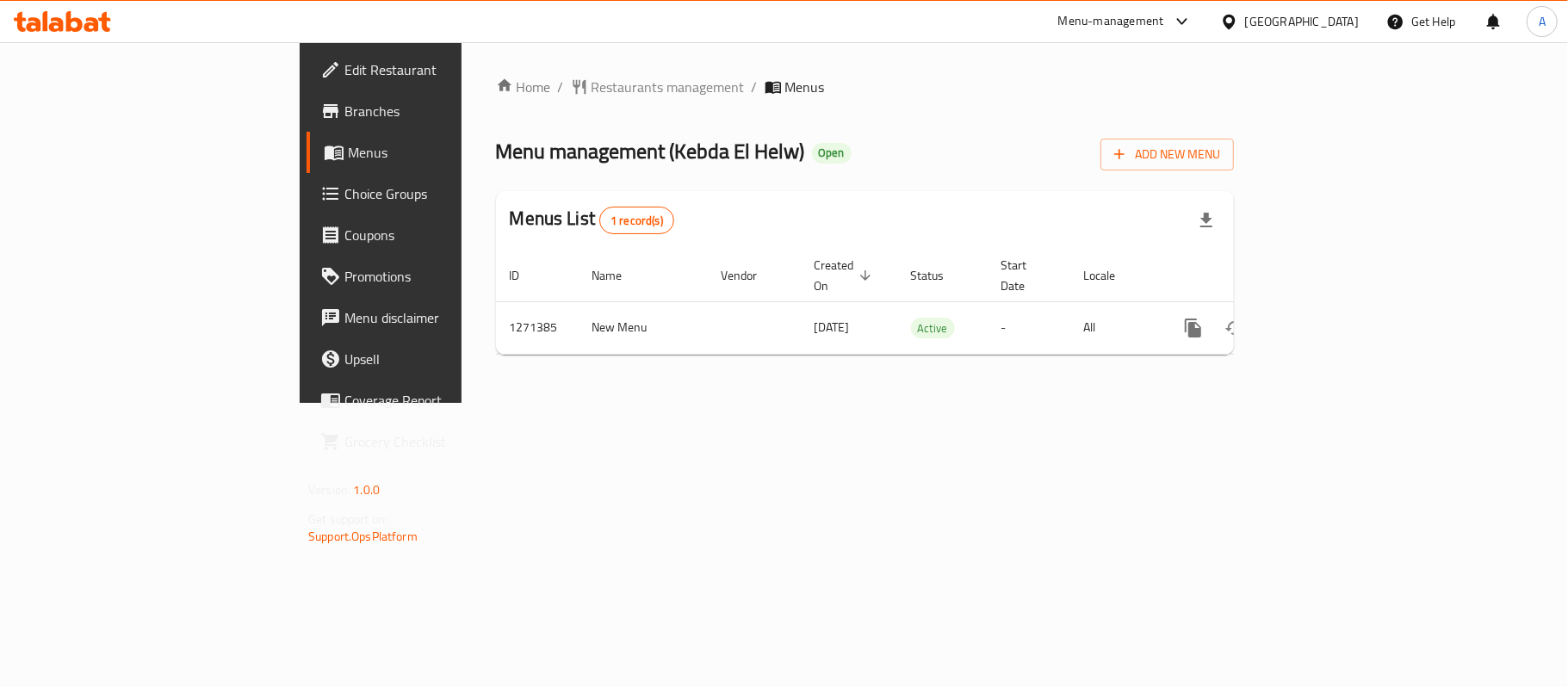
click at [969, 403] on div "Home / Restaurants management / Menus Menu management ( Kebda El Helw ) Open Ad…" at bounding box center [864, 222] width 806 height 360
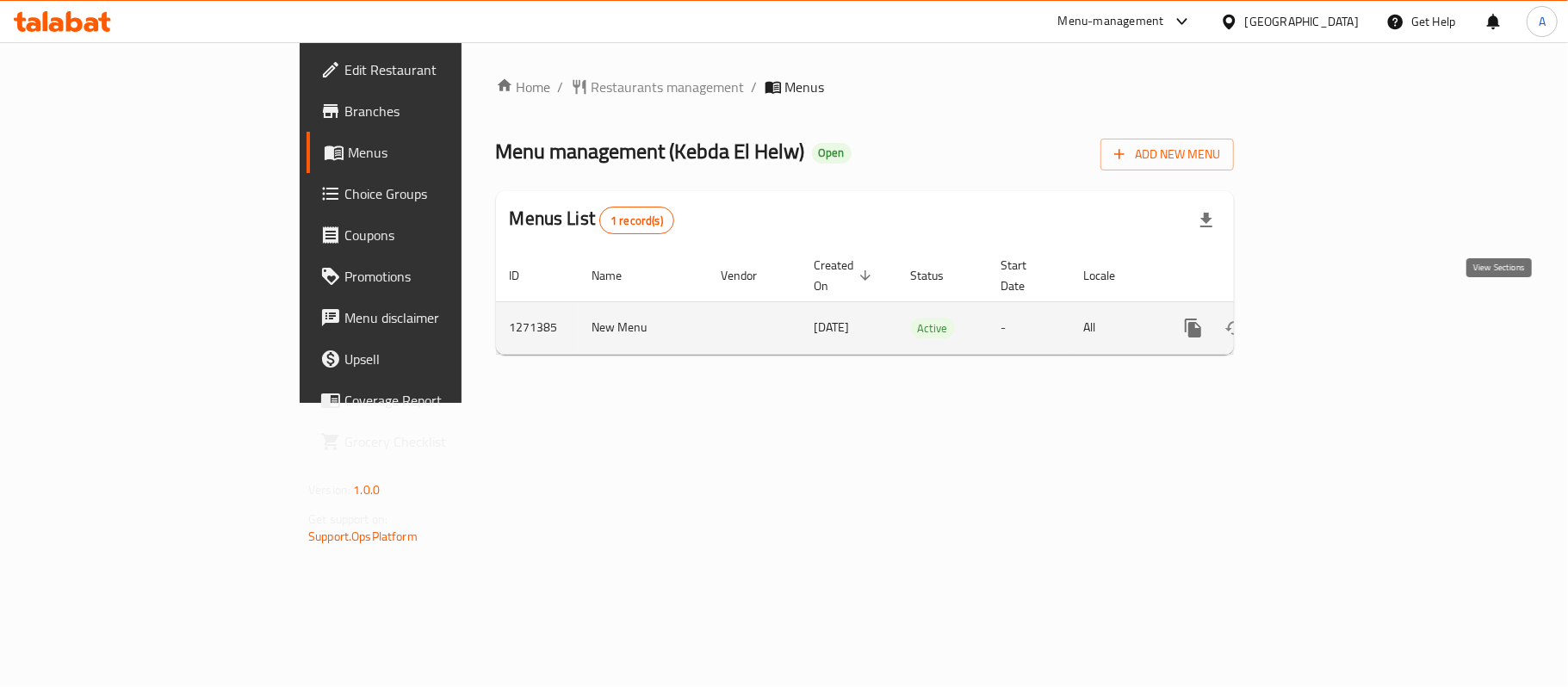
click at [1327, 317] on icon "enhanced table" at bounding box center [1317, 328] width 21 height 21
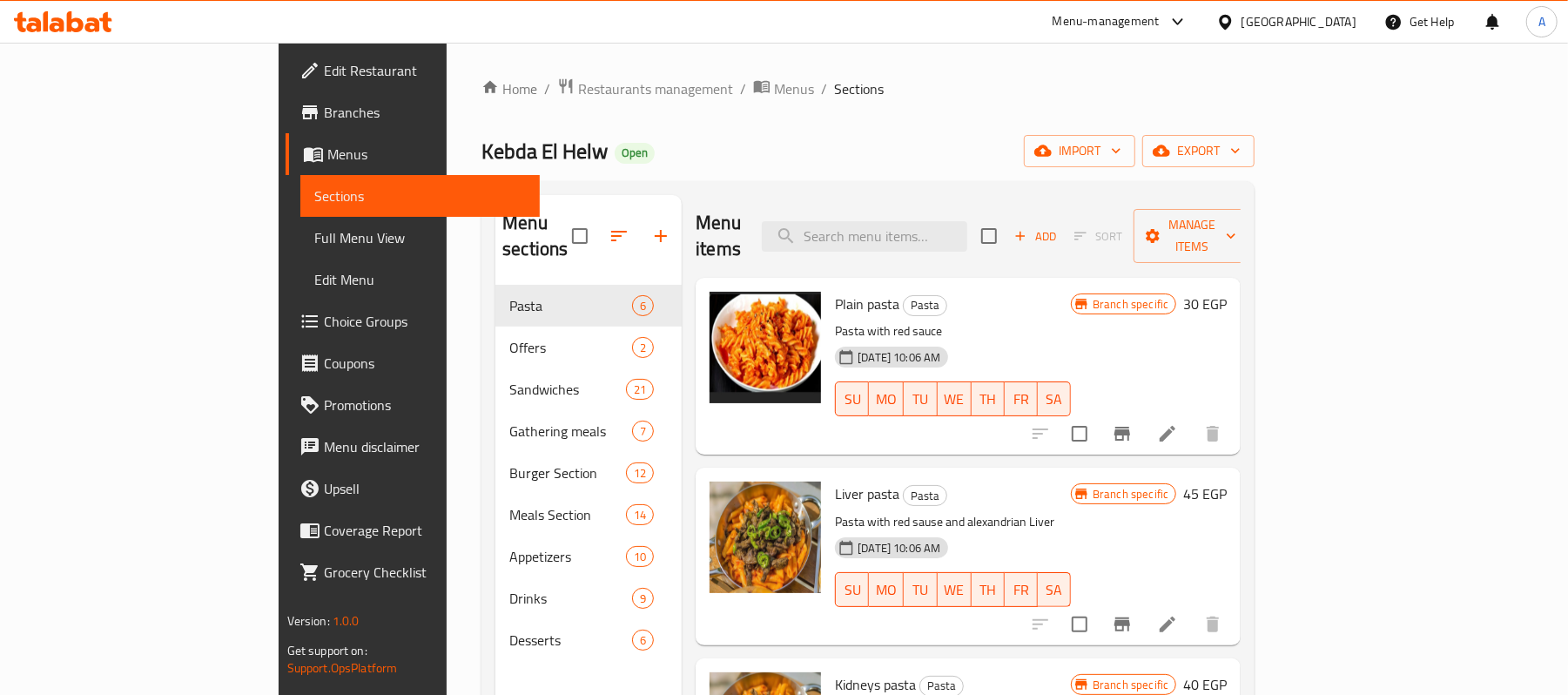
click at [993, 482] on h6 "Liver pasta Pasta" at bounding box center [953, 494] width 236 height 25
click at [857, 97] on ol "Home / Restaurants management / Menus / Sections" at bounding box center [868, 89] width 773 height 23
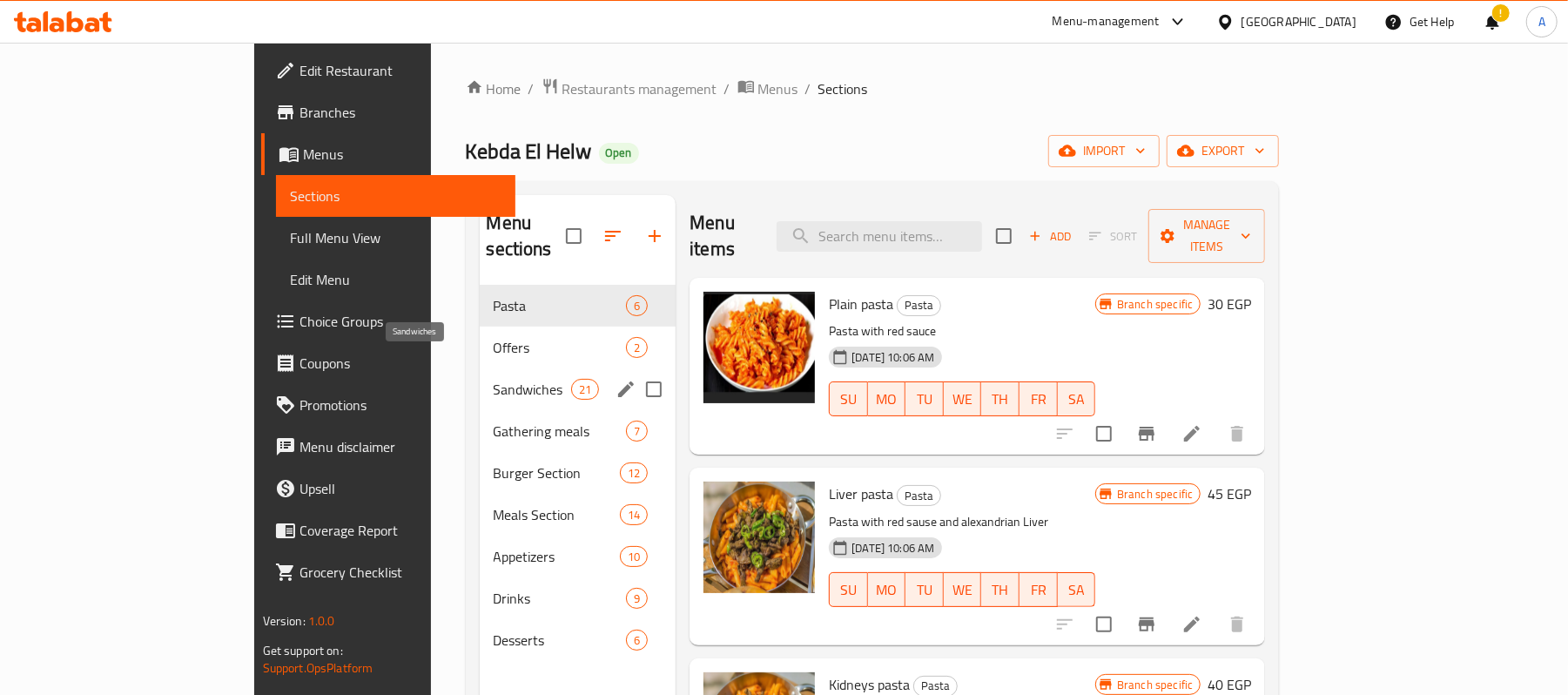
click at [494, 379] on span "Sandwiches" at bounding box center [532, 389] width 77 height 21
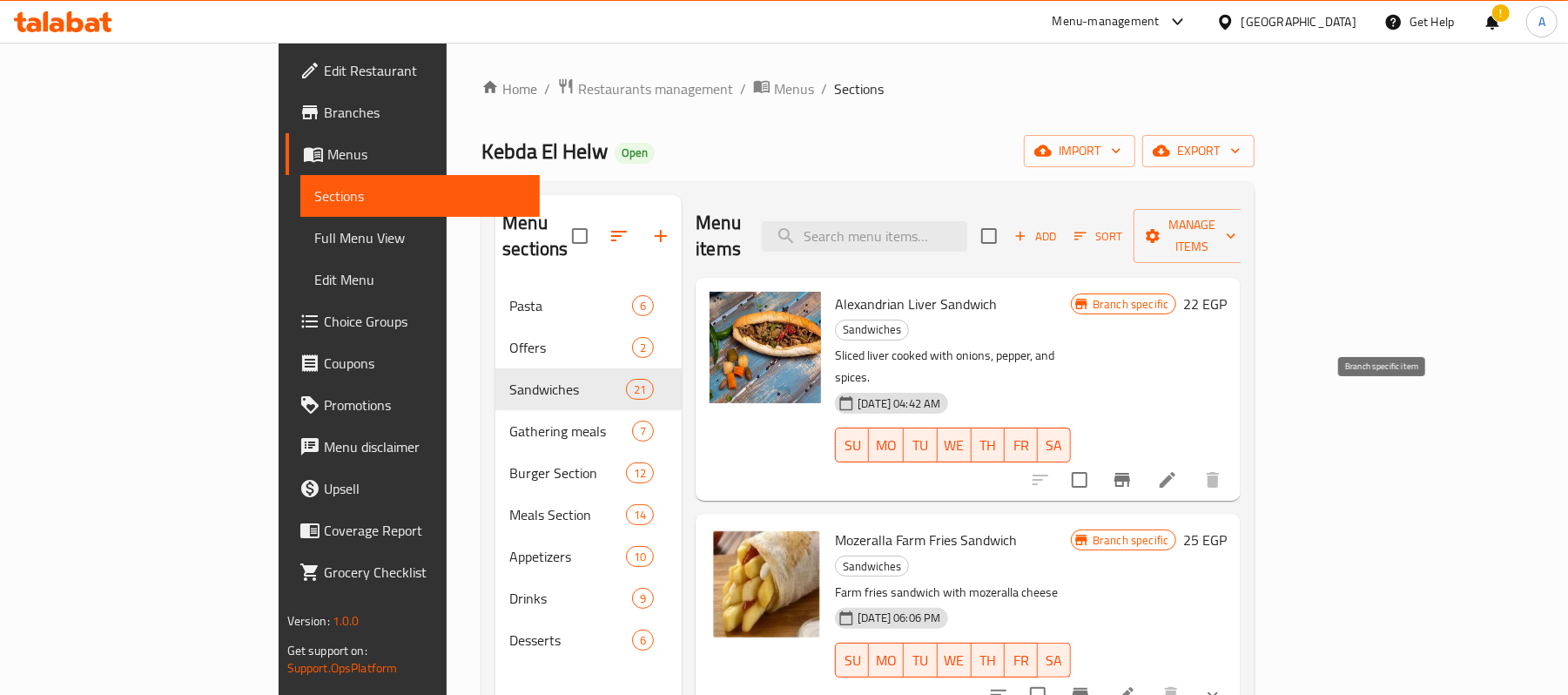
click at [1130, 473] on icon "Branch-specific-item" at bounding box center [1122, 480] width 16 height 14
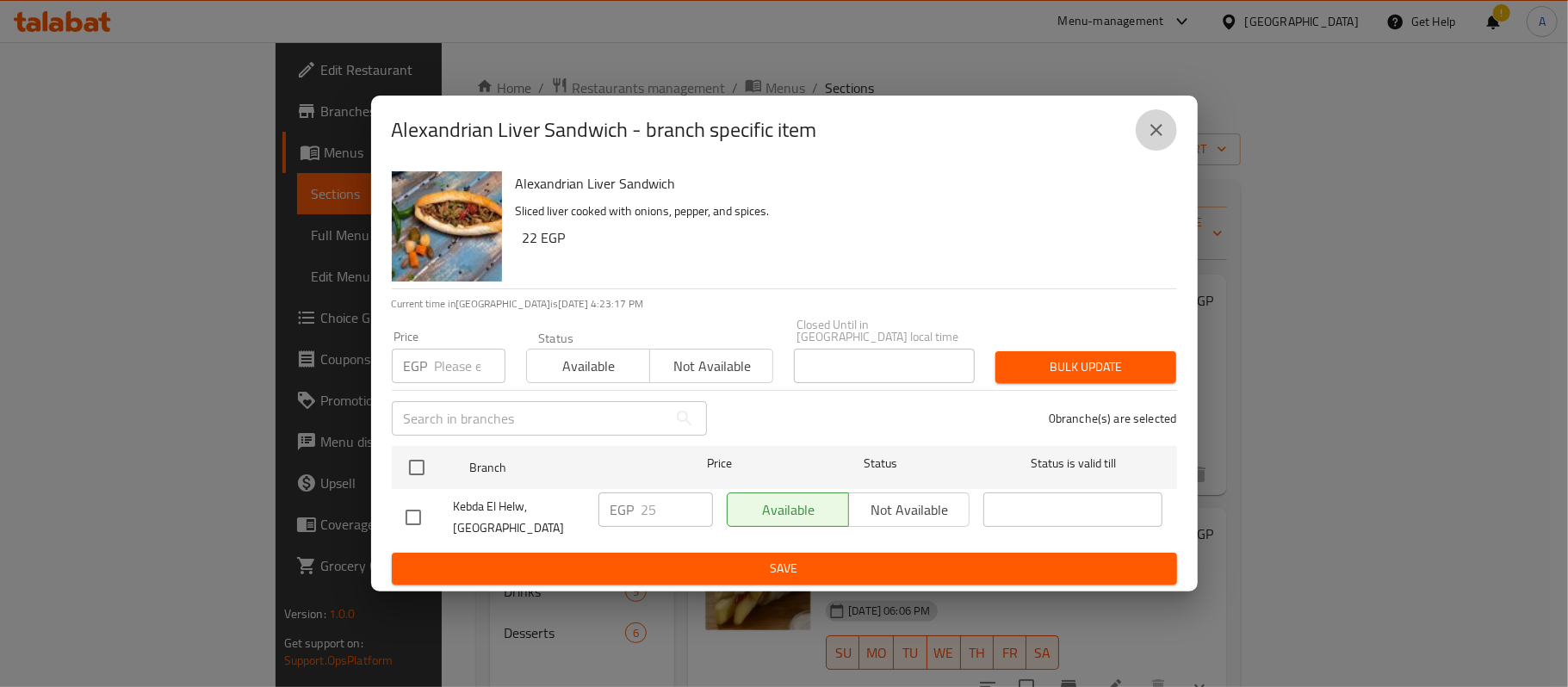
click at [1151, 133] on icon "close" at bounding box center [1156, 130] width 21 height 21
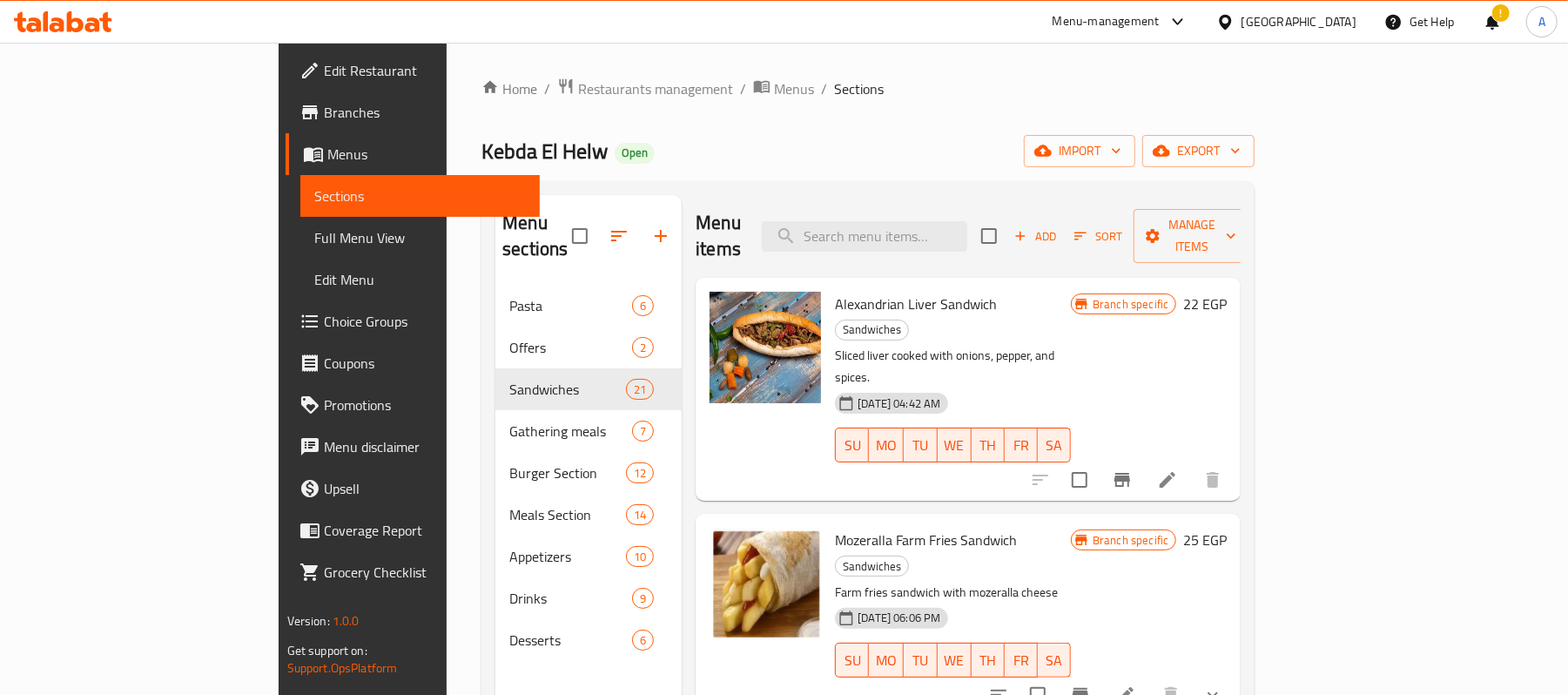
click at [1071, 292] on h6 "Alexandrian Liver Sandwich Sandwiches" at bounding box center [953, 316] width 236 height 49
click at [1035, 292] on h6 "Alexandrian Liver Sandwich Sandwiches" at bounding box center [953, 316] width 236 height 49
drag, startPoint x: 1129, startPoint y: 294, endPoint x: 1027, endPoint y: 263, distance: 106.6
click at [1078, 294] on div "Alexandrian Liver Sandwich Sandwiches Sliced liver cooked with onions, pepper, …" at bounding box center [953, 389] width 250 height 209
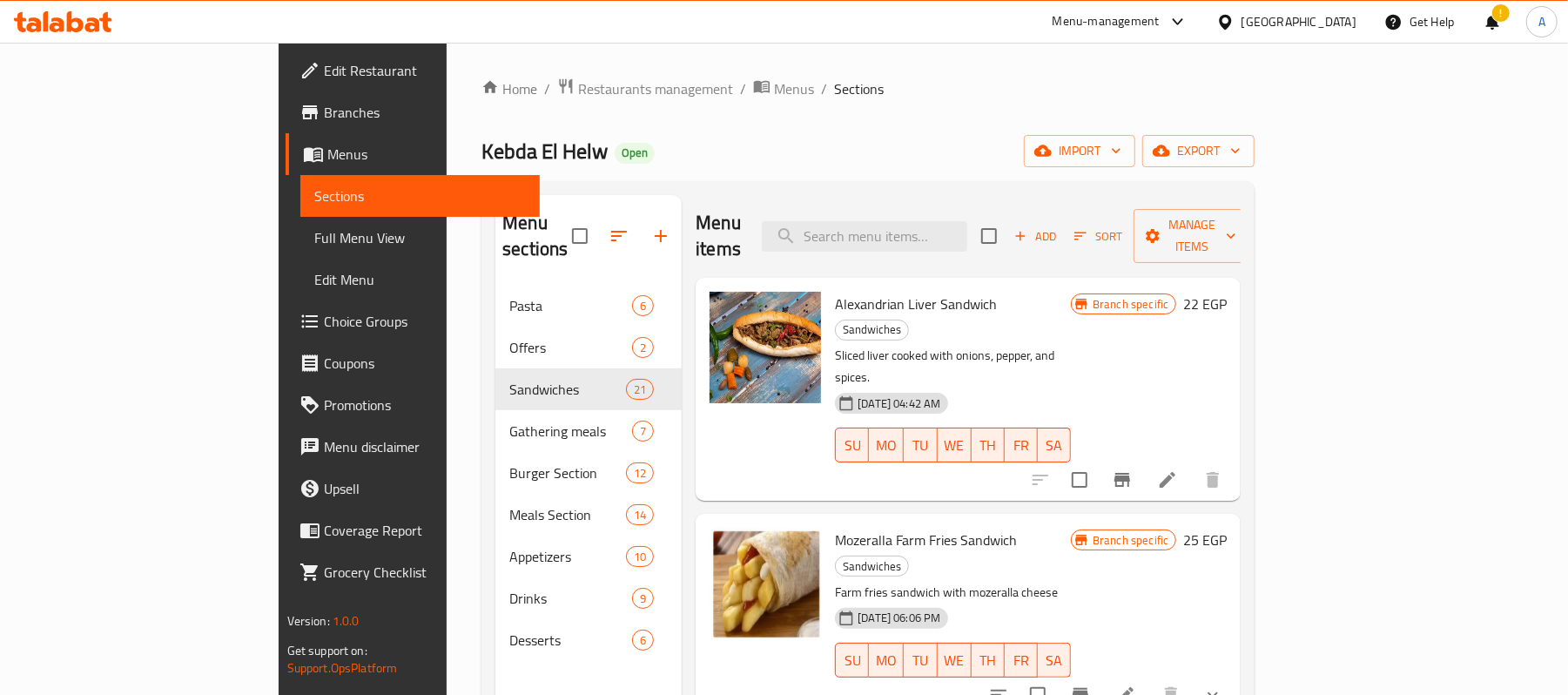
click at [1071, 345] on p "Sliced liver cooked with onions, pepper, and spices." at bounding box center [953, 366] width 236 height 43
click at [962, 386] on div "13-01-2025 04:42 AM SU MO TU WE TH FR SA" at bounding box center [953, 433] width 250 height 94
click at [768, 136] on div "Kebda El Helw Open import export" at bounding box center [868, 151] width 773 height 32
click at [1231, 16] on icon at bounding box center [1224, 22] width 12 height 15
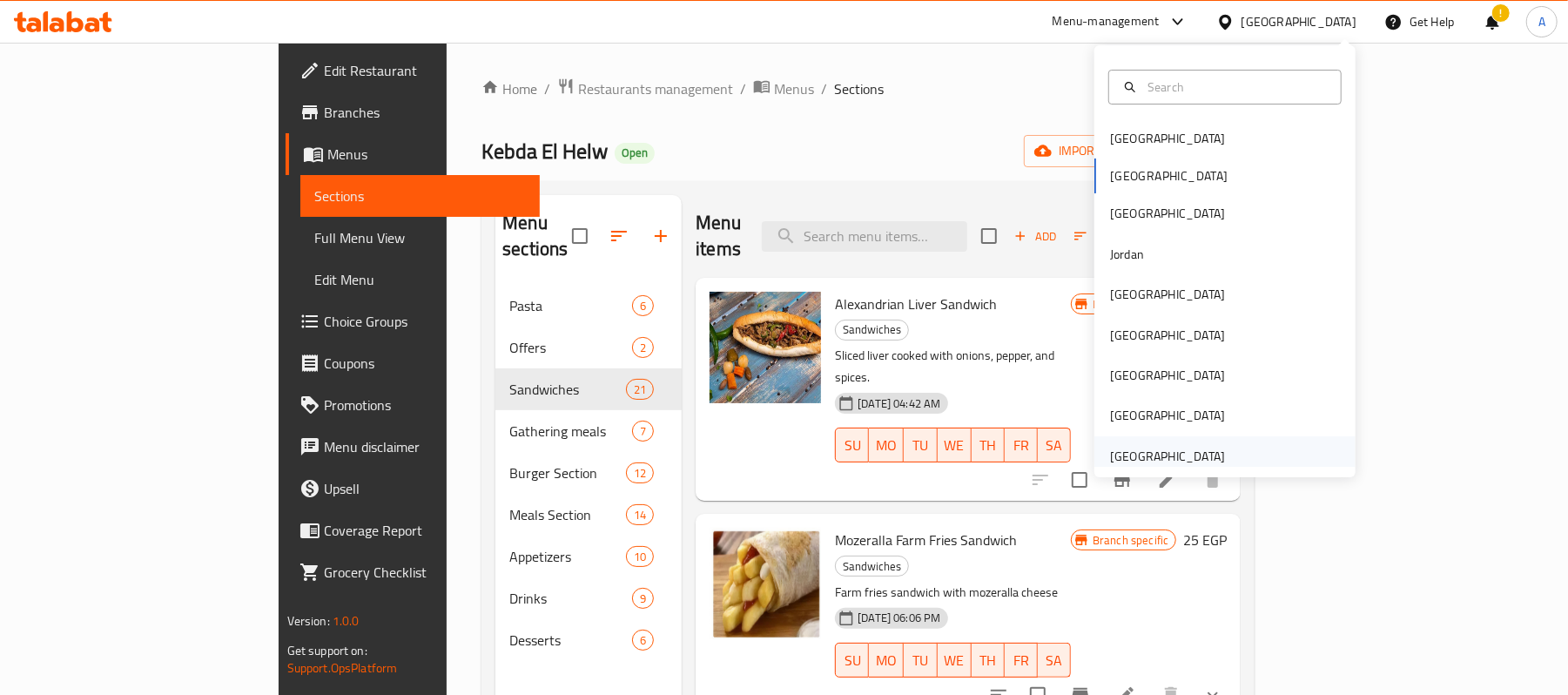
click div "United Arab Emirates"
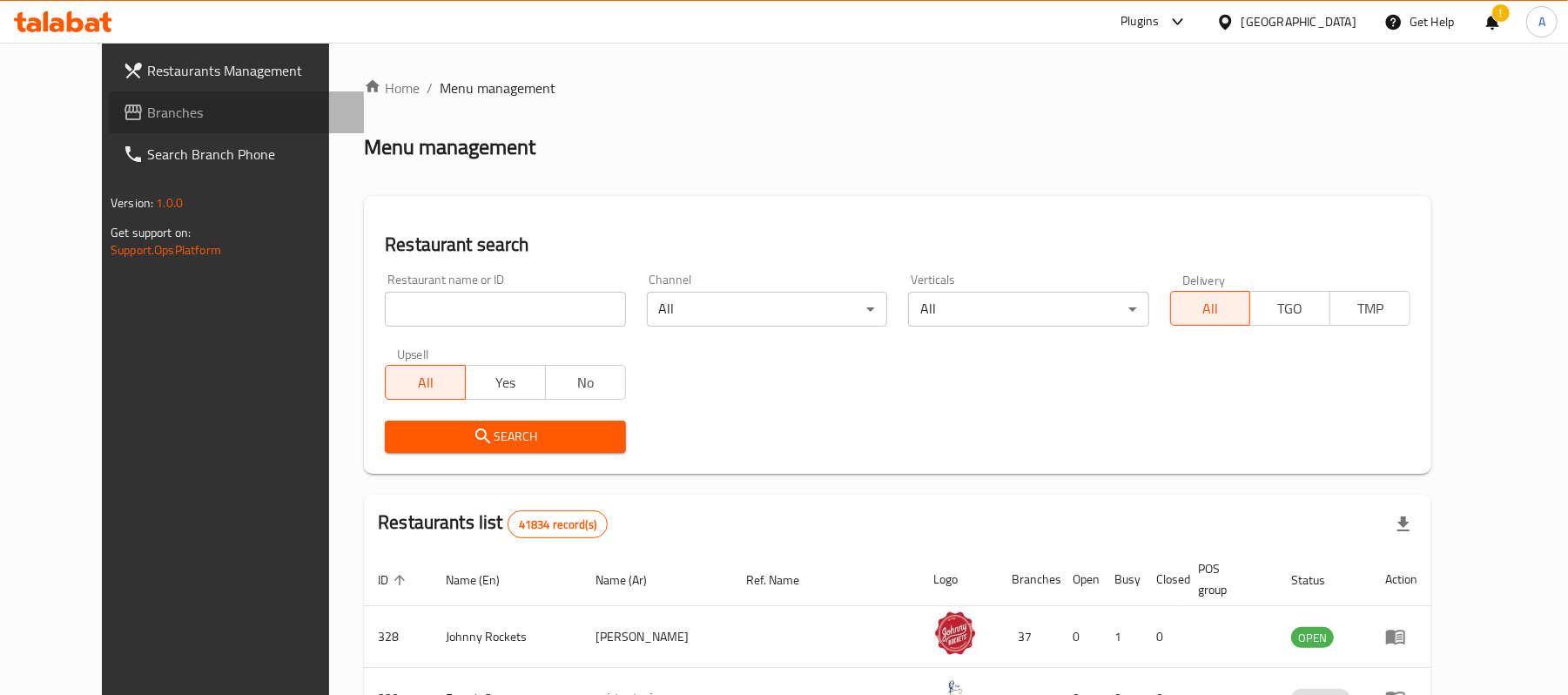
click span "Branches"
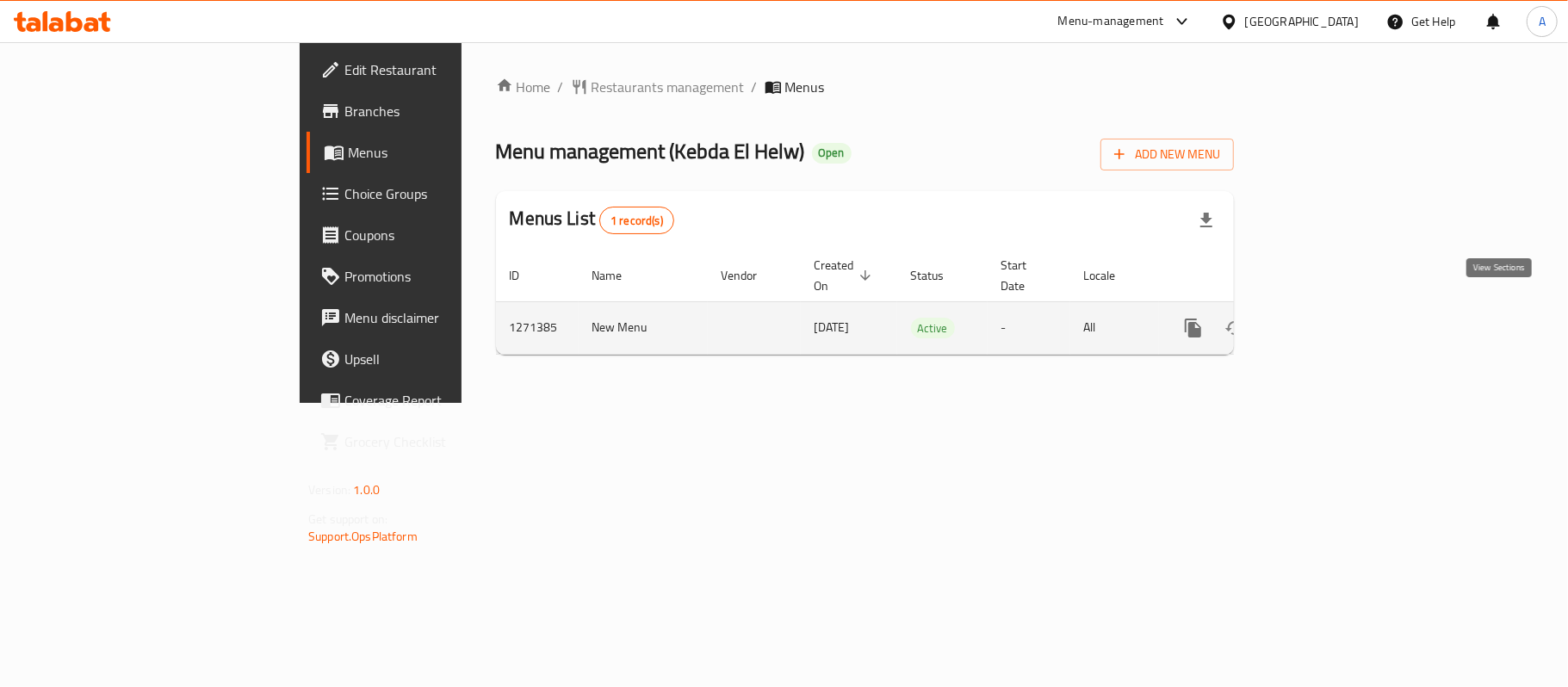
click at [1325, 320] on icon "enhanced table" at bounding box center [1317, 328] width 16 height 16
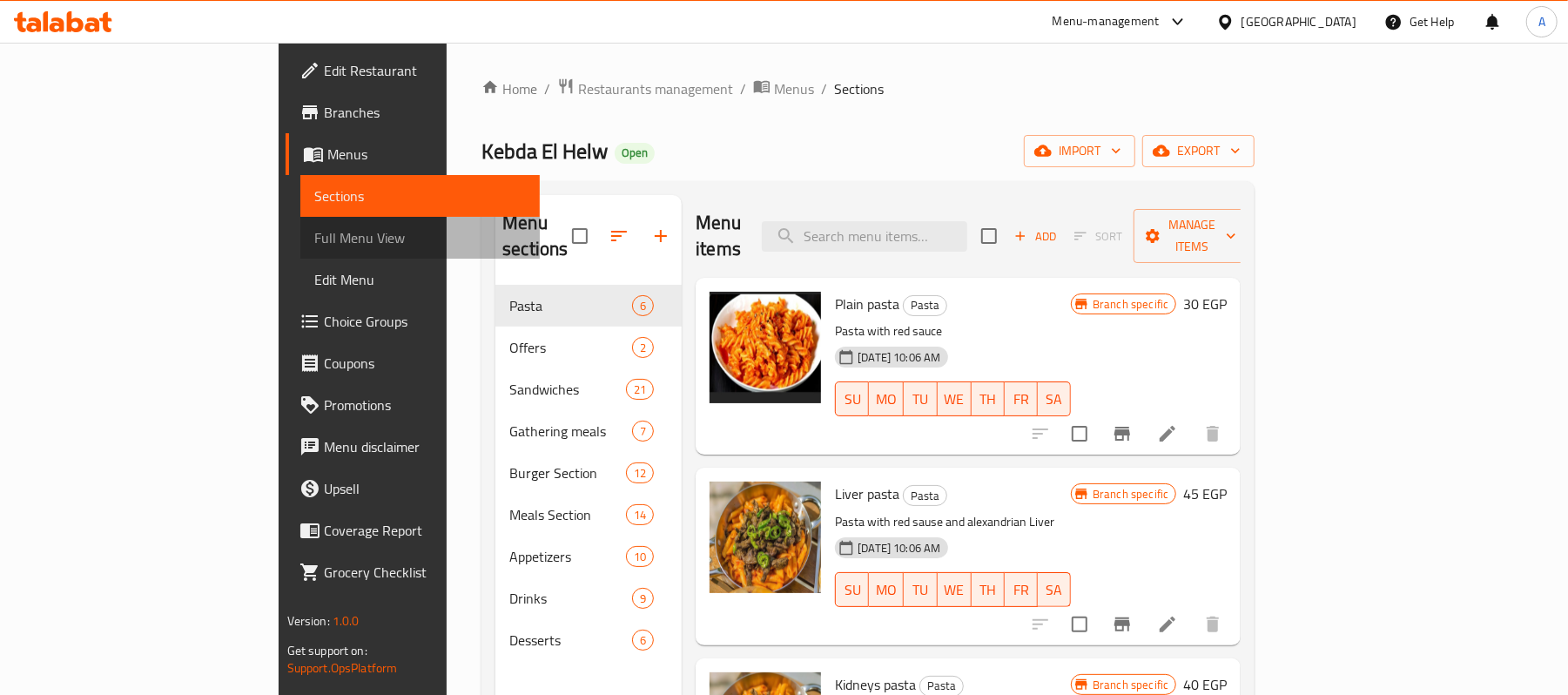
click at [314, 244] on span "Full Menu View" at bounding box center [420, 238] width 212 height 21
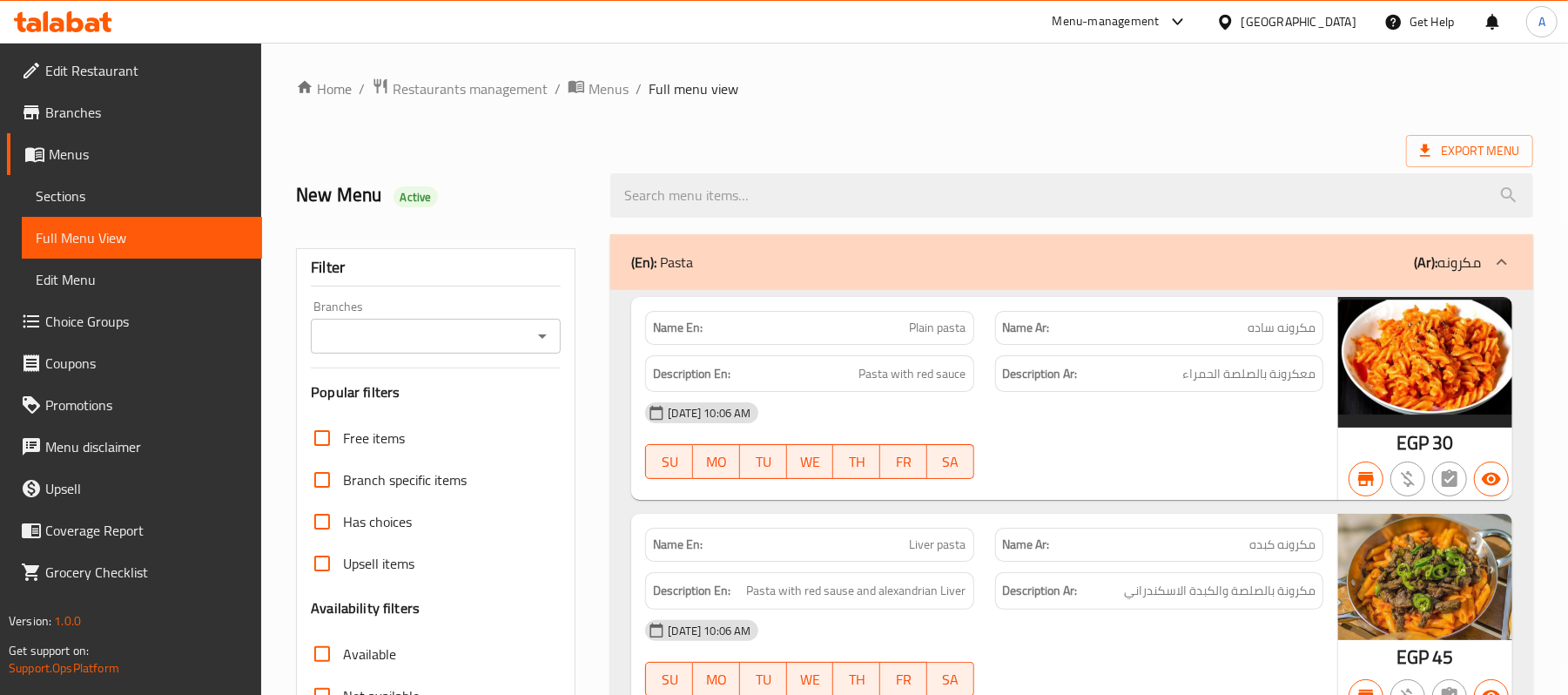
click at [516, 353] on div "Branches" at bounding box center [435, 336] width 250 height 35
click at [545, 332] on icon "Open" at bounding box center [543, 336] width 21 height 21
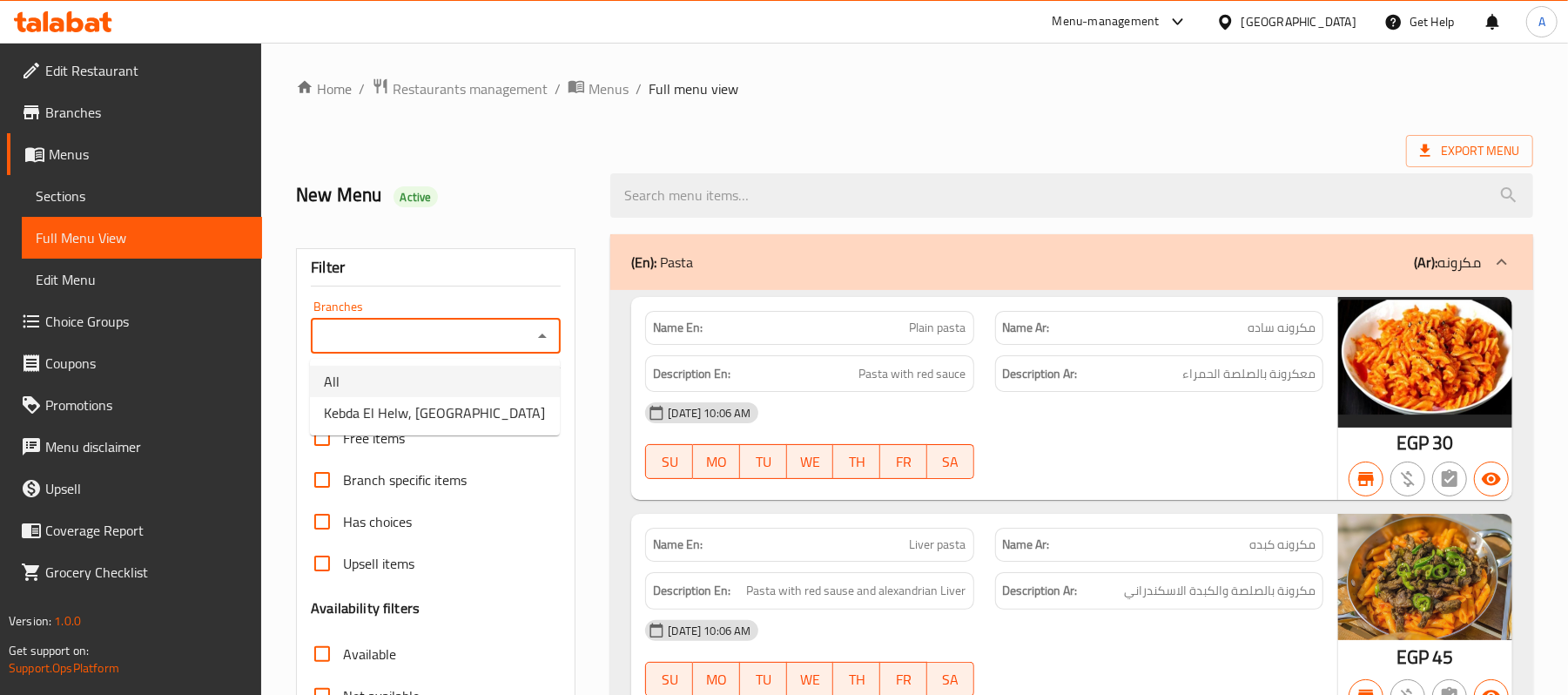
click at [493, 375] on li "All" at bounding box center [434, 381] width 250 height 31
type input "All"
click at [1463, 168] on div at bounding box center [1072, 195] width 944 height 65
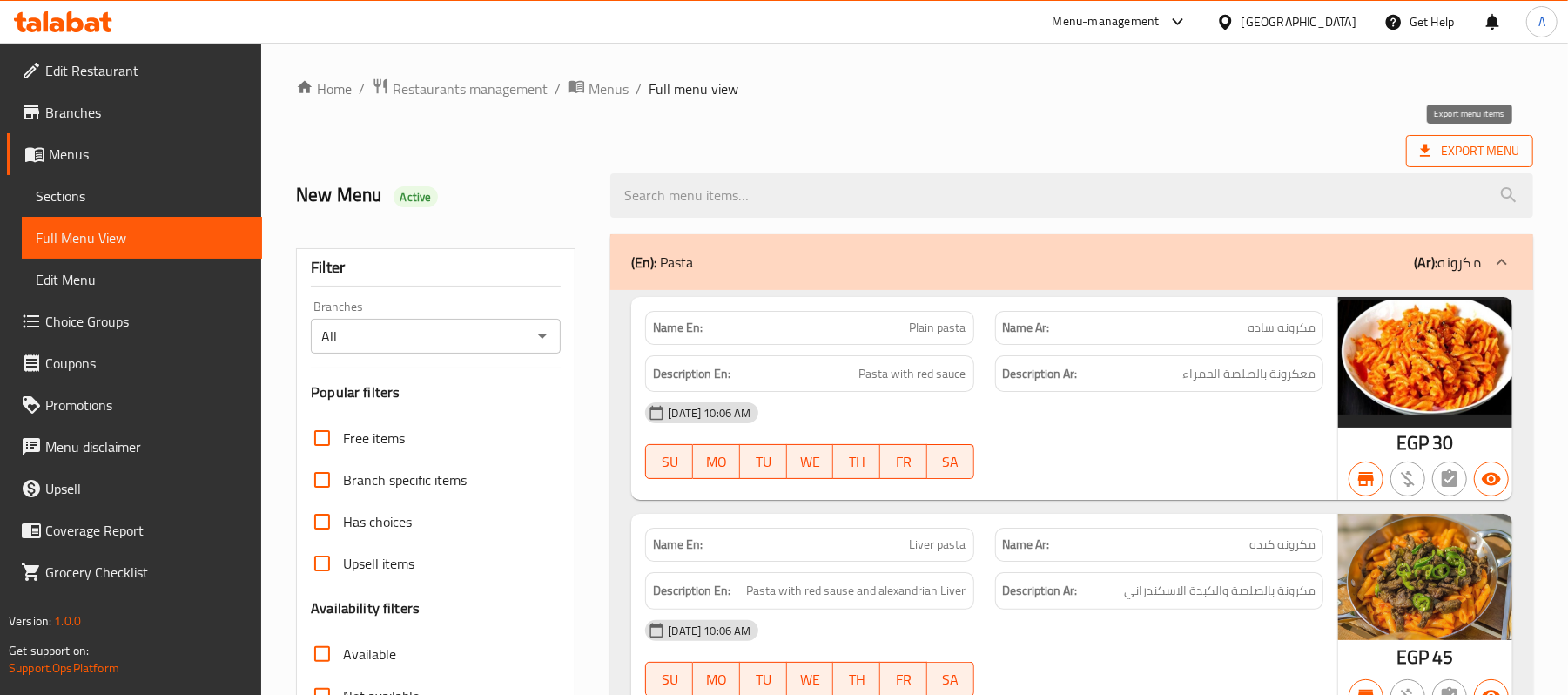
click at [1474, 144] on span "Export Menu" at bounding box center [1469, 151] width 99 height 22
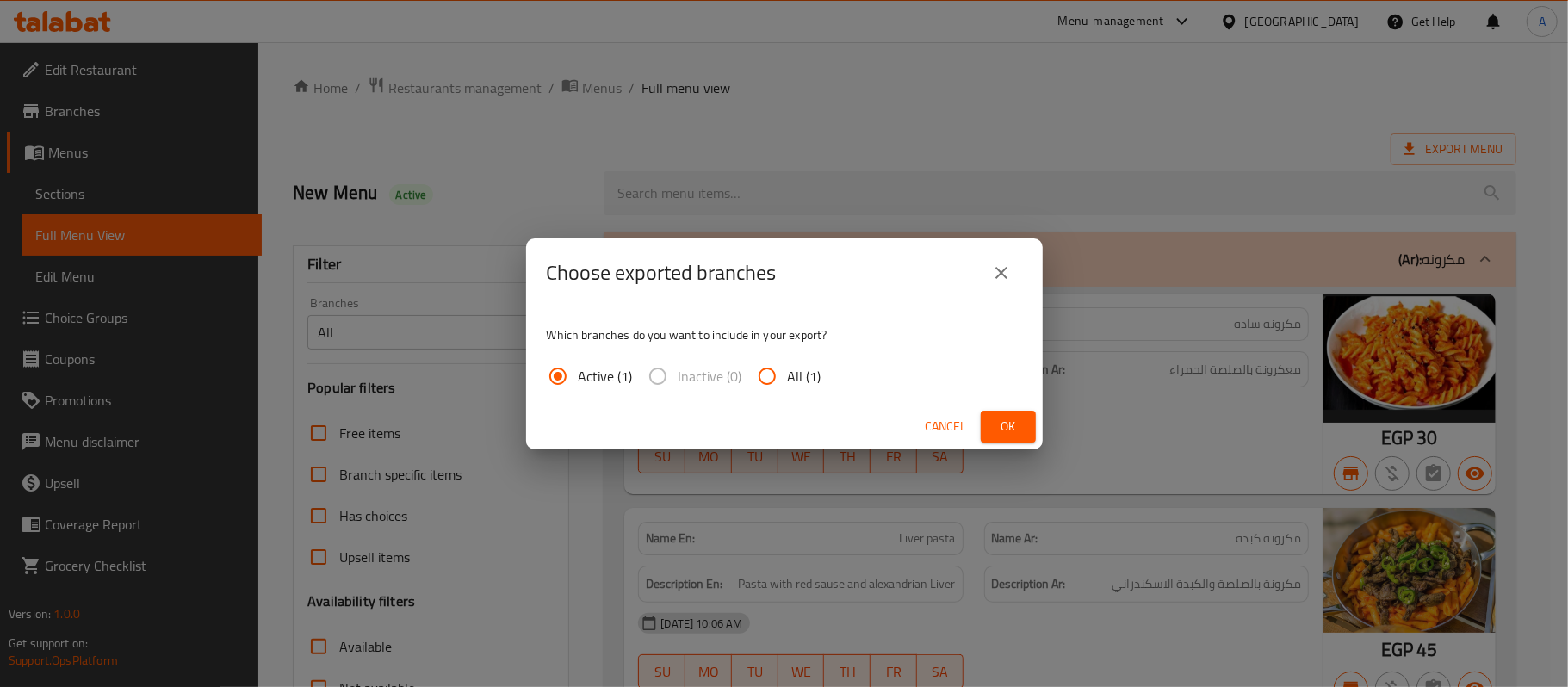
click at [1015, 425] on span "Ok" at bounding box center [1008, 427] width 28 height 21
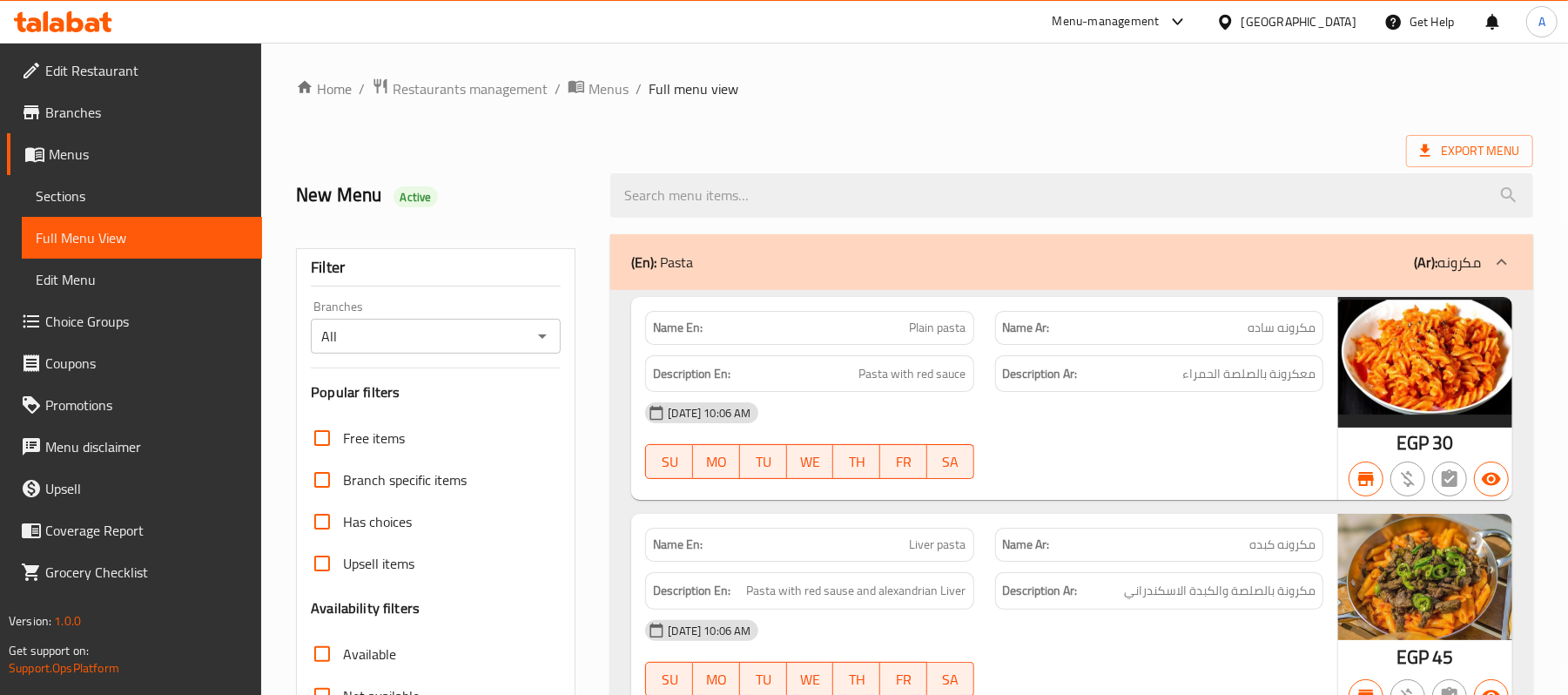
drag, startPoint x: 488, startPoint y: 144, endPoint x: 432, endPoint y: 178, distance: 65.5
click at [488, 144] on div "Export Menu" at bounding box center [915, 151] width 1238 height 32
click at [36, 190] on span "Sections" at bounding box center [142, 195] width 212 height 21
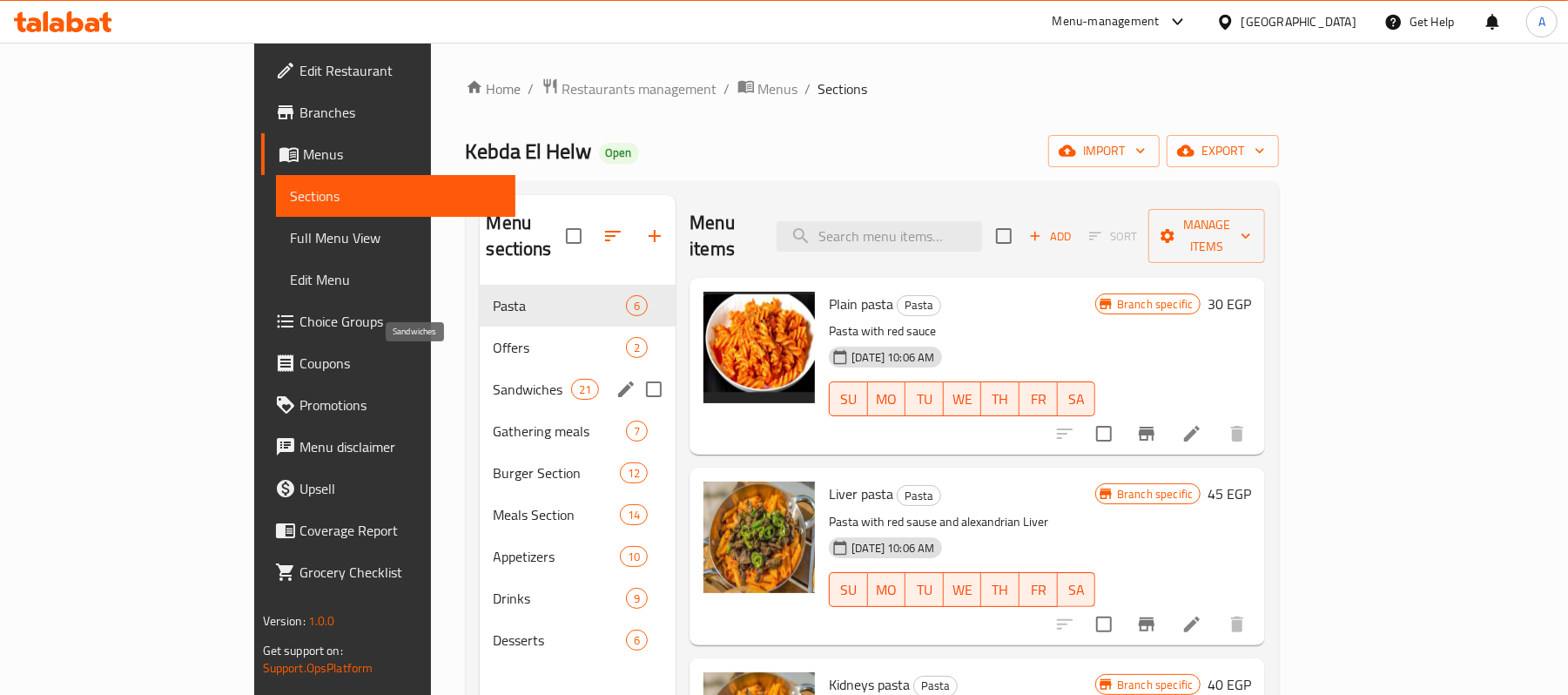
click at [494, 379] on span "Sandwiches" at bounding box center [532, 389] width 77 height 21
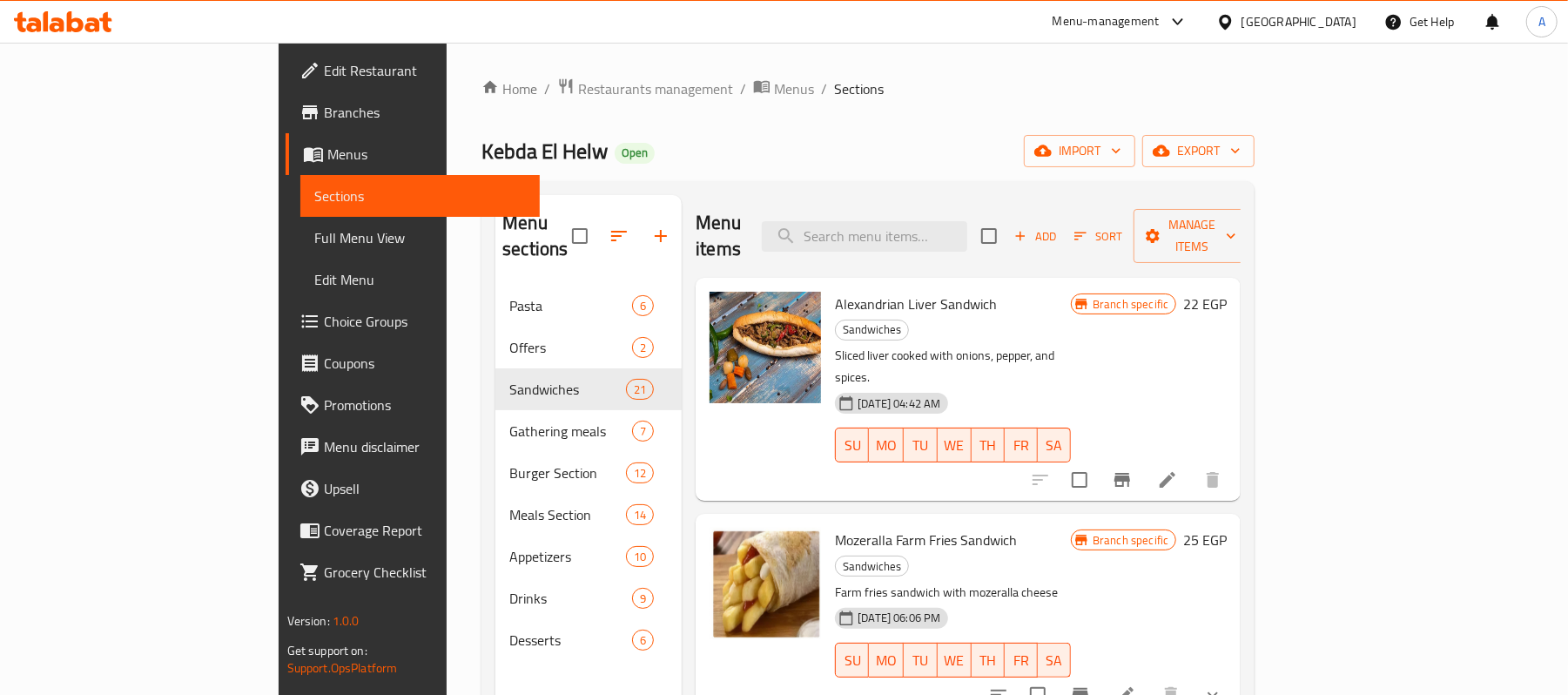
click at [1223, 685] on icon "show more" at bounding box center [1213, 695] width 21 height 21
click at [481, 138] on div "Kebda El Helw Open import export" at bounding box center [868, 151] width 773 height 32
click at [1130, 473] on icon "Branch-specific-item" at bounding box center [1122, 480] width 16 height 14
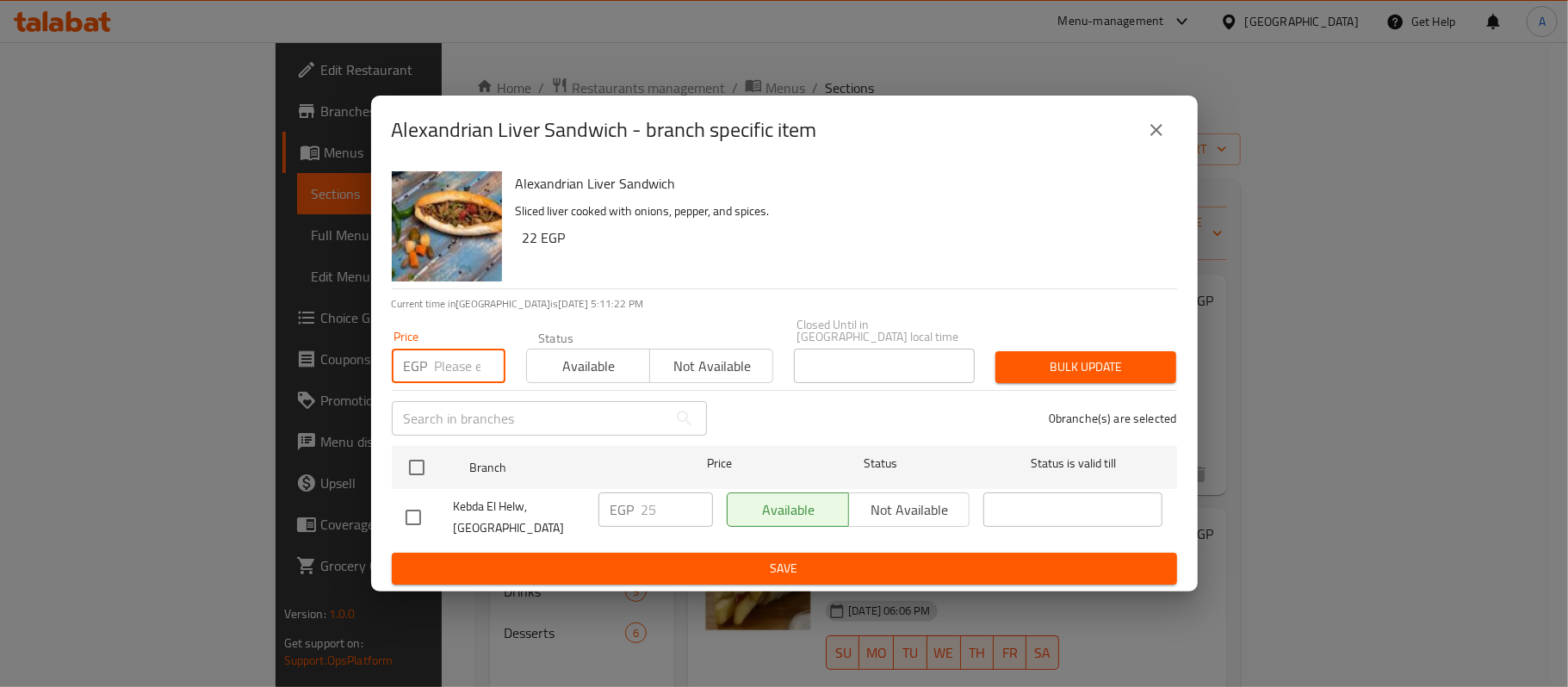
click at [441, 366] on input "number" at bounding box center [470, 366] width 71 height 35
type input "0"
click at [1147, 140] on icon "close" at bounding box center [1156, 130] width 21 height 21
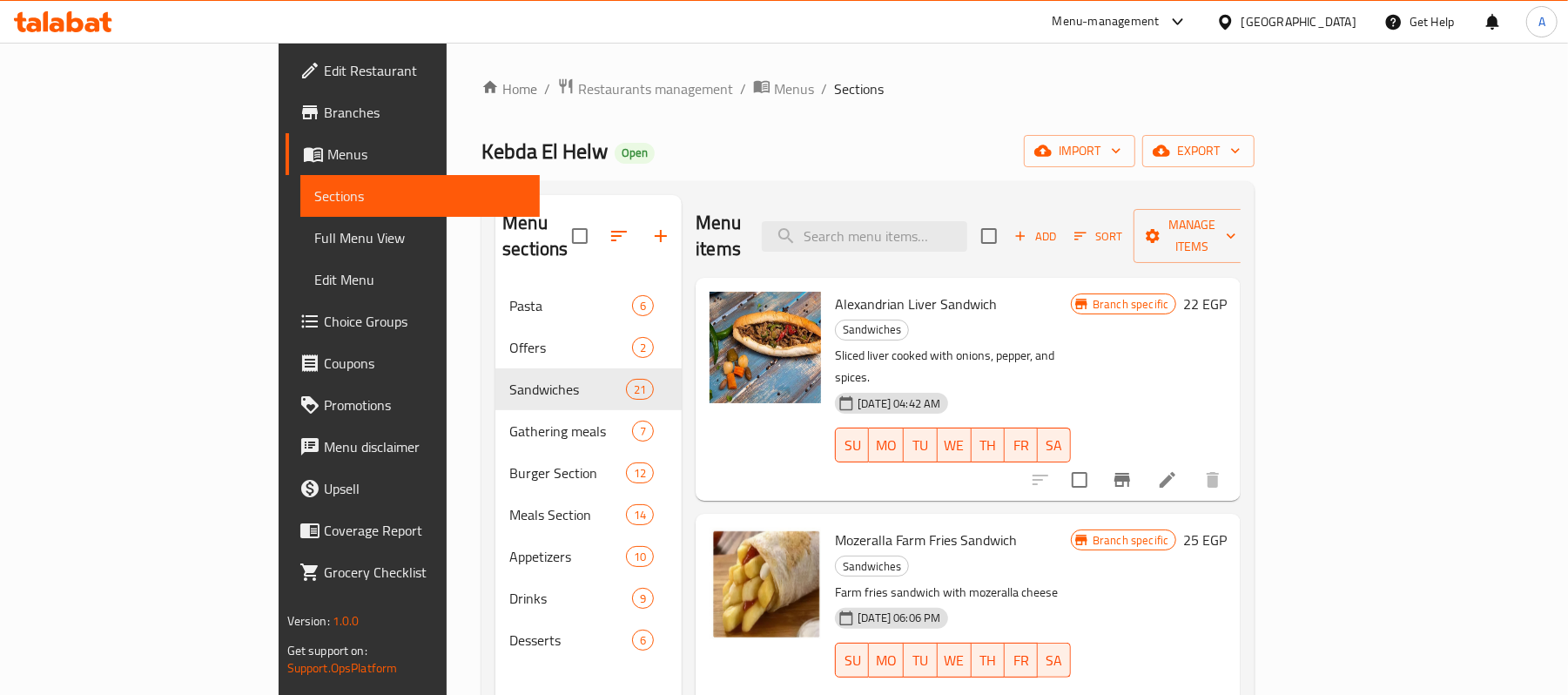
click at [1071, 345] on p "Sliced liver cooked with onions, pepper, and spices." at bounding box center [953, 366] width 236 height 43
click at [951, 345] on p "Sliced liver cooked with onions, pepper, and spices." at bounding box center [953, 366] width 236 height 43
click at [1227, 343] on div "Branch specific 22 EGP" at bounding box center [1149, 389] width 156 height 195
click at [1071, 292] on h6 "Alexandrian Liver Sandwich Sandwiches" at bounding box center [953, 316] width 236 height 49
click at [1071, 345] on p "Sliced liver cooked with onions, pepper, and spices." at bounding box center [953, 366] width 236 height 43
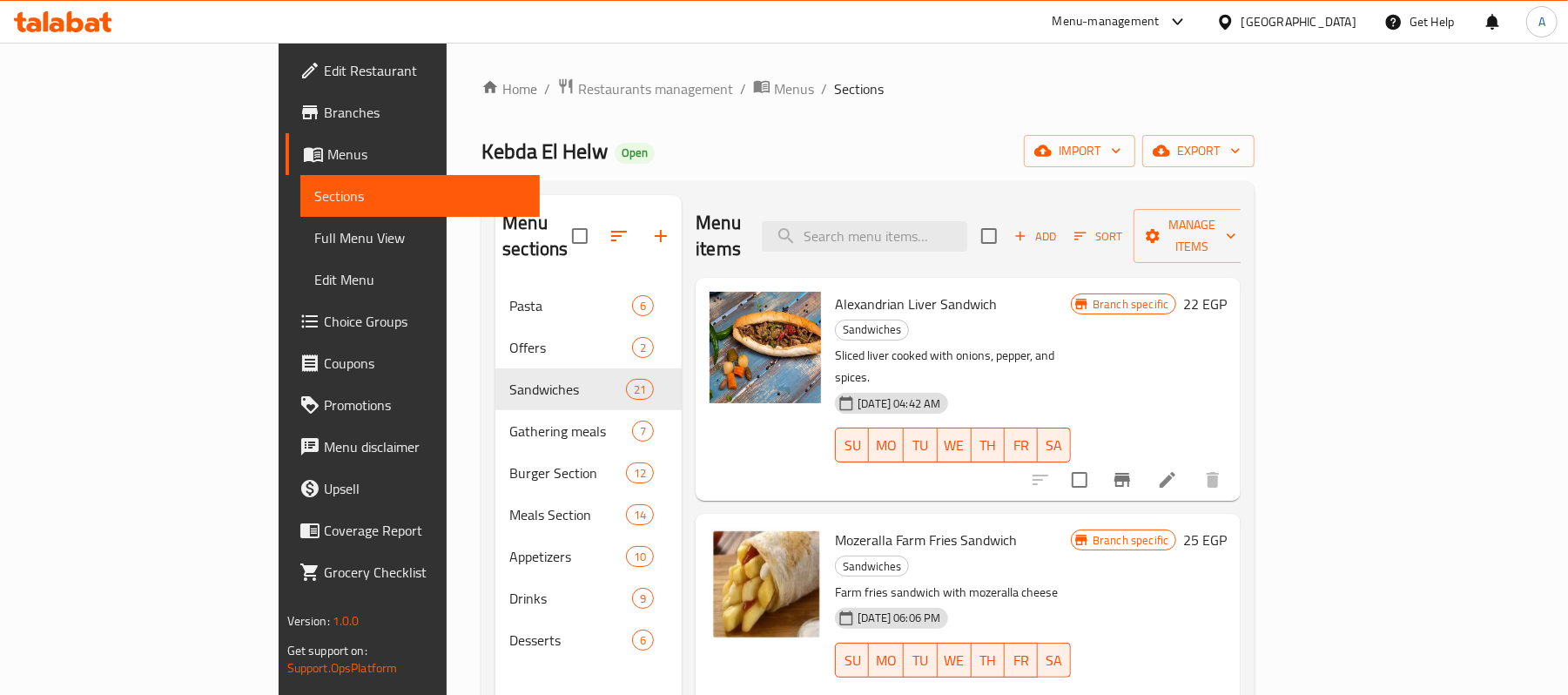
click at [1143, 459] on button "Branch-specific-item" at bounding box center [1122, 480] width 42 height 42
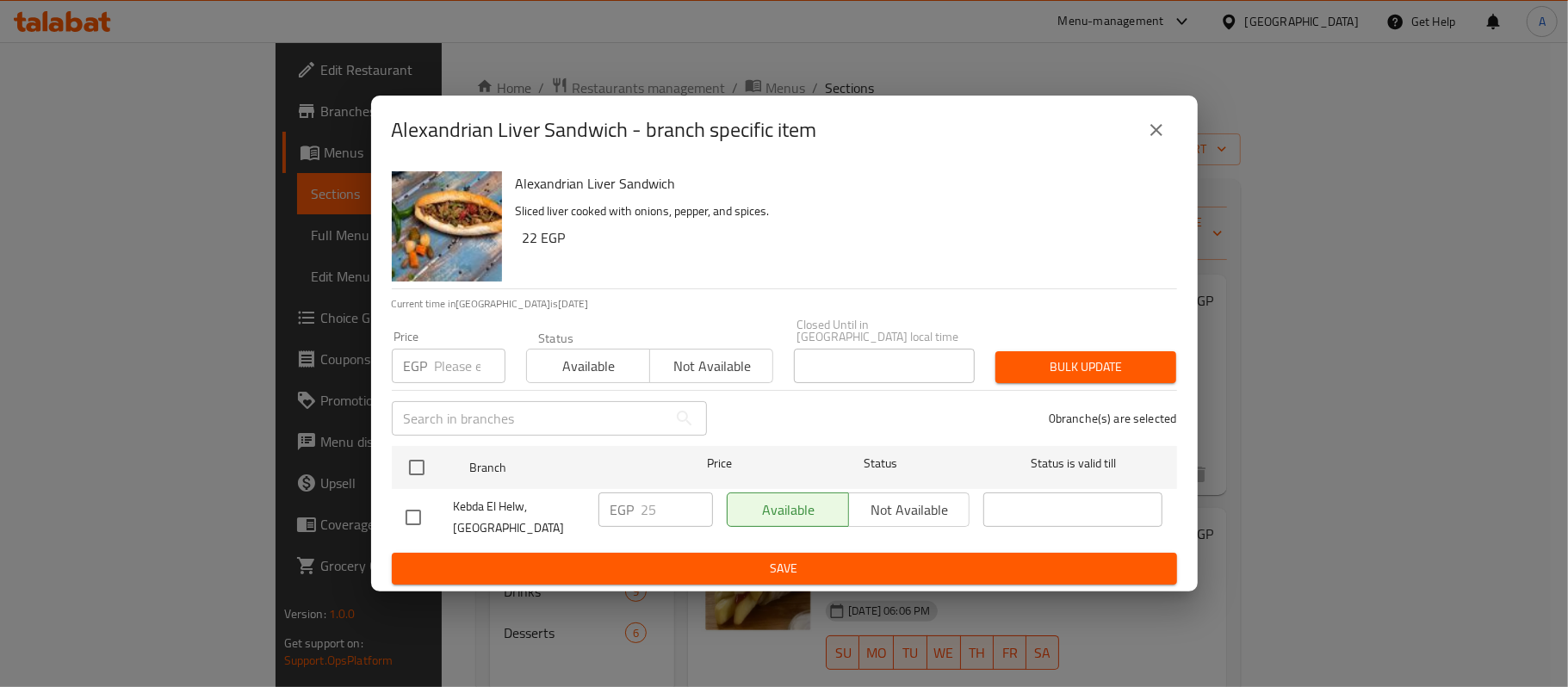
click at [459, 361] on input "number" at bounding box center [470, 366] width 71 height 35
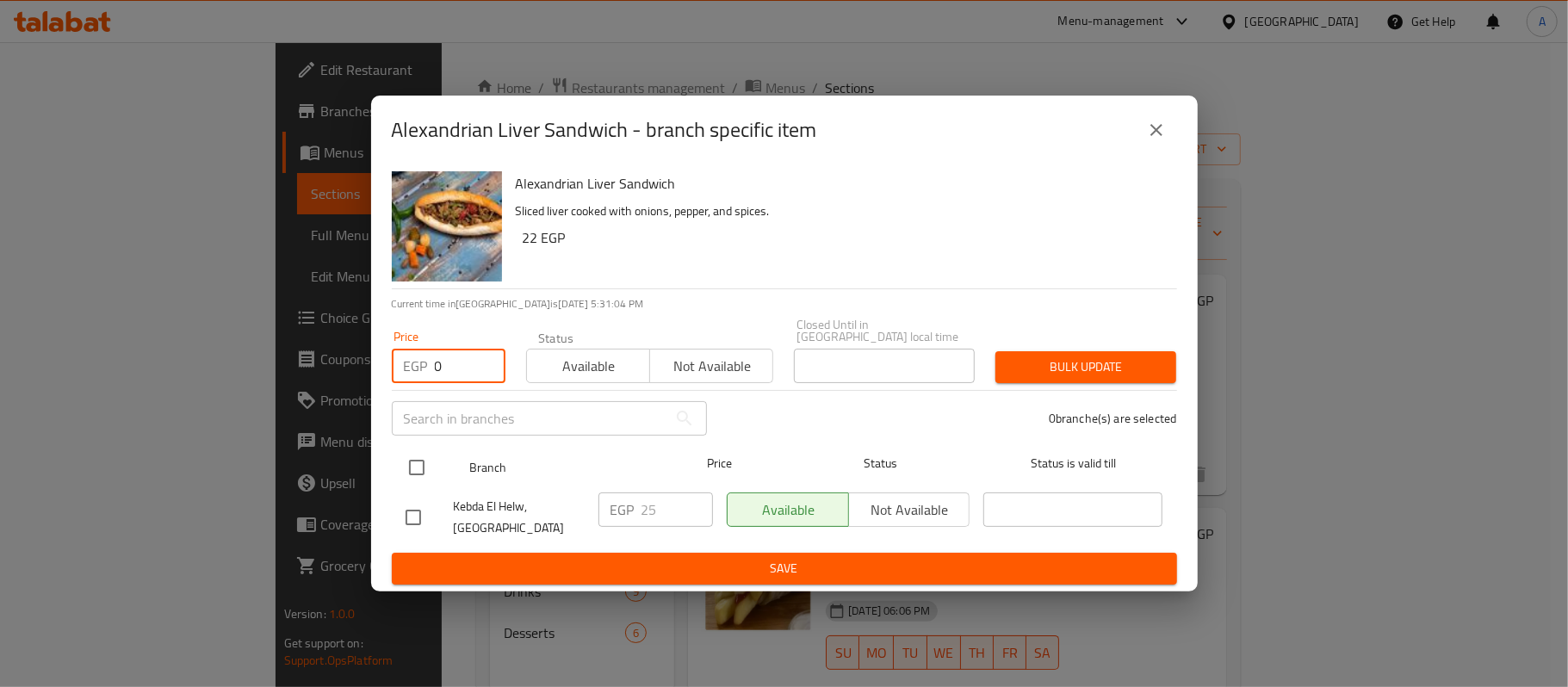
type input "0"
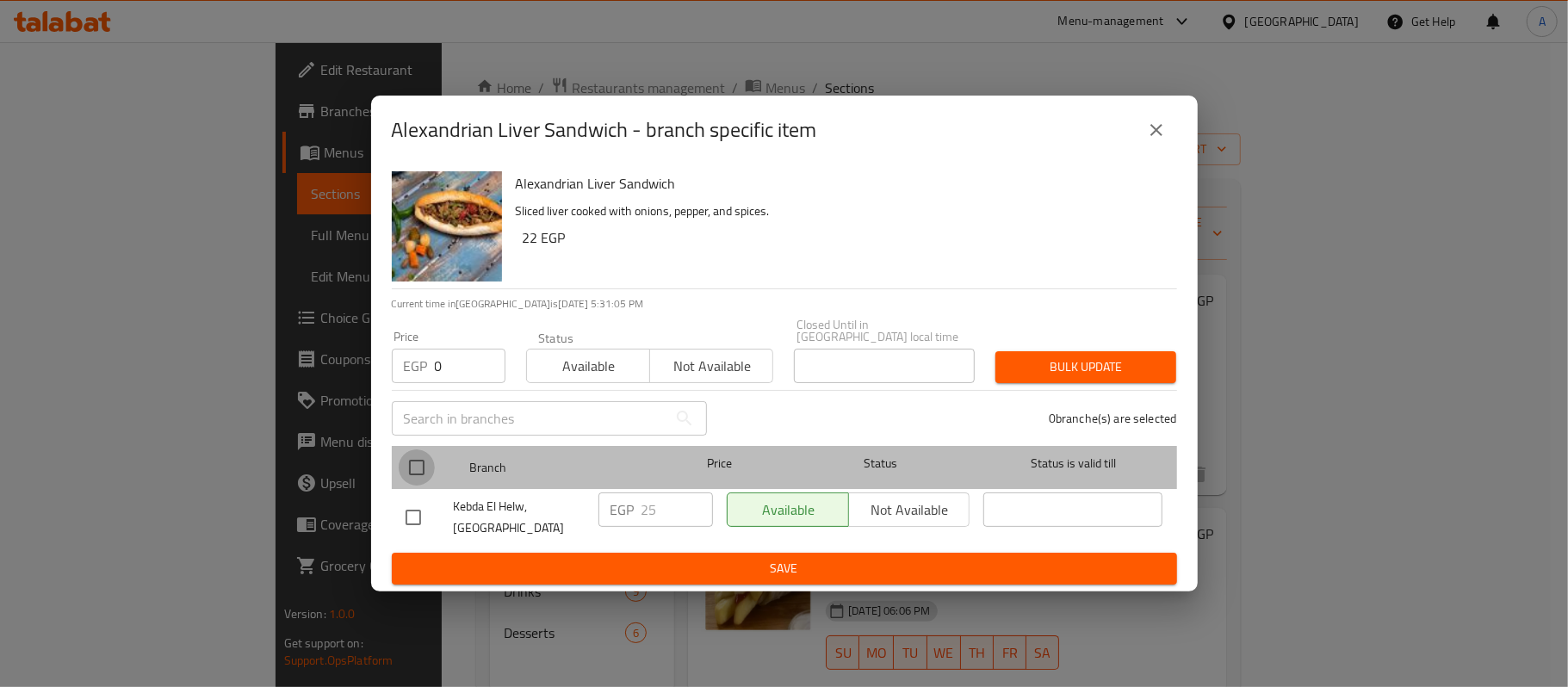
click at [411, 467] on input "checkbox" at bounding box center [416, 467] width 36 height 36
checkbox input "true"
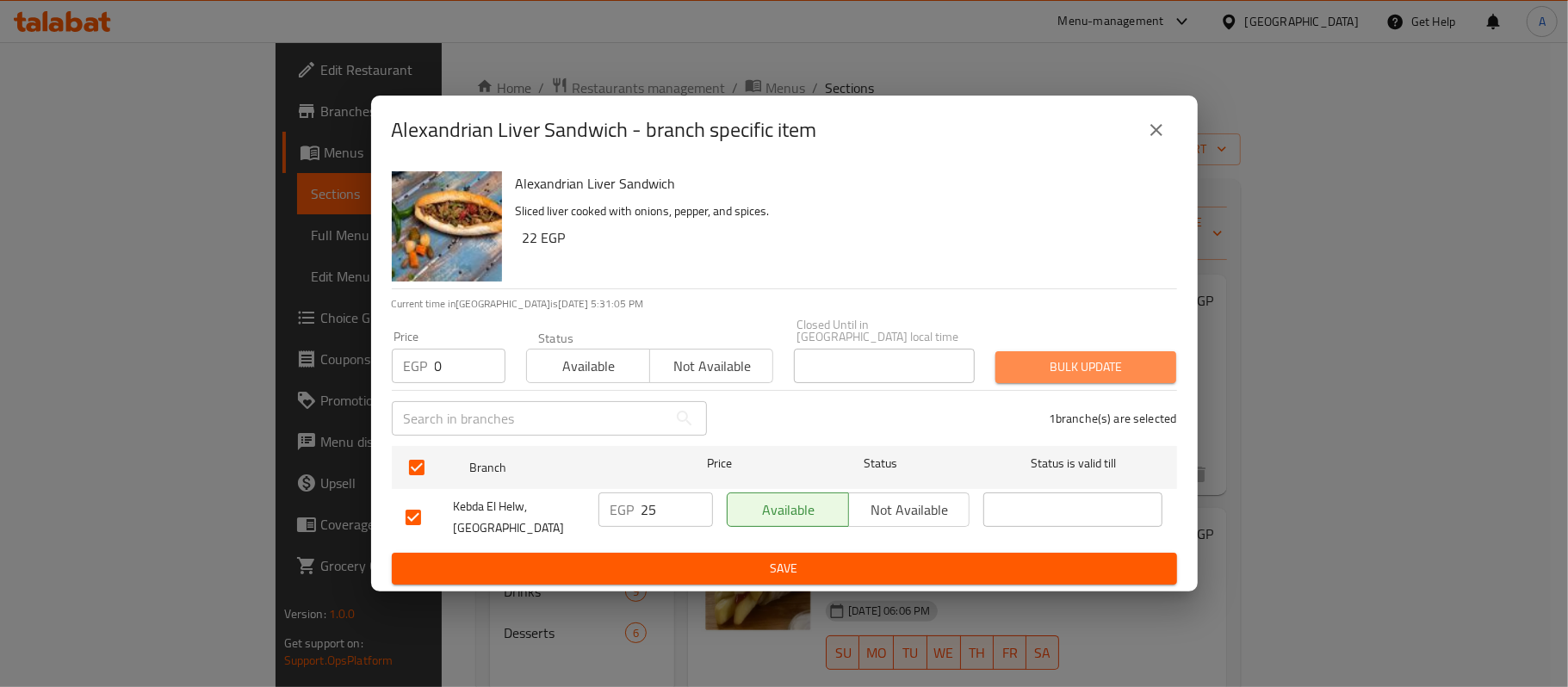
click at [1059, 366] on span "Bulk update" at bounding box center [1085, 367] width 153 height 21
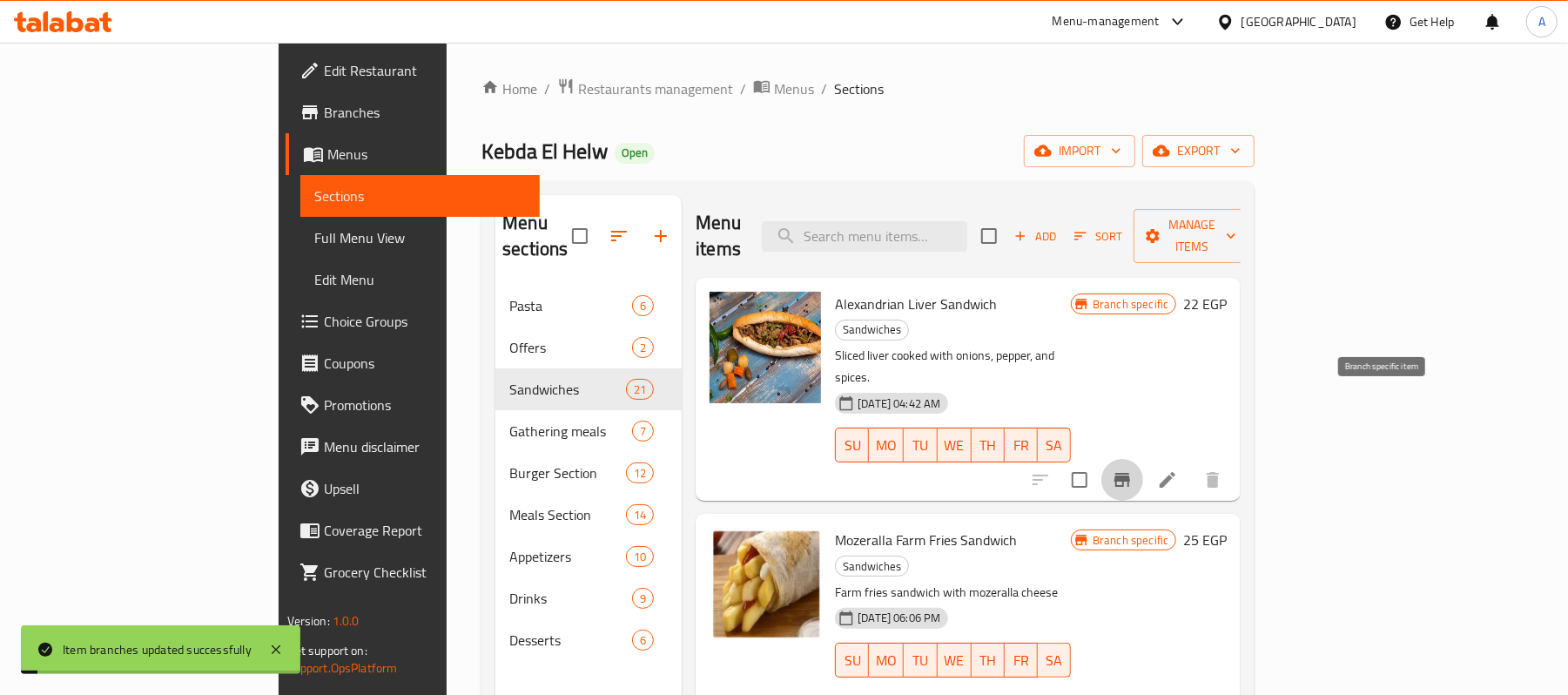
click at [1130, 473] on icon "Branch-specific-item" at bounding box center [1122, 480] width 16 height 14
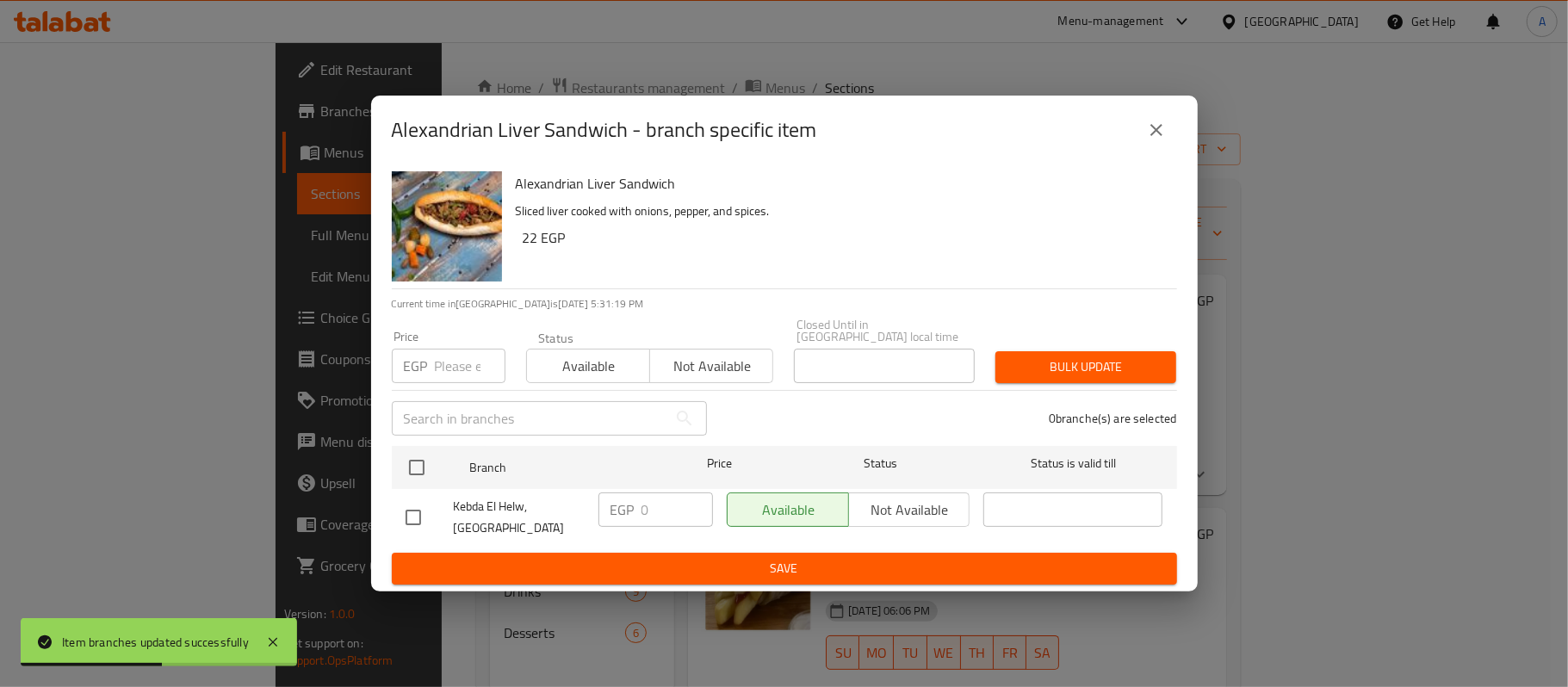
drag, startPoint x: 1158, startPoint y: 131, endPoint x: 1148, endPoint y: 134, distance: 10.4
click at [1157, 131] on icon "close" at bounding box center [1156, 130] width 21 height 21
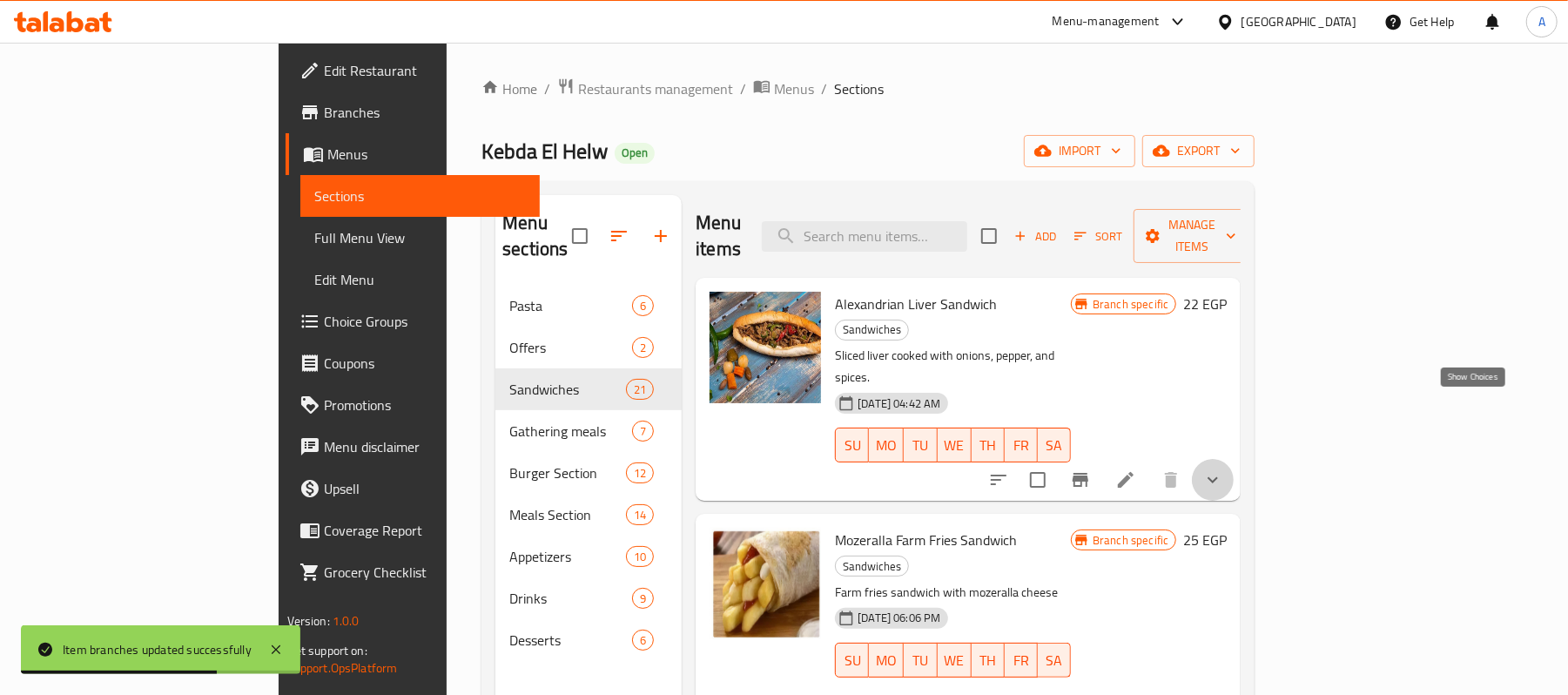
click at [1223, 469] on icon "show more" at bounding box center [1213, 480] width 21 height 21
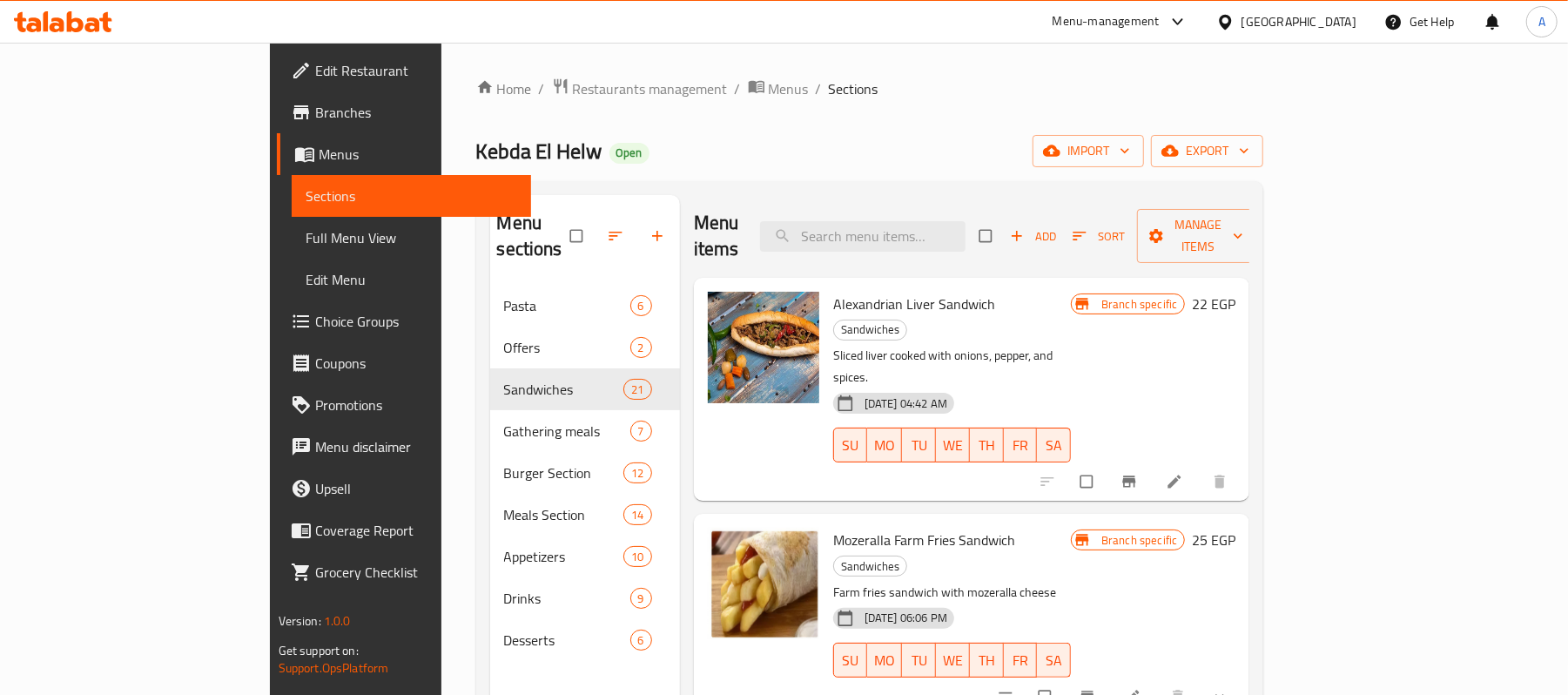
click at [1031, 386] on div "[DATE] 04:42 AM SU MO TU WE TH FR SA" at bounding box center [952, 433] width 252 height 94
click at [490, 683] on div "Menu sections Pasta 6 Offers 2 Sandwiches 21 Gathering meals 7 Burger Section 1…" at bounding box center [584, 543] width 190 height 695
click at [1071, 345] on p "Sliced liver cooked with onions, pepper, and spices." at bounding box center [953, 366] width 238 height 43
click at [1078, 386] on div "13-01-2025 04:42 AM SU MO TU WE TH FR SA" at bounding box center [952, 433] width 252 height 94
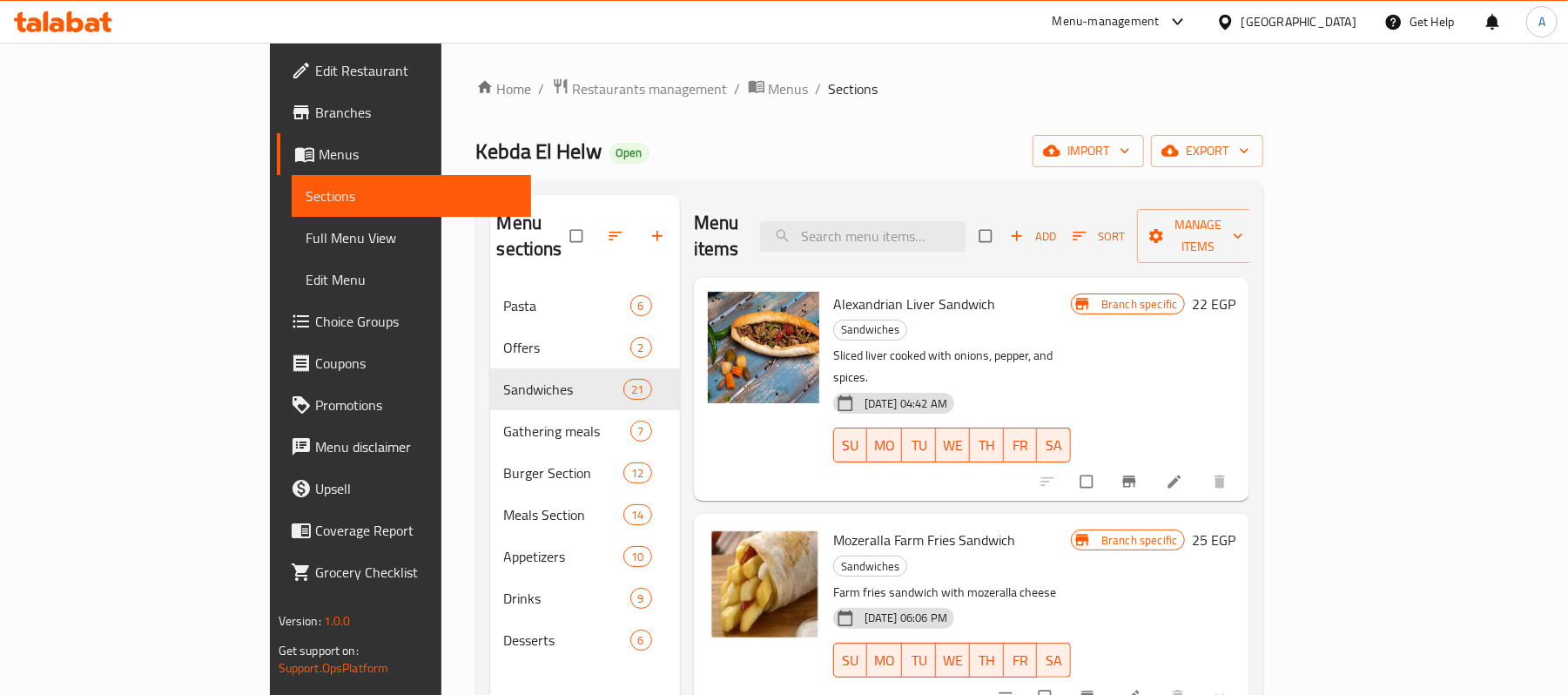
click at [1078, 386] on div "13-01-2025 04:42 AM SU MO TU WE TH FR SA" at bounding box center [952, 433] width 252 height 94
click at [600, 132] on div "Home / Restaurants management / Menus / Sections Kebda El Helw Open import expo…" at bounding box center [870, 490] width 788 height 826
click at [628, 127] on div "Home / Restaurants management / Menus / Sections Kebda El Helw Open import expo…" at bounding box center [870, 490] width 788 height 826
click at [315, 322] on span "Choice Groups" at bounding box center [416, 321] width 203 height 21
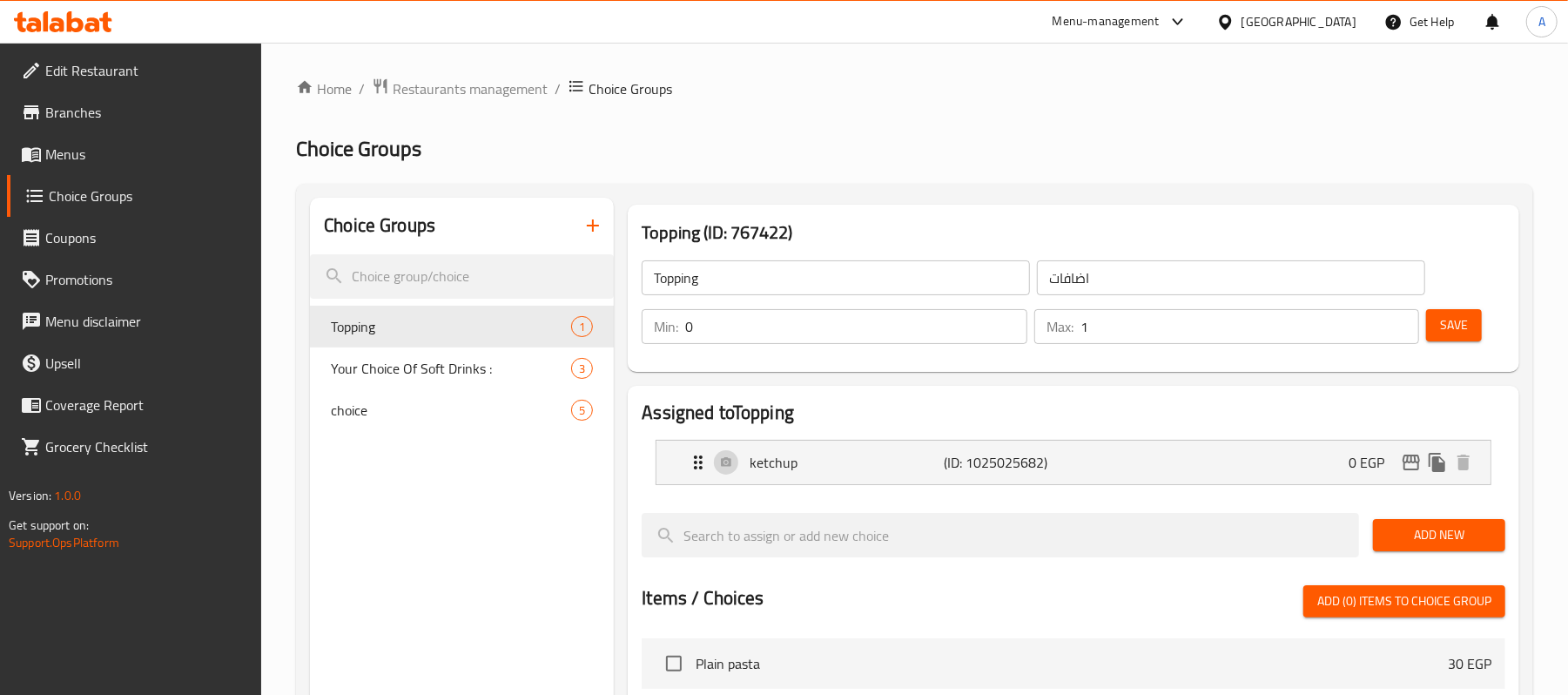
click at [408, 528] on div at bounding box center [784, 348] width 1568 height 695
click at [429, 633] on div "Choice Groups Topping 1 Your Choice Of Soft Drinks : 3 choice 5" at bounding box center [462, 694] width 304 height 993
click at [420, 471] on div "Choice Groups Topping 1 Your Choice Of Soft Drinks : 3 choice 5" at bounding box center [462, 694] width 304 height 993
drag, startPoint x: 548, startPoint y: 521, endPoint x: 593, endPoint y: 360, distance: 167.2
click at [548, 521] on div "Choice Groups Topping 1 Your Choice Of Soft Drinks : 3 choice 5" at bounding box center [462, 694] width 304 height 993
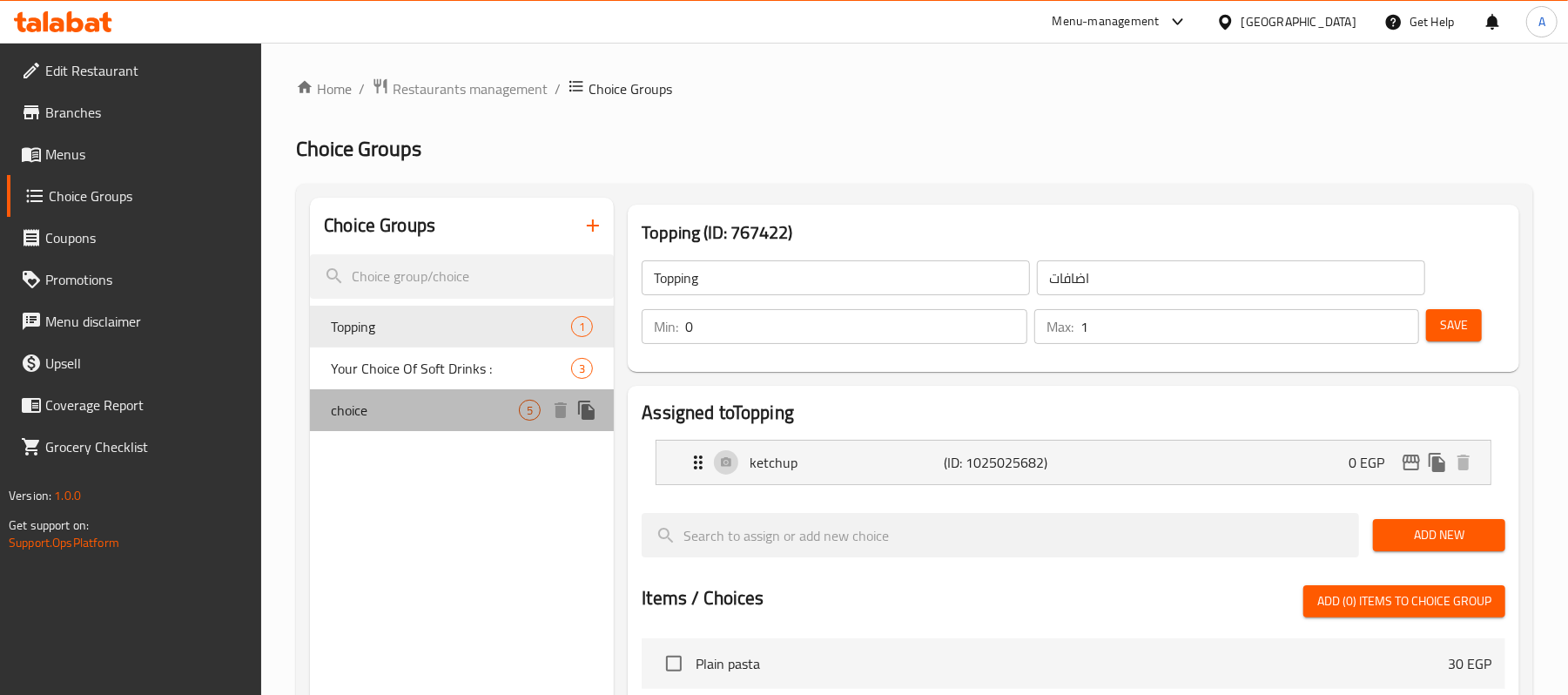
click at [461, 408] on span "choice" at bounding box center [425, 410] width 188 height 21
type input "choice"
type input "اختار"
type input "0"
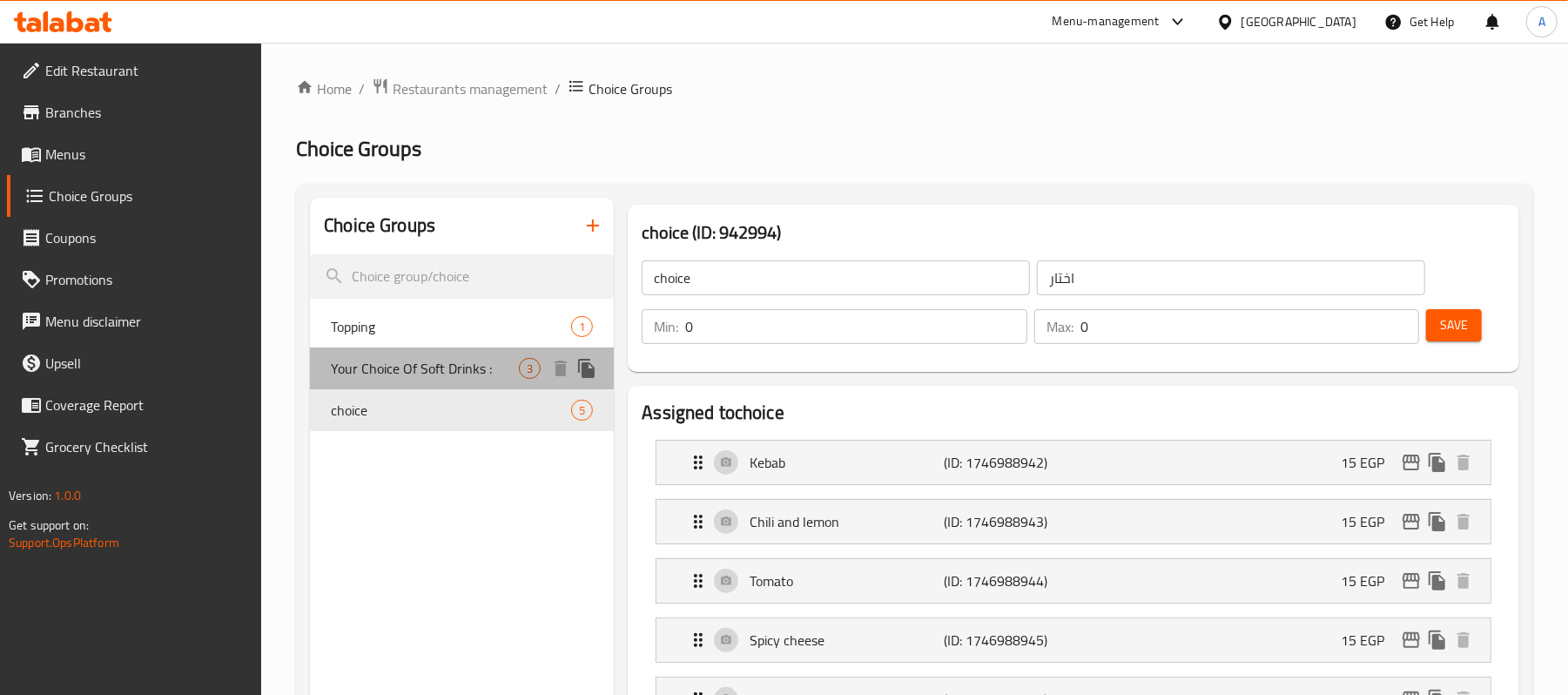
click at [441, 352] on div "Your Choice Of Soft Drinks : 3" at bounding box center [462, 368] width 304 height 42
type input "Your Choice Of Soft Drinks :"
type input "اختيارك من المشروبات الغازيه :"
type input "1"
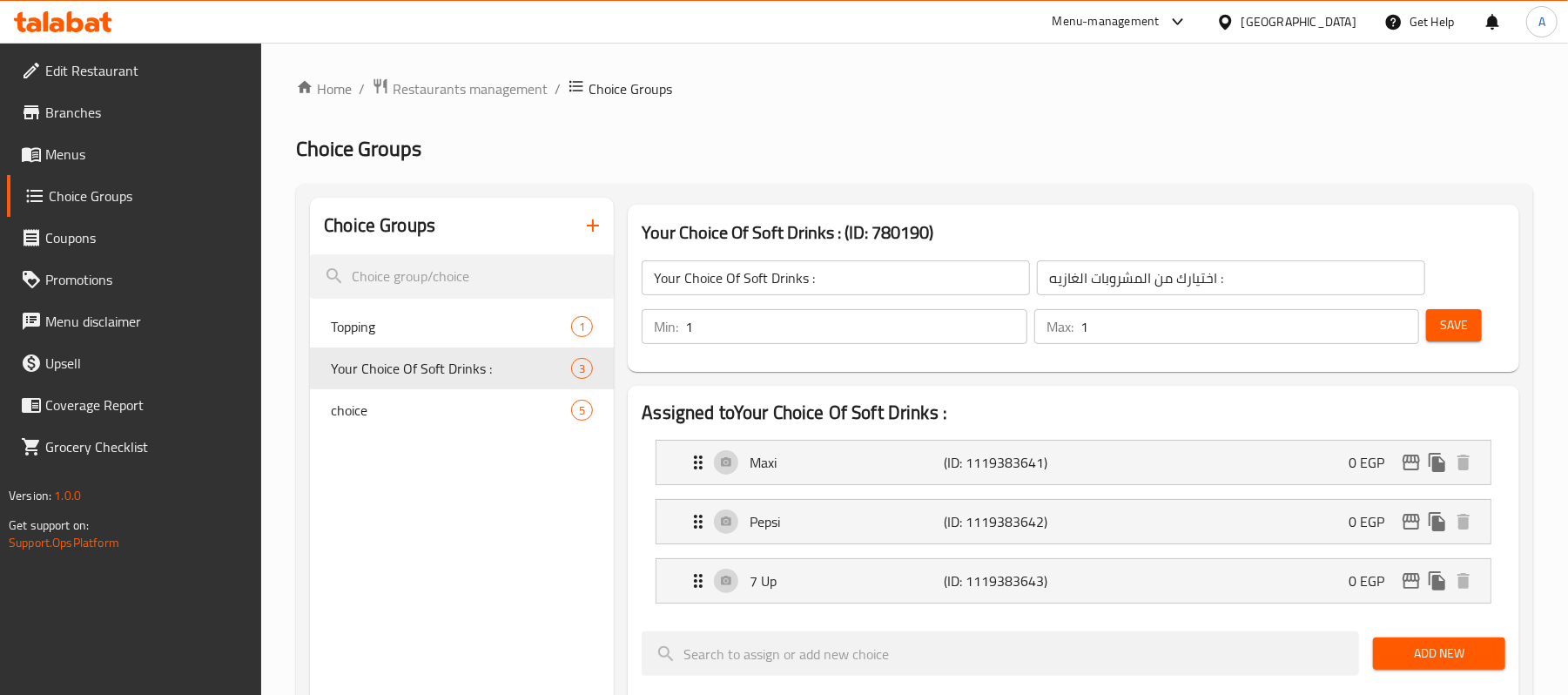
click at [604, 230] on button "button" at bounding box center [593, 226] width 42 height 42
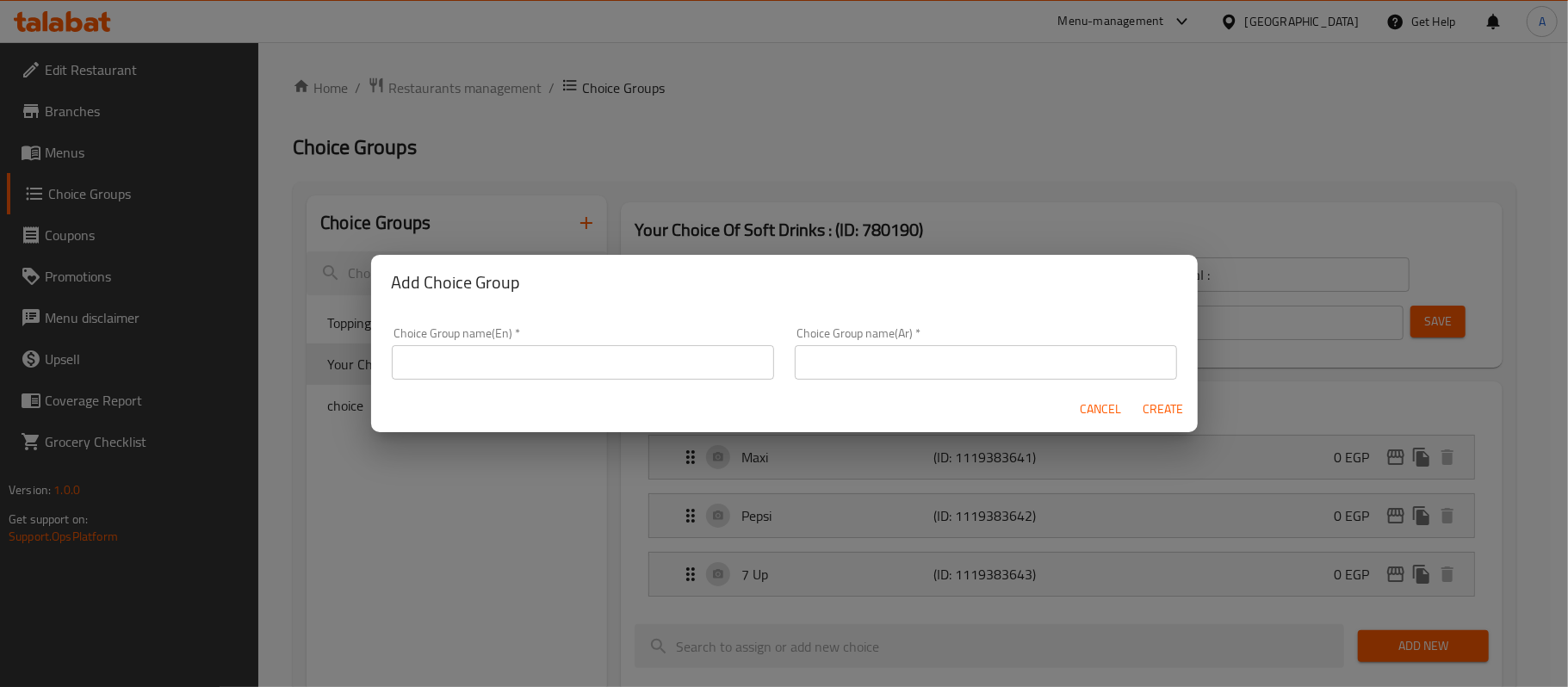
click at [673, 371] on input "text" at bounding box center [583, 362] width 383 height 35
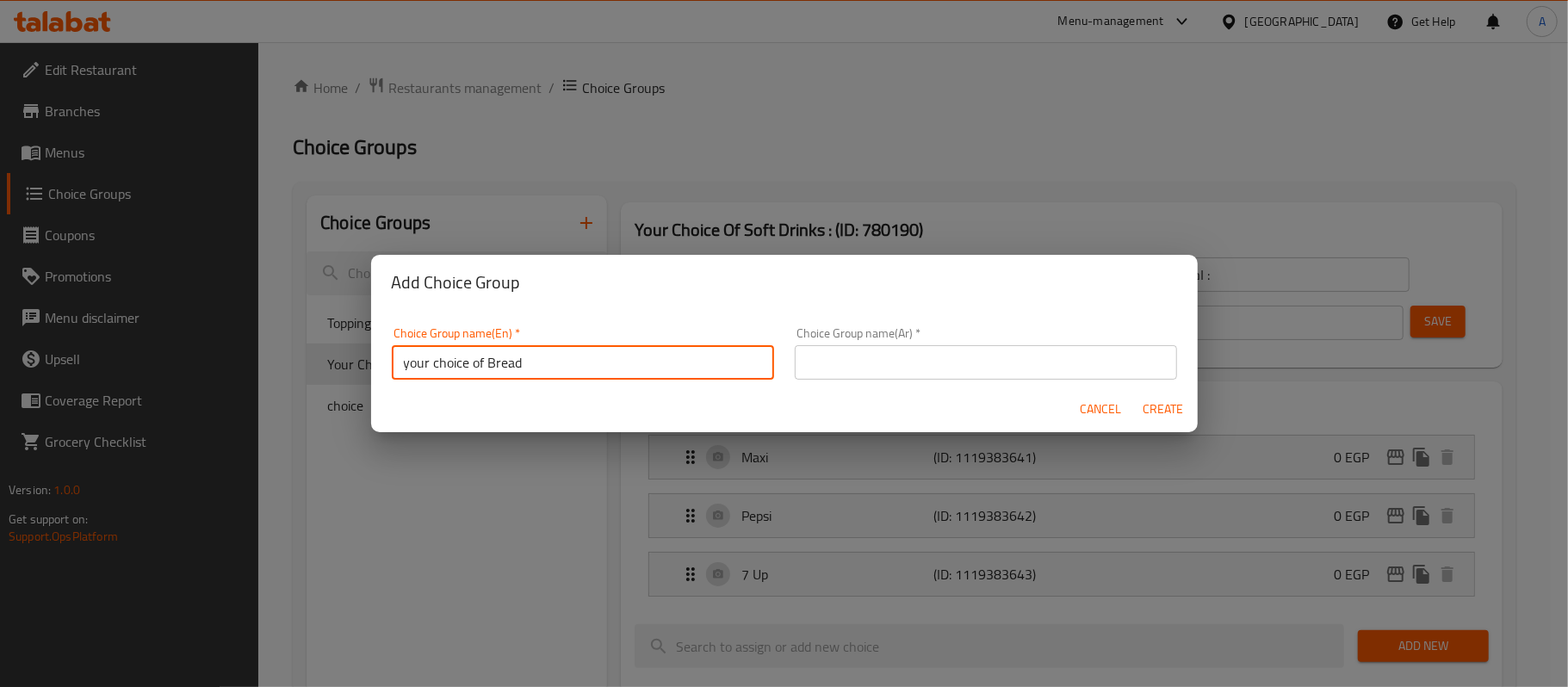
click at [631, 363] on input "your choice of Bread" at bounding box center [583, 362] width 383 height 35
type input "your choice of bread:"
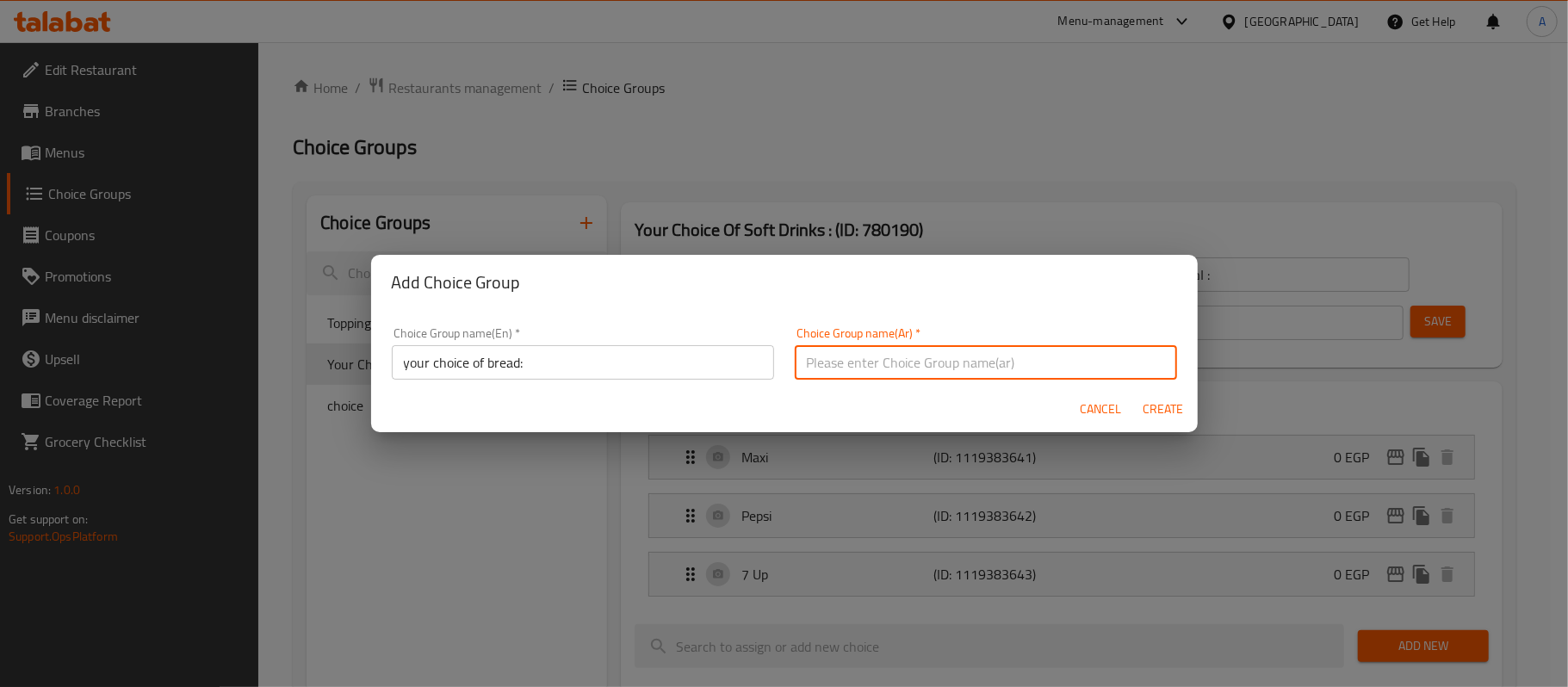
click at [848, 353] on input "text" at bounding box center [986, 362] width 383 height 35
click at [1088, 367] on input "اختيارك لحجم الخبز" at bounding box center [986, 362] width 383 height 35
click at [860, 360] on input "اختيارك من الخبز" at bounding box center [986, 362] width 383 height 35
type input "اختيارك من الخبز:"
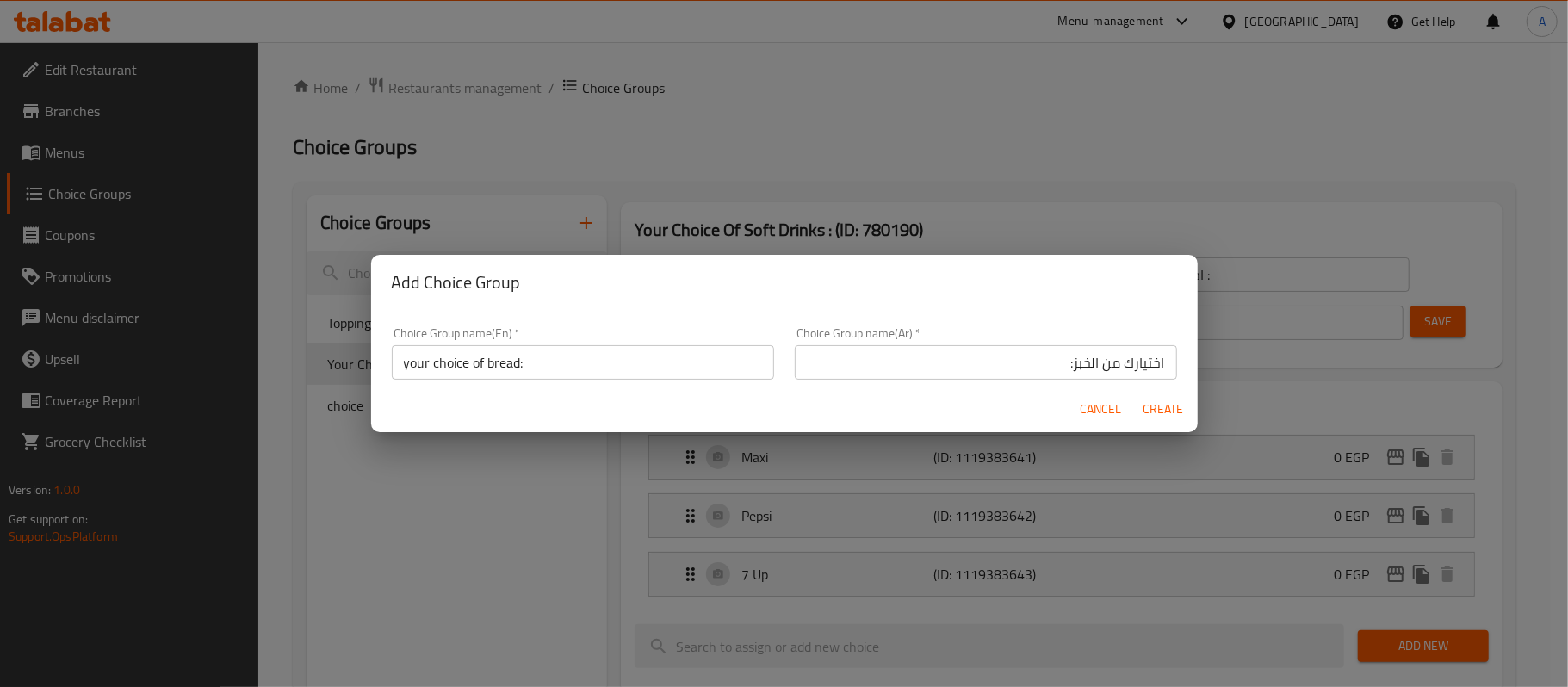
click at [832, 389] on div "Cancel Create" at bounding box center [785, 409] width 827 height 46
click at [1157, 404] on span "Create" at bounding box center [1163, 409] width 41 height 21
type input "your choice of bread:"
type input "اختيارك من الخبز:"
type input "0"
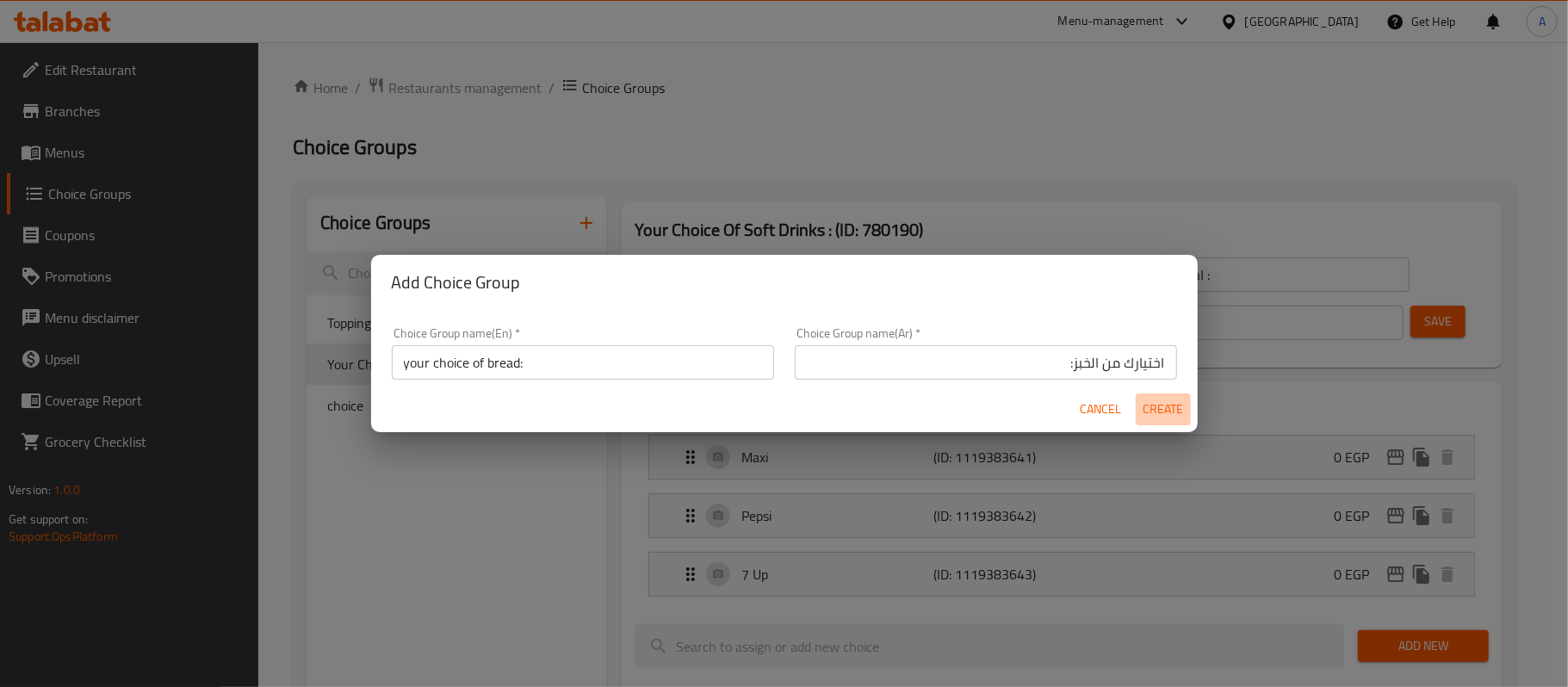
type input "0"
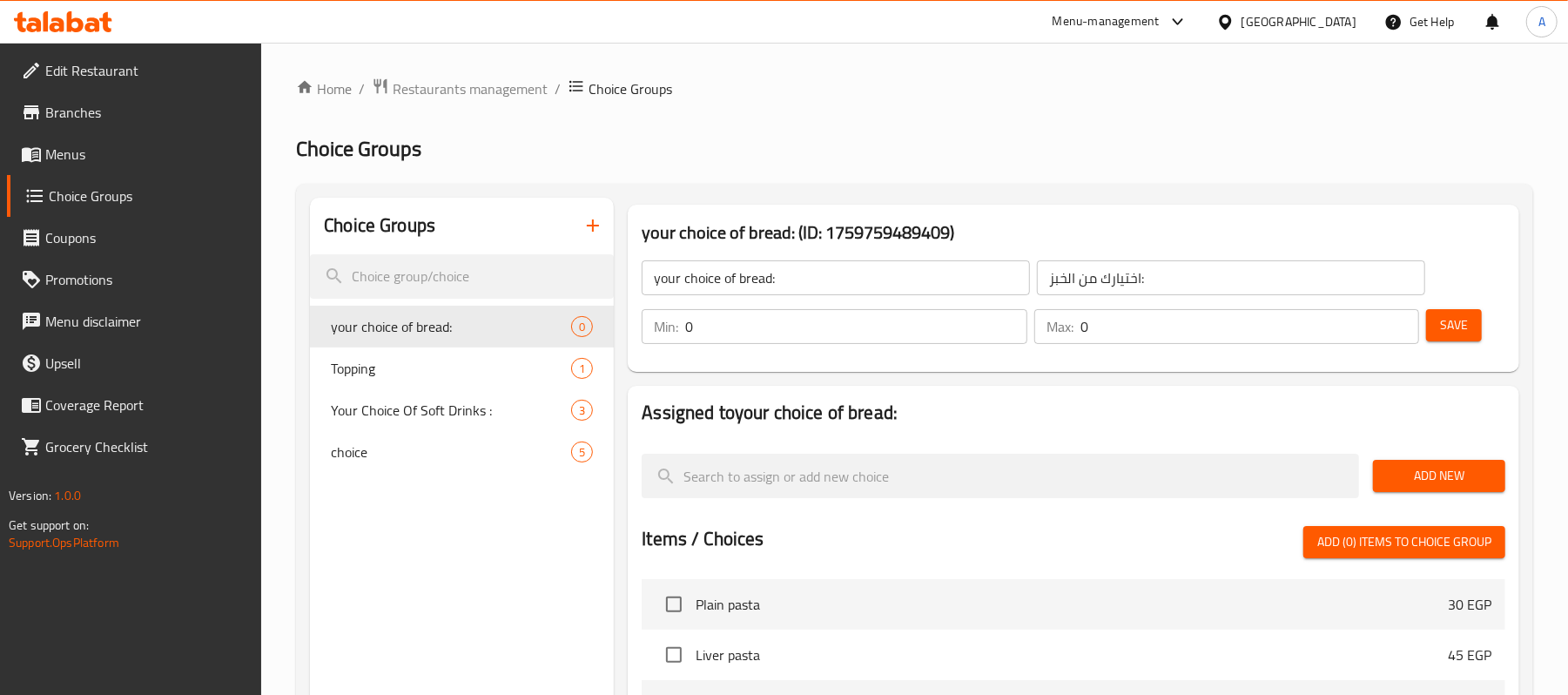
drag, startPoint x: 1008, startPoint y: 314, endPoint x: 1060, endPoint y: 324, distance: 53.0
type input "1"
click at [1008, 314] on input "1" at bounding box center [856, 326] width 342 height 35
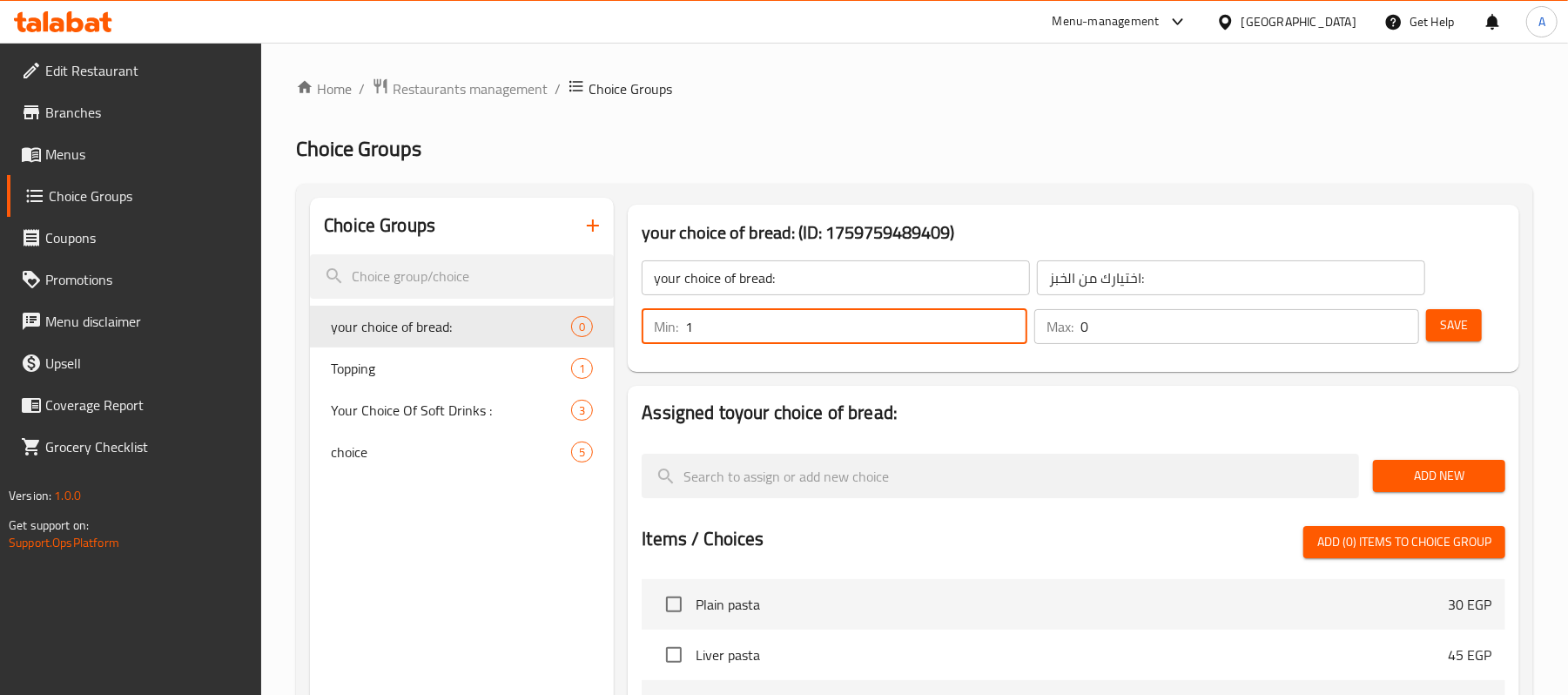
type input "1"
click at [1397, 317] on input "1" at bounding box center [1250, 326] width 339 height 35
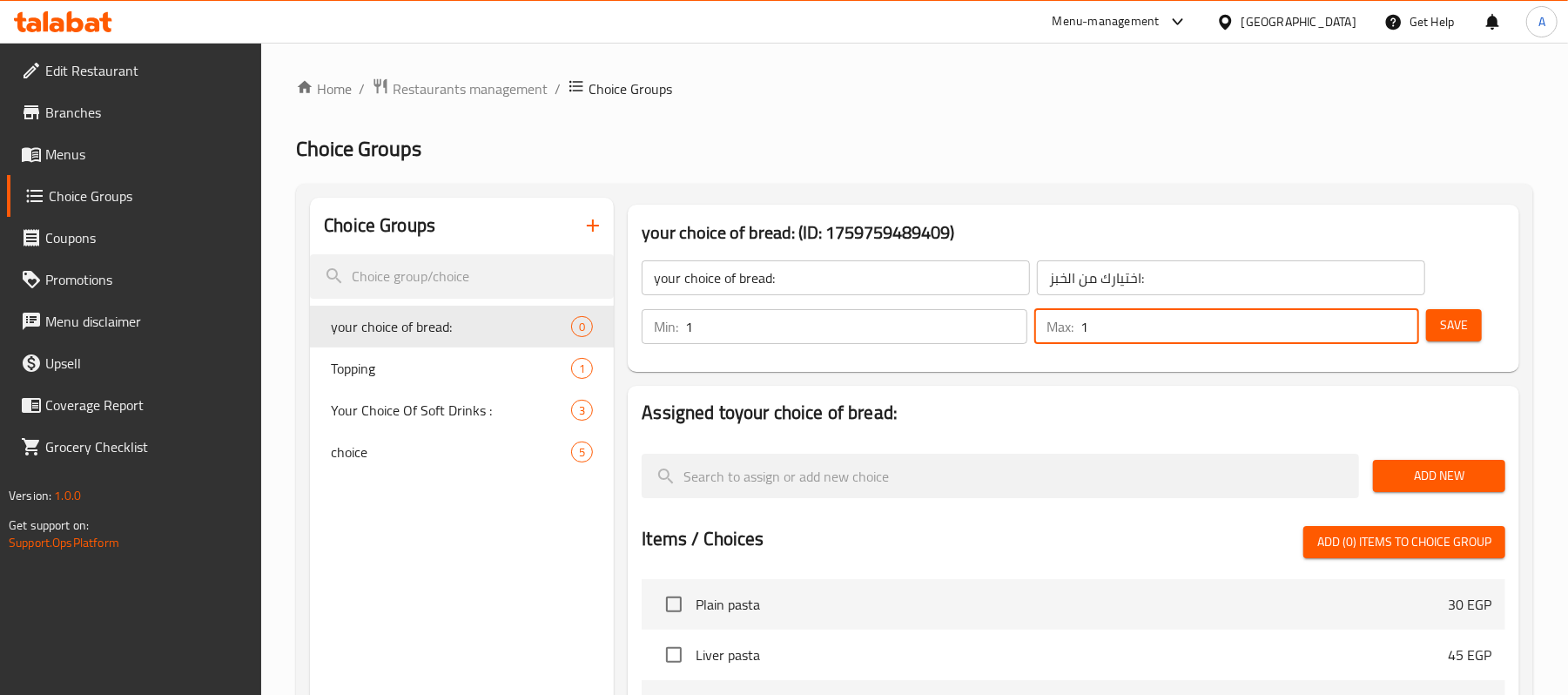
click at [1454, 331] on span "Save" at bounding box center [1455, 325] width 28 height 22
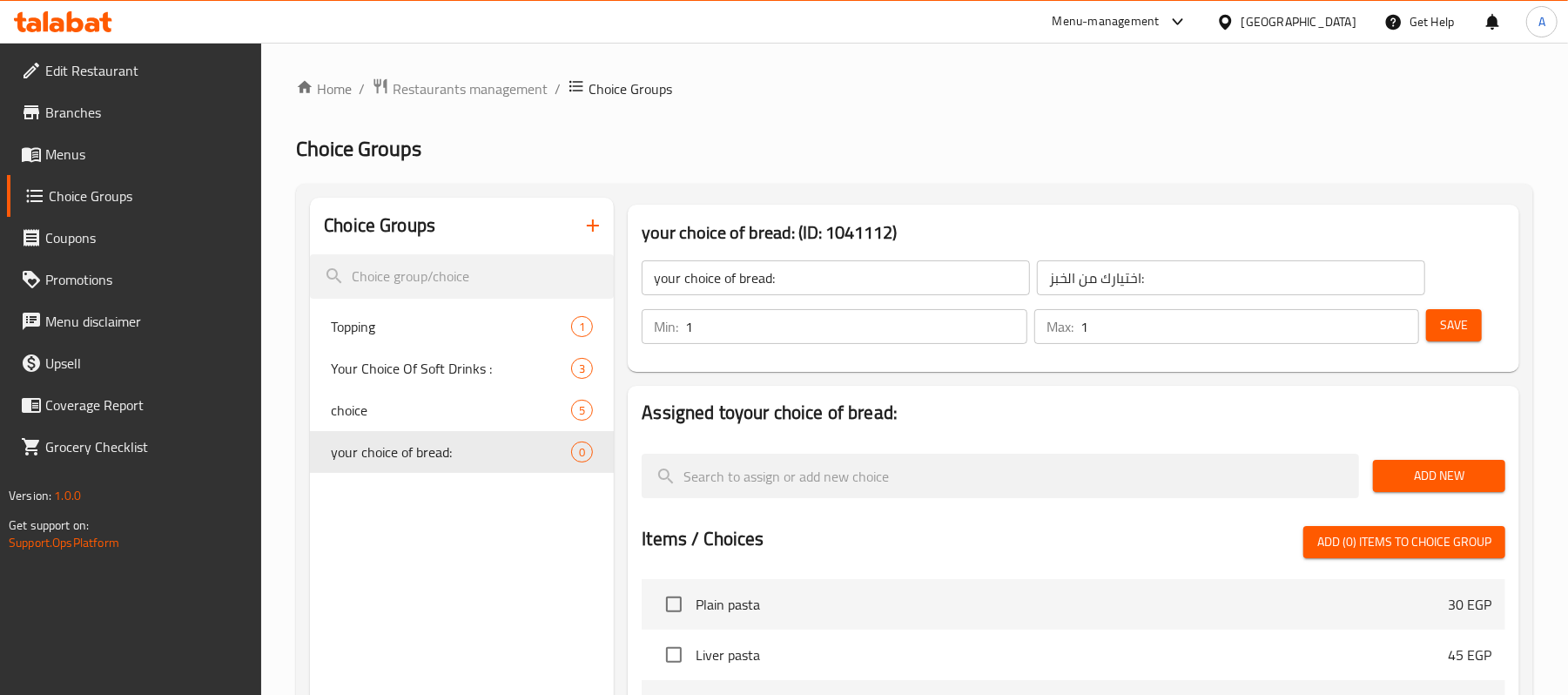
drag, startPoint x: 1406, startPoint y: 486, endPoint x: 1229, endPoint y: 500, distance: 177.6
click at [1406, 486] on span "Add New" at bounding box center [1439, 476] width 105 height 22
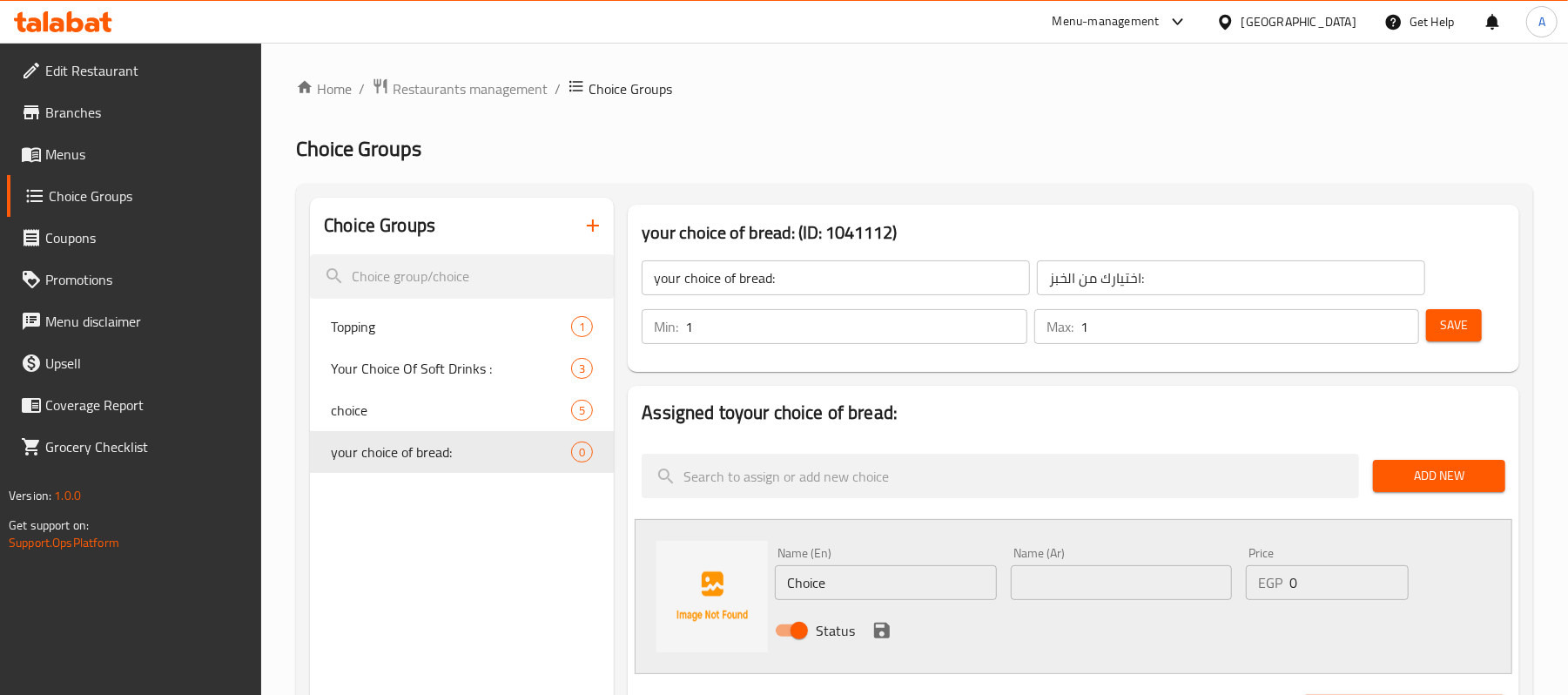
click at [858, 575] on input "Choice" at bounding box center [885, 583] width 221 height 35
type input "fino"
click at [1067, 583] on input "text" at bounding box center [1121, 583] width 221 height 35
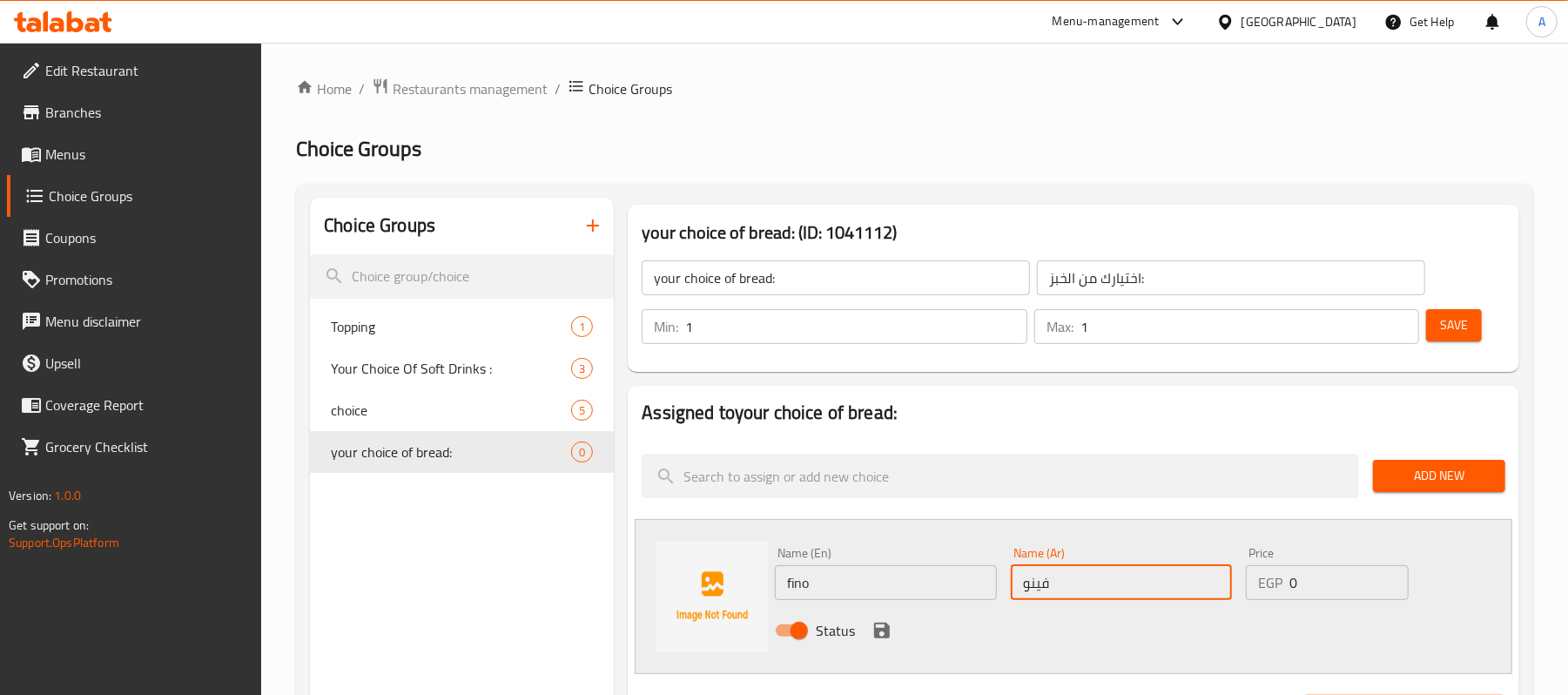
type input "فينو"
click at [1029, 645] on div "Status" at bounding box center [1121, 631] width 706 height 47
click at [1335, 589] on input "0" at bounding box center [1349, 583] width 119 height 35
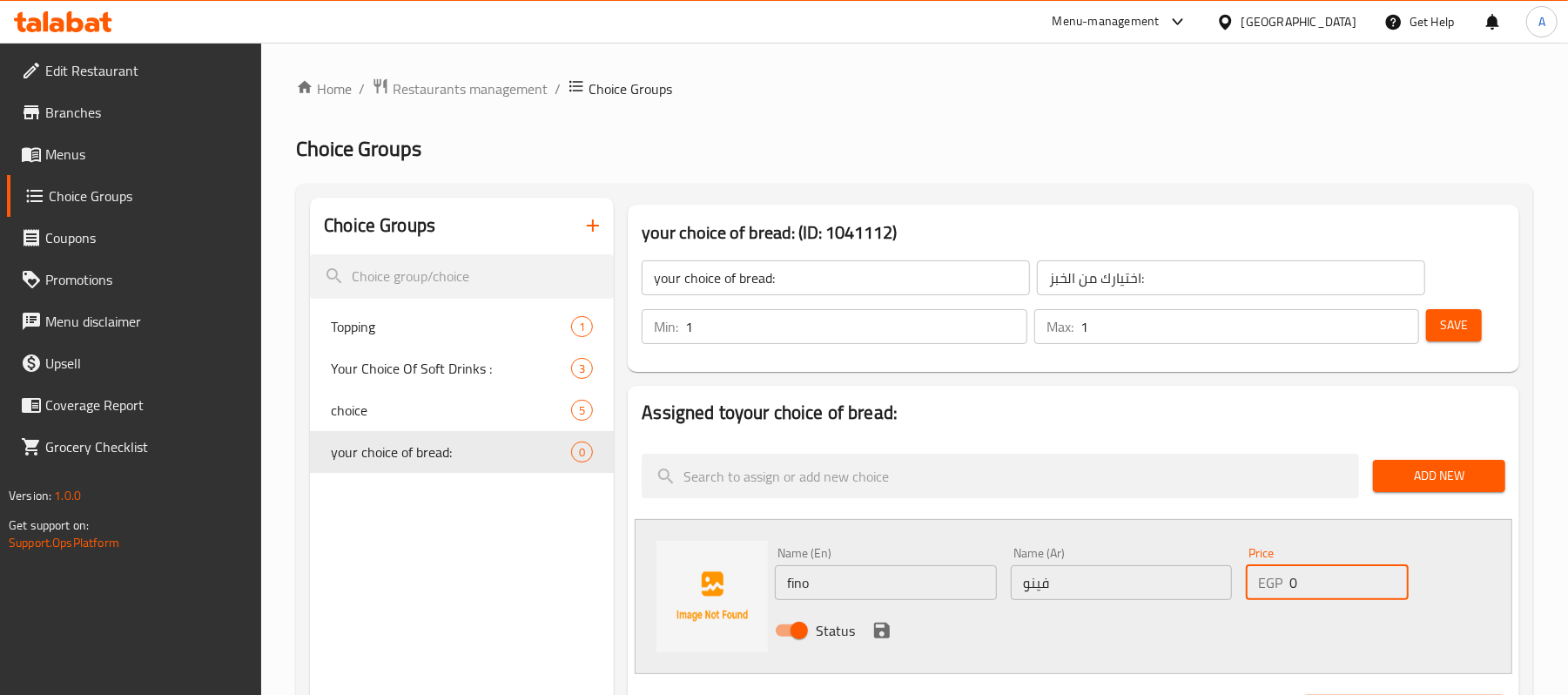
click at [1335, 589] on input "0" at bounding box center [1349, 583] width 119 height 35
type input "30"
click at [1235, 618] on div "Status" at bounding box center [1121, 631] width 706 height 47
click at [876, 629] on icon "save" at bounding box center [882, 631] width 16 height 16
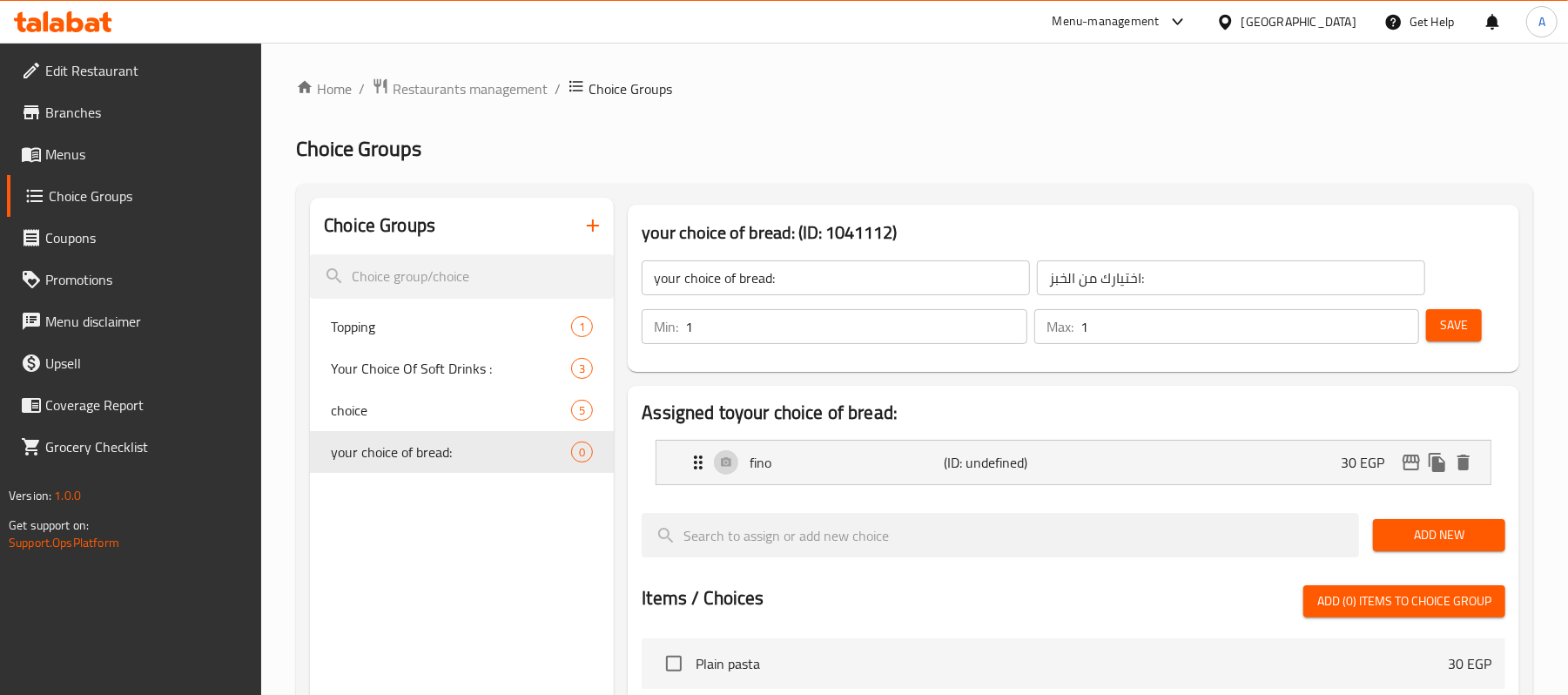
click at [1425, 545] on span "Add New" at bounding box center [1439, 534] width 105 height 22
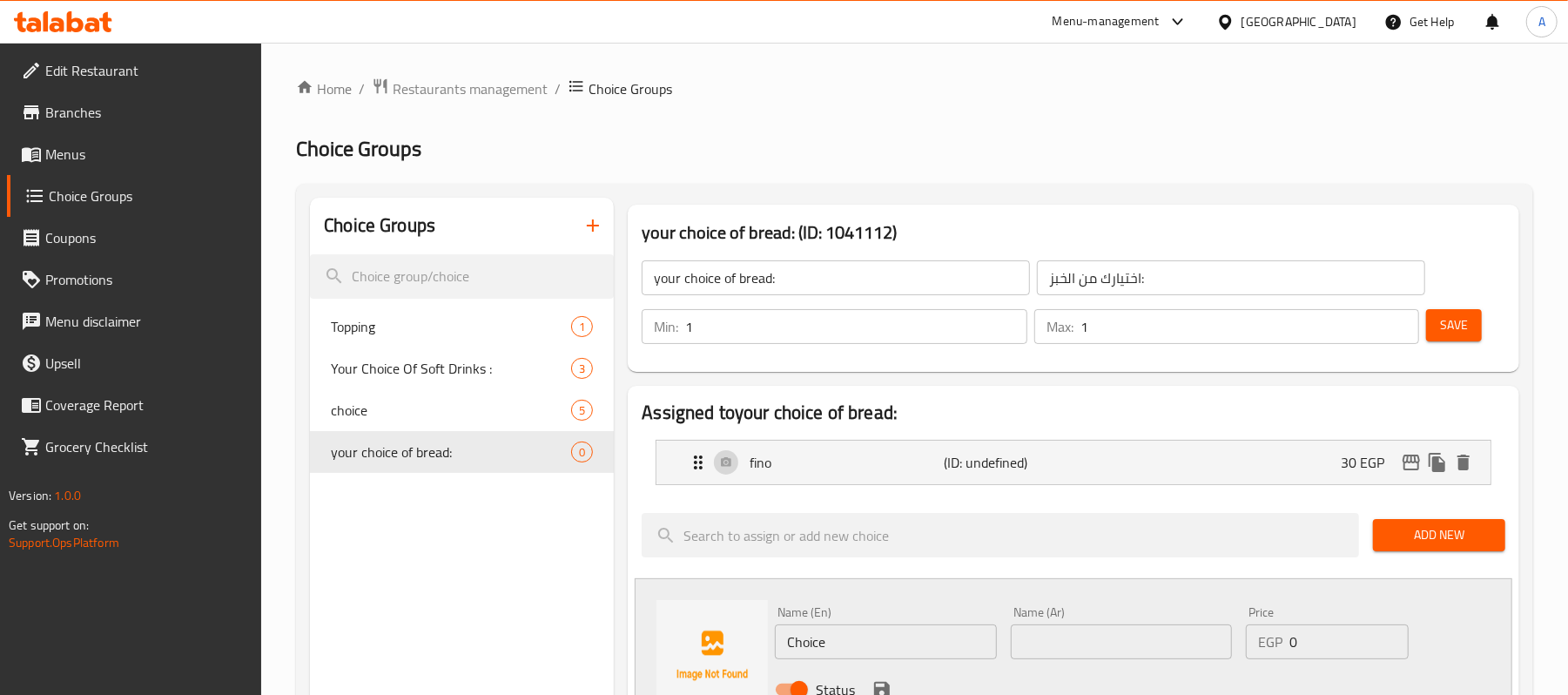
click at [959, 653] on input "Choice" at bounding box center [885, 641] width 221 height 35
type input "ل"
type input "baladi bread"
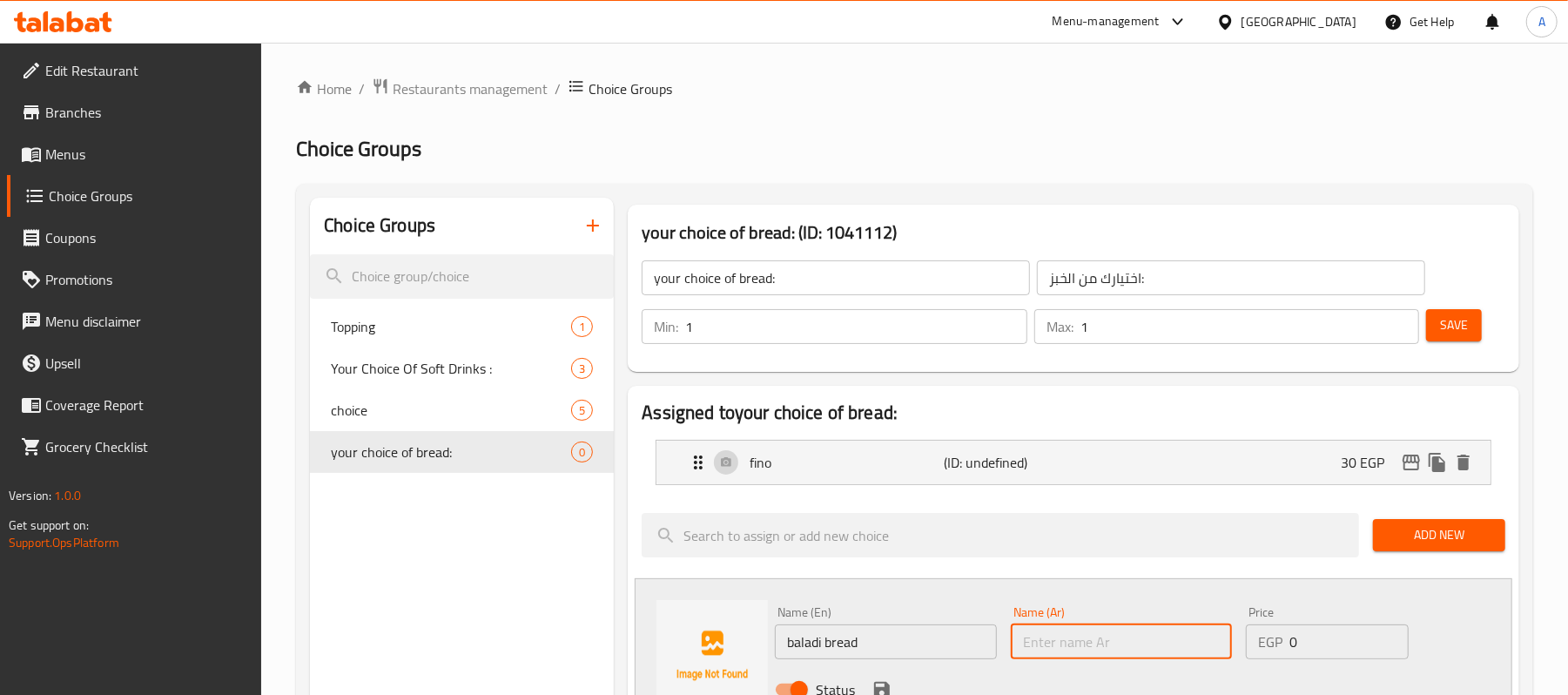
click at [1024, 639] on input "text" at bounding box center [1121, 641] width 221 height 35
click at [952, 458] on p "(ID: undefined)" at bounding box center [1009, 463] width 129 height 21
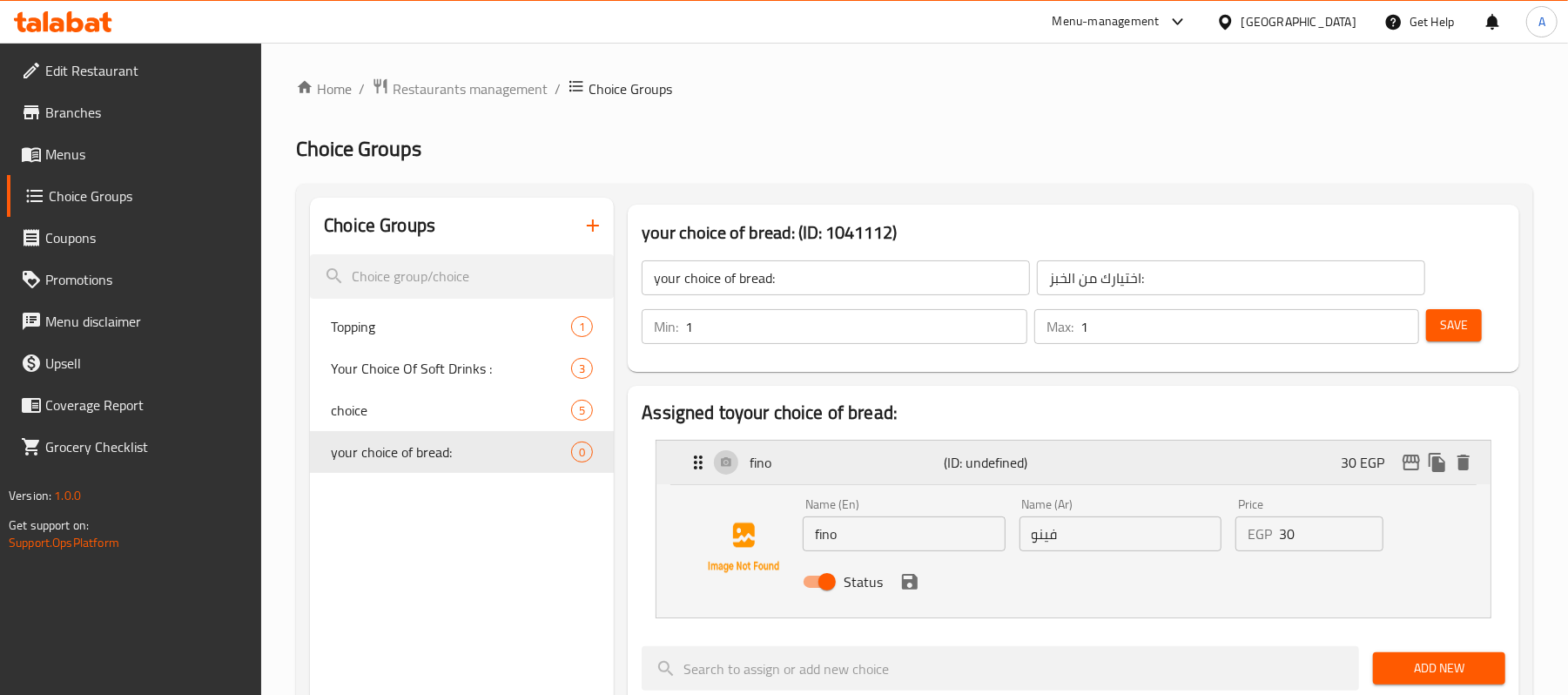
click at [952, 458] on p "(ID: undefined)" at bounding box center [1009, 463] width 129 height 21
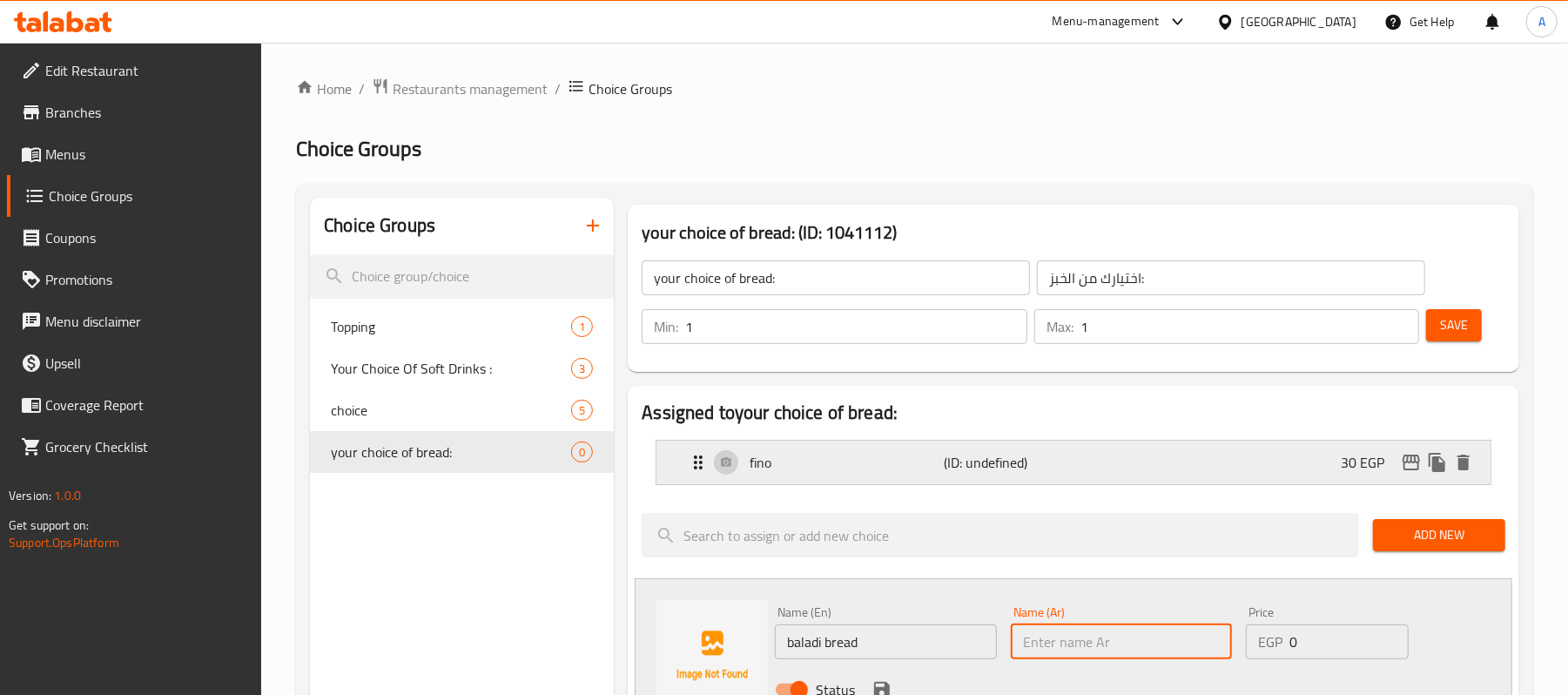
click at [952, 458] on p "(ID: undefined)" at bounding box center [1009, 463] width 129 height 21
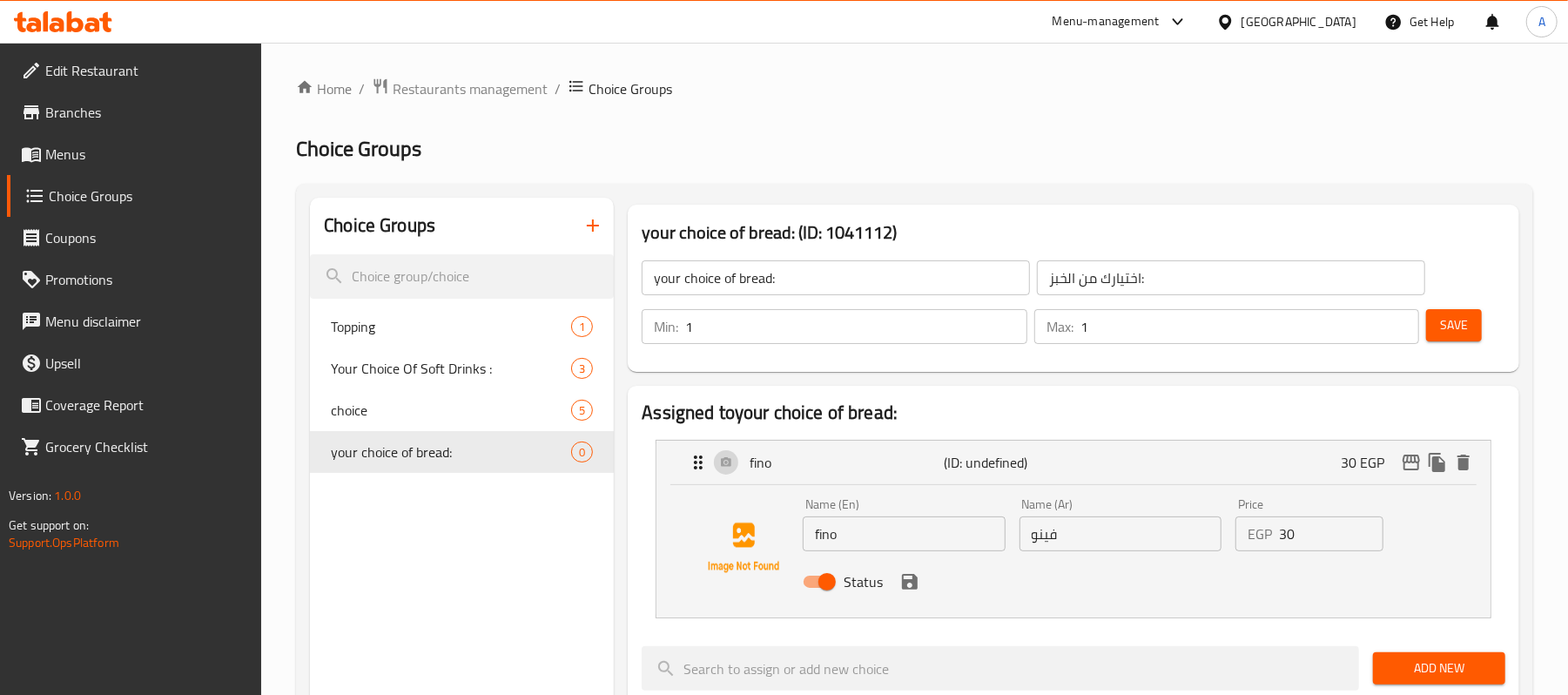
click at [1129, 538] on input "فينو" at bounding box center [1121, 534] width 202 height 35
click at [1118, 527] on input "عيش فينو" at bounding box center [1121, 534] width 202 height 35
type input "عيش فينو"
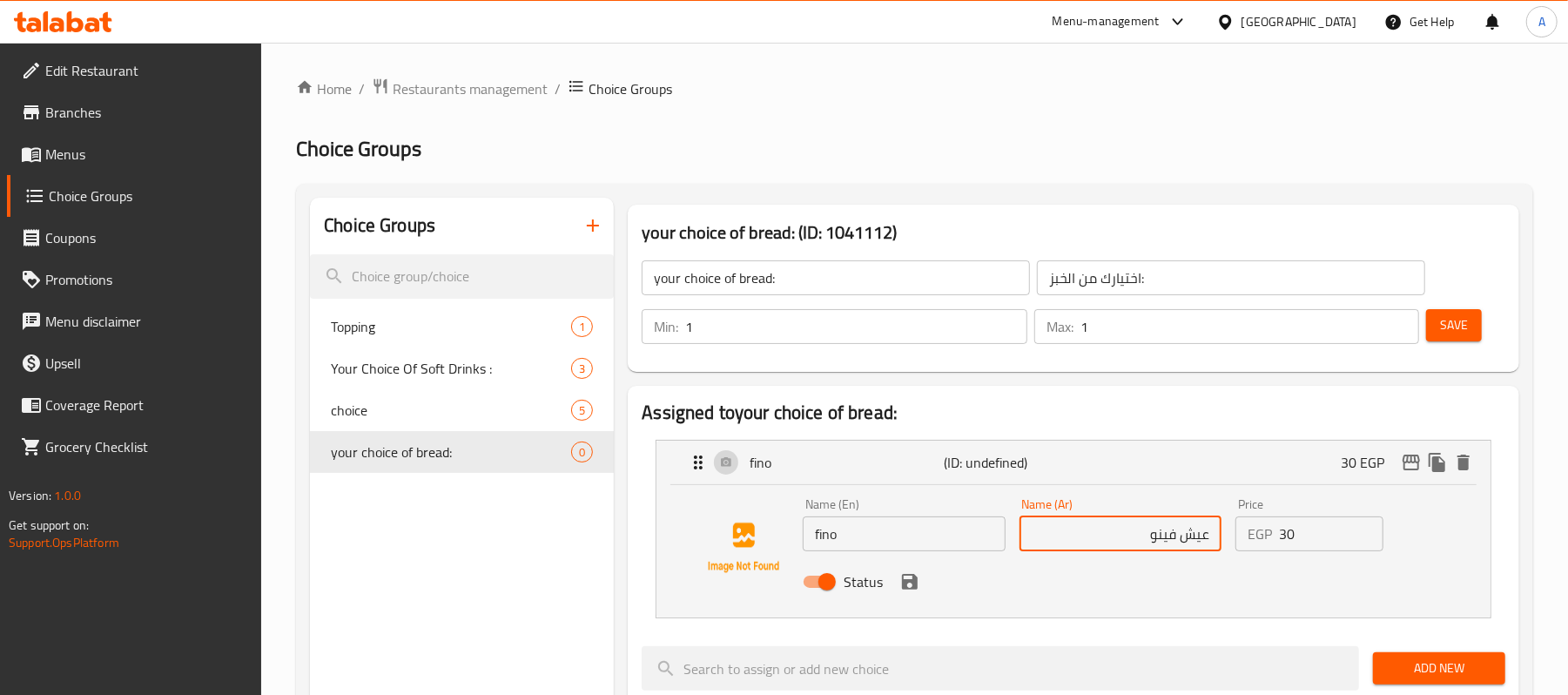
click at [889, 531] on input "fino" at bounding box center [903, 534] width 202 height 35
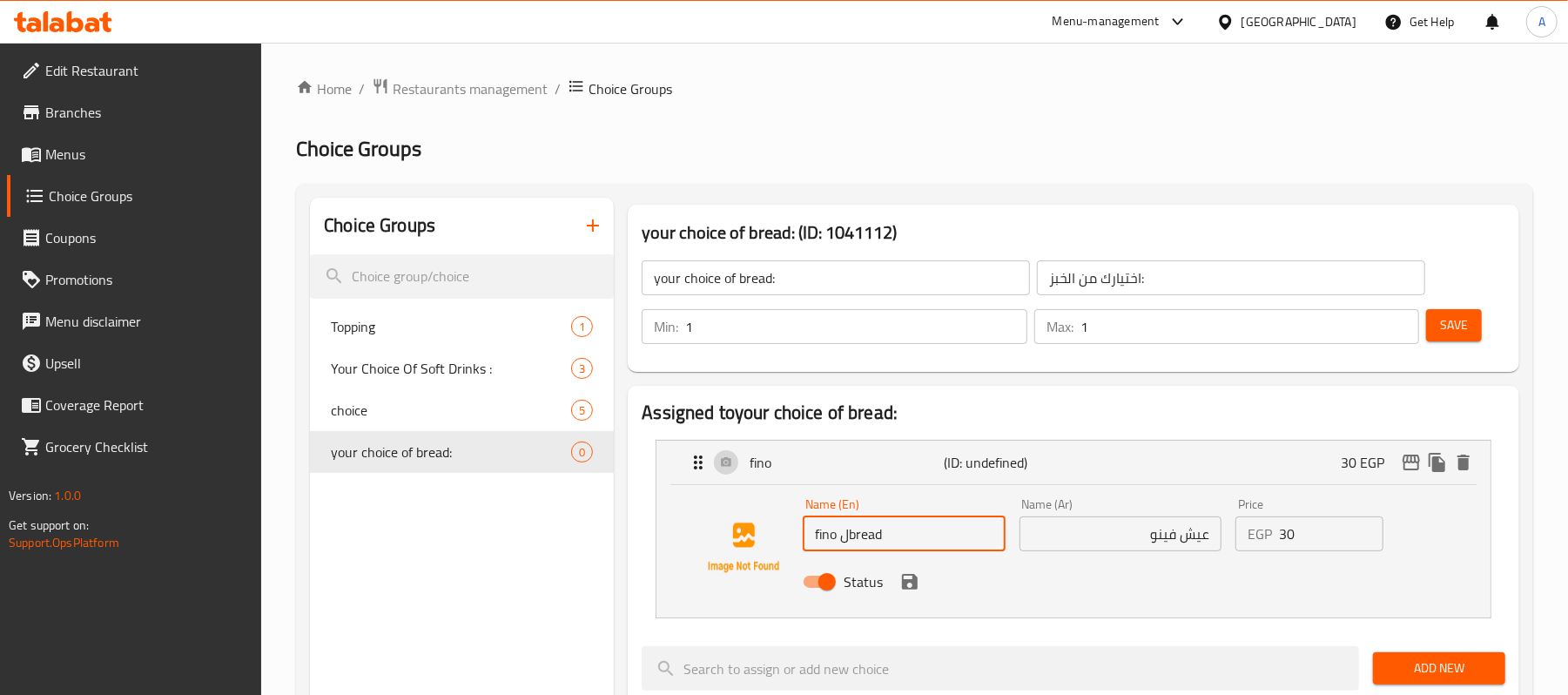
click at [851, 532] on input "fino لbread" at bounding box center [903, 534] width 202 height 35
click at [969, 584] on div "Status" at bounding box center [1120, 582] width 649 height 47
click at [911, 586] on icon "save" at bounding box center [910, 582] width 21 height 21
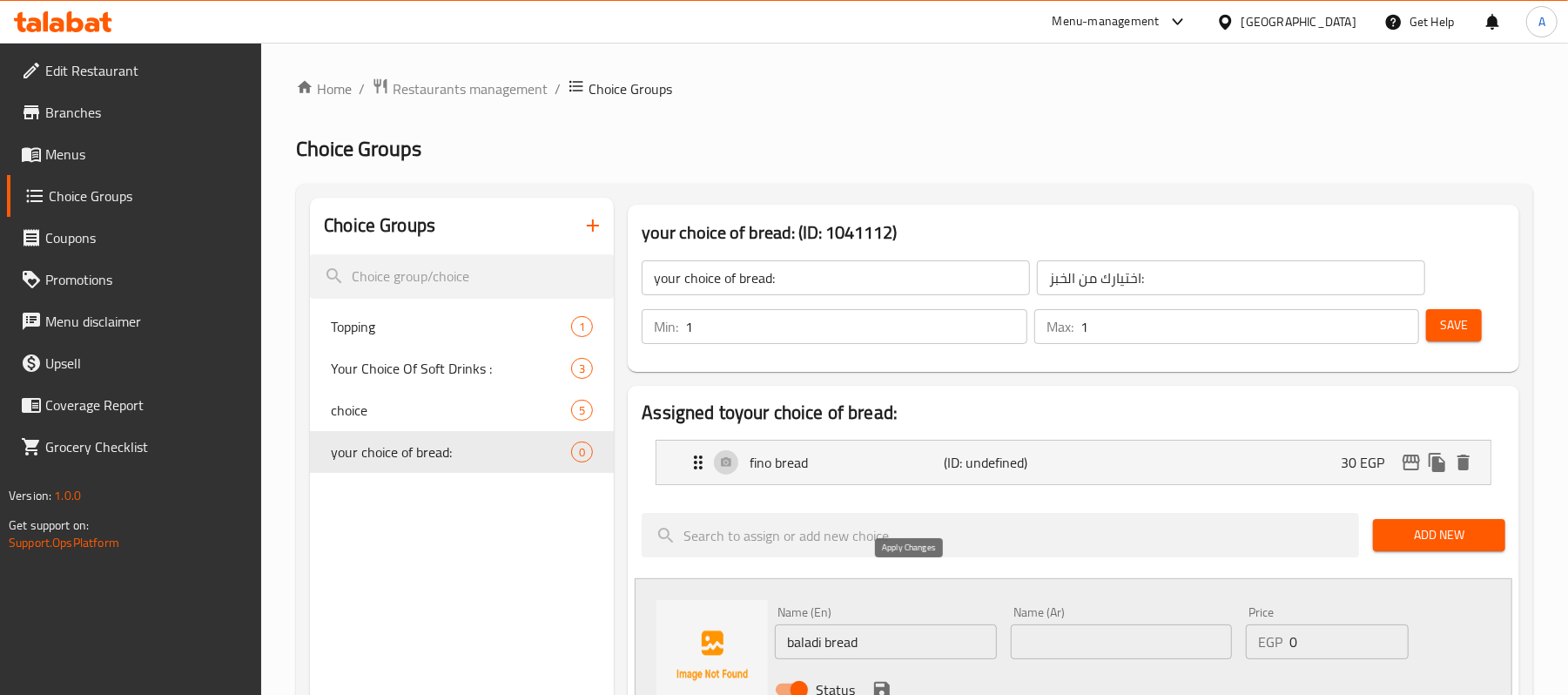
type input "fino bread"
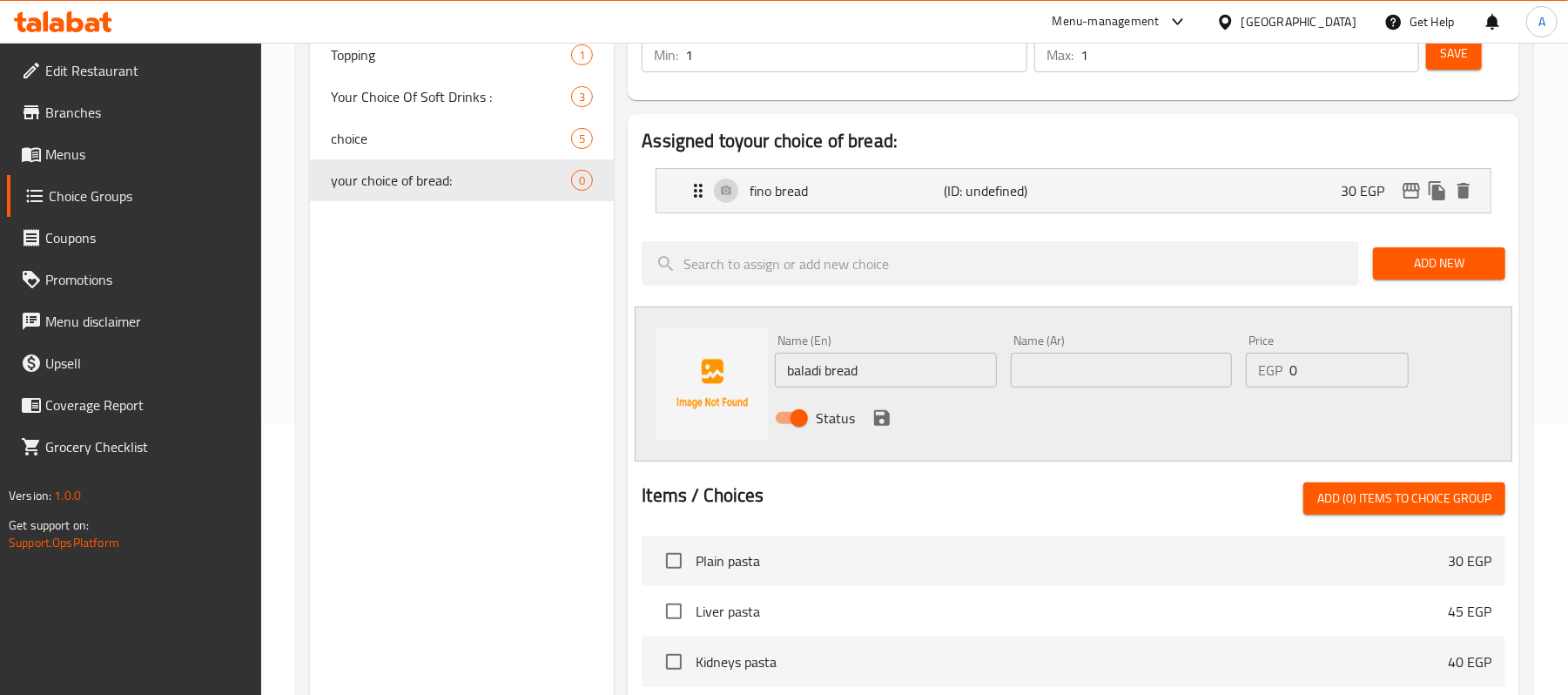
scroll to position [348, 0]
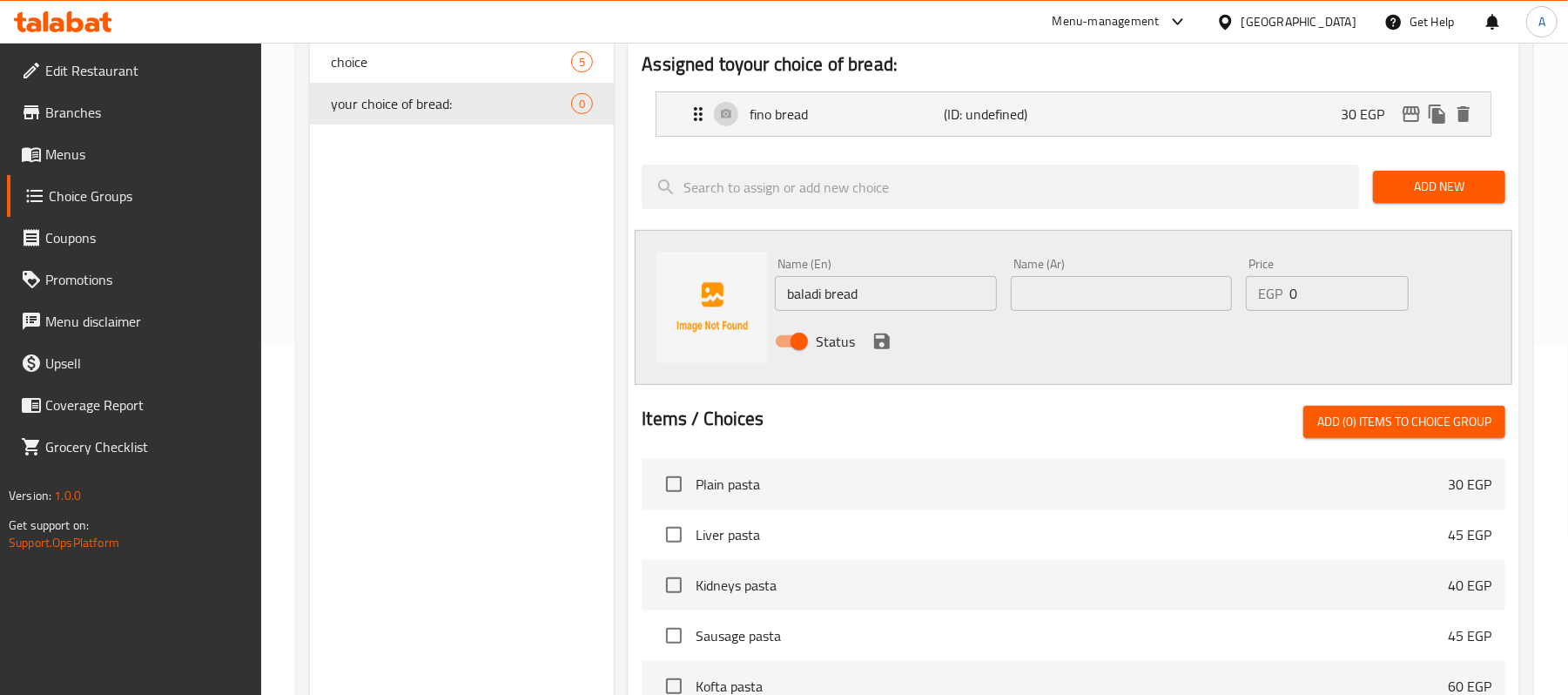
click at [1039, 304] on input "text" at bounding box center [1121, 293] width 221 height 35
paste input "عيش فينو"
click at [1037, 294] on input "عيش فينو" at bounding box center [1121, 293] width 221 height 35
type input "عيش بلدي"
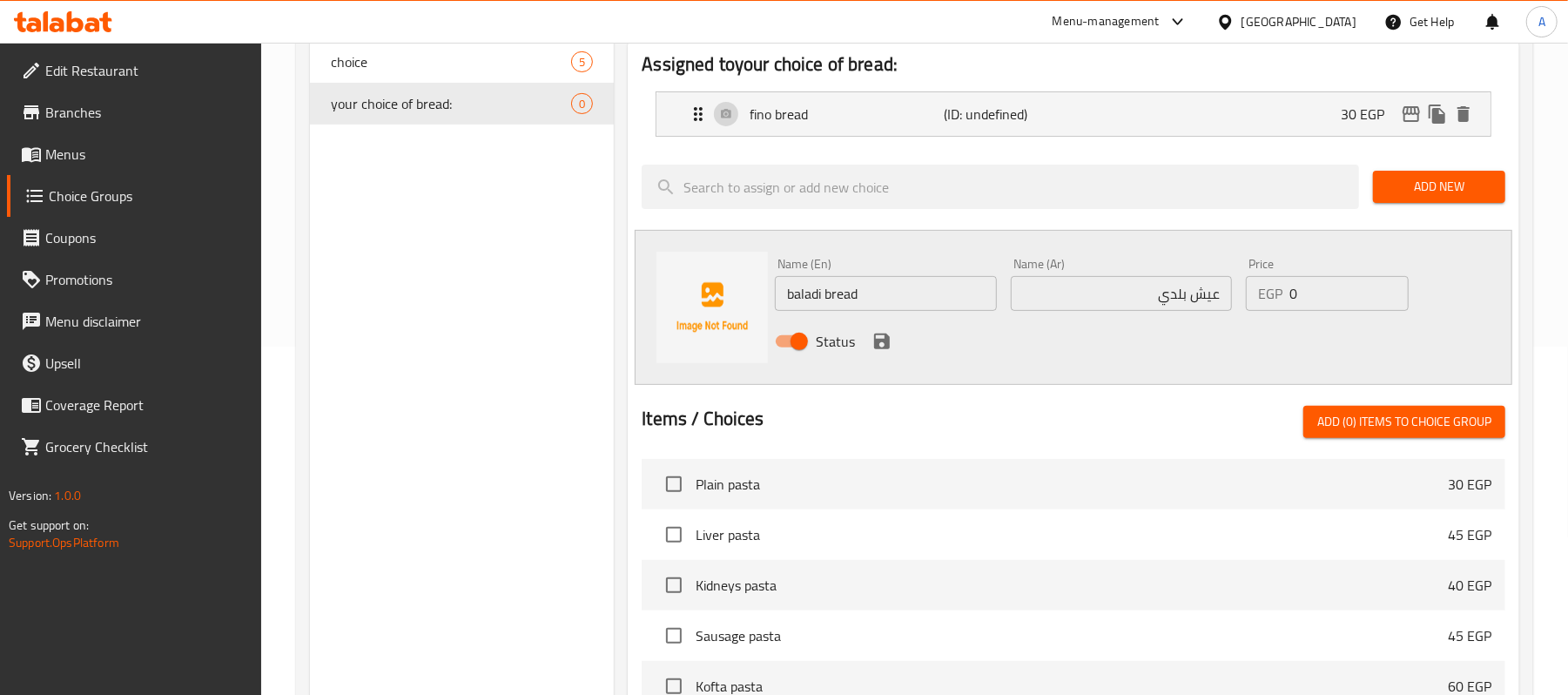
click at [1348, 280] on input "0" at bounding box center [1349, 293] width 119 height 35
type input "30"
click at [876, 348] on icon "save" at bounding box center [882, 341] width 16 height 16
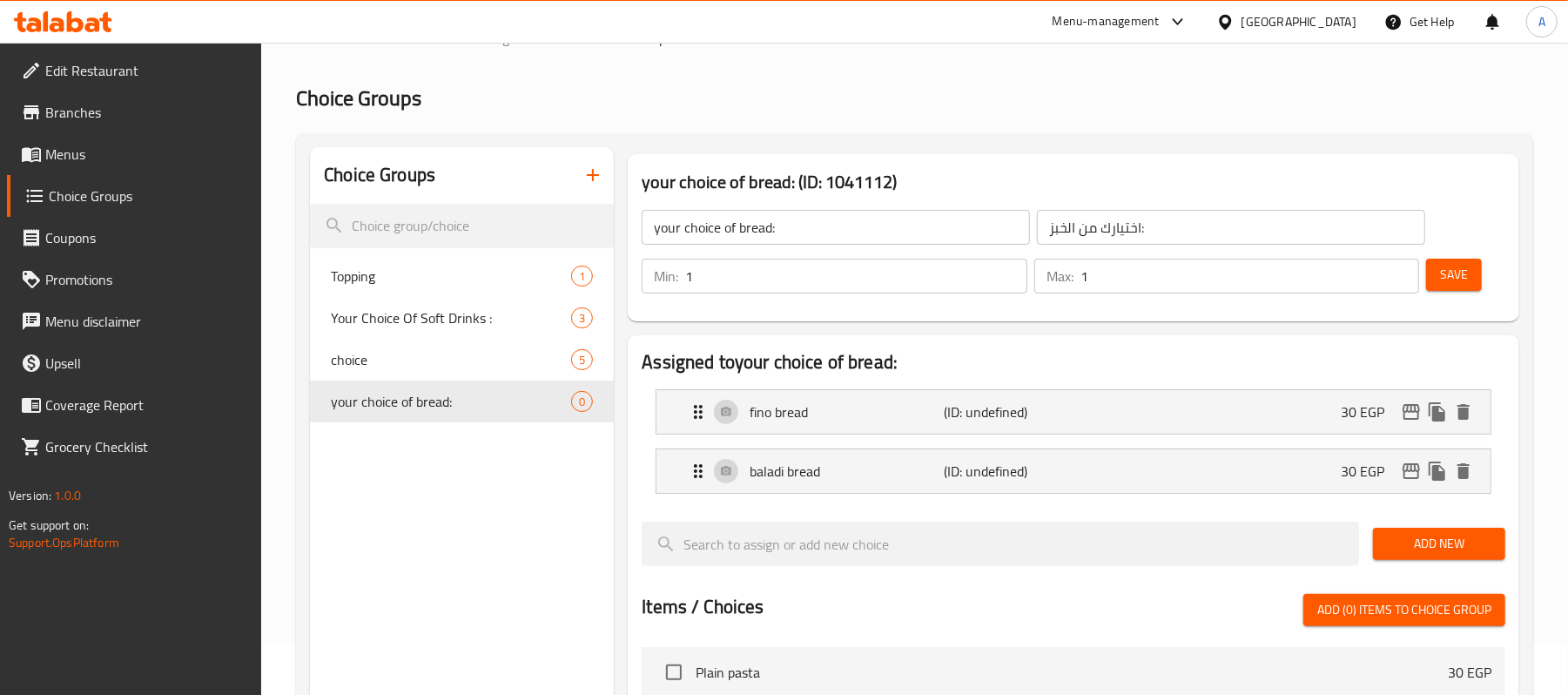
scroll to position [0, 0]
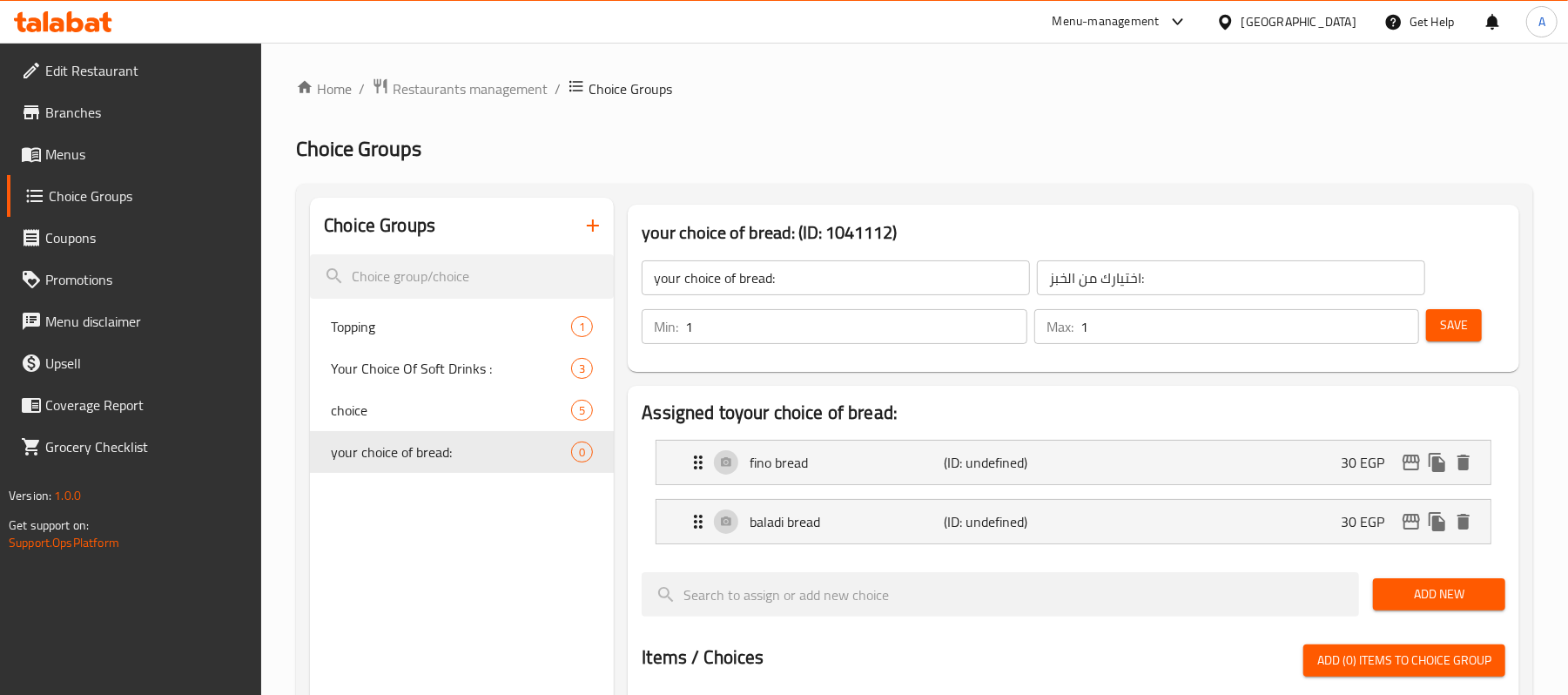
click at [1457, 331] on span "Save" at bounding box center [1455, 325] width 28 height 22
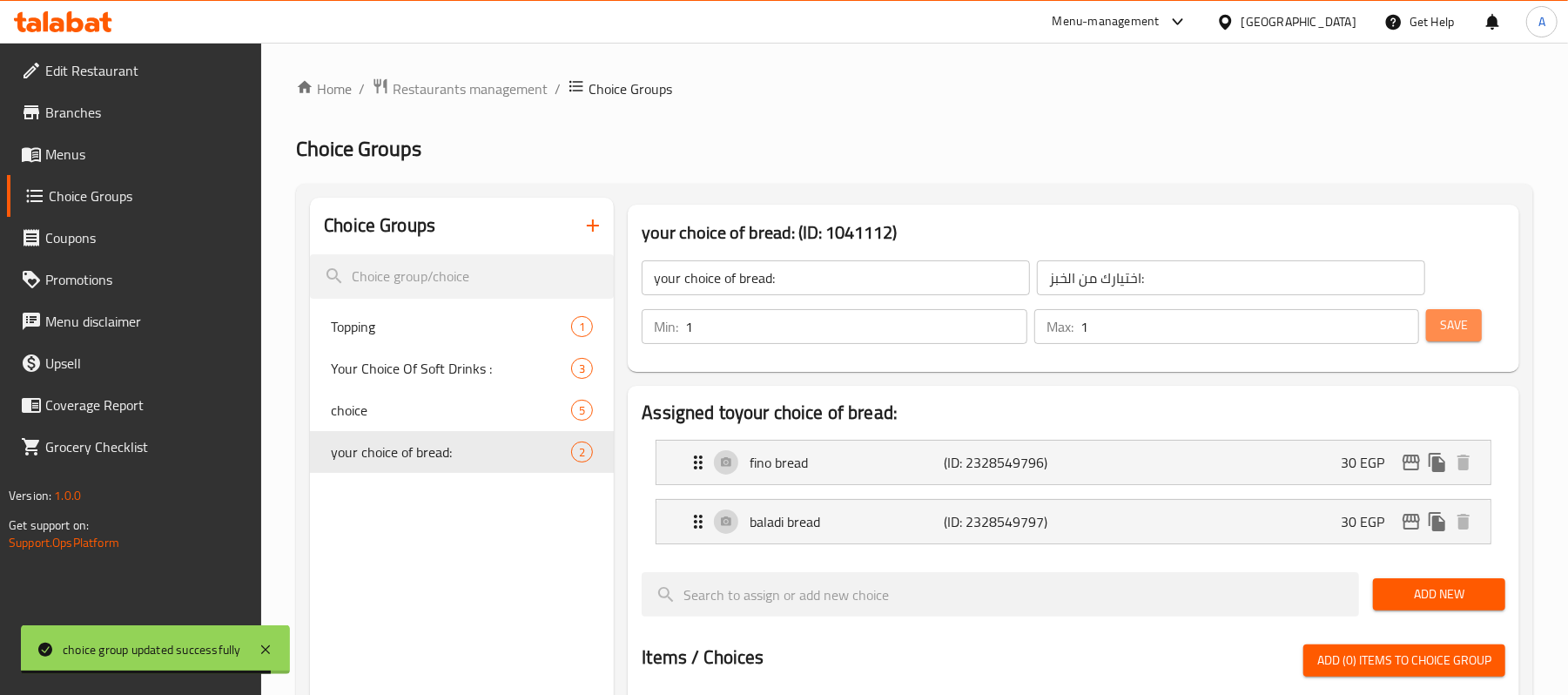
click at [1457, 331] on span "Save" at bounding box center [1455, 325] width 28 height 22
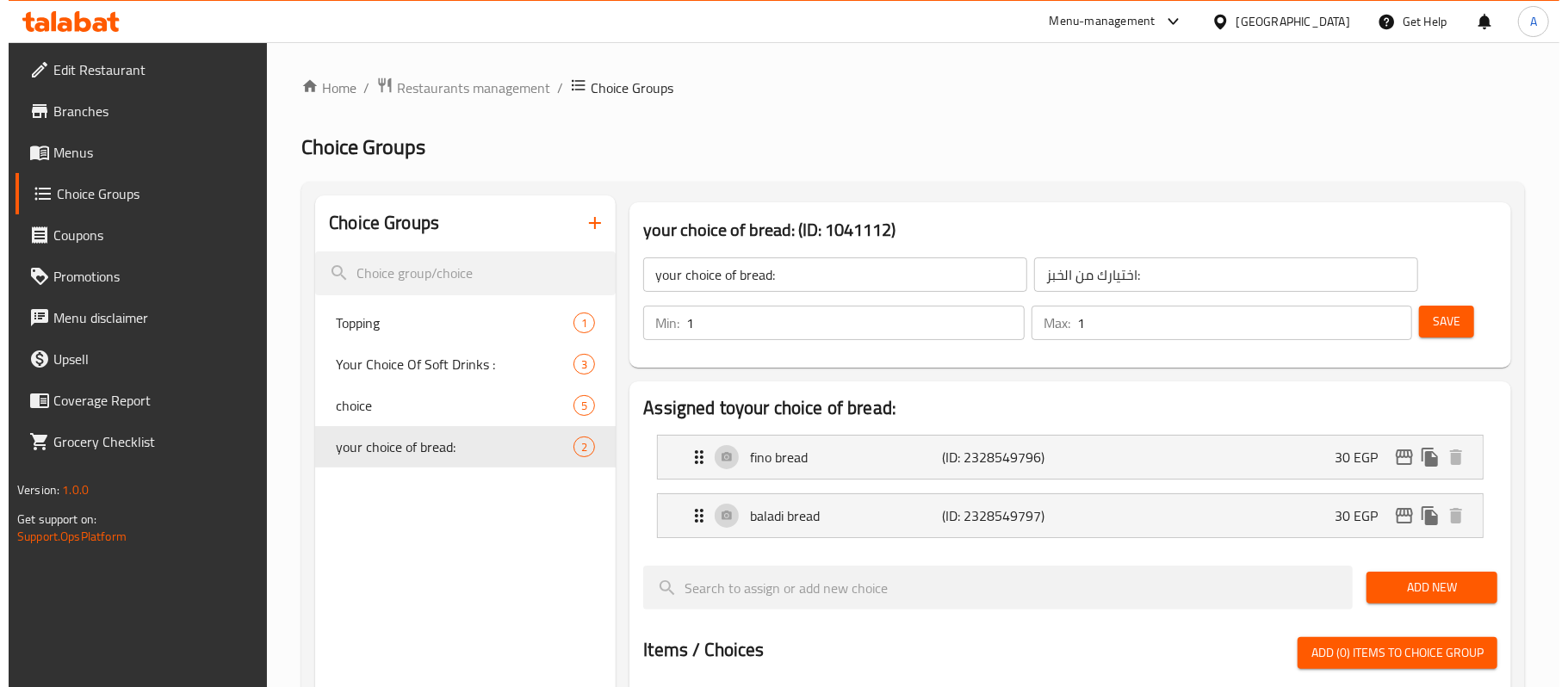
scroll to position [599, 0]
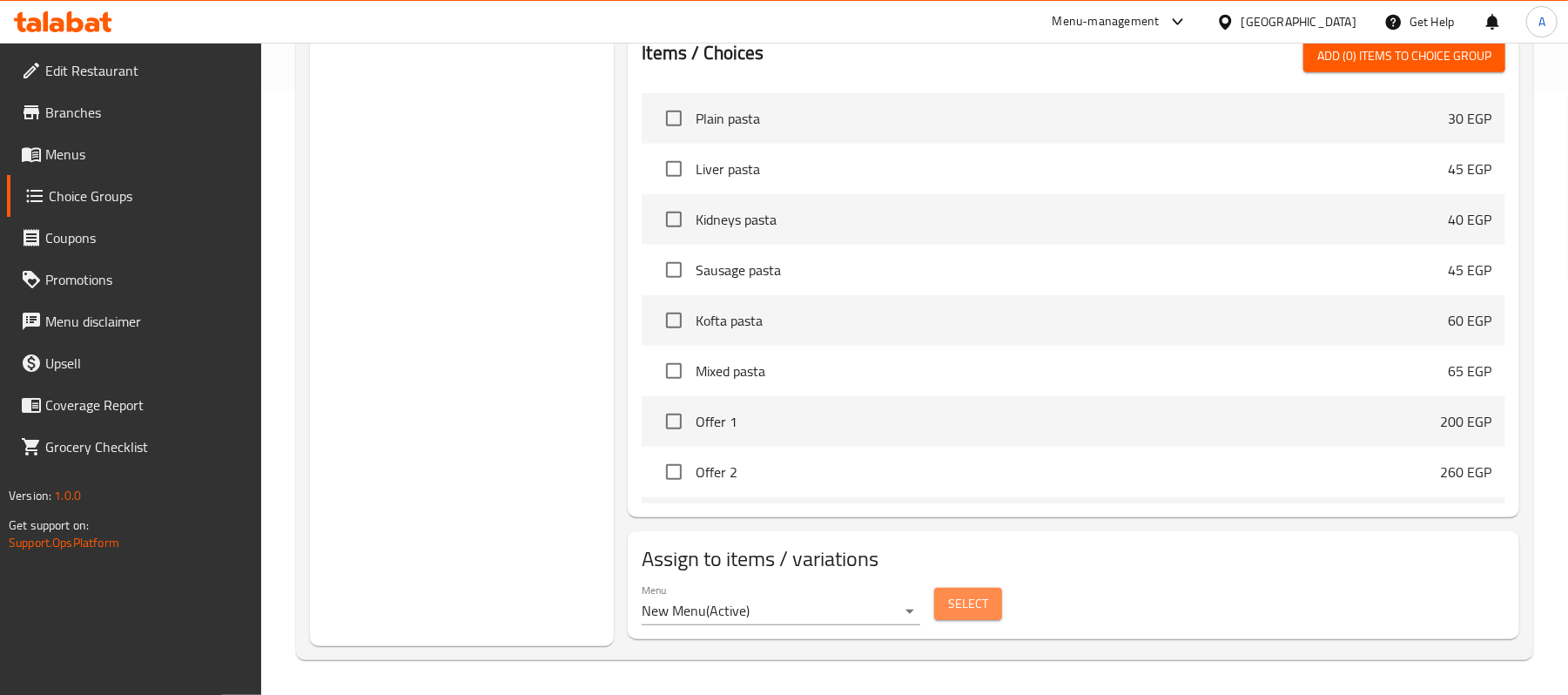
click at [975, 596] on span "Select" at bounding box center [968, 603] width 40 height 22
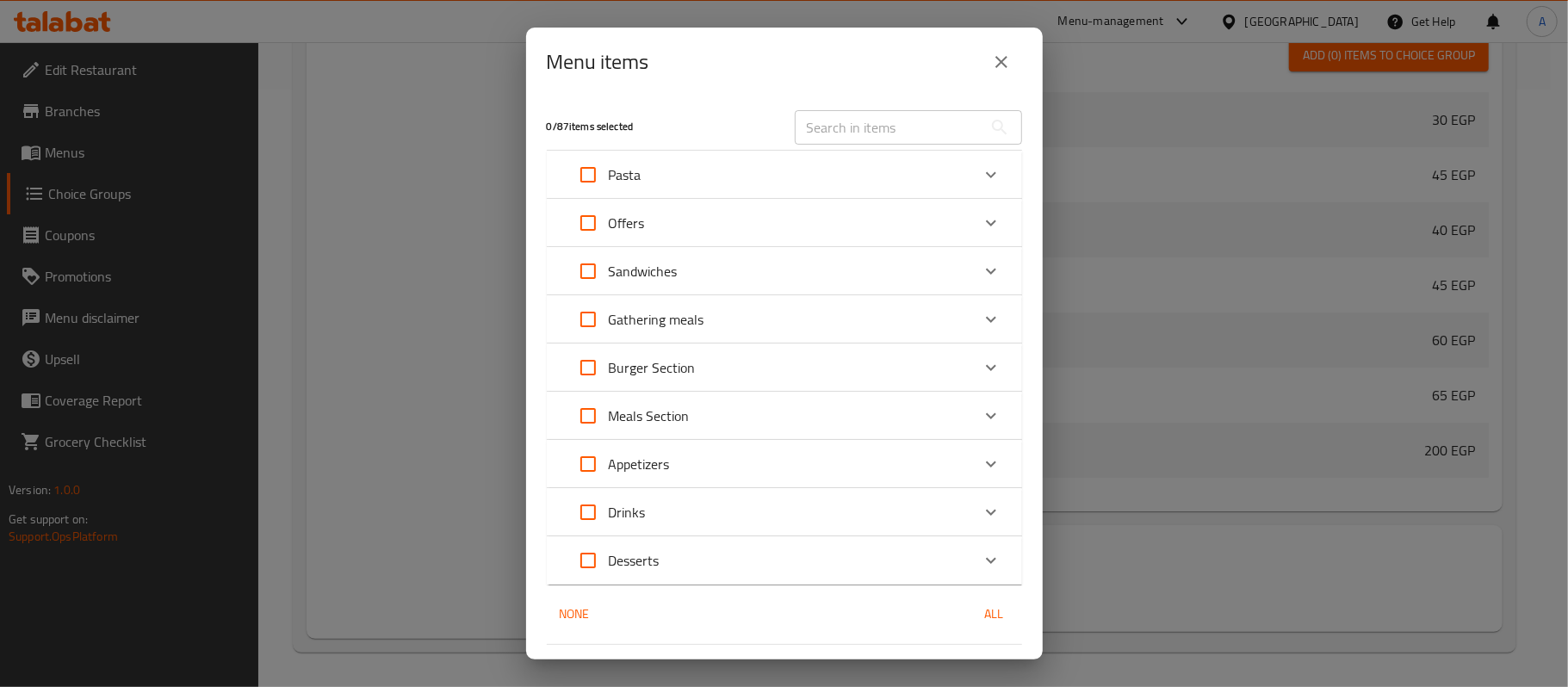
click at [705, 269] on div "Sandwiches" at bounding box center [769, 271] width 403 height 41
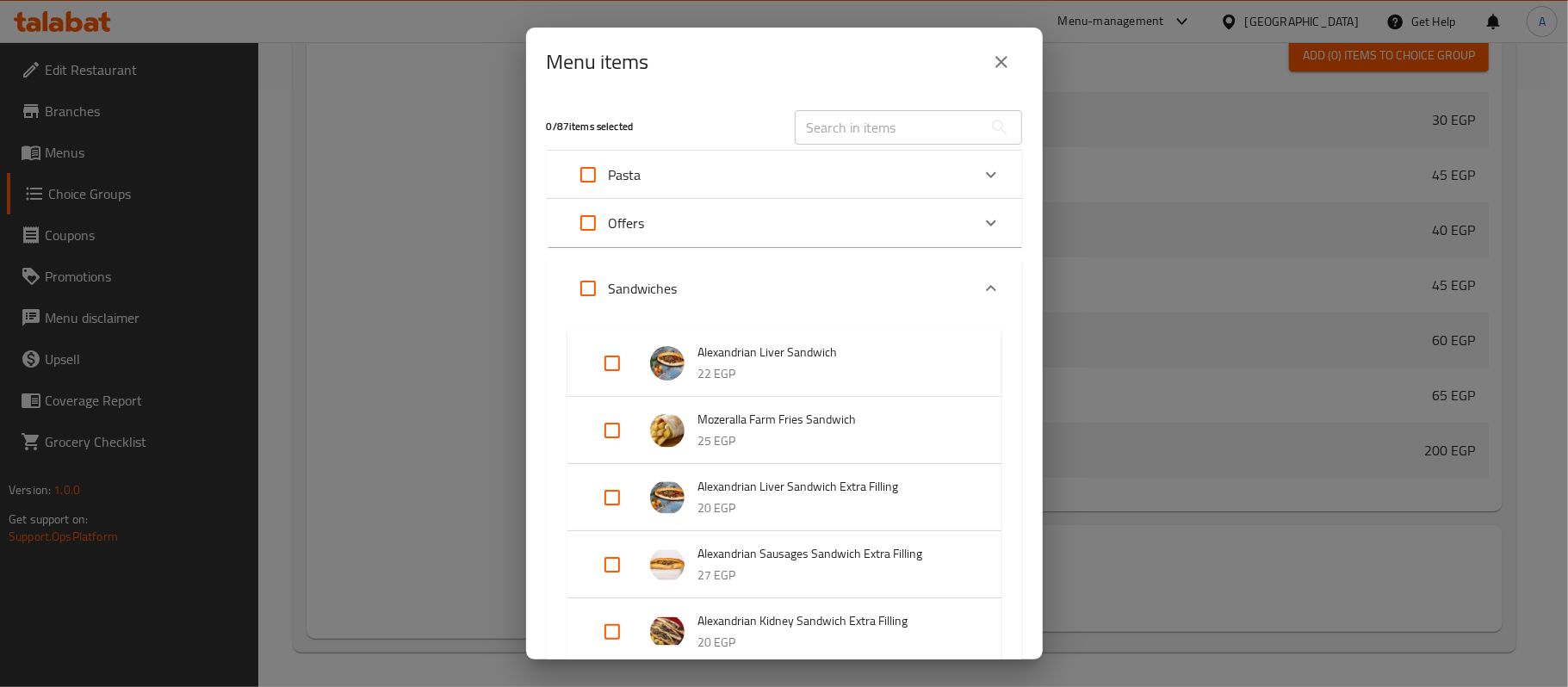
click at [611, 370] on input "Expand" at bounding box center [612, 363] width 41 height 41
checkbox input "true"
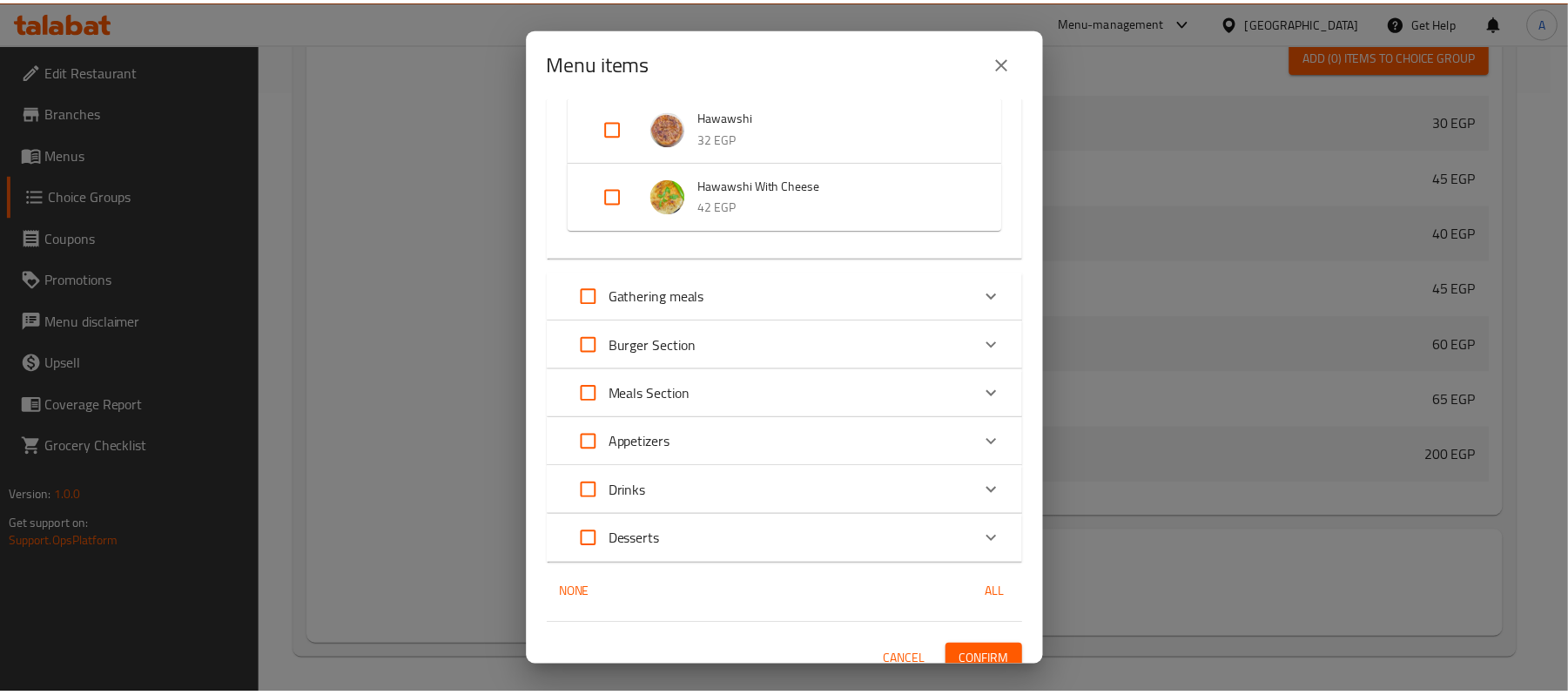
scroll to position [1562, 0]
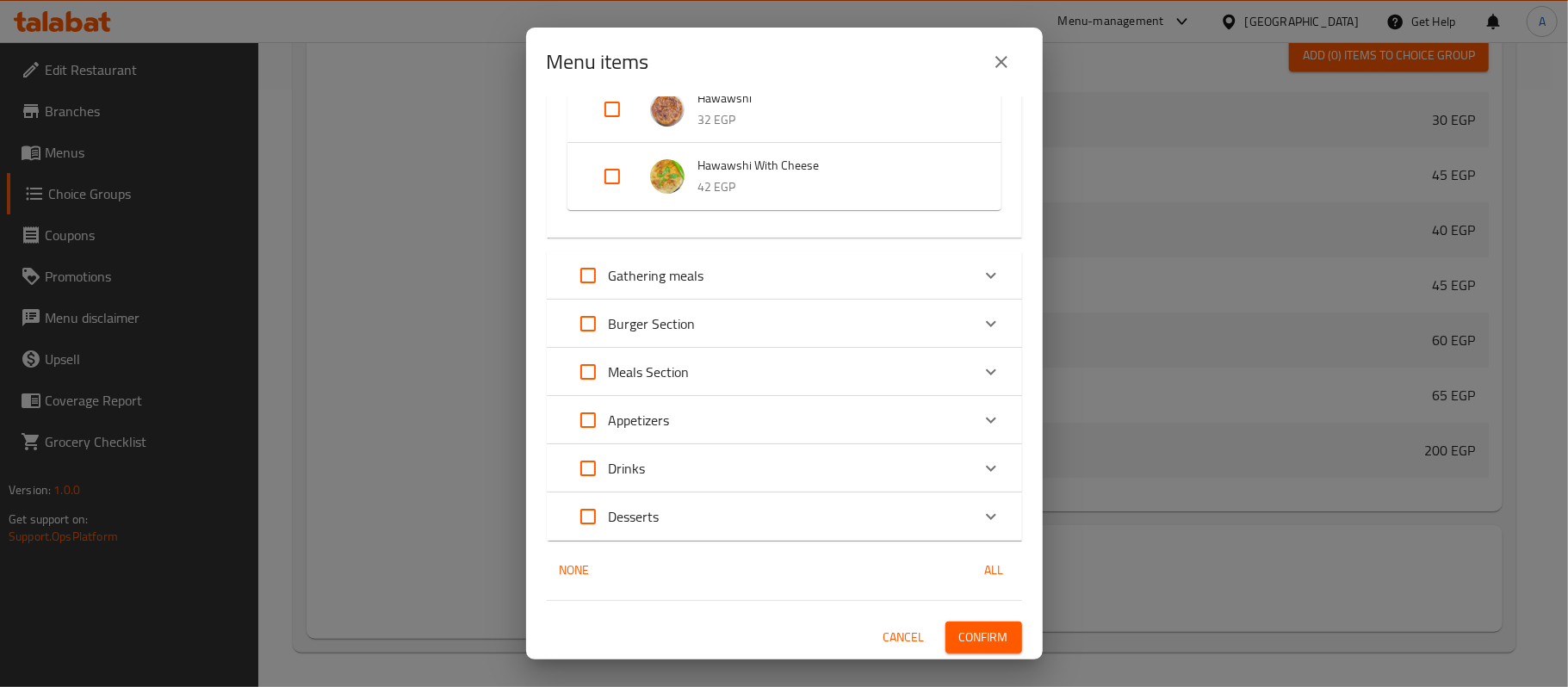
click at [974, 628] on span "Confirm" at bounding box center [984, 638] width 49 height 21
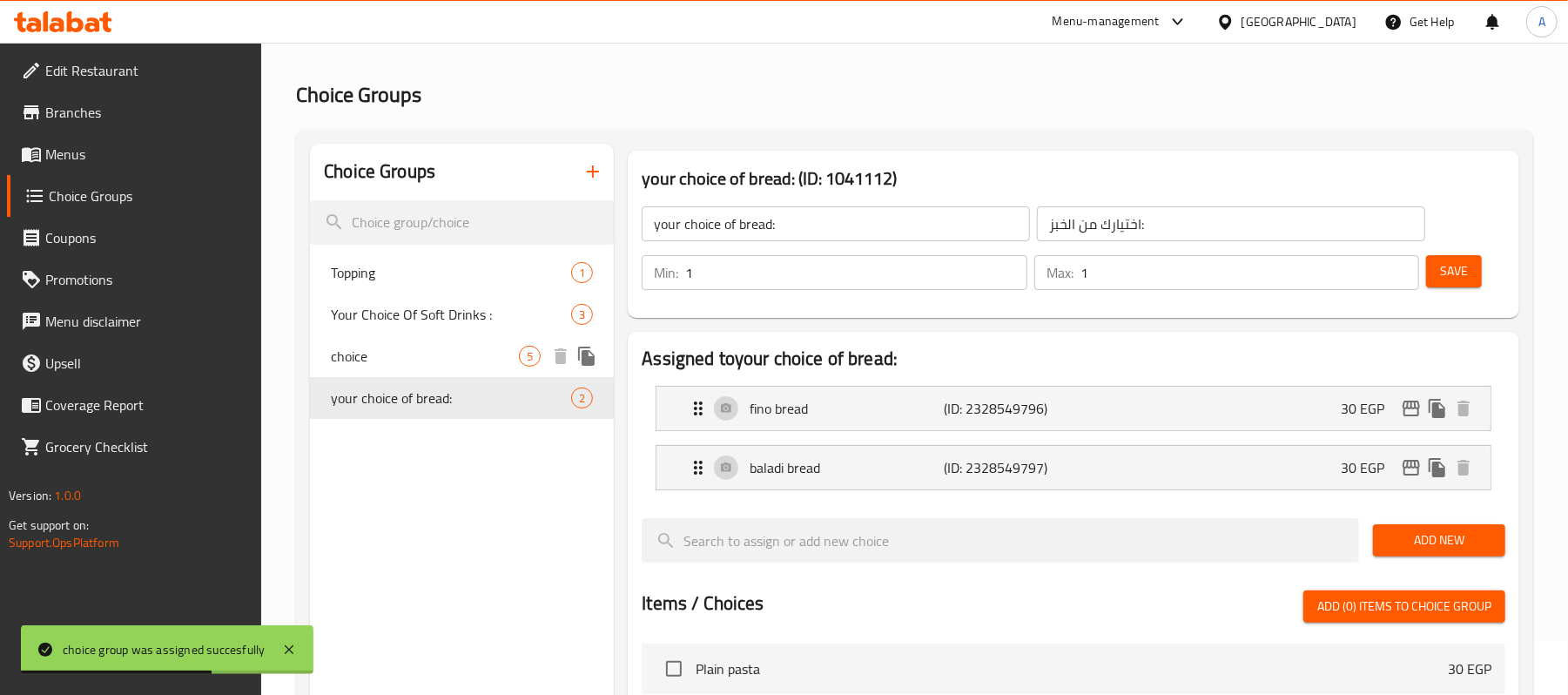
scroll to position [0, 0]
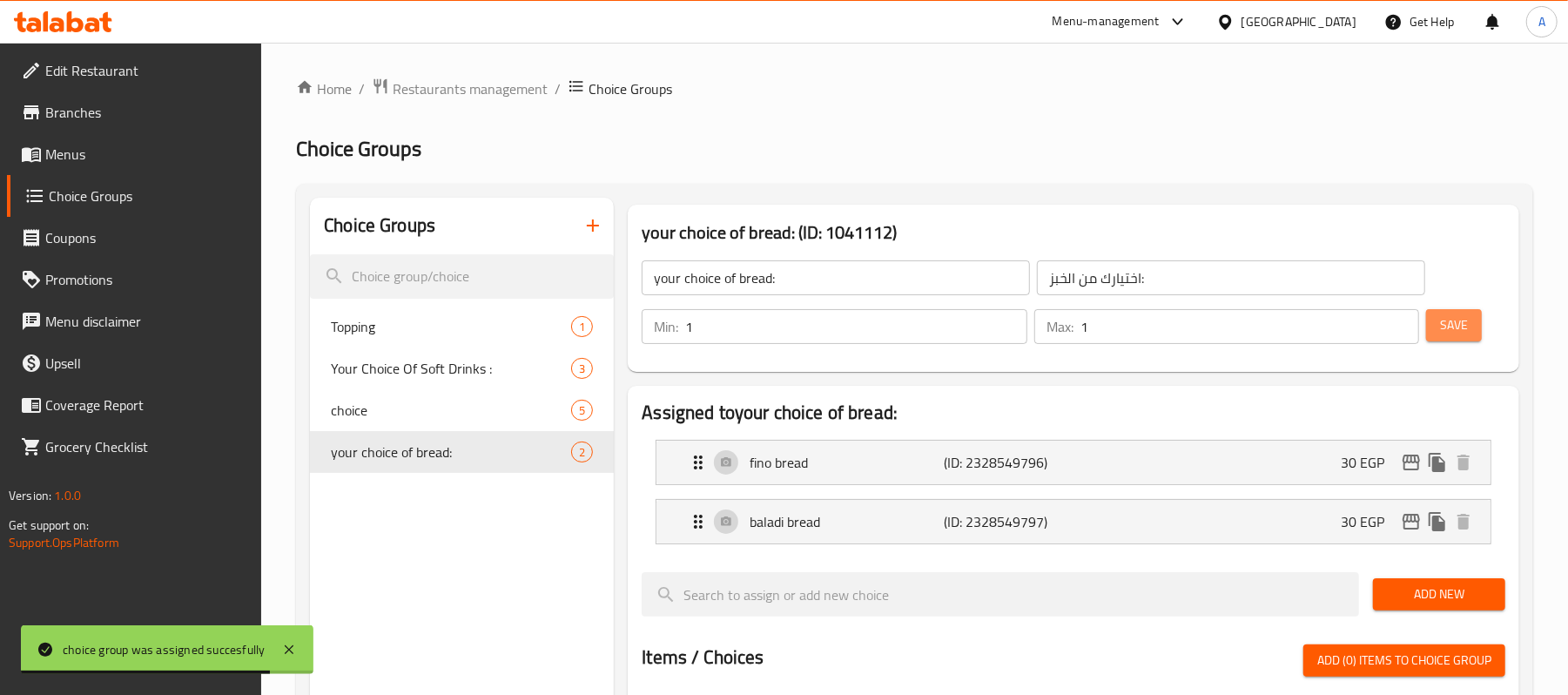
click at [1450, 331] on span "Save" at bounding box center [1455, 325] width 28 height 22
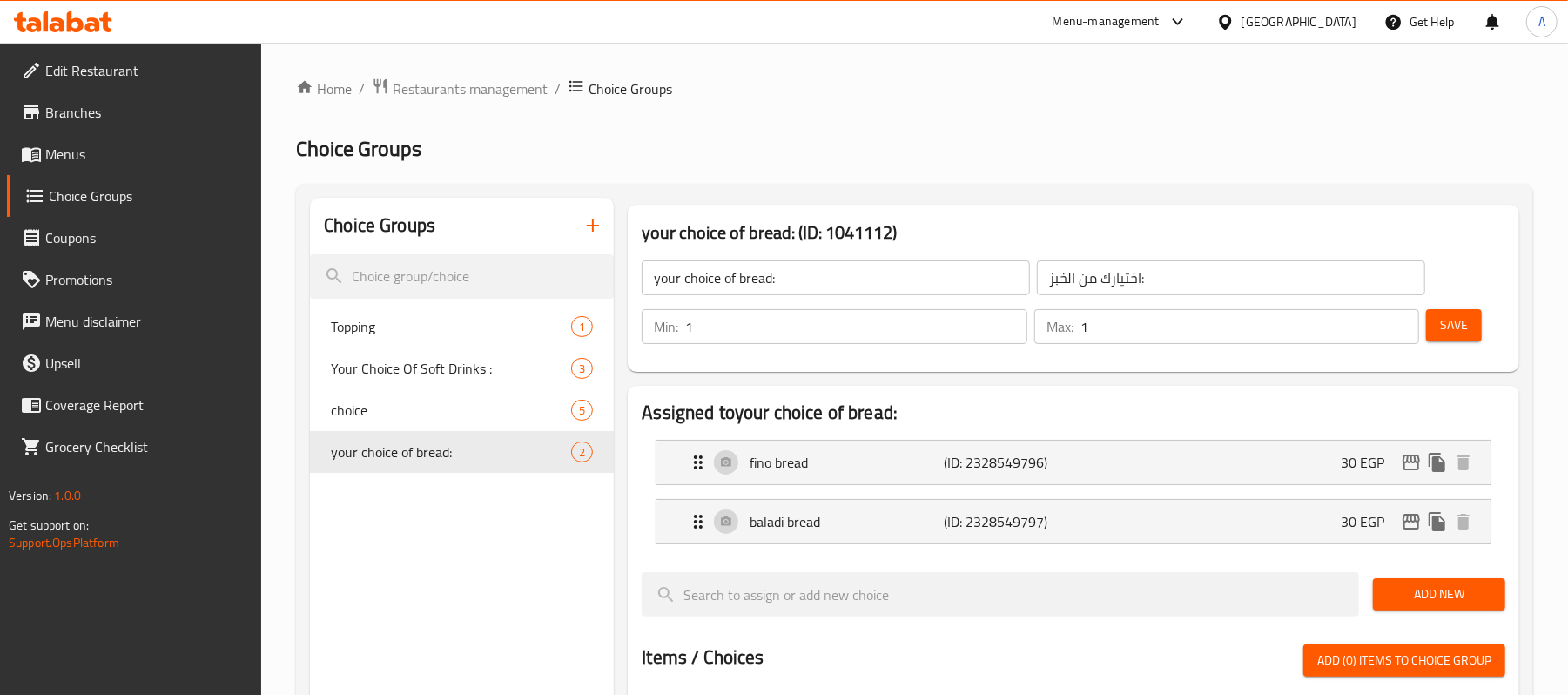
click at [596, 225] on icon "button" at bounding box center [593, 226] width 21 height 21
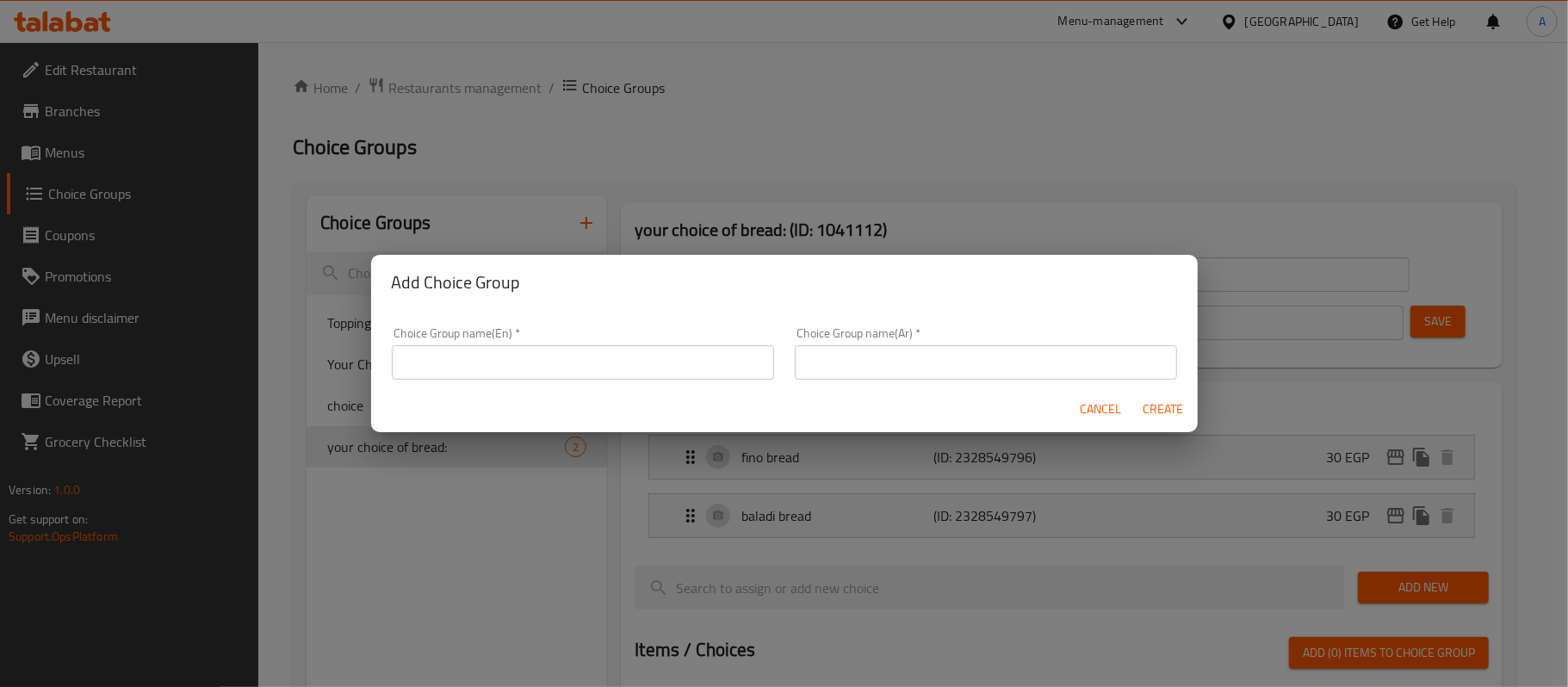
click at [540, 348] on input "text" at bounding box center [583, 362] width 383 height 35
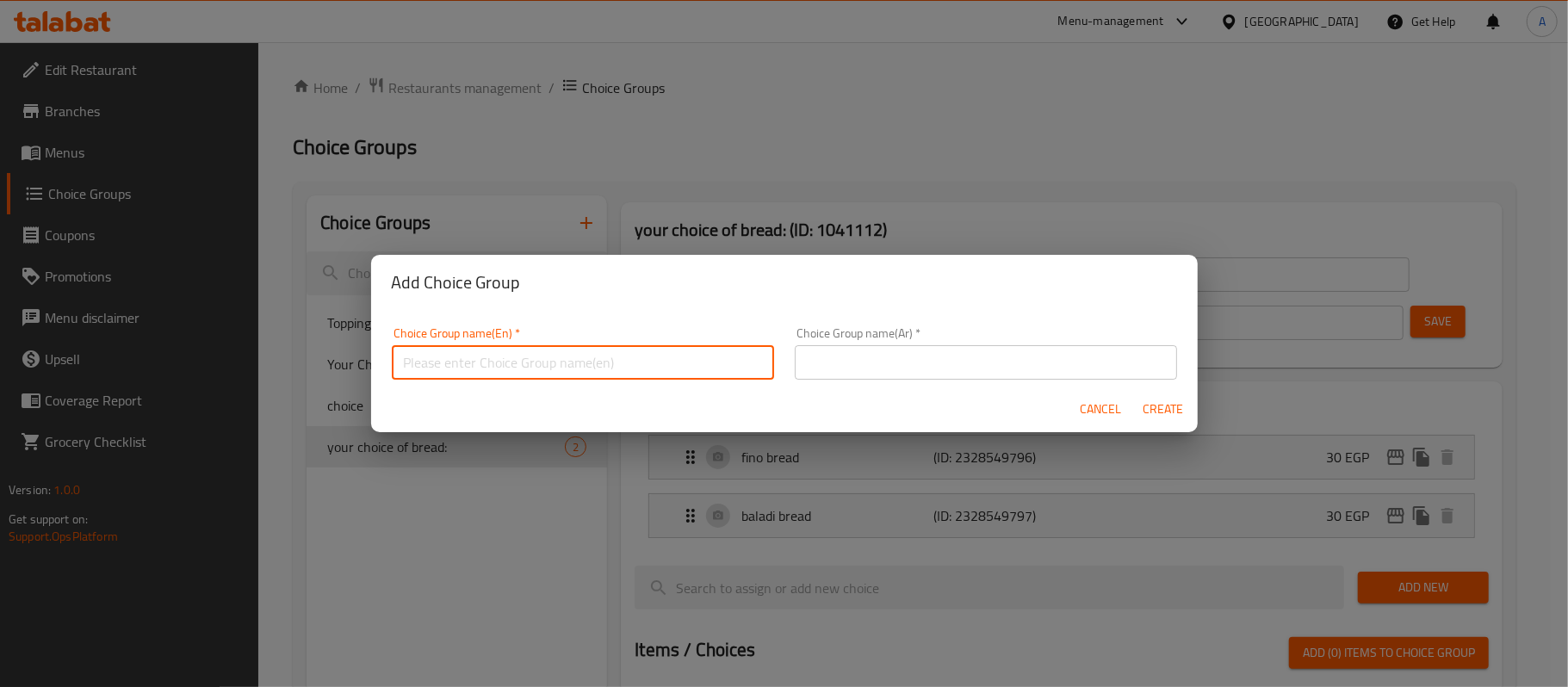
type input "your choice of bread:"
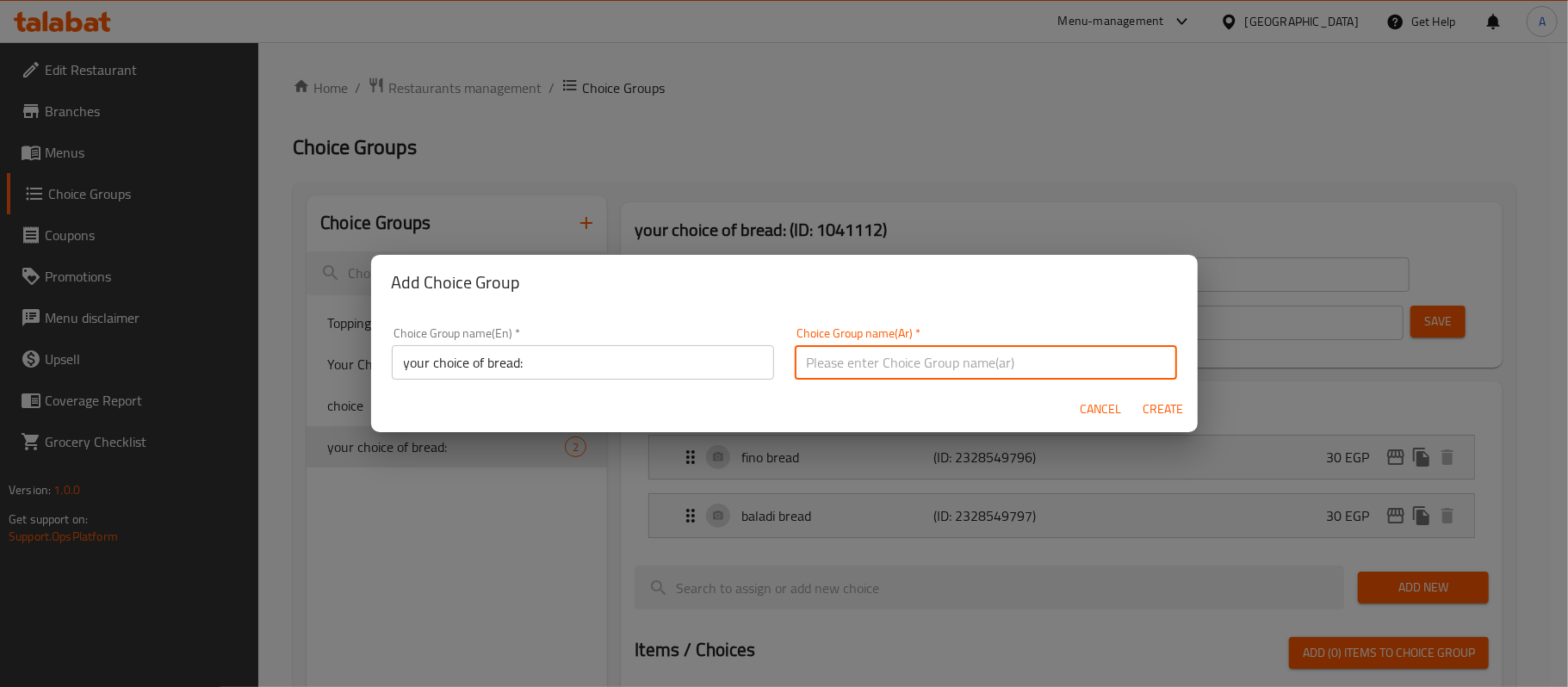
click at [847, 370] on input "text" at bounding box center [986, 362] width 383 height 35
type input "اختيارك من الخبز::"
click at [627, 355] on input "your choice of bread:" at bounding box center [583, 362] width 383 height 35
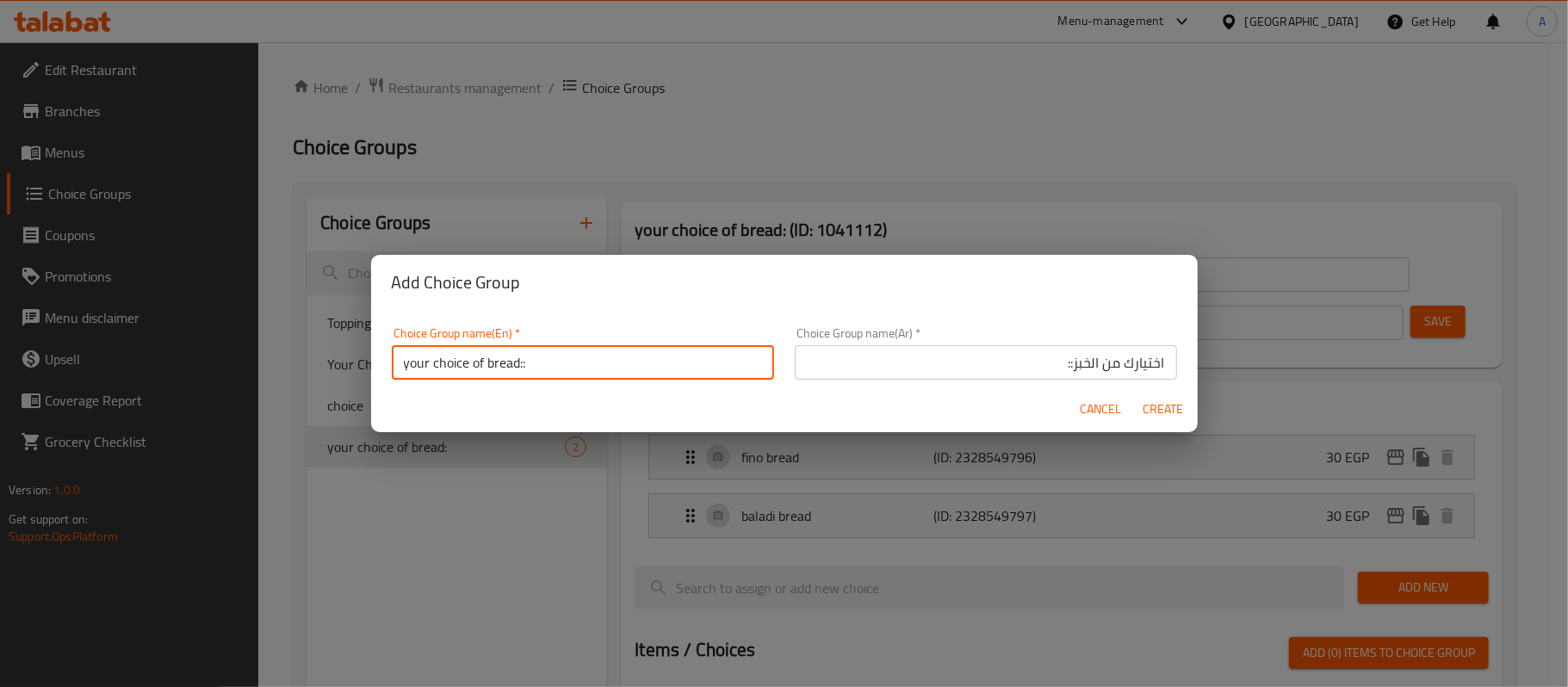
type input "your choice of bread::"
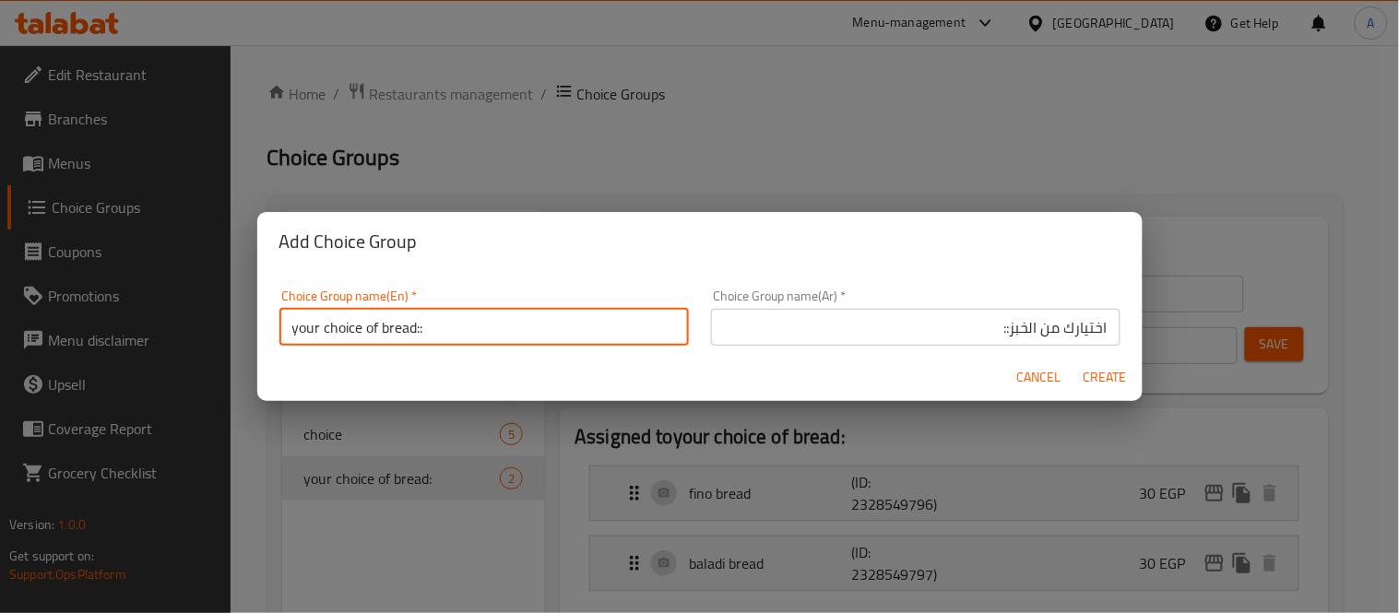
click at [1102, 374] on span "Create" at bounding box center [1106, 377] width 44 height 23
type input "your choice of bread::"
type input "اختيارك من الخبز::"
type input "0"
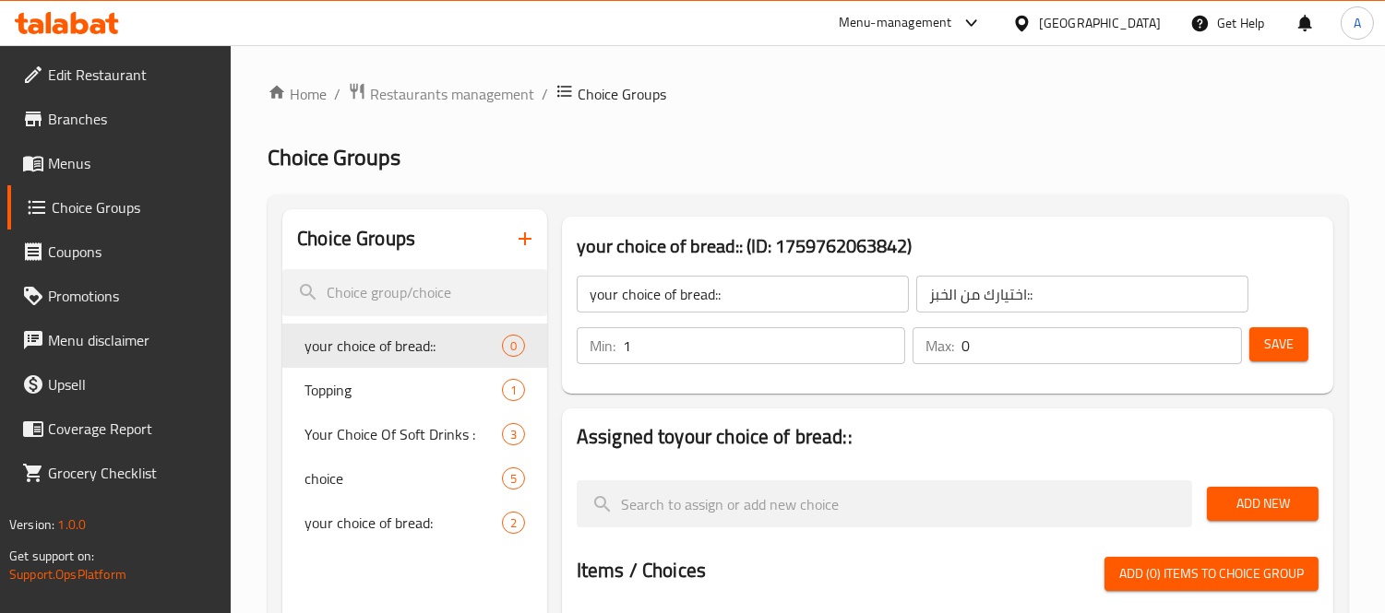
type input "1"
click at [889, 339] on input "1" at bounding box center [764, 345] width 283 height 37
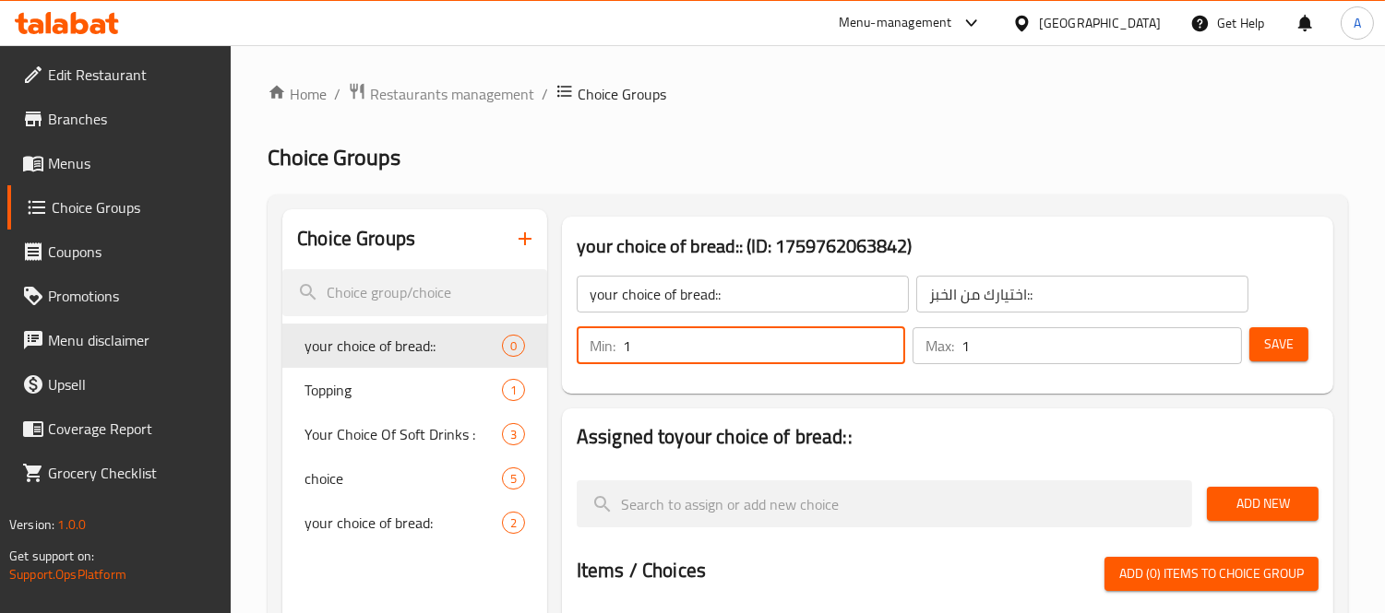
type input "1"
click at [1223, 334] on input "1" at bounding box center [1101, 345] width 280 height 37
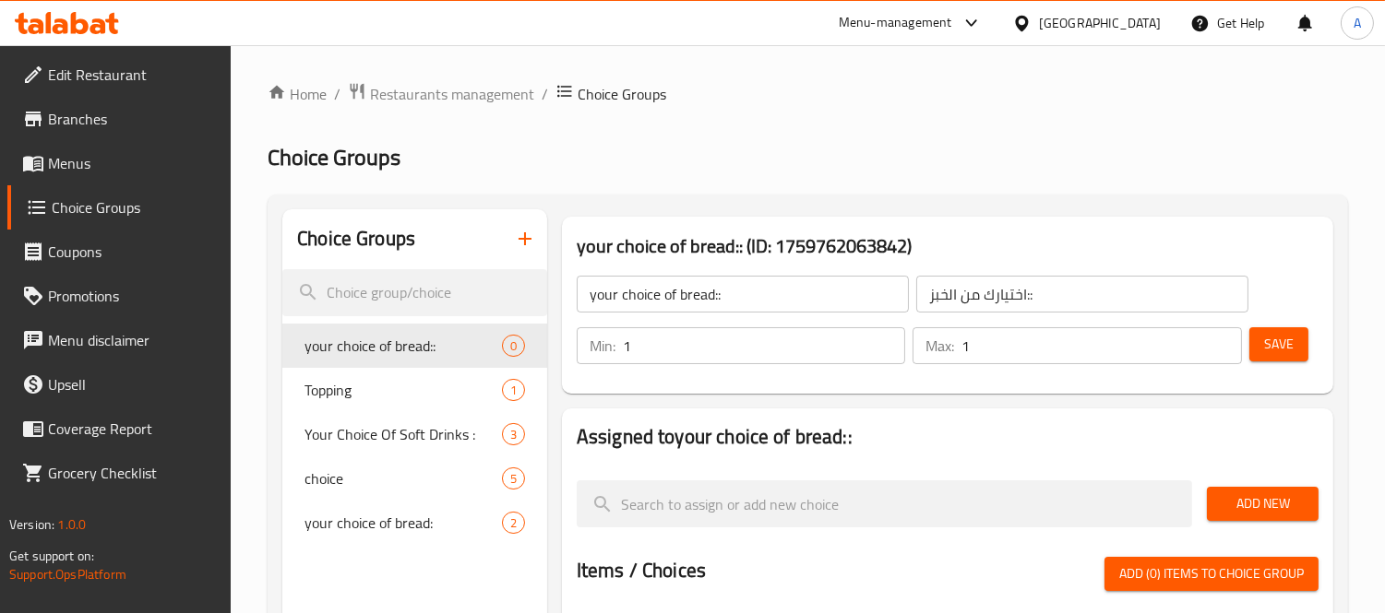
click at [1326, 355] on div "your choice of bread:: (ID: 1759762063842) your choice of bread:: ​ اختيارك من …" at bounding box center [947, 305] width 771 height 177
click at [1313, 357] on div "Min: 1 ​ Max: 1 ​ Save" at bounding box center [943, 345] width 756 height 59
click at [1289, 344] on span "Save" at bounding box center [1279, 344] width 30 height 23
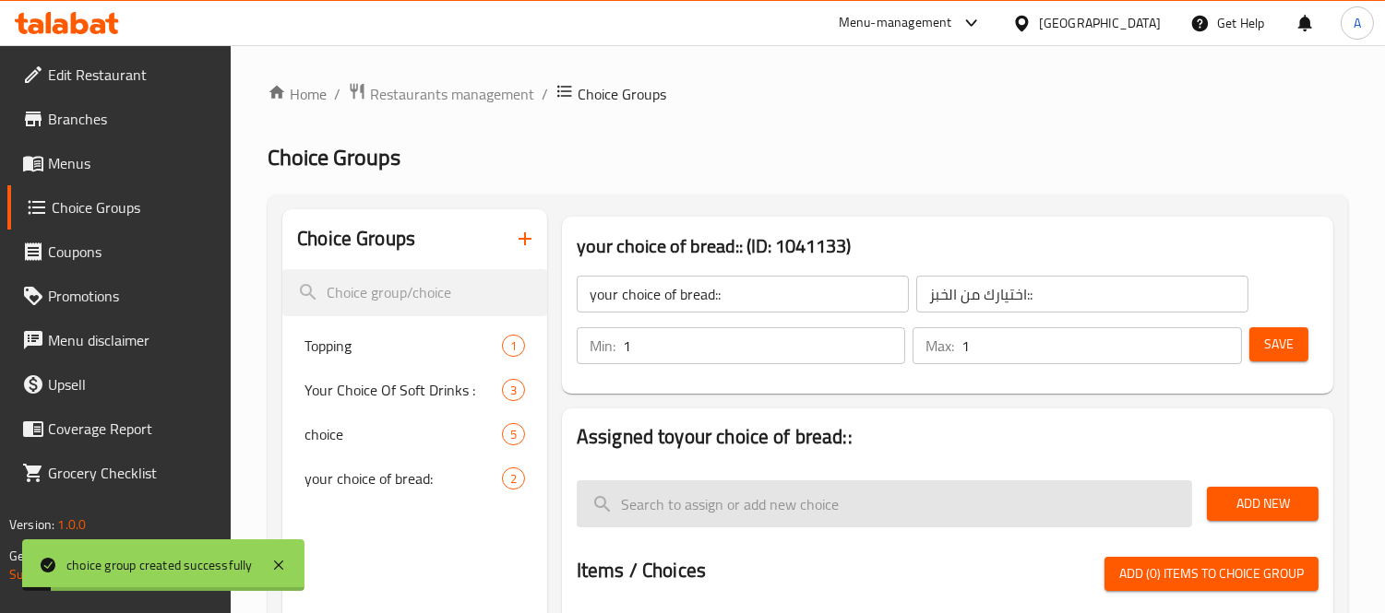
click at [917, 507] on input "search" at bounding box center [883, 504] width 615 height 47
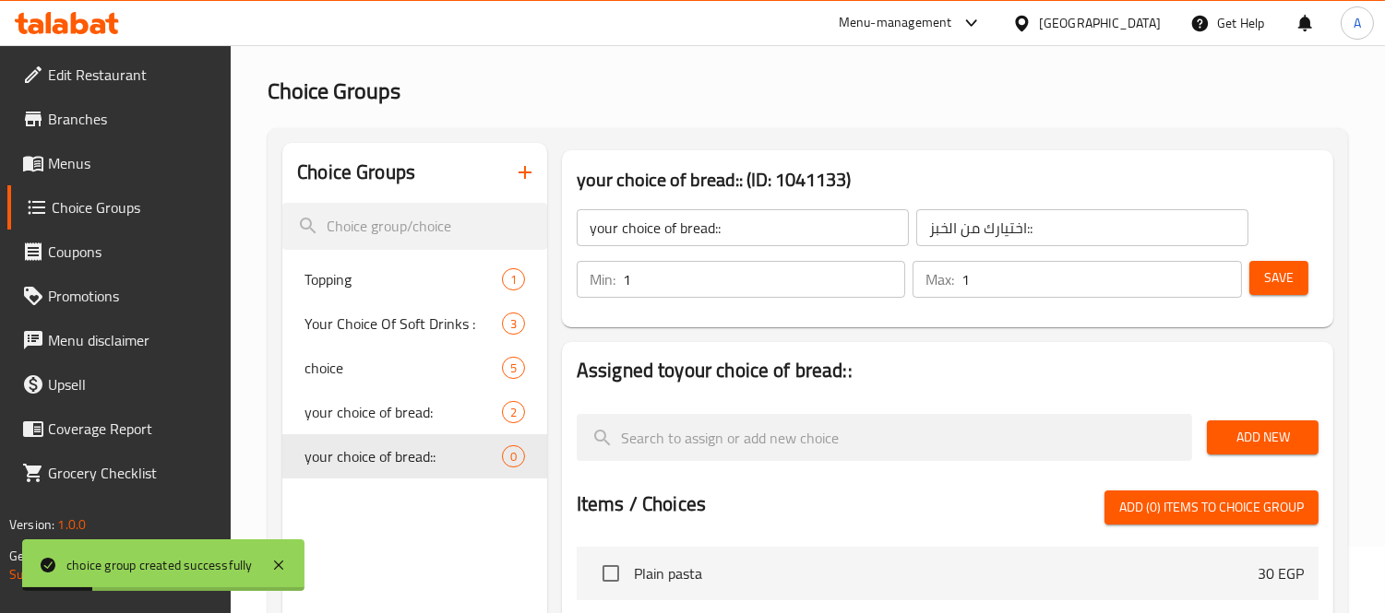
scroll to position [102, 0]
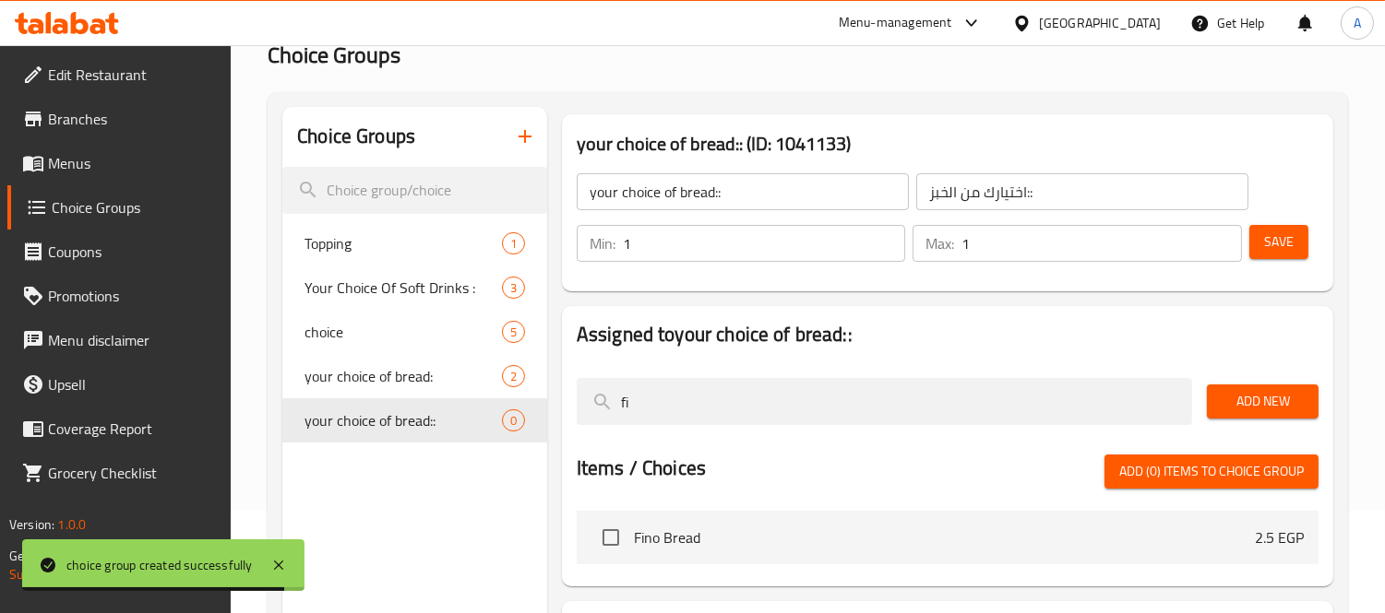
type input "f"
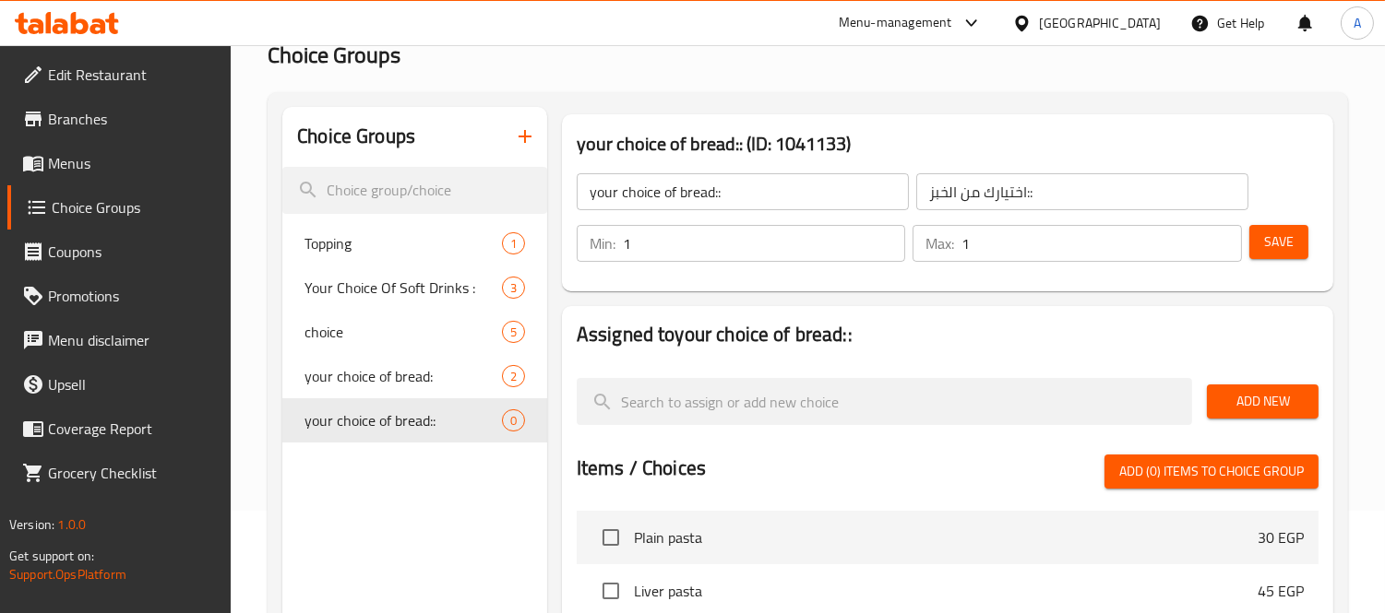
click at [1224, 399] on span "Add New" at bounding box center [1262, 401] width 82 height 23
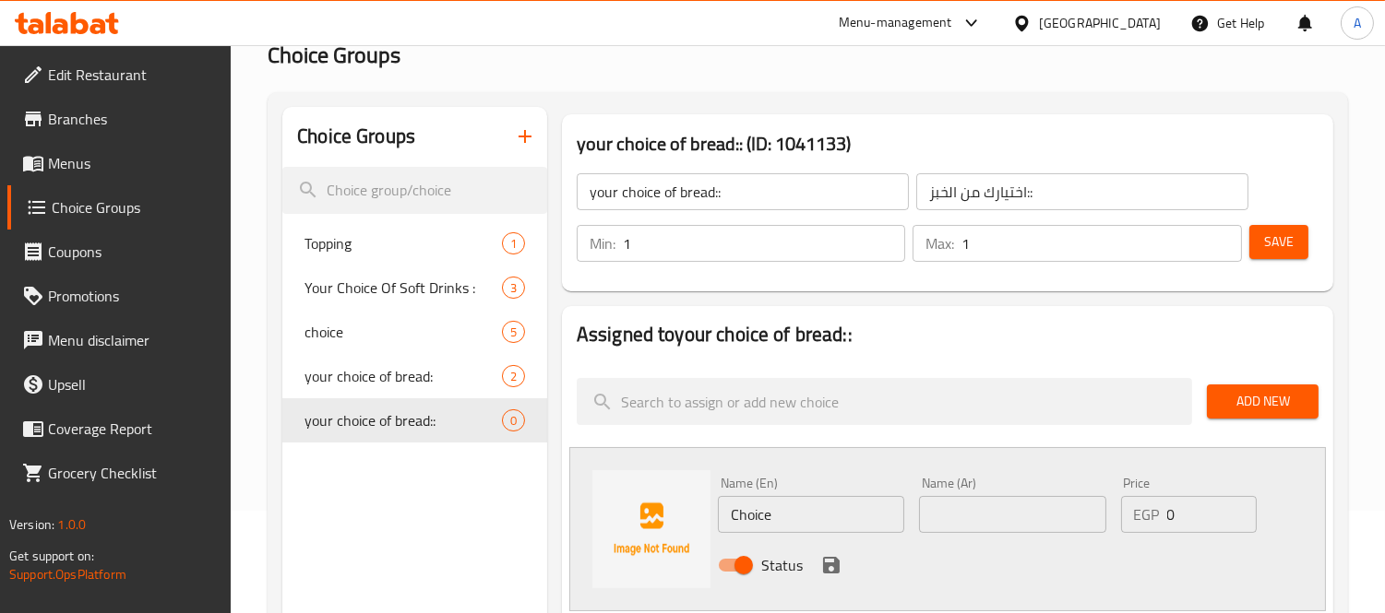
click at [803, 517] on input "Choice" at bounding box center [811, 514] width 186 height 37
type input "fino bread"
click at [939, 514] on input "text" at bounding box center [1012, 514] width 186 height 37
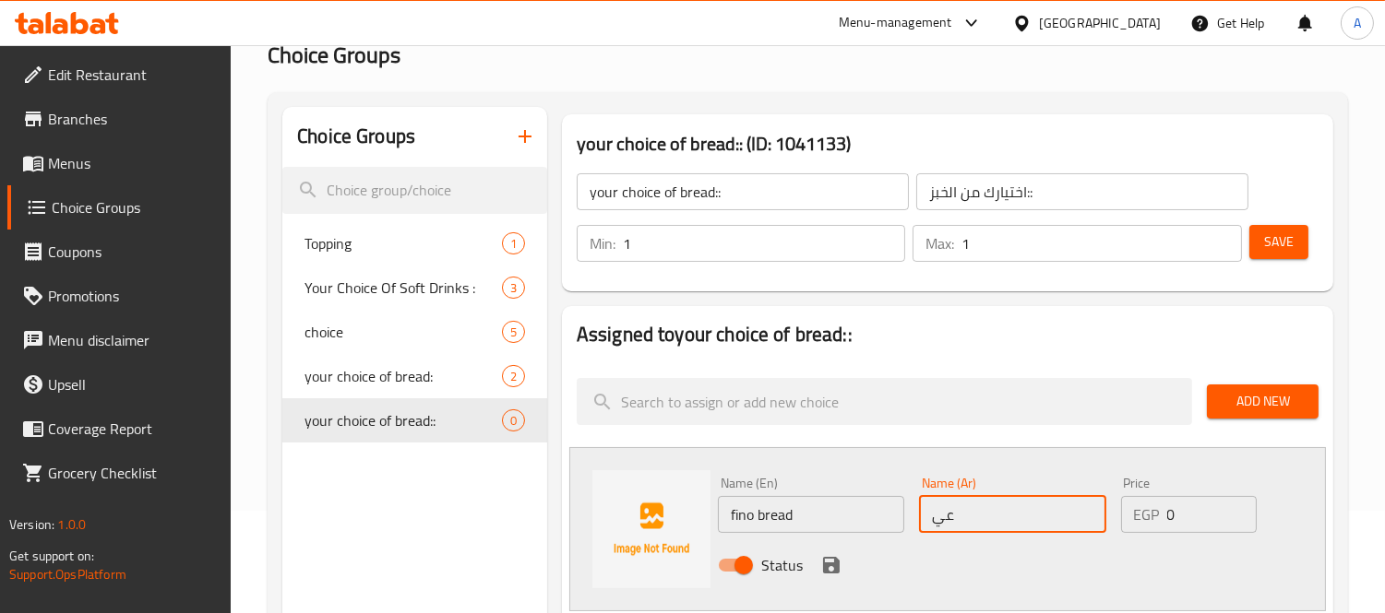
type input "عيش فينو"
click at [1182, 513] on input "0" at bounding box center [1212, 514] width 90 height 37
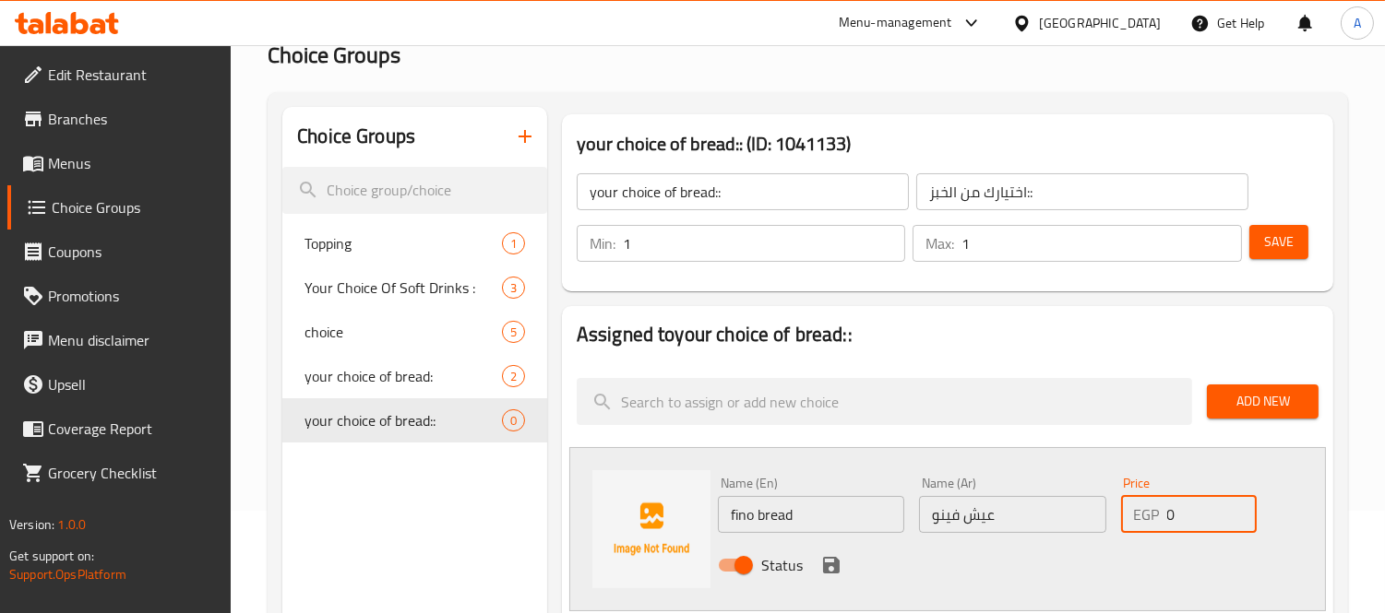
click at [1182, 513] on input "0" at bounding box center [1212, 514] width 90 height 37
click at [1182, 515] on input "0" at bounding box center [1212, 514] width 90 height 37
type input "33"
click at [1159, 585] on div "Status" at bounding box center [1012, 566] width 604 height 50
click at [826, 565] on icon "save" at bounding box center [831, 565] width 17 height 17
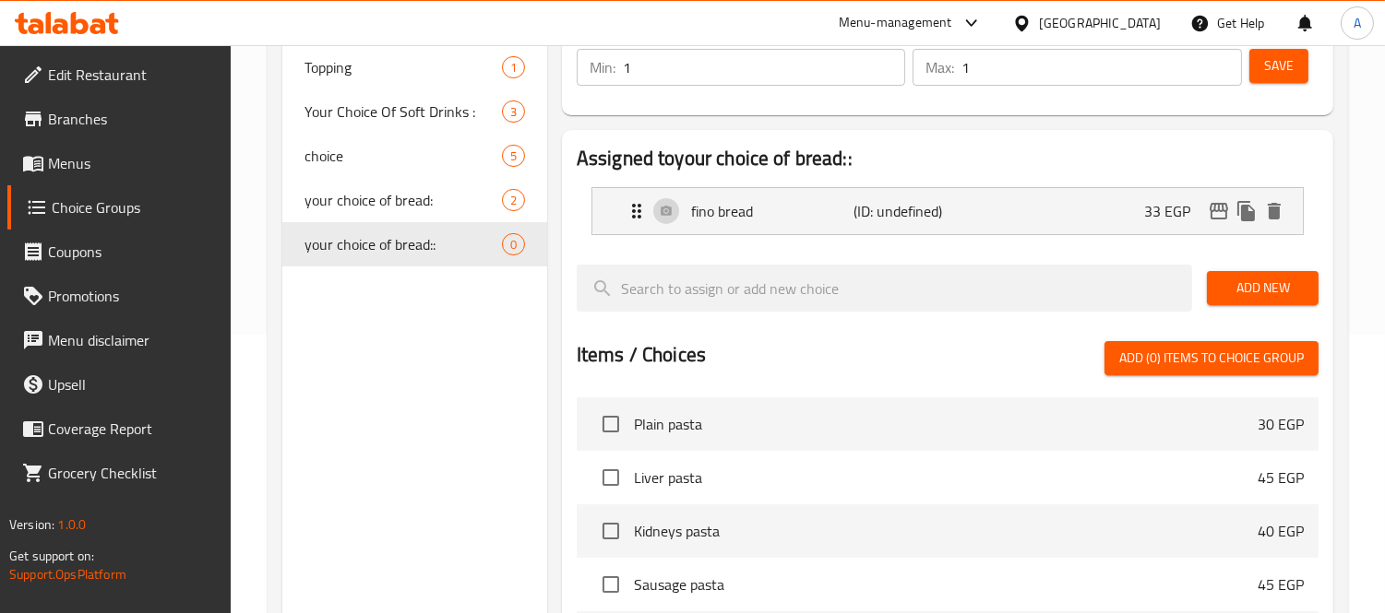
scroll to position [307, 0]
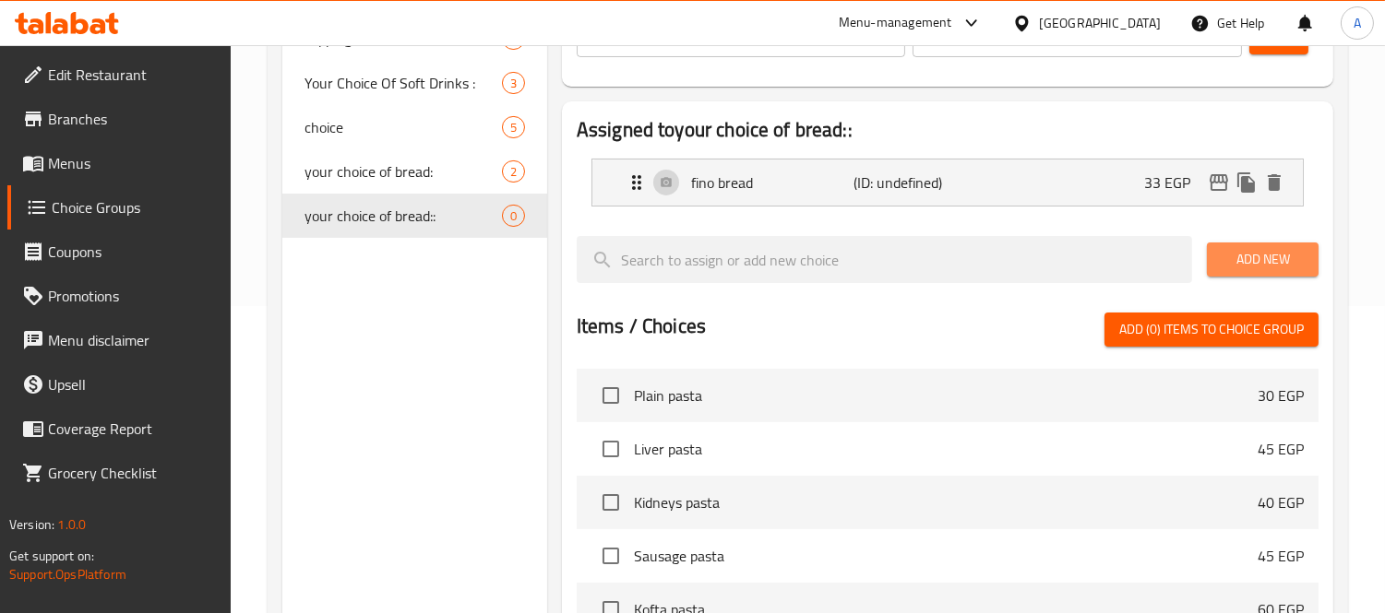
click at [1236, 249] on span "Add New" at bounding box center [1262, 259] width 82 height 23
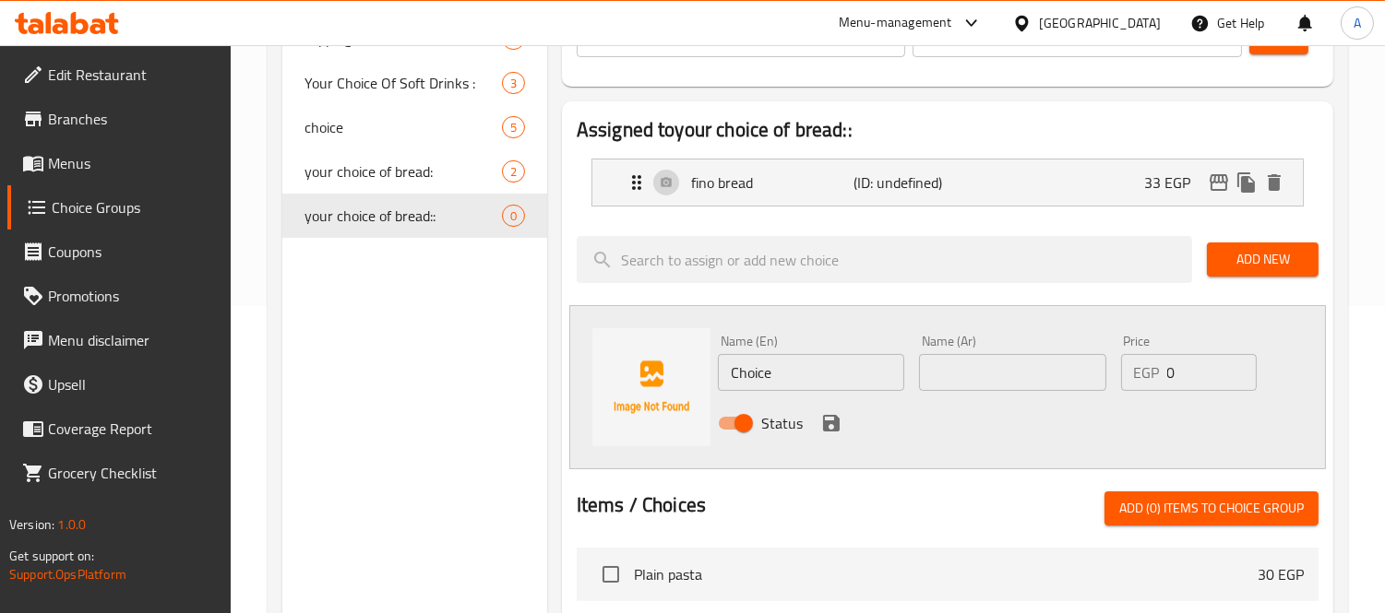
click at [789, 372] on input "Choice" at bounding box center [811, 372] width 186 height 37
click at [789, 372] on input "لا" at bounding box center [811, 372] width 186 height 37
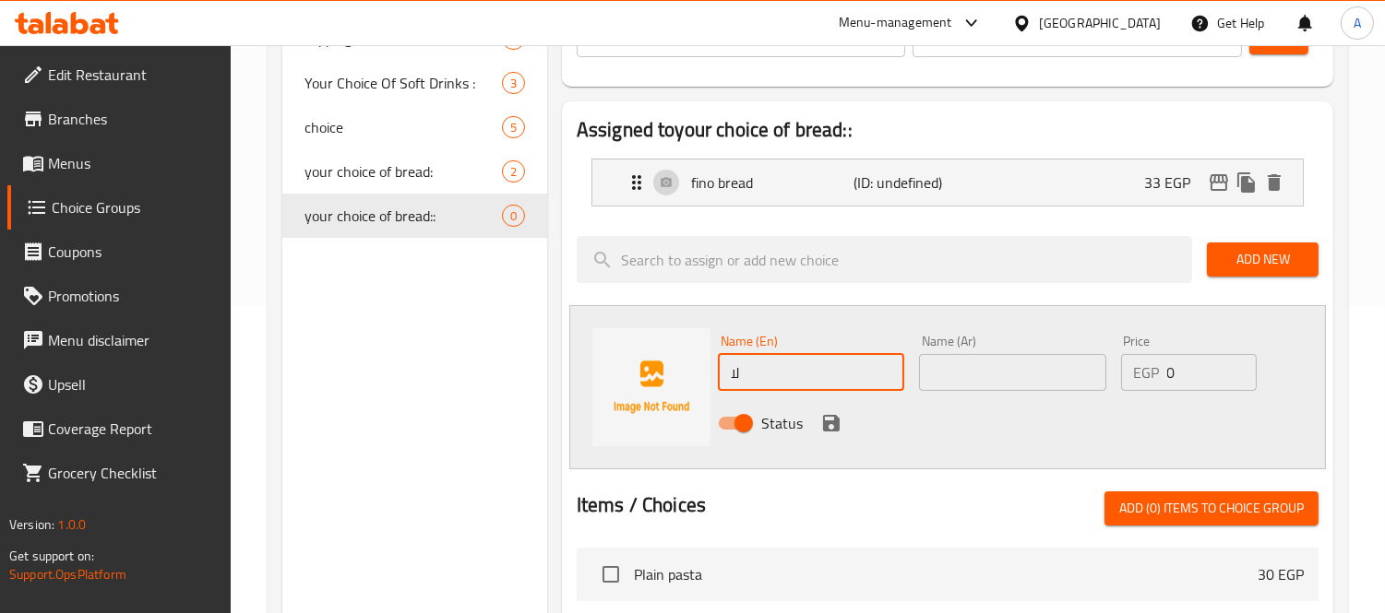
click at [789, 372] on input "لا" at bounding box center [811, 372] width 186 height 37
type input "b"
click at [757, 376] on input "bre" at bounding box center [811, 372] width 186 height 37
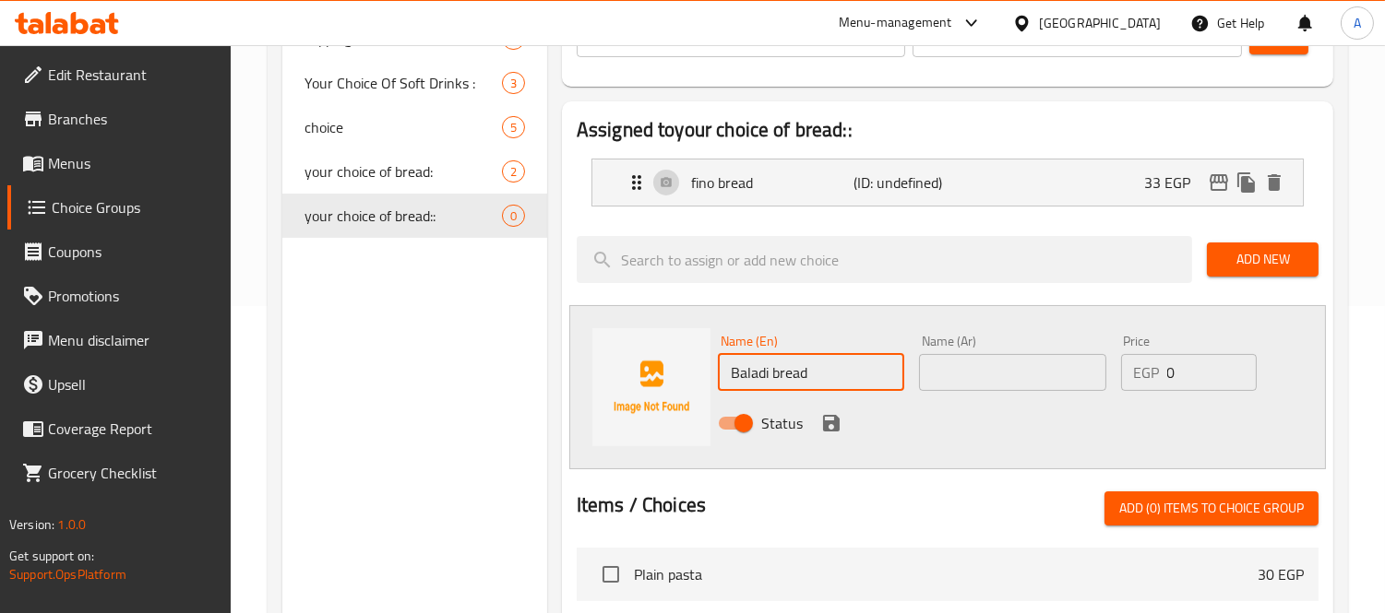
type input "Baladi bread"
click at [971, 381] on input "text" at bounding box center [1012, 372] width 186 height 37
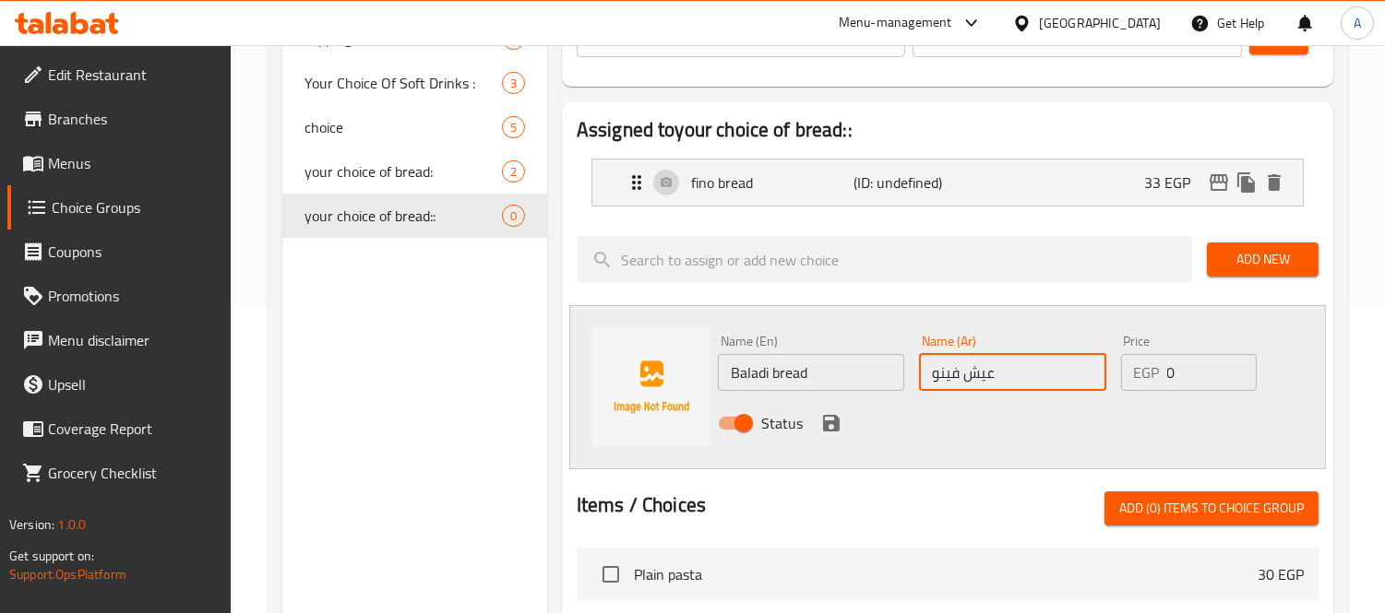
drag, startPoint x: 948, startPoint y: 372, endPoint x: 917, endPoint y: 372, distance: 31.4
click at [917, 372] on div "Name (Ar) عيش فينو Name (Ar)" at bounding box center [1011, 362] width 201 height 71
click at [947, 374] on input "عيش" at bounding box center [1012, 372] width 186 height 37
type input "عيش بلدي"
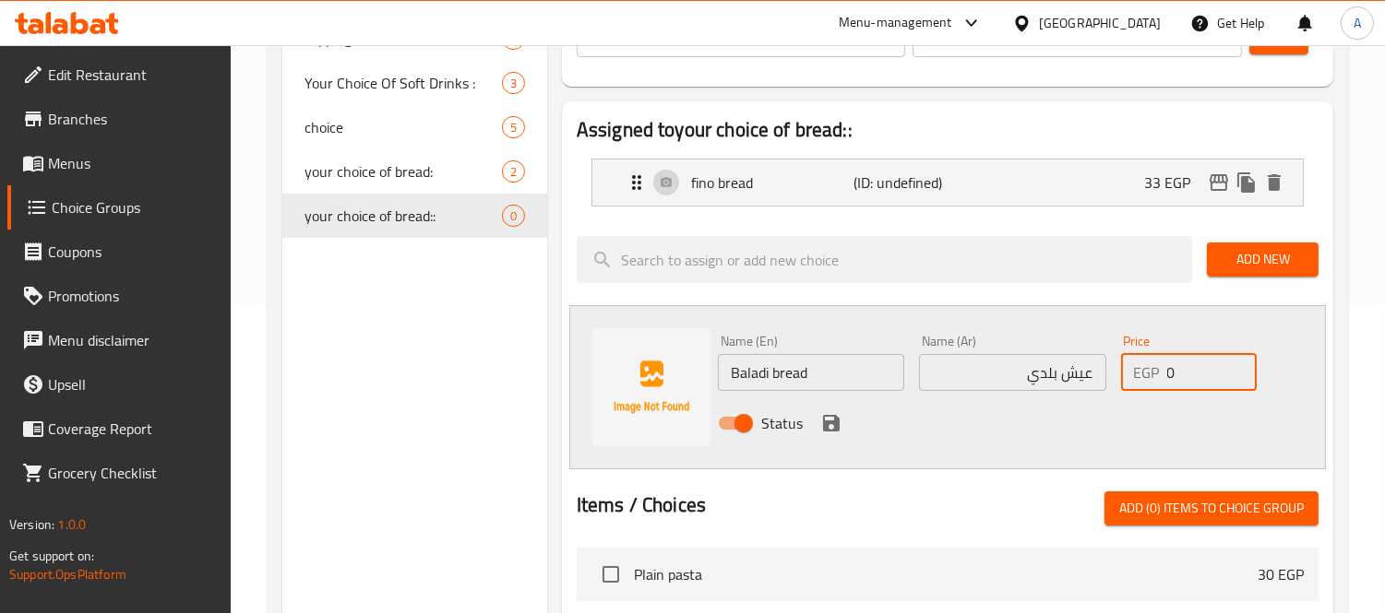
click at [1195, 367] on input "0" at bounding box center [1212, 372] width 90 height 37
type input "33"
drag, startPoint x: 830, startPoint y: 417, endPoint x: 1191, endPoint y: 279, distance: 386.0
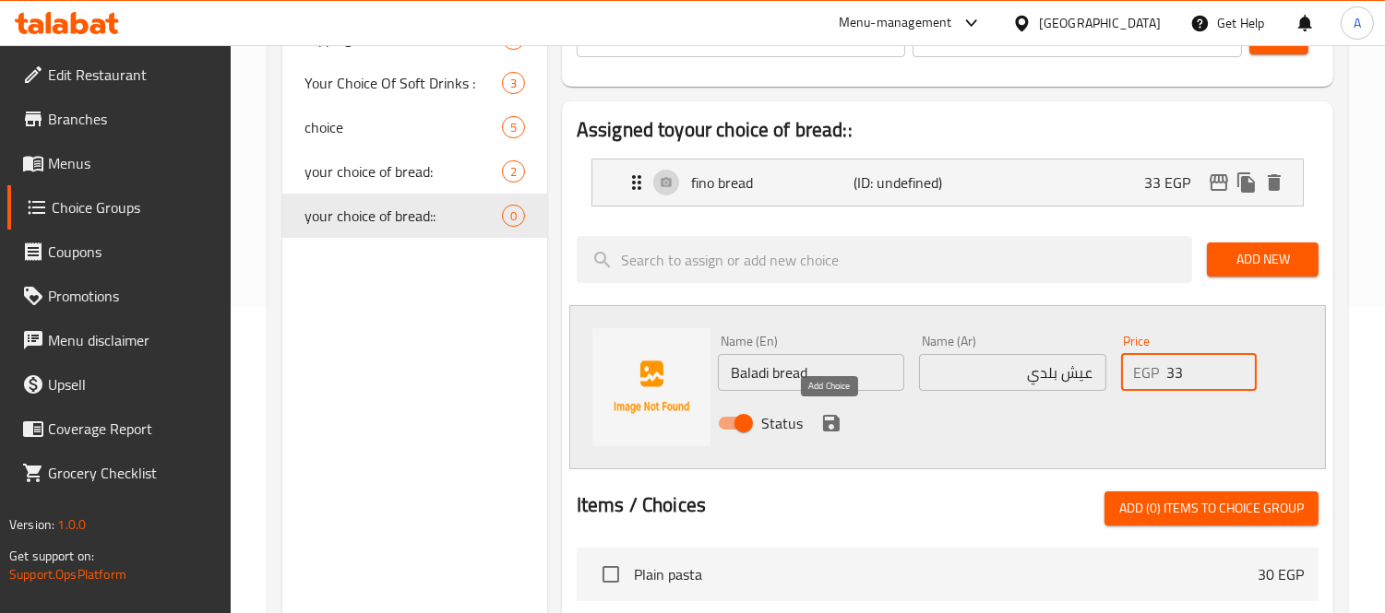
click at [828, 417] on icon "save" at bounding box center [831, 423] width 22 height 22
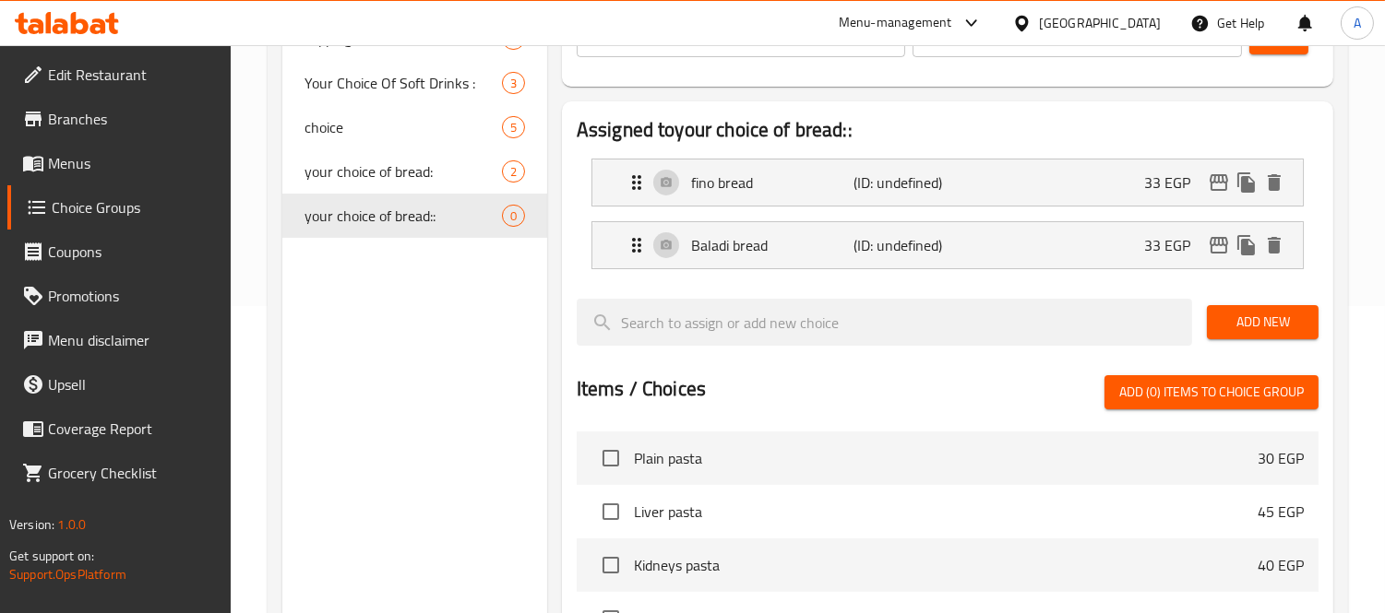
scroll to position [0, 0]
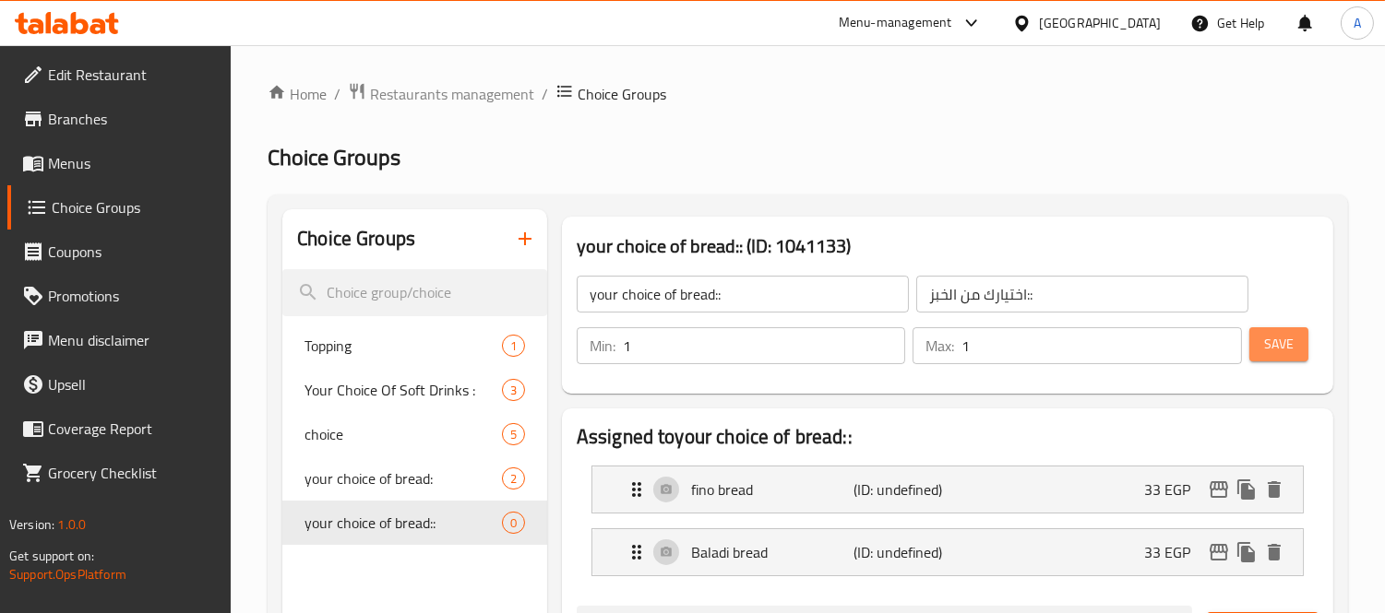
click at [1278, 347] on span "Save" at bounding box center [1279, 344] width 30 height 23
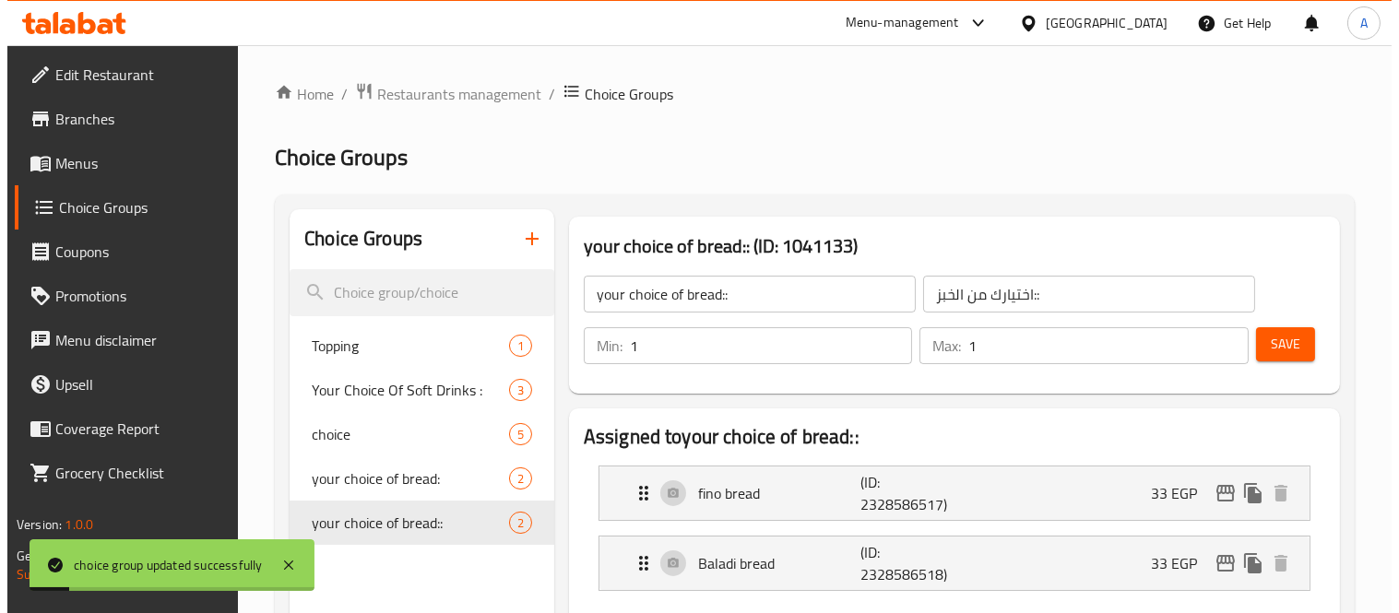
scroll to position [704, 0]
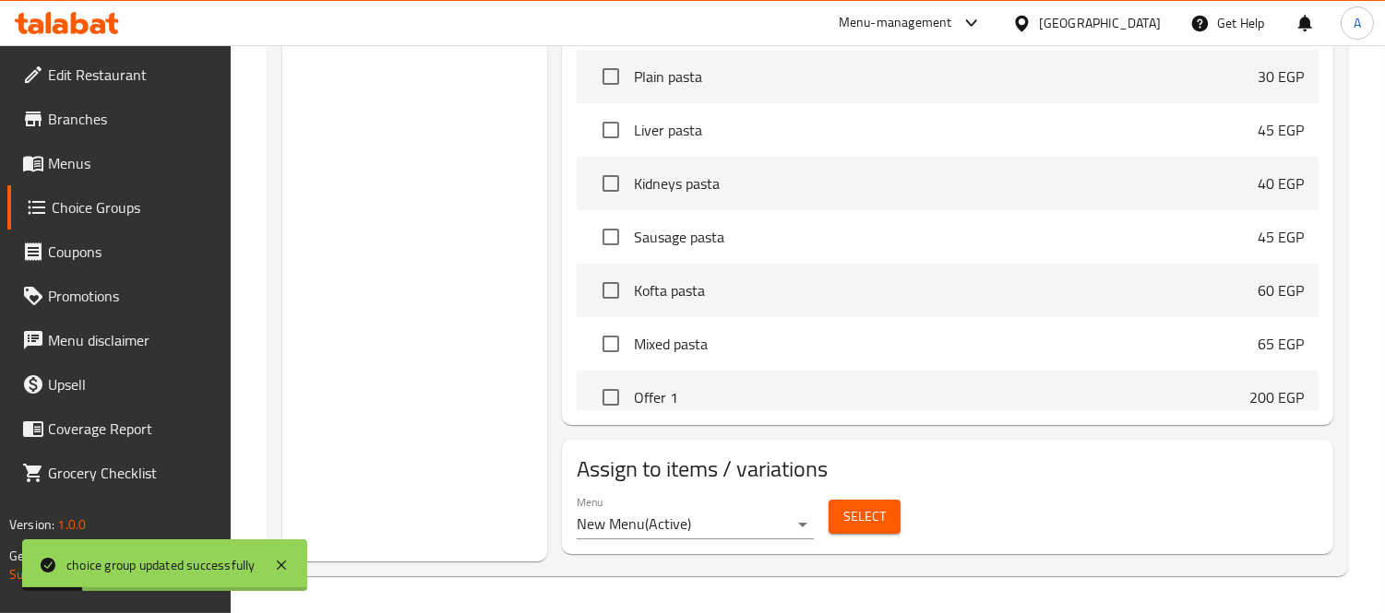
click at [874, 529] on span "Select" at bounding box center [864, 516] width 42 height 23
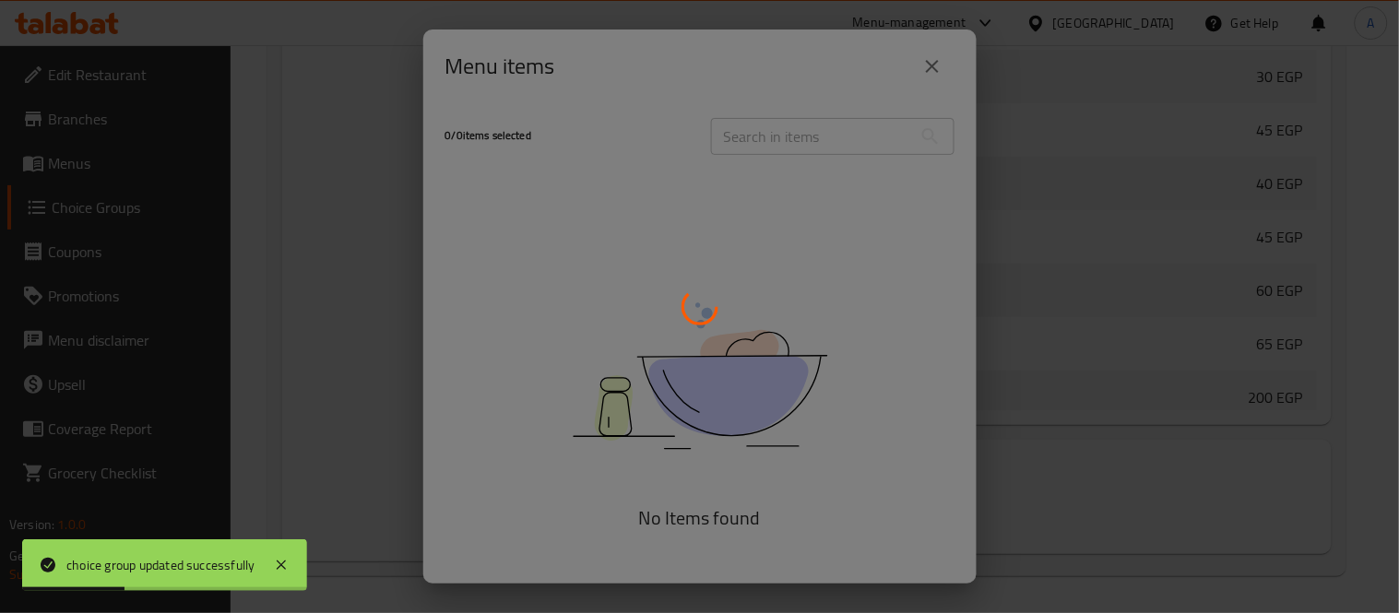
click at [791, 140] on div at bounding box center [699, 306] width 1399 height 613
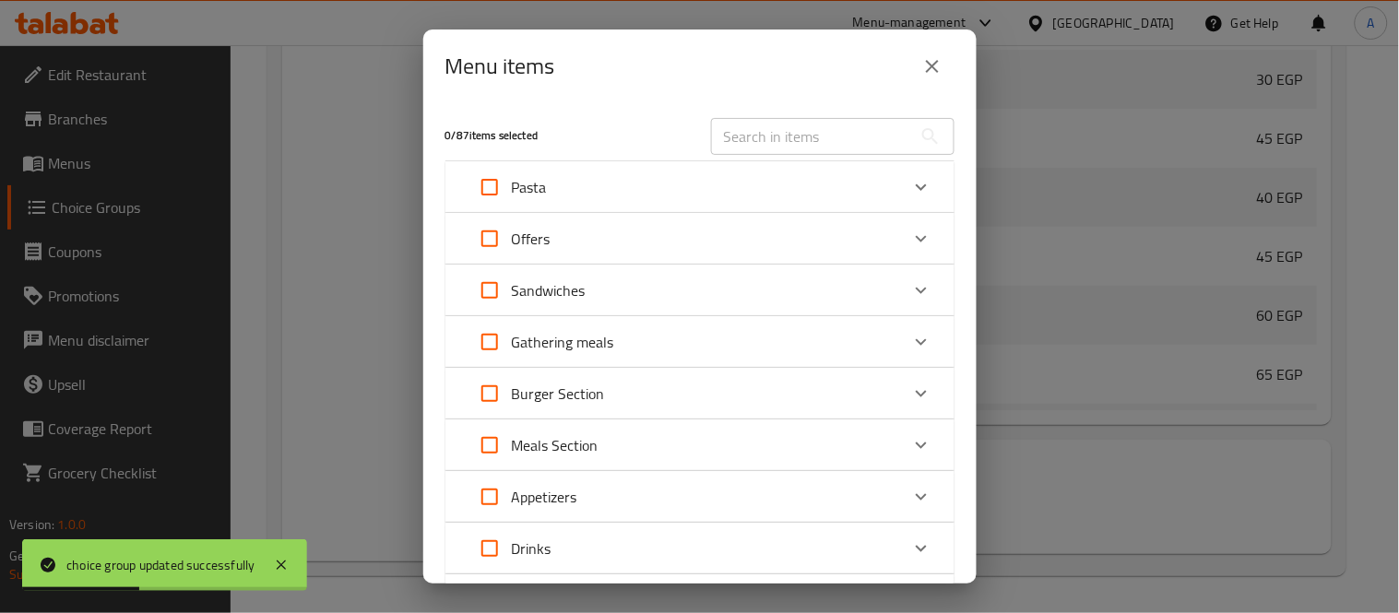
click at [791, 140] on input "text" at bounding box center [811, 136] width 201 height 37
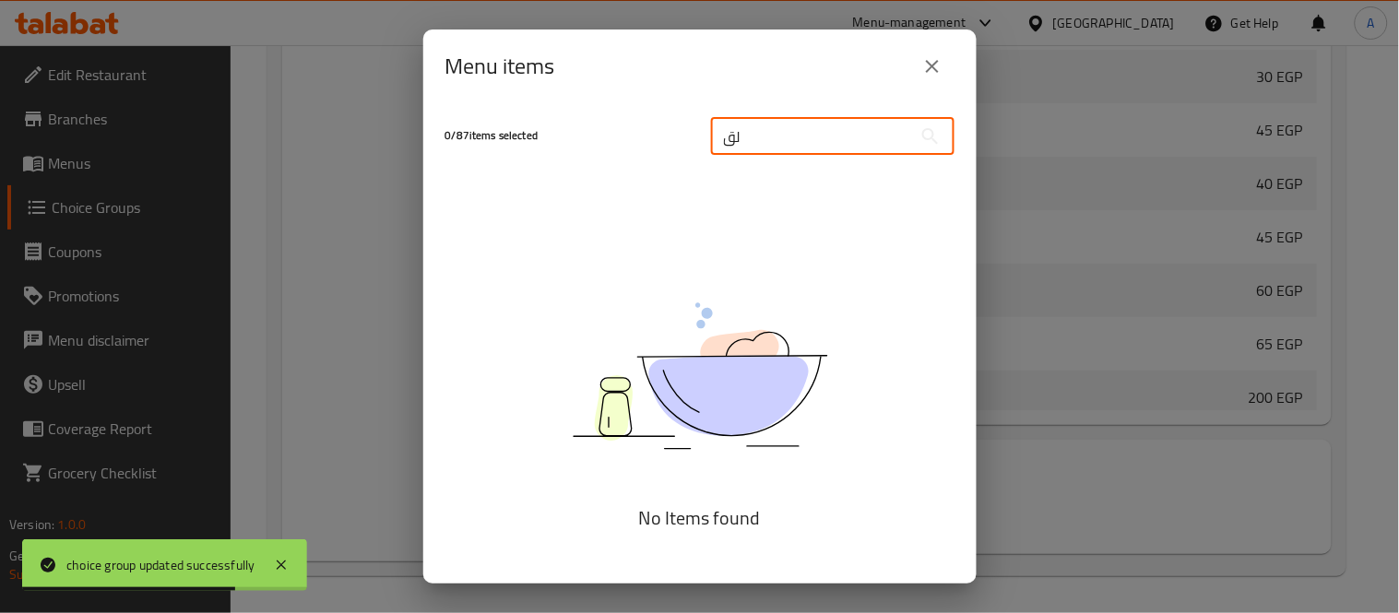
type input "ل"
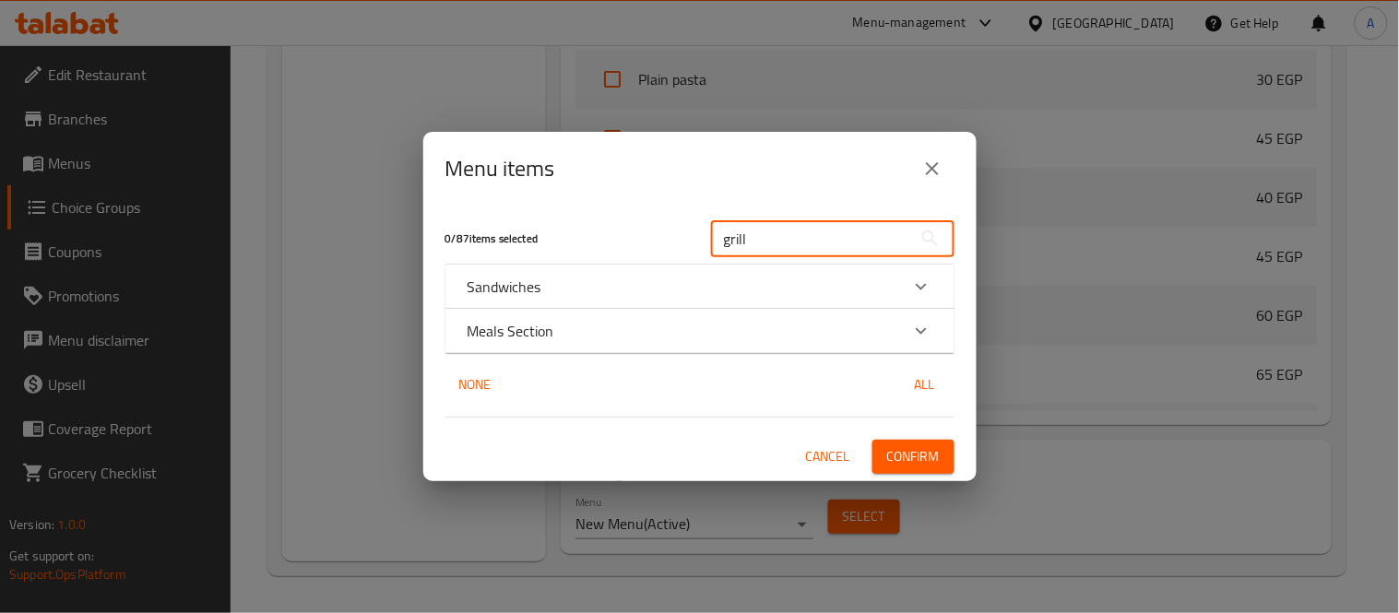
type input "grill"
click at [657, 286] on div "Sandwiches" at bounding box center [684, 287] width 432 height 22
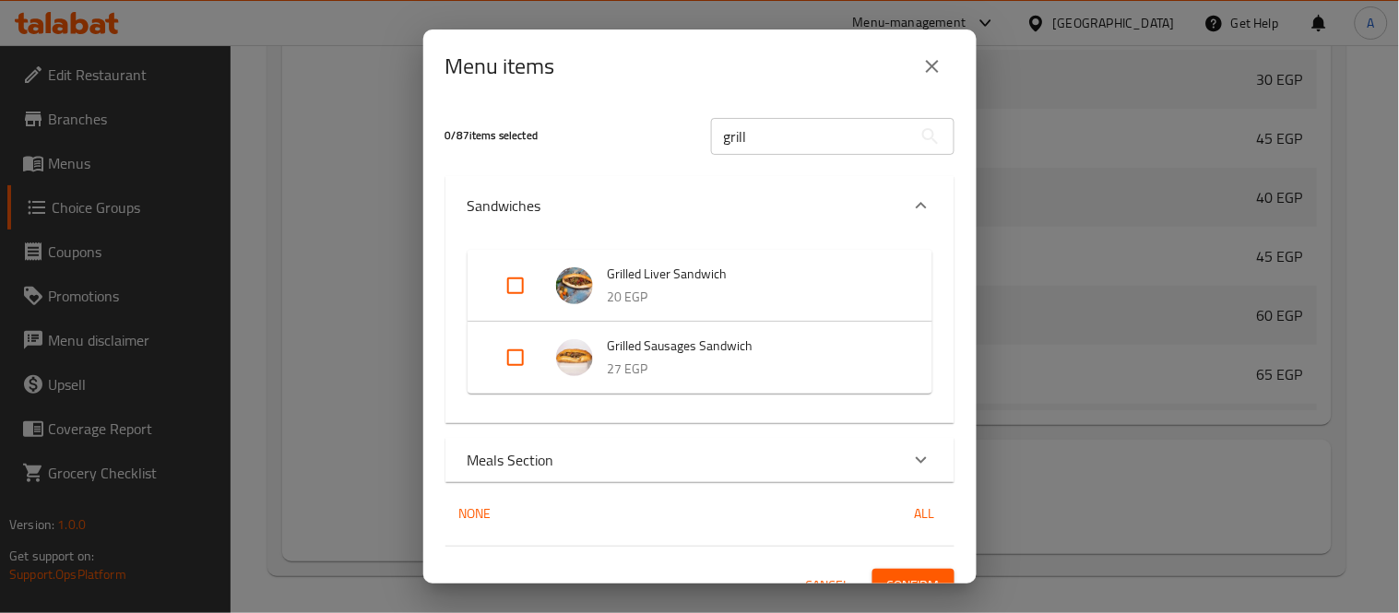
click at [529, 291] on input "Expand" at bounding box center [515, 286] width 44 height 44
checkbox input "true"
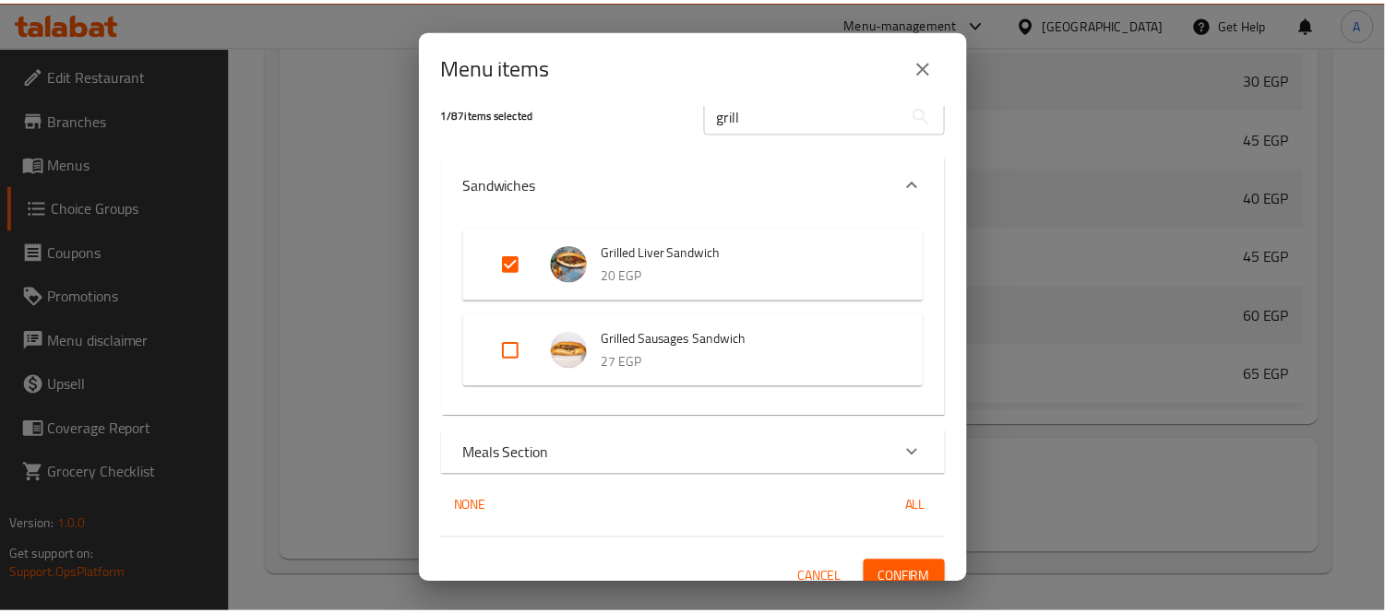
scroll to position [41, 0]
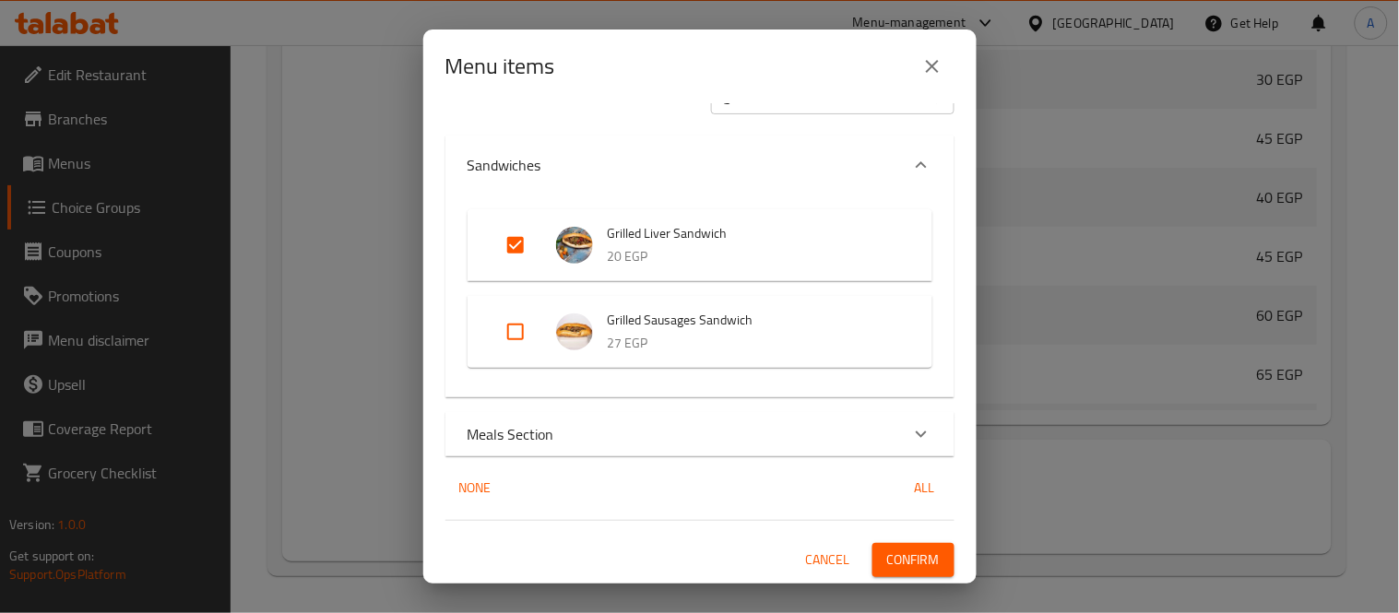
click at [890, 549] on span "Confirm" at bounding box center [913, 560] width 53 height 23
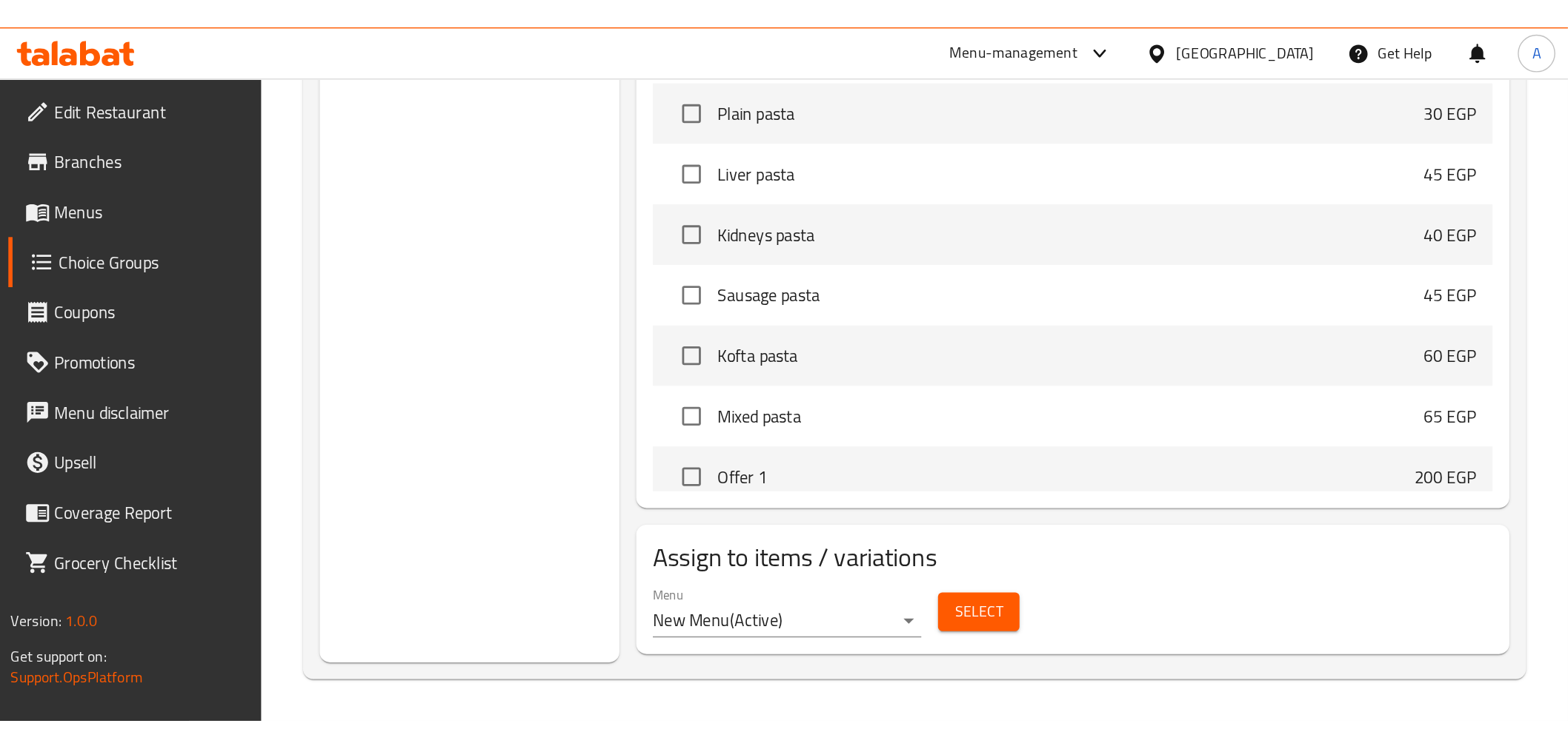
scroll to position [0, 0]
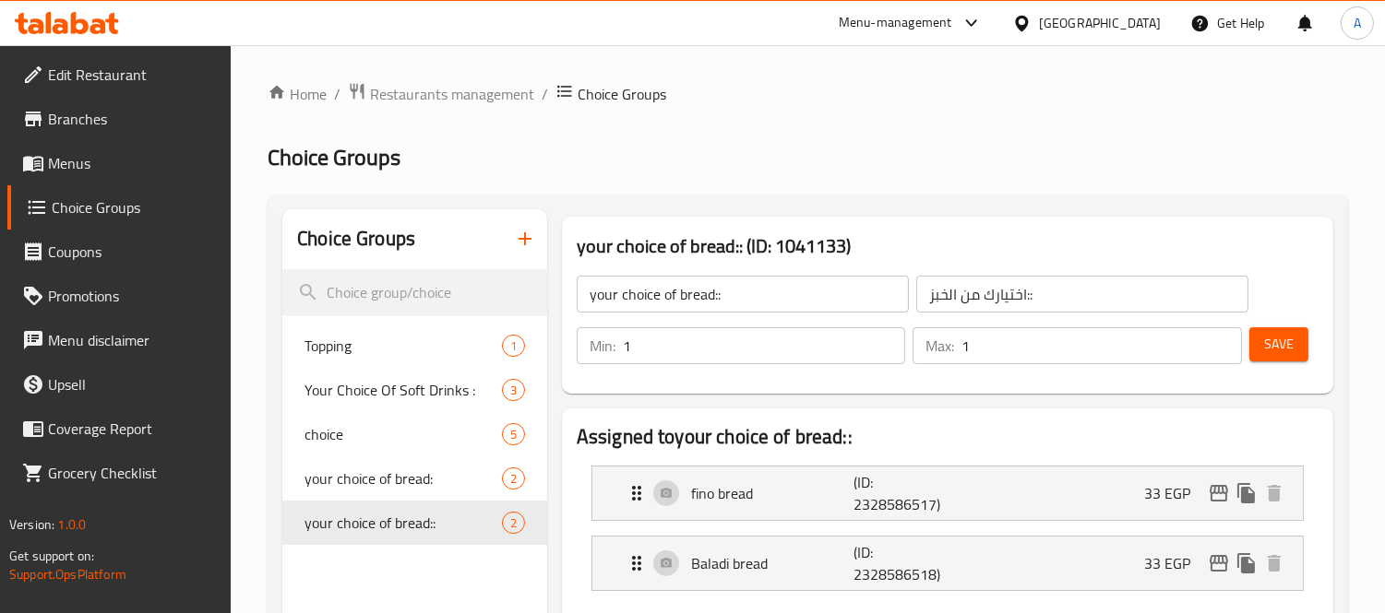
click at [693, 166] on h2 "Choice Groups" at bounding box center [807, 158] width 1080 height 30
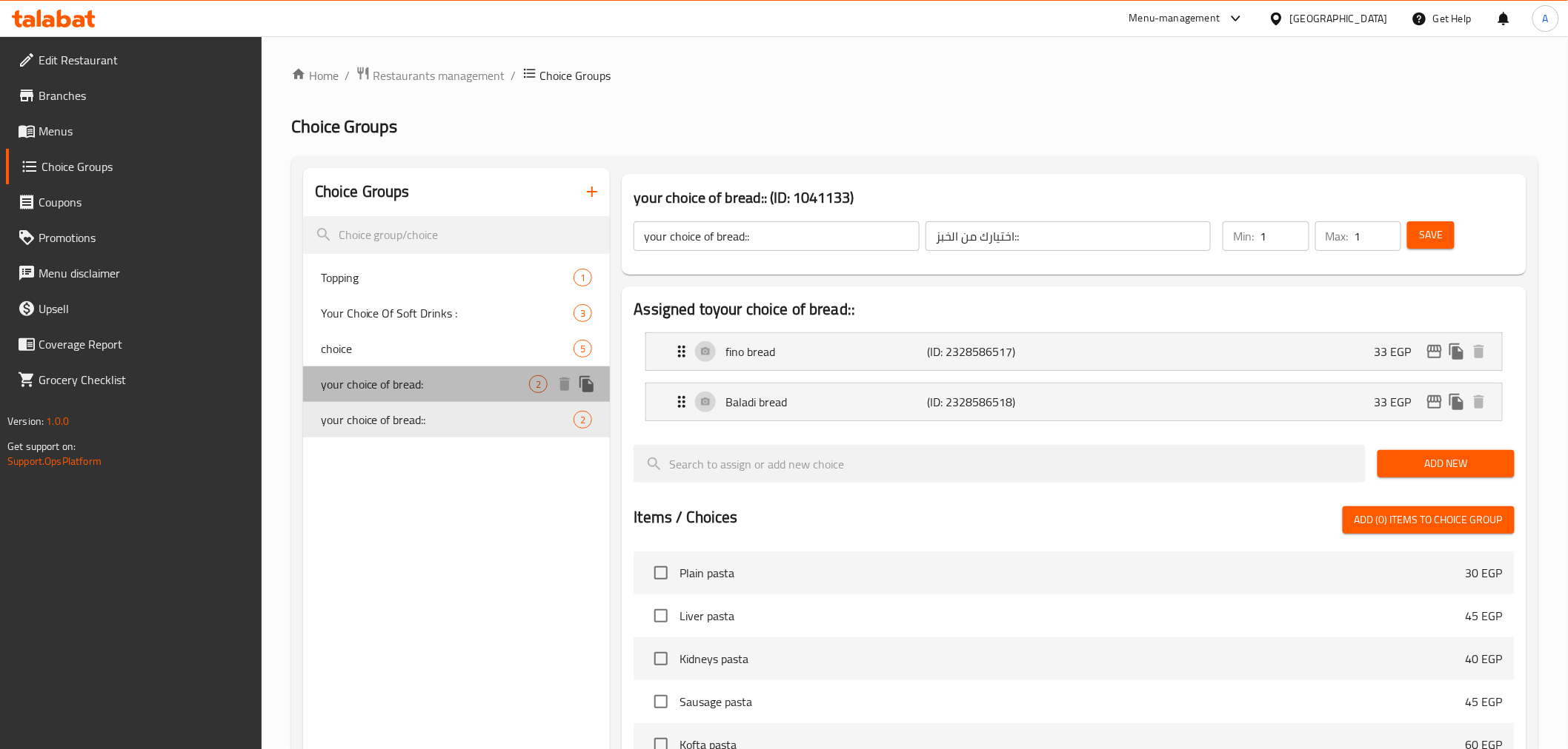
click at [383, 382] on span "your choice of bread:" at bounding box center [425, 385] width 209 height 18
type input "your choice of bread:"
type input "اختيارك من الخبز:"
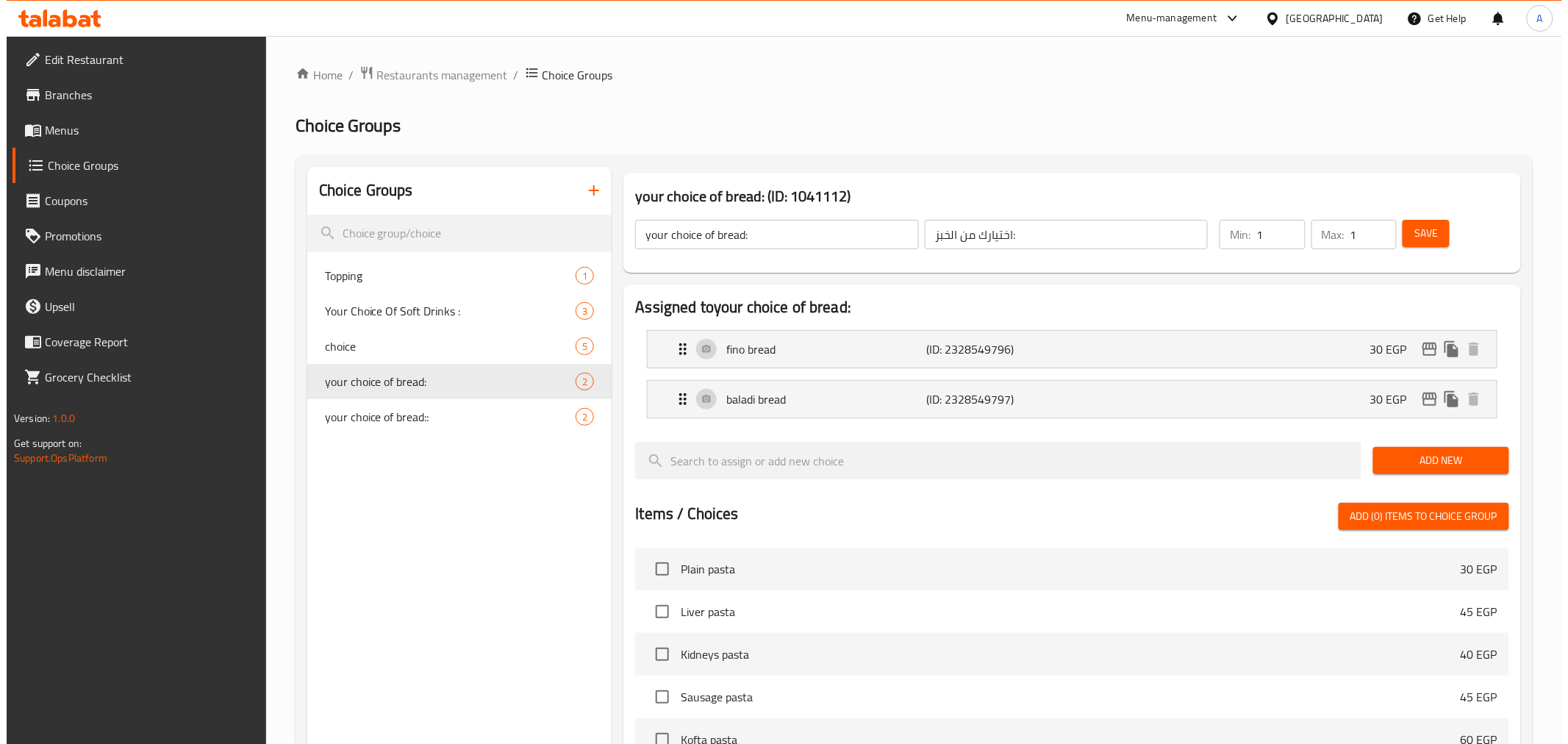
scroll to position [406, 0]
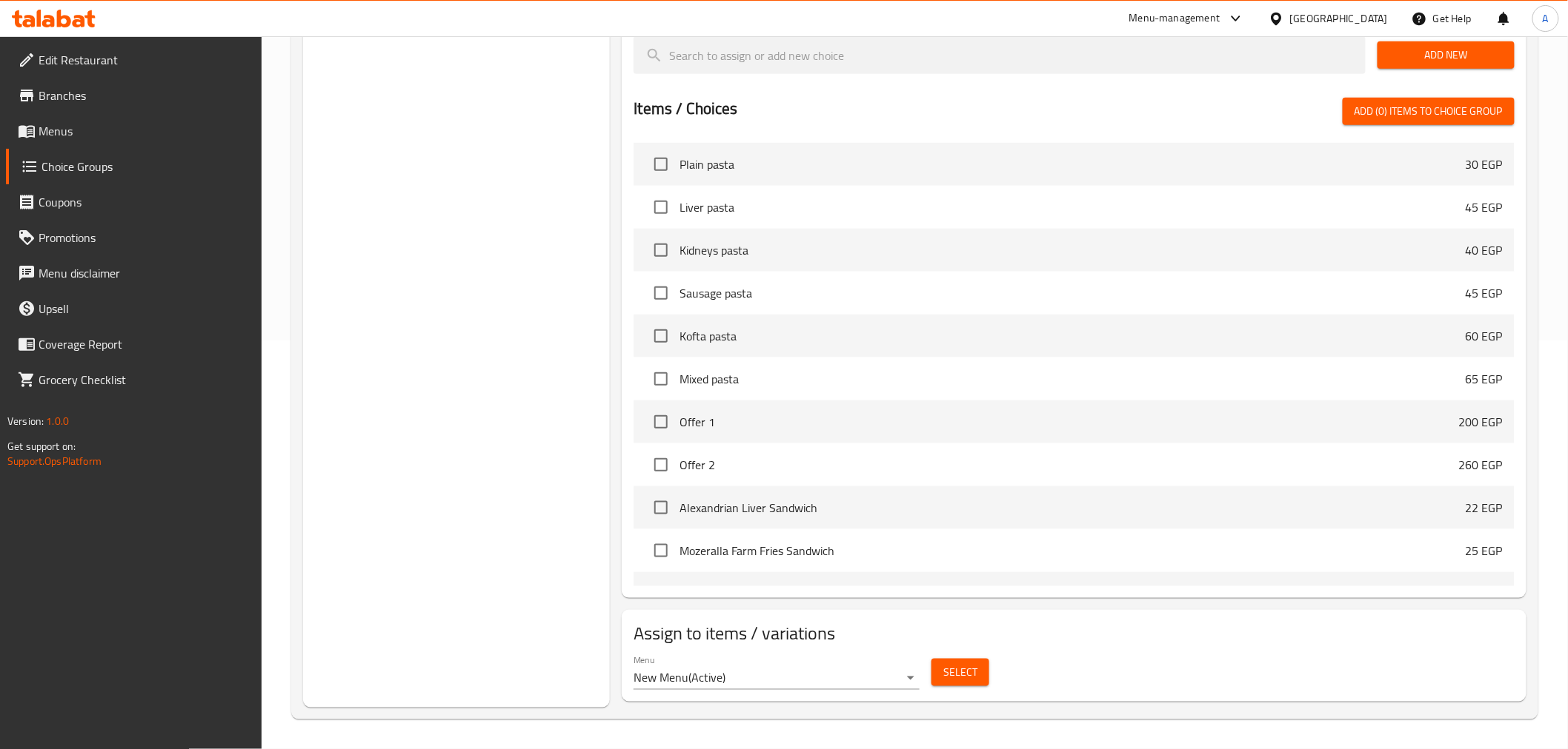
click at [961, 590] on span "Select" at bounding box center [960, 672] width 34 height 18
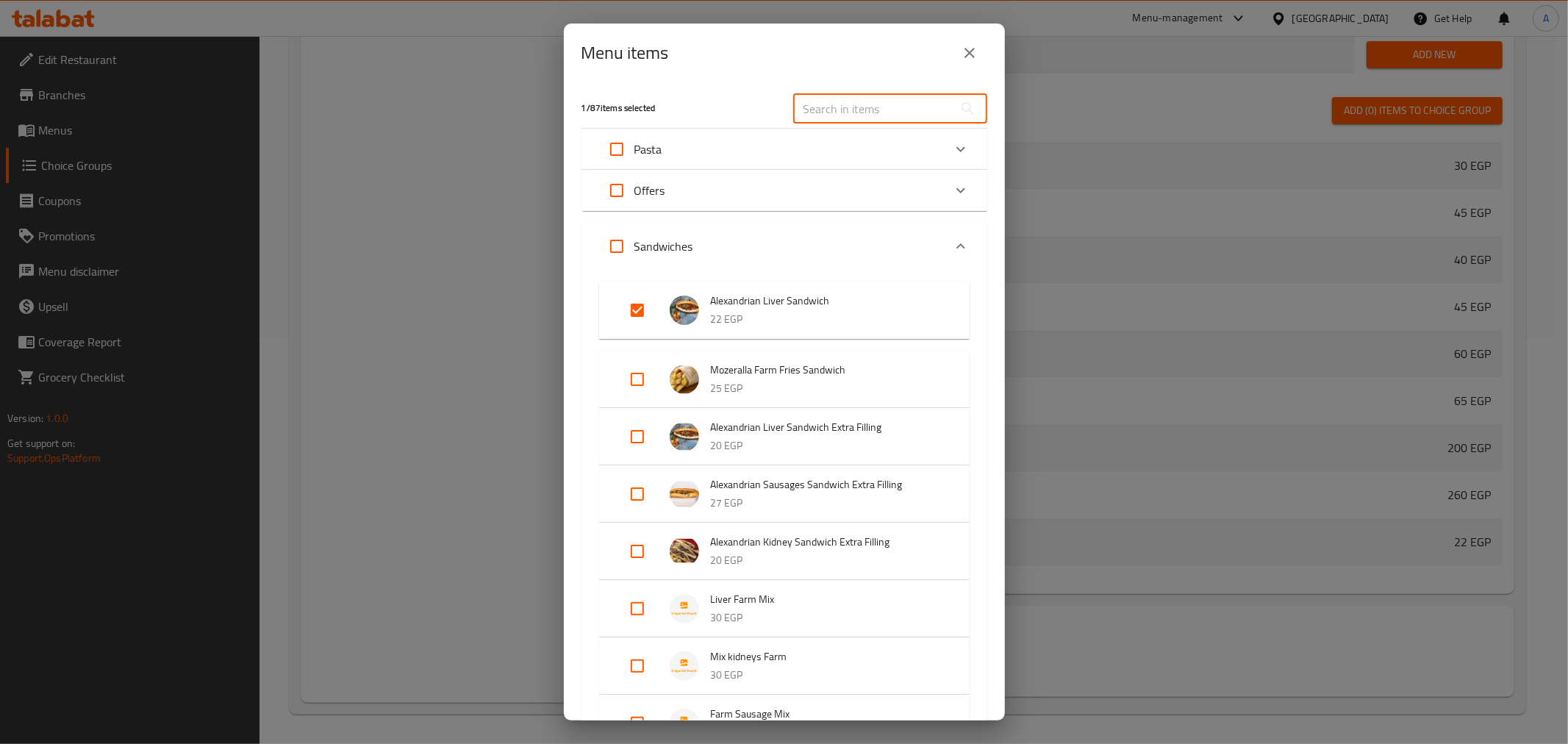
click at [893, 118] on input "text" at bounding box center [873, 108] width 160 height 30
paste input "Alexandrian Kidneys Sandwich"
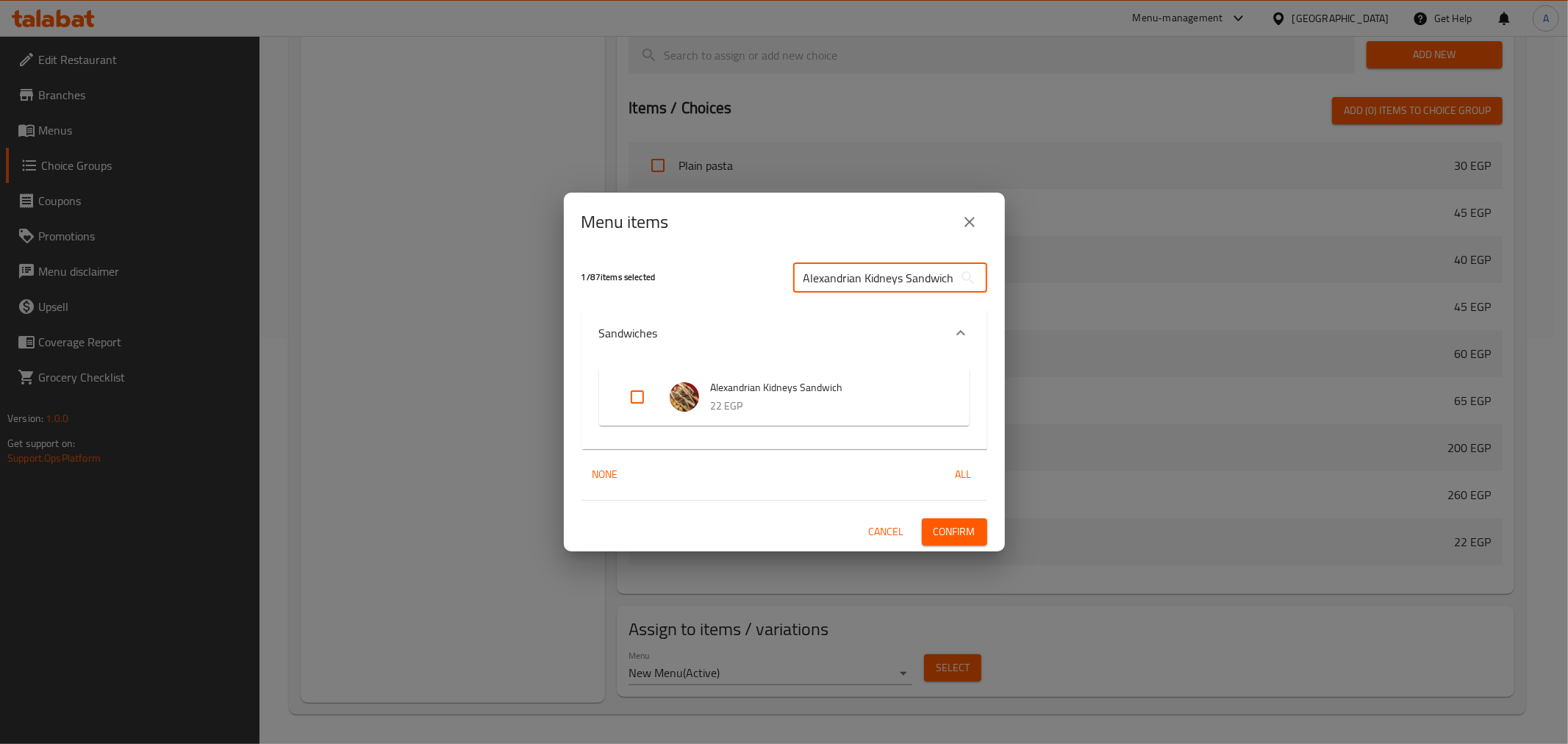
scroll to position [0, 2]
type input "Alexandrian Kidneys Sandwich"
click at [640, 403] on input "Expand" at bounding box center [638, 397] width 35 height 35
checkbox input "true"
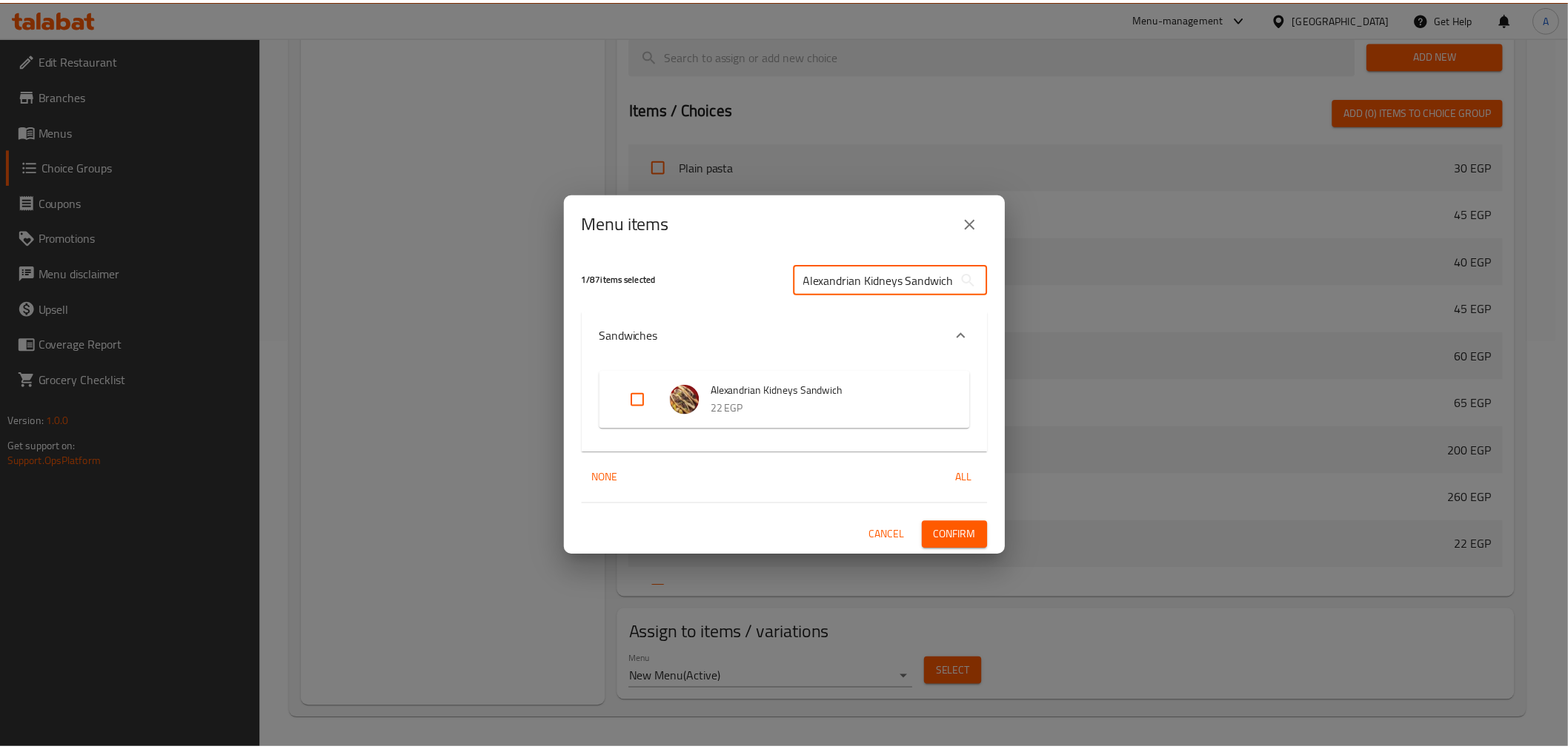
scroll to position [0, 0]
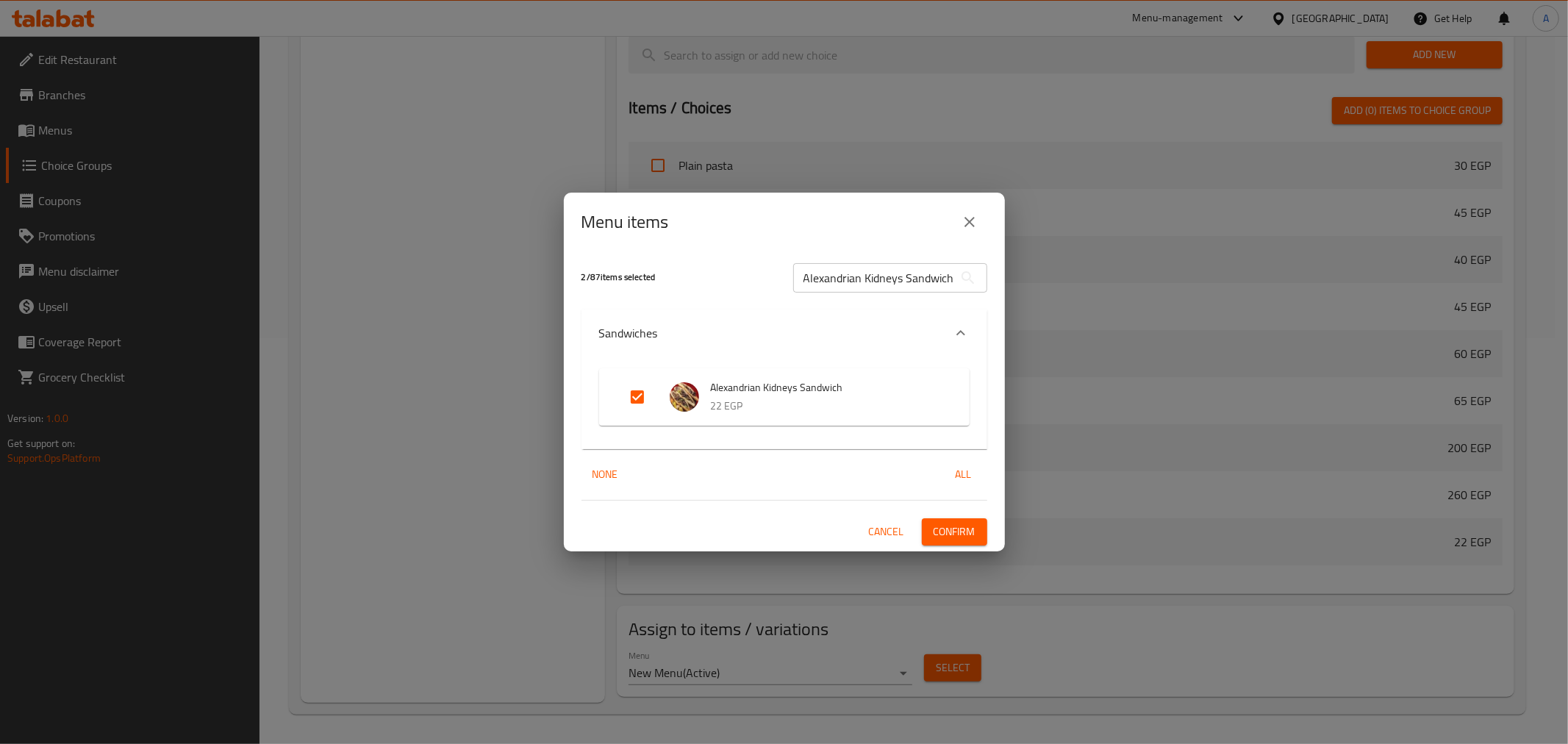
click at [935, 533] on span "Confirm" at bounding box center [954, 532] width 42 height 18
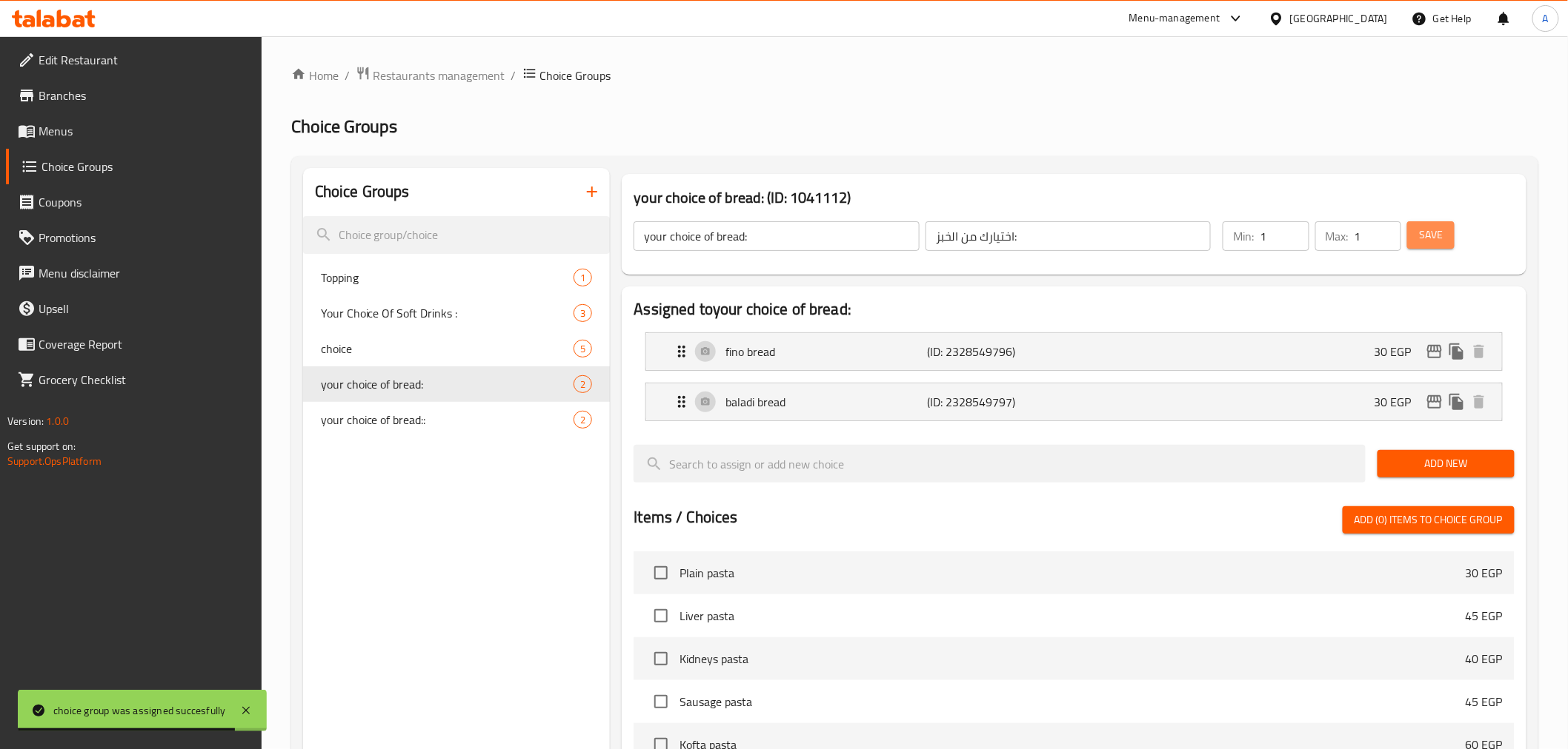
click at [1349, 239] on span "Save" at bounding box center [1431, 234] width 24 height 18
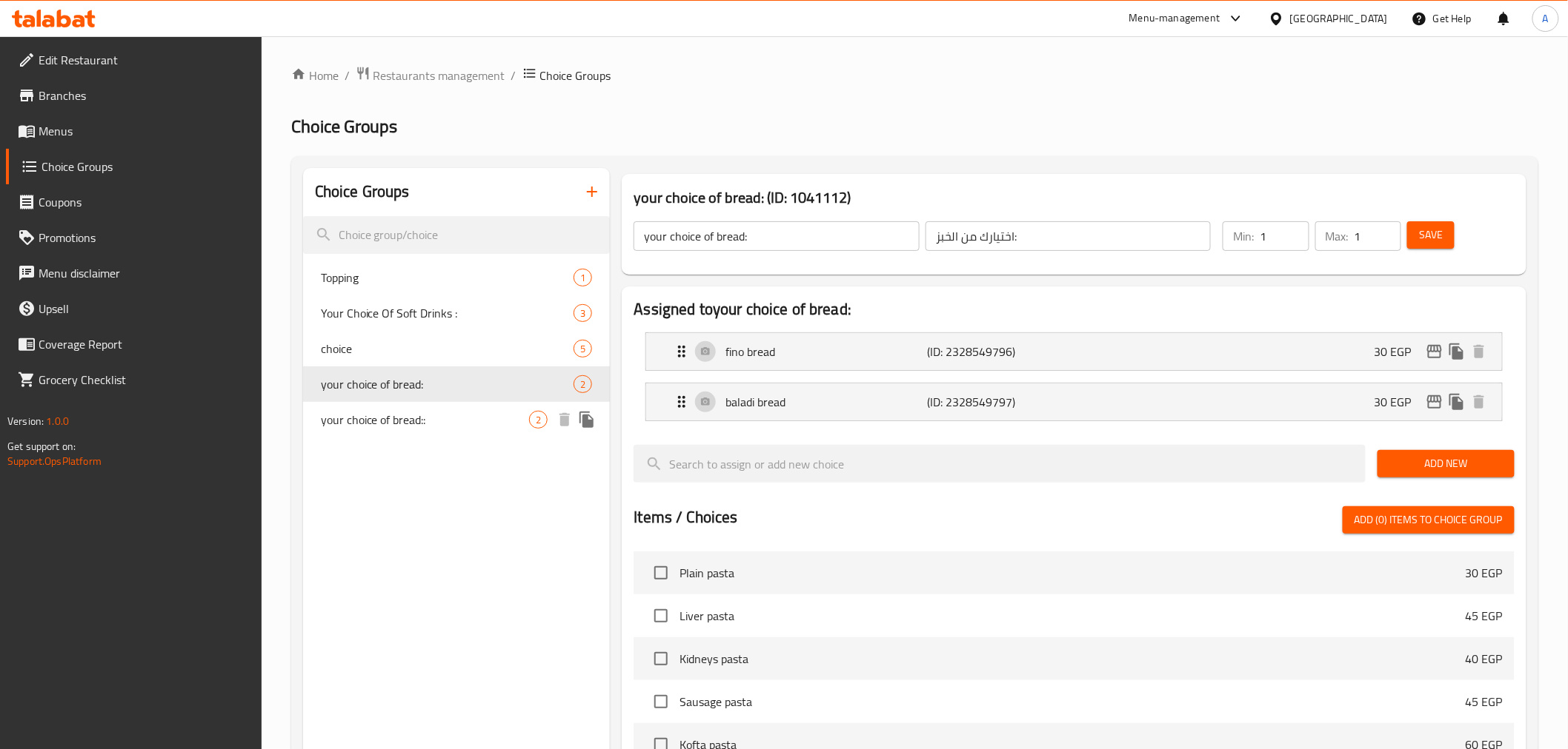
click at [590, 419] on icon "duplicate" at bounding box center [586, 420] width 18 height 18
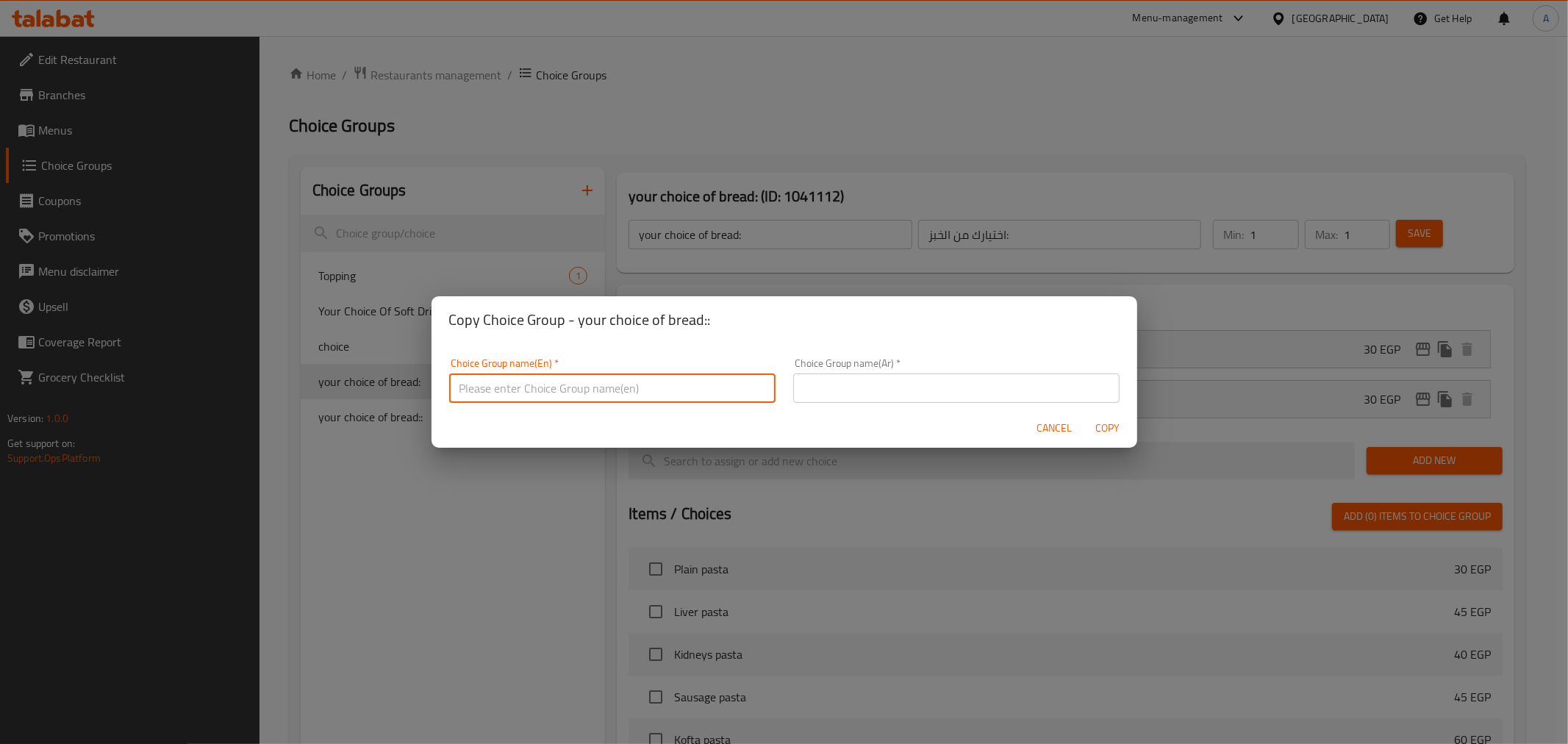
click at [623, 380] on input "text" at bounding box center [613, 388] width 327 height 30
type input "your choice of bread:.."
click at [870, 391] on input "text" at bounding box center [957, 388] width 327 height 30
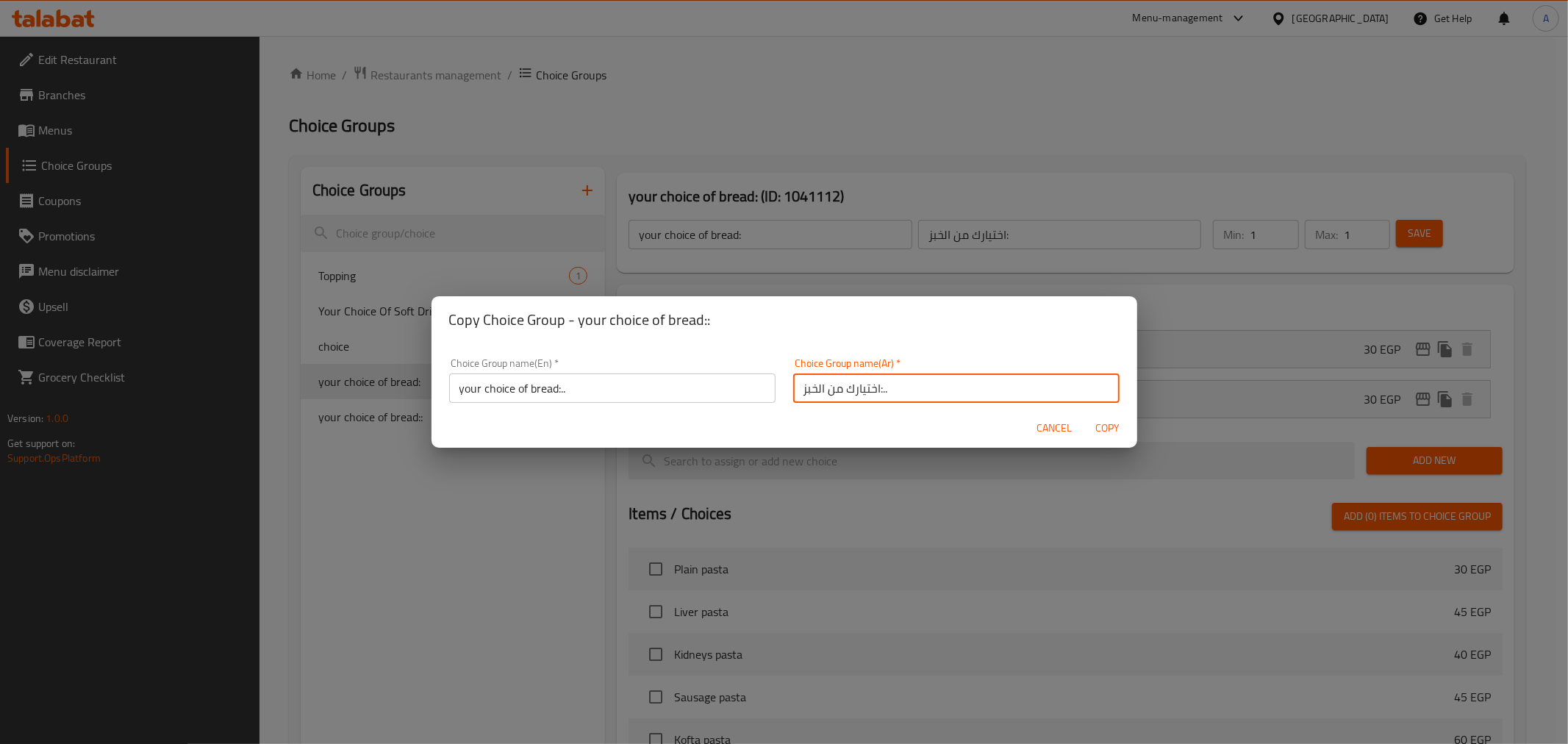
type input "اختيارك من الخبز:.."
click at [1102, 417] on button "Copy" at bounding box center [1108, 428] width 47 height 27
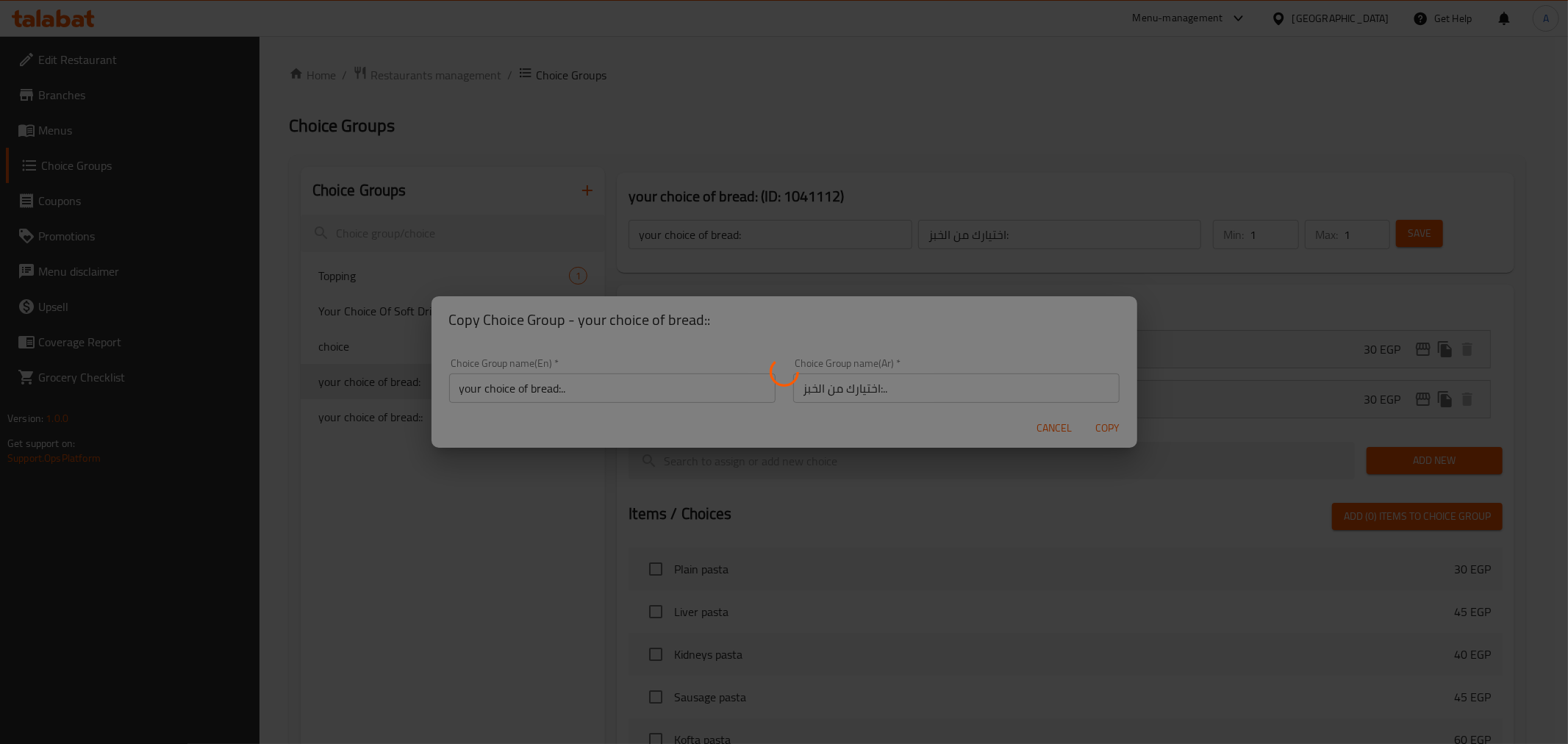
type input "your choice of bread:.."
type input "اختيارك من الخبز:.."
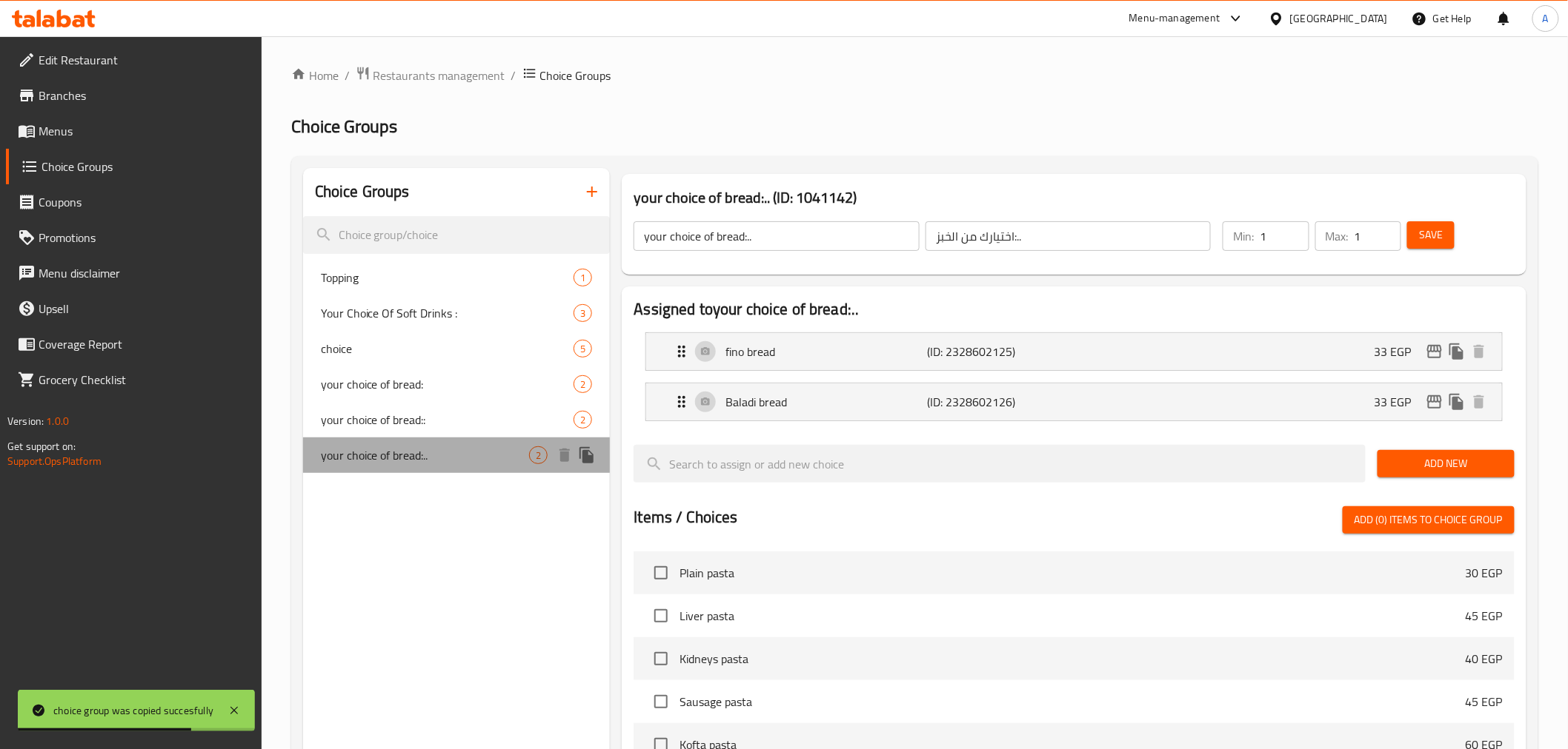
click at [483, 468] on div "your choice of bread:.. 2" at bounding box center [456, 455] width 308 height 35
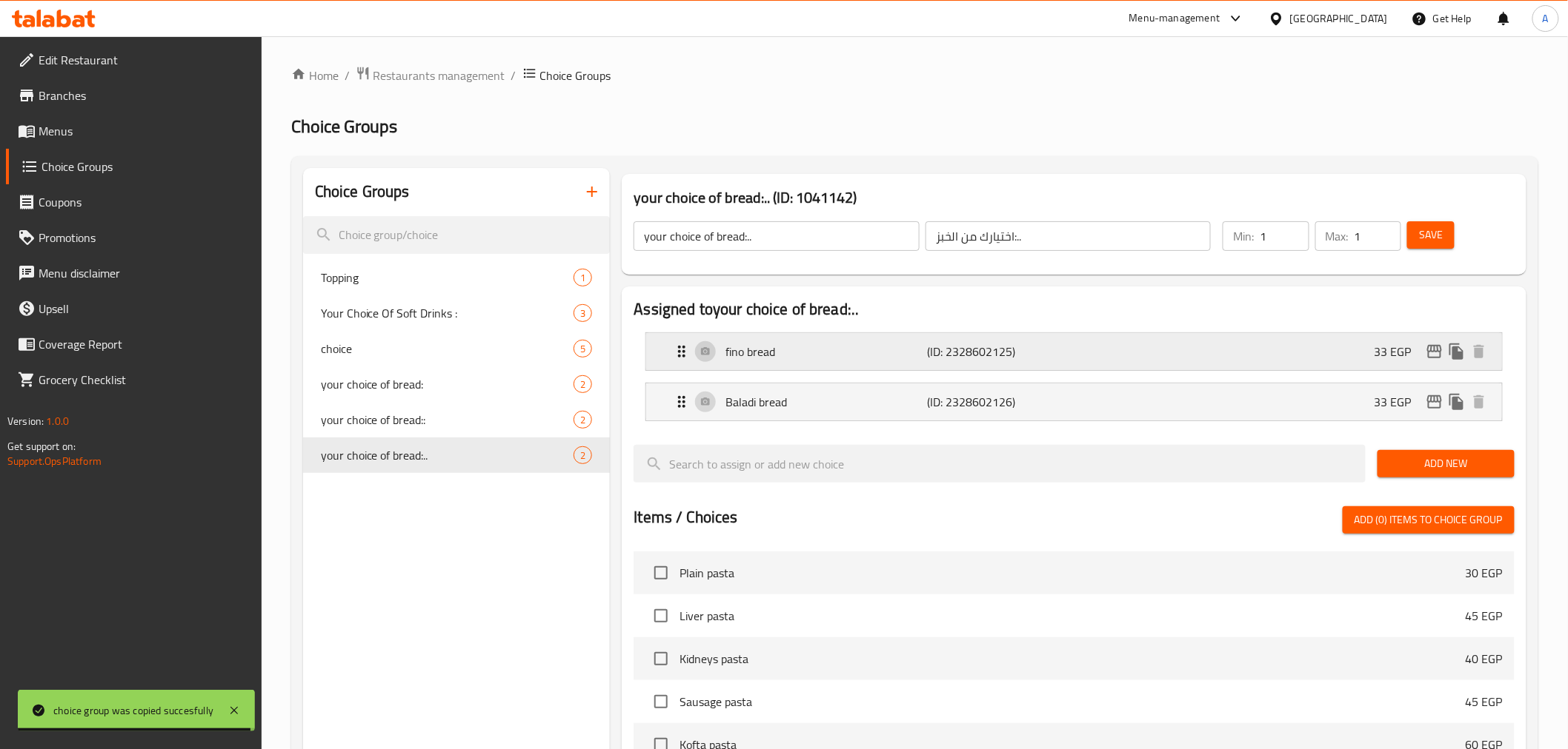
click at [1349, 352] on icon "edit" at bounding box center [1435, 352] width 14 height 14
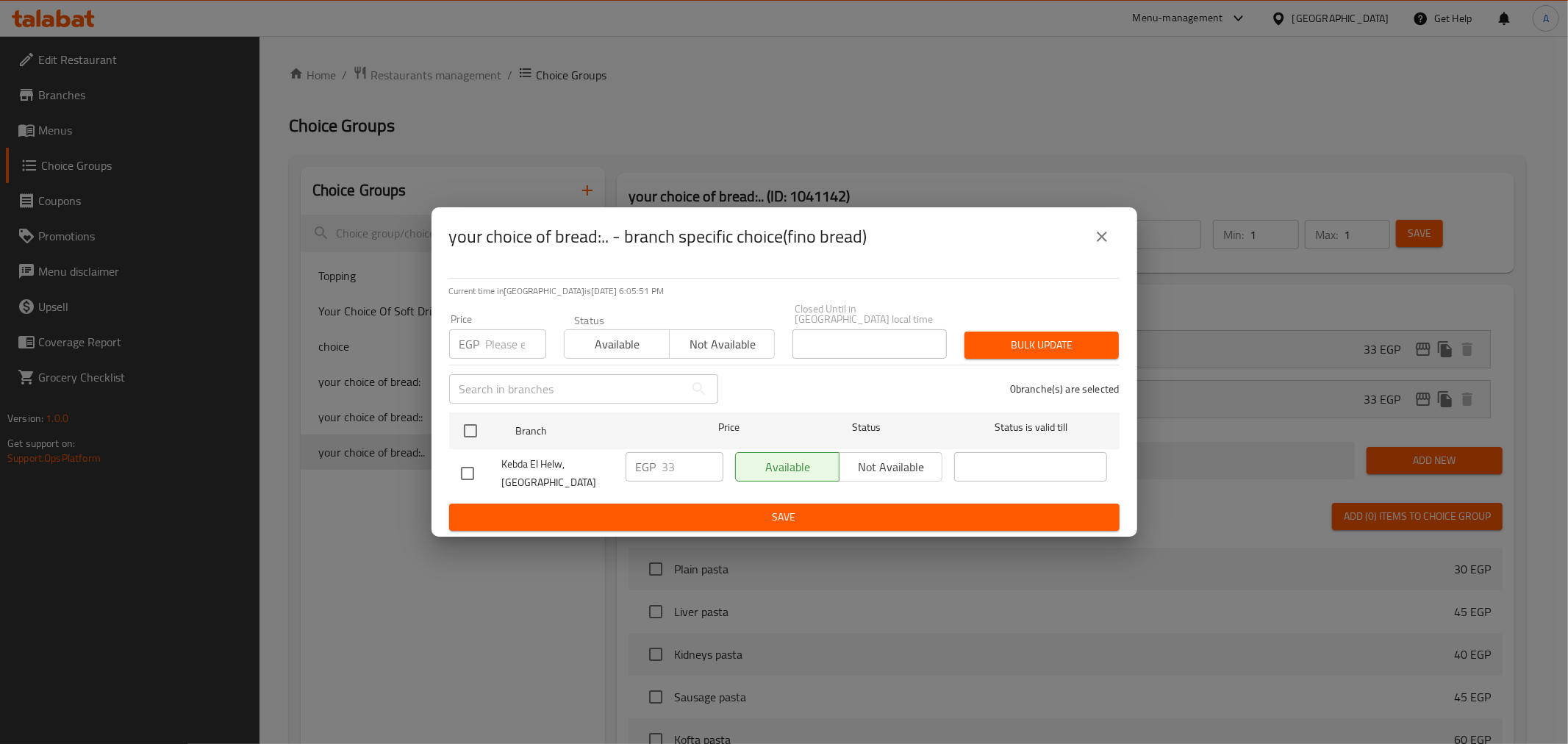
click at [505, 341] on input "number" at bounding box center [517, 344] width 61 height 30
type input "35"
click at [473, 432] on input "checkbox" at bounding box center [470, 431] width 31 height 31
checkbox input "true"
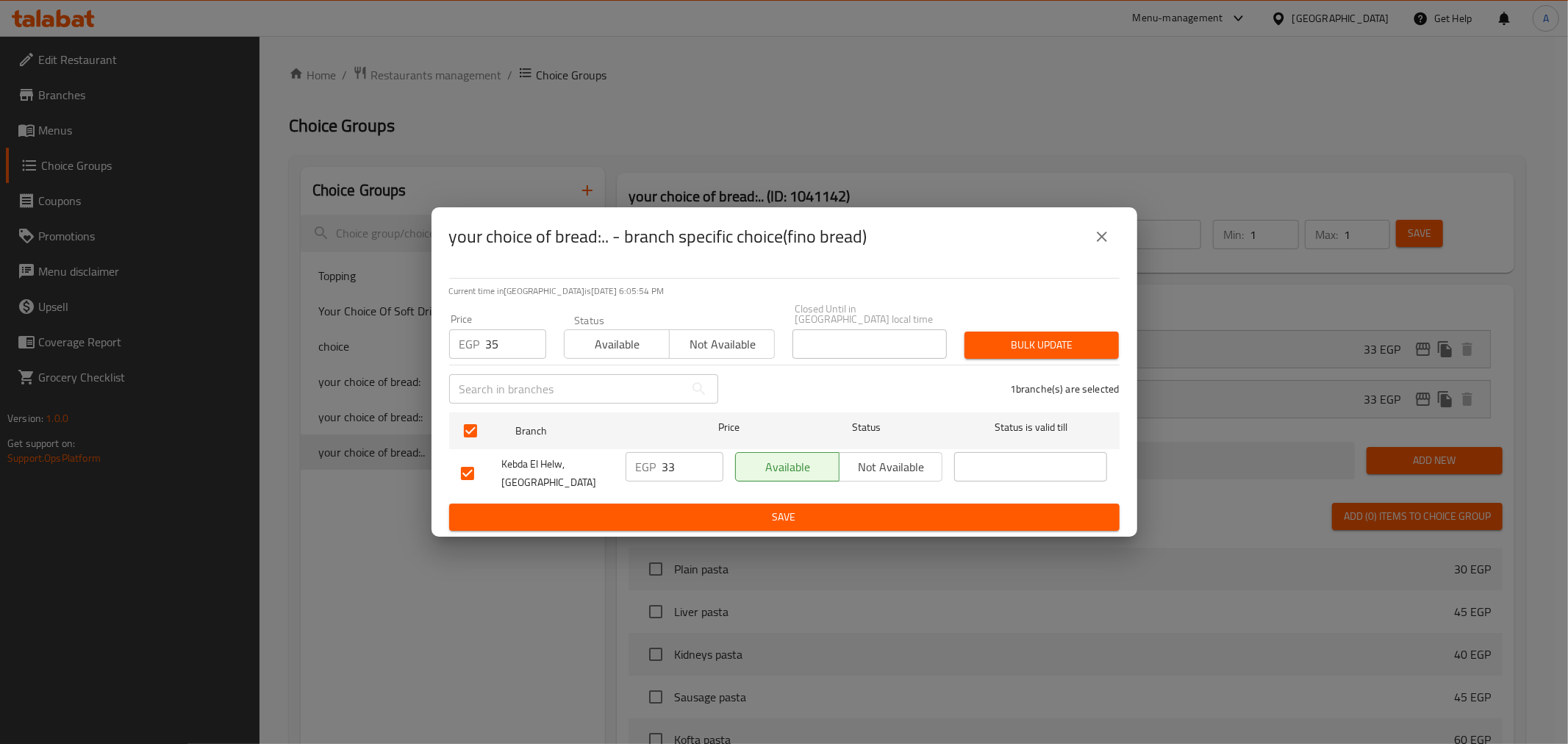
click at [1048, 344] on span "Bulk update" at bounding box center [1042, 345] width 131 height 18
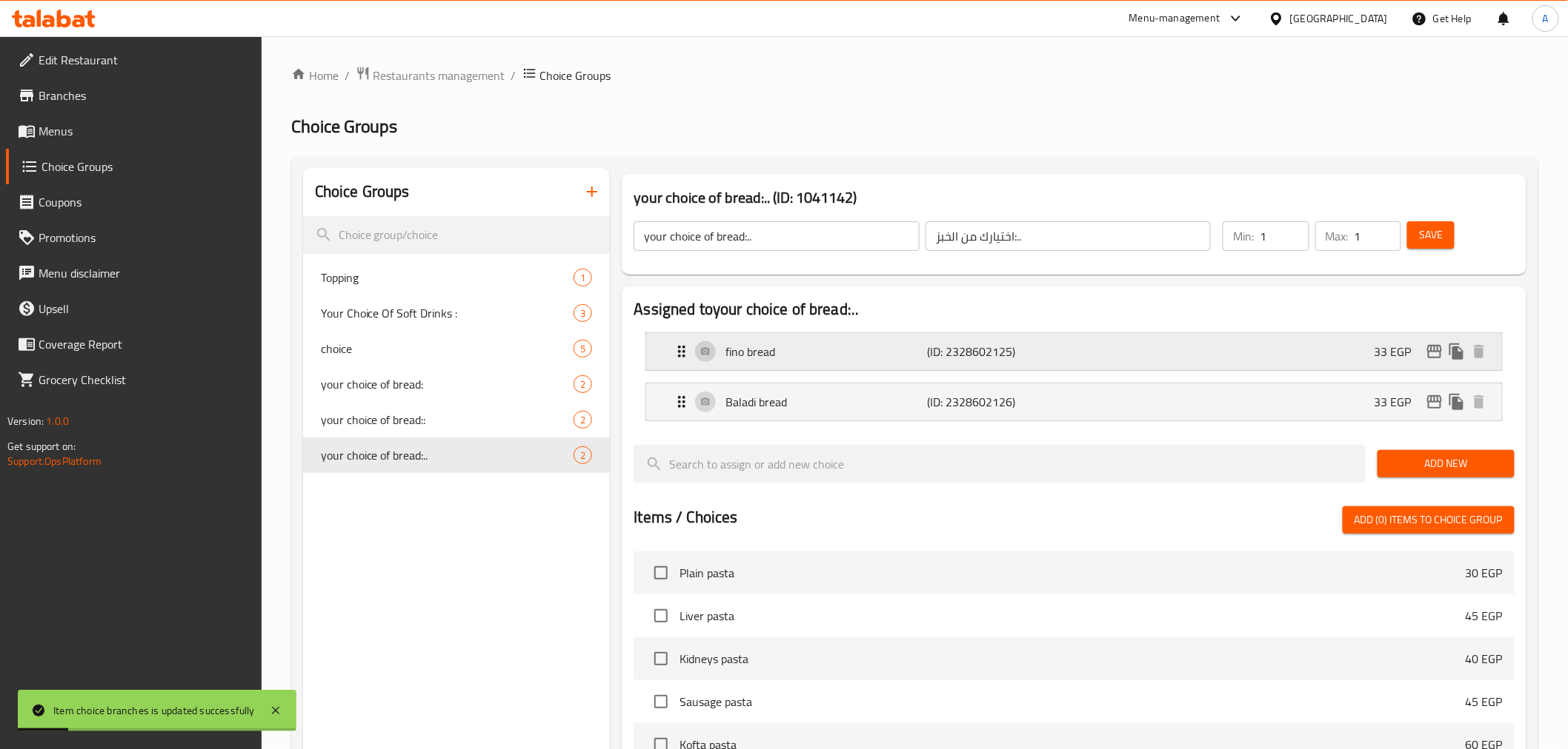
click at [1349, 360] on div "fino bread (ID: 2328602125) 33 EGP" at bounding box center [1078, 352] width 811 height 37
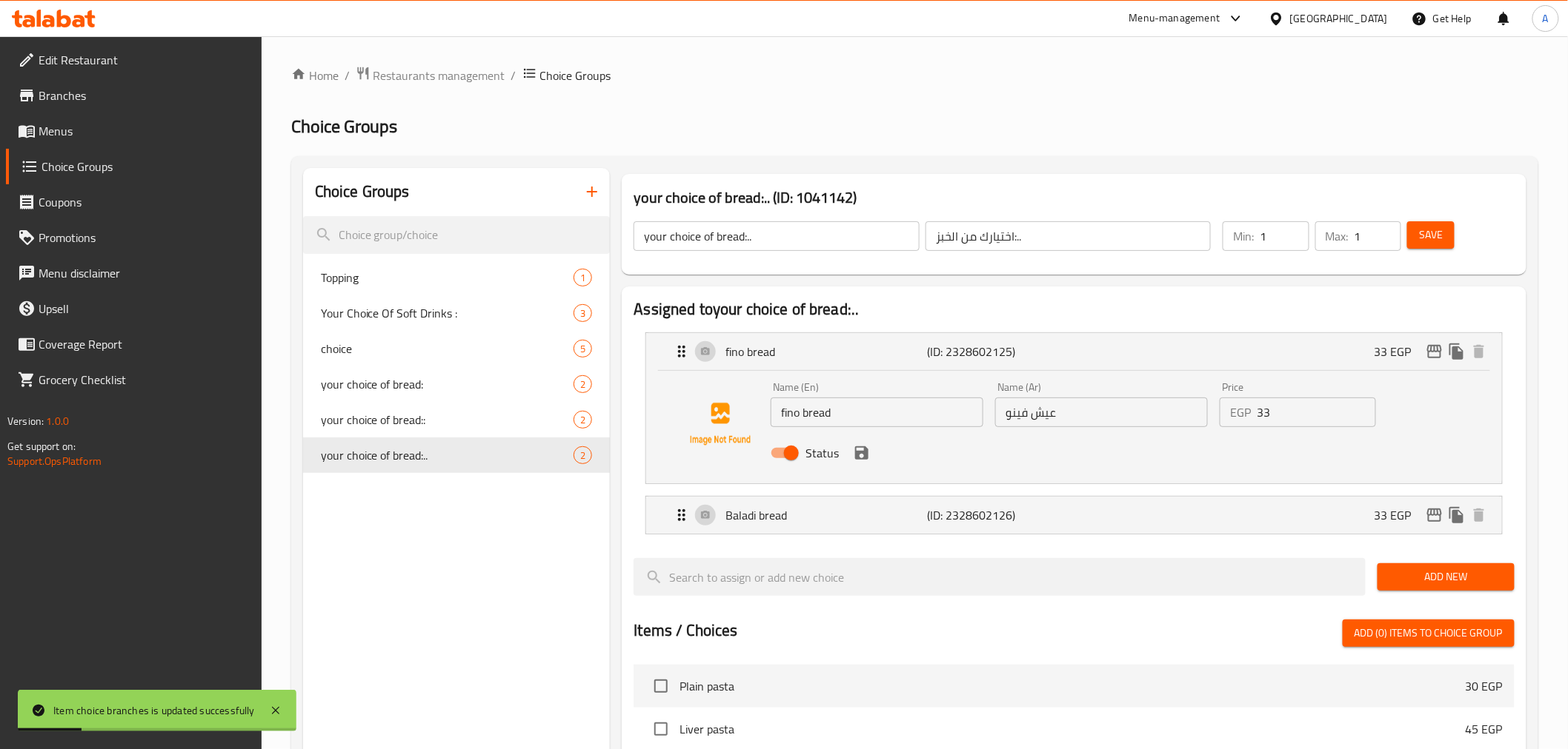
click at [1093, 412] on input "عيش فينو" at bounding box center [1101, 412] width 213 height 30
click at [1295, 416] on input "33" at bounding box center [1316, 412] width 120 height 30
click at [857, 458] on icon "save" at bounding box center [861, 453] width 14 height 14
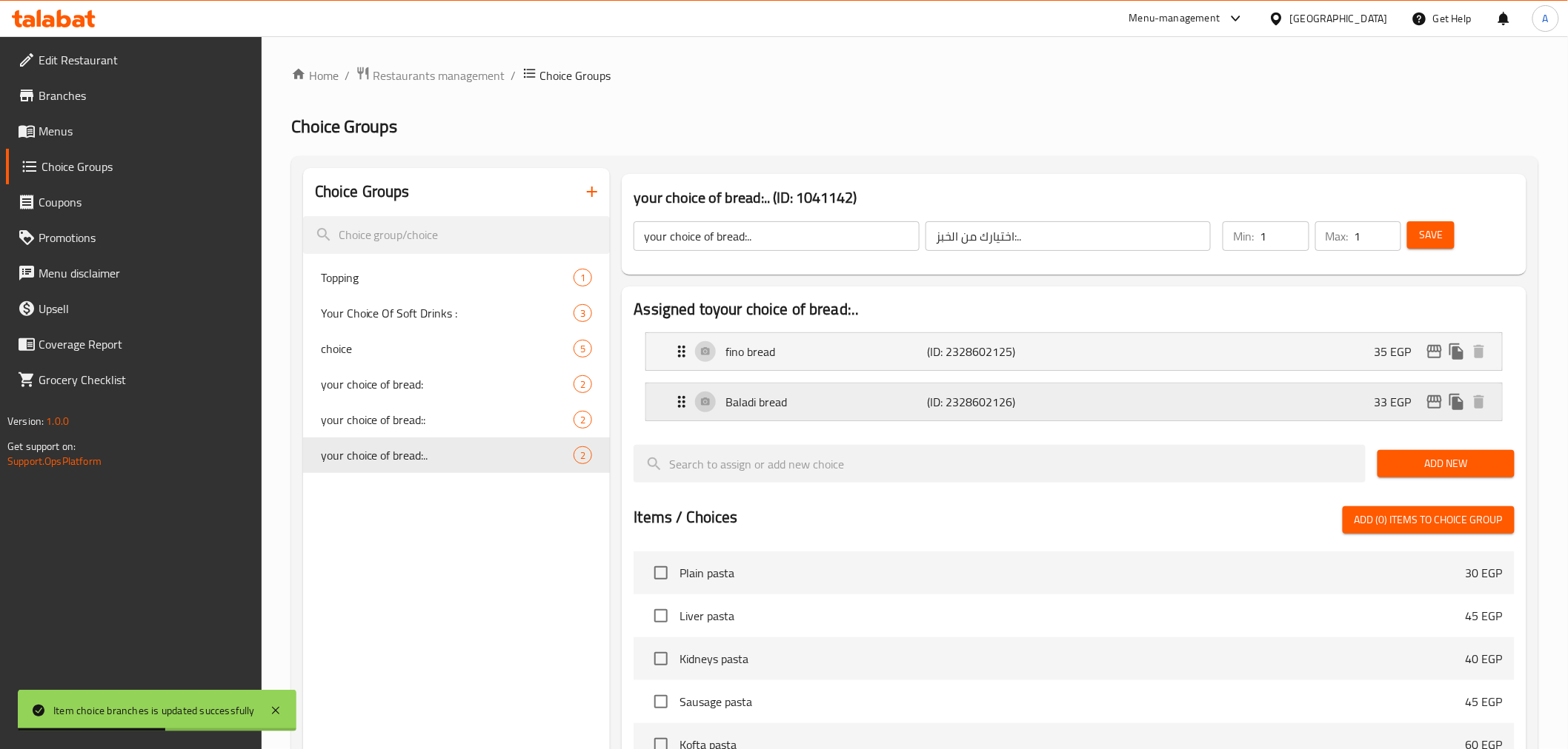
type input "35"
click at [998, 398] on p "(ID: 2328602126)" at bounding box center [995, 402] width 135 height 18
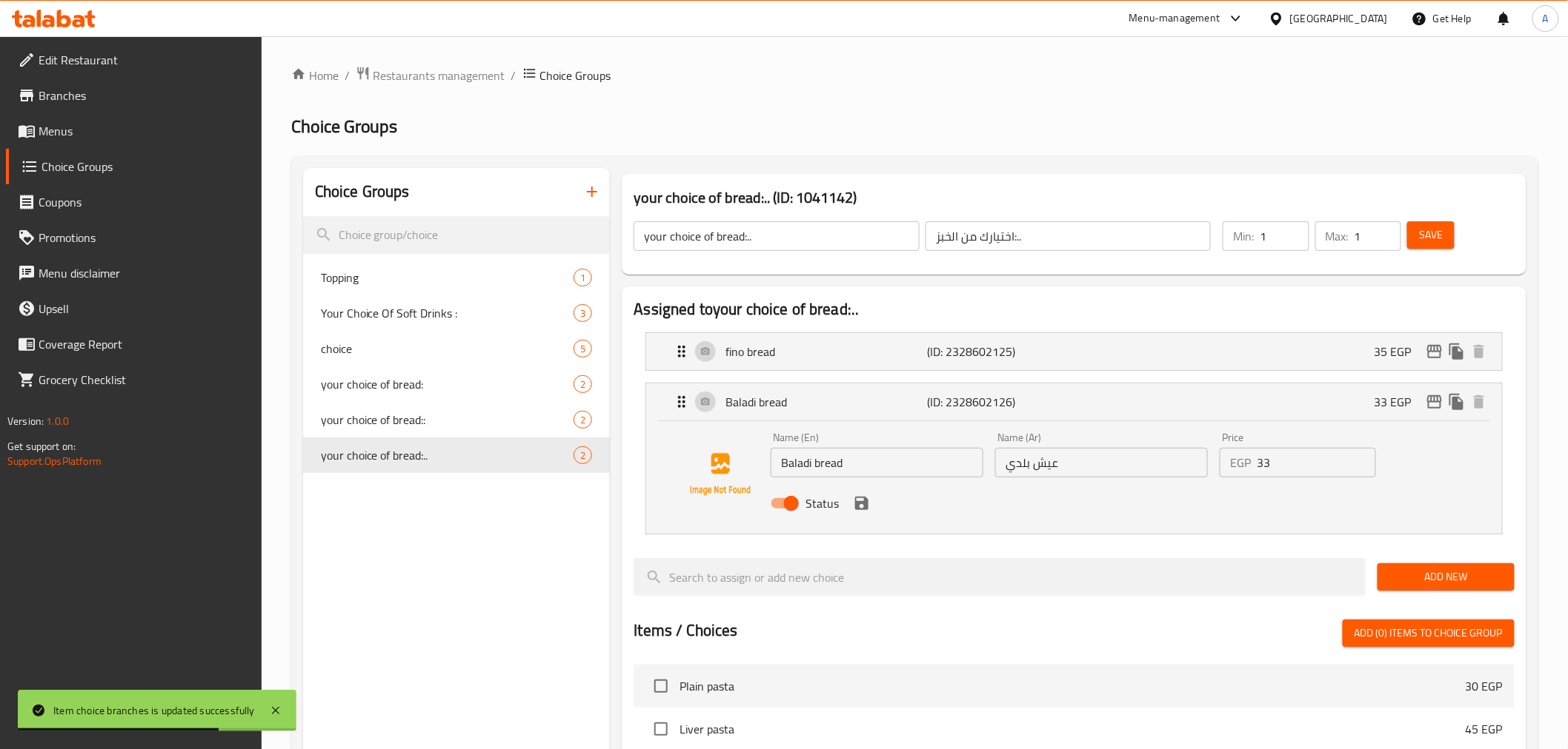
click at [1290, 469] on input "33" at bounding box center [1316, 462] width 120 height 30
click at [855, 515] on div "Status" at bounding box center [1101, 503] width 673 height 40
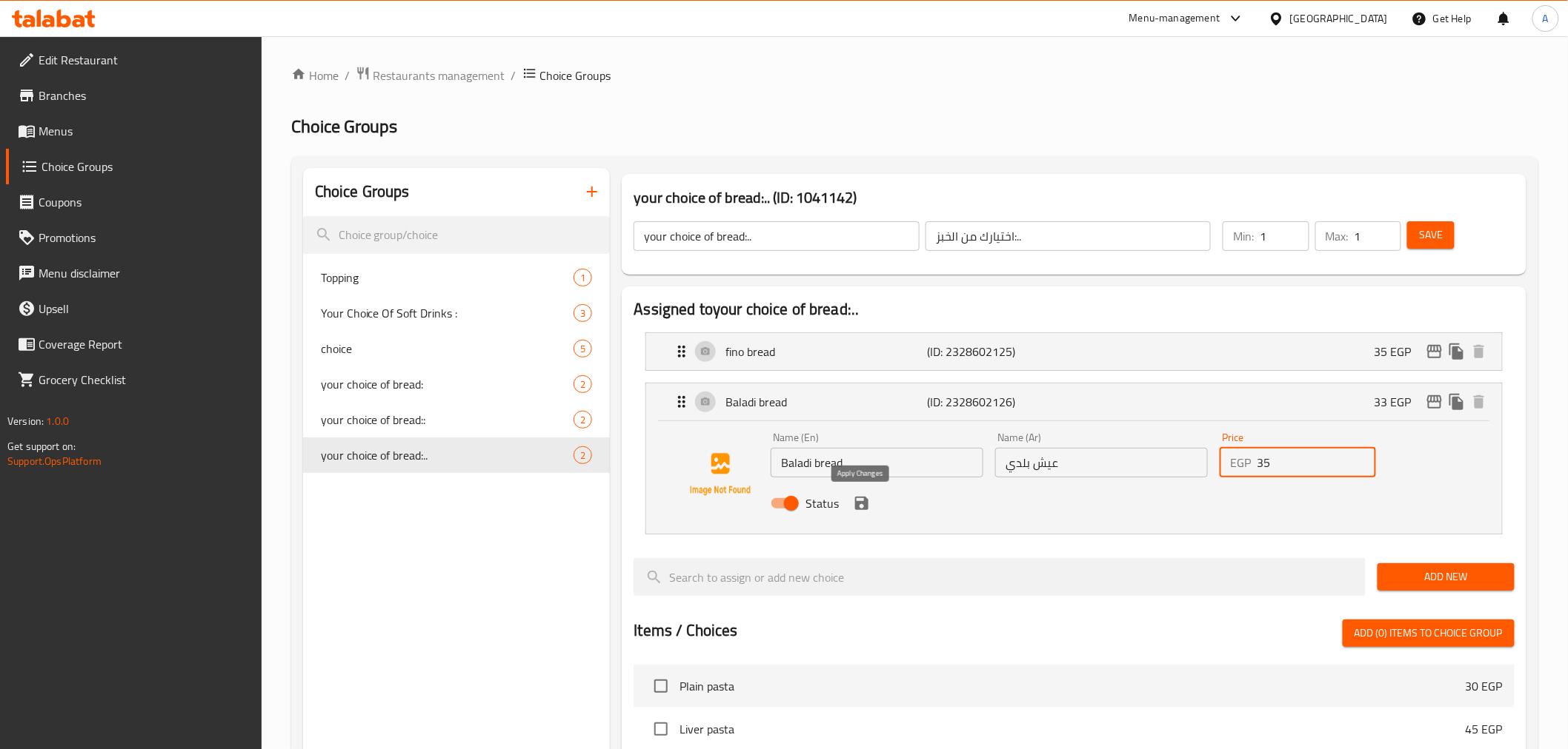
click at [864, 507] on icon "save" at bounding box center [861, 503] width 14 height 14
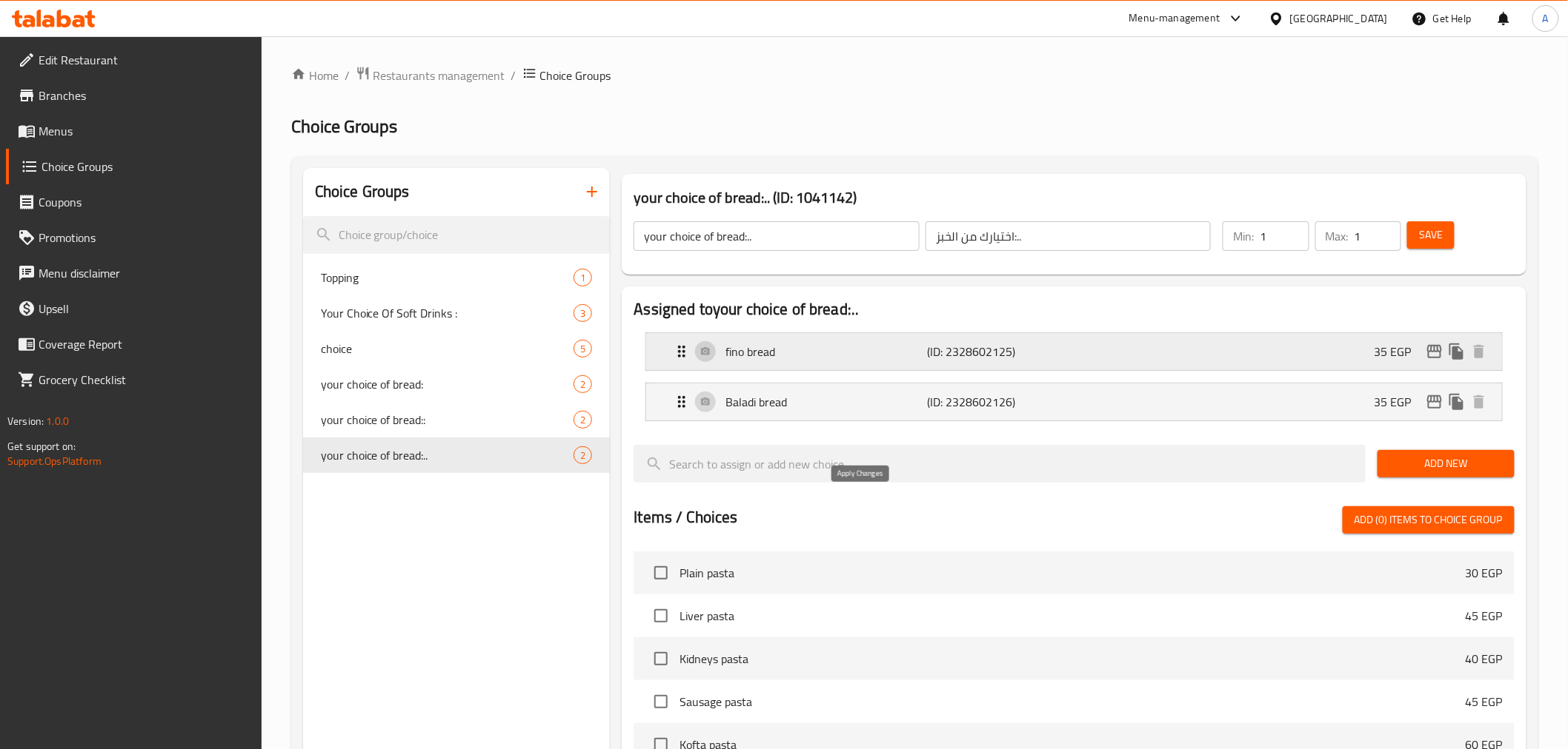
type input "35"
click at [1349, 402] on icon "edit" at bounding box center [1435, 402] width 14 height 14
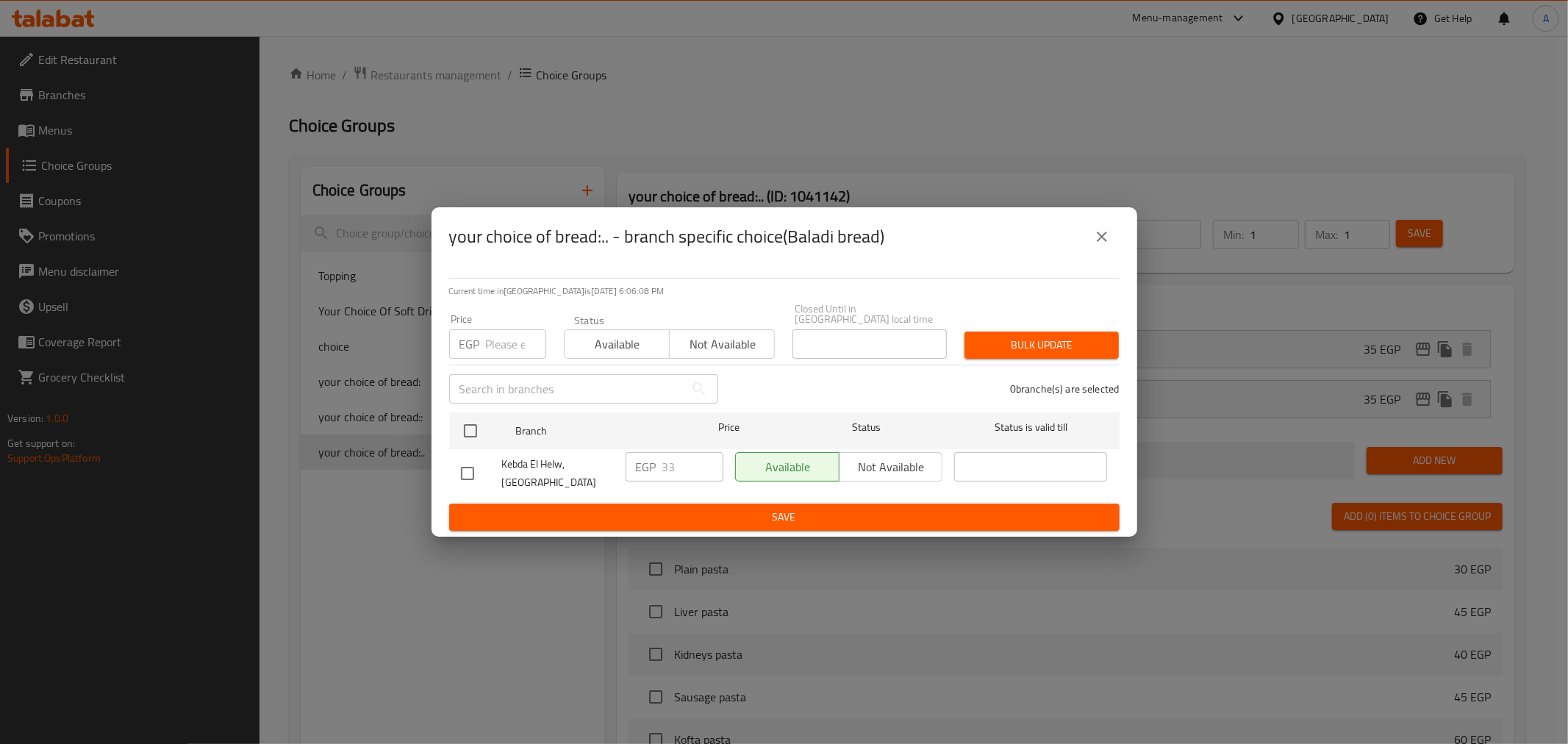
click at [505, 347] on input "number" at bounding box center [517, 344] width 61 height 30
type input "35"
drag, startPoint x: 475, startPoint y: 419, endPoint x: 489, endPoint y: 412, distance: 15.7
click at [474, 419] on input "checkbox" at bounding box center [470, 431] width 31 height 31
checkbox input "true"
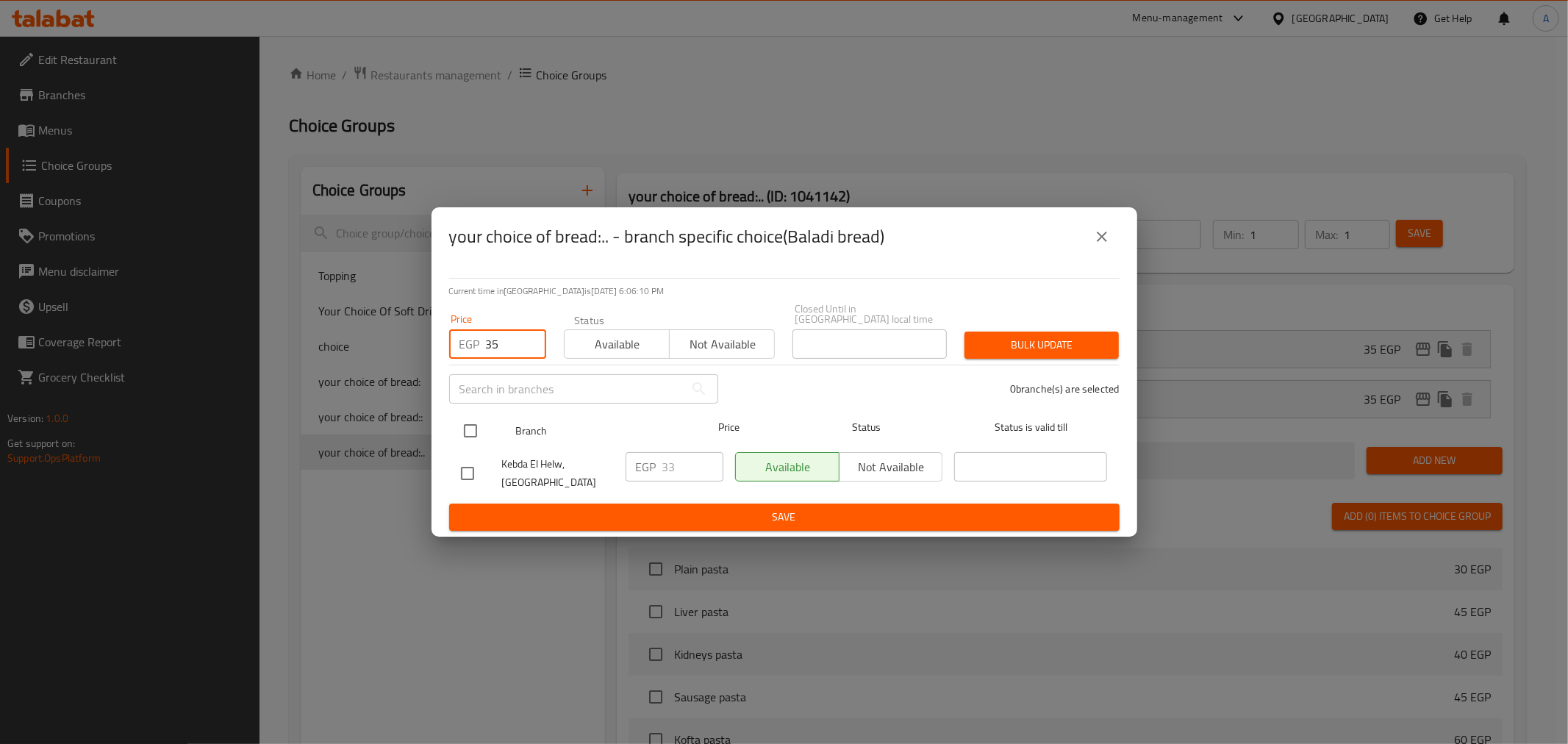
checkbox input "true"
click at [1044, 343] on span "Bulk update" at bounding box center [1042, 345] width 131 height 18
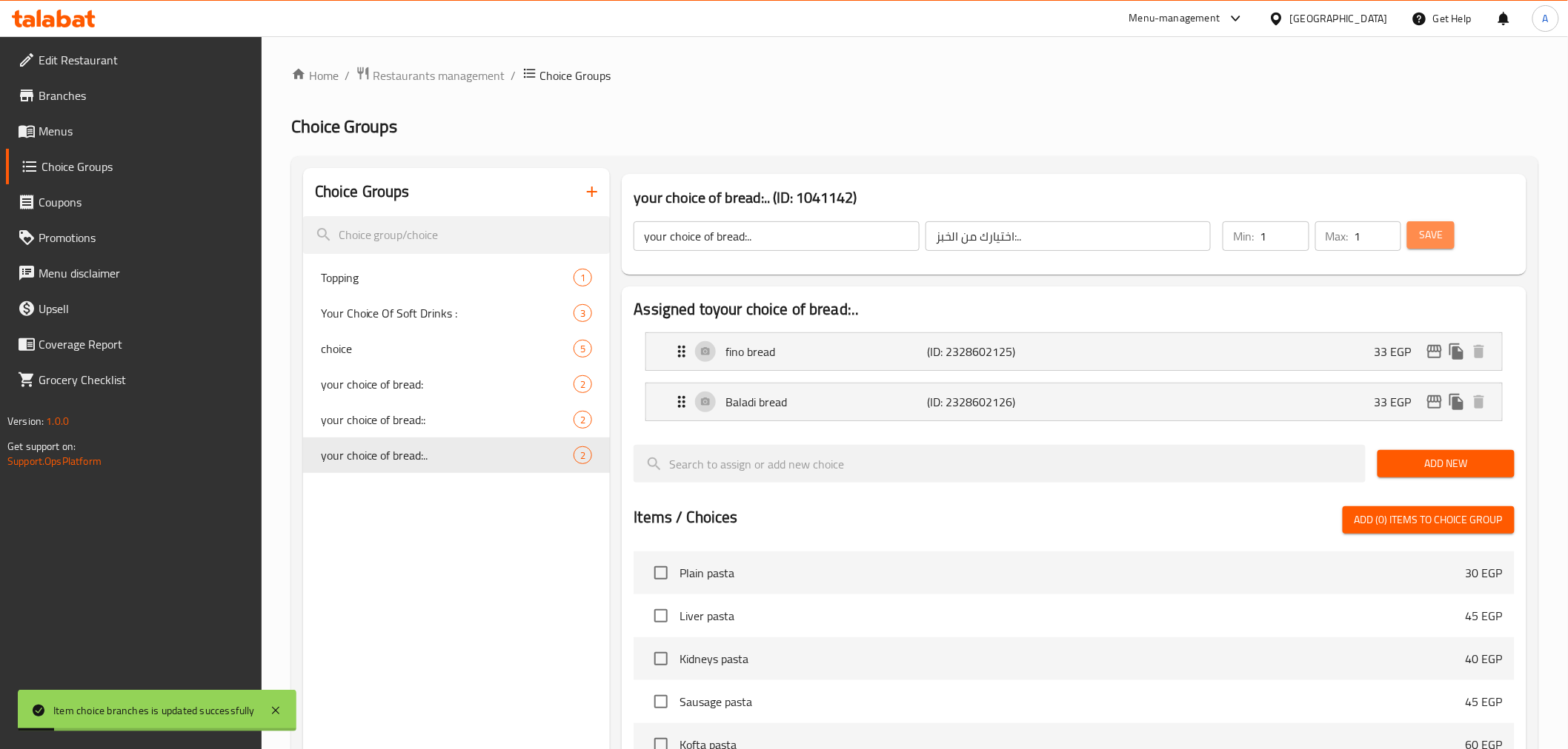
click at [1349, 234] on span "Save" at bounding box center [1431, 234] width 24 height 18
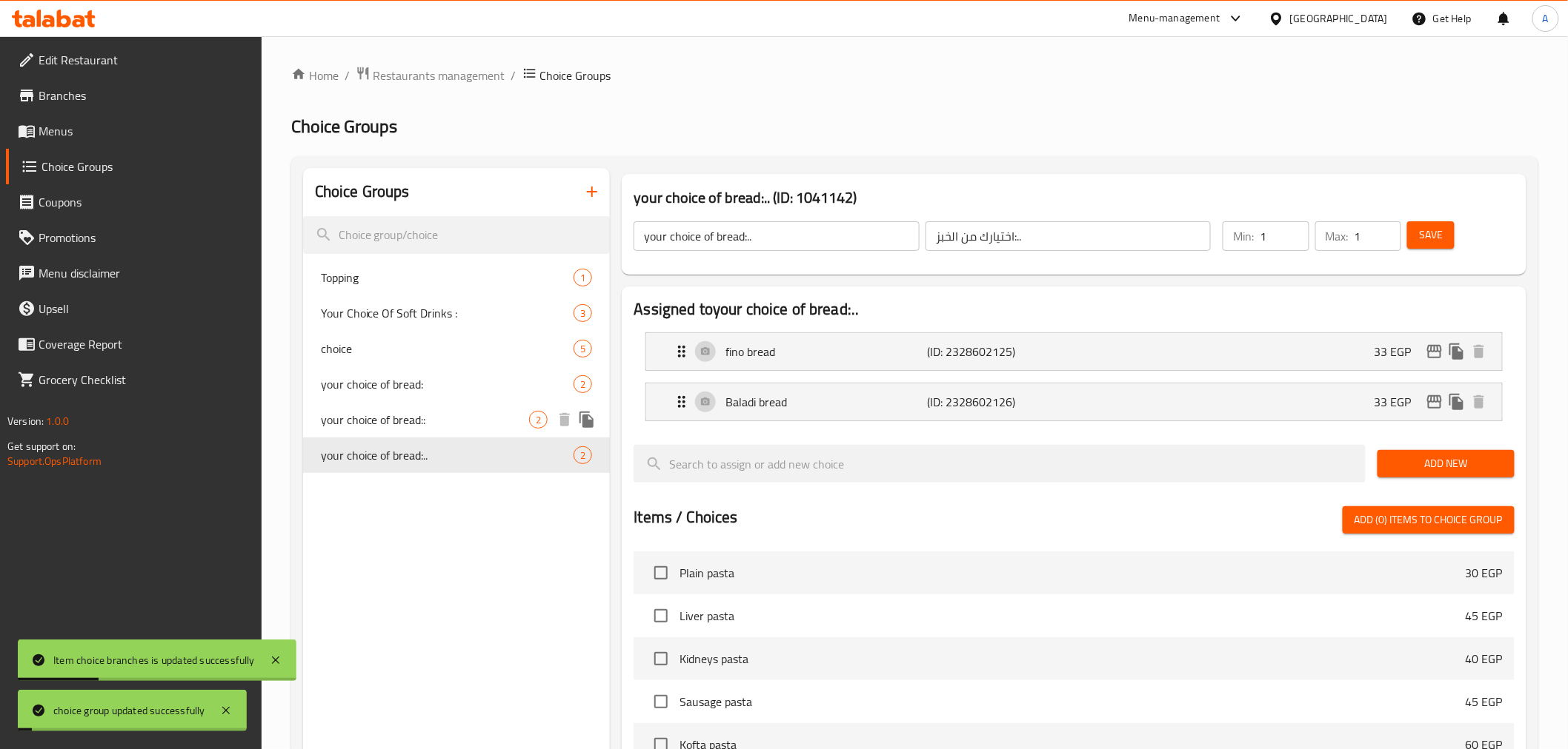
click at [484, 425] on span "your choice of bread::" at bounding box center [425, 420] width 209 height 18
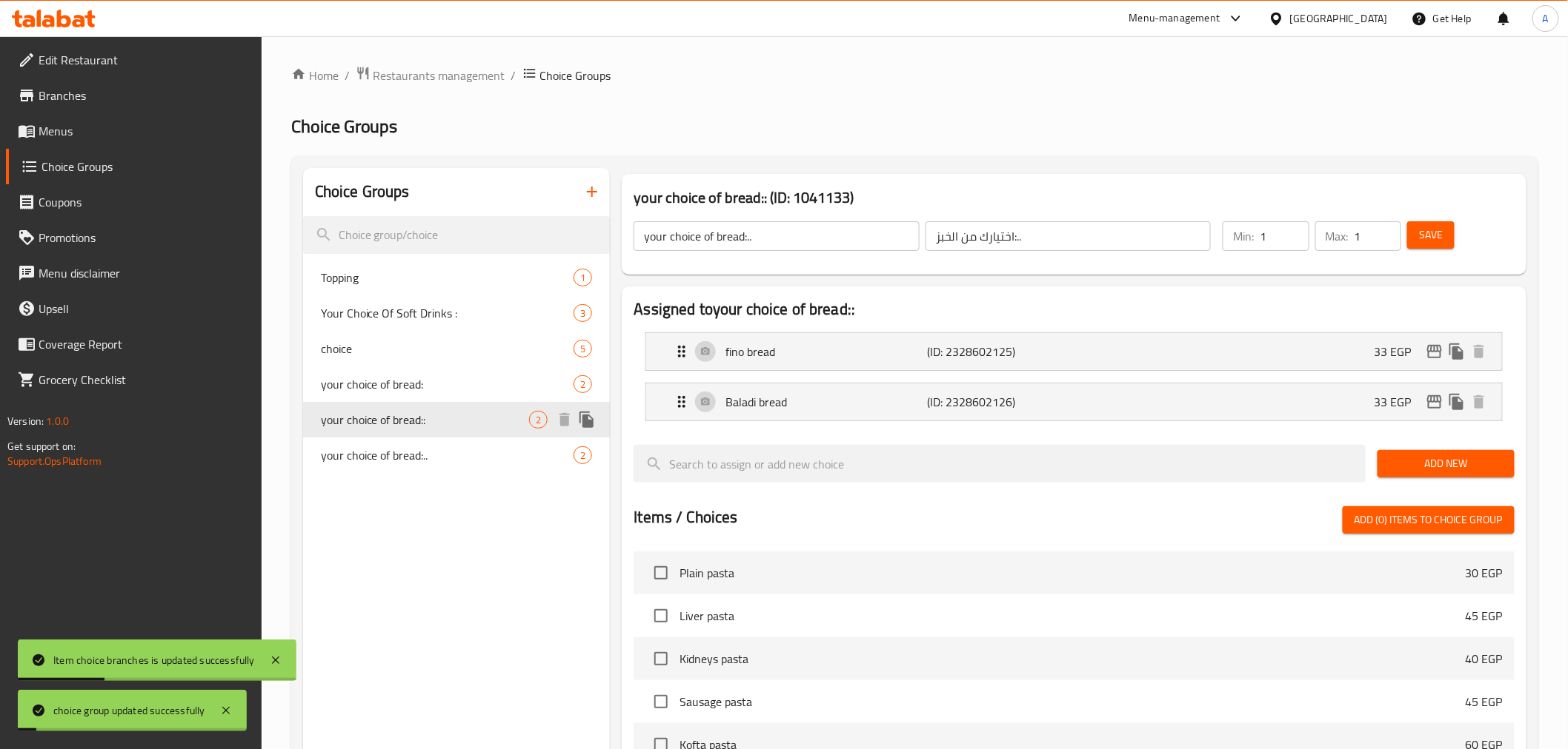
type input "your choice of bread::"
type input "اختيارك من الخبز::"
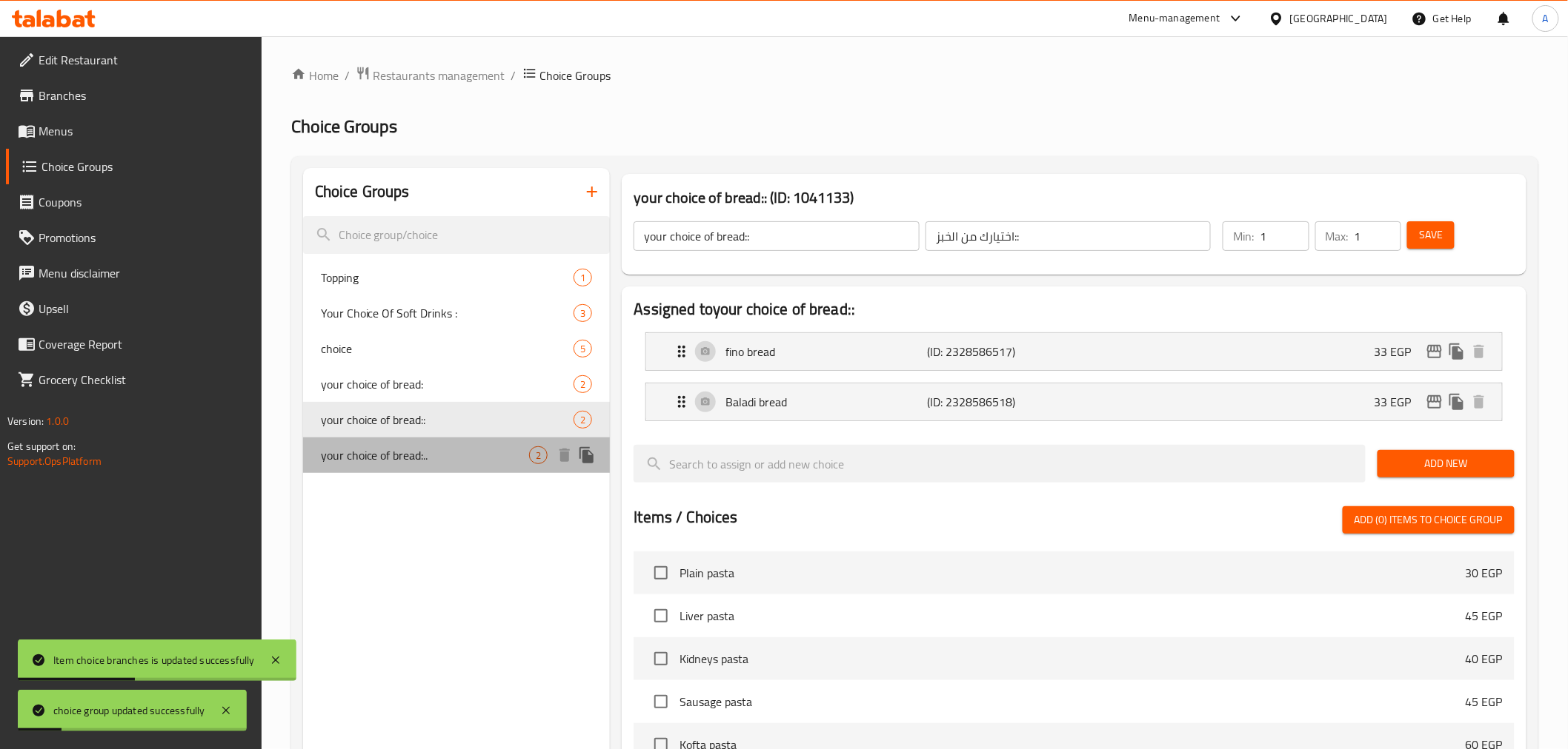
click at [471, 464] on div "your choice of bread:.. 2" at bounding box center [456, 455] width 308 height 35
type input "your choice of bread:.."
type input "اختيارك من الخبز:.."
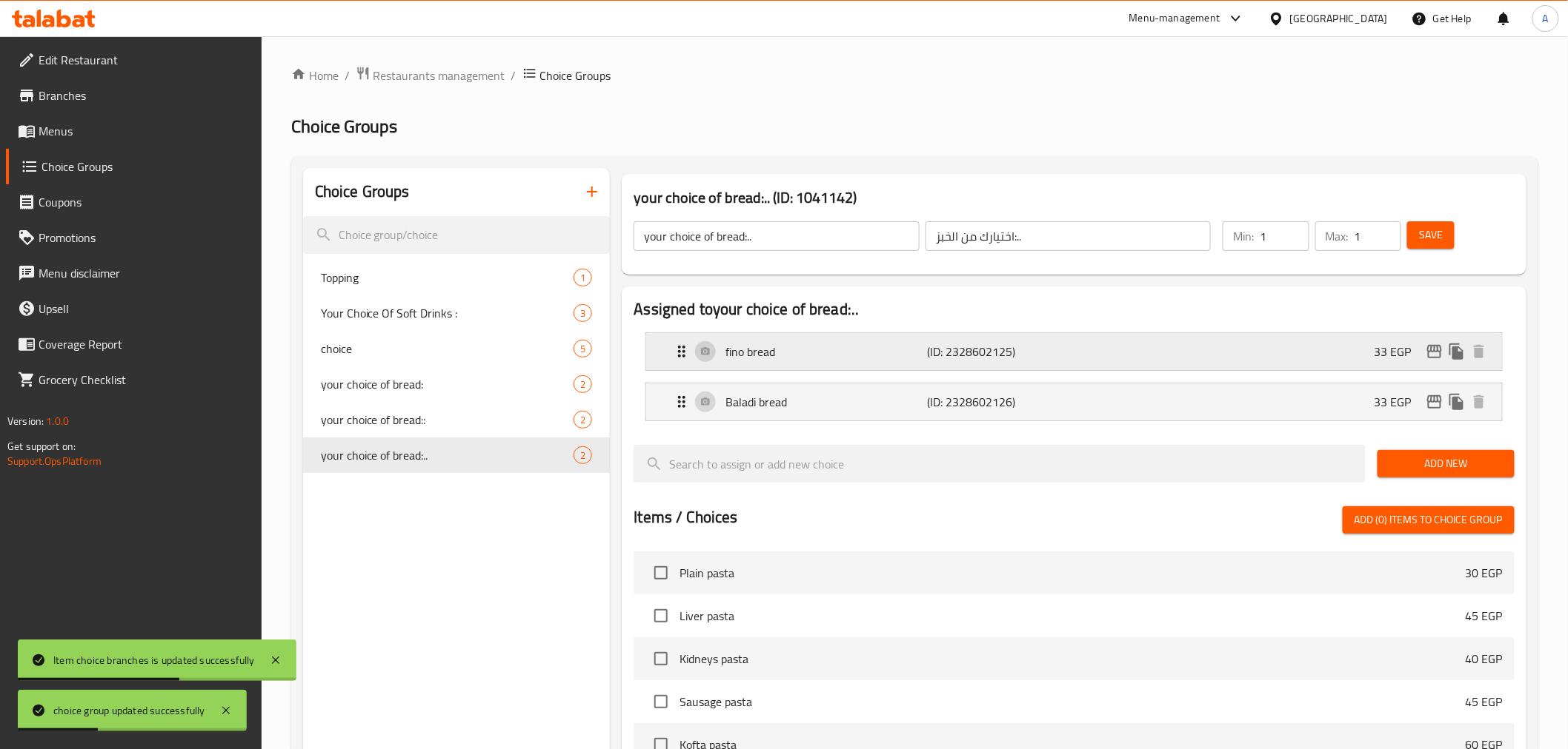
click at [1242, 334] on div "fino bread (ID: 2328602125) 33 EGP" at bounding box center [1078, 352] width 811 height 37
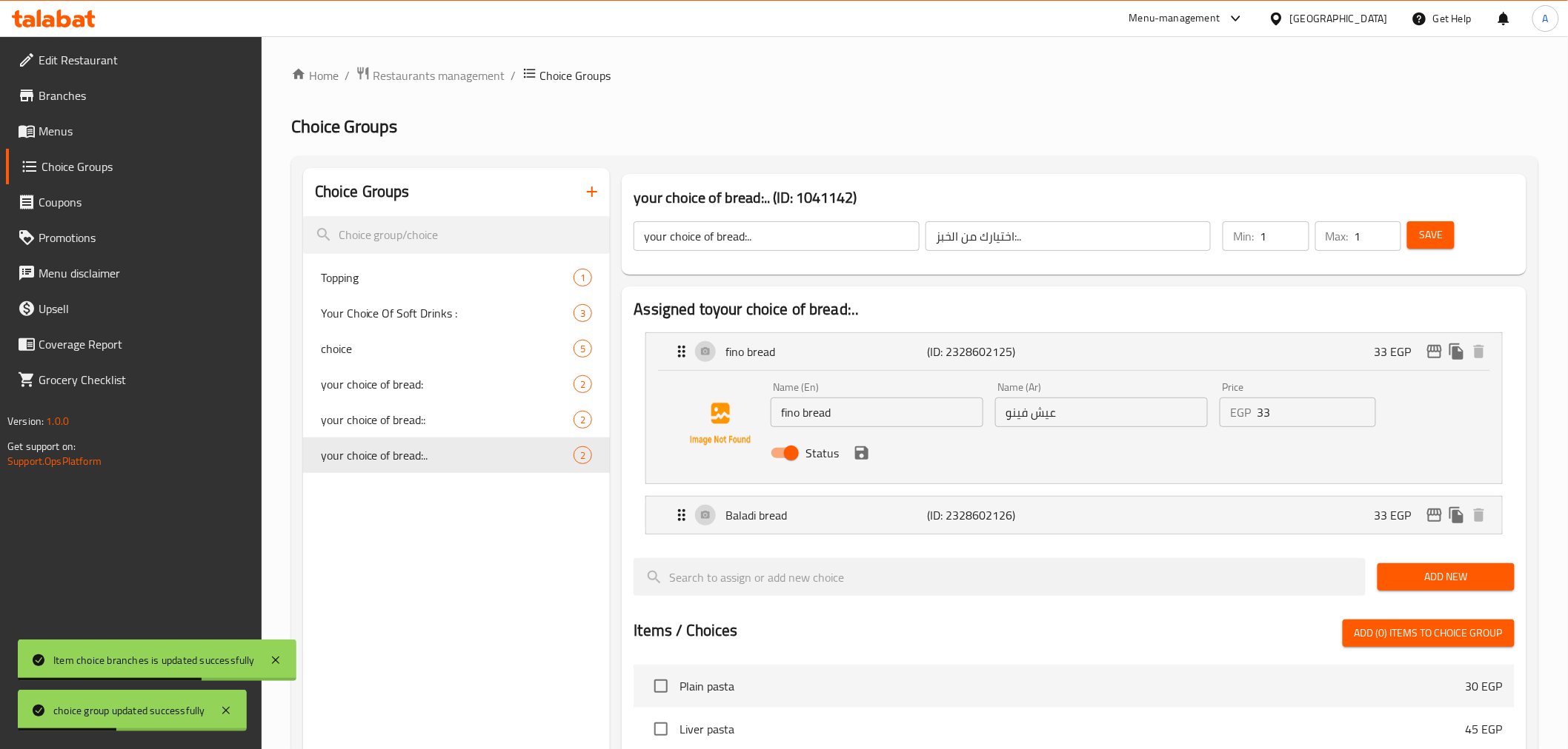
click at [1301, 415] on input "33" at bounding box center [1316, 412] width 120 height 30
drag, startPoint x: 1223, startPoint y: 495, endPoint x: 1236, endPoint y: 543, distance: 49.7
click at [1220, 497] on nav "fino bread (ID: 2328602125) 33 EGP Name (En) fino bread Name (En) Name (Ar) عيش…" at bounding box center [1074, 433] width 880 height 226
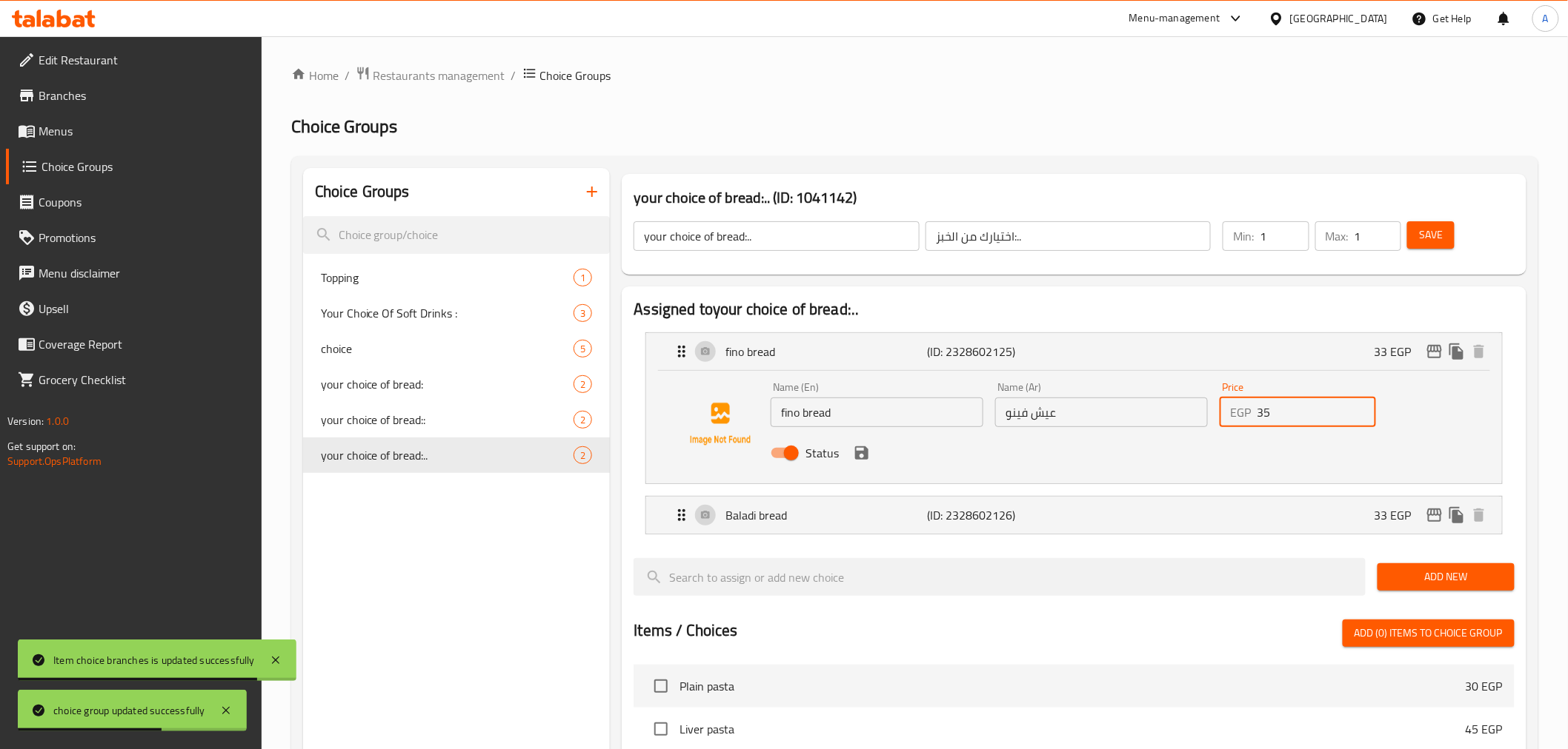
type input "35"
click at [1236, 543] on nav "fino bread (ID: 2328602125) 33 EGP Name (En) fino bread Name (En) Name (Ar) عيش…" at bounding box center [1074, 433] width 880 height 226
click at [1247, 517] on div "Baladi bread (ID: 2328602126) 33 EGP" at bounding box center [1078, 515] width 811 height 37
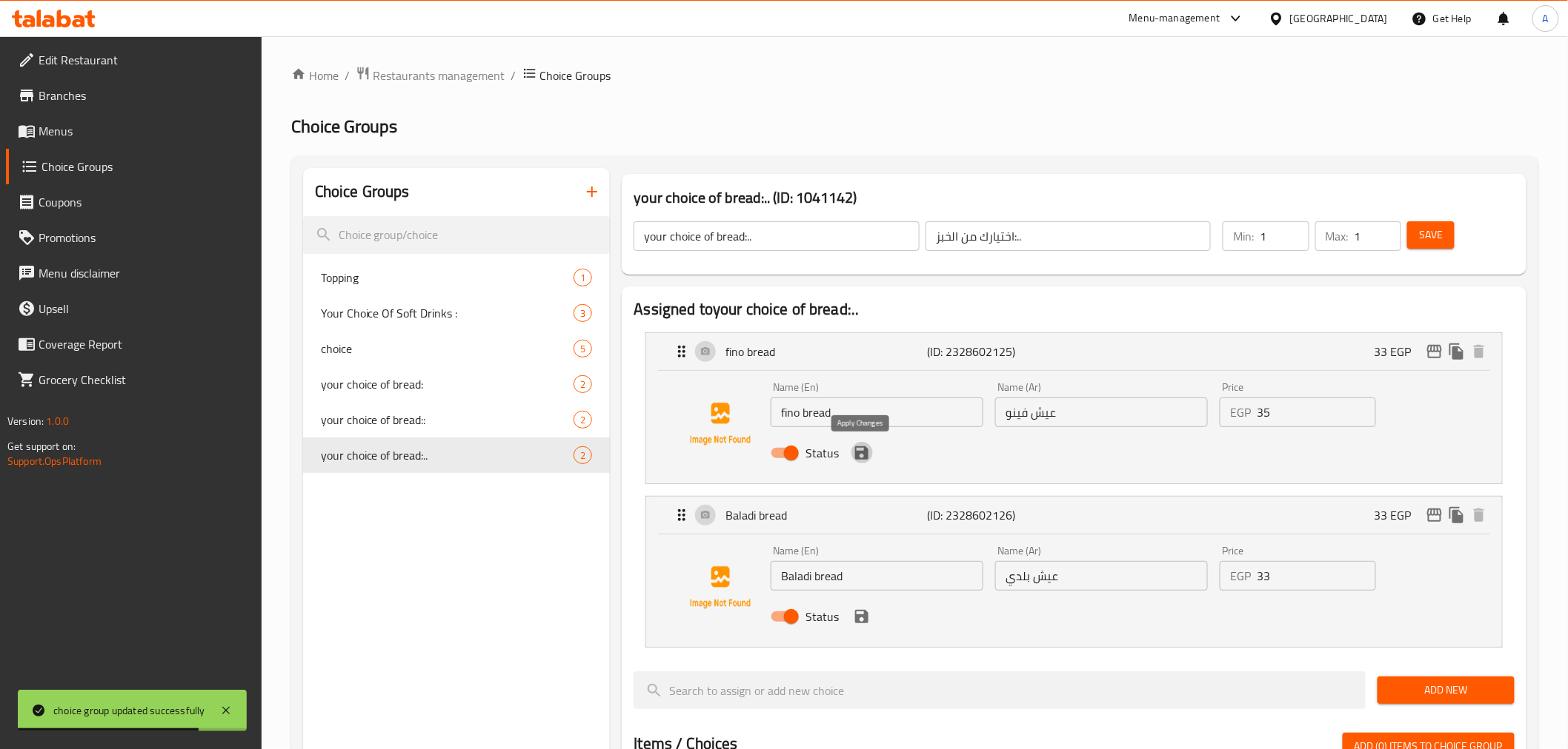
click at [858, 453] on icon "save" at bounding box center [861, 453] width 14 height 14
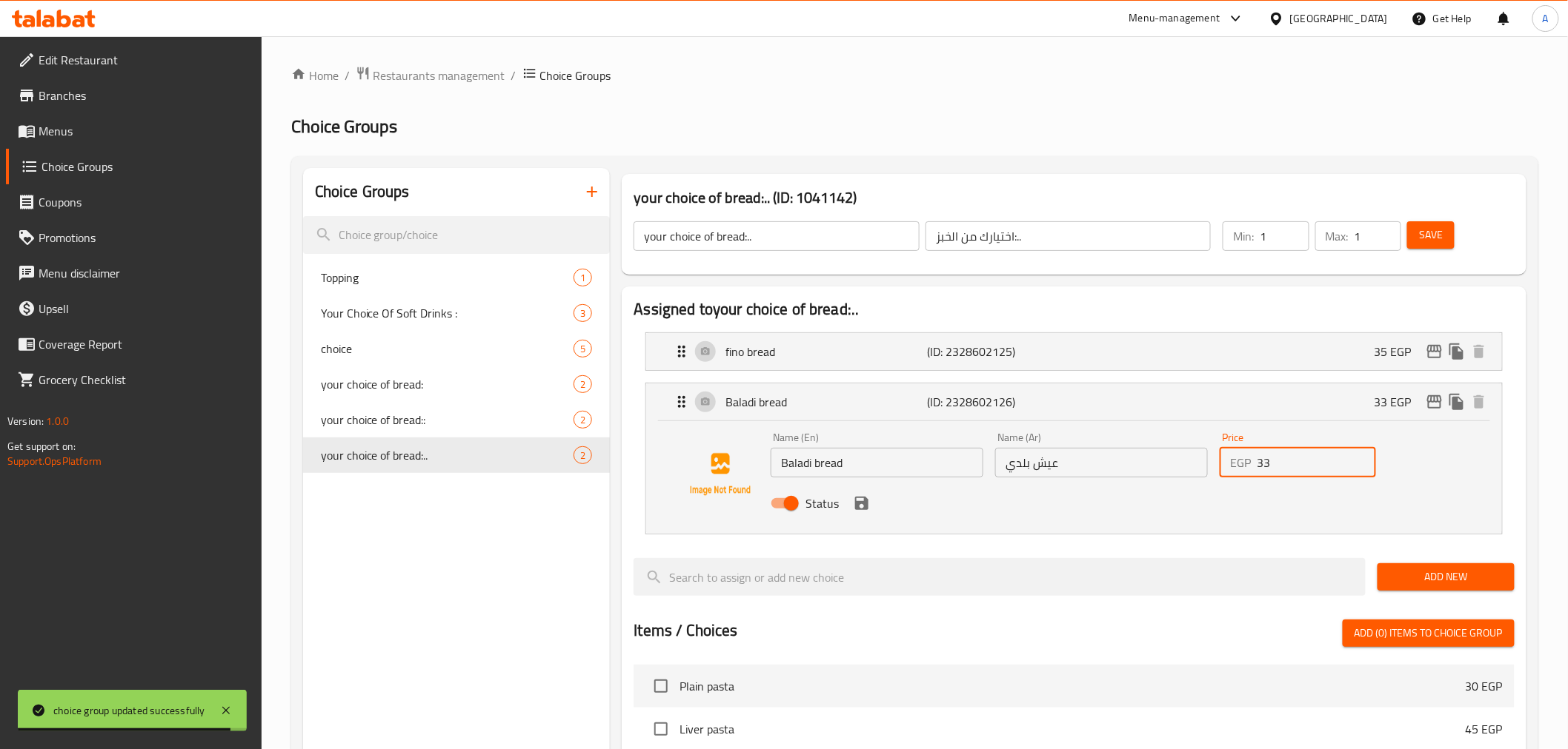
click at [1276, 472] on input "33" at bounding box center [1316, 462] width 120 height 30
click at [864, 505] on icon "save" at bounding box center [861, 503] width 14 height 14
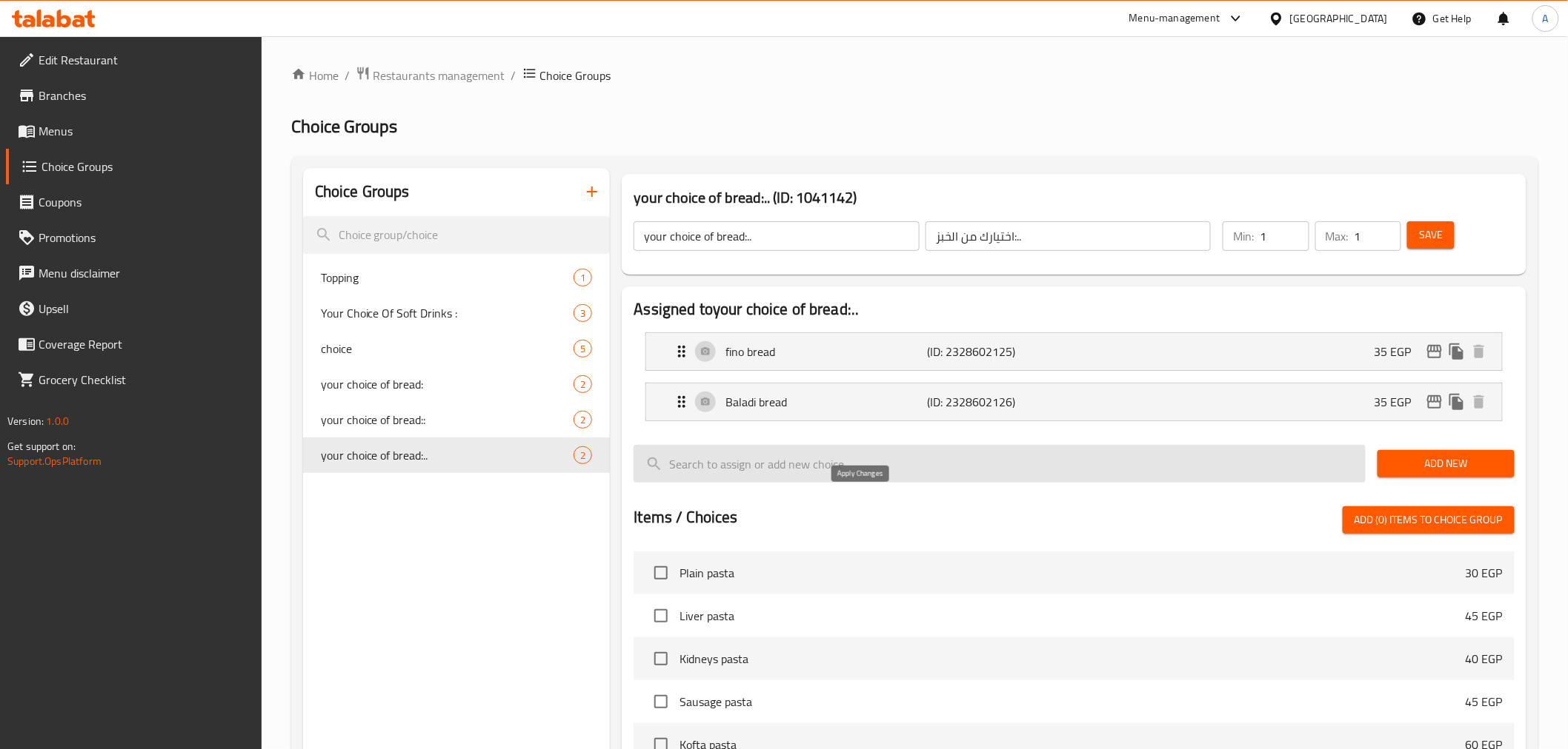
type input "35"
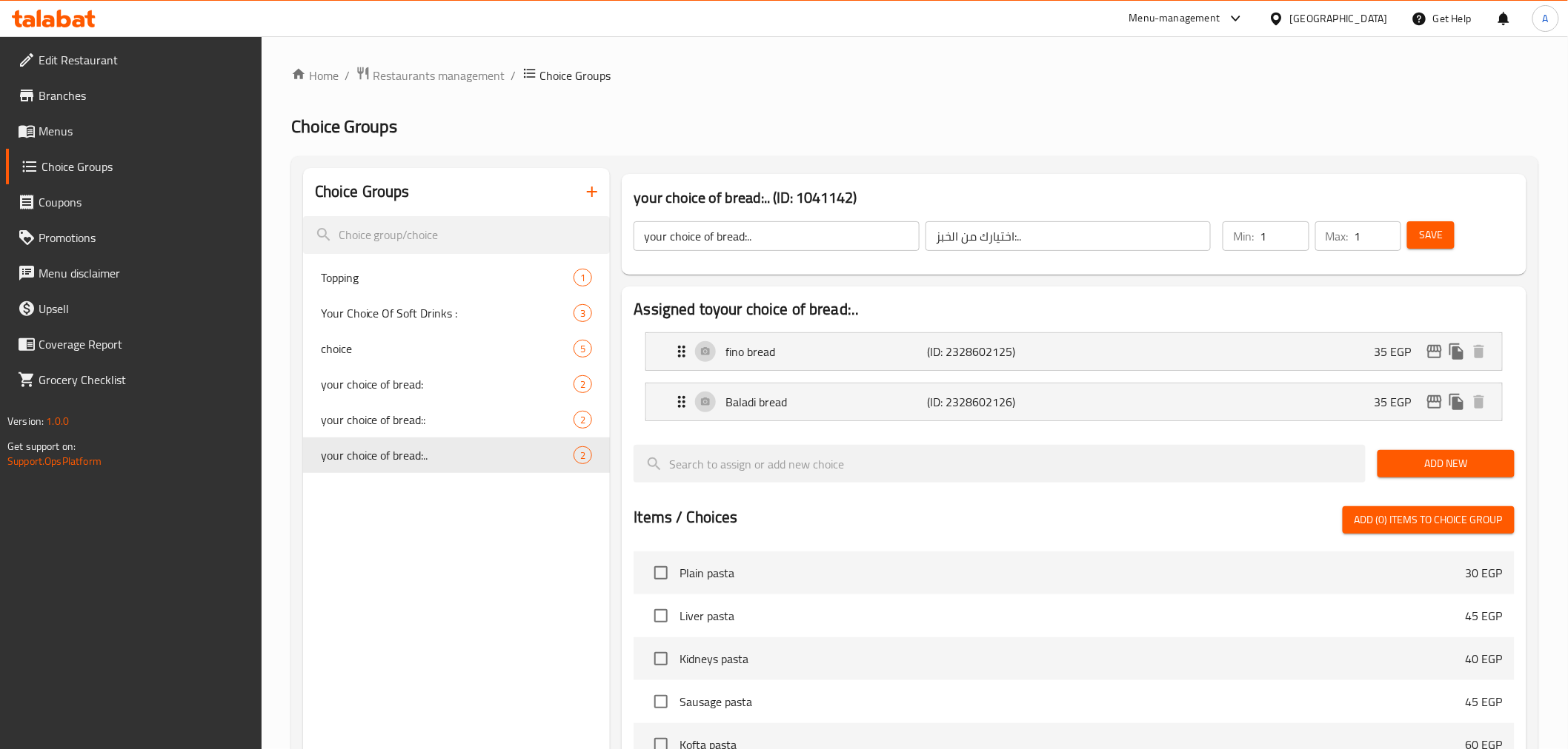
click at [1349, 234] on span "Save" at bounding box center [1431, 234] width 24 height 18
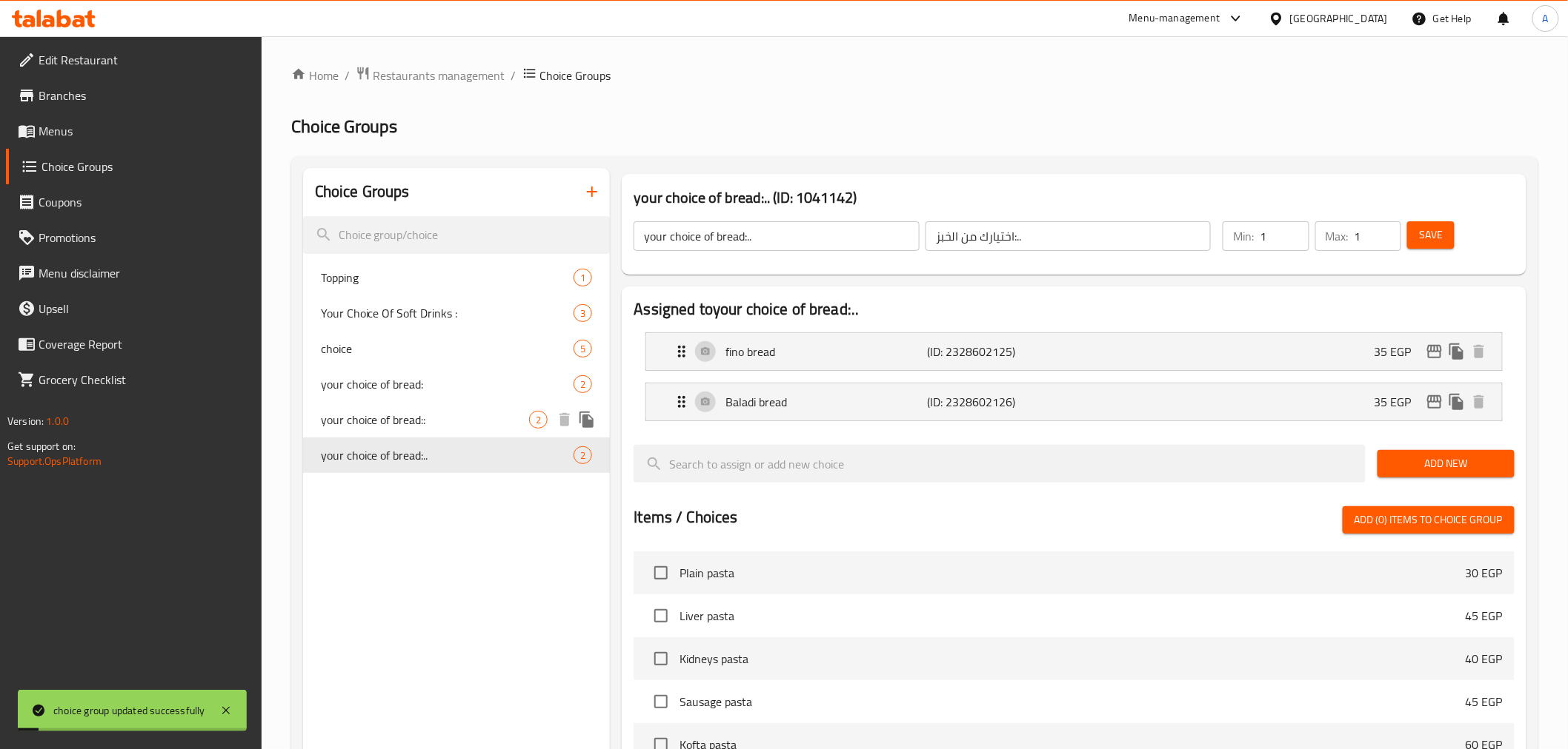
click at [435, 429] on div "your choice of bread:: 2" at bounding box center [456, 420] width 308 height 35
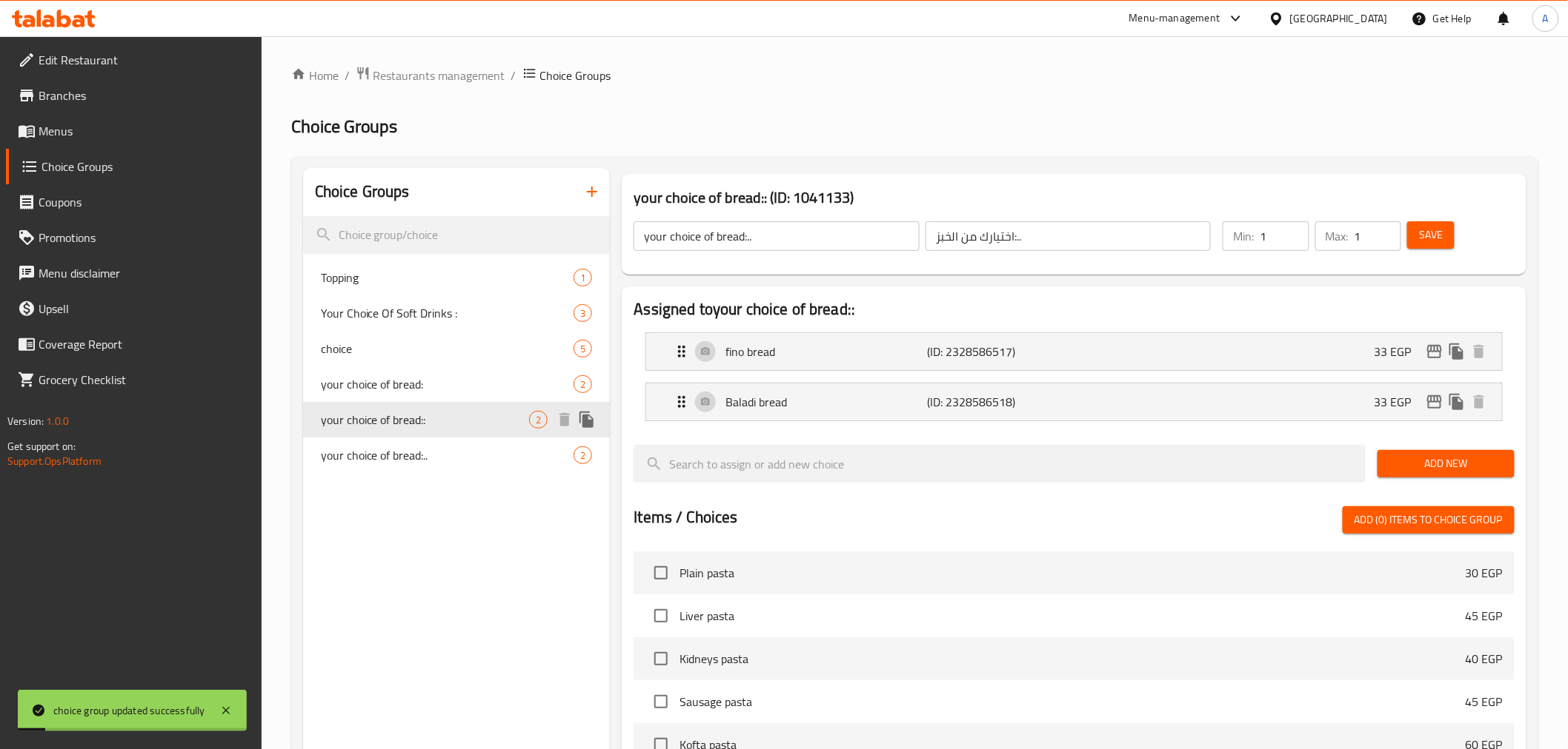
type input "your choice of bread::"
type input "اختيارك من الخبز::"
click at [432, 462] on span "your choice of bread:.." at bounding box center [425, 455] width 209 height 18
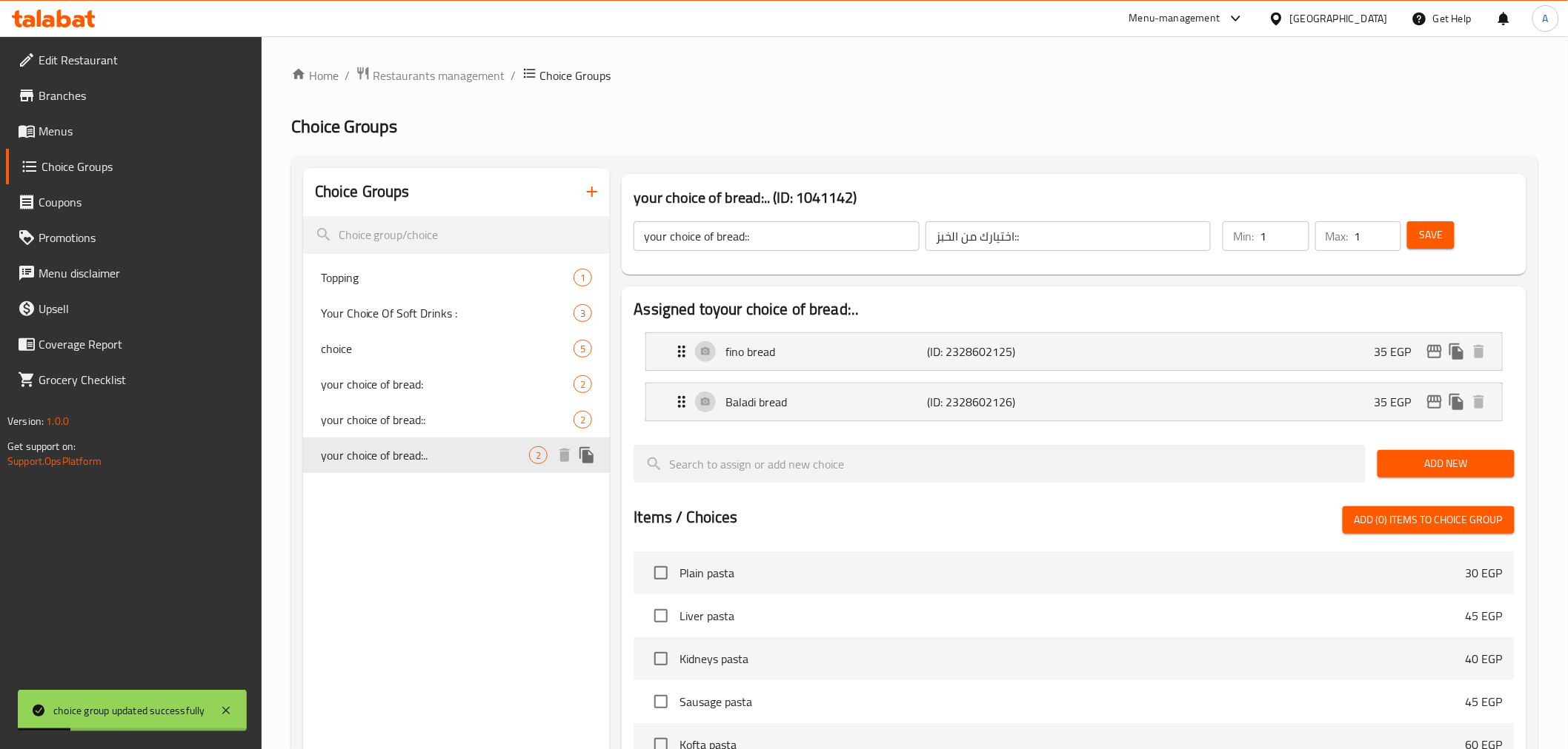
type input "your choice of bread:.."
type input "اختيارك من الخبز:.."
click at [1349, 402] on icon "edit" at bounding box center [1435, 402] width 14 height 14
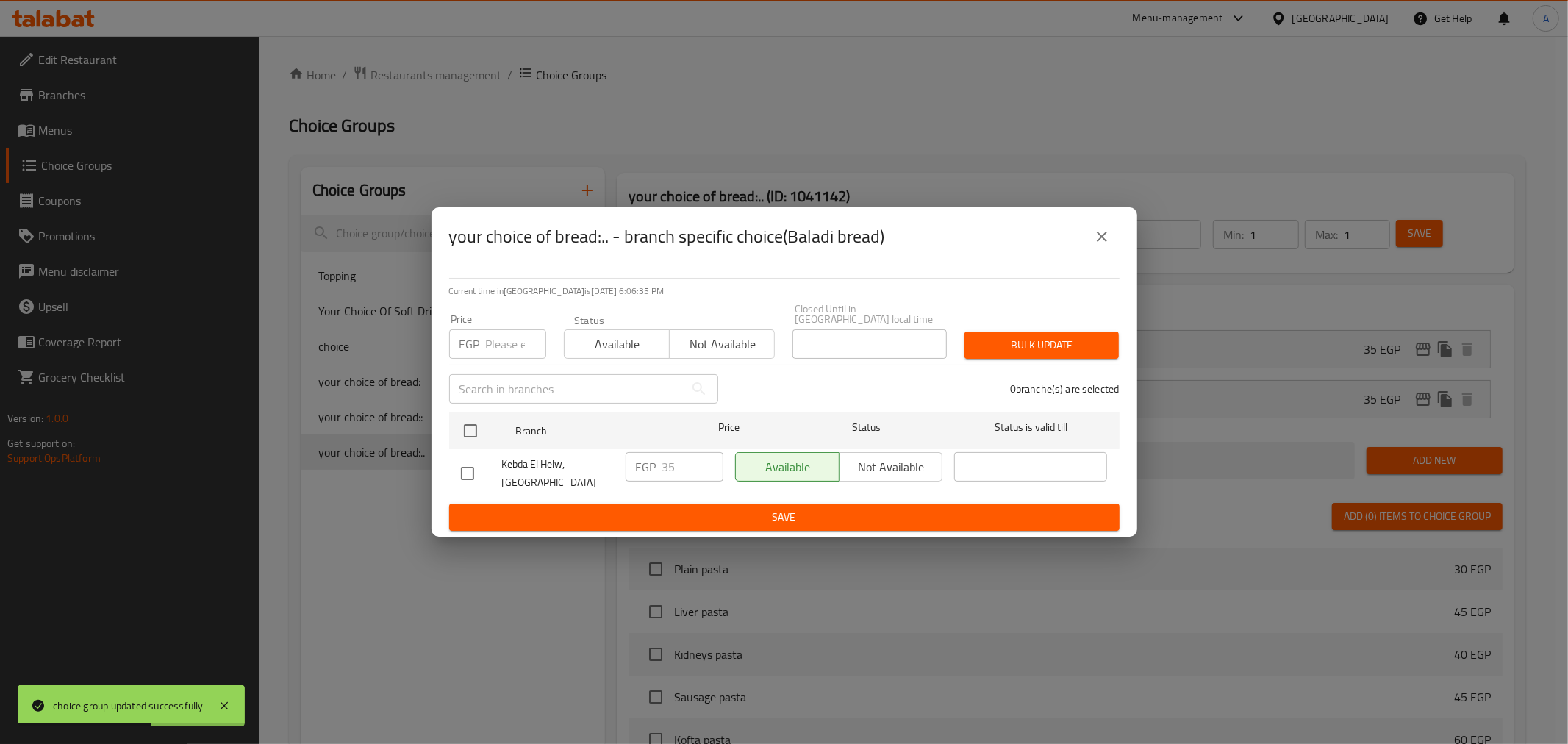
click at [1106, 245] on icon "close" at bounding box center [1102, 237] width 18 height 18
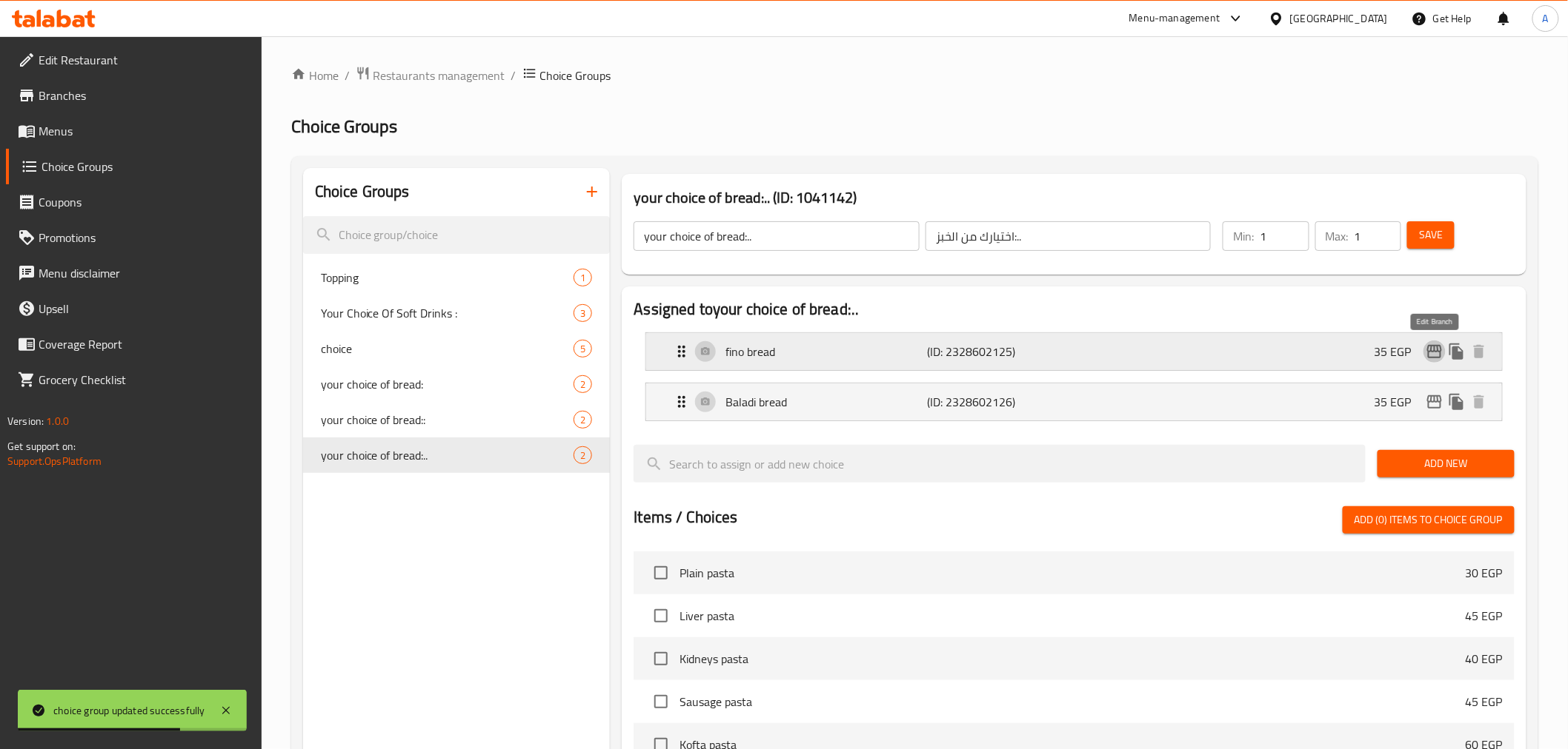
click at [1349, 354] on icon "edit" at bounding box center [1435, 352] width 18 height 18
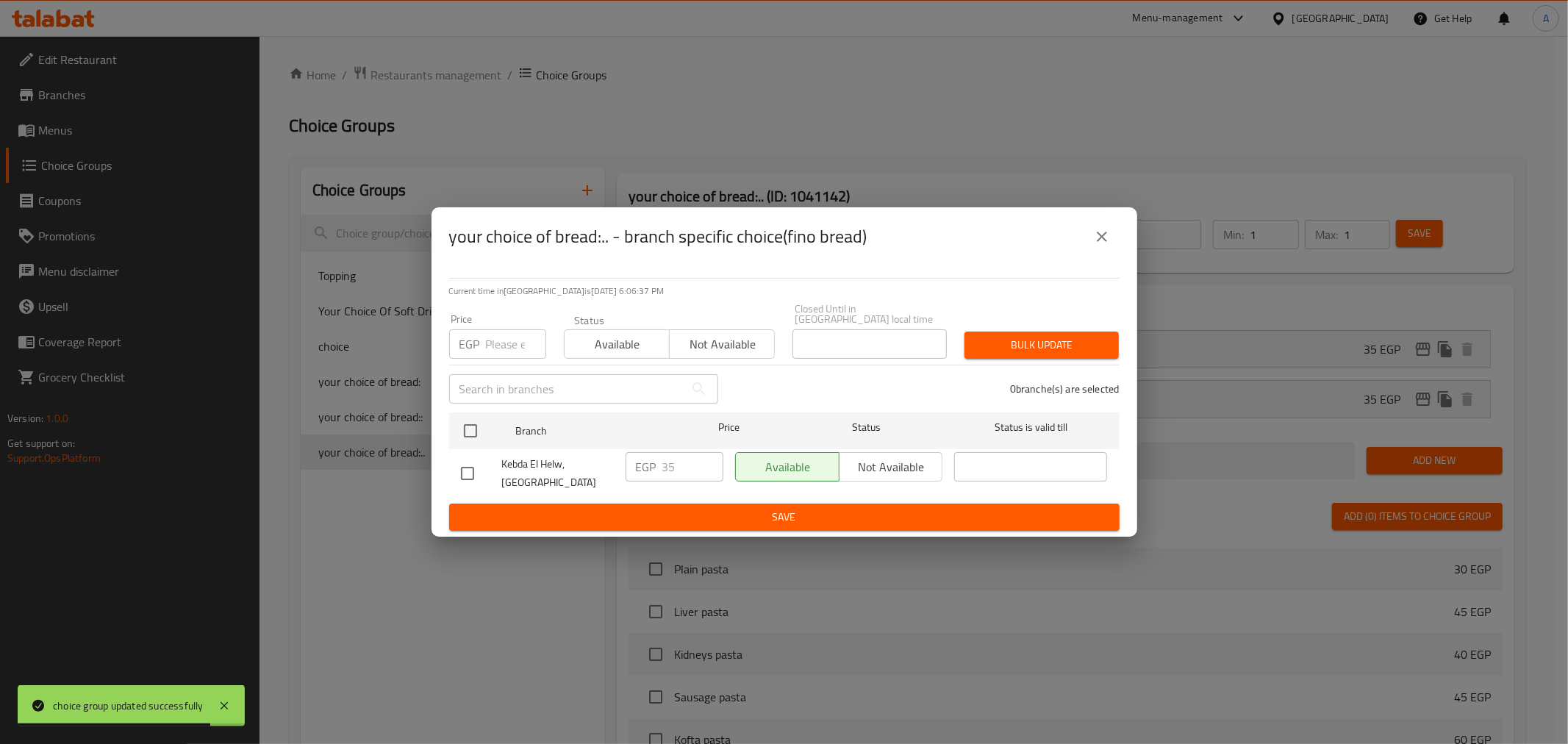
click at [1104, 246] on icon "close" at bounding box center [1102, 237] width 18 height 18
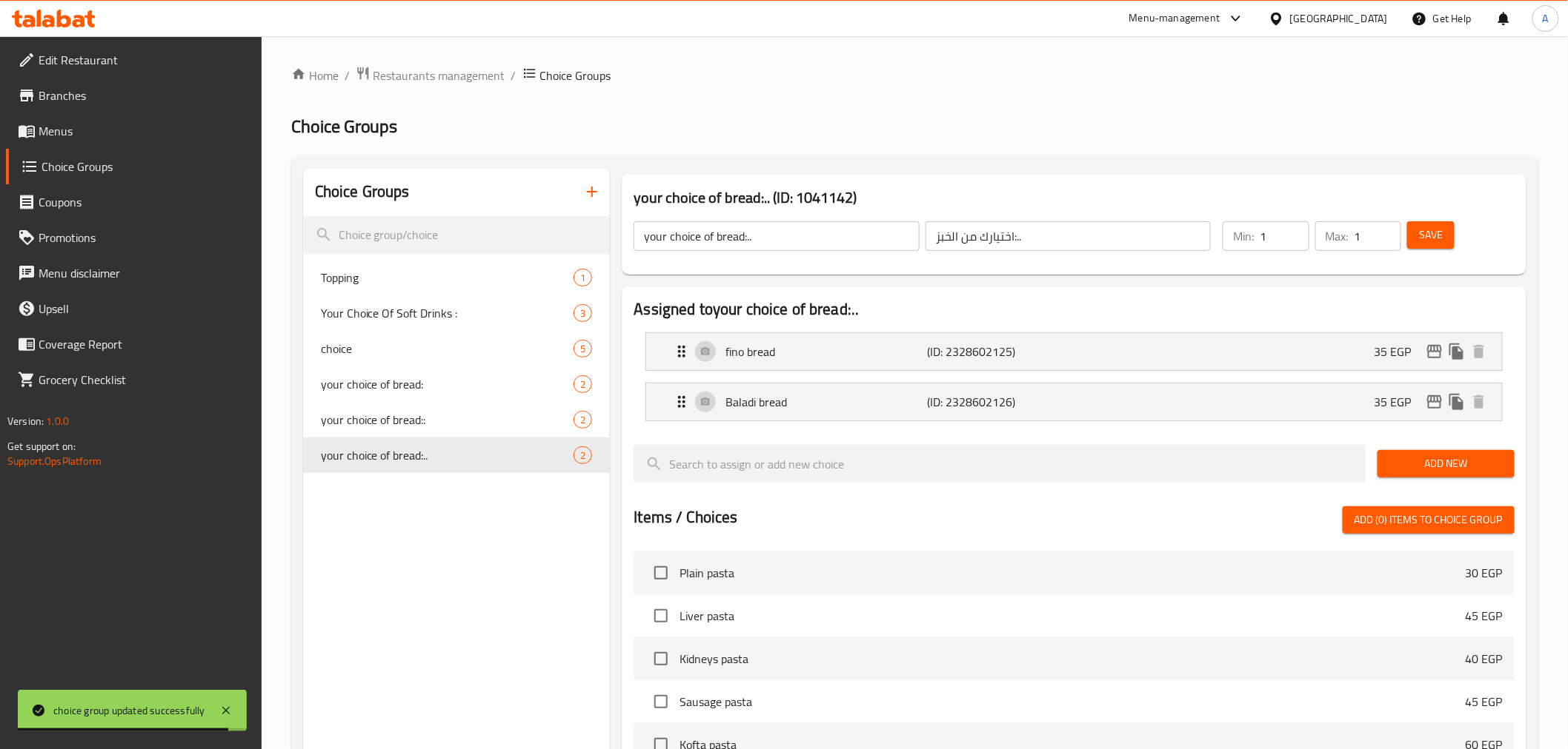
click at [425, 564] on div "Choice Groups Topping 1 Your Choice Of Soft Drinks : 3 choice 5 your choice of …" at bounding box center [456, 642] width 308 height 949
click at [482, 456] on span "your choice of bread:.." at bounding box center [425, 455] width 209 height 18
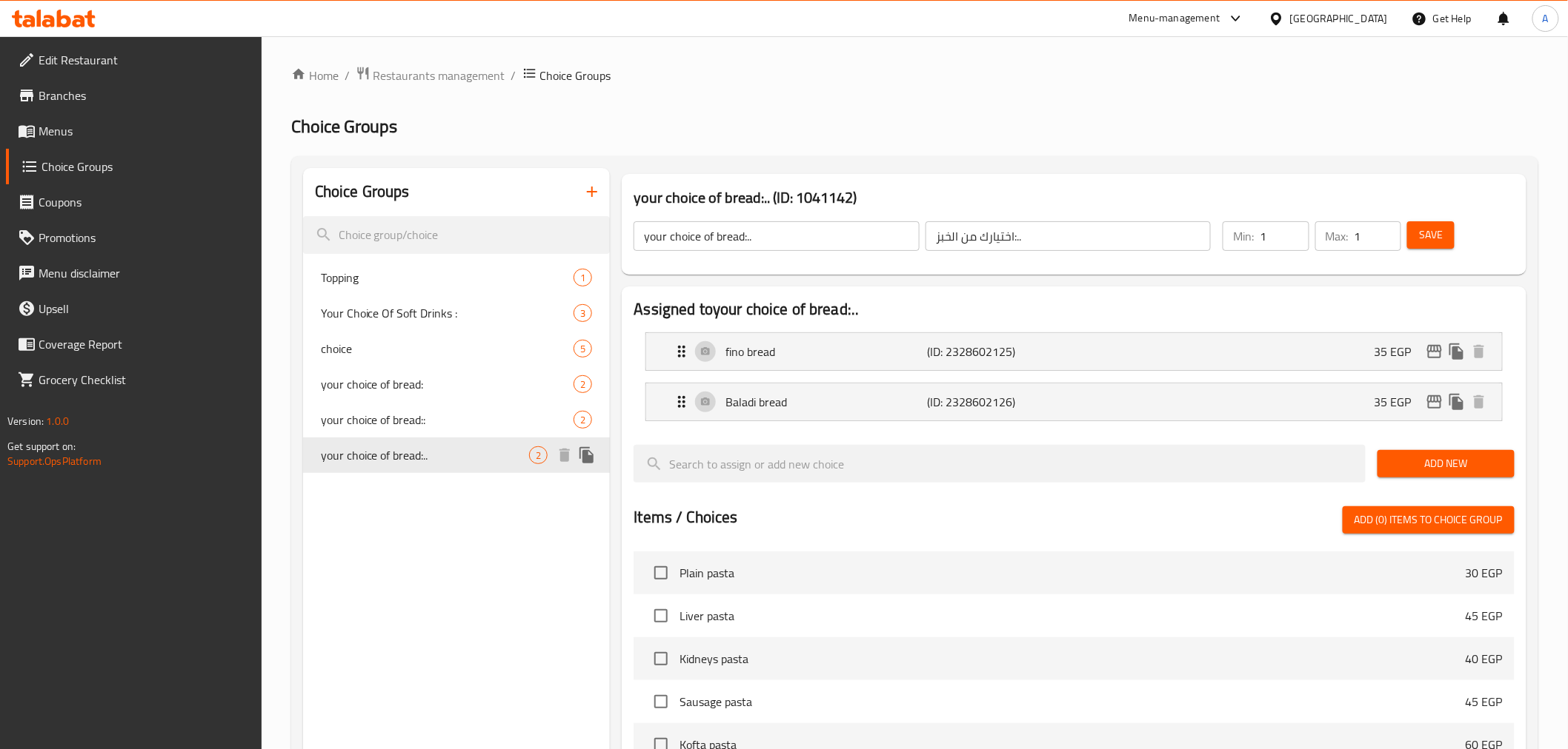
click at [482, 455] on span "your choice of bread:.." at bounding box center [425, 455] width 209 height 18
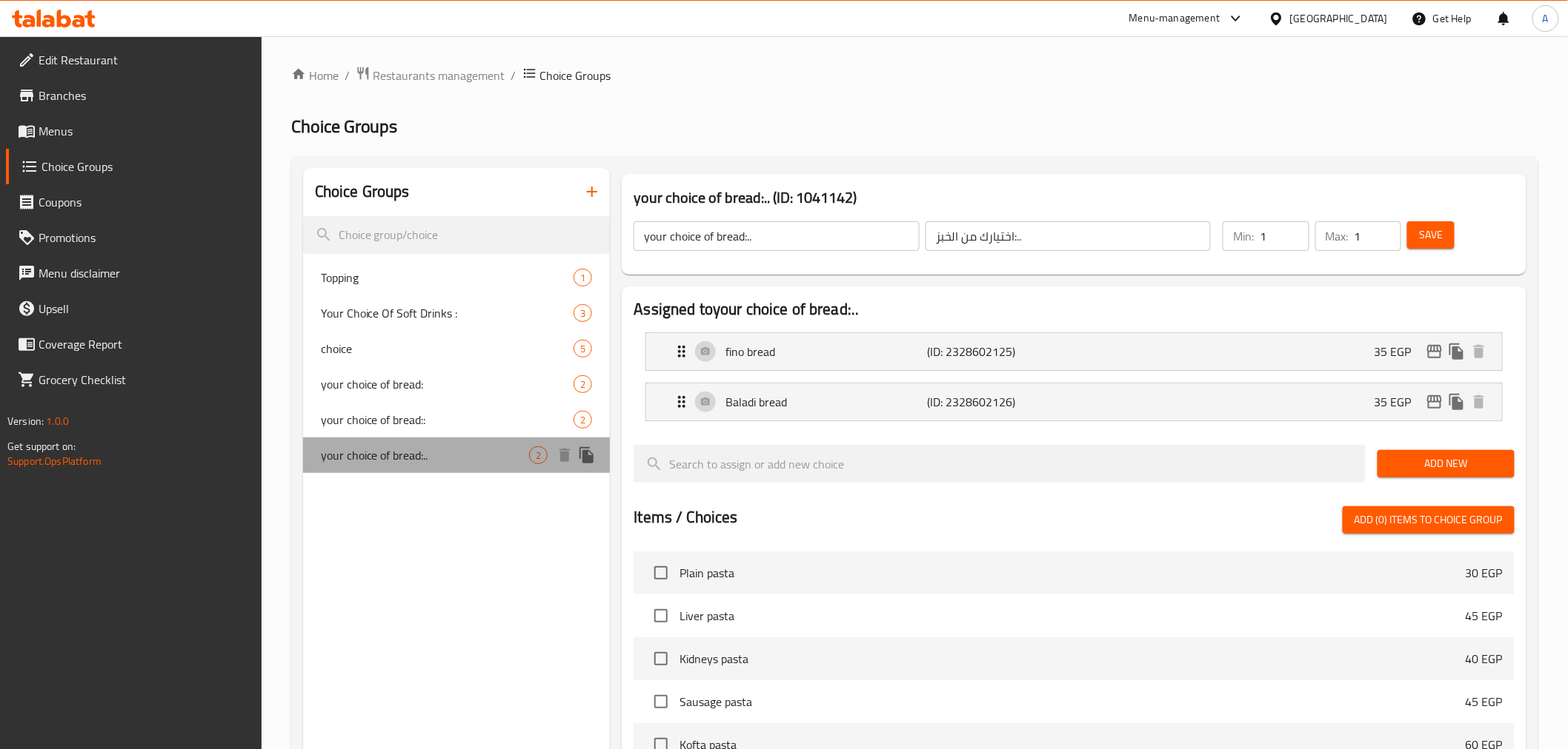
click at [482, 455] on span "your choice of bread:.." at bounding box center [425, 455] width 209 height 18
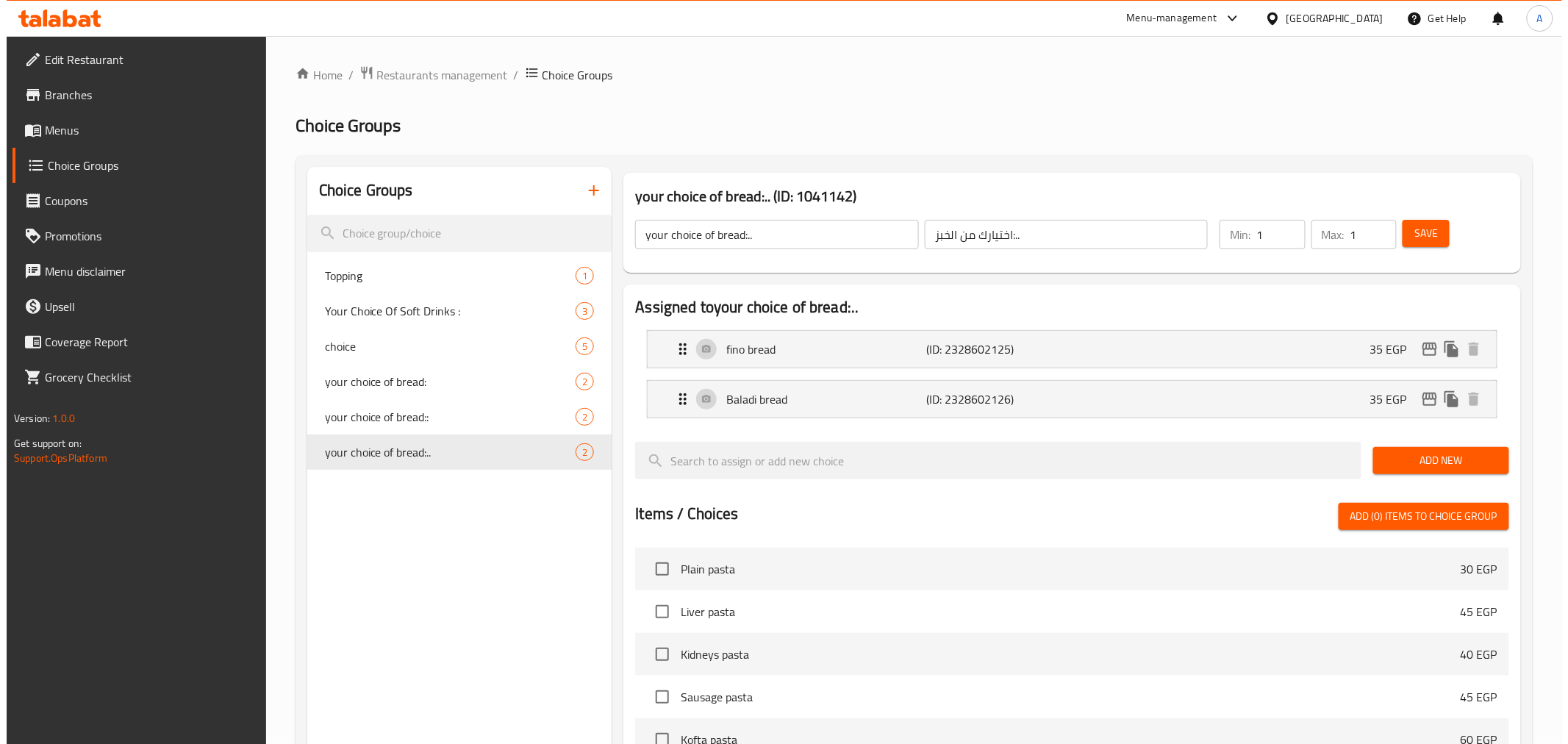
scroll to position [406, 0]
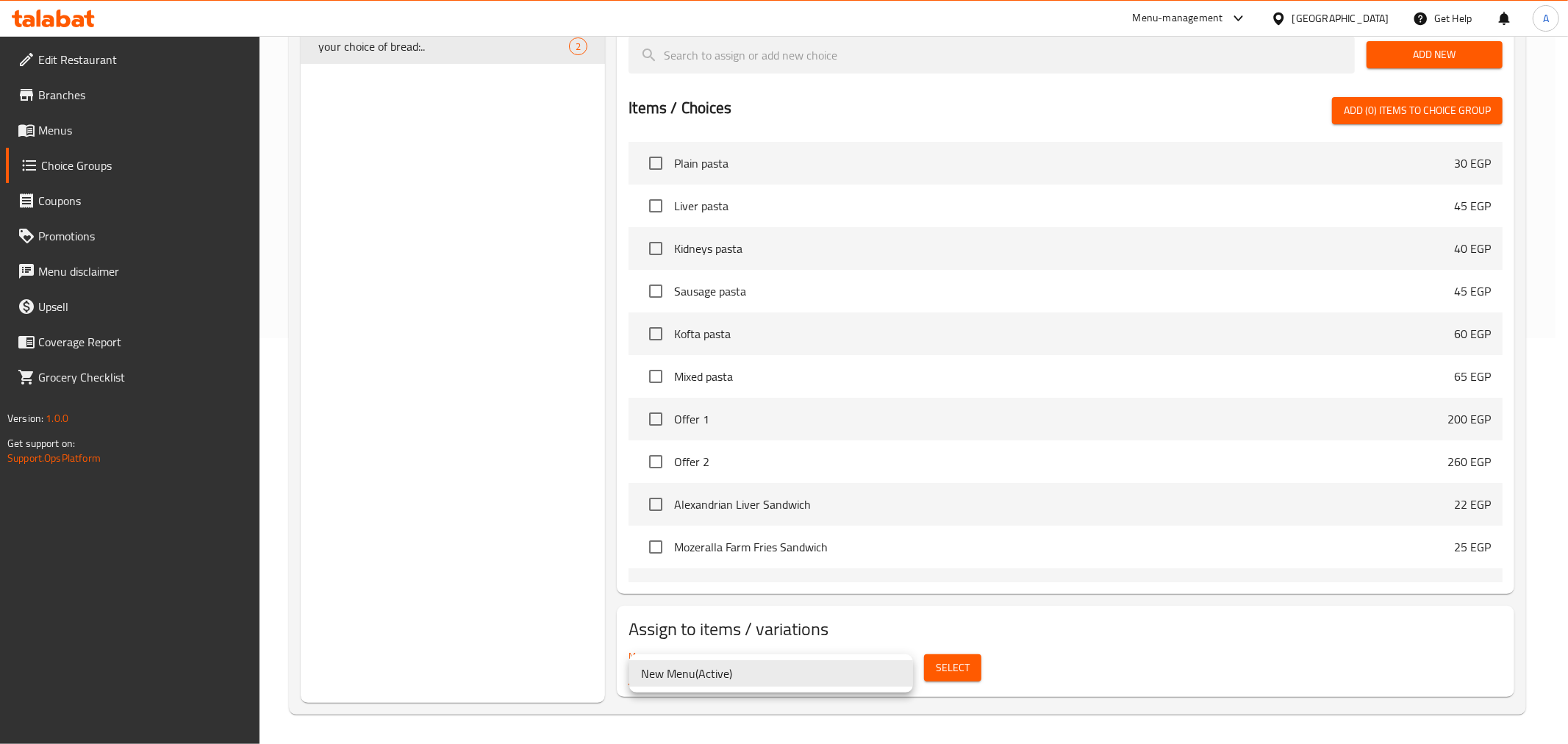
click at [961, 586] on div at bounding box center [784, 372] width 1568 height 744
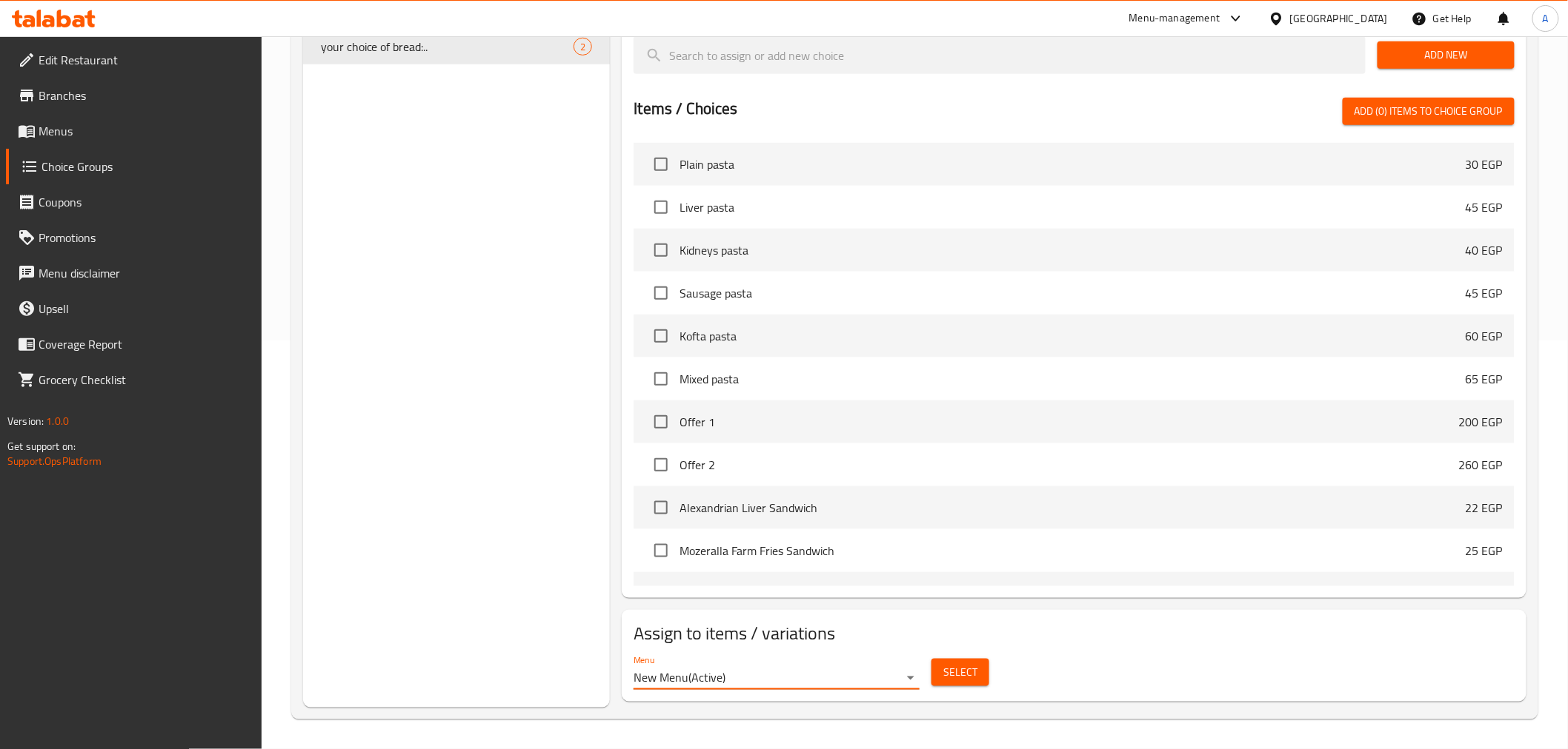
click at [969, 590] on span "Select" at bounding box center [960, 672] width 34 height 18
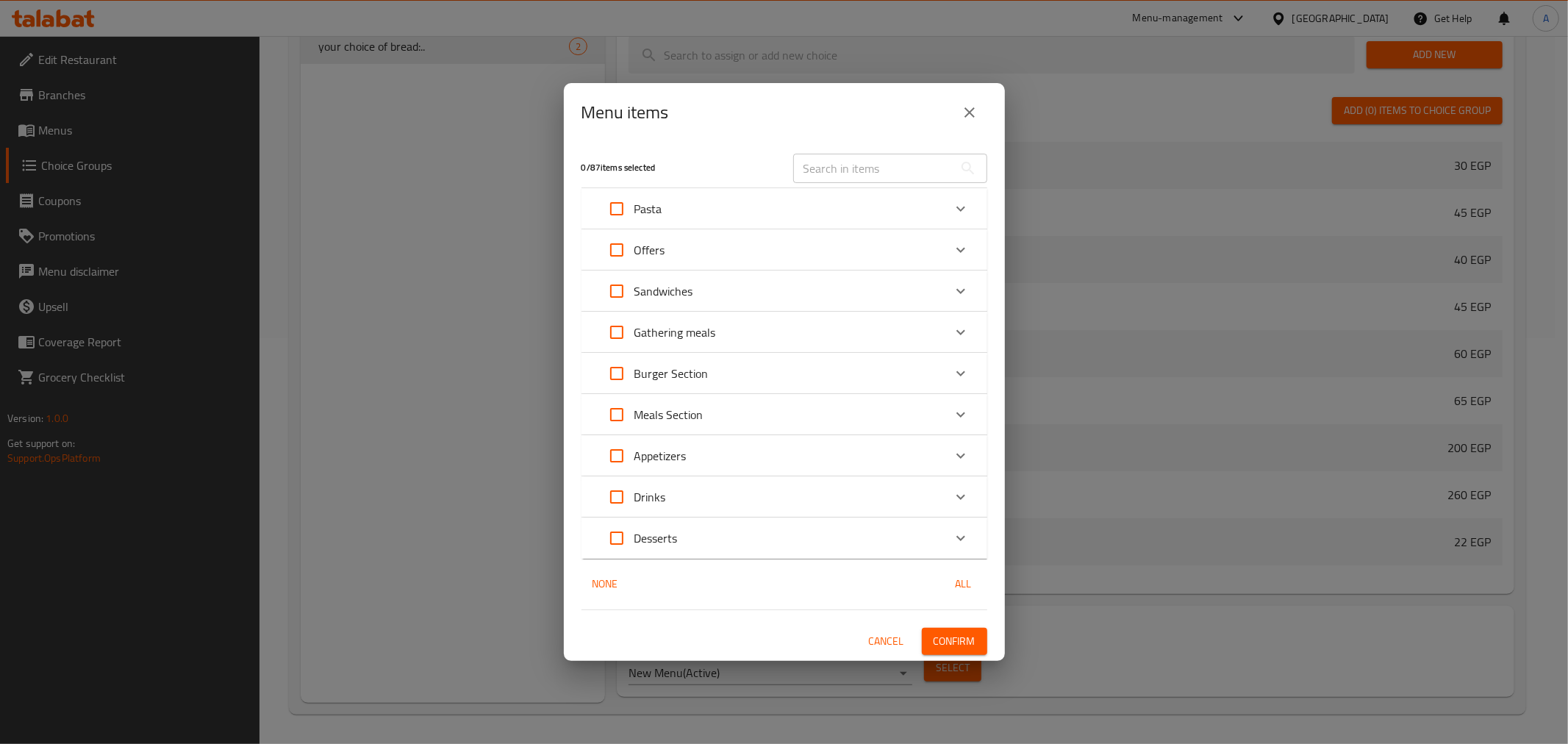
click at [848, 170] on input "text" at bounding box center [873, 168] width 160 height 30
paste input "Alexandrian Sausages Sandwich"
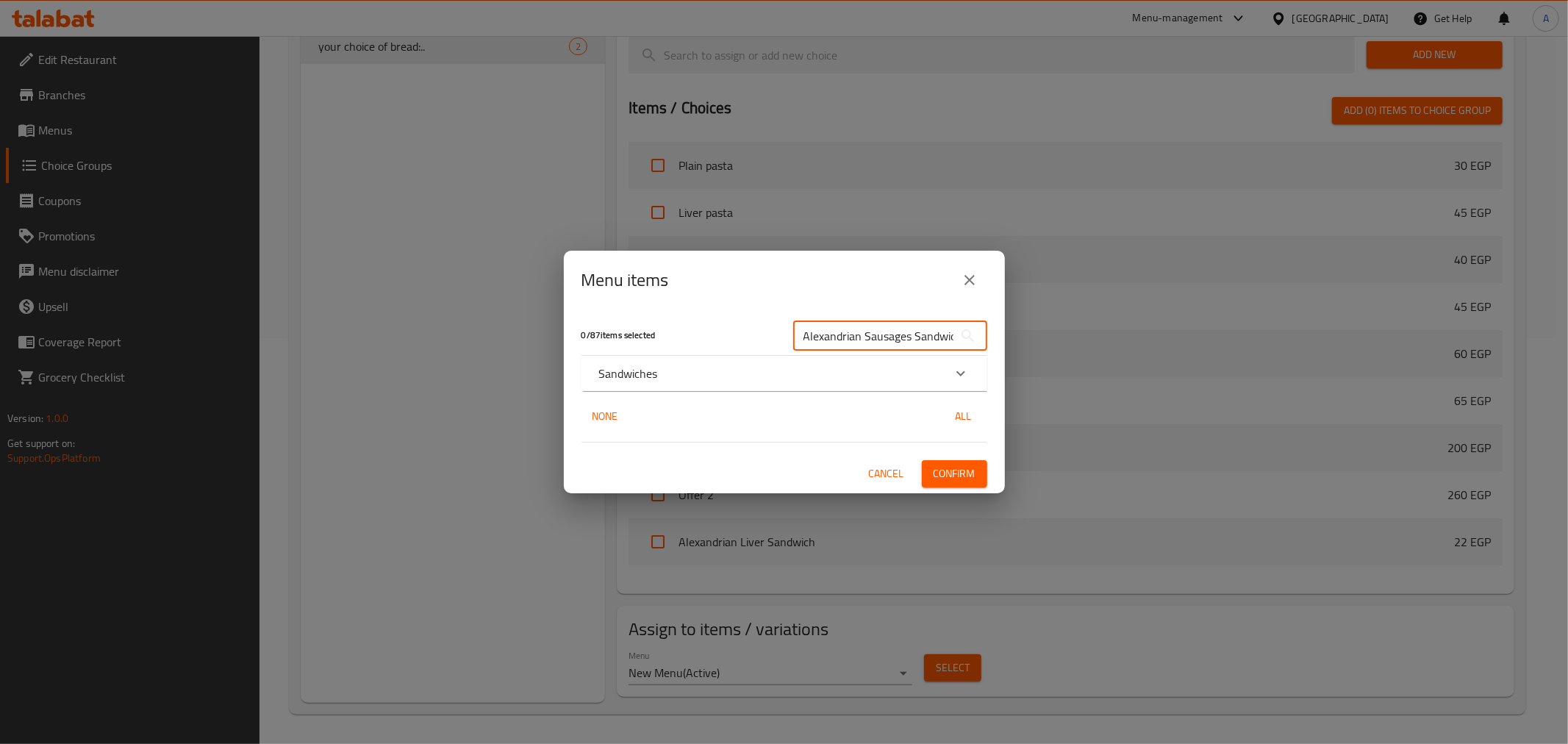
scroll to position [0, 10]
type input "Alexandrian Sausages Sandwich"
click at [708, 369] on div "Sandwiches" at bounding box center [772, 374] width 344 height 18
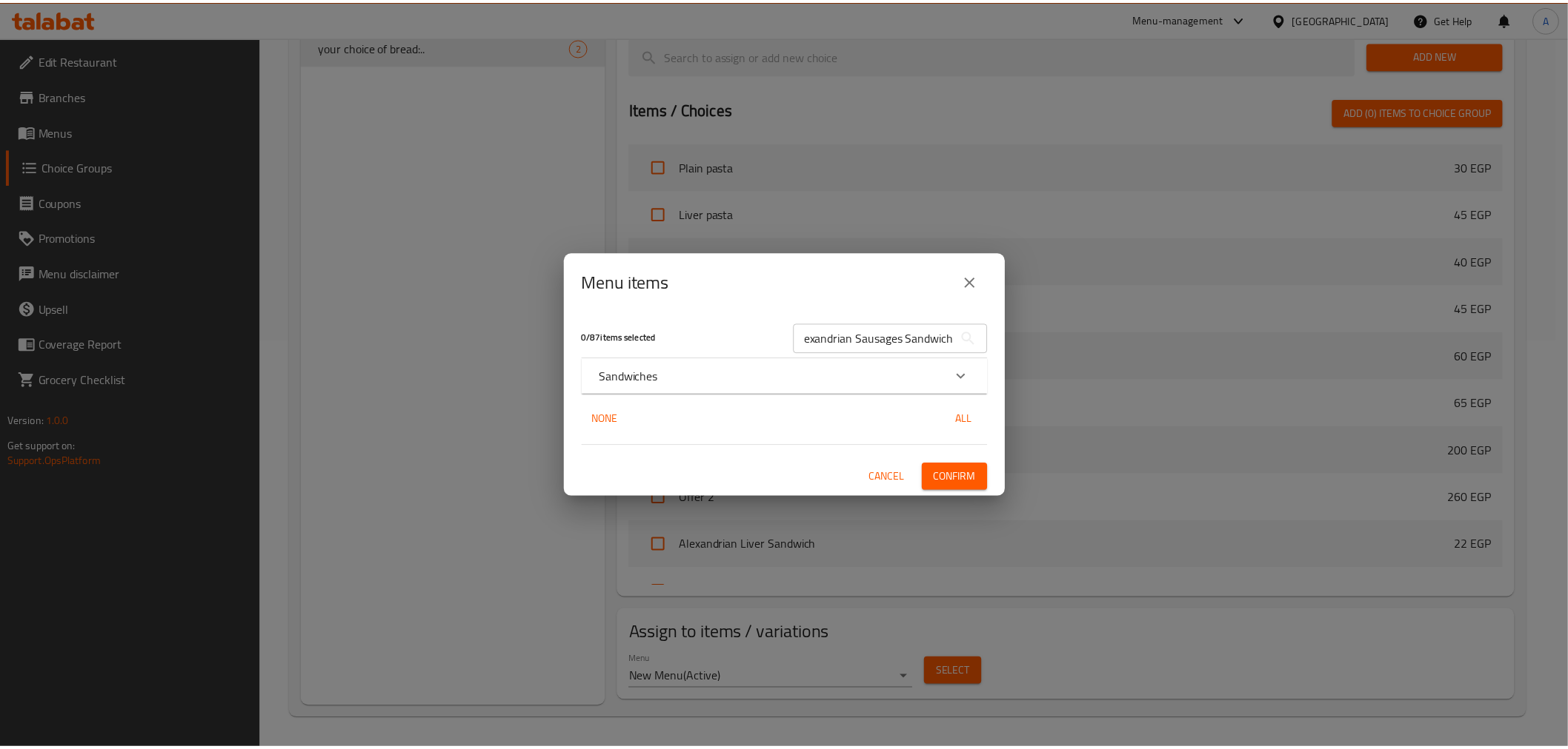
scroll to position [0, 0]
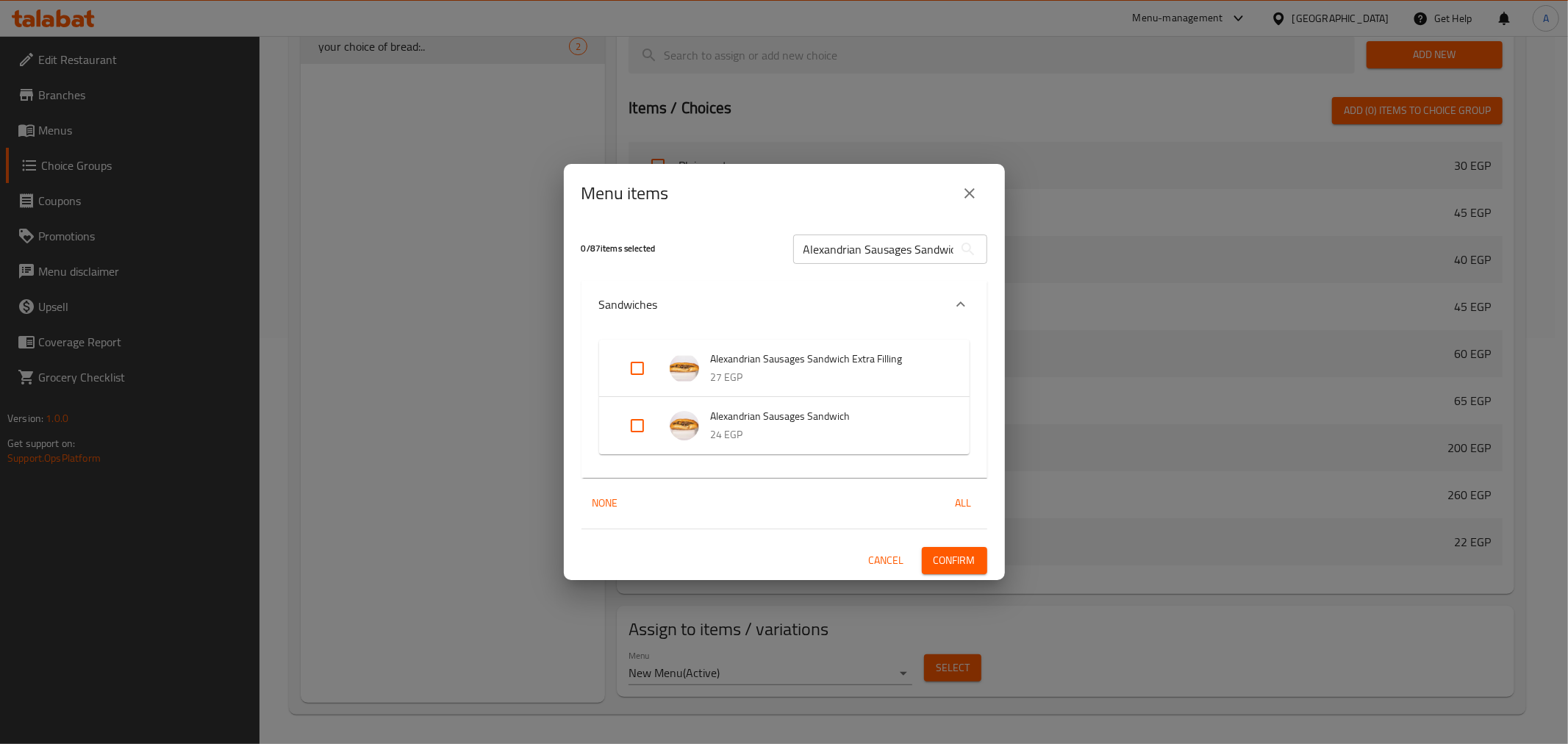
click at [638, 443] on input "Expand" at bounding box center [638, 426] width 35 height 35
checkbox input "true"
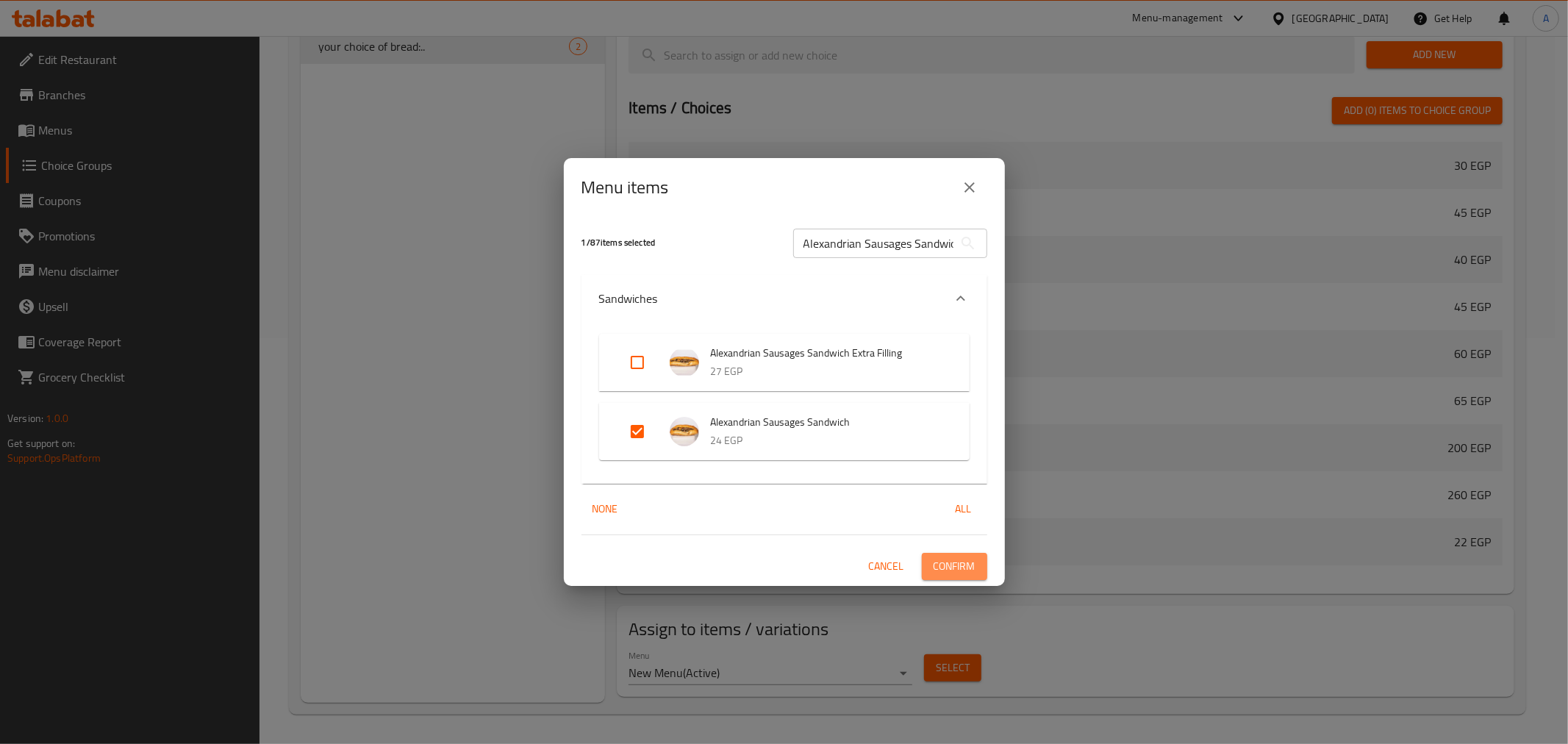
click at [969, 574] on span "Confirm" at bounding box center [954, 566] width 42 height 18
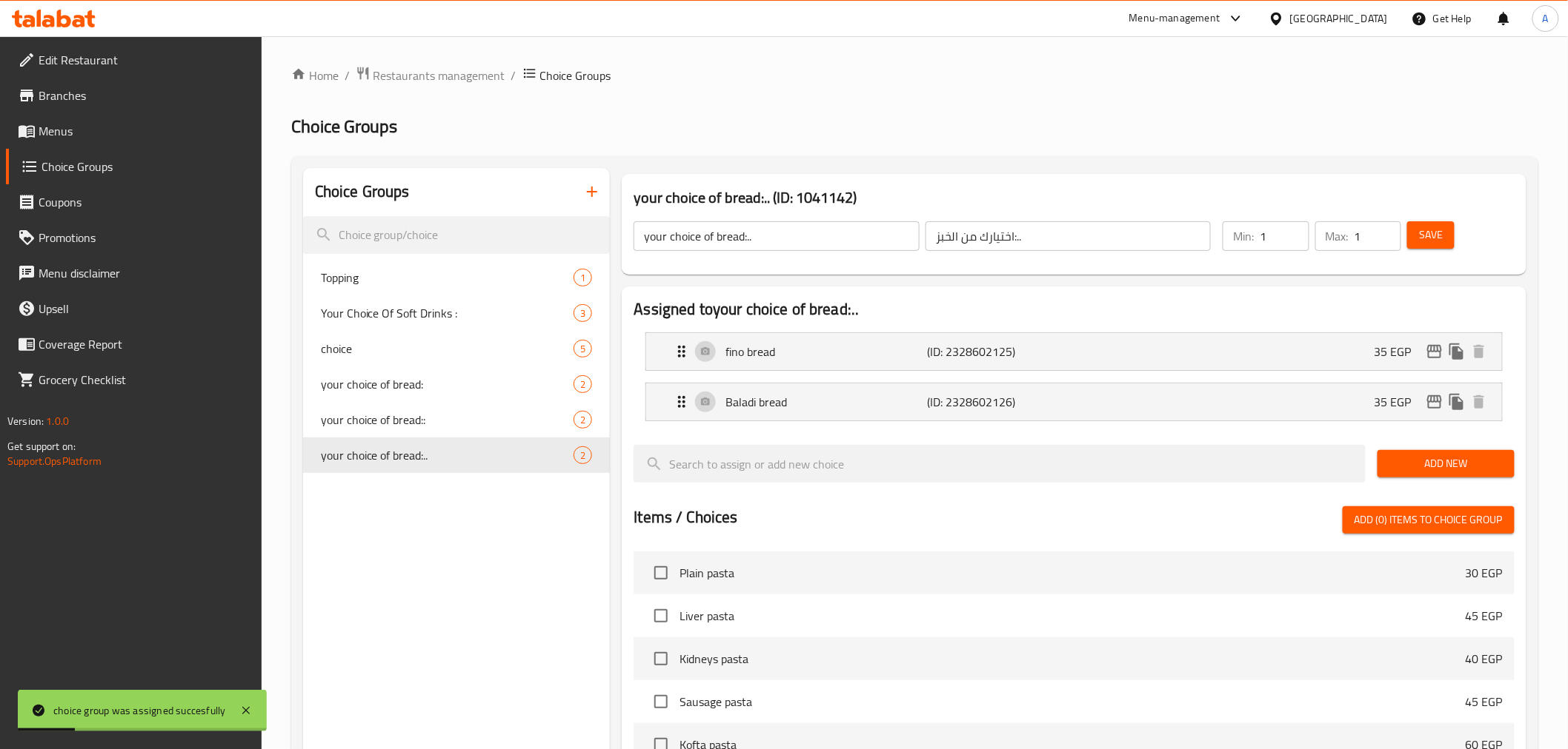
click at [1349, 233] on span "Save" at bounding box center [1431, 234] width 24 height 18
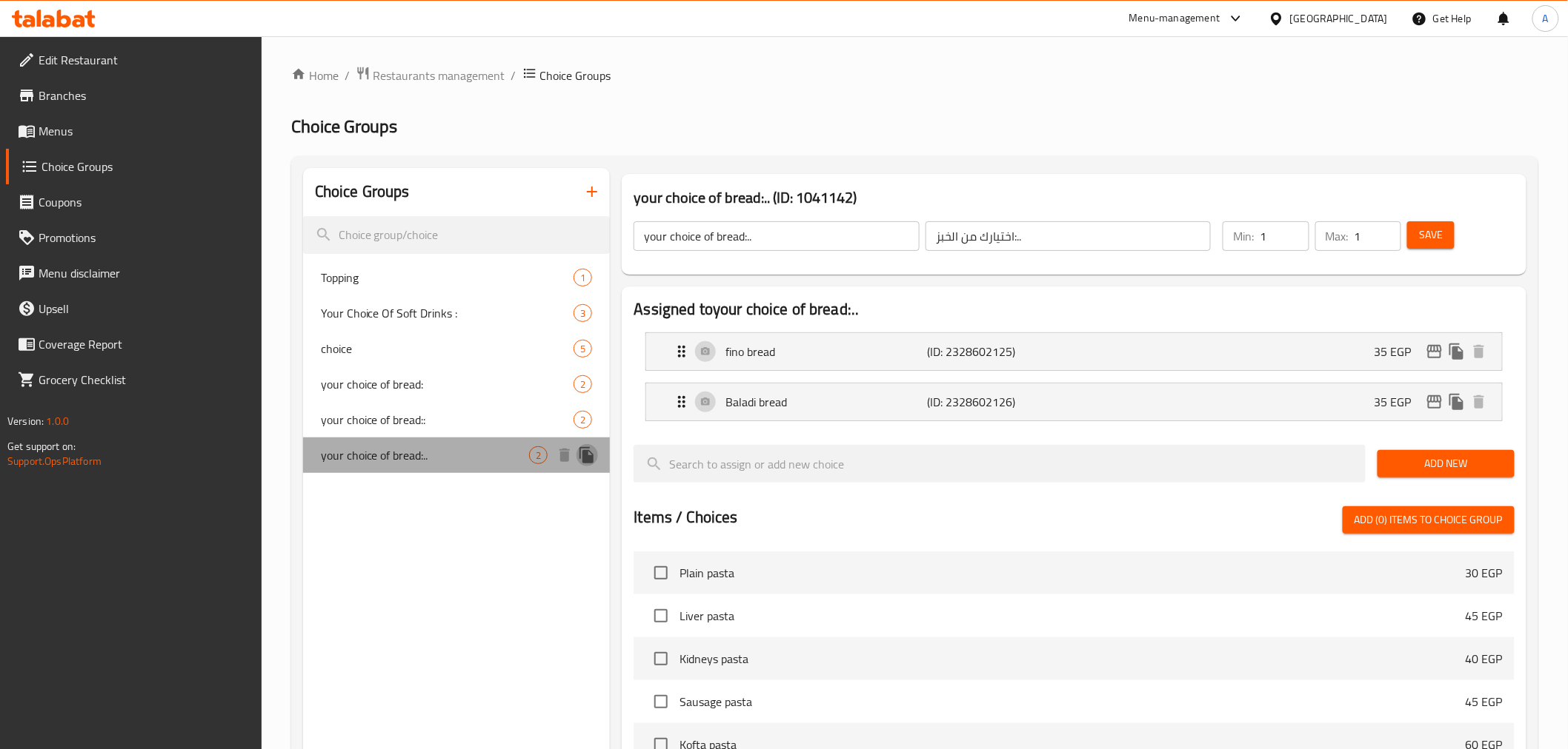
click at [595, 461] on icon "duplicate" at bounding box center [586, 455] width 18 height 18
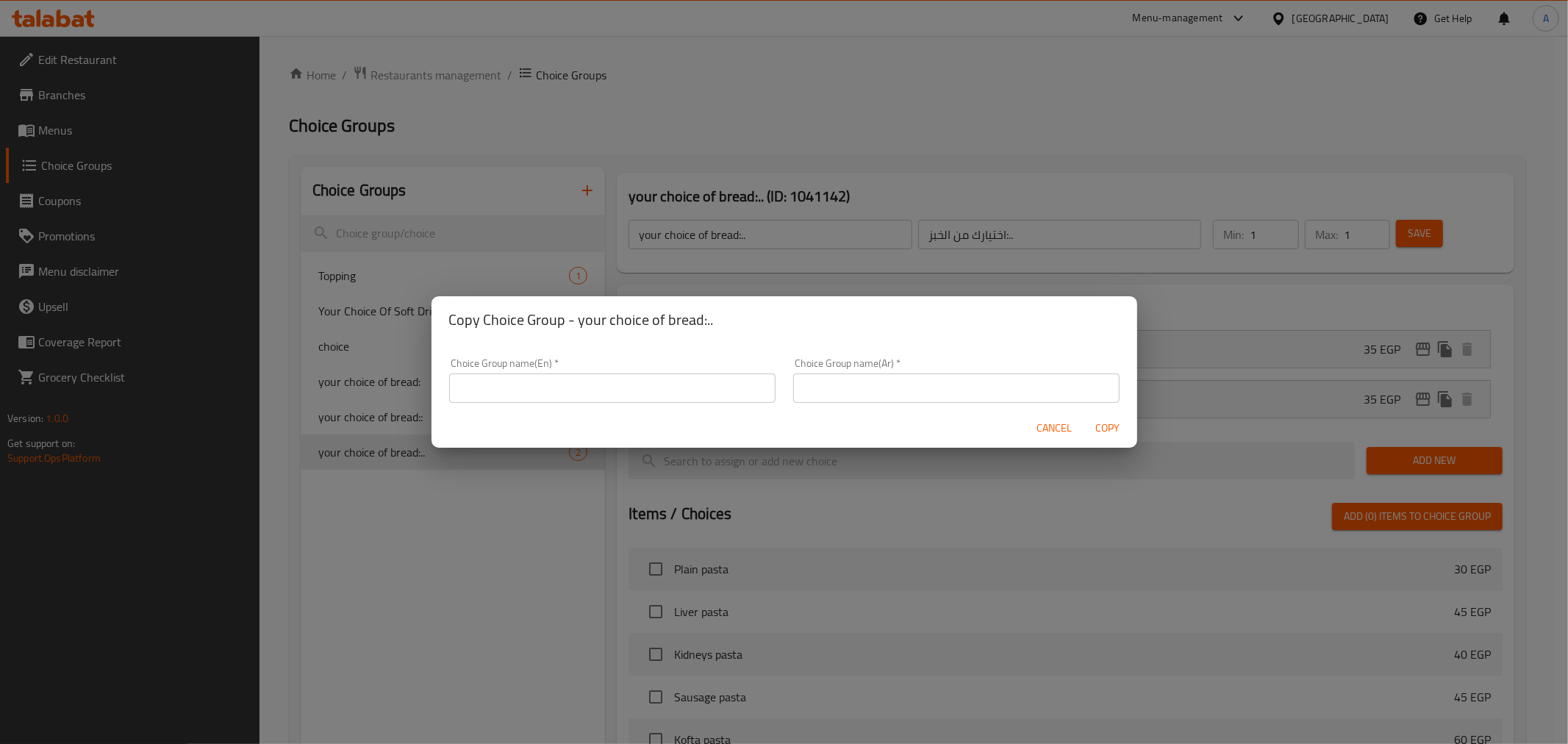
click at [678, 388] on input "text" at bounding box center [613, 388] width 327 height 30
type input "your choice of bread:"
click at [858, 388] on input "text" at bounding box center [957, 388] width 327 height 30
type input "اختيارك من الخبز:"
click at [697, 403] on div "Choice Group name(En)   * your choice of bread: Choice Group name(En) *" at bounding box center [613, 380] width 344 height 62
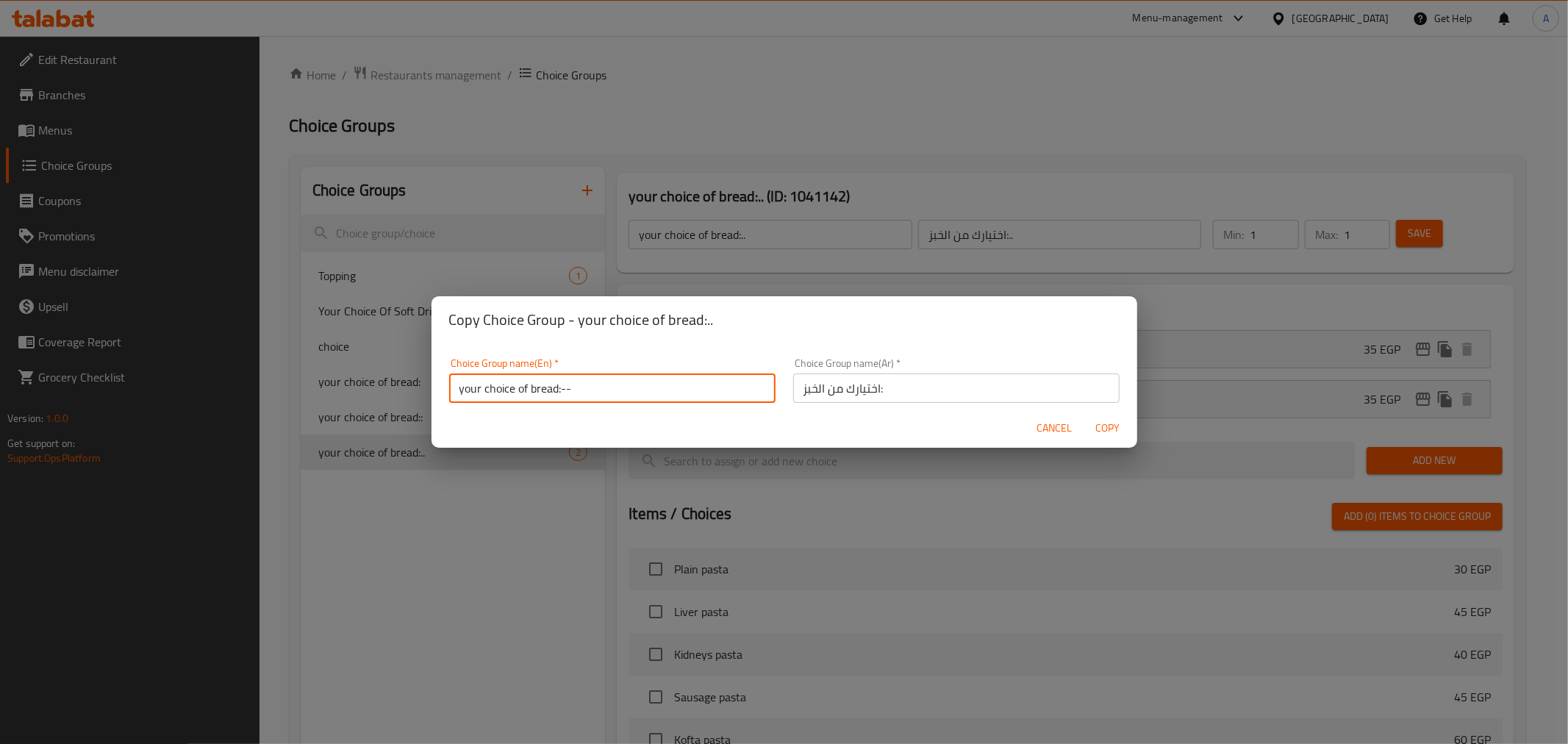
type input "your choice of bread:--"
click at [819, 397] on input "اختيارك من الخبز:" at bounding box center [957, 388] width 327 height 30
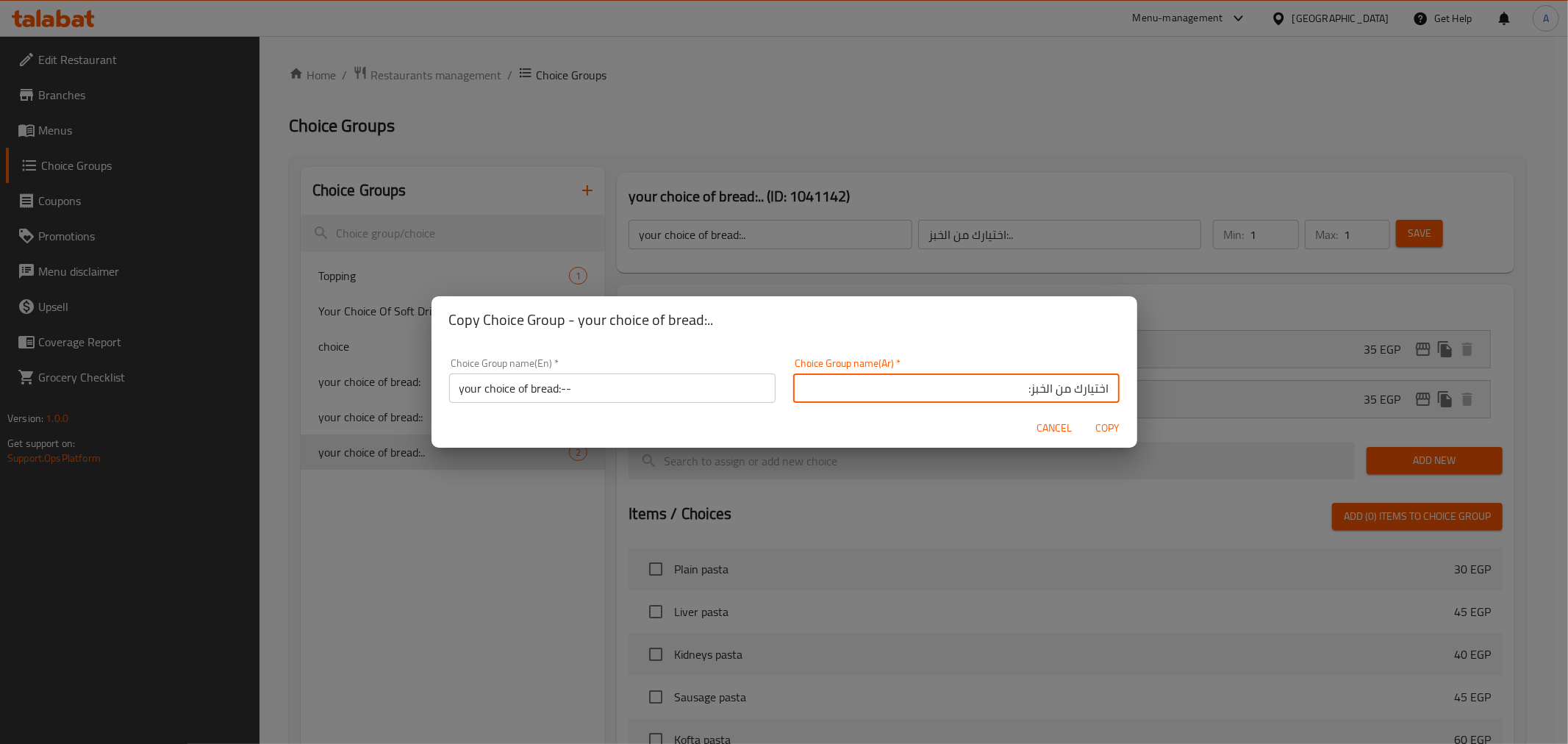
click at [819, 397] on input "اختيارك من الخبز:" at bounding box center [957, 388] width 327 height 30
type input "اختيارك من الخبز:--"
click at [1114, 424] on span "Copy" at bounding box center [1108, 428] width 35 height 18
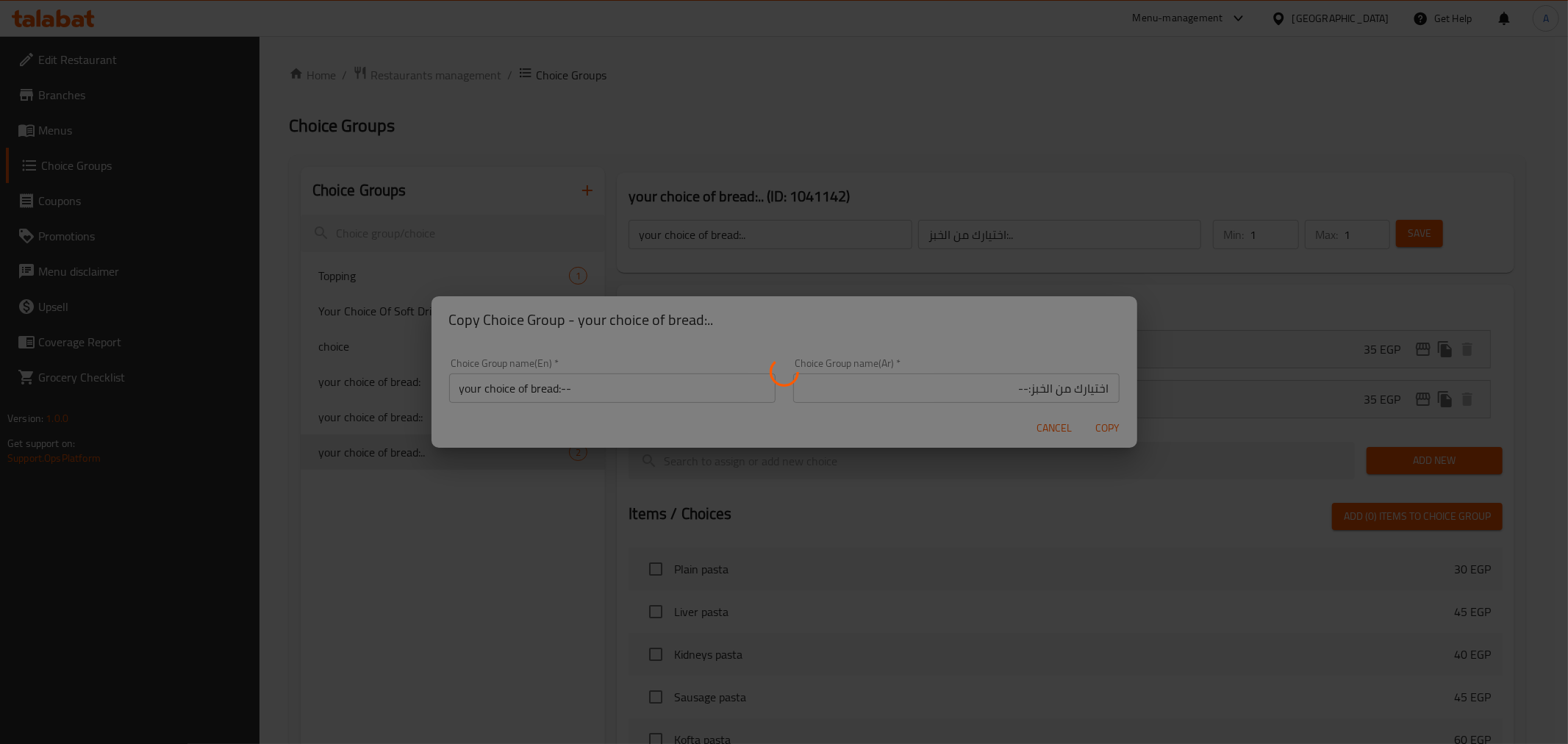
type input "your choice of bread:--"
type input "اختيارك من الخبز:--"
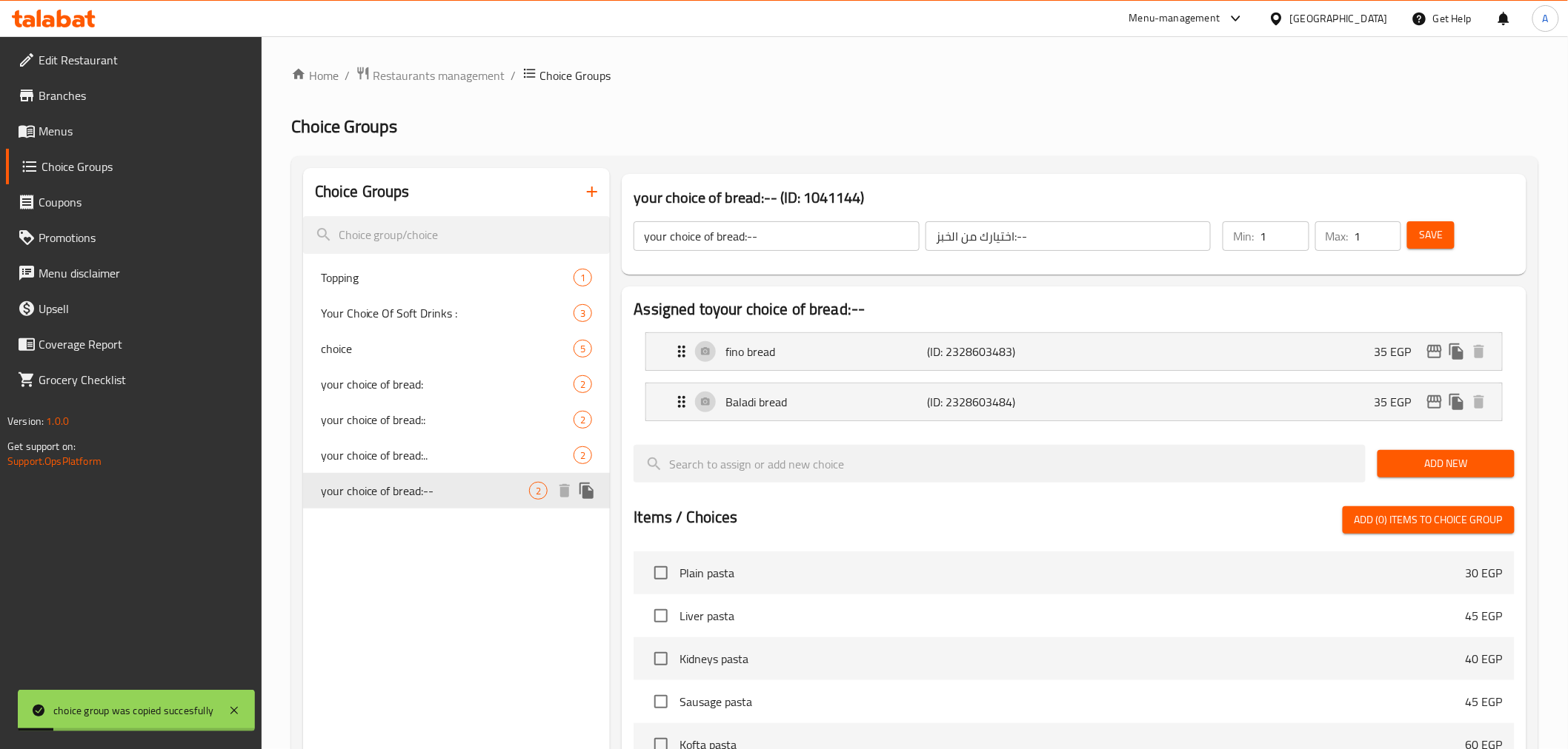
click at [472, 478] on div "your choice of bread:-- 2" at bounding box center [456, 491] width 308 height 35
click at [1349, 351] on icon "edit" at bounding box center [1435, 352] width 14 height 14
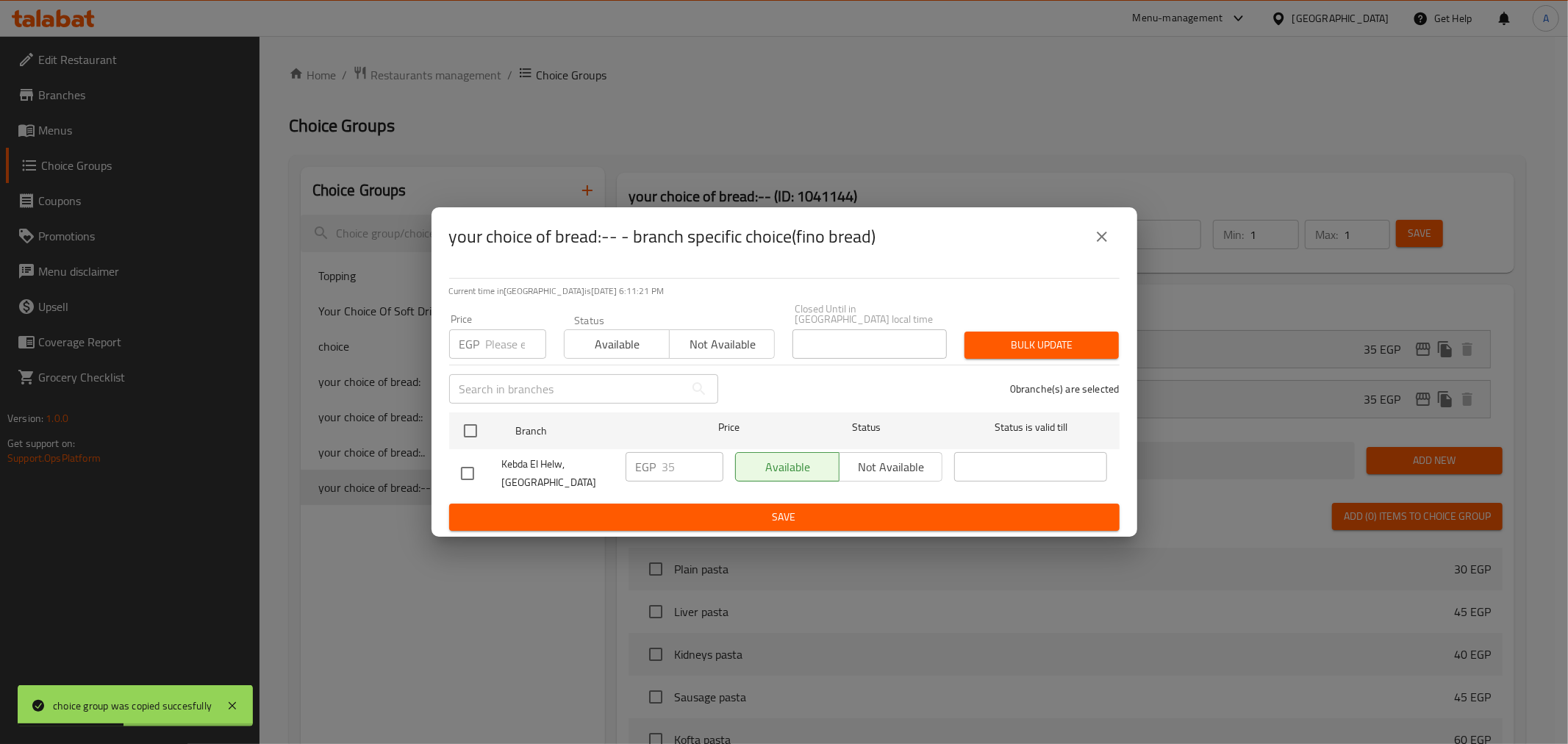
click at [493, 342] on input "number" at bounding box center [517, 344] width 61 height 30
type input "1"
type input "40"
click at [471, 415] on input "checkbox" at bounding box center [470, 431] width 31 height 31
checkbox input "true"
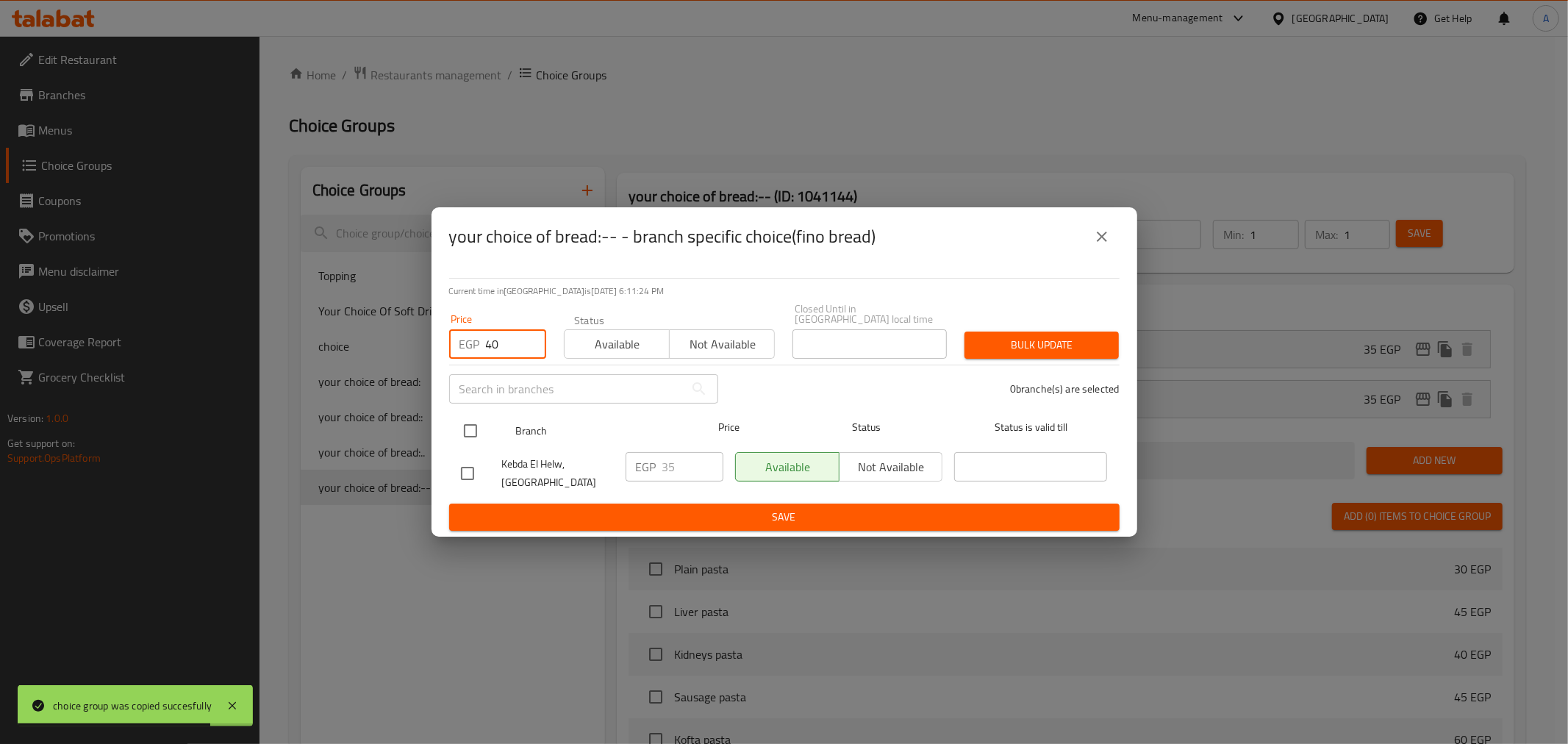
checkbox input "true"
click at [1024, 337] on span "Bulk update" at bounding box center [1042, 345] width 131 height 18
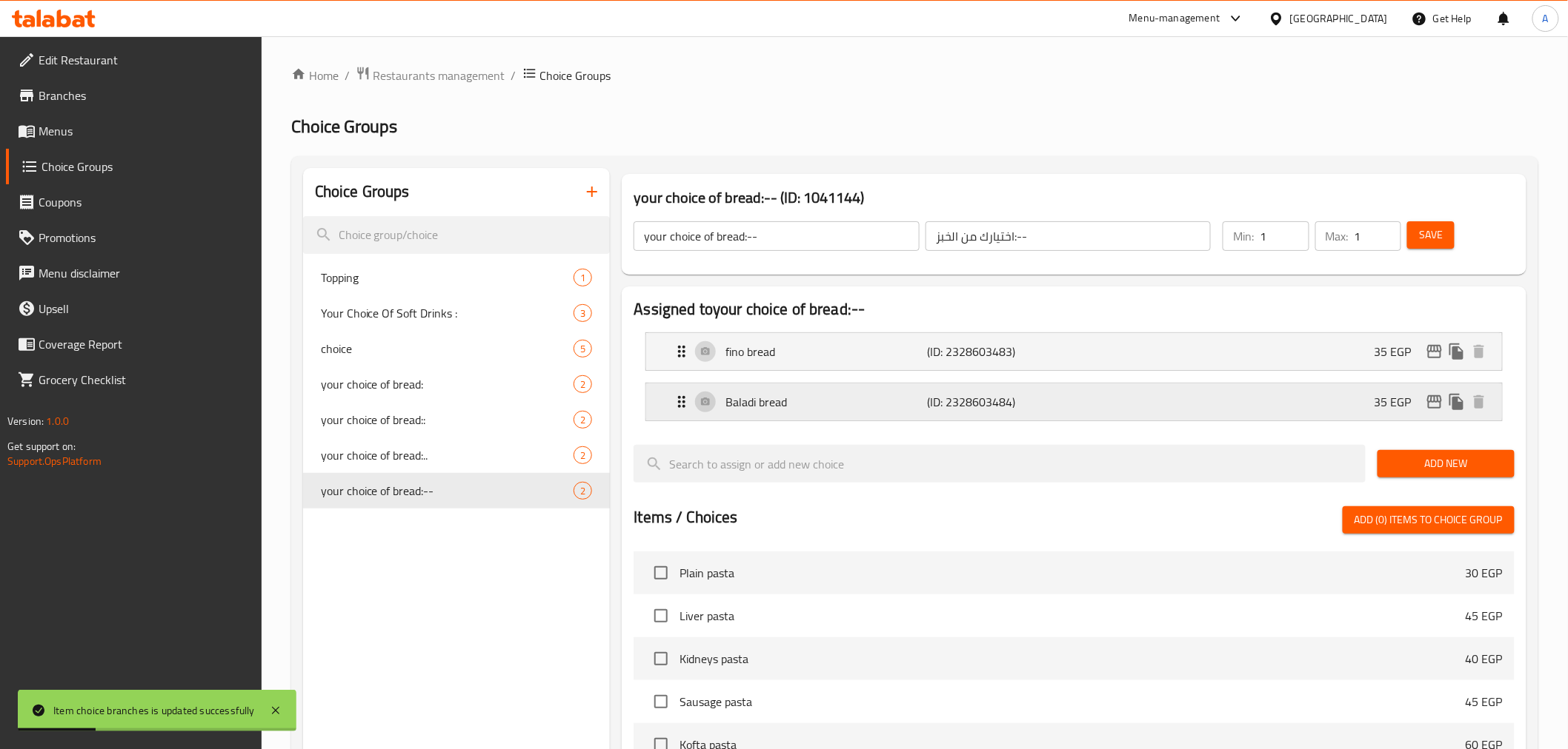
click at [1349, 396] on icon "edit" at bounding box center [1435, 402] width 14 height 14
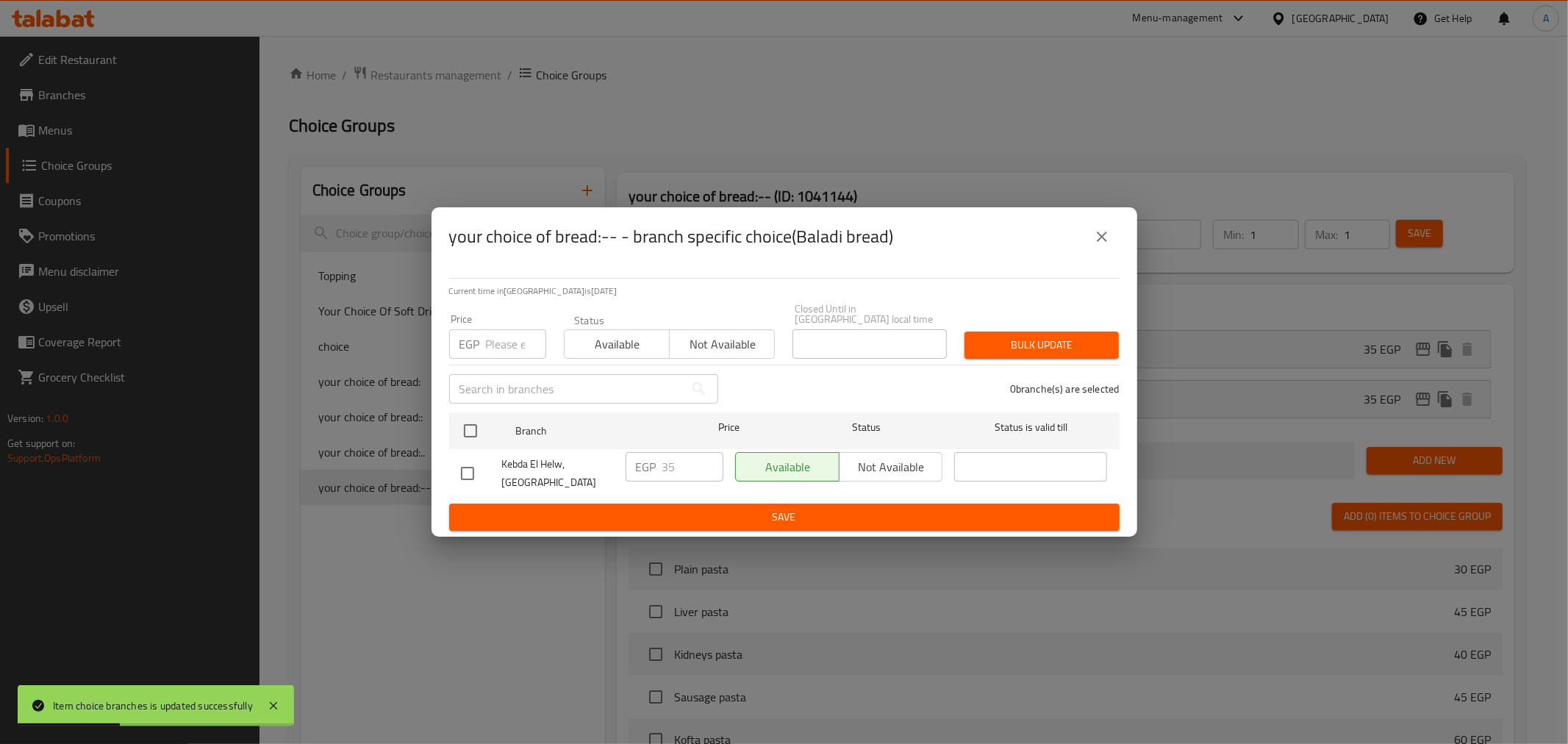
click at [507, 341] on input "number" at bounding box center [517, 344] width 61 height 30
type input "40"
click at [476, 424] on input "checkbox" at bounding box center [470, 431] width 31 height 31
checkbox input "true"
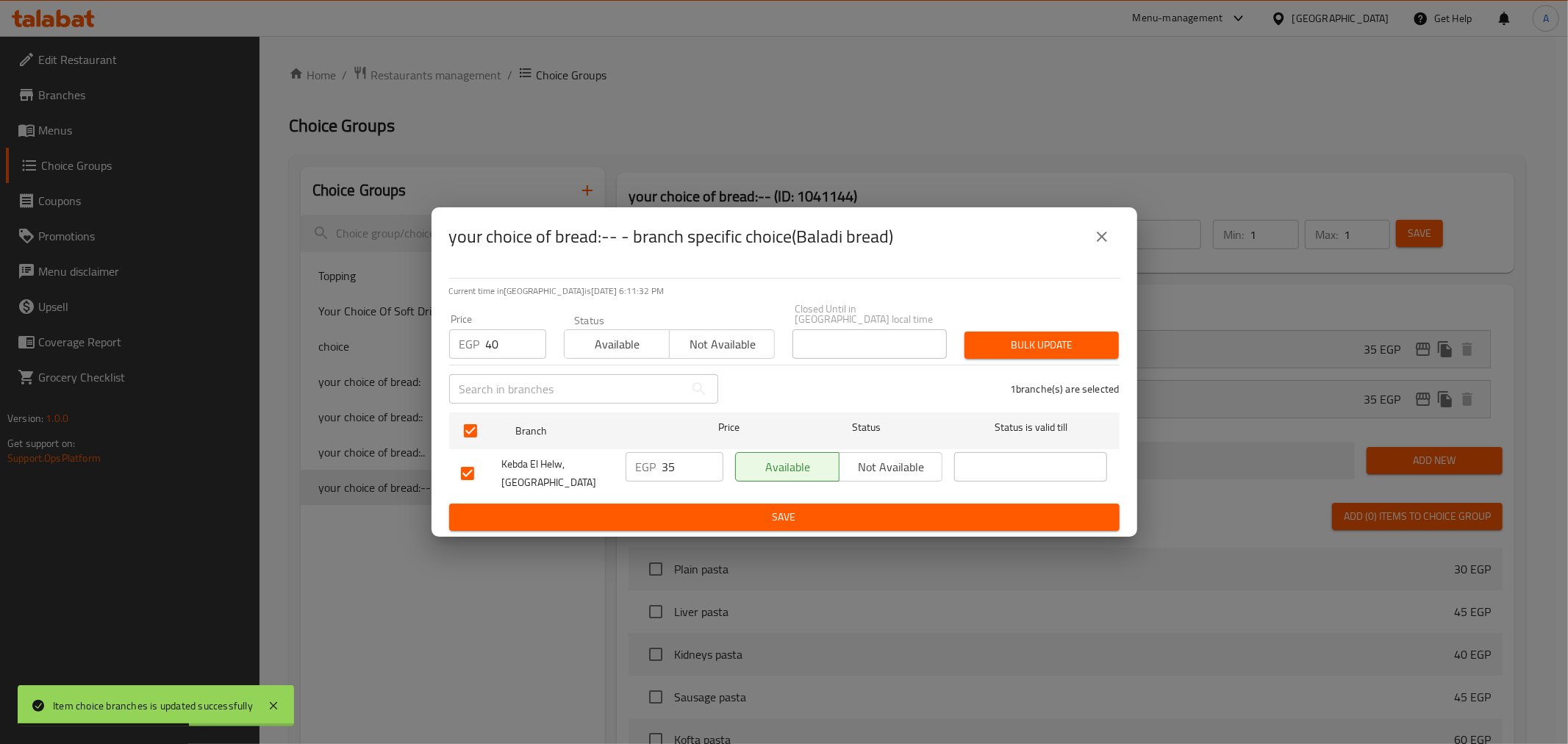
click at [906, 366] on div "1 branche(s) are selected" at bounding box center [928, 389] width 402 height 53
click at [992, 347] on span "Bulk update" at bounding box center [1042, 345] width 131 height 18
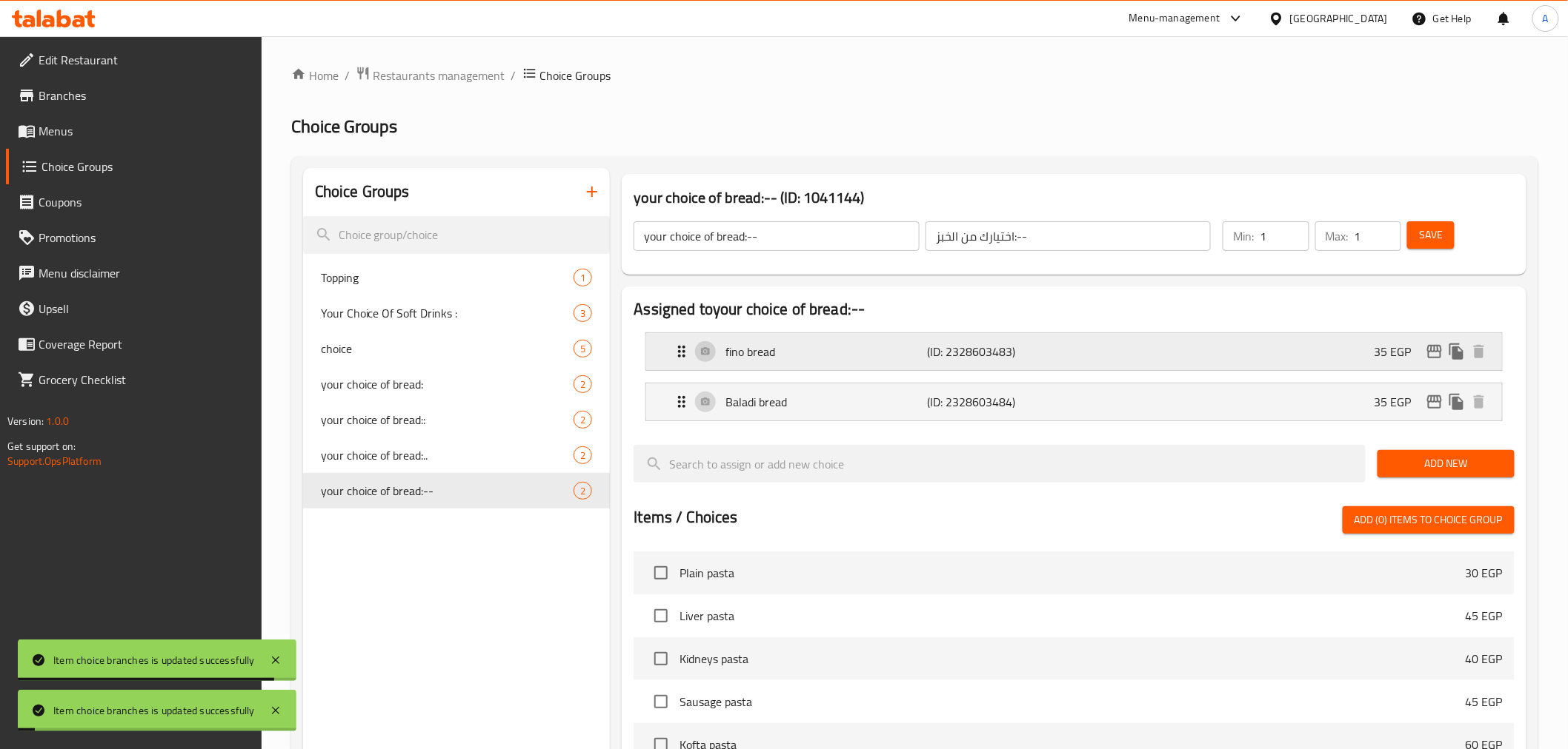
click at [1349, 363] on div "fino bread (ID: 2328603483) 35 EGP" at bounding box center [1078, 352] width 811 height 37
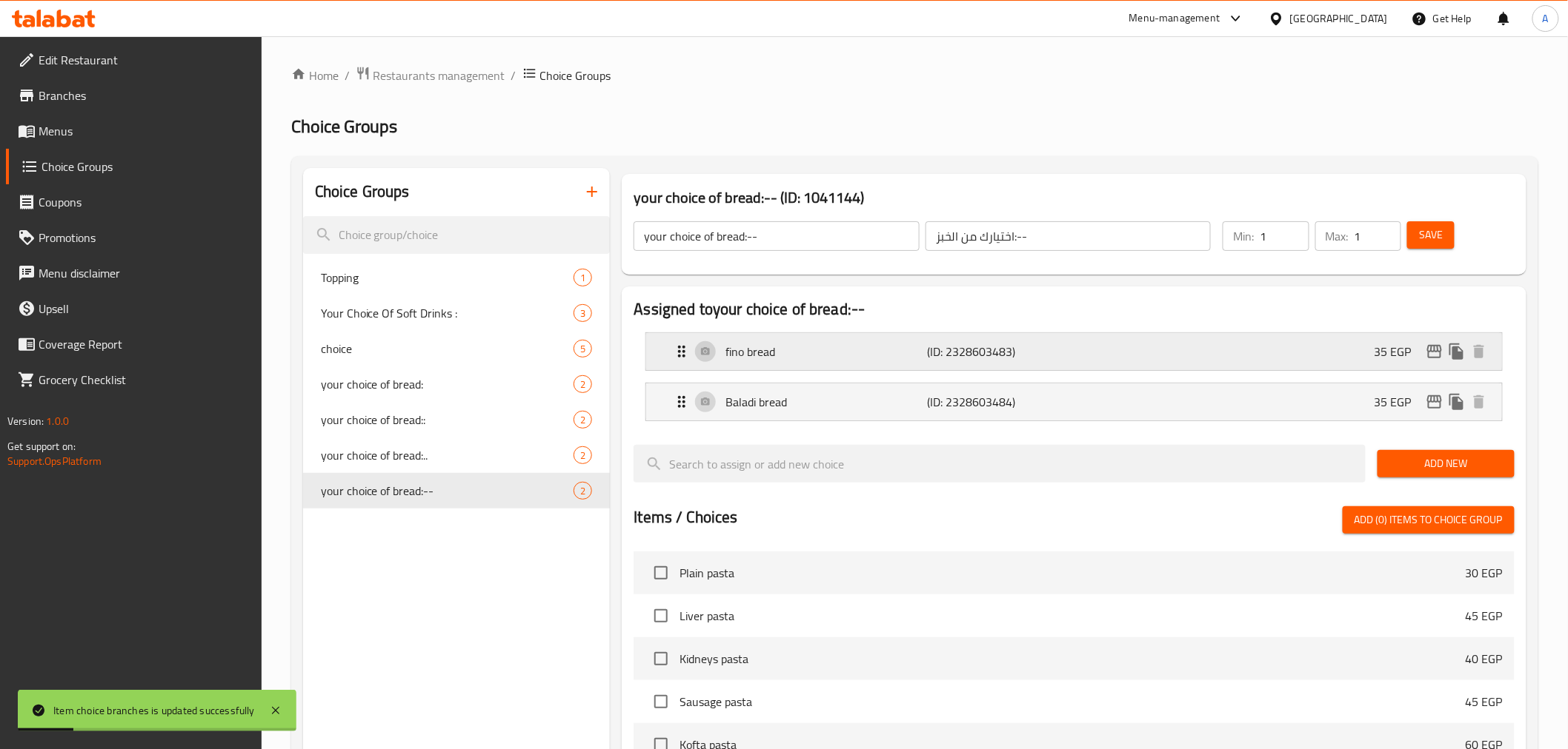
click at [1349, 364] on div "fino bread (ID: 2328603483) 35 EGP" at bounding box center [1078, 352] width 811 height 37
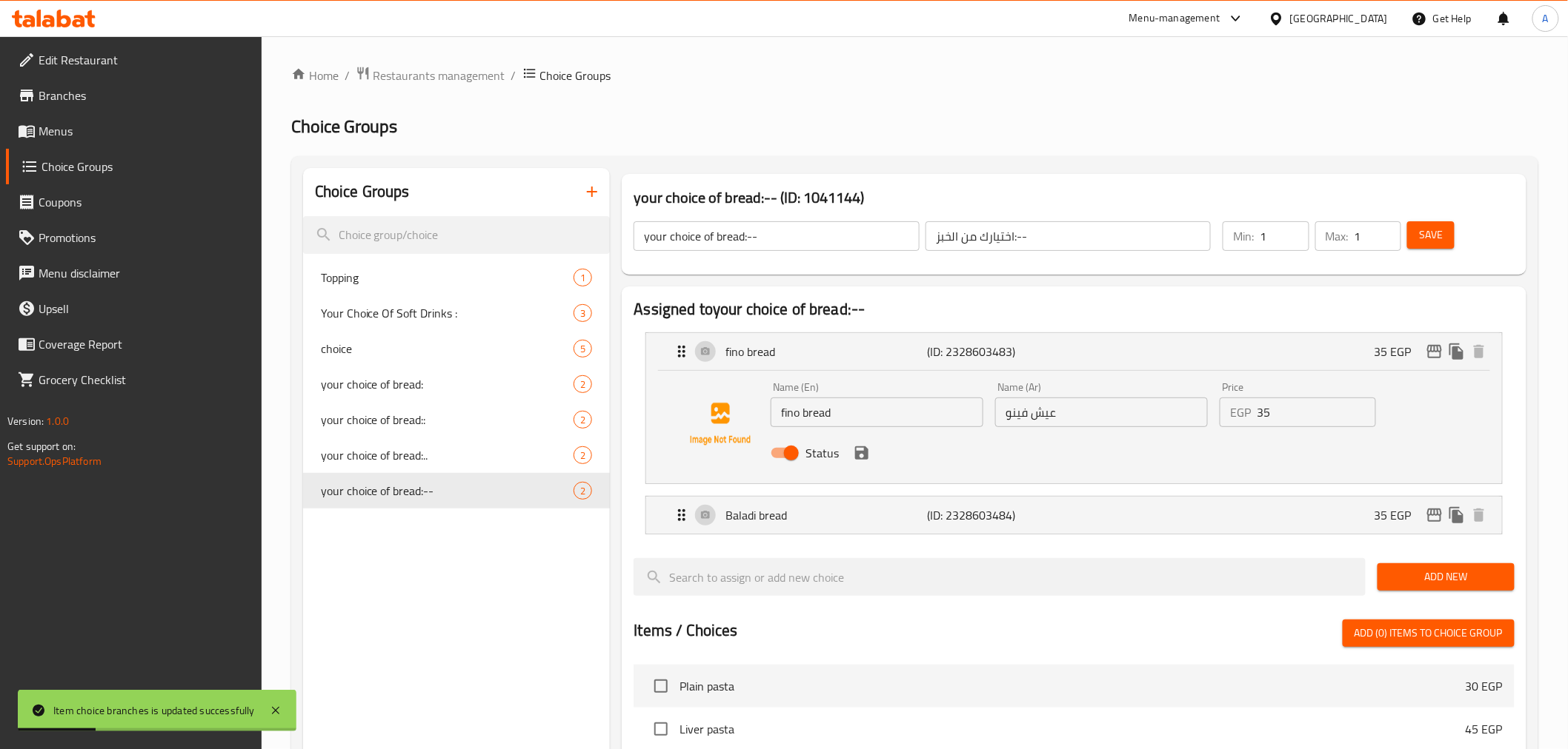
click at [1285, 404] on input "35" at bounding box center [1316, 412] width 120 height 30
click at [862, 453] on icon "save" at bounding box center [861, 453] width 14 height 14
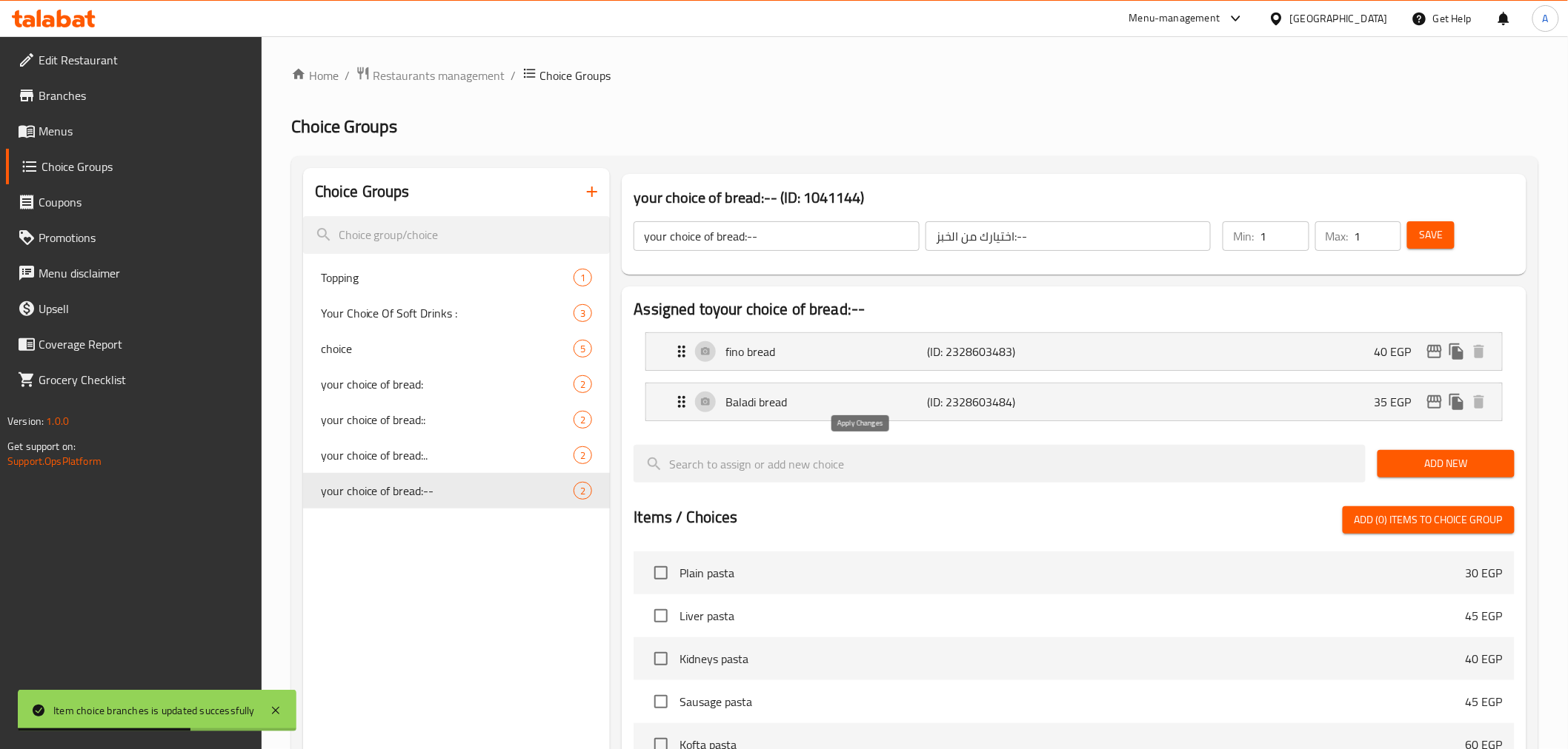
type input "40"
click at [900, 411] on div "Baladi bread (ID: 2328603484) 35 EGP" at bounding box center [1078, 402] width 811 height 37
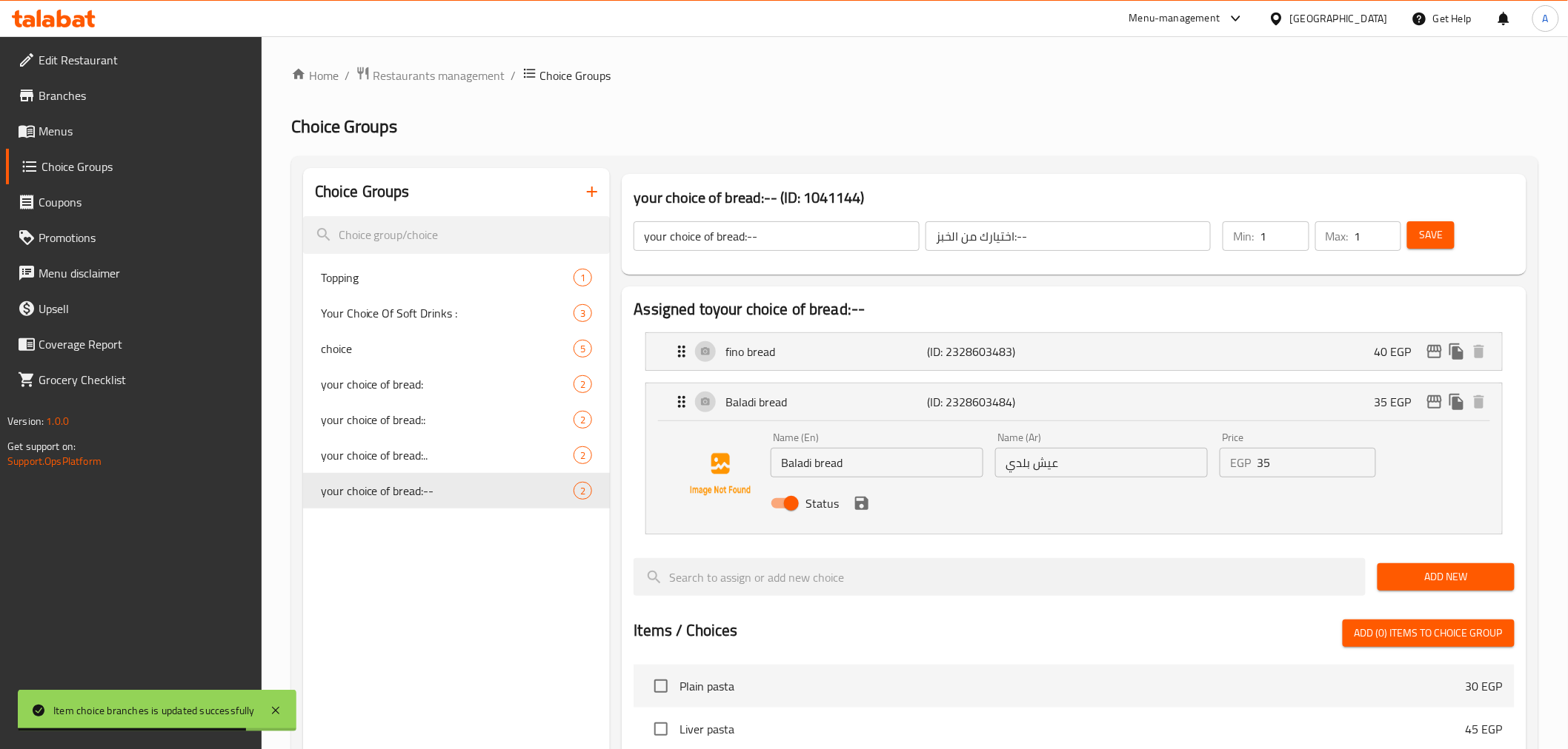
click at [1276, 468] on input "35" at bounding box center [1316, 462] width 120 height 30
click at [856, 505] on icon "save" at bounding box center [861, 503] width 14 height 14
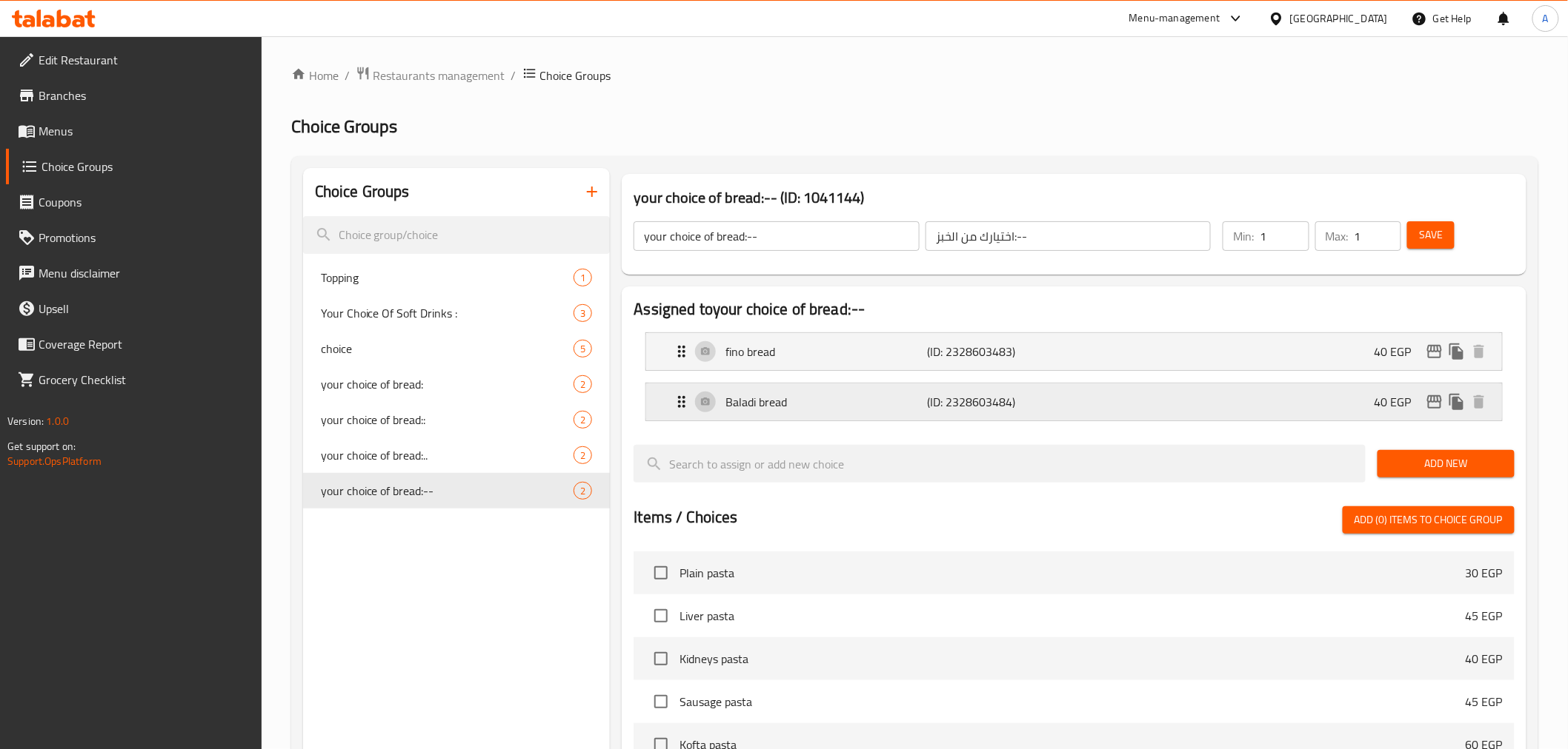
type input "40"
click at [1349, 234] on button "Save" at bounding box center [1431, 235] width 47 height 27
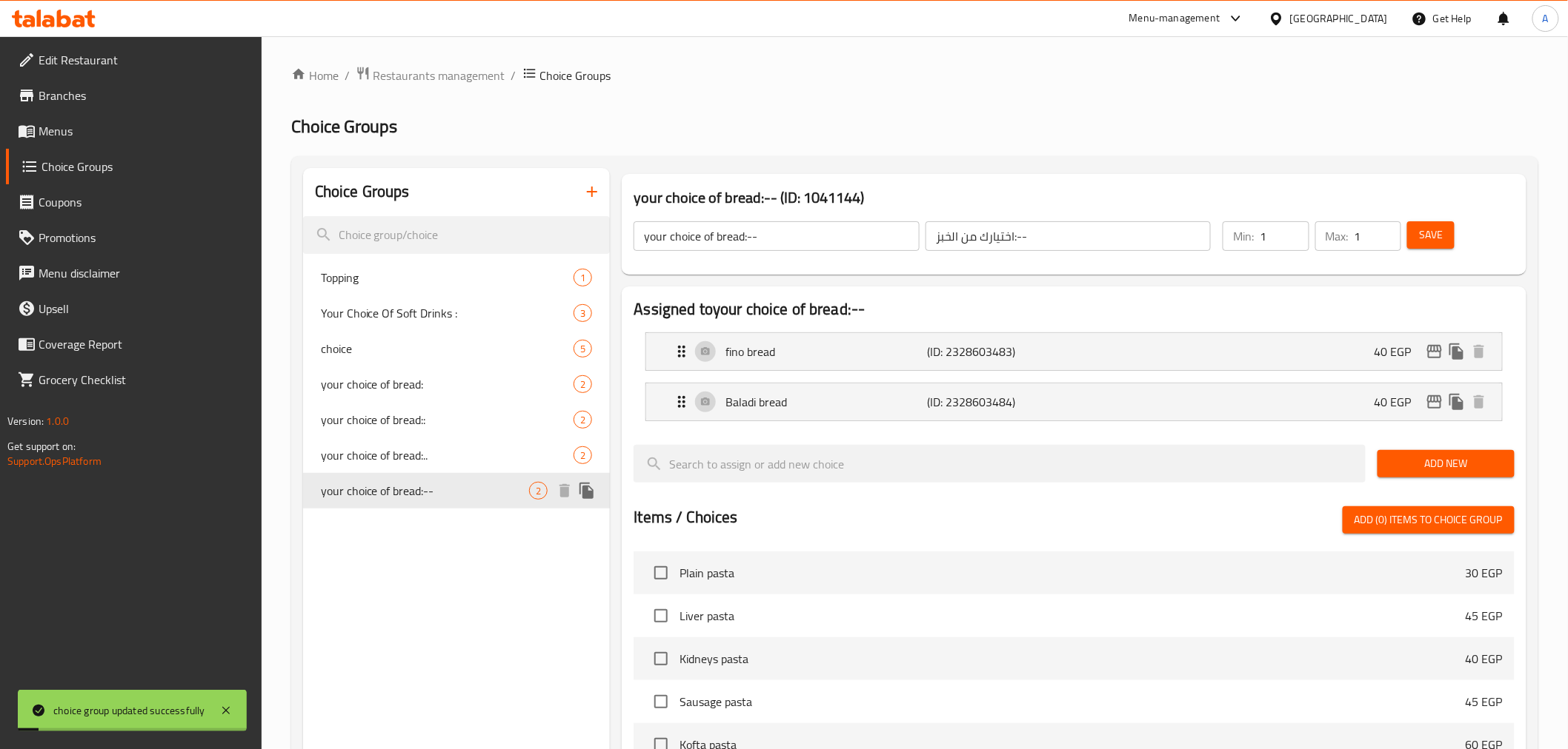
click at [484, 484] on span "your choice of bread:--" at bounding box center [425, 491] width 209 height 18
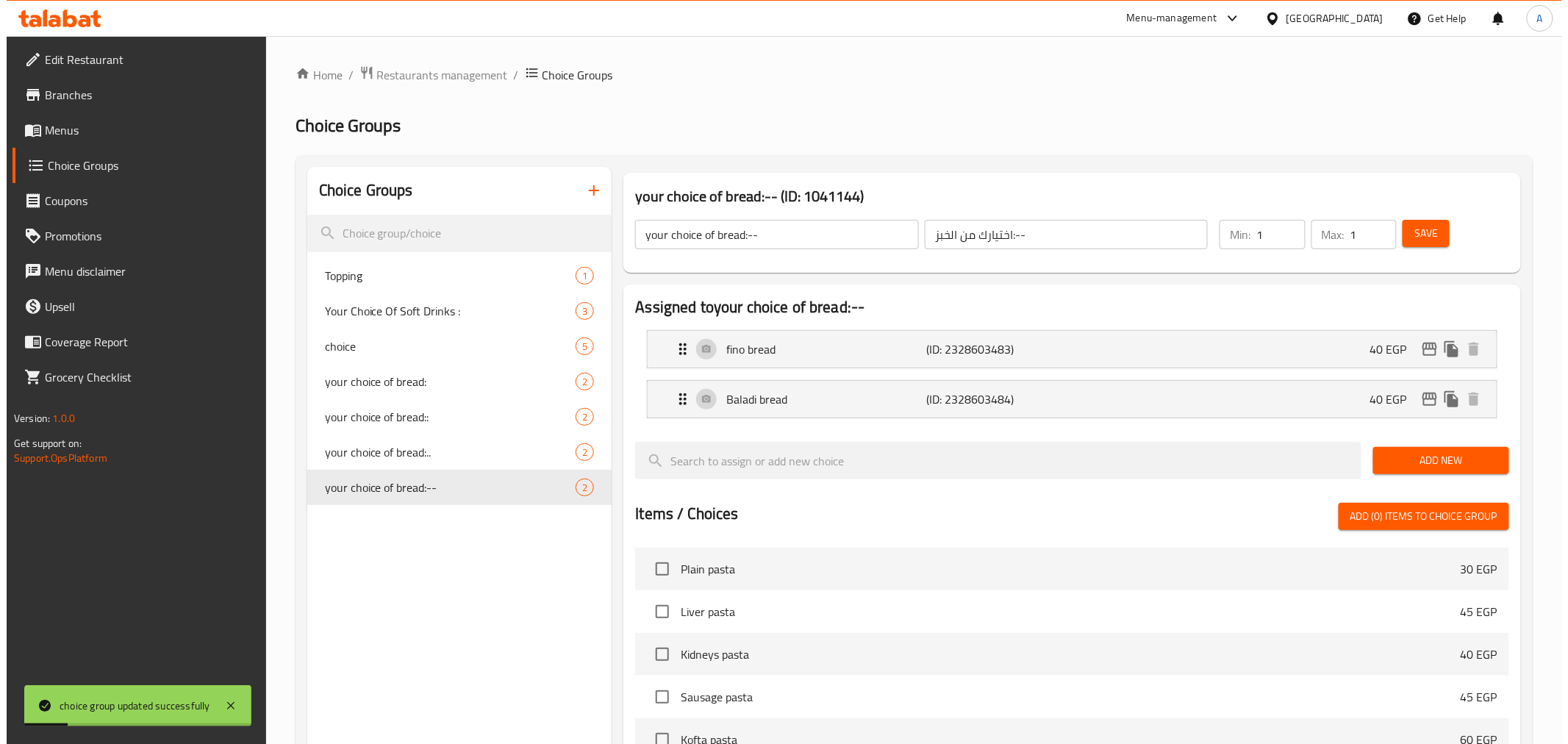
scroll to position [406, 0]
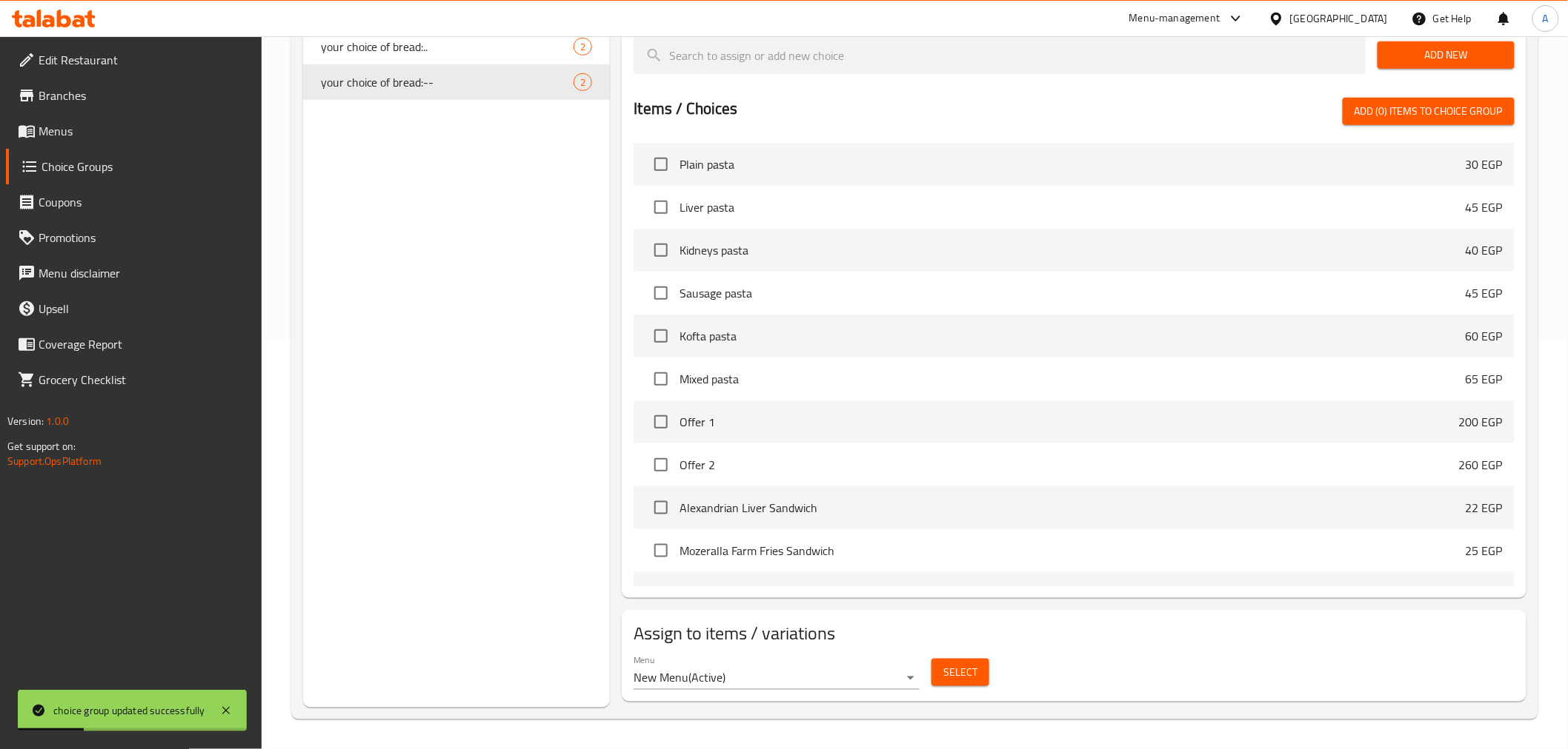
click at [964, 590] on span "Select" at bounding box center [960, 672] width 34 height 18
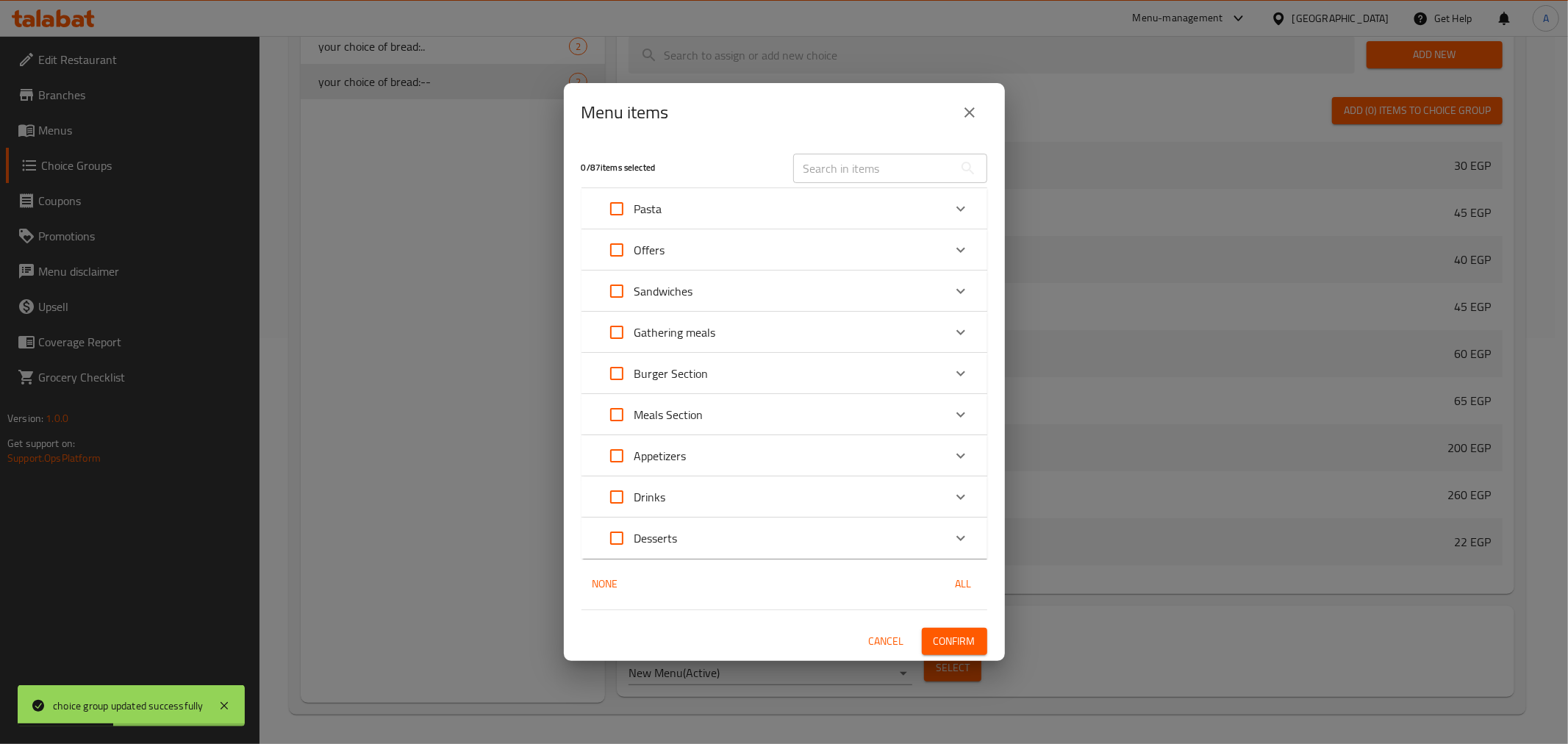
click at [839, 159] on input "text" at bounding box center [873, 168] width 160 height 30
paste input "Alexandrian Sausages Sandwich"
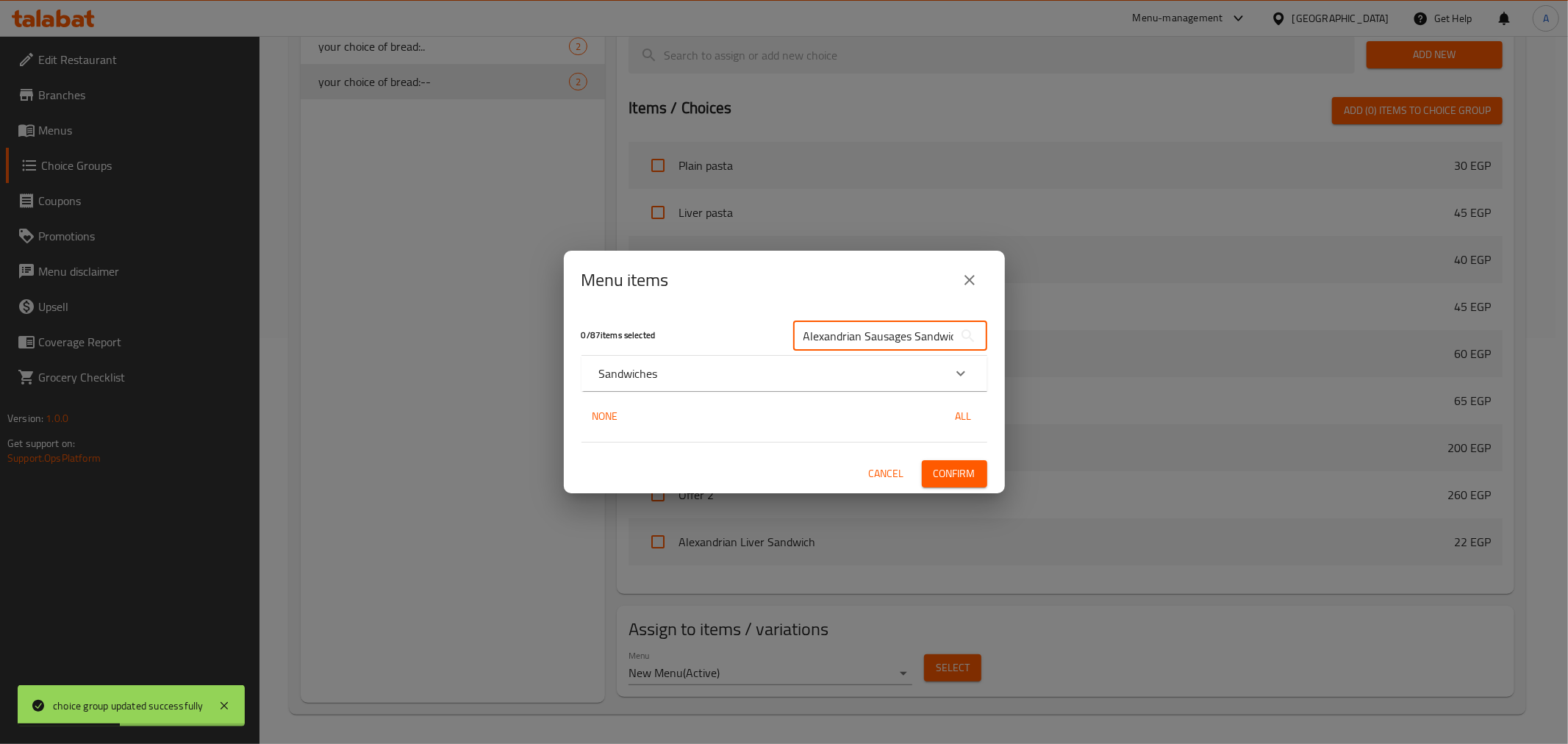
scroll to position [0, 10]
click at [669, 368] on div "Sandwiches" at bounding box center [772, 374] width 344 height 18
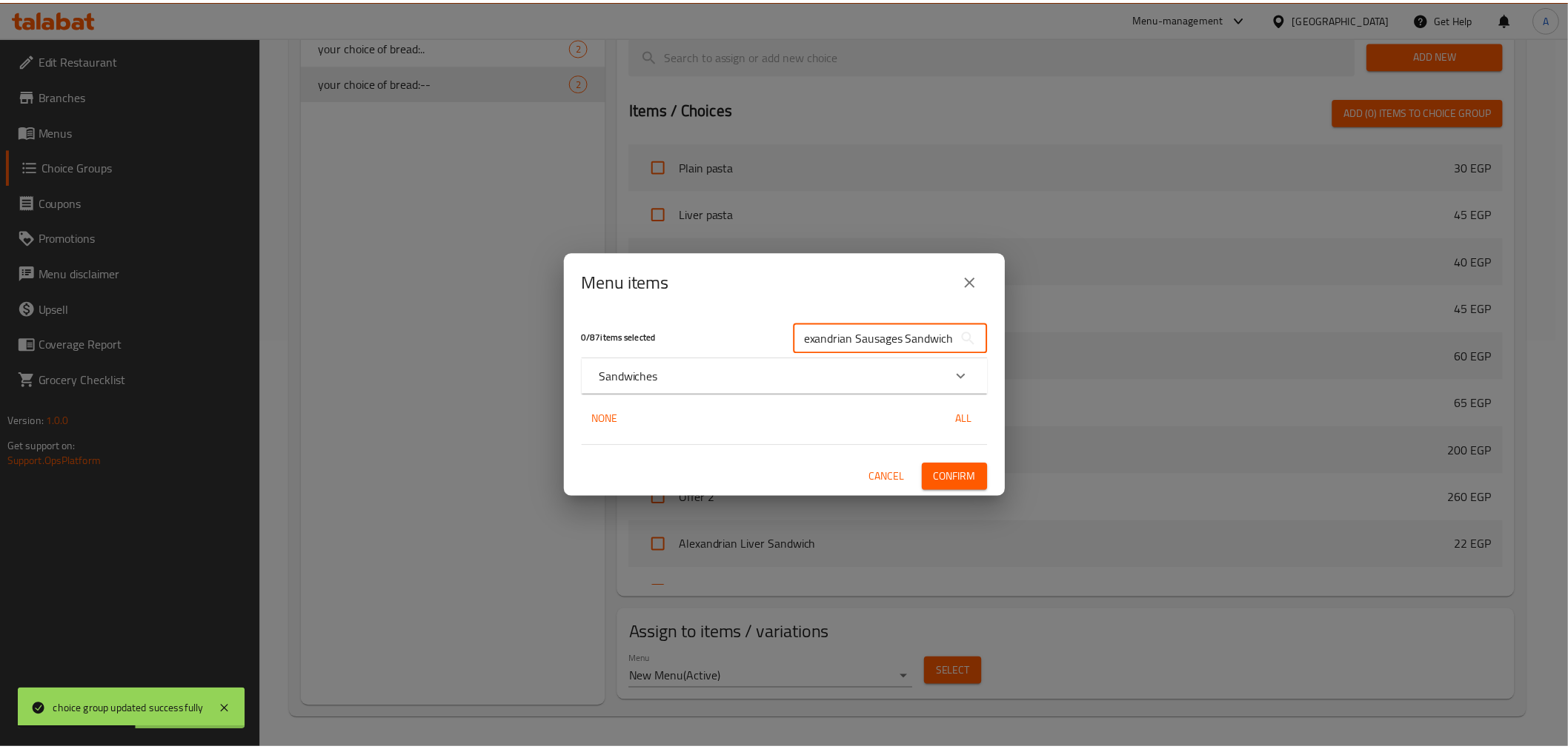
scroll to position [0, 0]
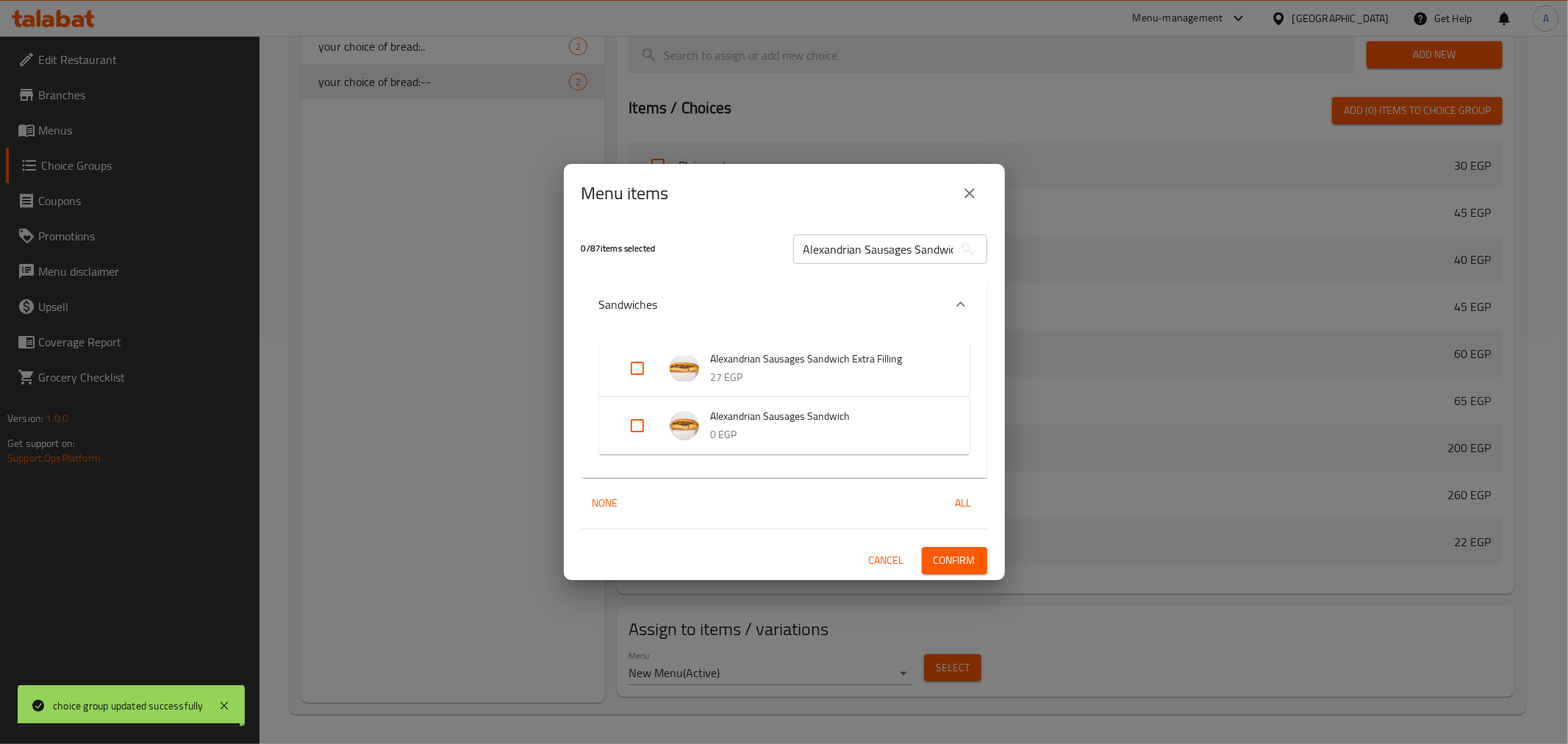
click at [858, 260] on input "Alexandrian Sausages Sandwich" at bounding box center [873, 249] width 160 height 30
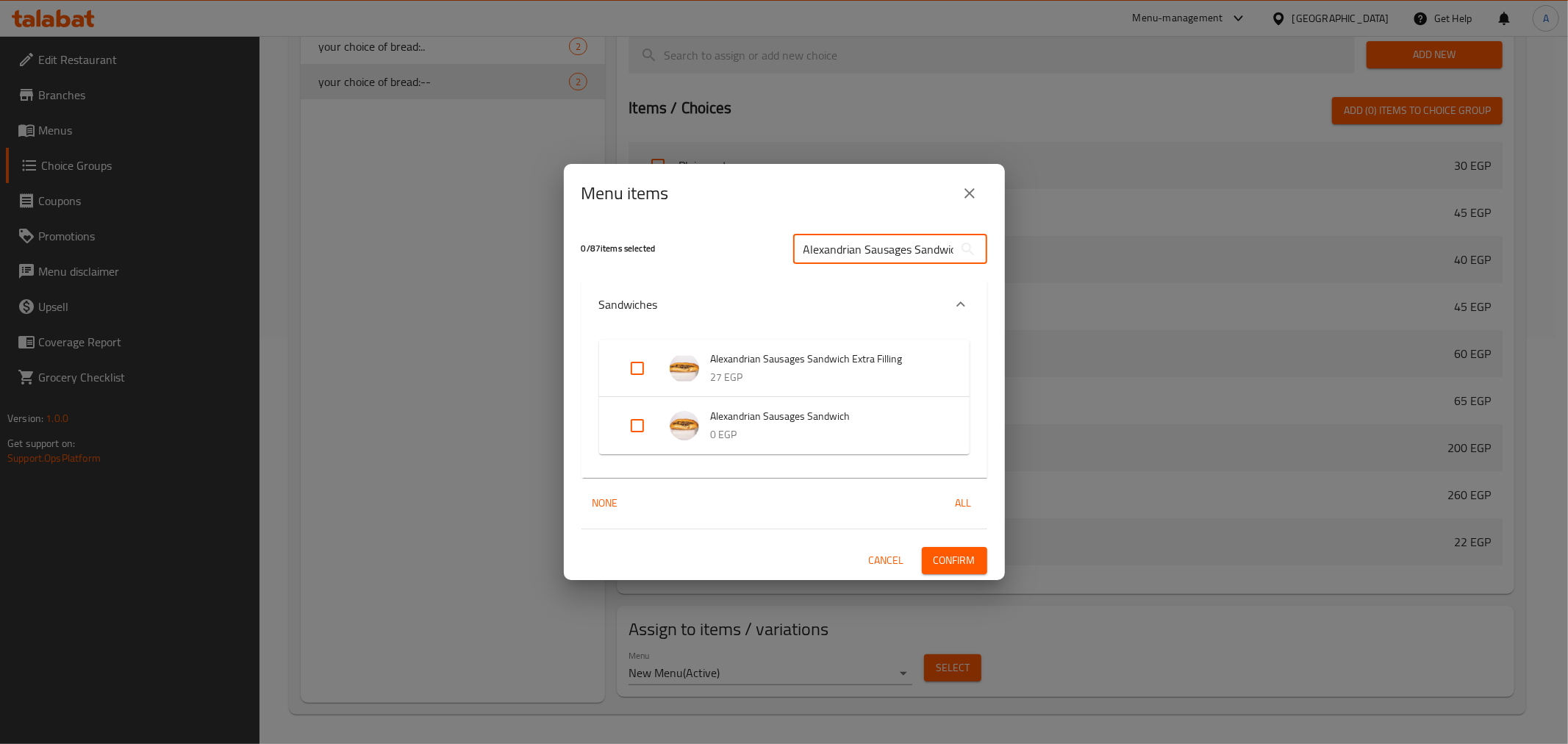
paste input "Grilled"
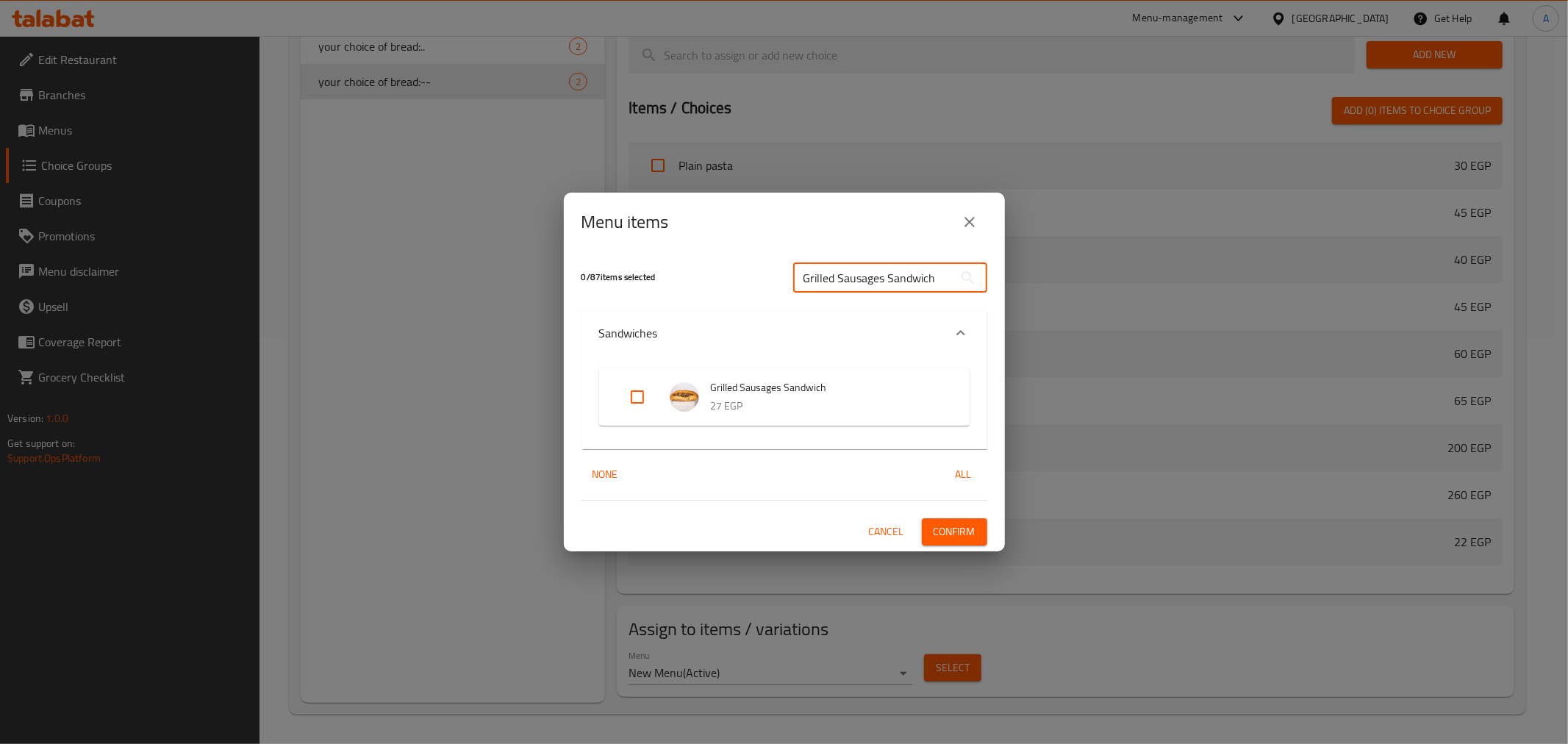
type input "Grilled Sausages Sandwich"
click at [637, 403] on input "Expand" at bounding box center [638, 397] width 35 height 35
checkbox input "true"
click at [952, 533] on span "Confirm" at bounding box center [954, 532] width 42 height 18
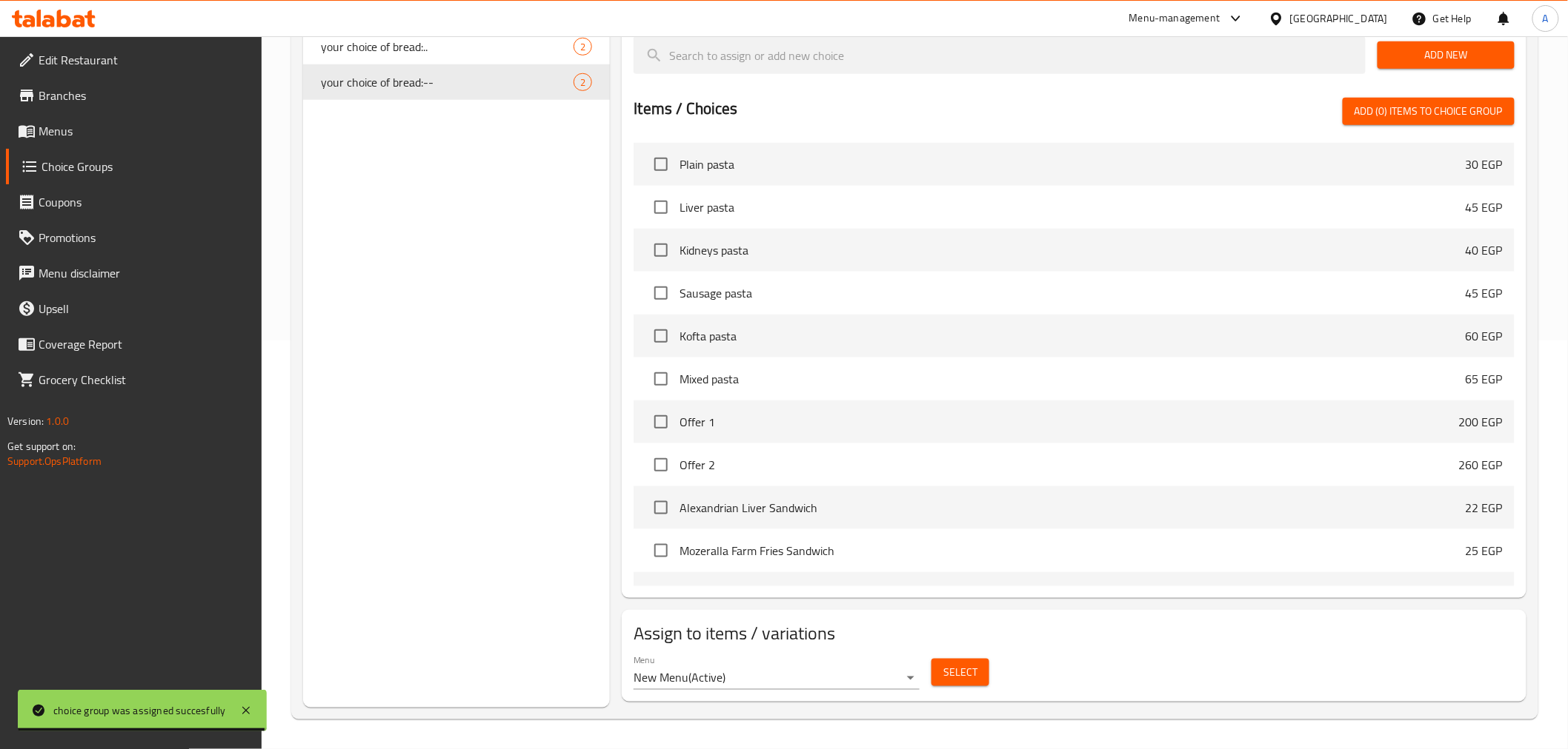
scroll to position [79, 0]
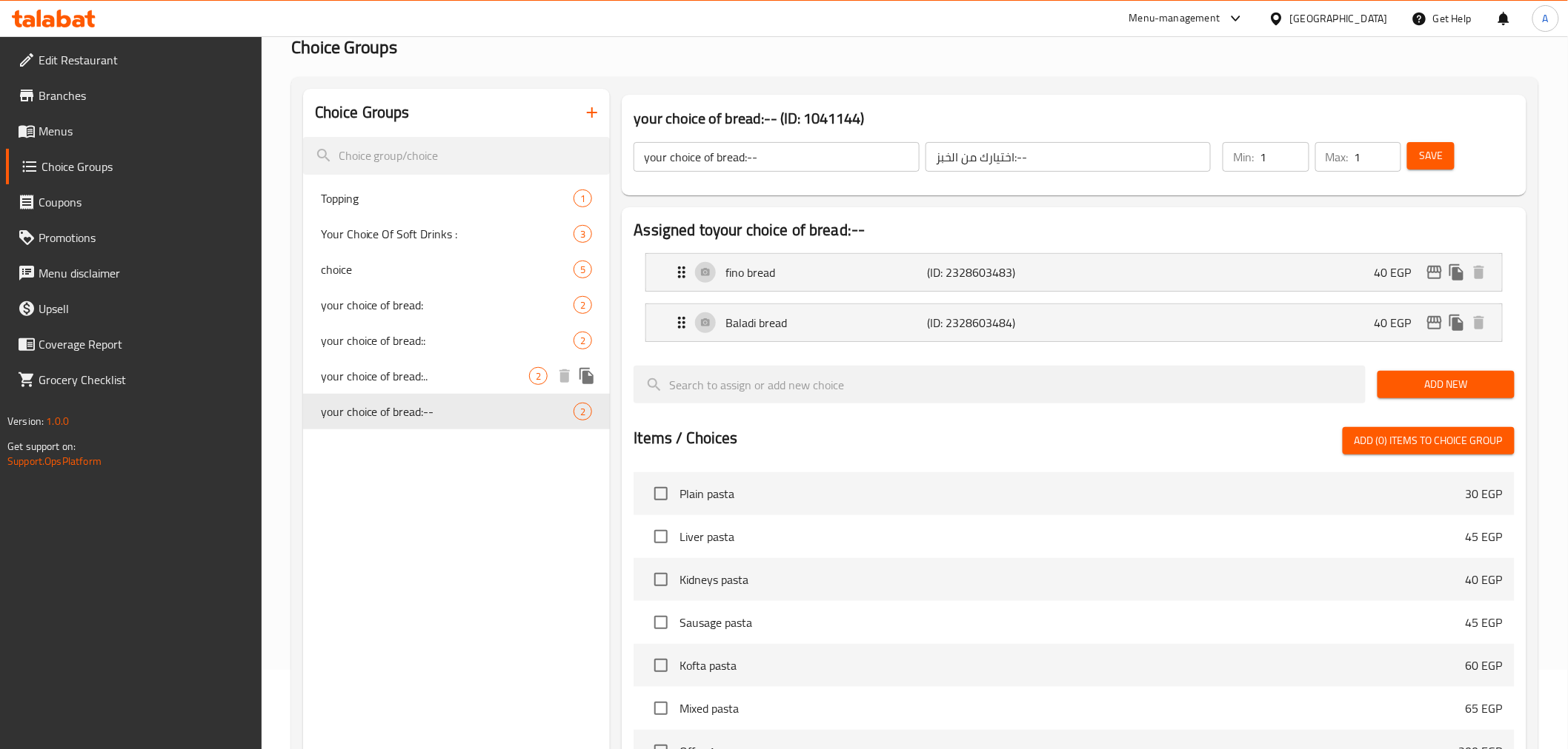
click at [388, 377] on span "your choice of bread:.." at bounding box center [425, 377] width 209 height 18
type input "your choice of bread:.."
type input "اختيارك من الخبز:.."
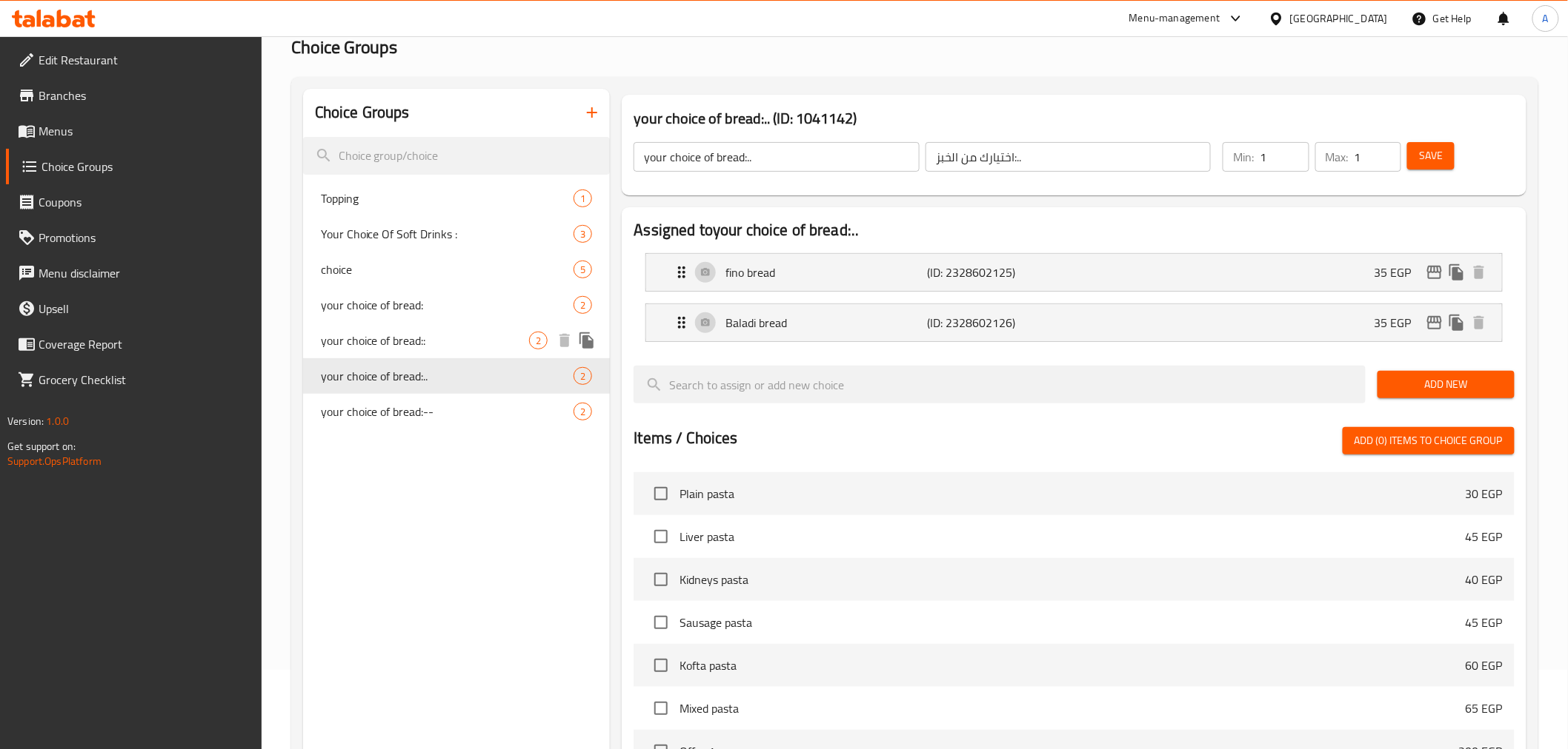
click at [402, 334] on span "your choice of bread::" at bounding box center [425, 340] width 209 height 18
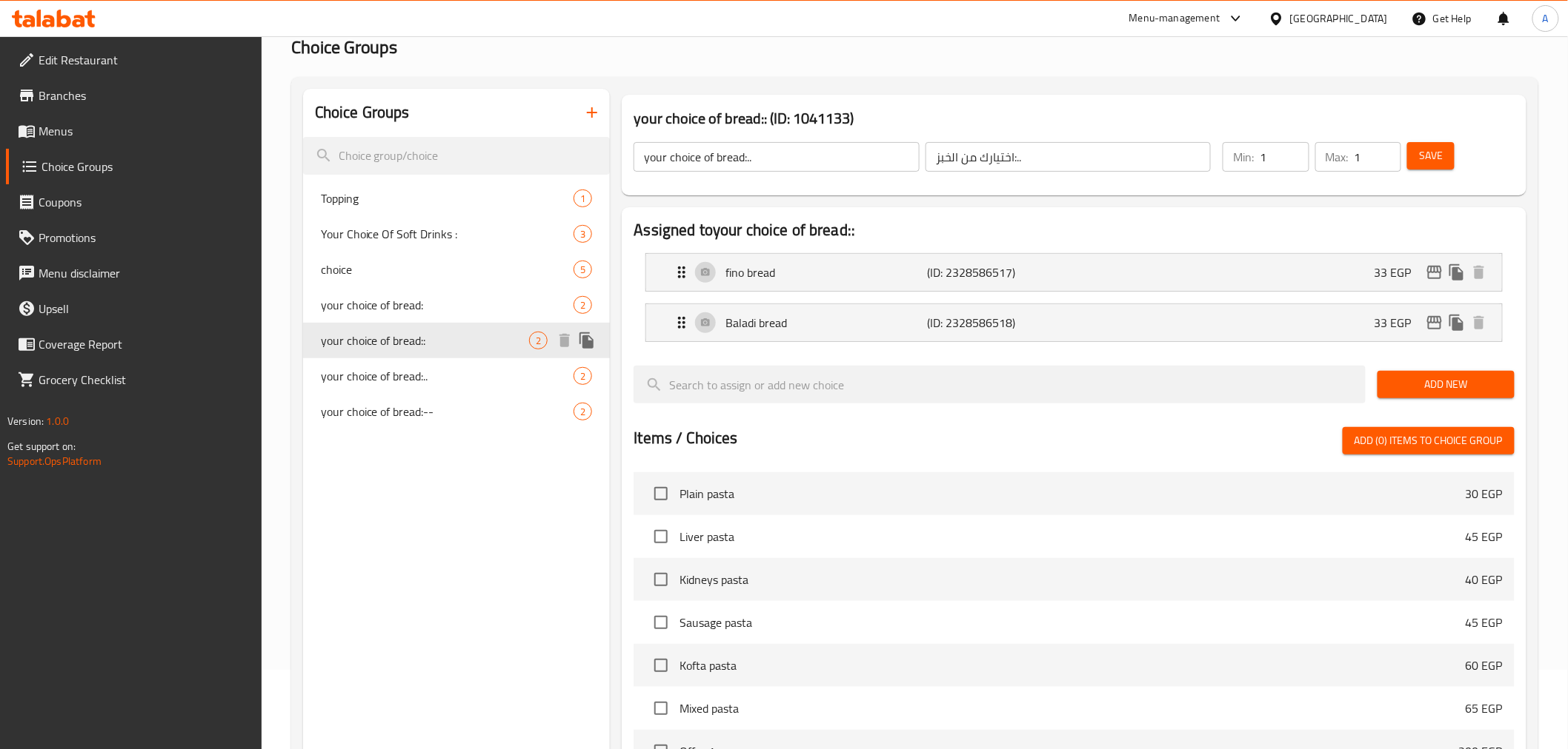
type input "your choice of bread::"
type input "اختيارك من الخبز::"
click at [407, 311] on span "your choice of bread:" at bounding box center [425, 305] width 209 height 18
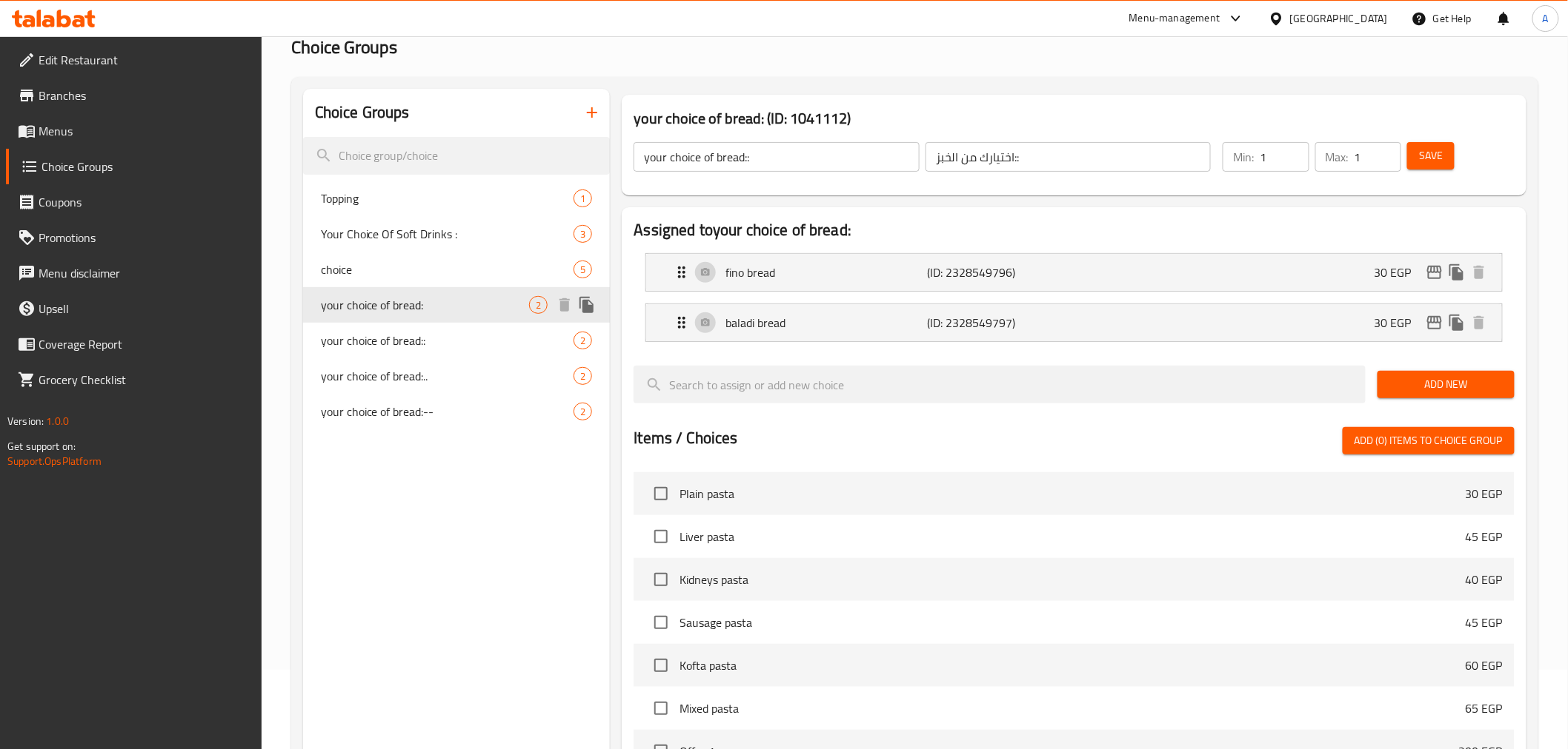
type input "your choice of bread:"
type input "اختيارك من الخبز:"
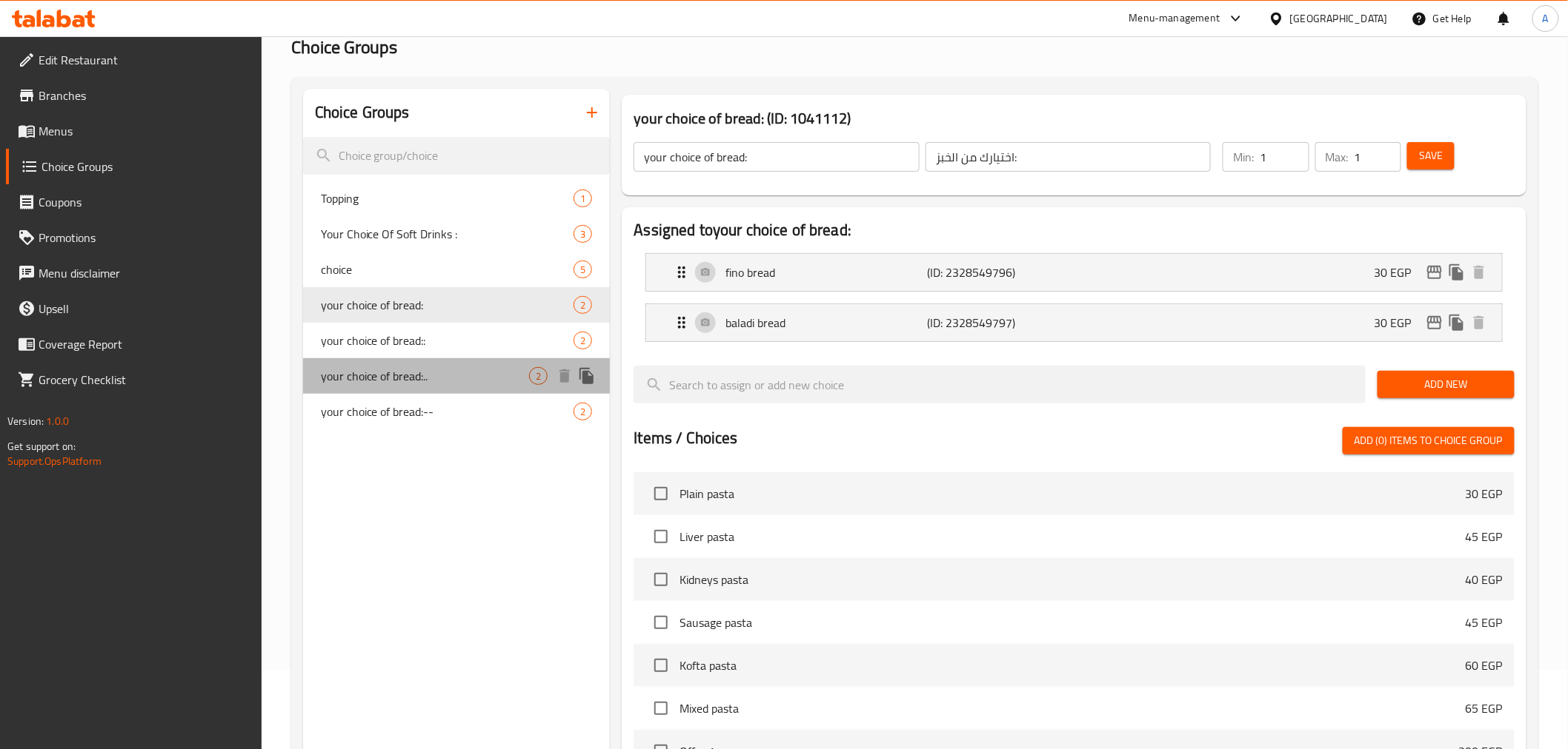
click at [406, 368] on span "your choice of bread:.." at bounding box center [425, 377] width 209 height 18
type input "your choice of bread:.."
type input "اختيارك من الخبز:.."
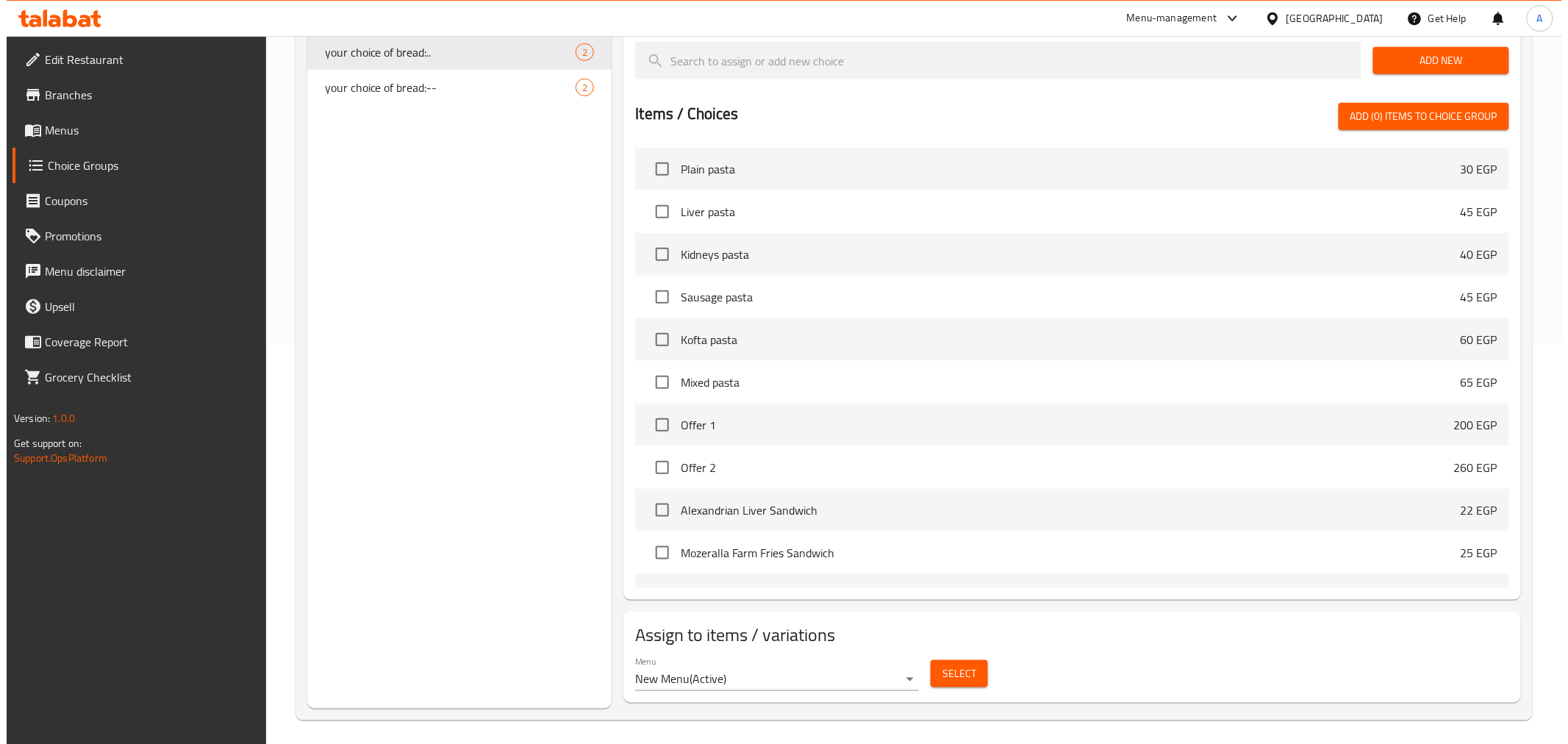
scroll to position [406, 0]
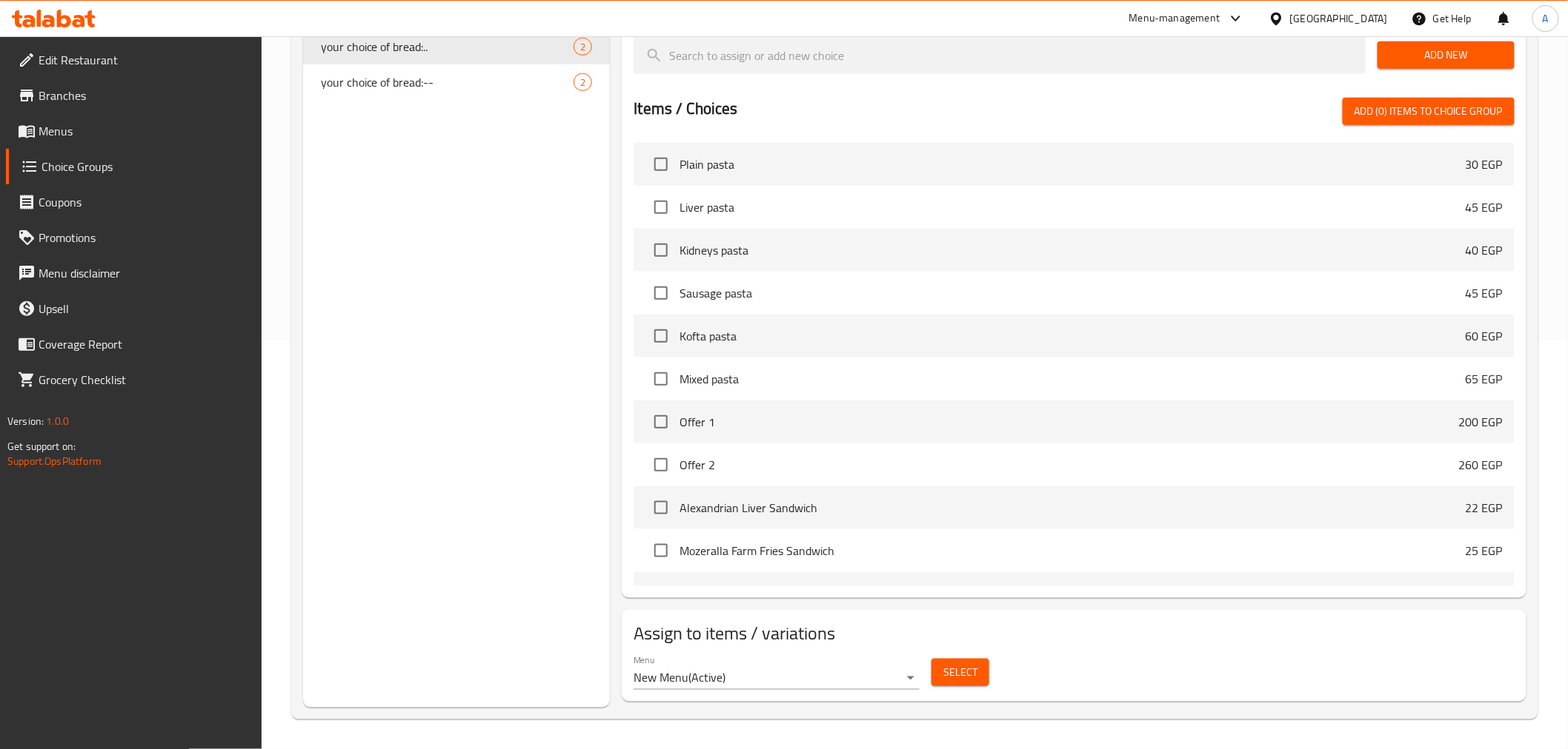
click at [953, 590] on span "Select" at bounding box center [960, 672] width 34 height 18
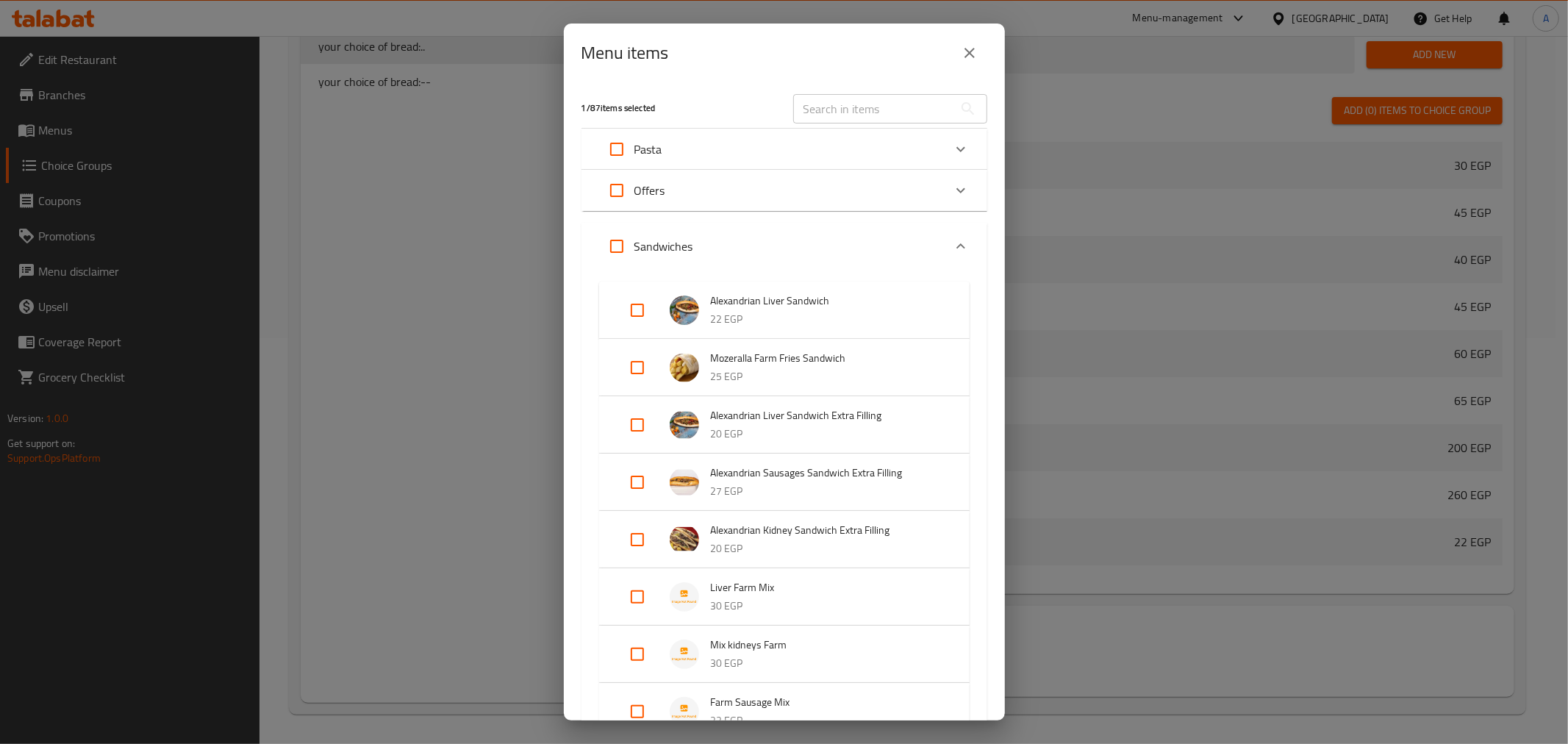
click at [836, 120] on input "text" at bounding box center [873, 108] width 160 height 30
paste input "Mix. Liver and Kidneys Sandwich"
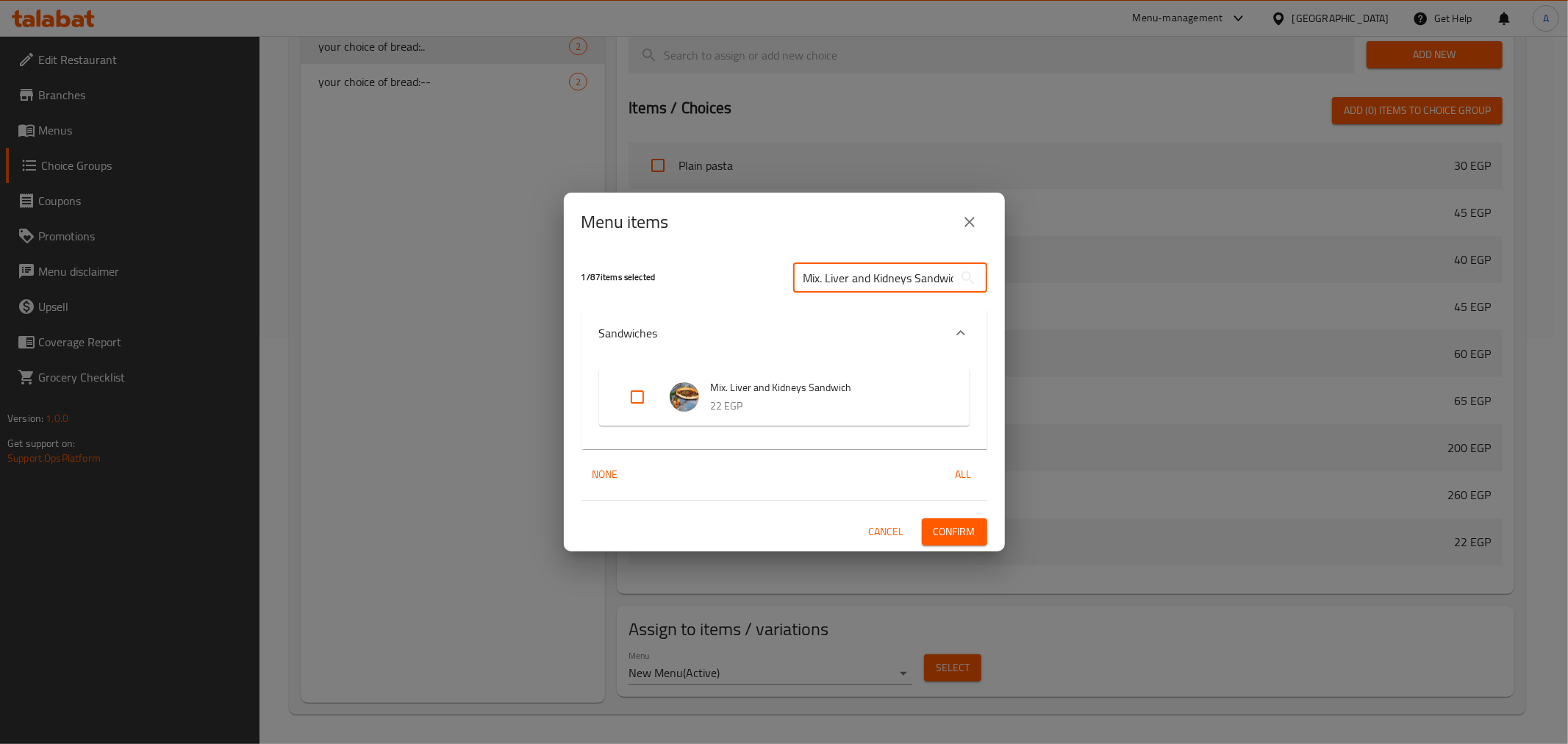
scroll to position [0, 11]
type input "Mix. Liver and Kidneys Sandwich"
click at [635, 400] on input "Expand" at bounding box center [638, 397] width 35 height 35
checkbox input "true"
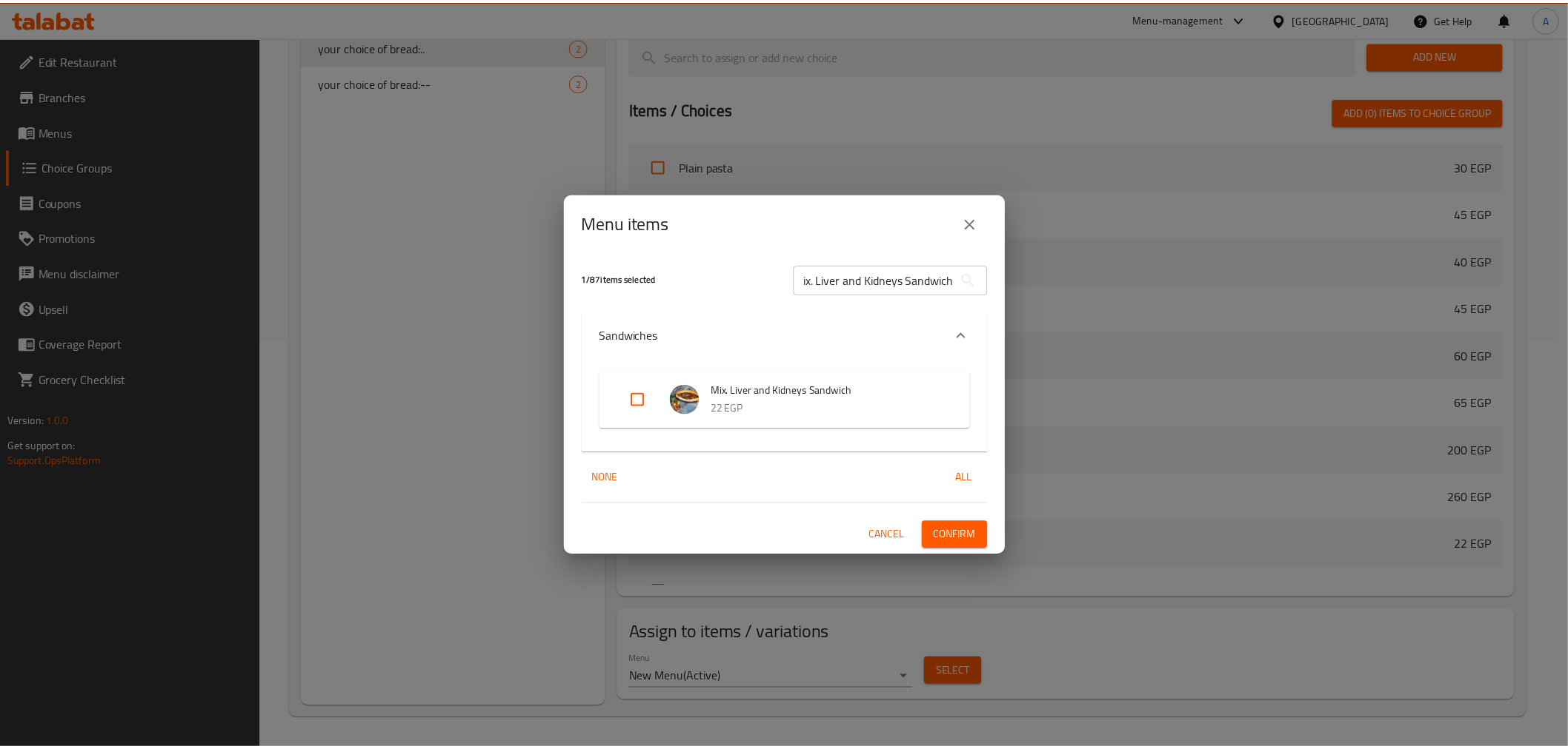
scroll to position [0, 0]
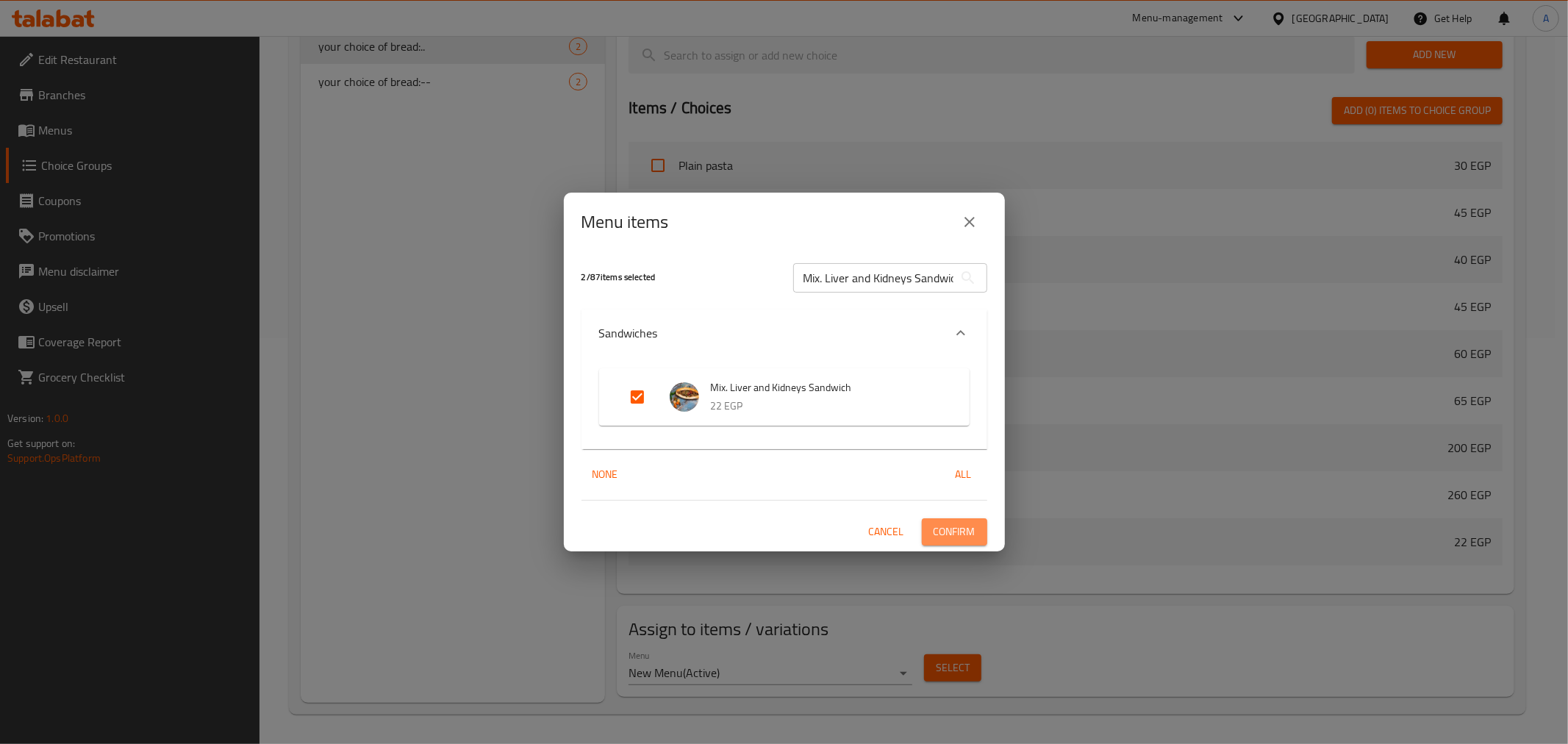
click at [953, 527] on span "Confirm" at bounding box center [954, 532] width 42 height 18
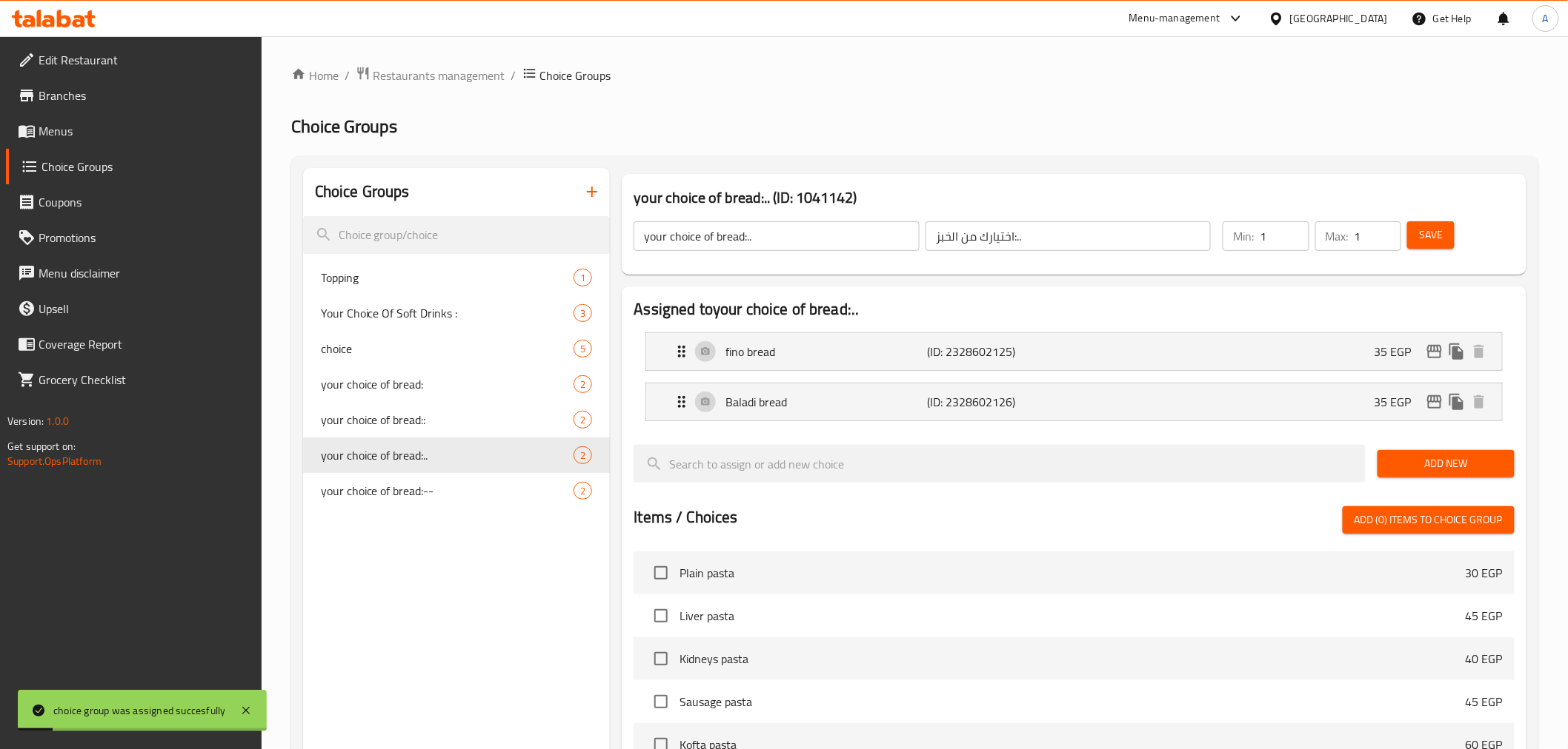
click at [1349, 239] on span "Save" at bounding box center [1431, 234] width 24 height 18
click at [447, 505] on div "your choice of bread:-- 2" at bounding box center [456, 491] width 308 height 35
type input "your choice of bread:--"
type input "اختيارك من الخبز:--"
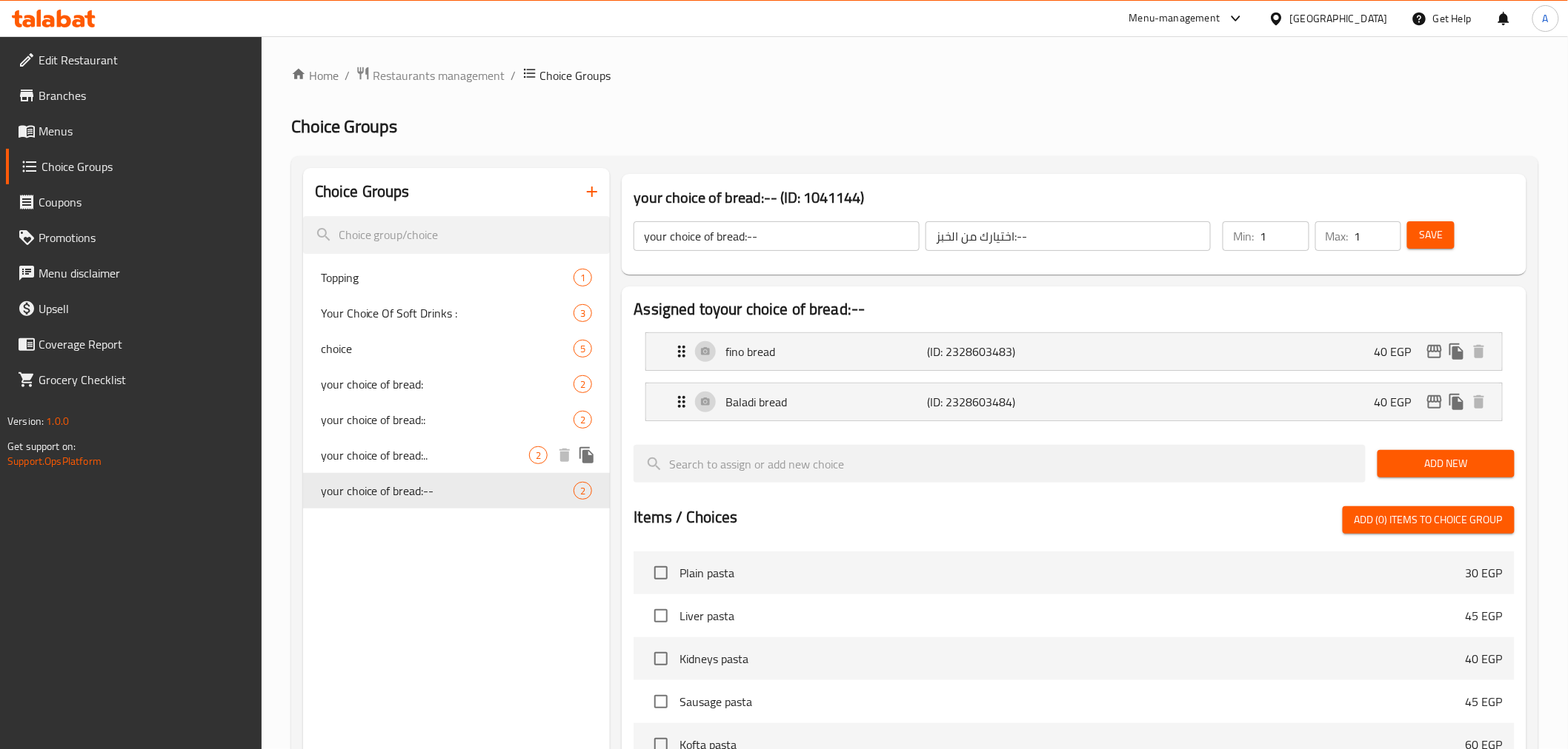
click at [433, 454] on span "your choice of bread:.." at bounding box center [425, 455] width 209 height 18
type input "your choice of bread:.."
type input "اختيارك من الخبز:.."
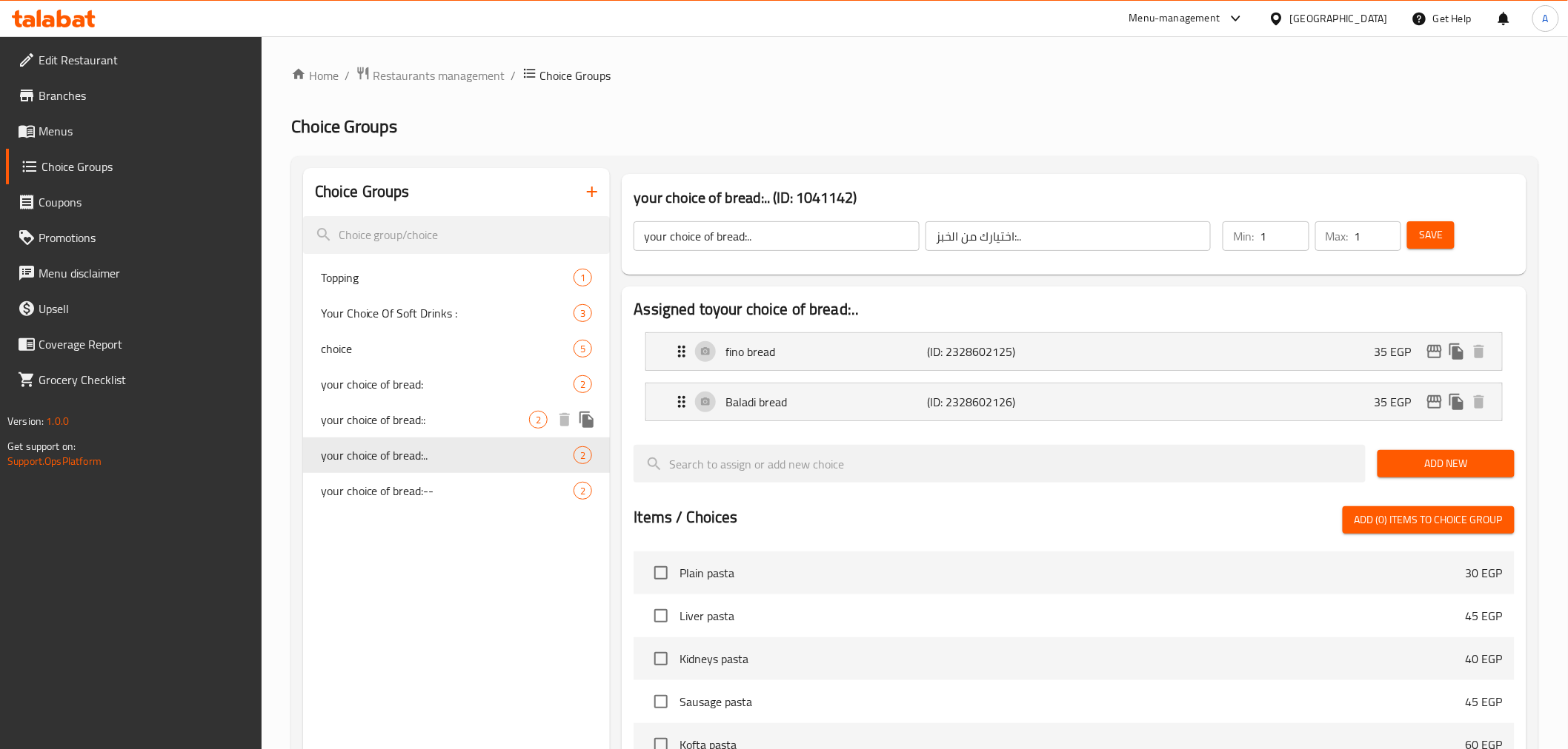
click at [443, 421] on span "your choice of bread::" at bounding box center [425, 420] width 209 height 18
type input "your choice of bread::"
type input "اختيارك من الخبز::"
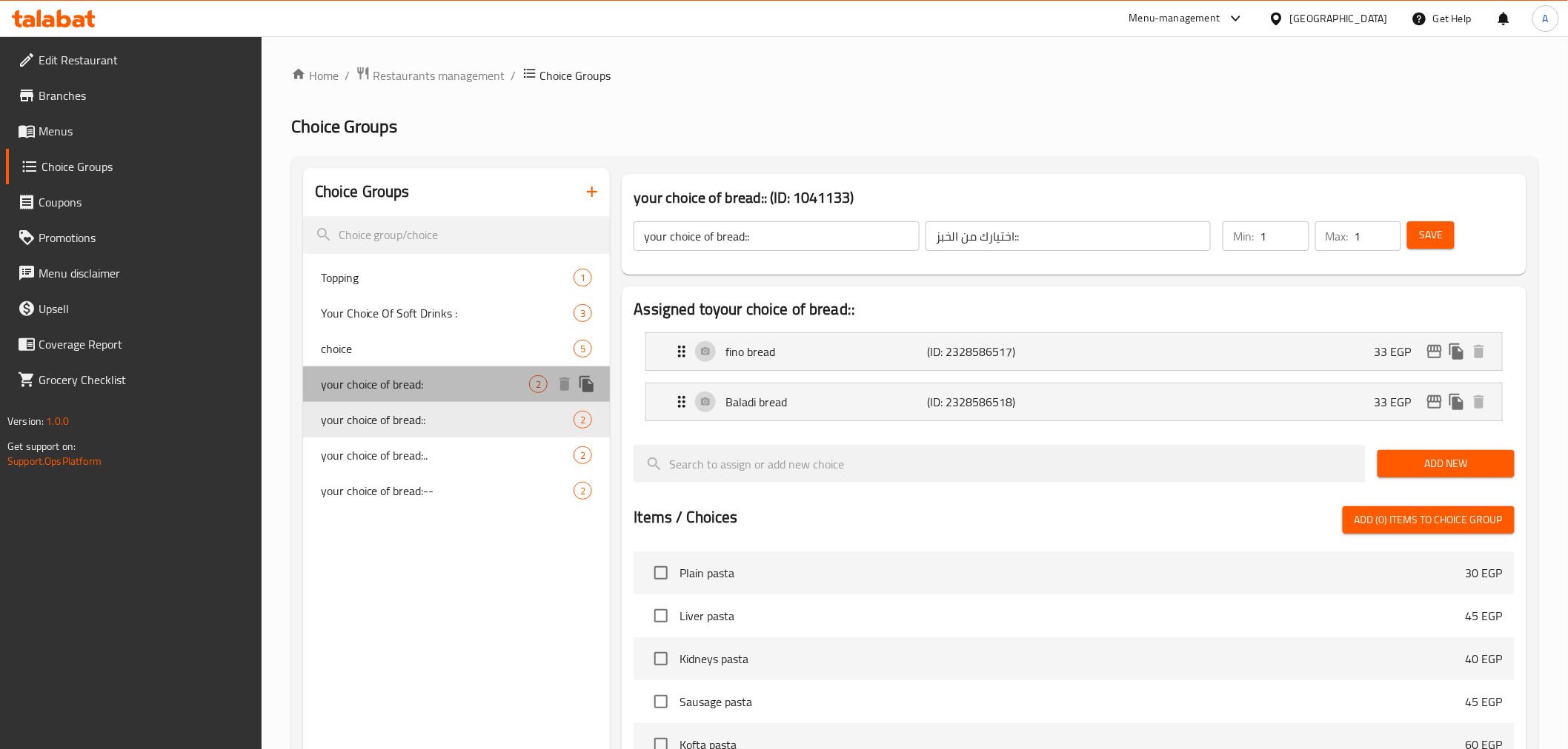
click at [437, 387] on span "your choice of bread:" at bounding box center [425, 385] width 209 height 18
type input "your choice of bread:"
type input "اختيارك من الخبز:"
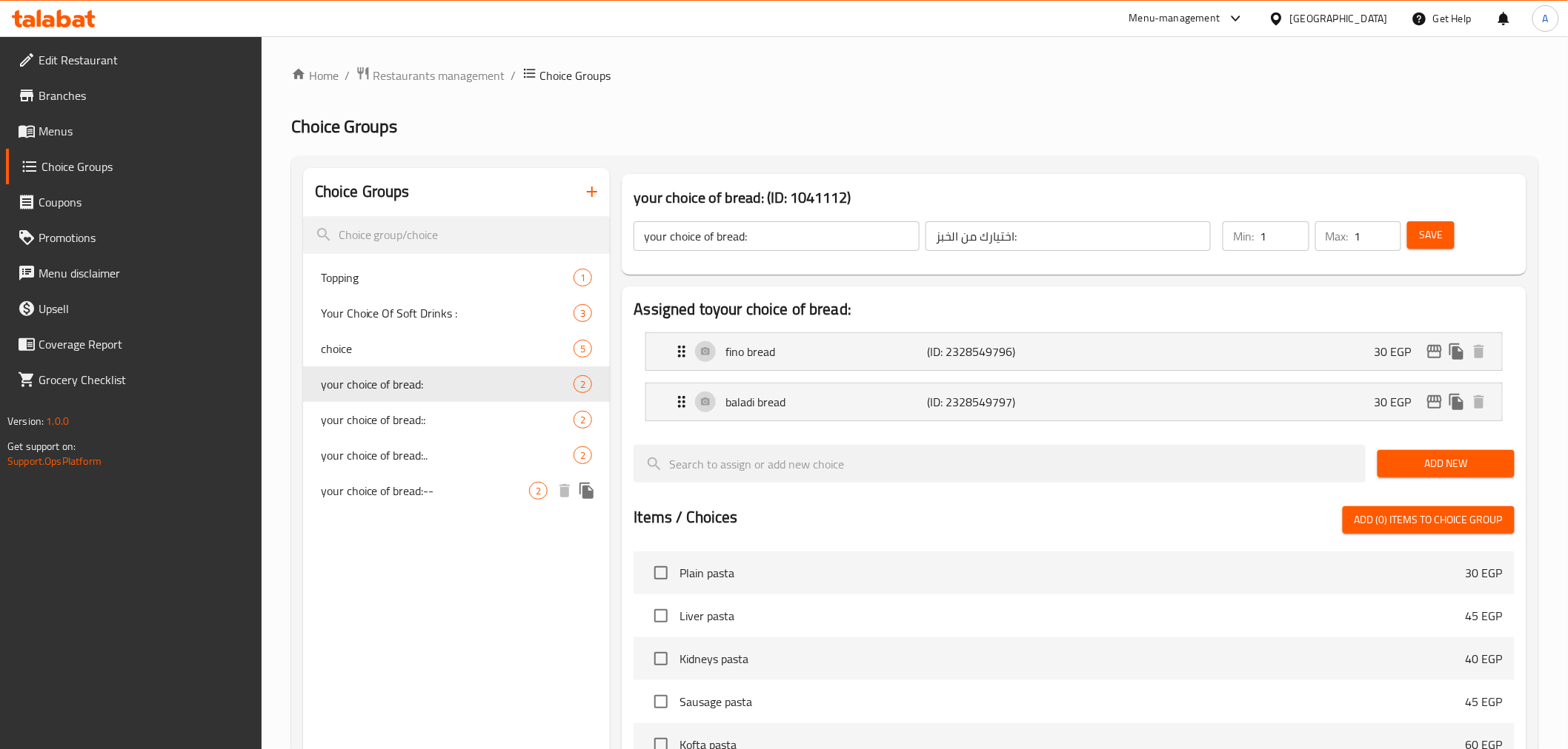
click at [590, 490] on icon "duplicate" at bounding box center [586, 491] width 18 height 18
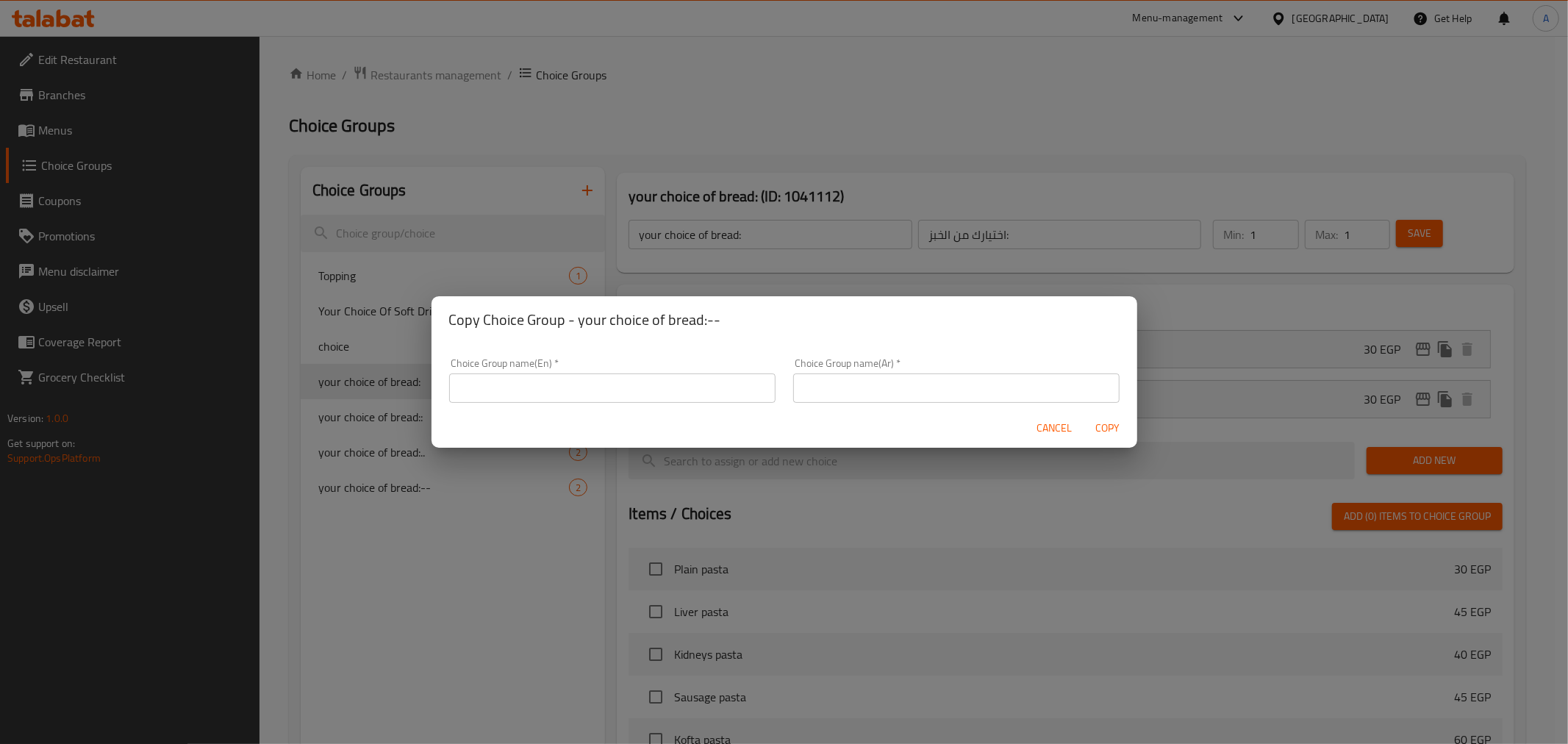
click at [585, 386] on input "text" at bounding box center [613, 388] width 327 height 30
type input "your choice of bread:"
click at [897, 399] on input "text" at bounding box center [957, 388] width 327 height 30
type input "اختيارك من الخبز:"
click at [674, 383] on input "your choice of bread:" at bounding box center [613, 388] width 327 height 30
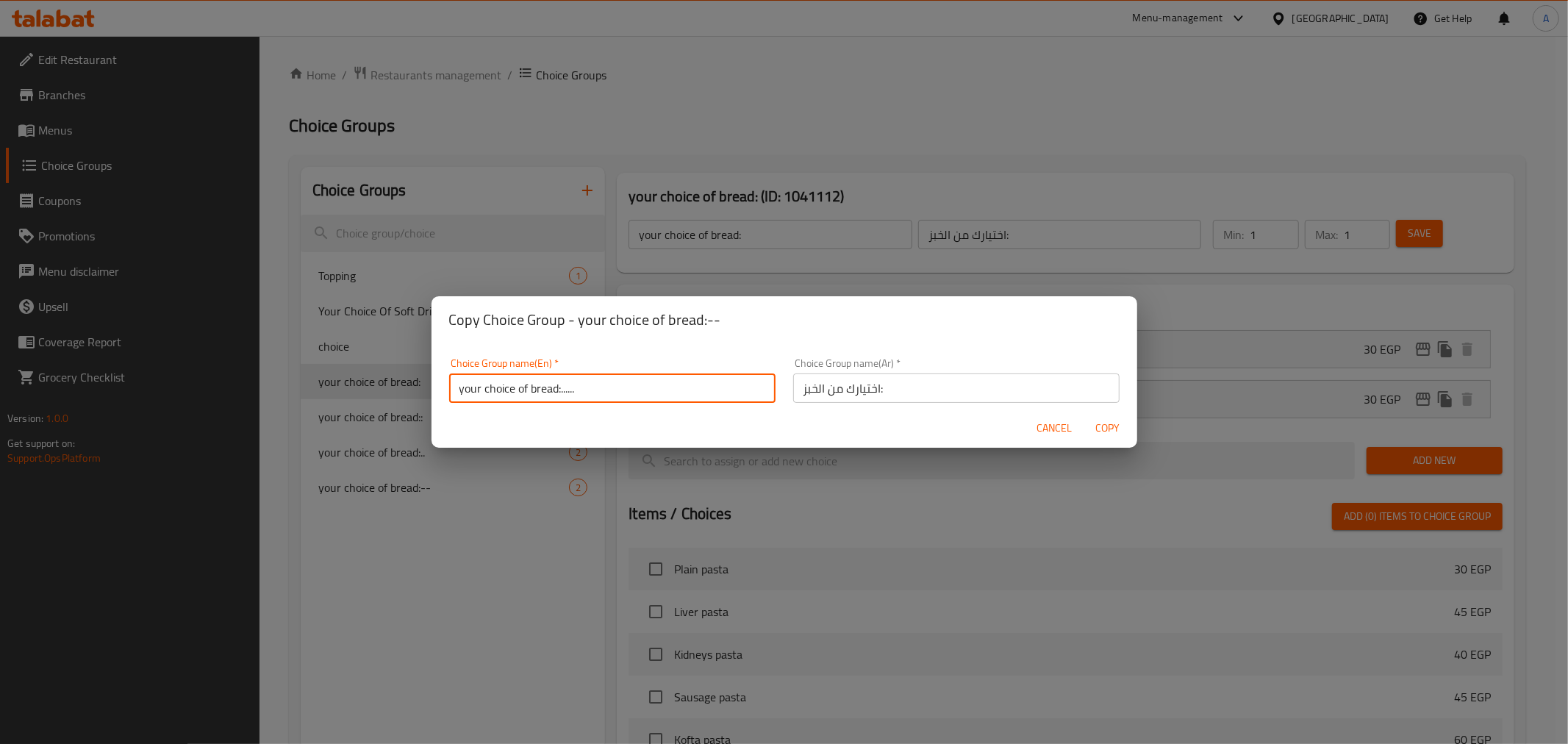
type input "your choice of bread:......"
click at [839, 393] on input "اختيارك من الخبز:" at bounding box center [957, 388] width 327 height 30
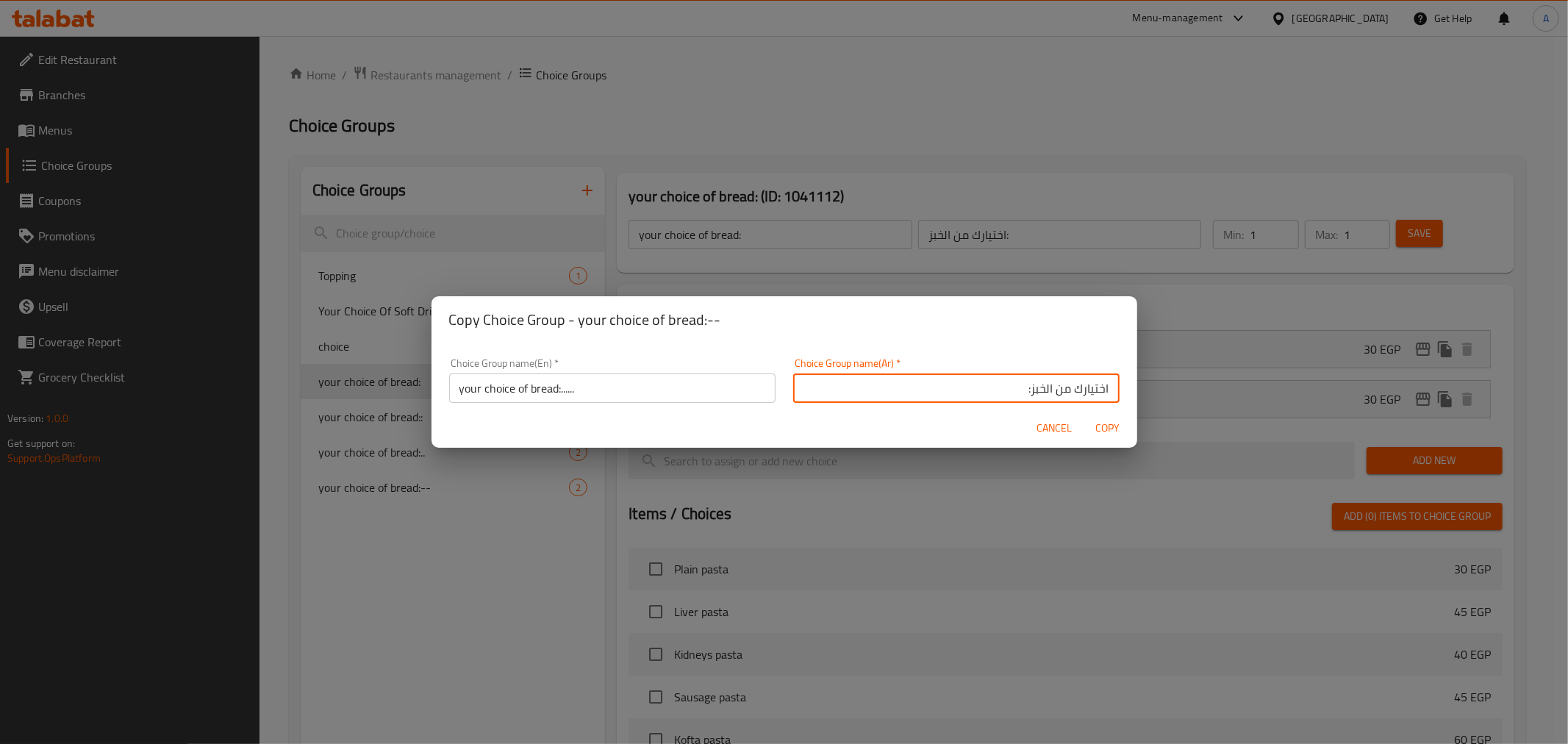
click at [839, 393] on input "اختيارك من الخبز:" at bounding box center [957, 388] width 327 height 30
type input "اختيارك من الخبز:......"
click at [1105, 427] on span "Copy" at bounding box center [1108, 428] width 35 height 18
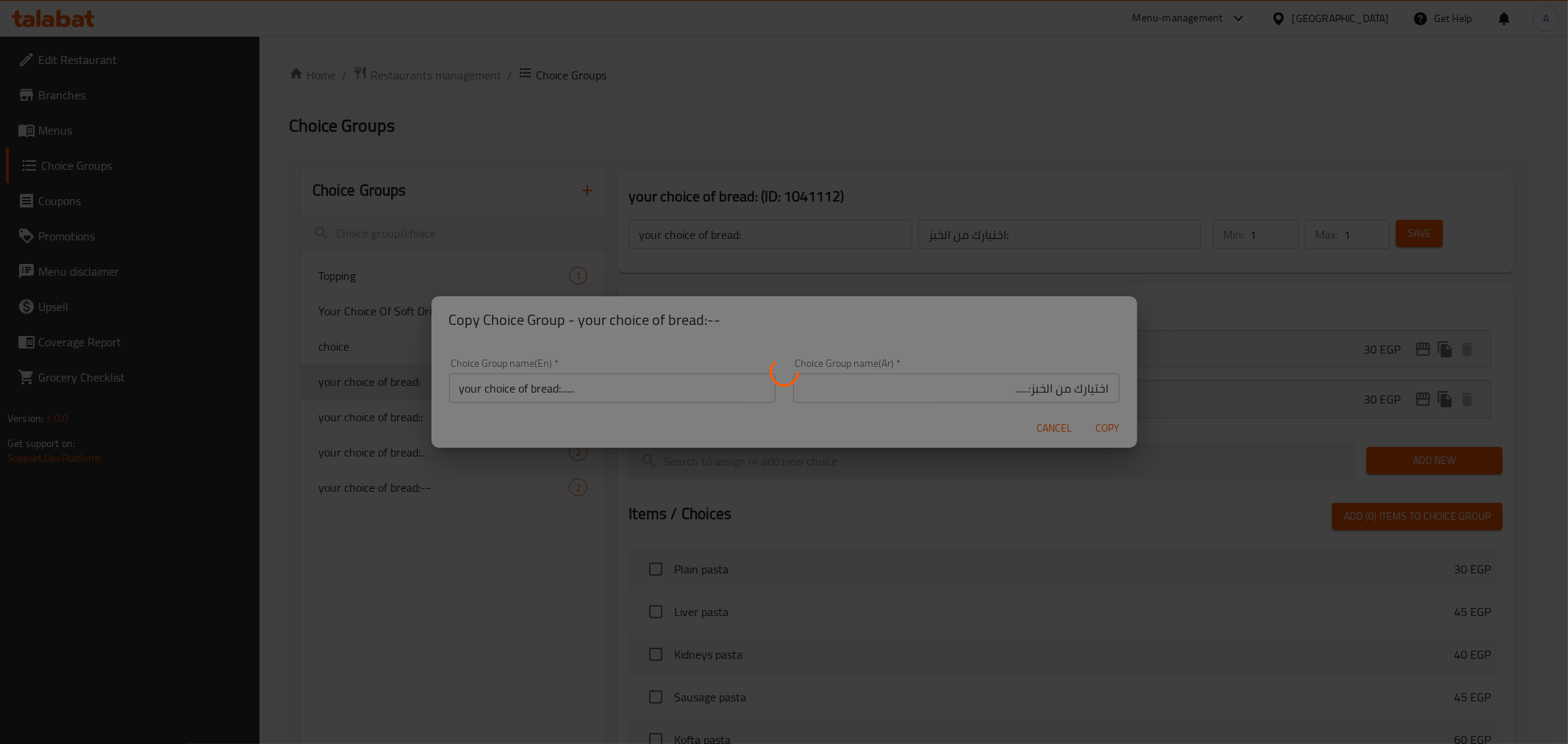
type input "your choice of bread:......"
type input "اختيارك من الخبز:......"
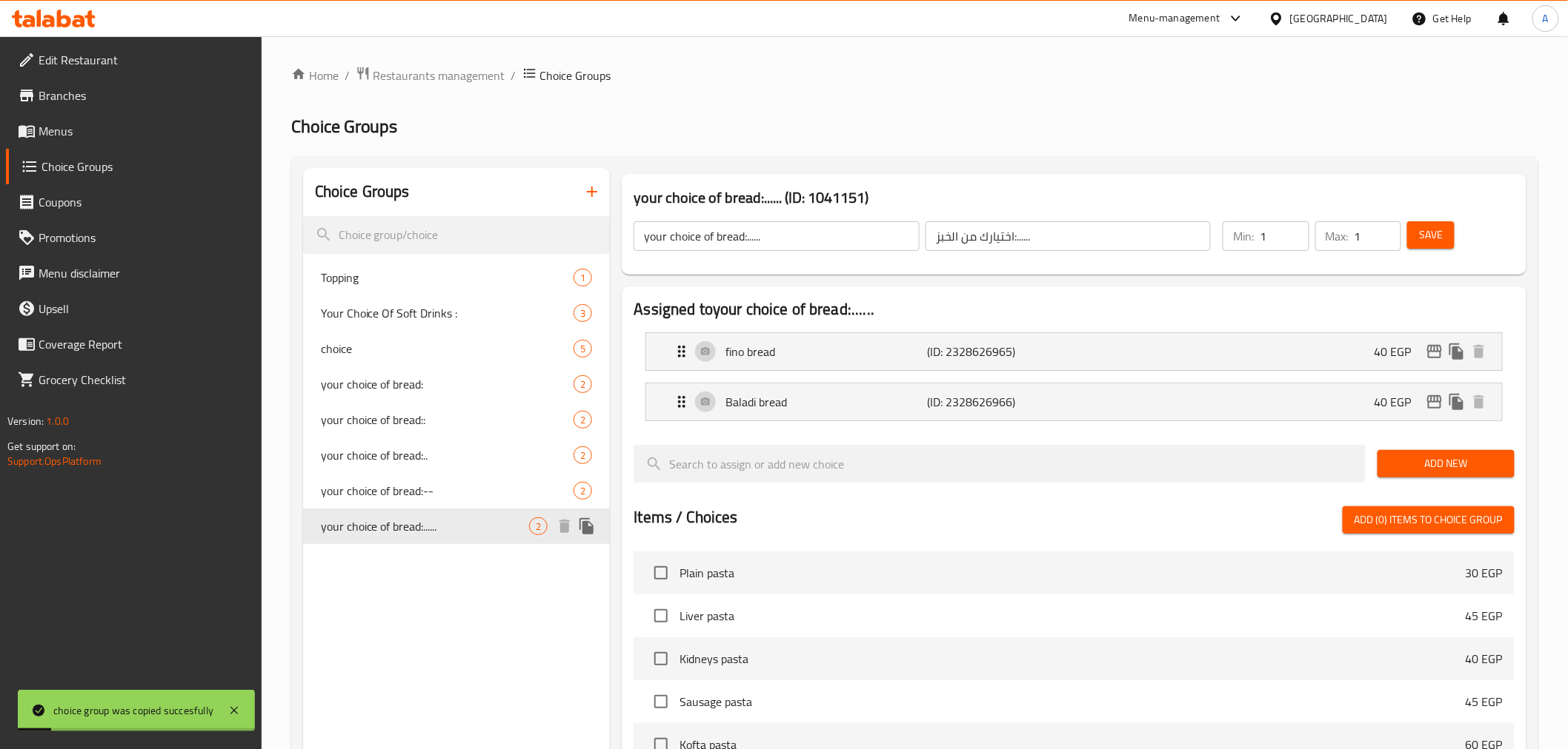
click at [377, 535] on span "your choice of bread:......" at bounding box center [425, 527] width 209 height 18
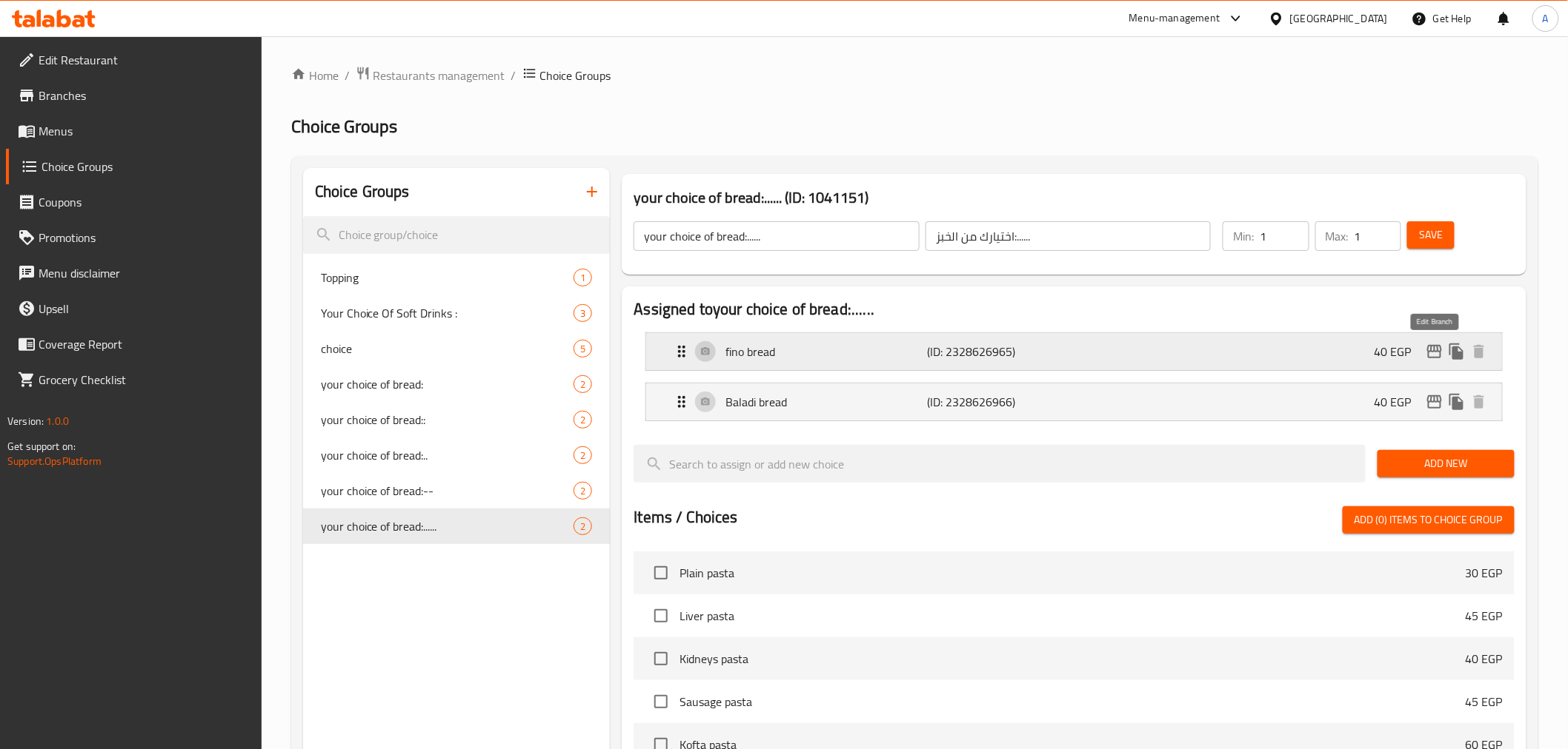
click at [1349, 358] on icon "edit" at bounding box center [1435, 352] width 18 height 18
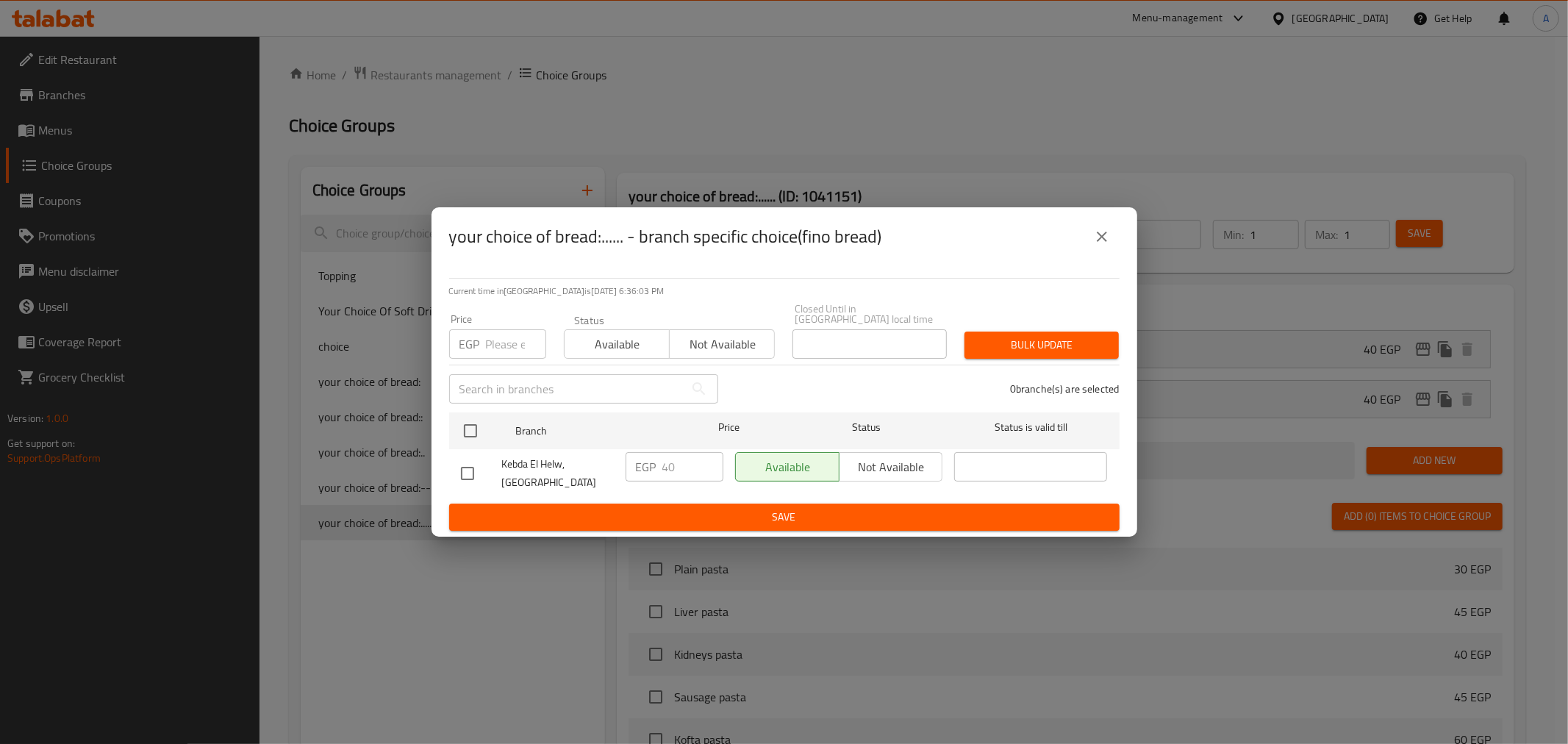
click at [501, 340] on input "number" at bounding box center [517, 344] width 61 height 30
type input "45"
click at [464, 447] on div "Kebda El Helw, [GEOGRAPHIC_DATA]" at bounding box center [537, 474] width 165 height 54
click at [467, 431] on input "checkbox" at bounding box center [470, 431] width 31 height 31
checkbox input "true"
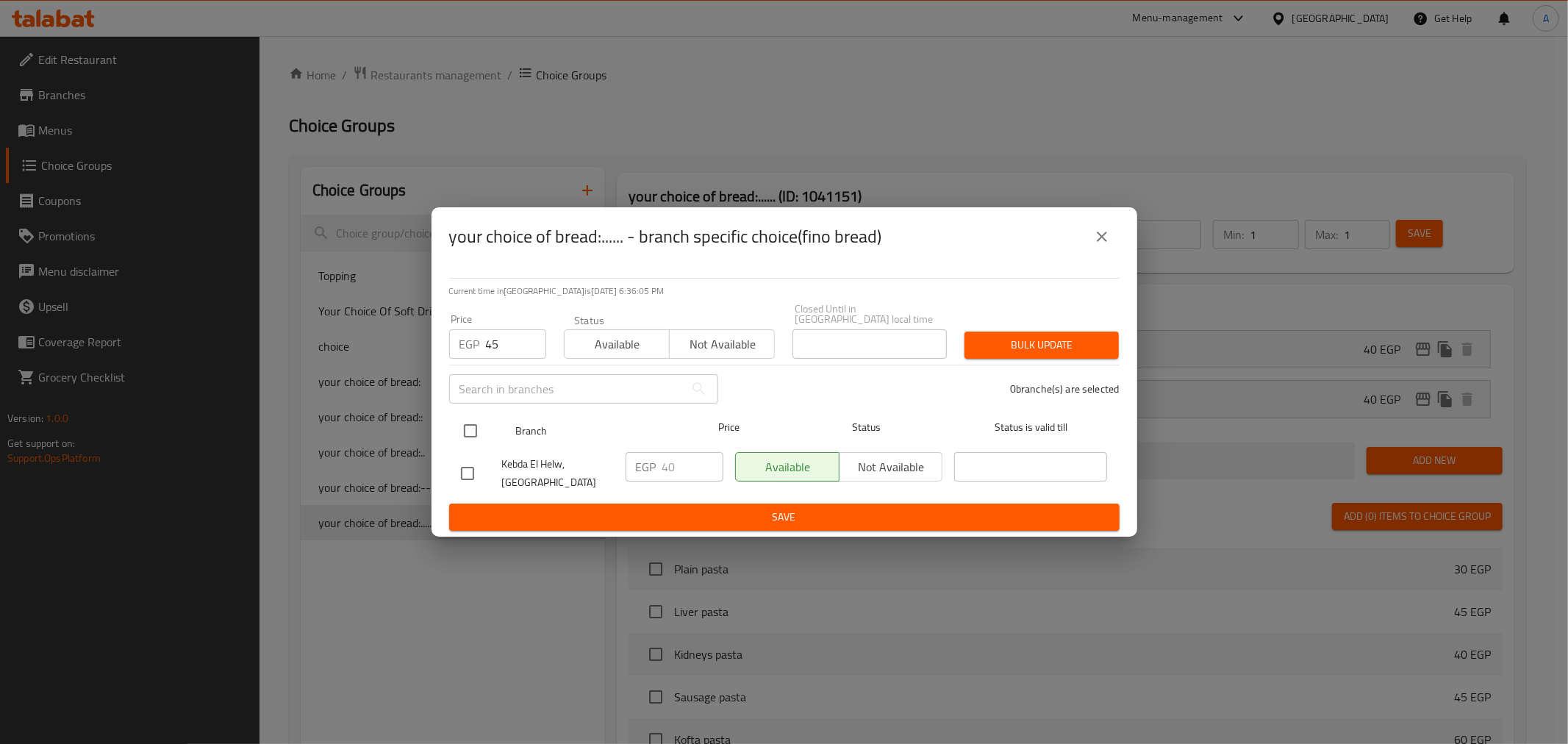
checkbox input "true"
click at [1034, 352] on button "Bulk update" at bounding box center [1042, 345] width 155 height 27
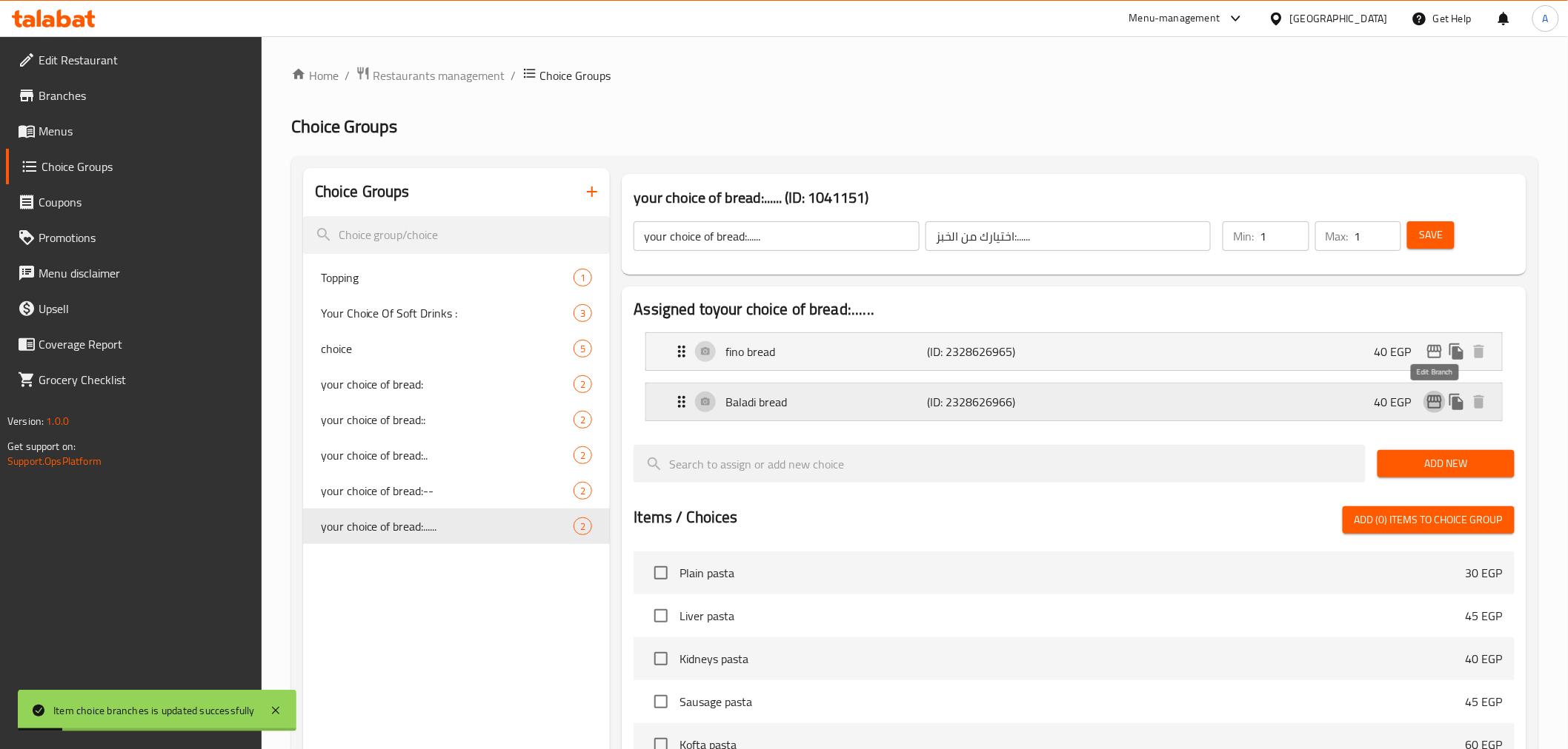
click at [1349, 405] on icon "edit" at bounding box center [1435, 402] width 18 height 18
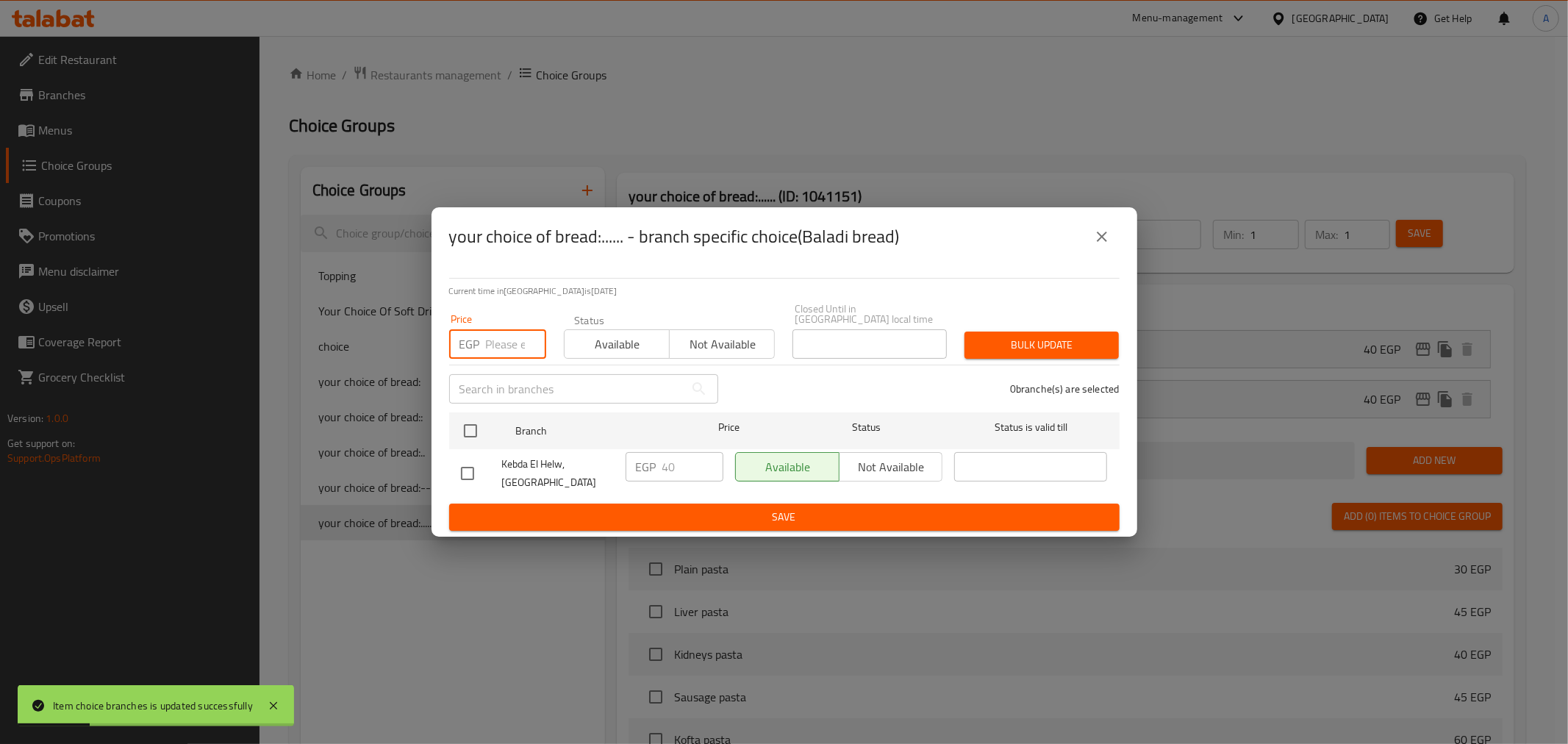
click at [509, 349] on input "number" at bounding box center [517, 344] width 61 height 30
type input "45"
click at [466, 423] on input "checkbox" at bounding box center [470, 431] width 31 height 31
checkbox input "true"
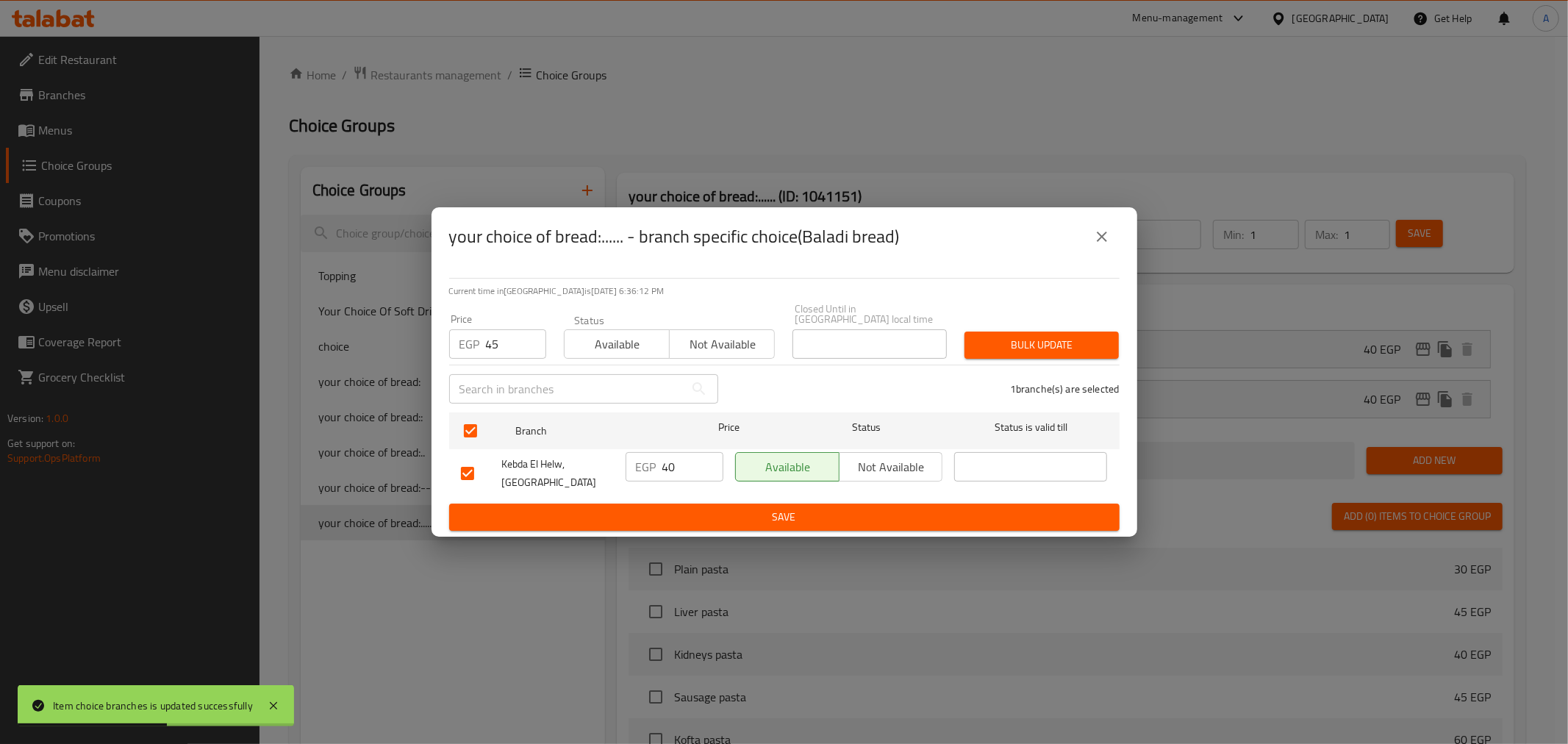
click at [1009, 346] on span "Bulk update" at bounding box center [1042, 345] width 131 height 18
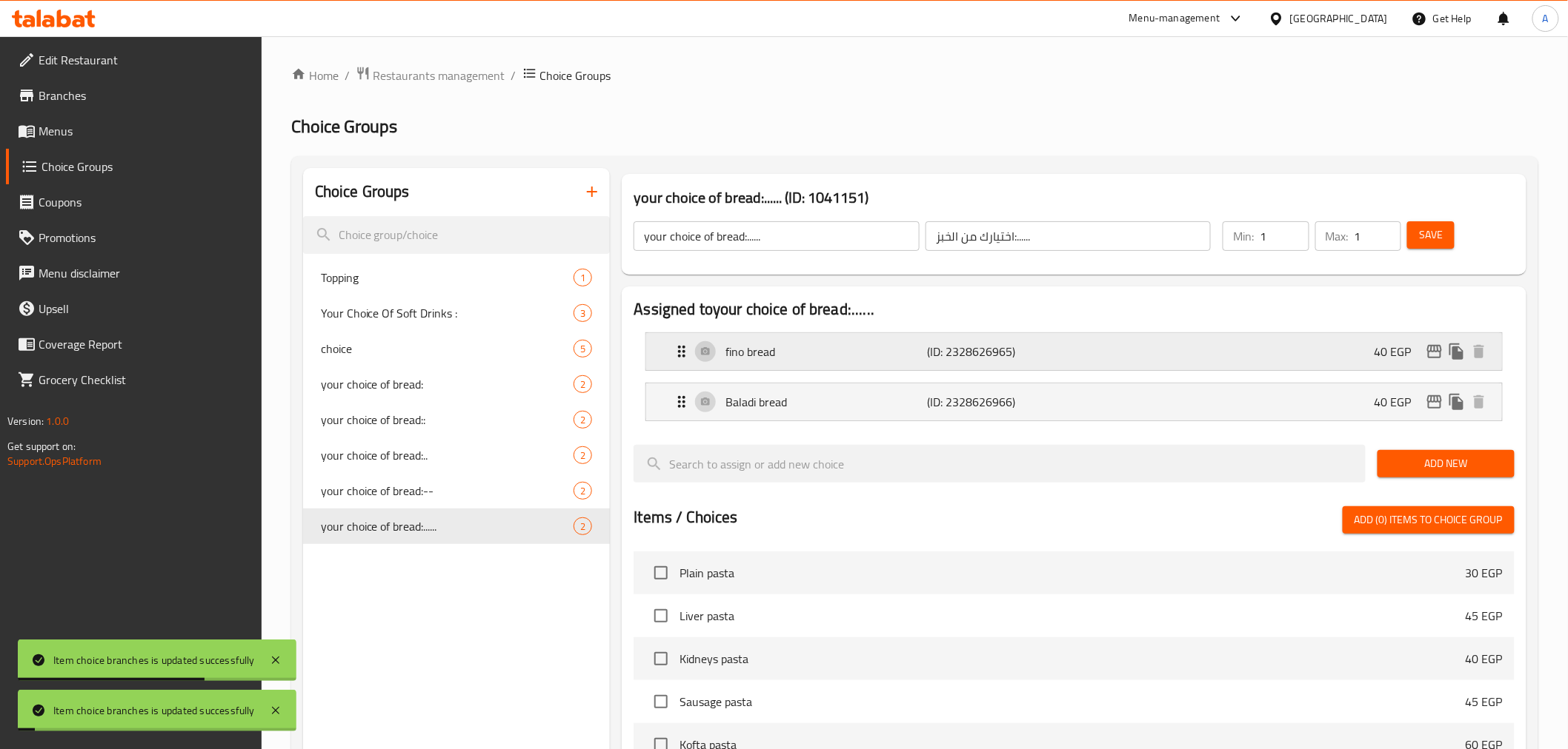
click at [1071, 344] on div "fino bread (ID: 2328626965) 40 EGP" at bounding box center [1078, 352] width 811 height 37
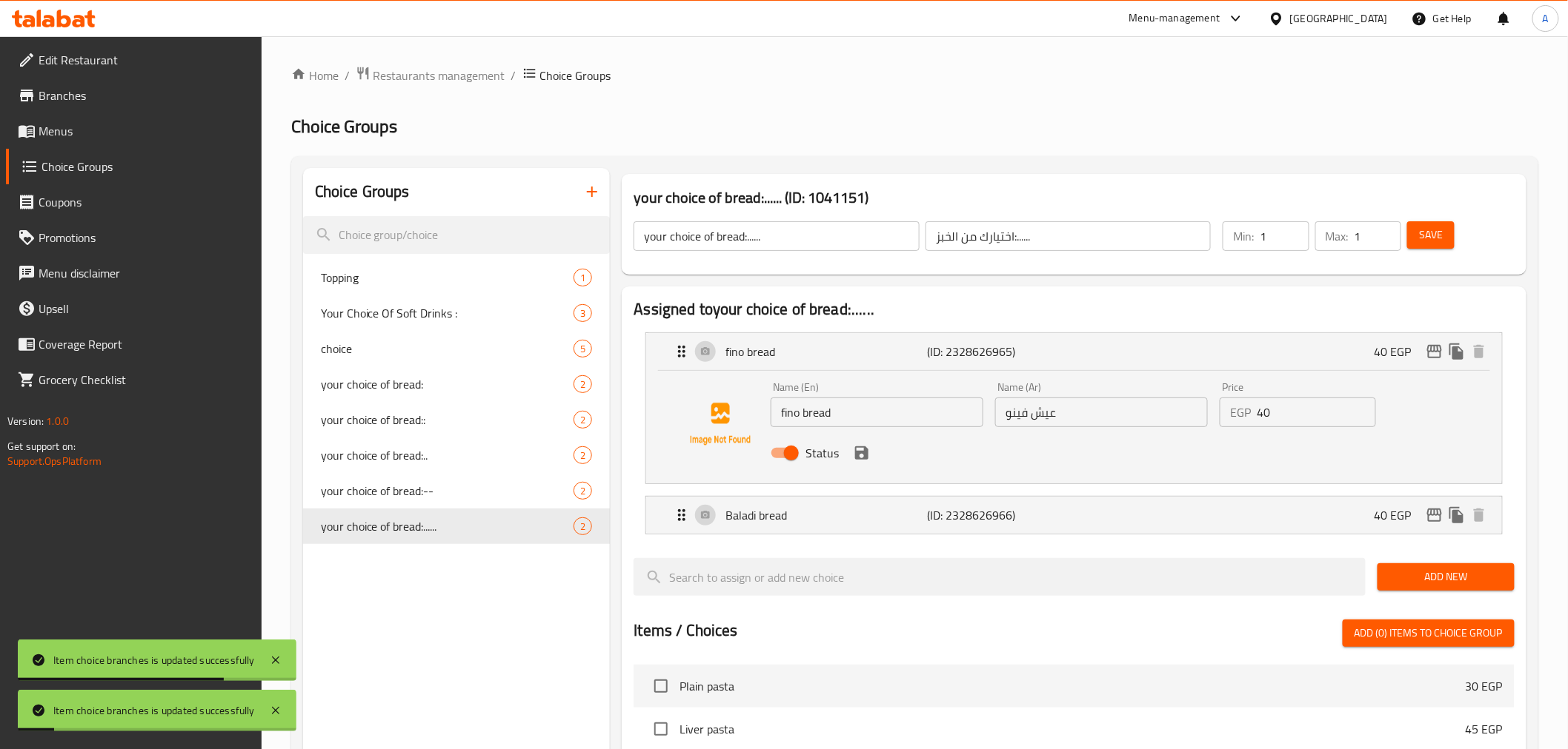
click at [1285, 421] on input "40" at bounding box center [1316, 412] width 120 height 30
click at [861, 449] on icon "save" at bounding box center [862, 453] width 18 height 18
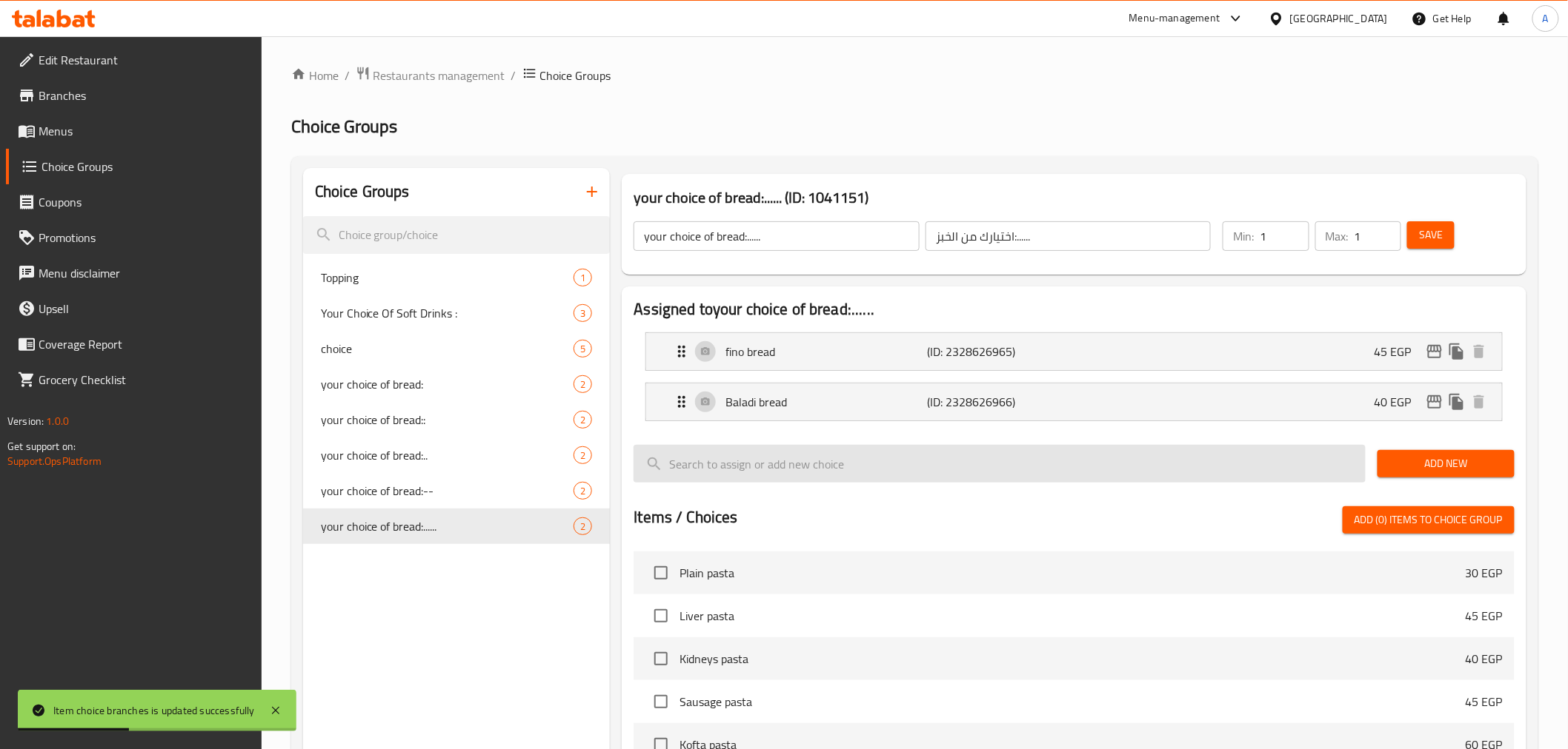
type input "45"
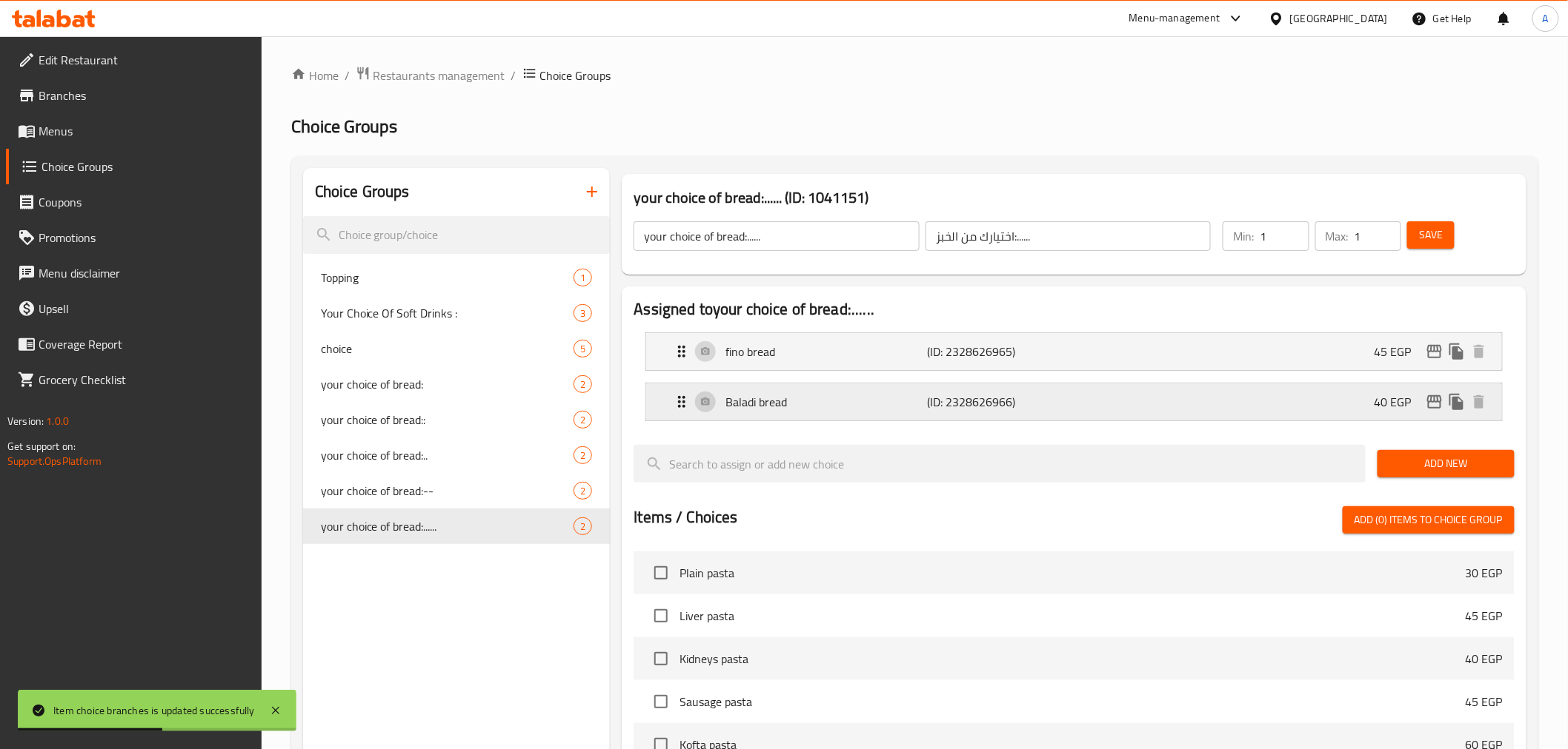
click at [1092, 410] on div "Baladi bread (ID: 2328626966) 40 EGP" at bounding box center [1078, 402] width 811 height 37
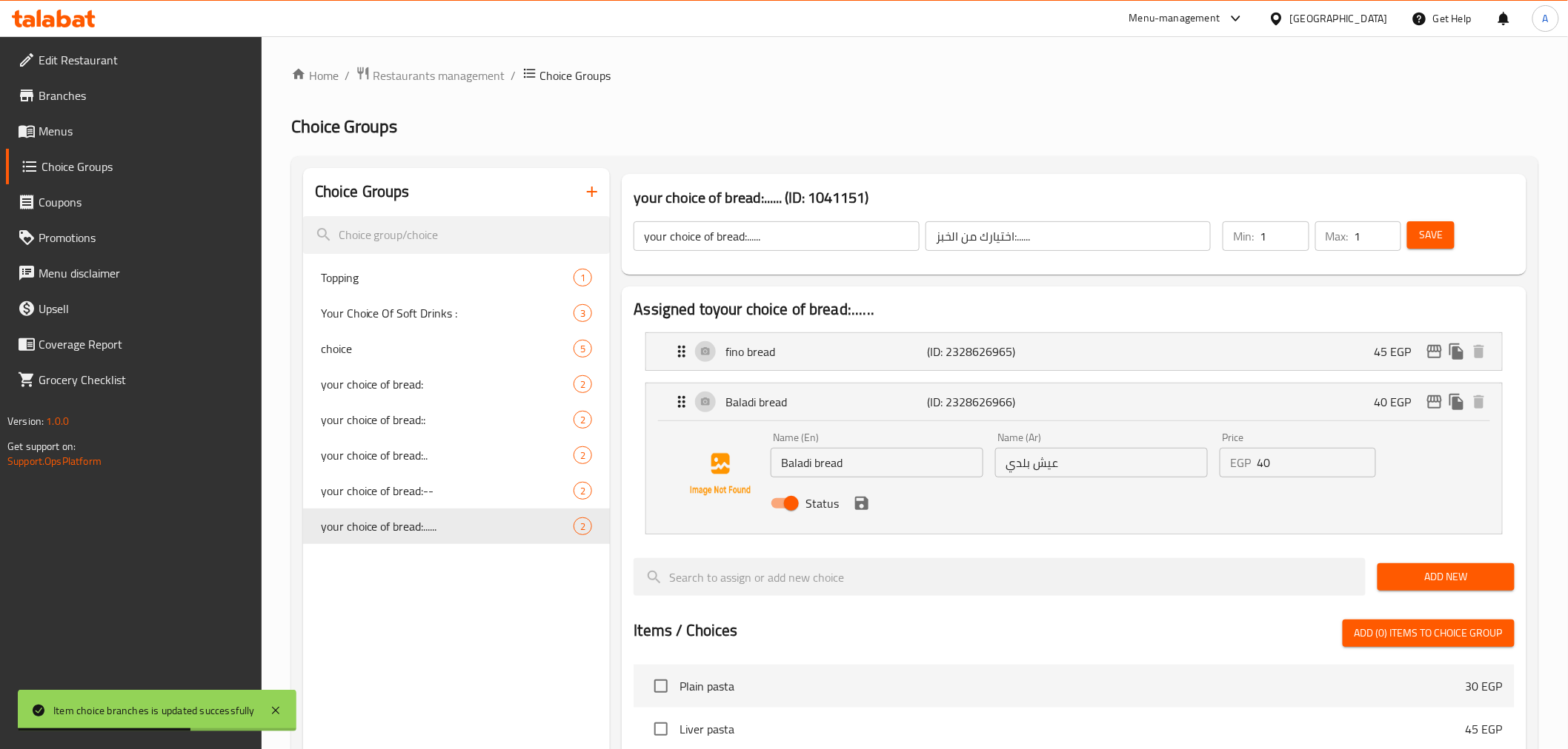
click at [1290, 462] on input "40" at bounding box center [1316, 462] width 120 height 30
click at [1183, 531] on div "Name (En) Baladi bread Name (En) Name (Ar) عيش بلدي Name (Ar) Price EGP 45 Pric…" at bounding box center [1073, 478] width 855 height 112
type input "45"
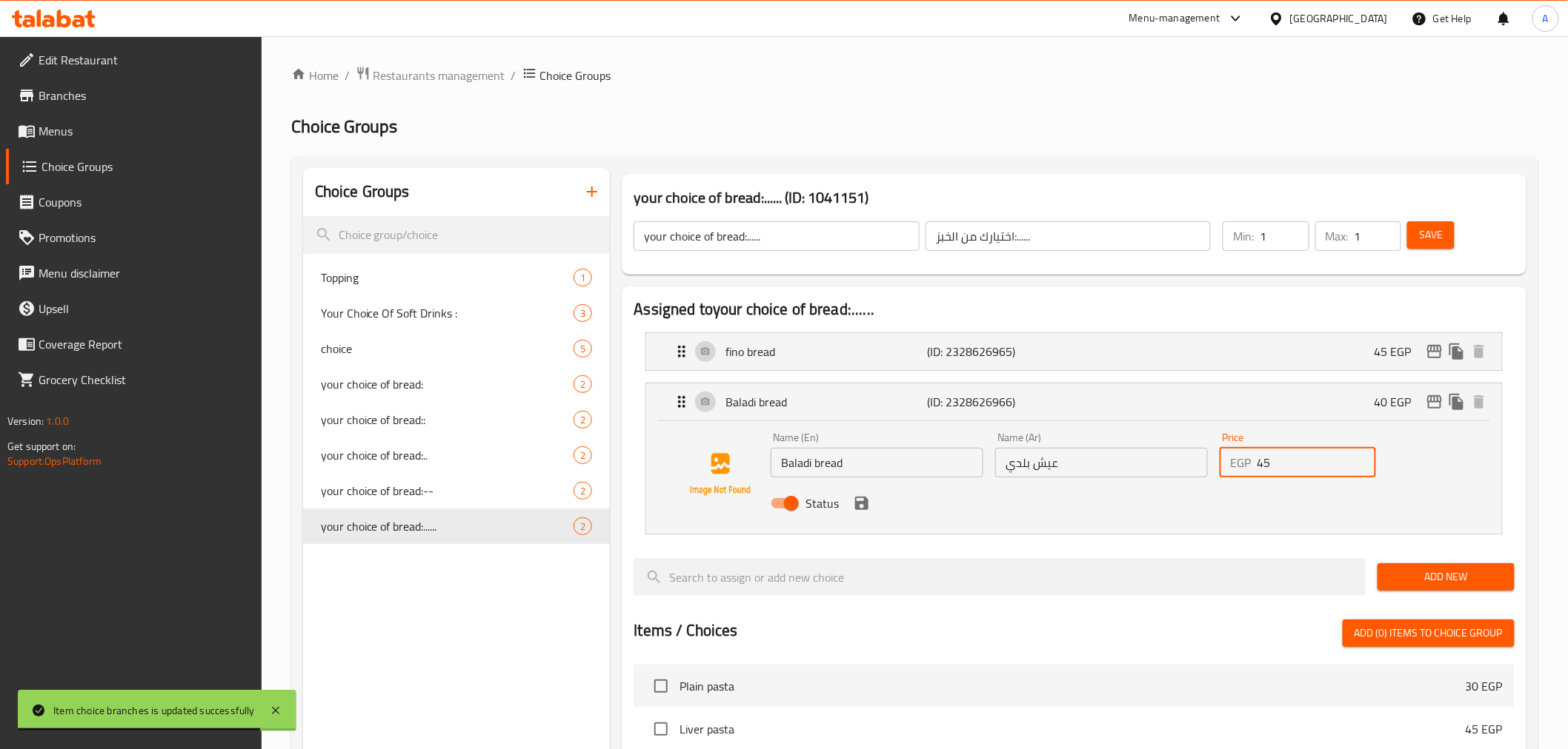
click at [856, 512] on button "save" at bounding box center [862, 503] width 22 height 22
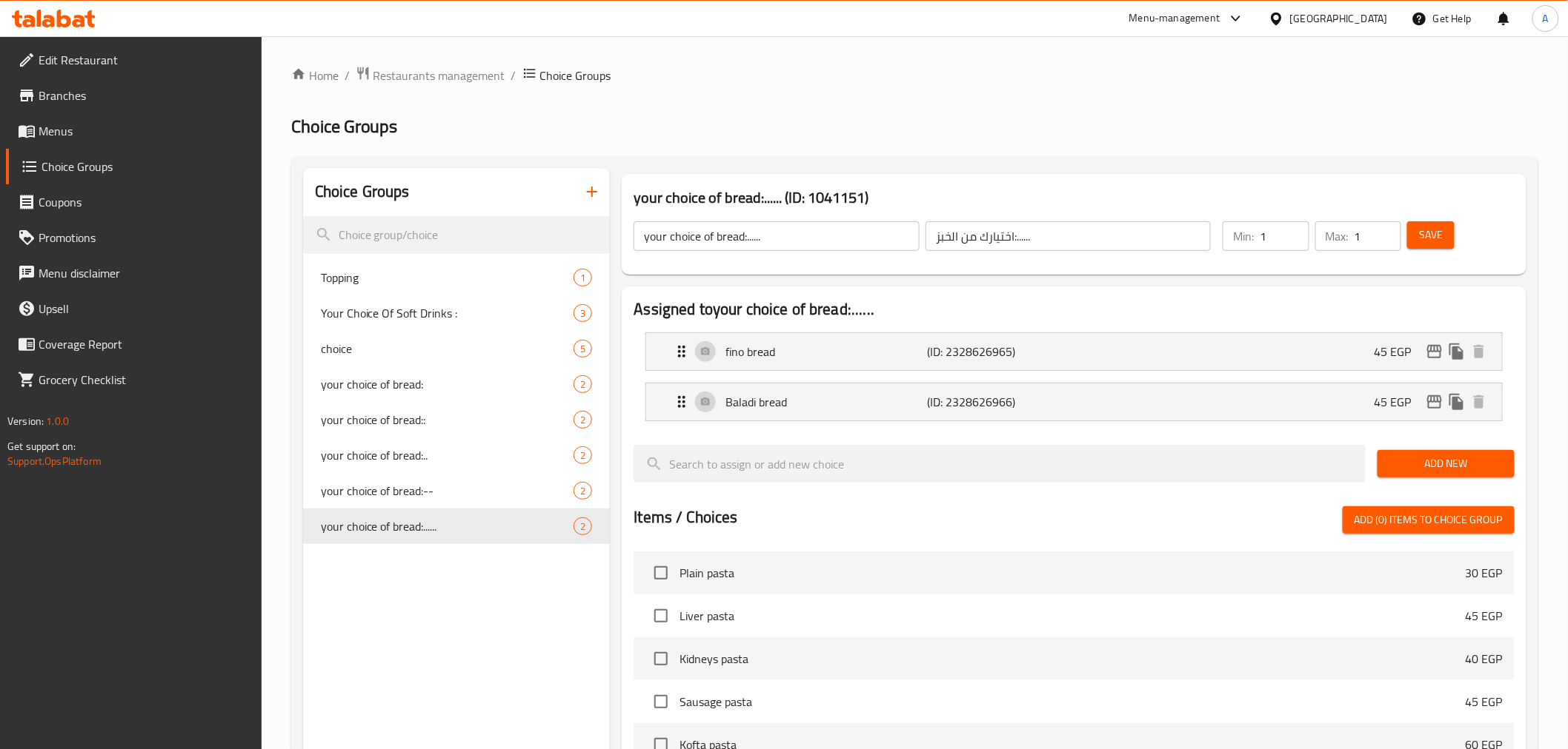
click at [1349, 241] on button "Save" at bounding box center [1431, 235] width 47 height 27
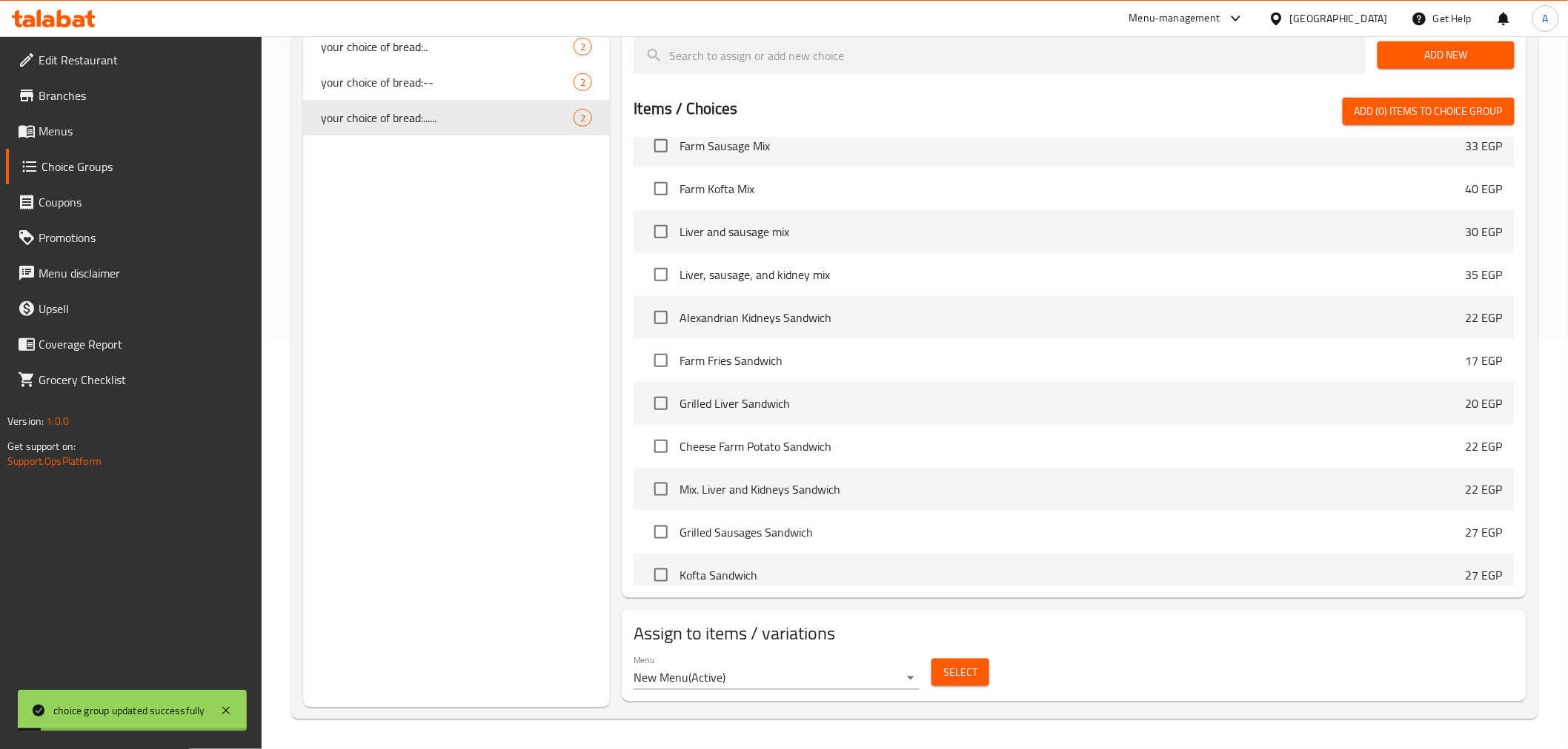
scroll to position [1069, 0]
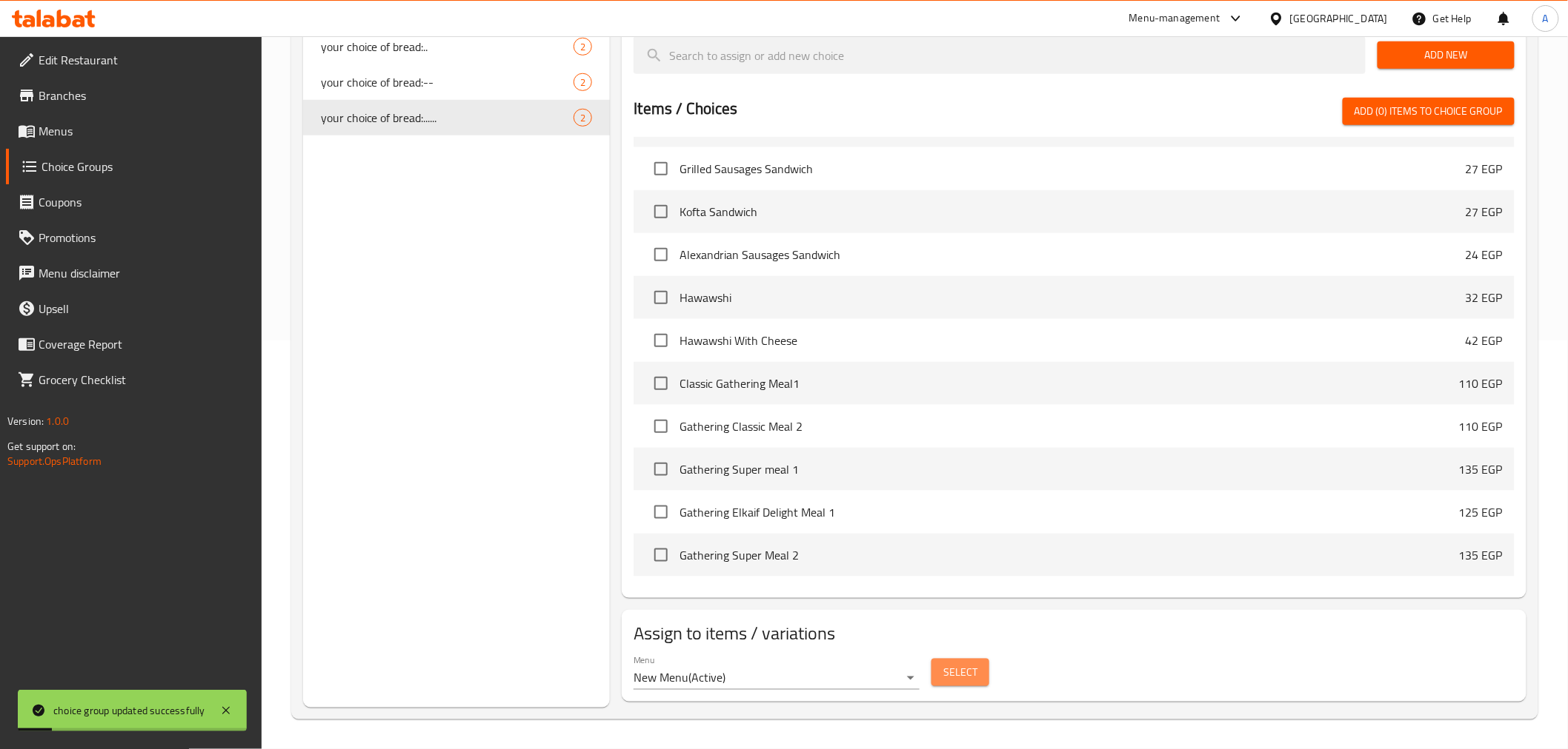
click at [963, 590] on span "Select" at bounding box center [960, 672] width 34 height 18
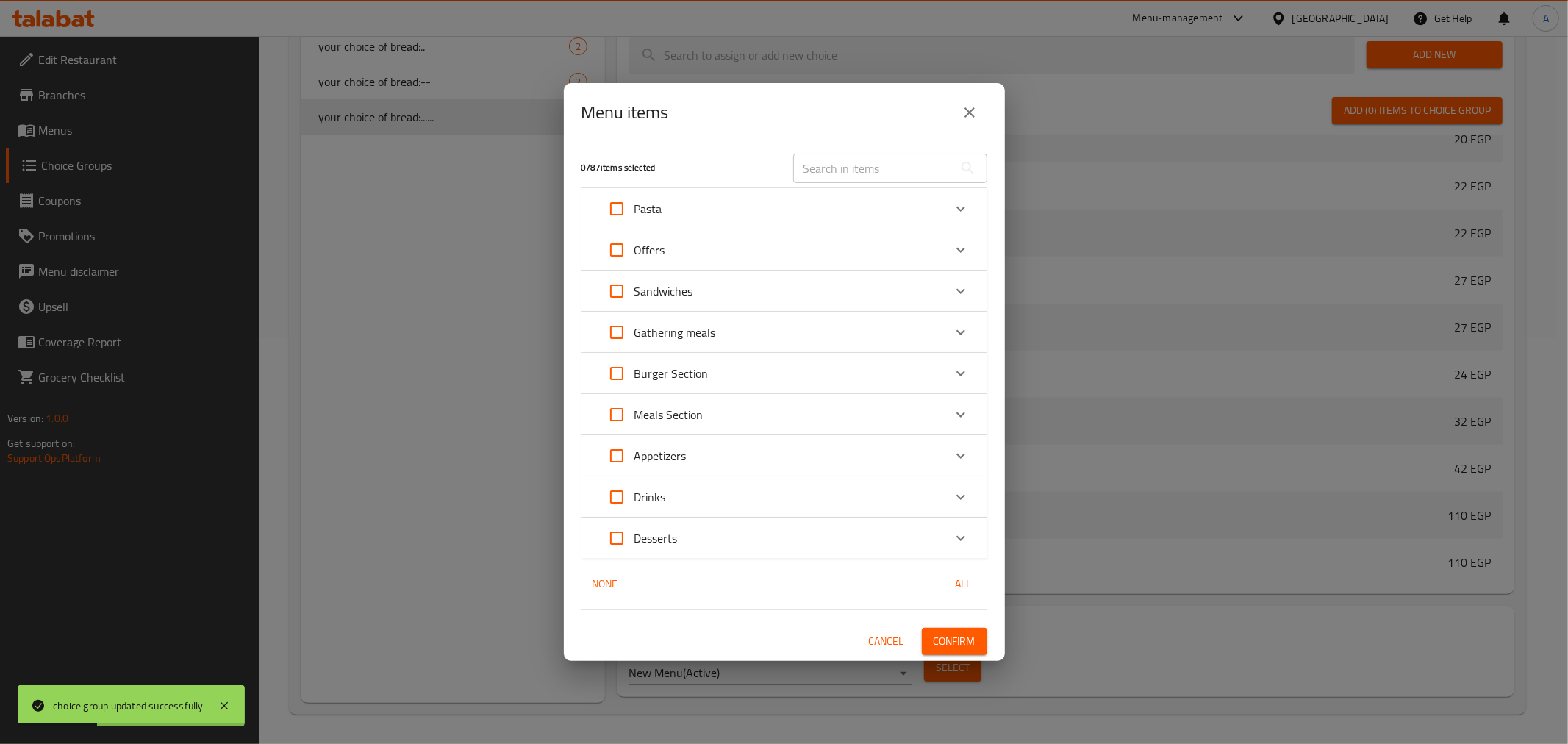
click at [924, 171] on input "text" at bounding box center [873, 168] width 160 height 30
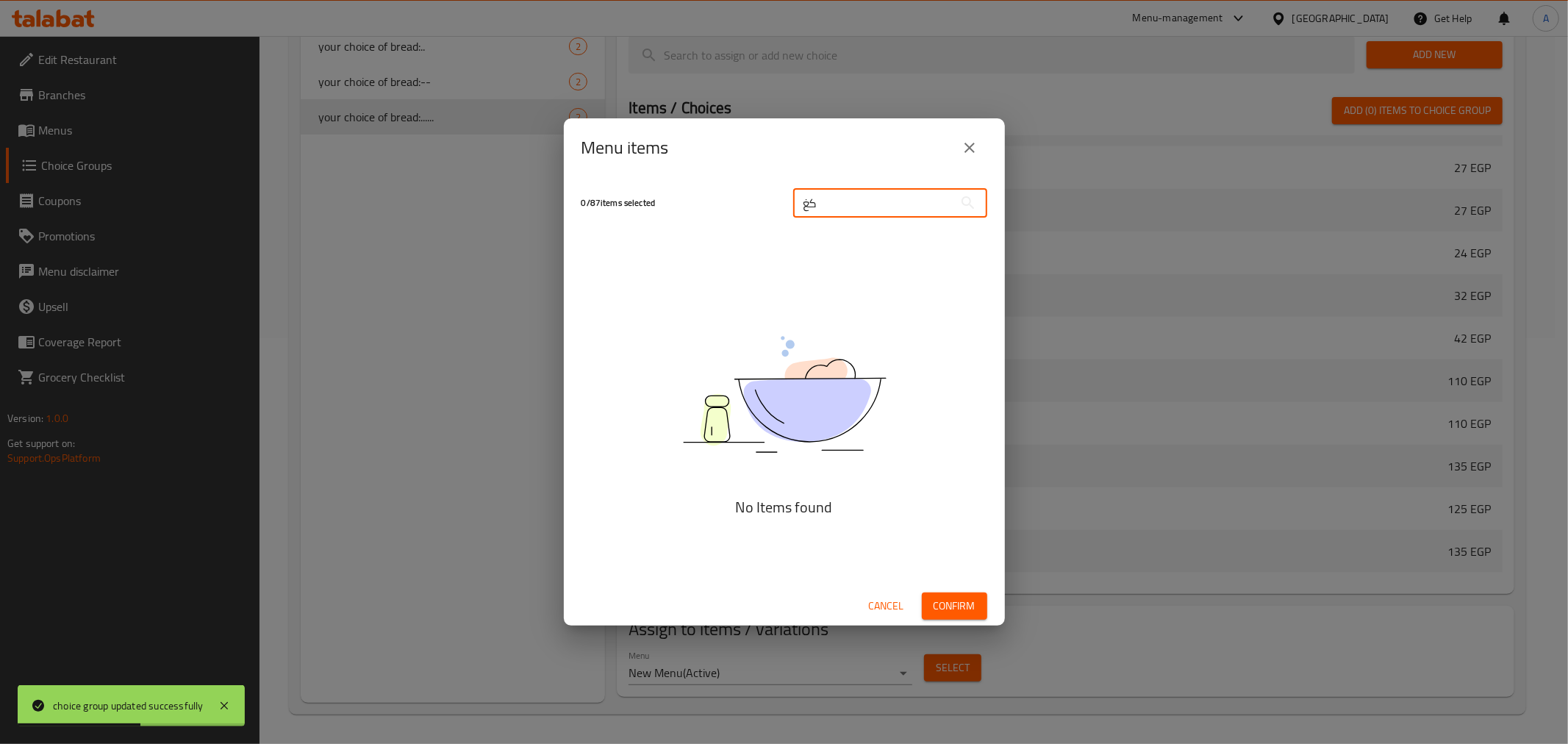
type input "ك"
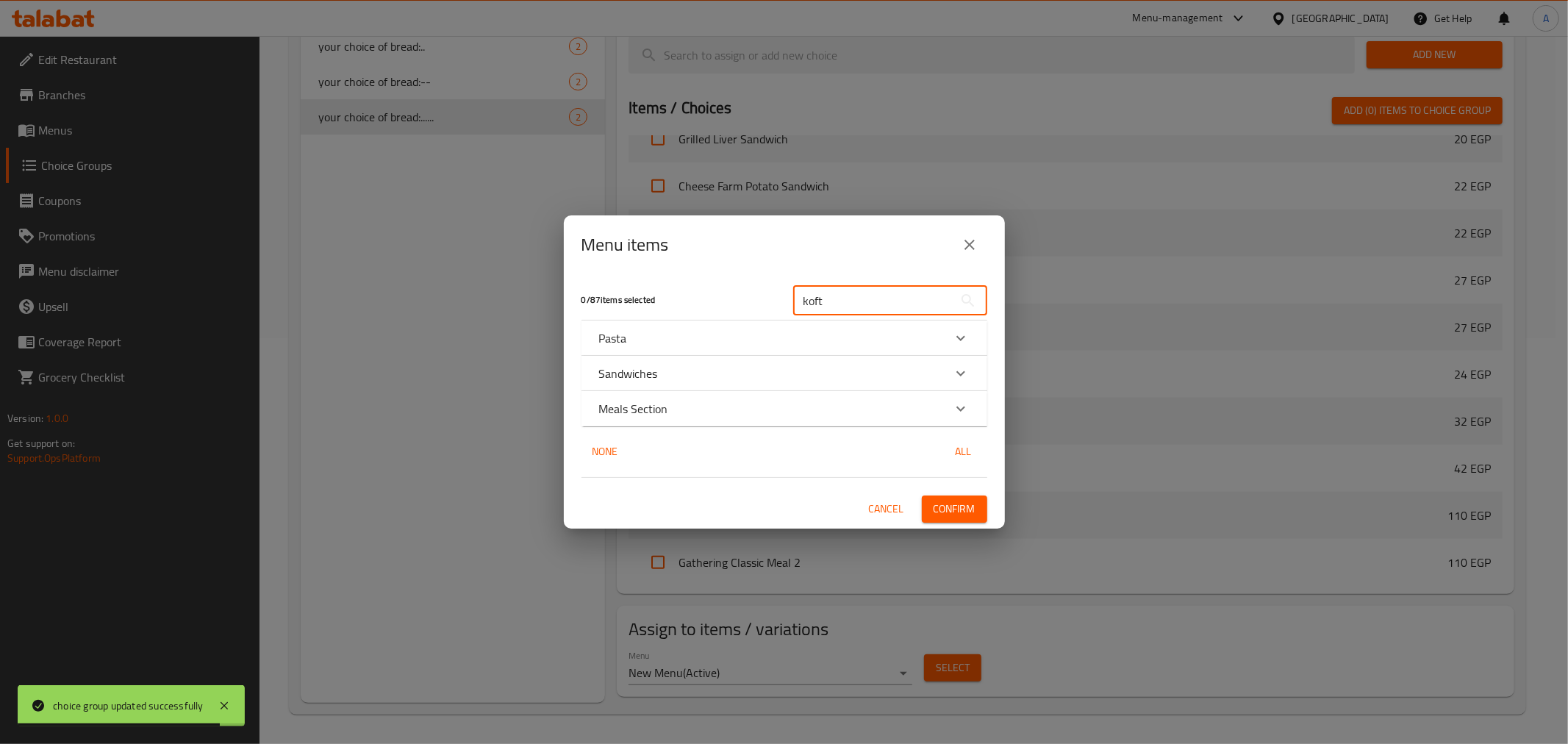
type input "koft"
click at [664, 371] on div "Sandwiches" at bounding box center [772, 374] width 344 height 18
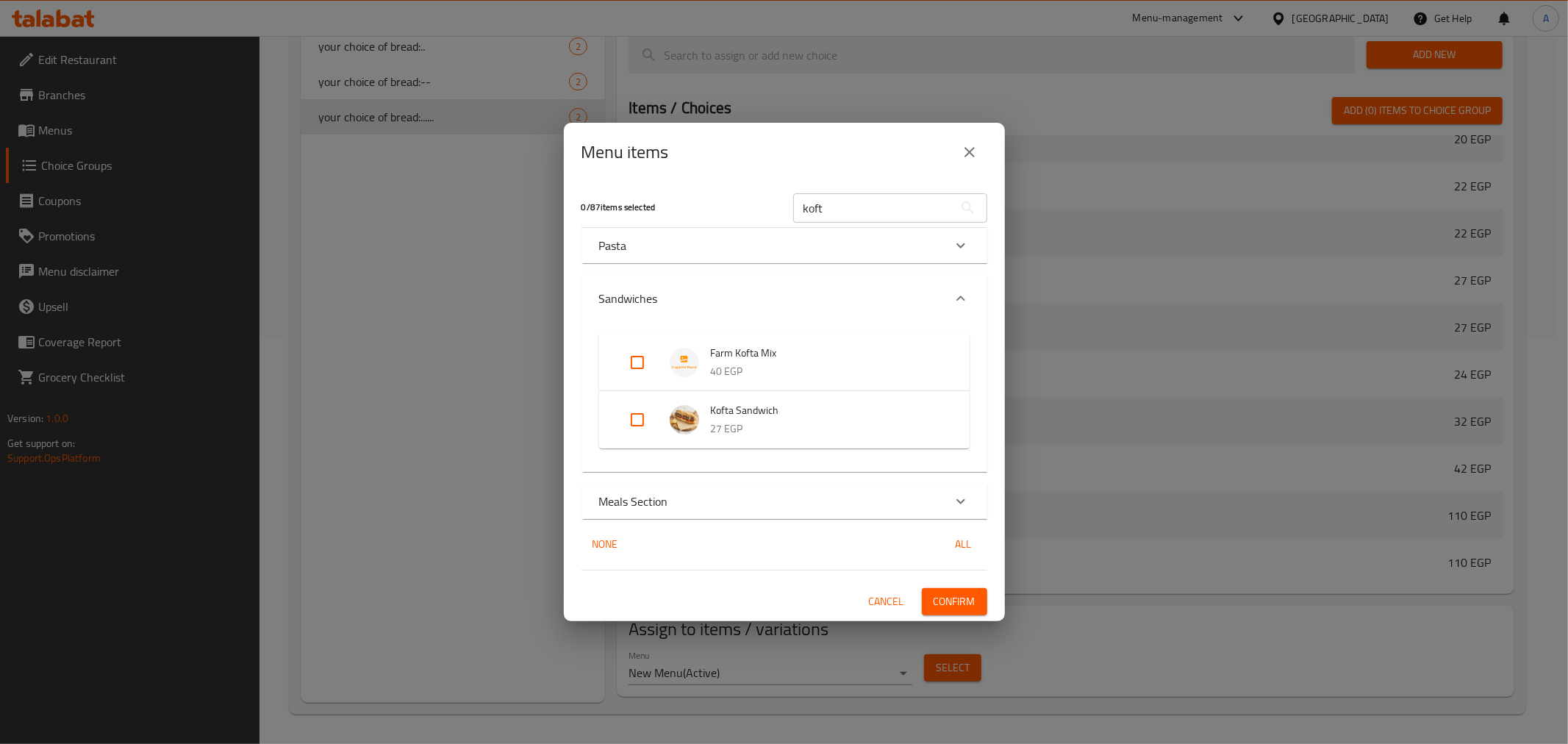
drag, startPoint x: 631, startPoint y: 410, endPoint x: 642, endPoint y: 430, distance: 22.8
click at [630, 412] on input "Expand" at bounding box center [638, 420] width 35 height 35
checkbox input "true"
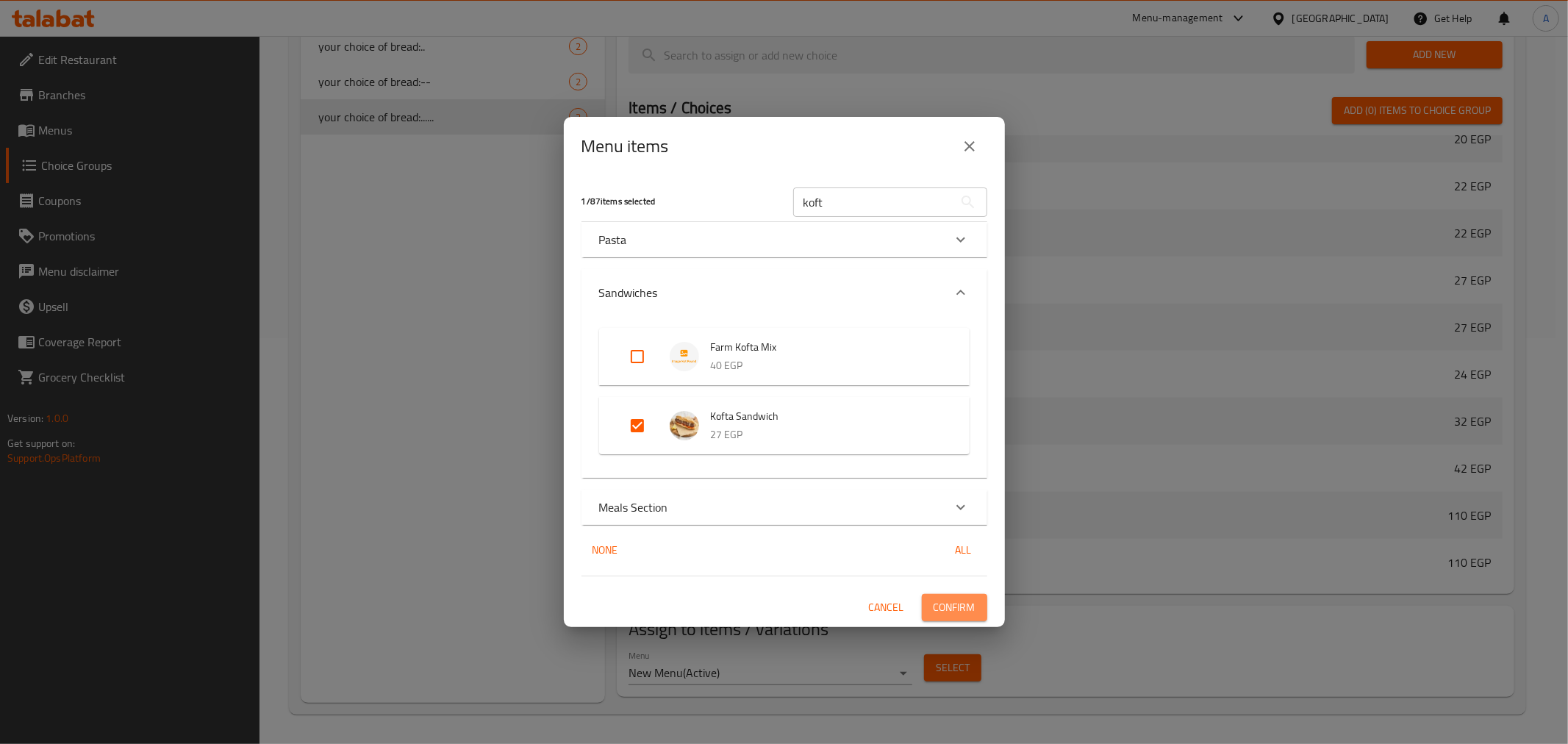
click at [950, 586] on span "Confirm" at bounding box center [954, 608] width 42 height 18
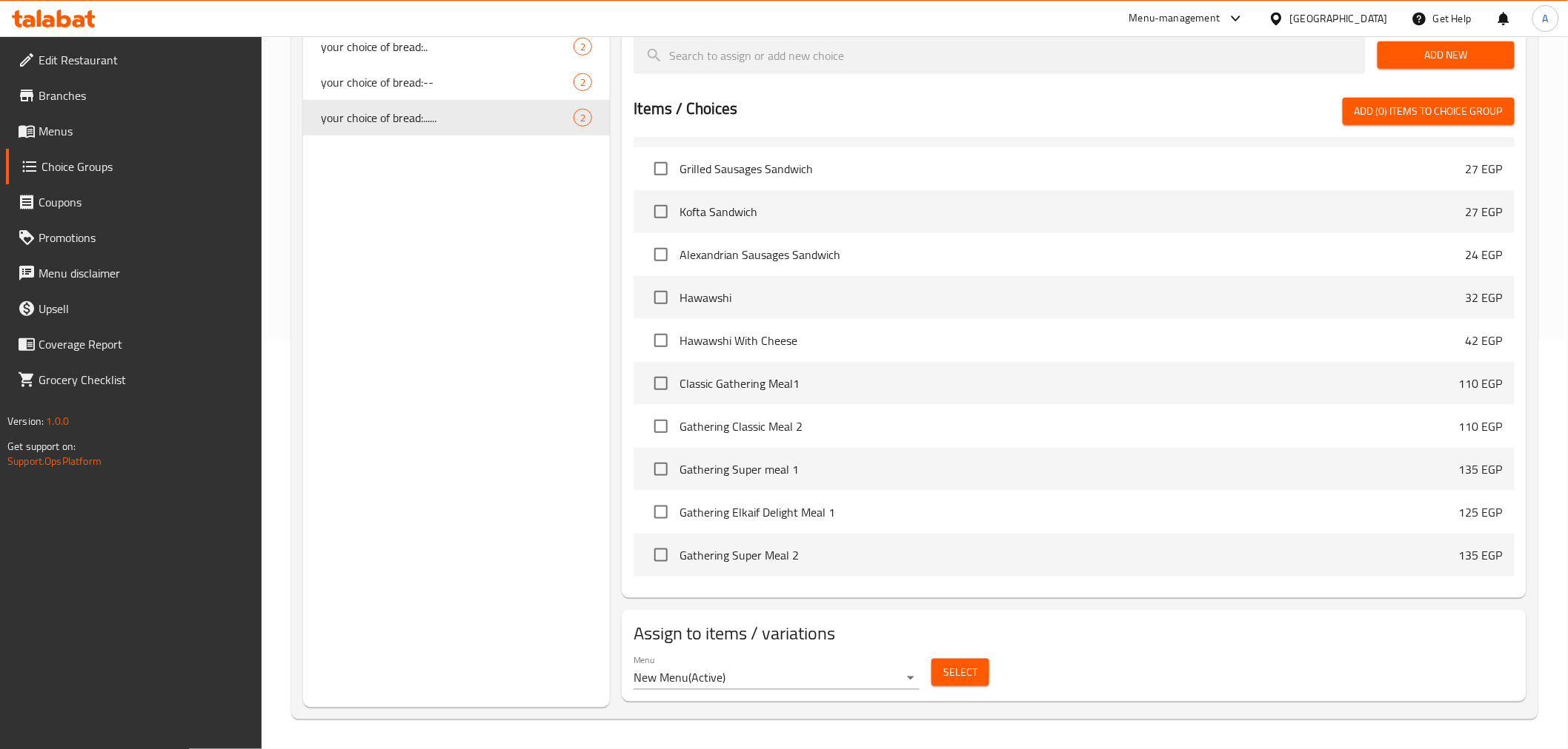
click at [412, 440] on div "Choice Groups Topping 1 Your Choice Of Soft Drinks : 3 choice 5 your choice of …" at bounding box center [456, 234] width 308 height 949
click at [485, 425] on div "Choice Groups Topping 1 Your Choice Of Soft Drinks : 3 choice 5 your choice of …" at bounding box center [456, 234] width 308 height 949
click at [583, 115] on icon "duplicate" at bounding box center [586, 118] width 14 height 16
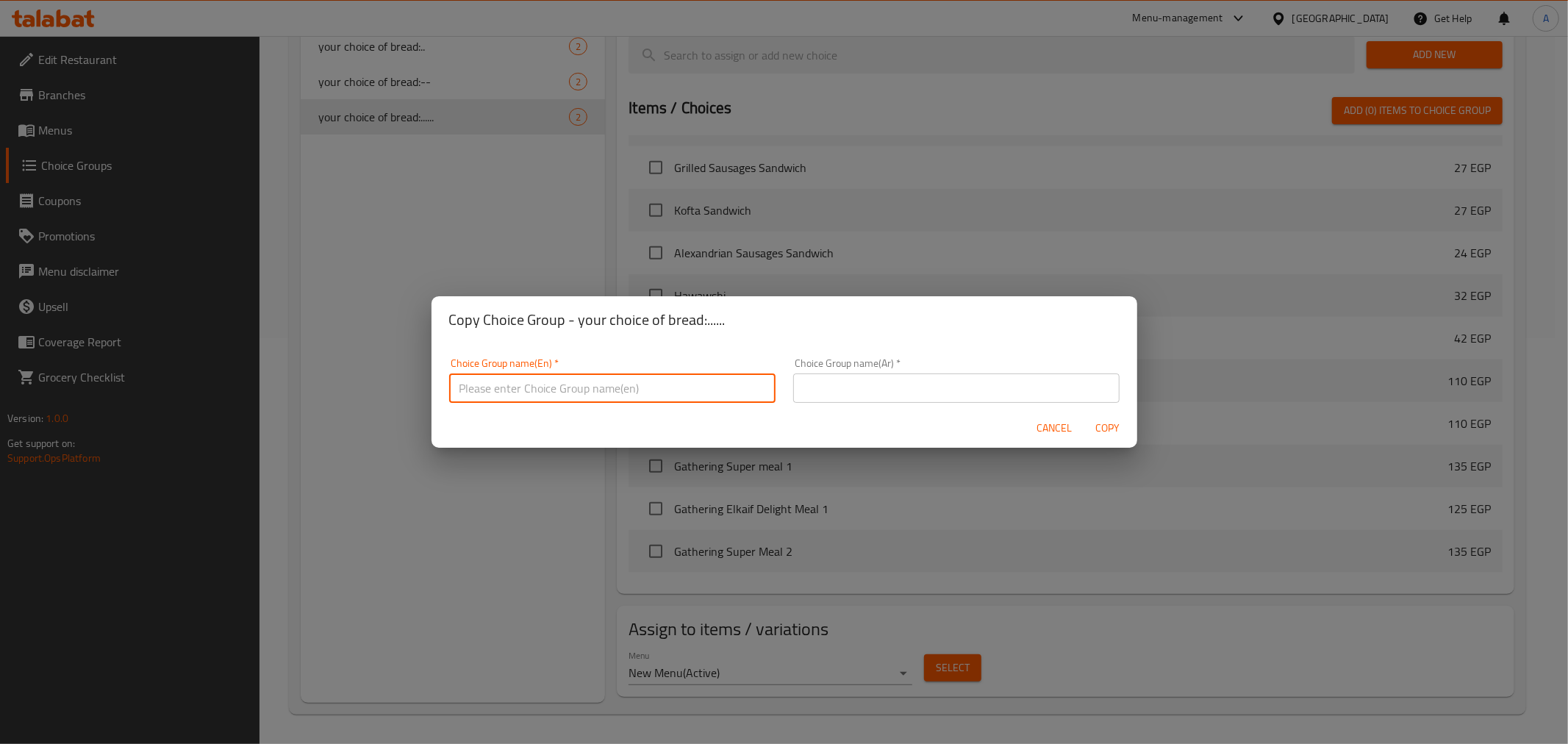
click at [547, 378] on input "text" at bounding box center [613, 388] width 327 height 30
type input "your choice of bread:"
click at [848, 386] on input "text" at bounding box center [957, 388] width 327 height 30
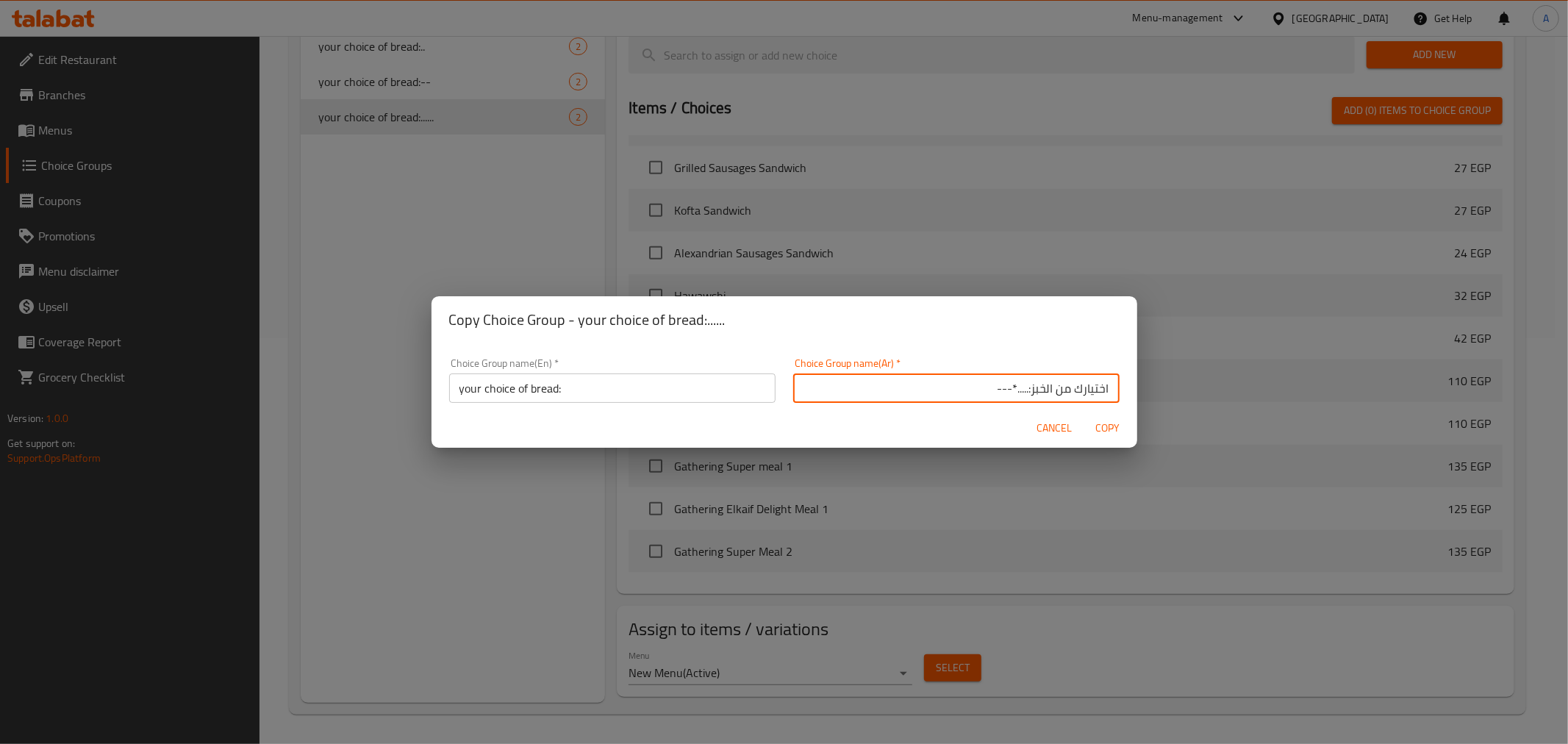
type input "اختيارك من الخبز:.....*---"
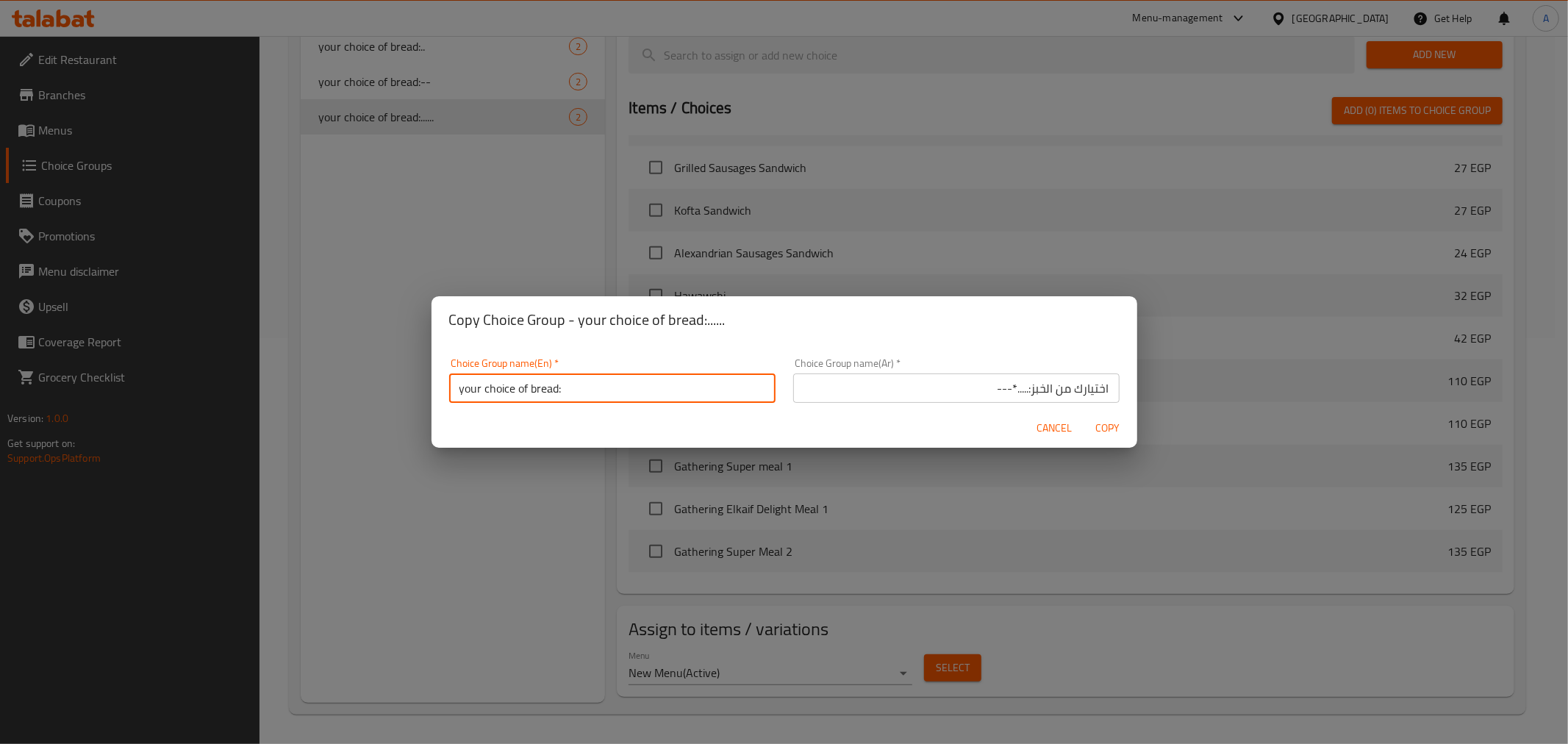
click at [696, 384] on input "your choice of bread:" at bounding box center [613, 388] width 327 height 30
type input "your choice of bread:.....*---"
click at [1099, 427] on span "Copy" at bounding box center [1108, 428] width 35 height 18
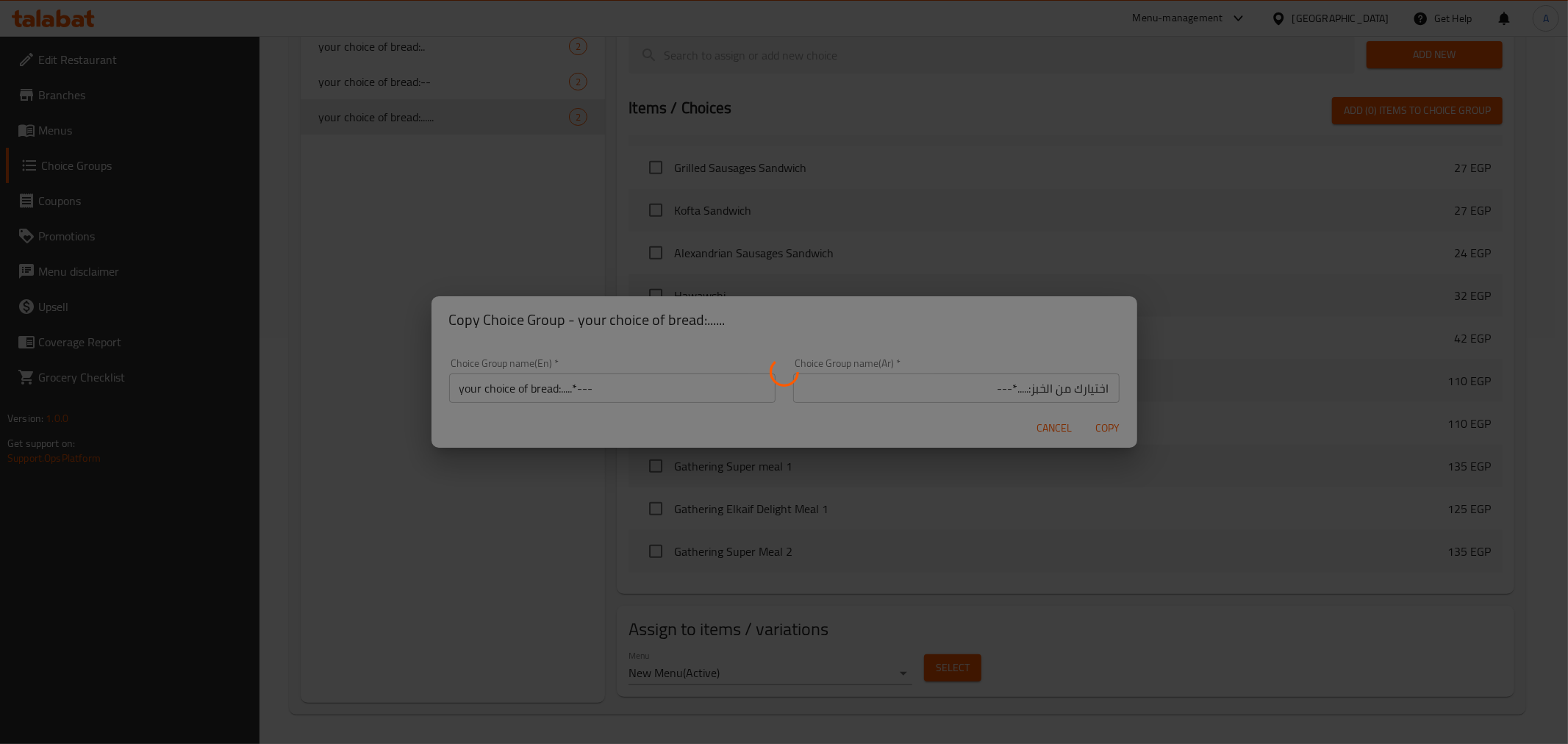
type input "your choice of bread:.....*---"
type input "اختيارك من الخبز:.....*---"
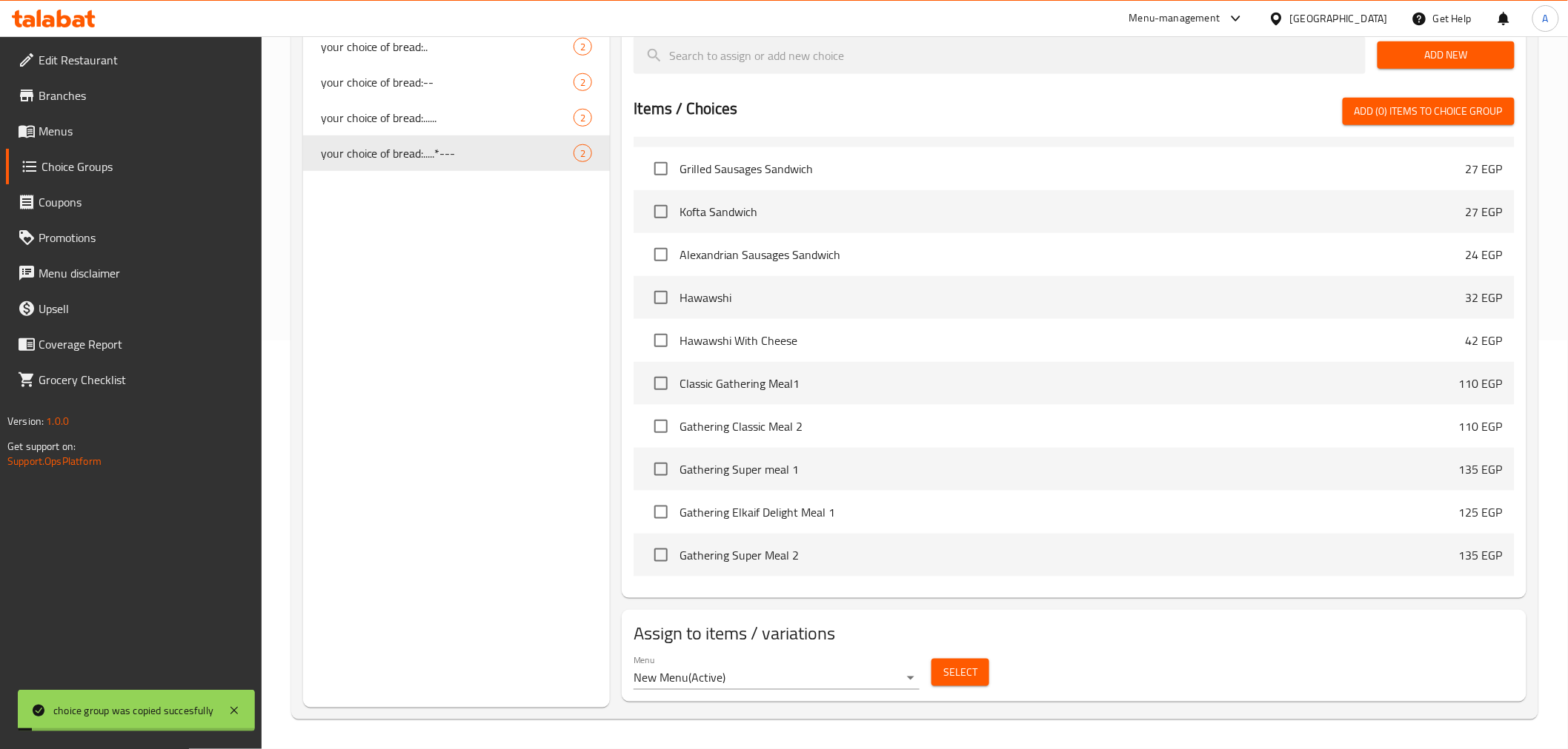
click at [378, 242] on div "Choice Groups Topping 1 Your Choice Of Soft Drinks : 3 choice 5 your choice of …" at bounding box center [456, 234] width 308 height 949
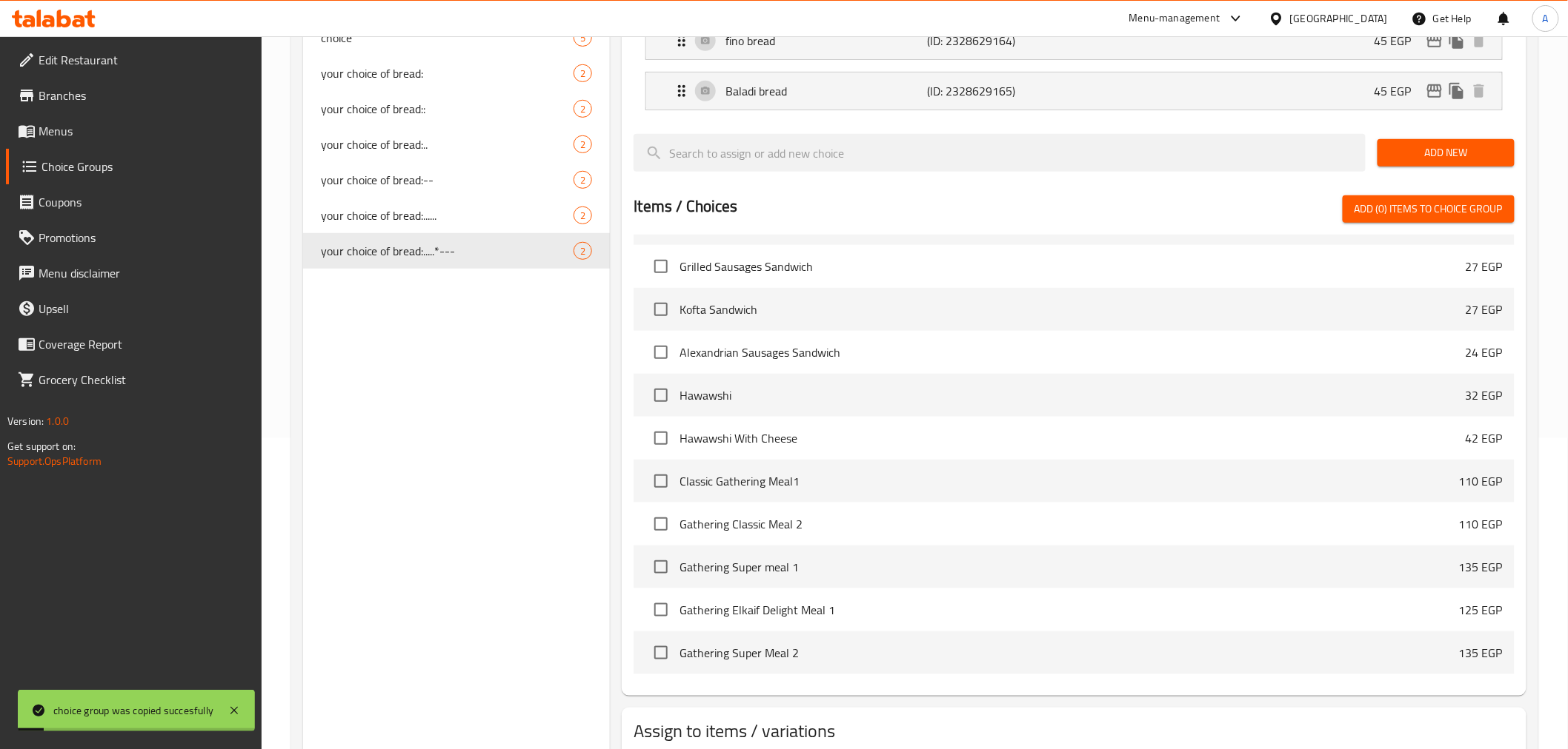
scroll to position [0, 0]
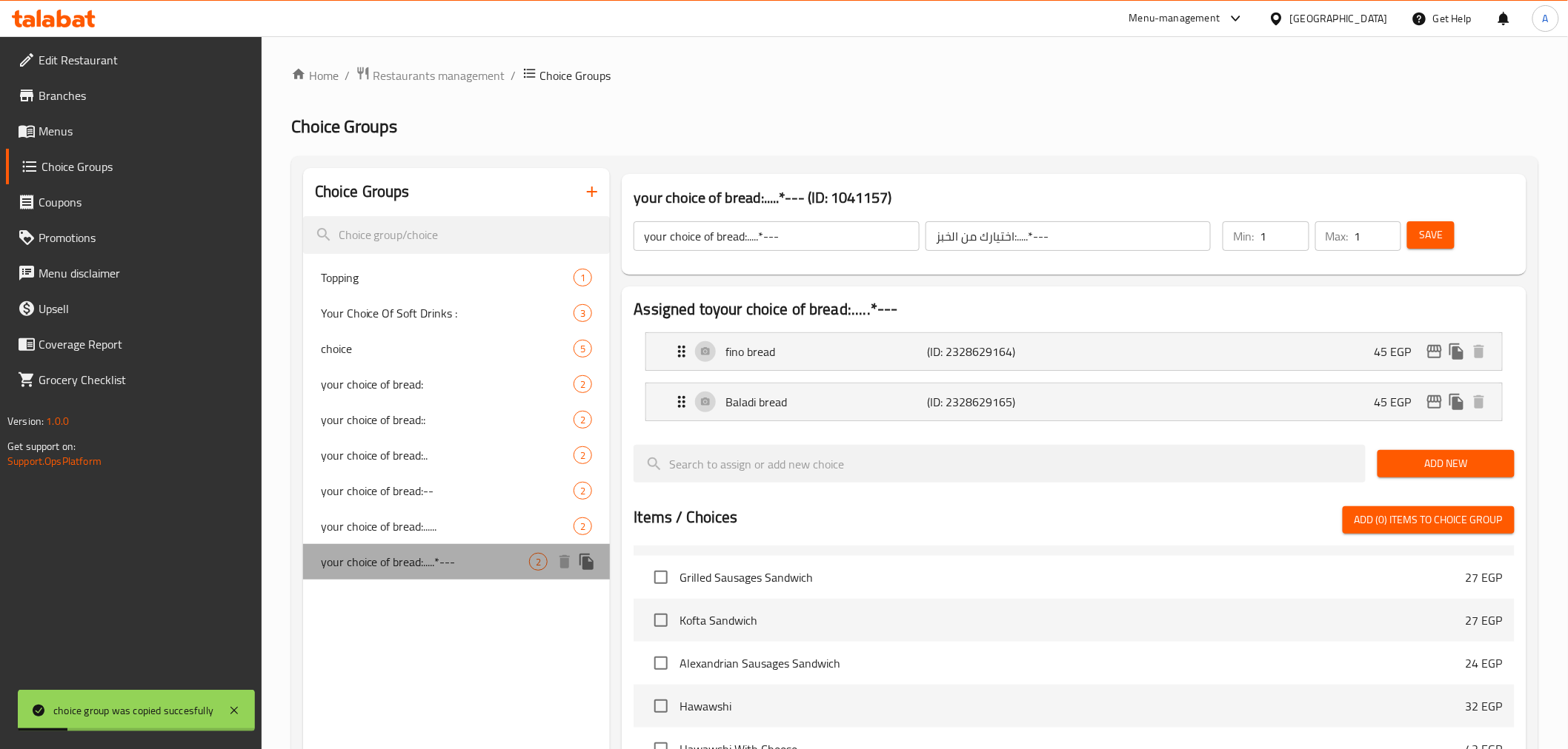
click at [413, 558] on span "your choice of bread:.....*---" at bounding box center [425, 562] width 209 height 18
click at [1349, 353] on icon "edit" at bounding box center [1435, 352] width 18 height 18
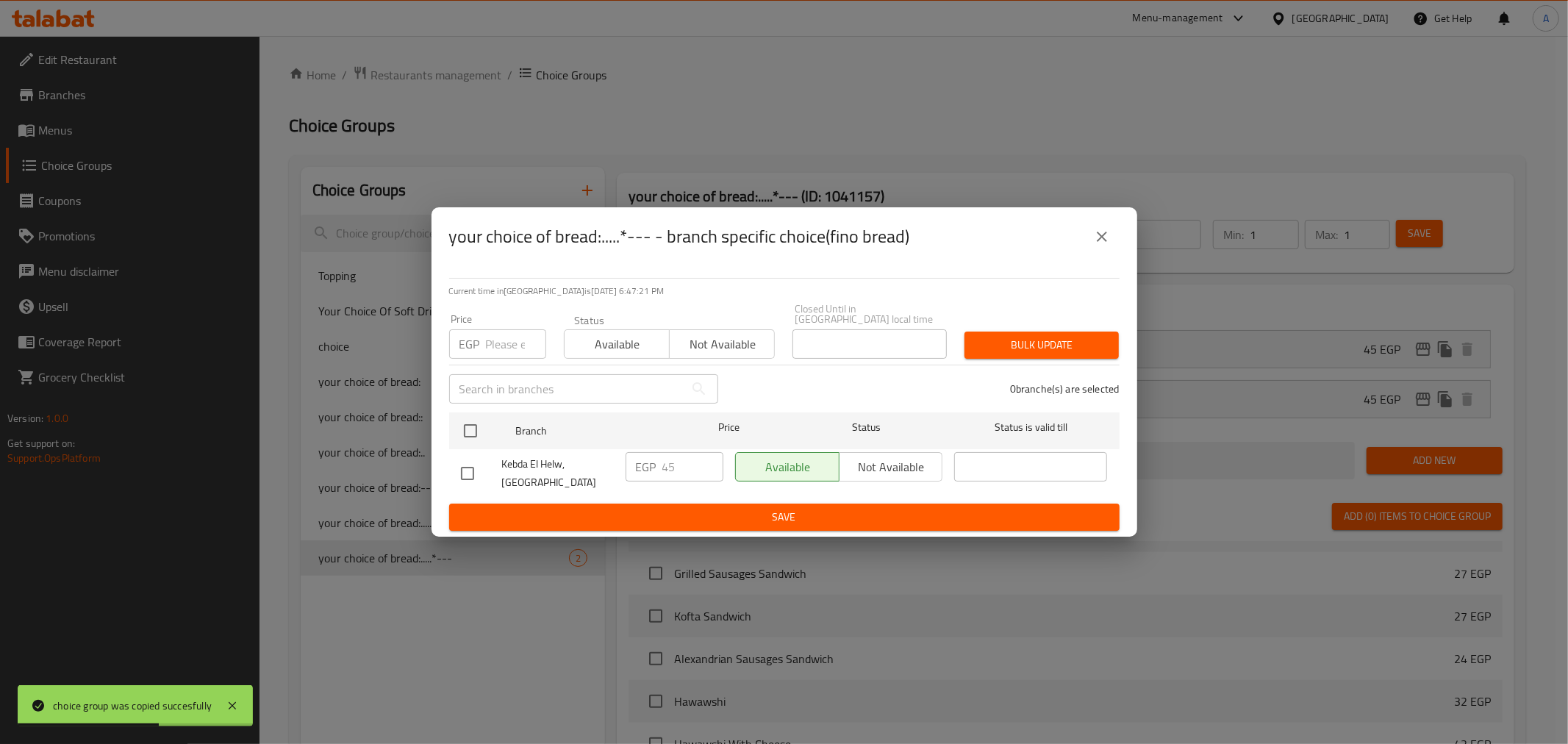
click at [500, 329] on input "number" at bounding box center [517, 344] width 61 height 30
type input "50"
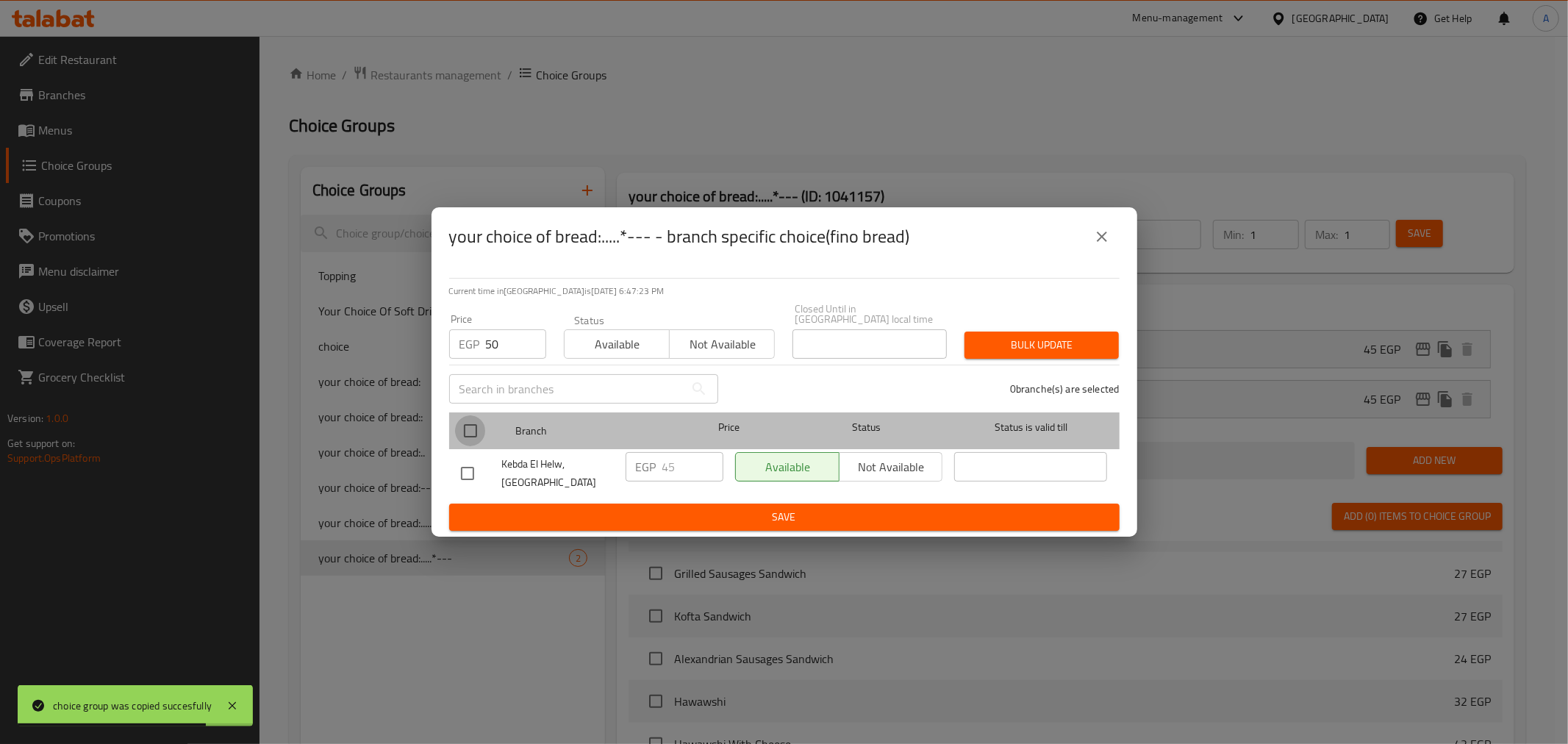
click at [469, 430] on input "checkbox" at bounding box center [470, 431] width 31 height 31
checkbox input "true"
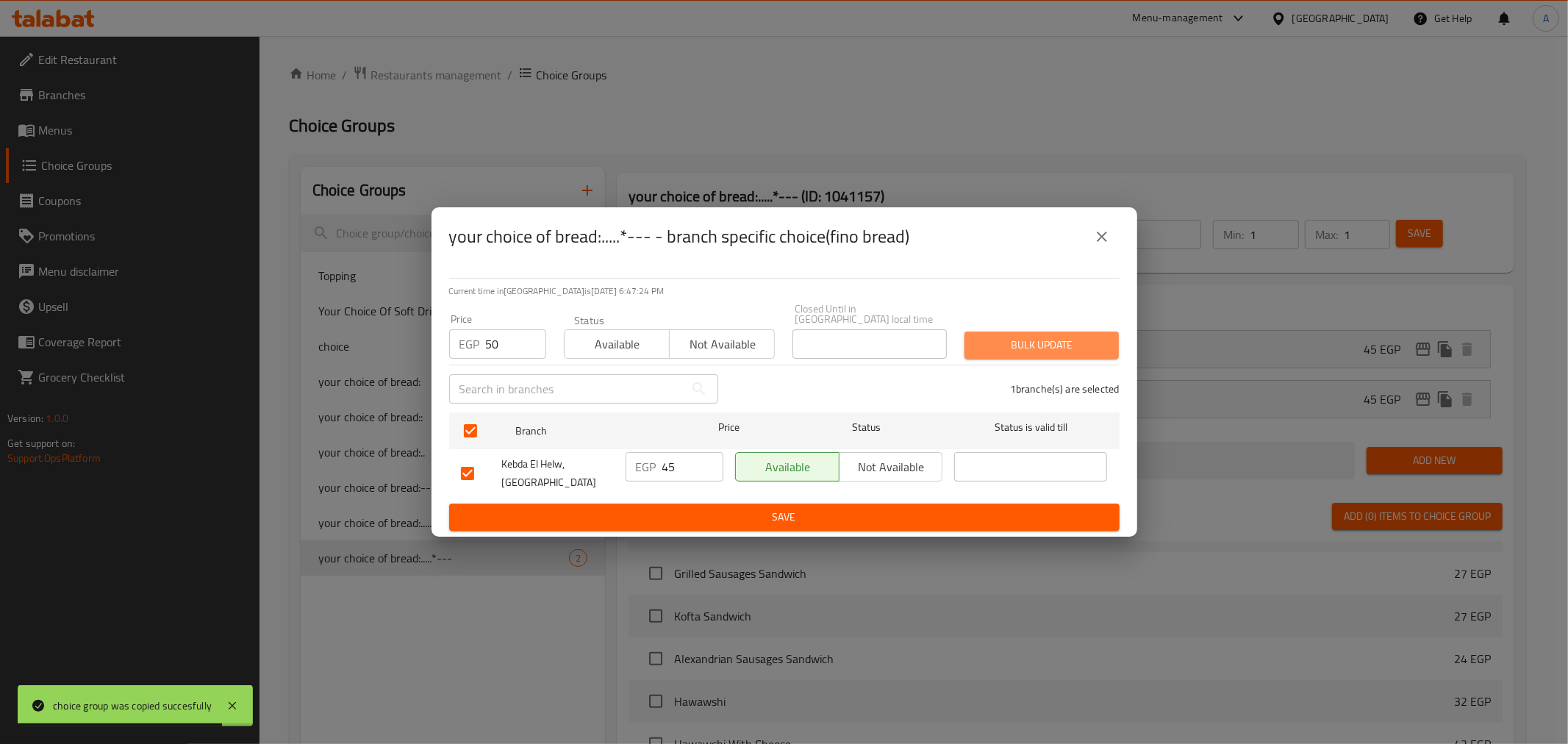
click at [1045, 337] on span "Bulk update" at bounding box center [1042, 345] width 131 height 18
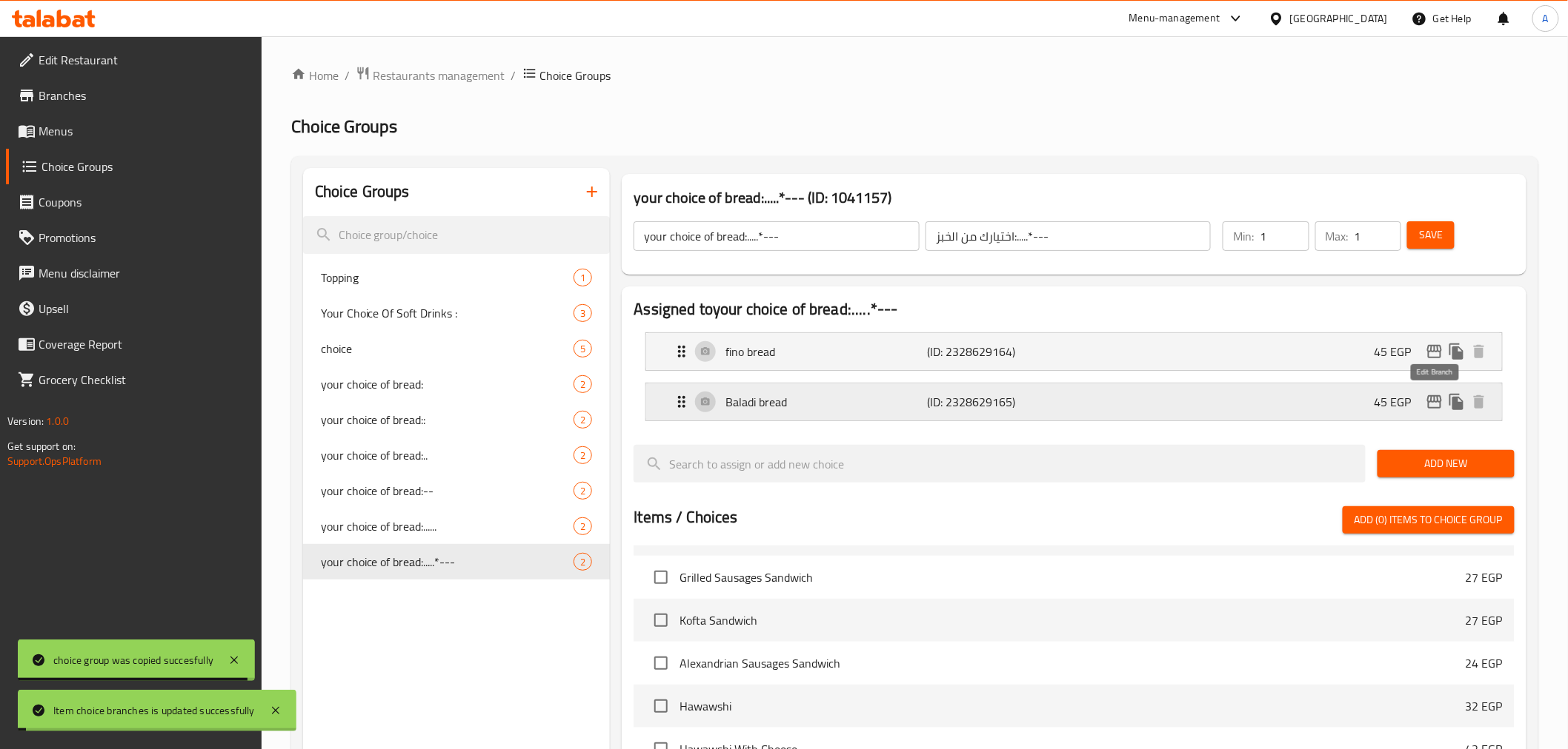
click at [1349, 401] on icon "edit" at bounding box center [1435, 402] width 14 height 14
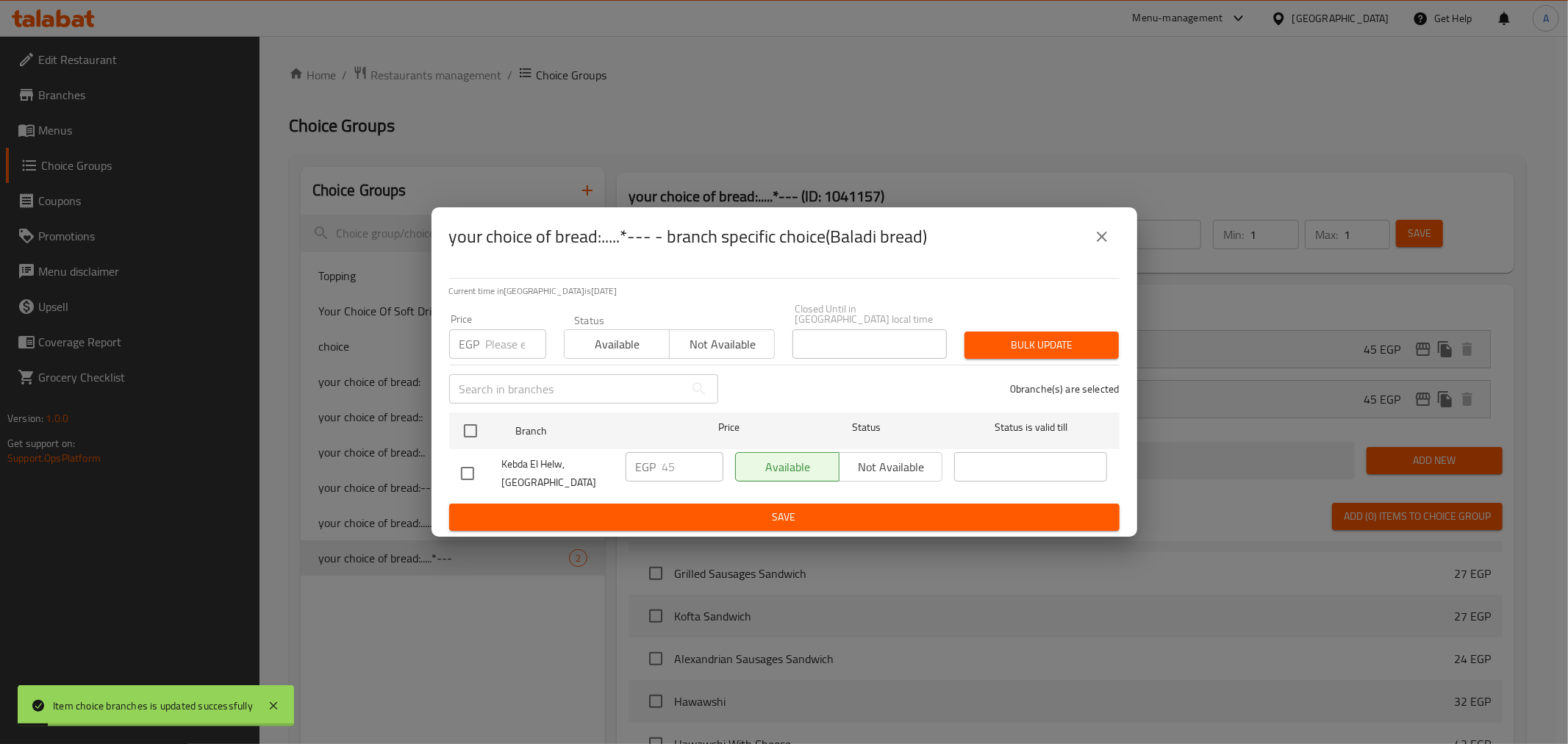
click at [493, 340] on input "number" at bounding box center [517, 344] width 61 height 30
type input "50"
click at [469, 431] on input "checkbox" at bounding box center [470, 431] width 31 height 31
checkbox input "true"
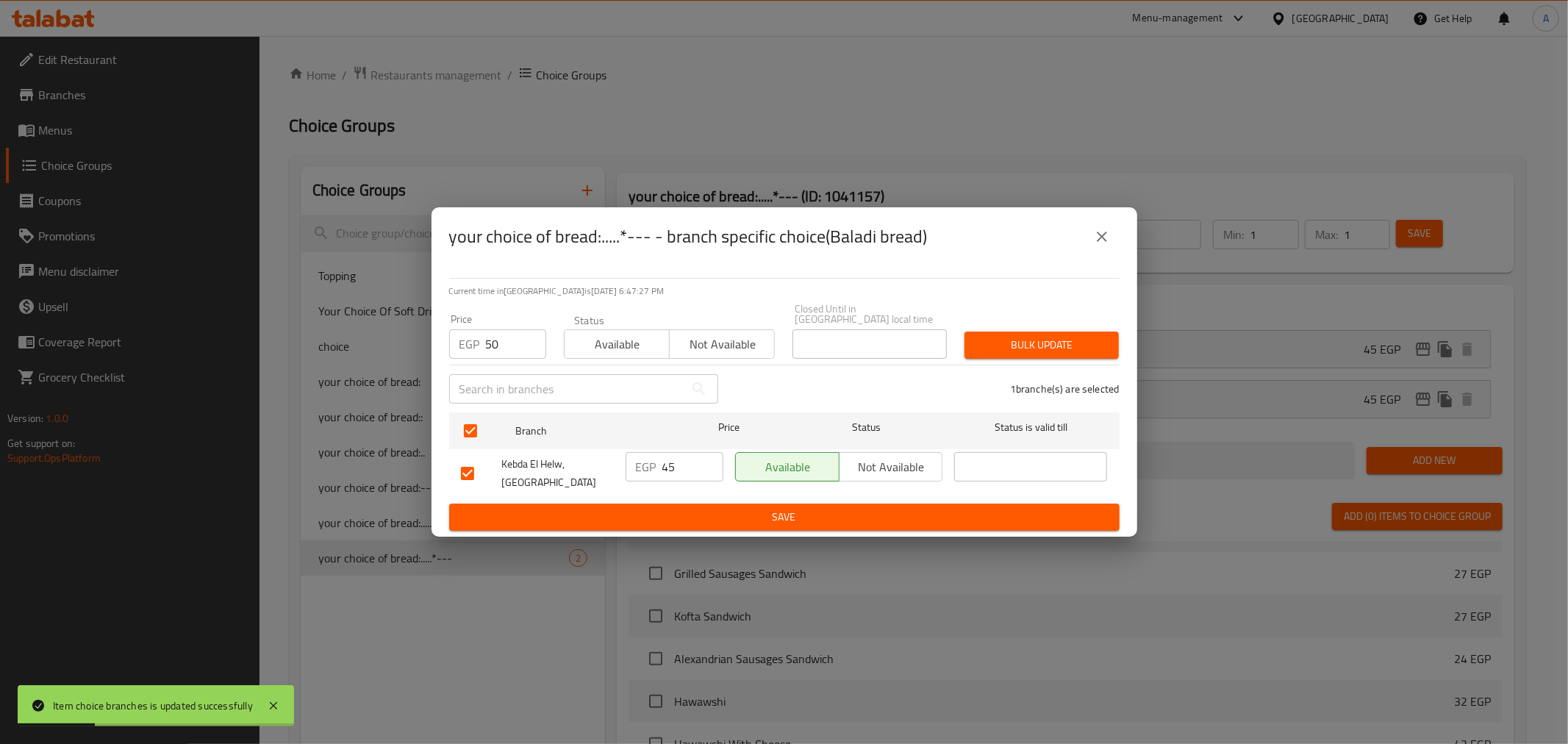
click at [1015, 325] on div "Bulk update" at bounding box center [1042, 345] width 172 height 45
click at [1008, 340] on span "Bulk update" at bounding box center [1042, 345] width 131 height 18
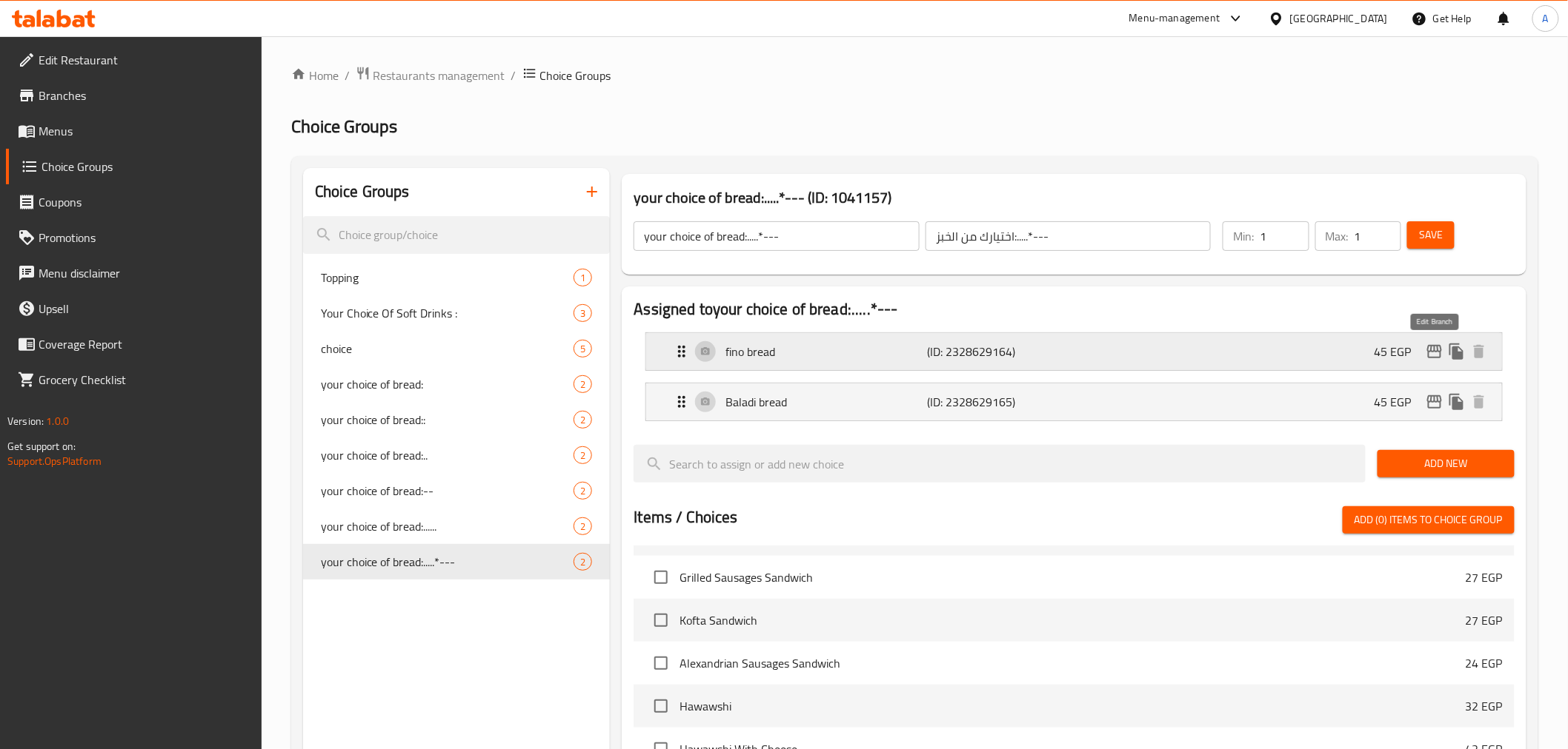
click at [1349, 348] on icon "edit" at bounding box center [1435, 352] width 14 height 14
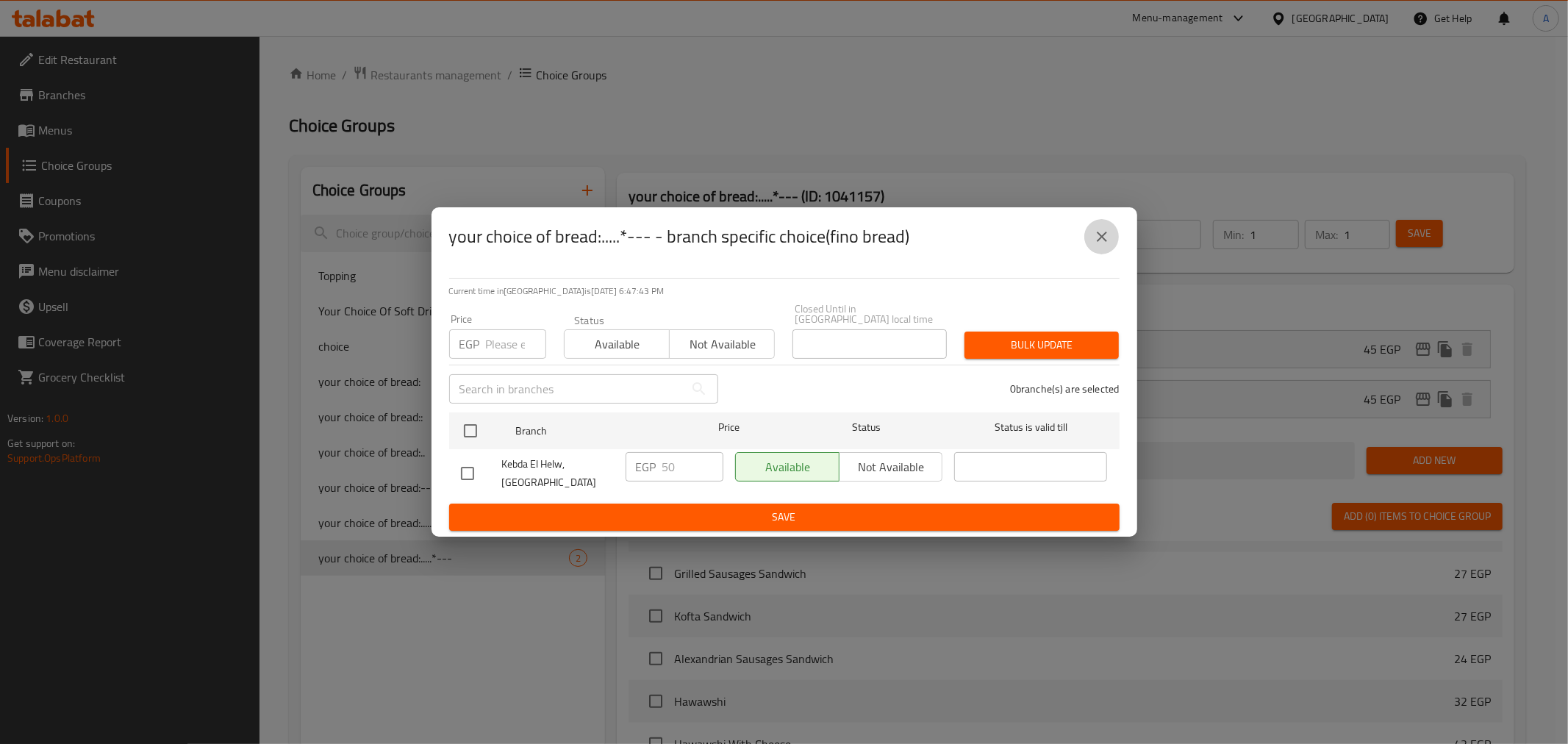
click at [1099, 242] on icon "close" at bounding box center [1102, 237] width 18 height 18
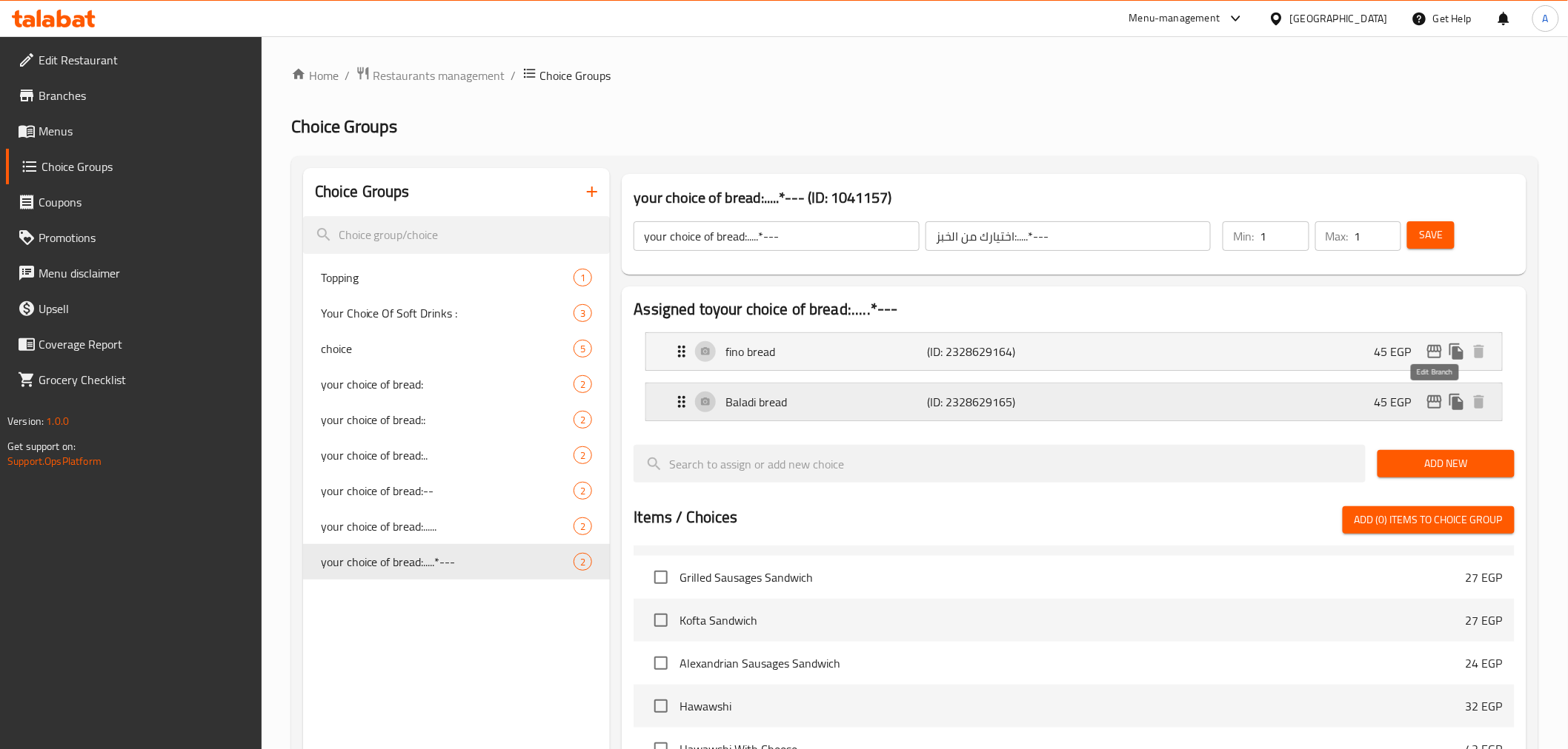
click at [1349, 396] on icon "edit" at bounding box center [1435, 402] width 14 height 14
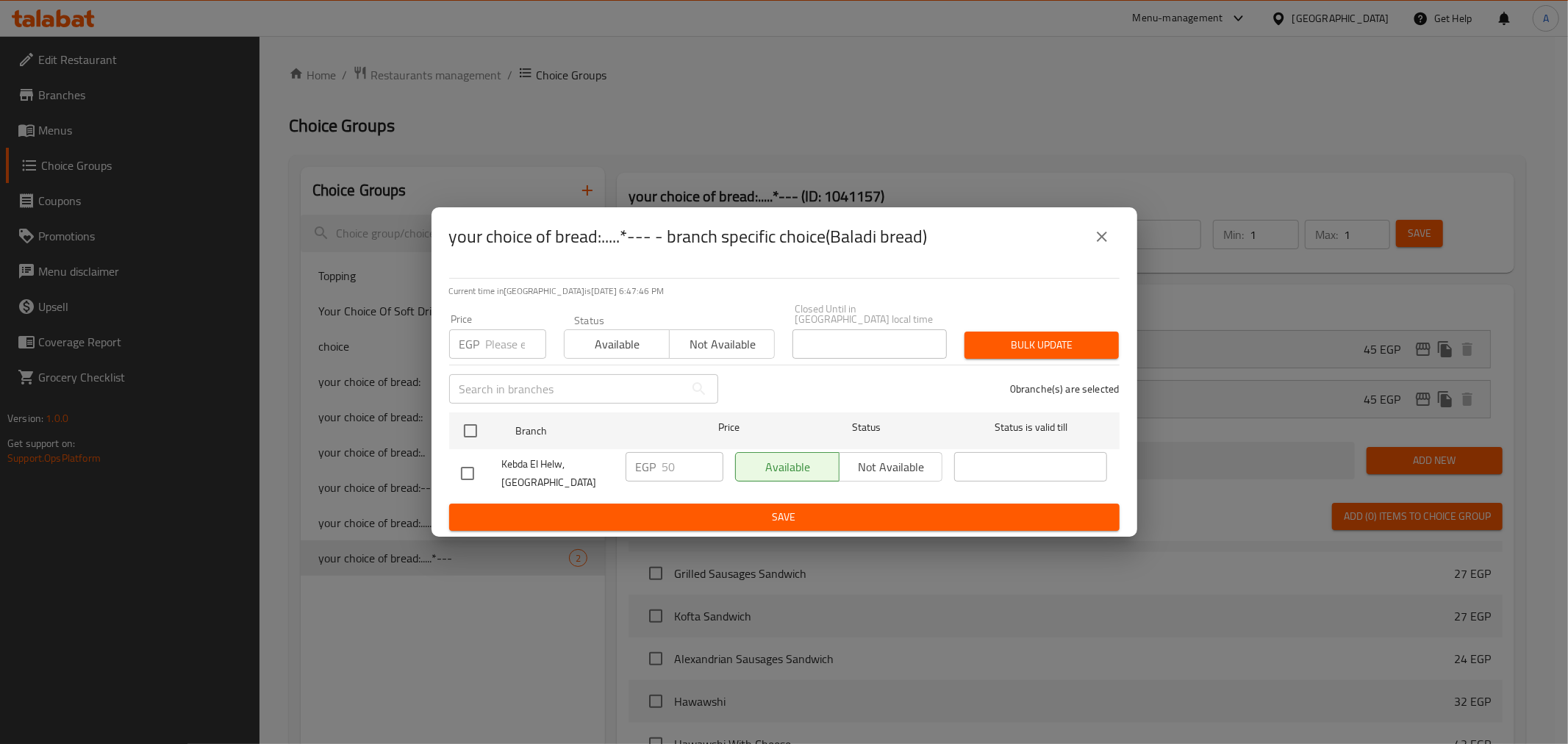
click at [1110, 246] on icon "close" at bounding box center [1102, 237] width 18 height 18
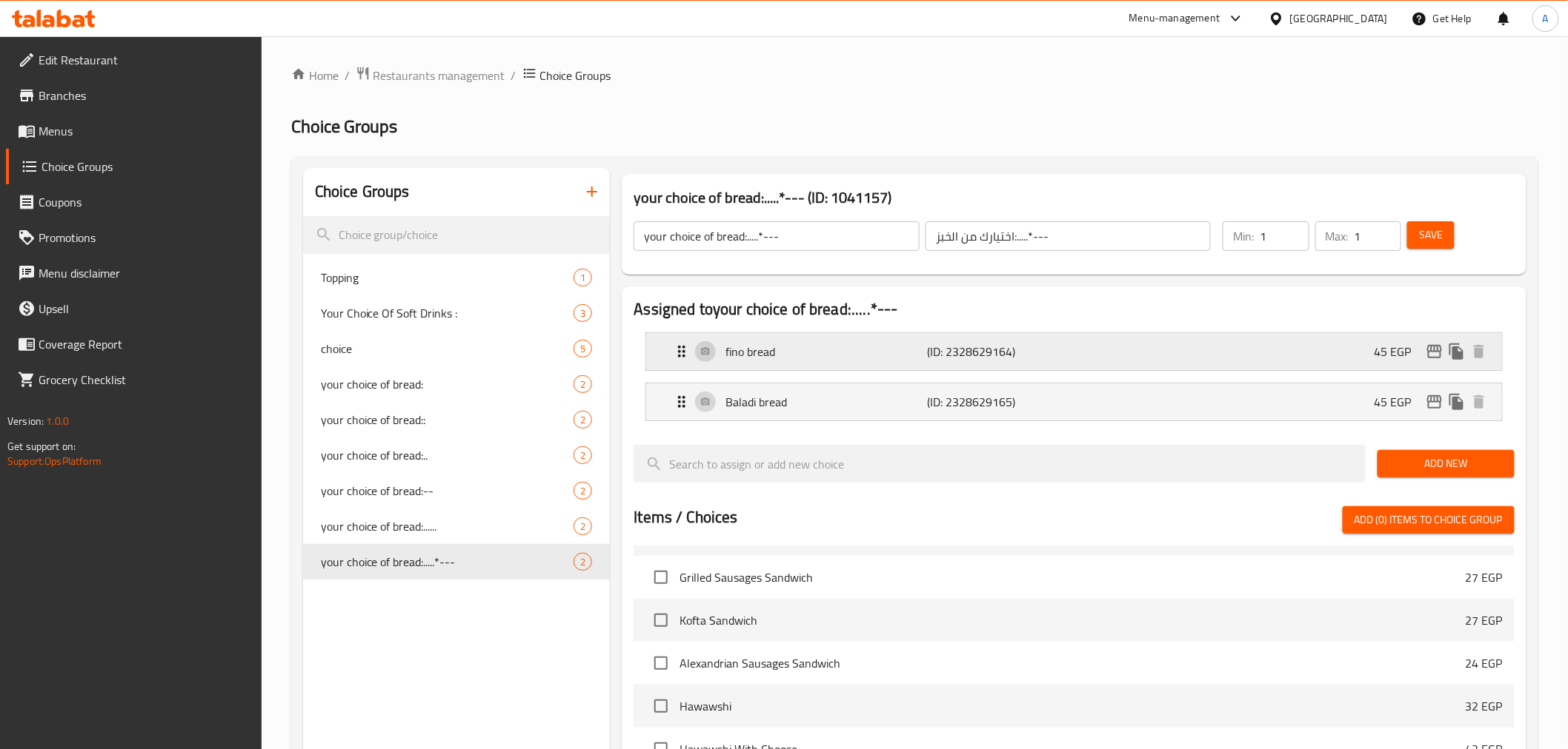
click at [1129, 364] on div "fino bread (ID: 2328629164) 45 EGP" at bounding box center [1078, 352] width 811 height 37
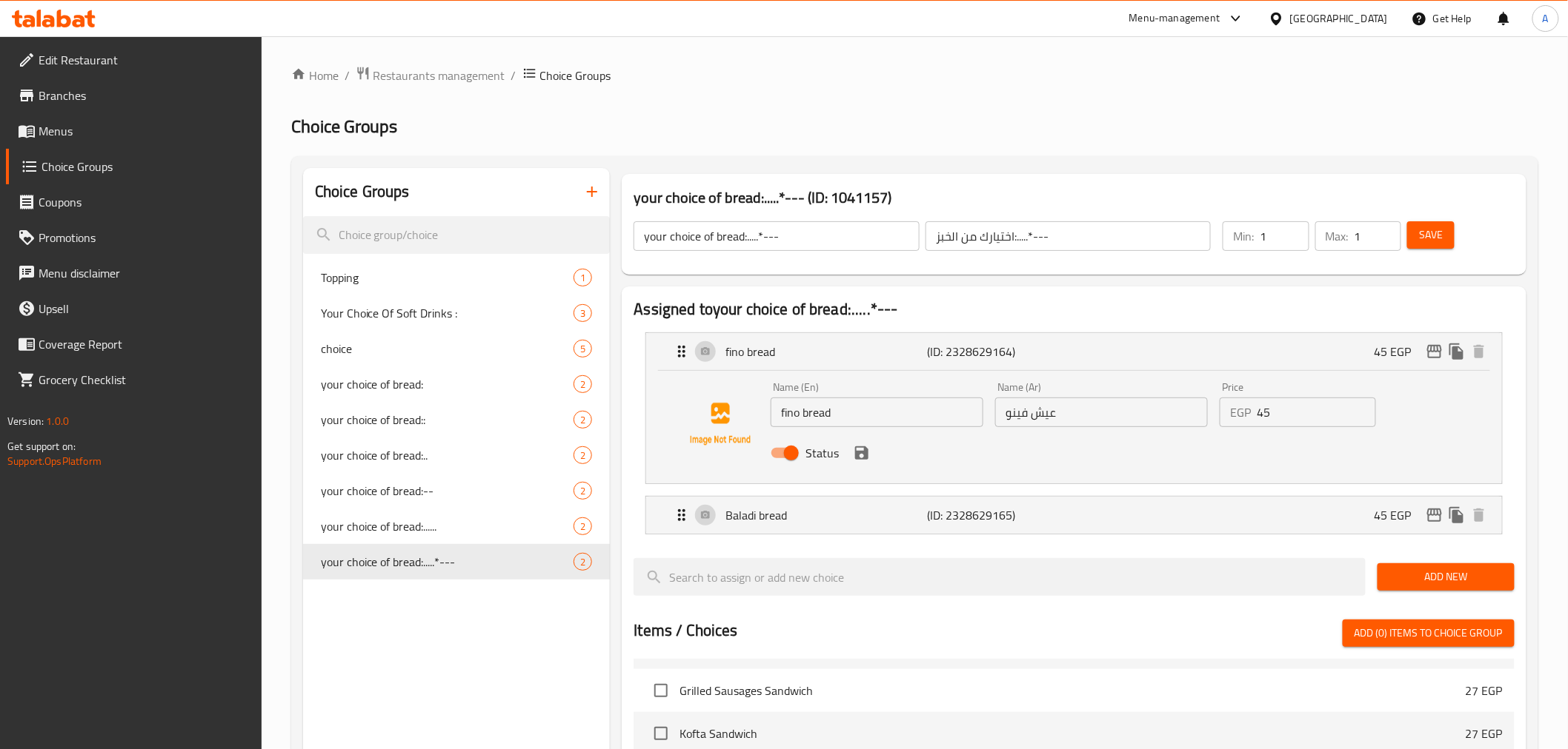
click at [1292, 412] on input "45" at bounding box center [1316, 412] width 120 height 30
click at [1292, 413] on input "45" at bounding box center [1316, 412] width 120 height 30
click at [864, 455] on icon "save" at bounding box center [861, 453] width 14 height 14
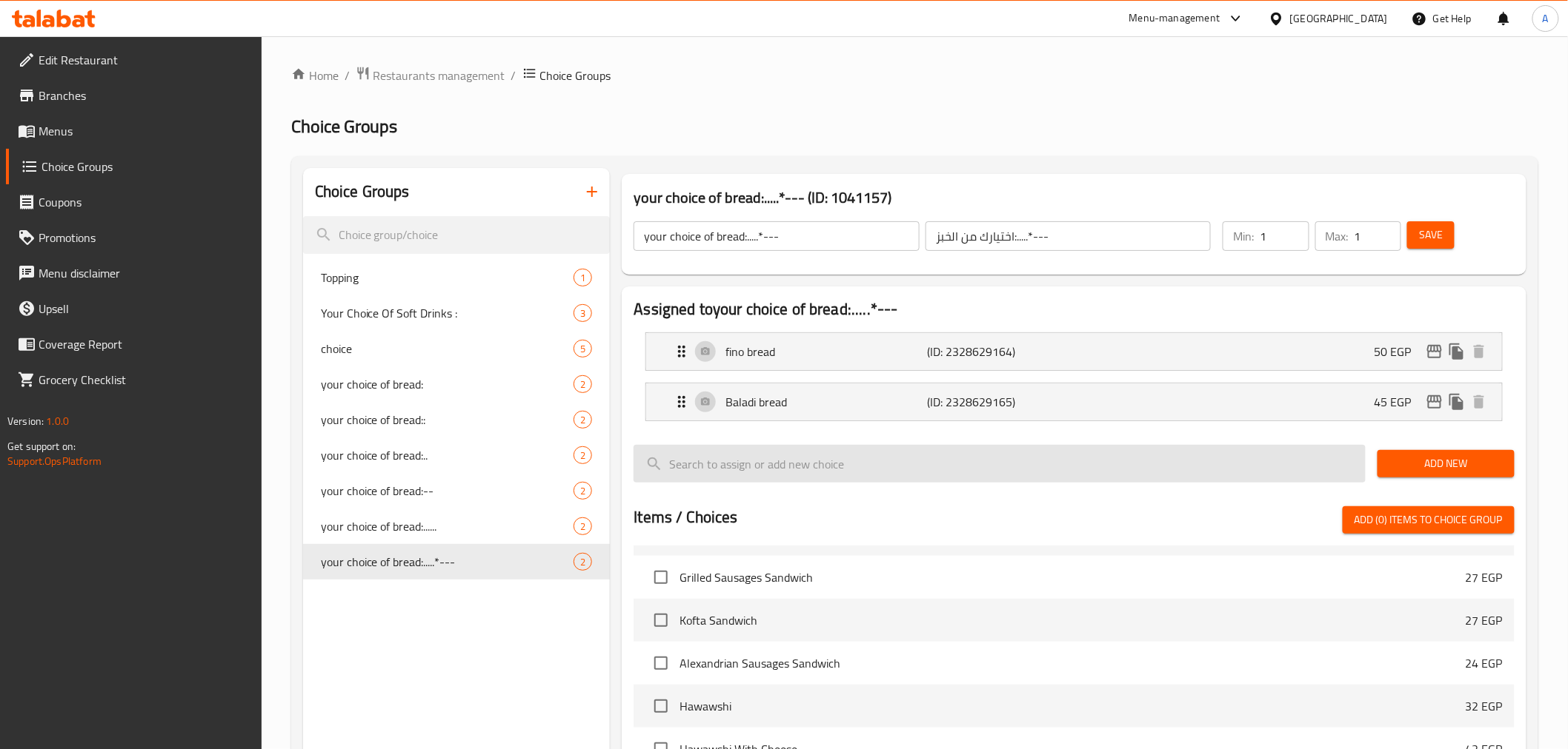
type input "50"
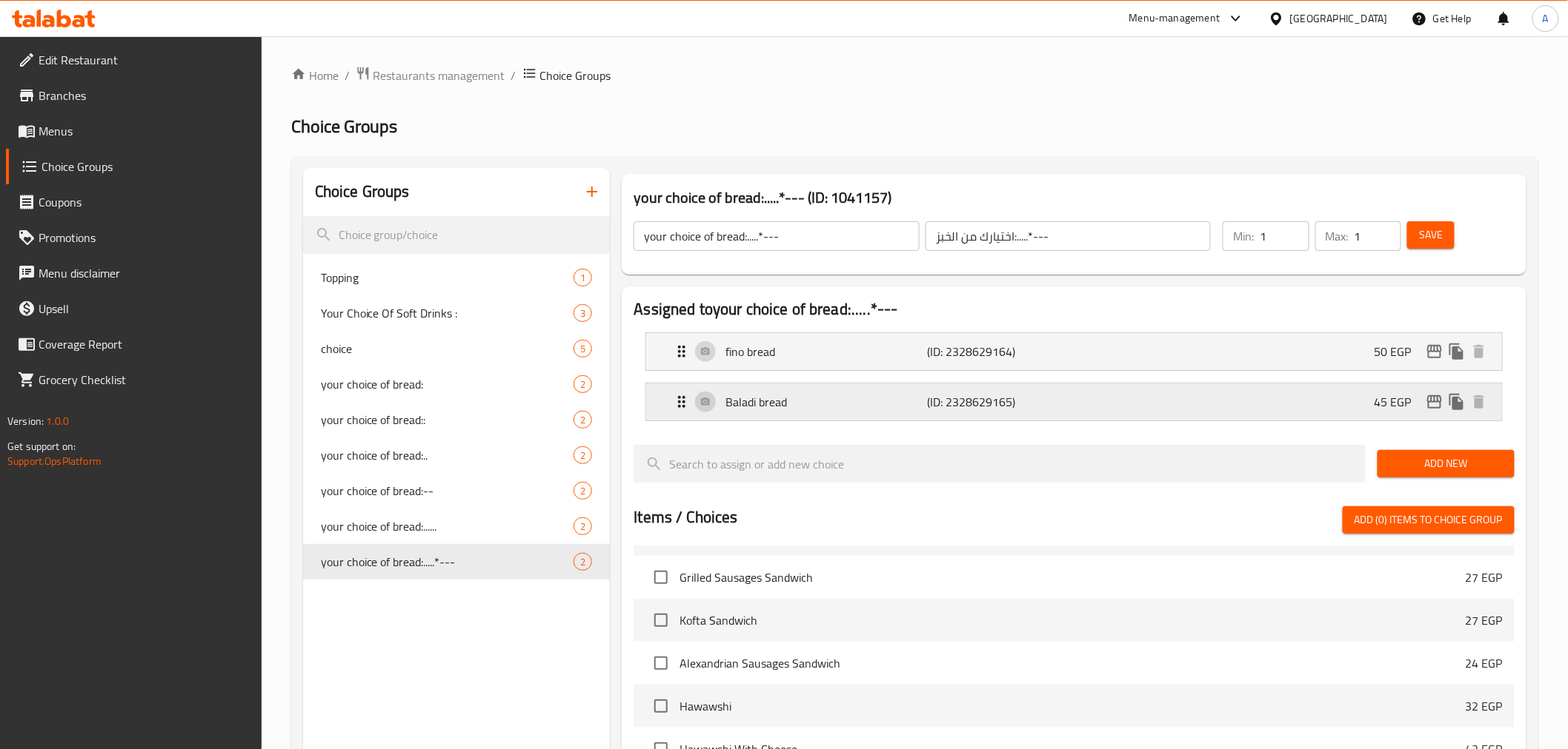
click at [929, 408] on p "(ID: 2328629165)" at bounding box center [995, 402] width 135 height 18
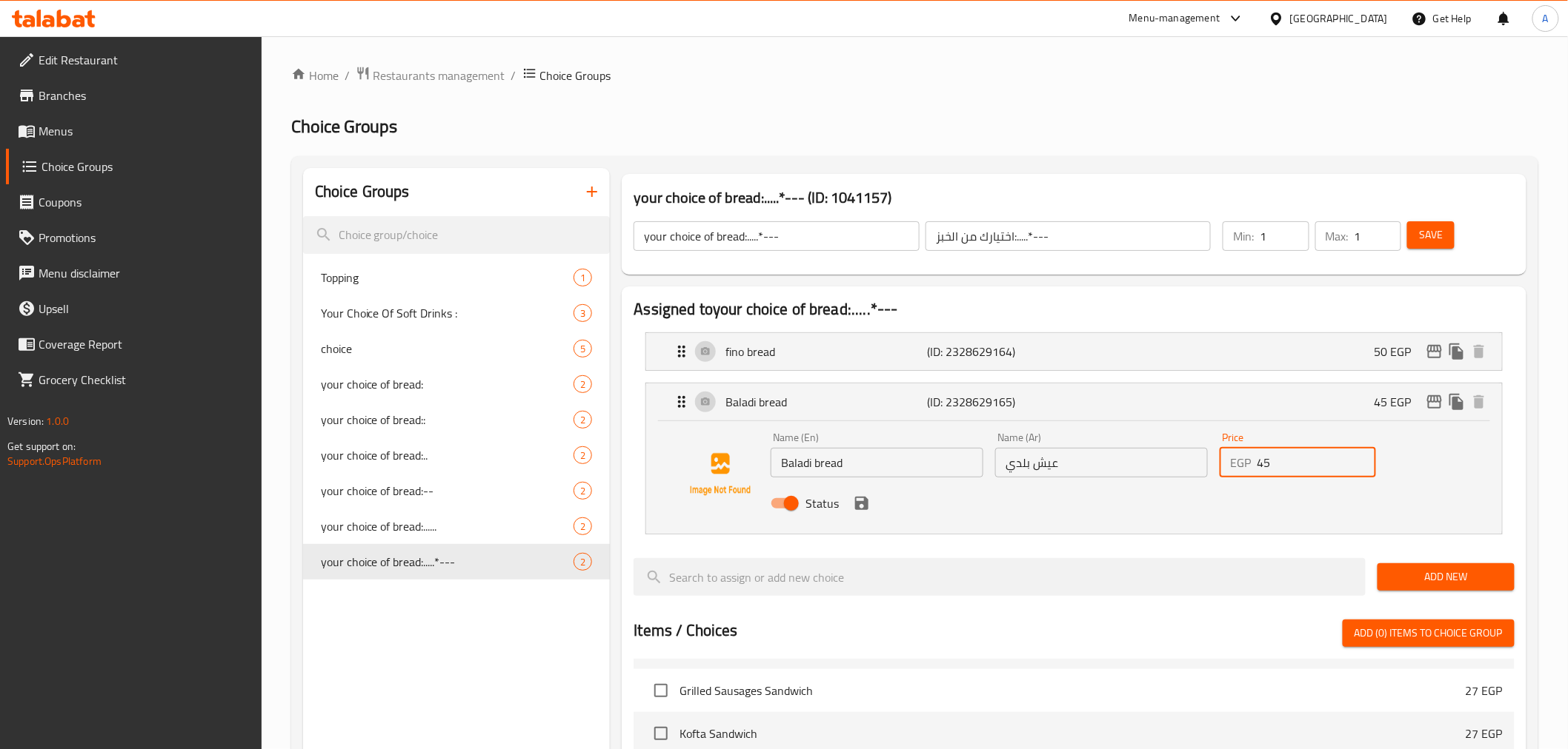
click at [1286, 462] on input "45" at bounding box center [1316, 462] width 120 height 30
click at [861, 507] on icon "save" at bounding box center [862, 503] width 18 height 18
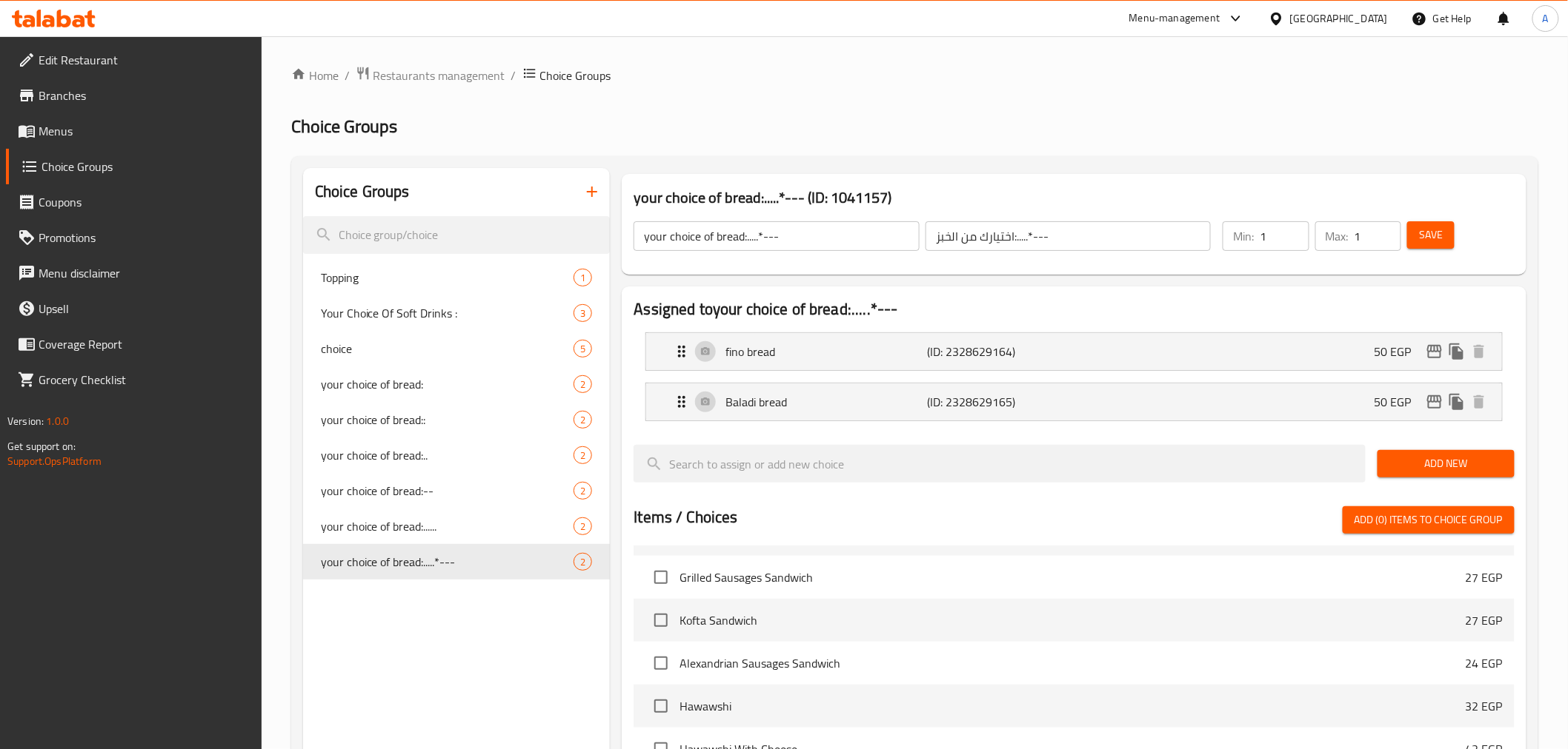
type input "50"
click at [1349, 247] on button "Save" at bounding box center [1431, 235] width 47 height 27
click at [1349, 232] on span "Save" at bounding box center [1431, 234] width 24 height 18
click at [1349, 232] on div at bounding box center [784, 374] width 1568 height 749
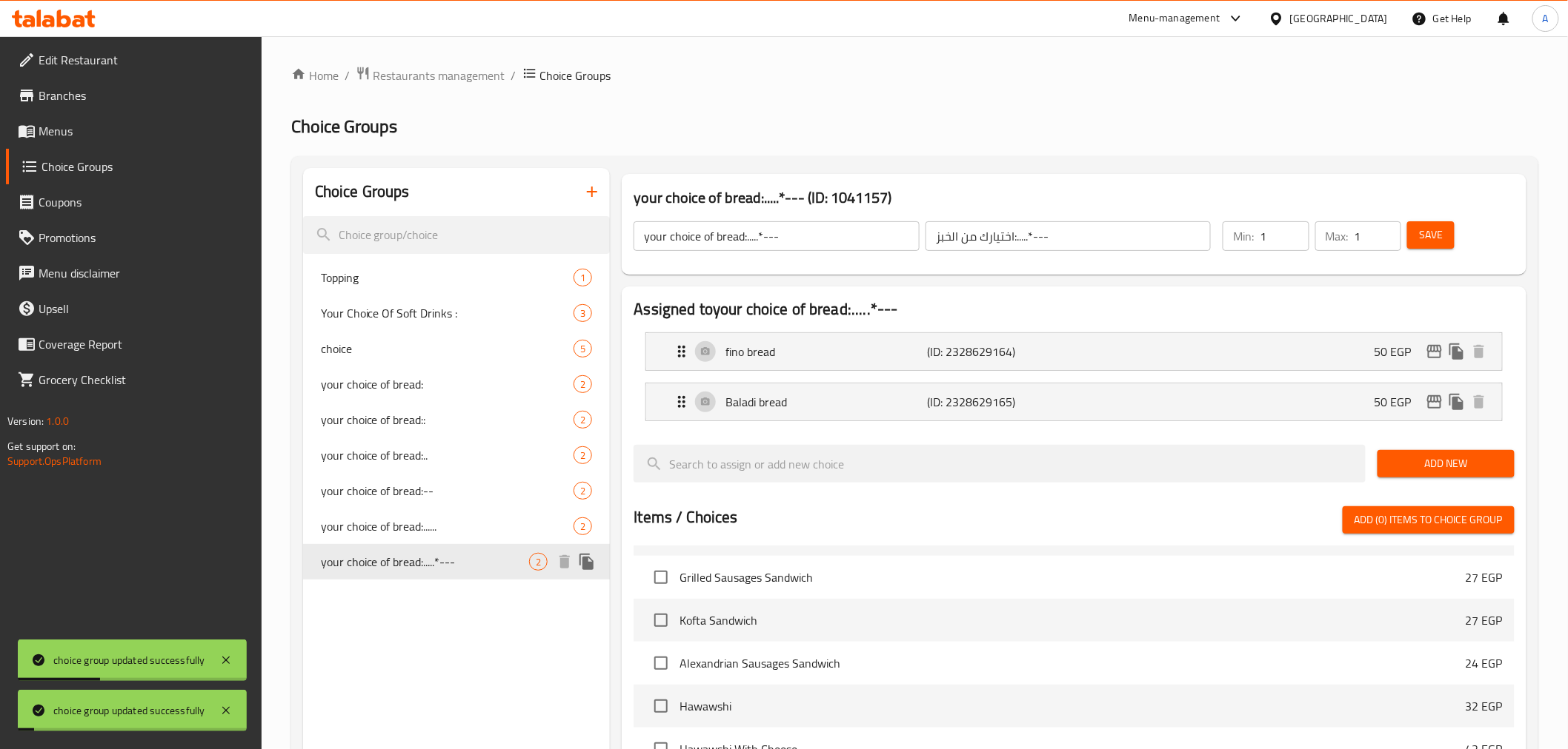
click at [413, 557] on span "your choice of bread:.....*---" at bounding box center [425, 562] width 209 height 18
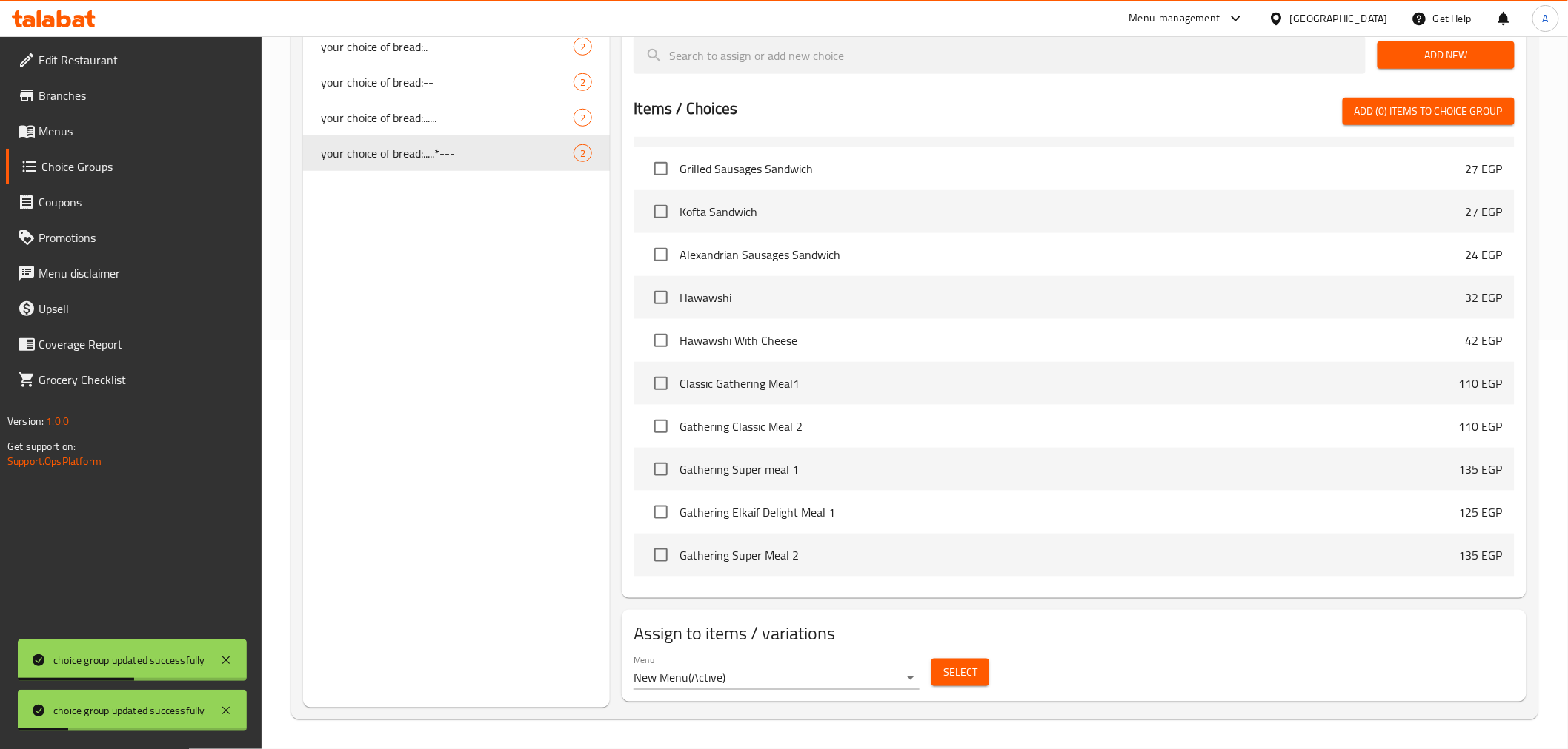
click at [949, 590] on span "Select" at bounding box center [960, 672] width 34 height 18
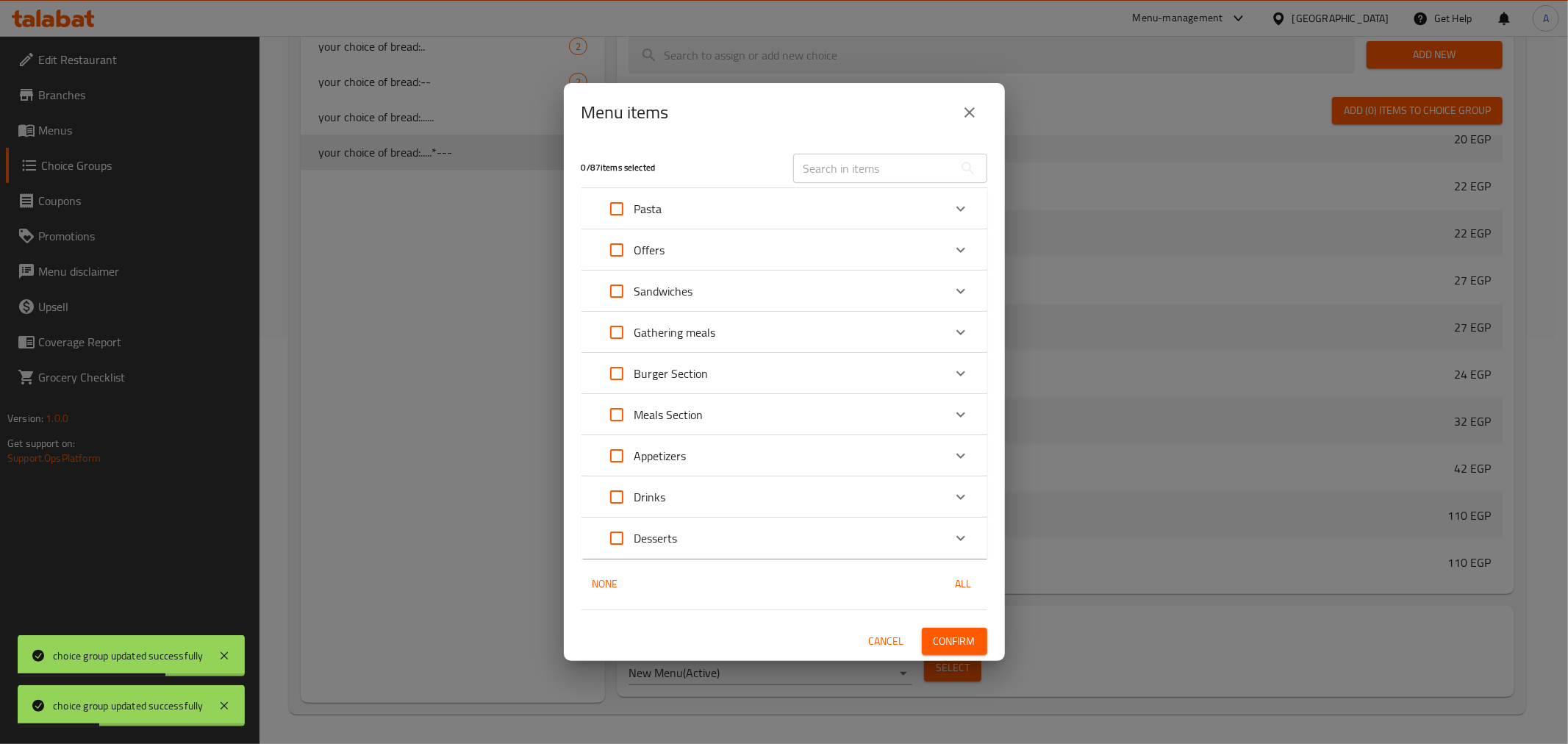
click at [850, 167] on input "text" at bounding box center [873, 168] width 160 height 30
paste input "Hawawshi"
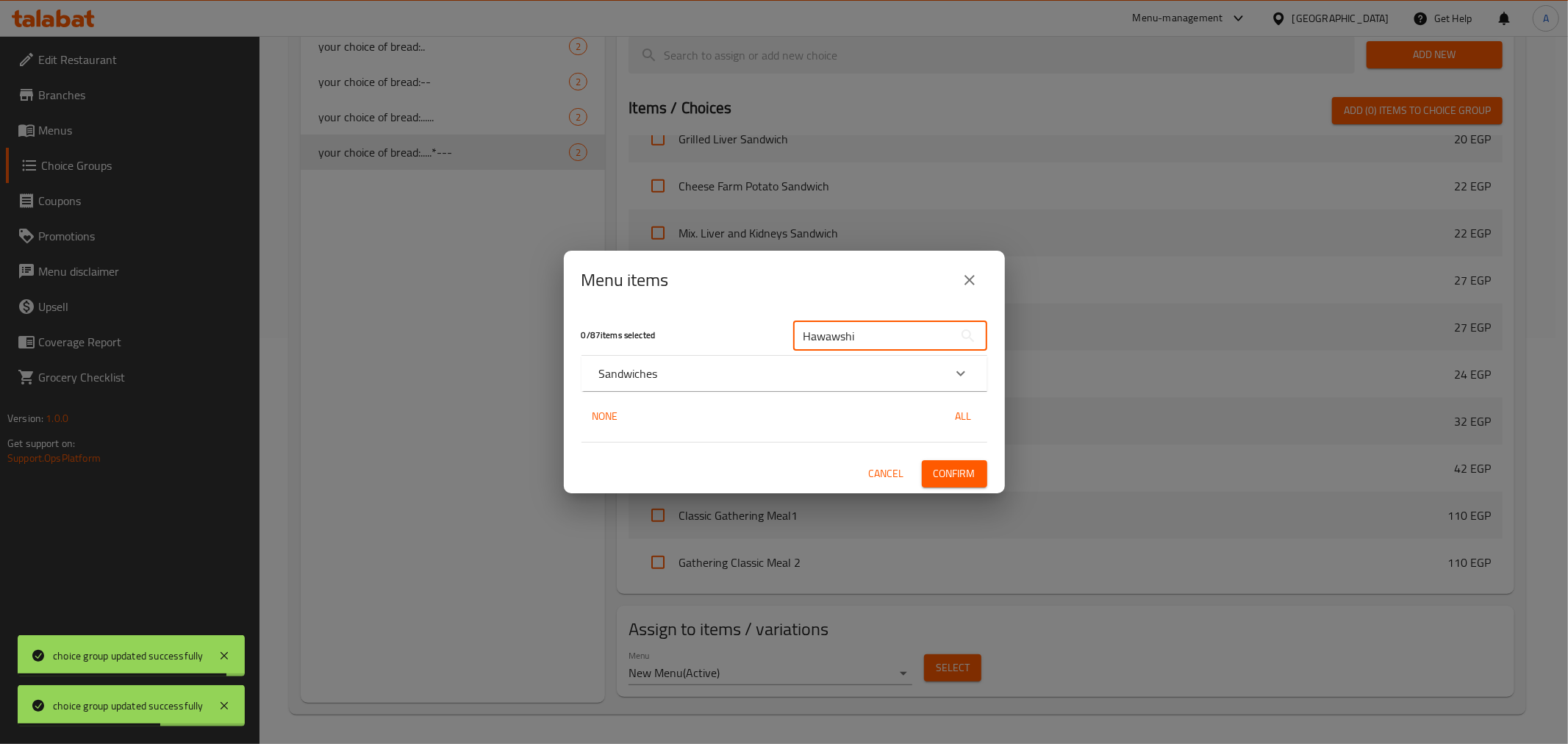
type input "Hawawshi"
click at [741, 369] on div "Sandwiches" at bounding box center [772, 374] width 344 height 18
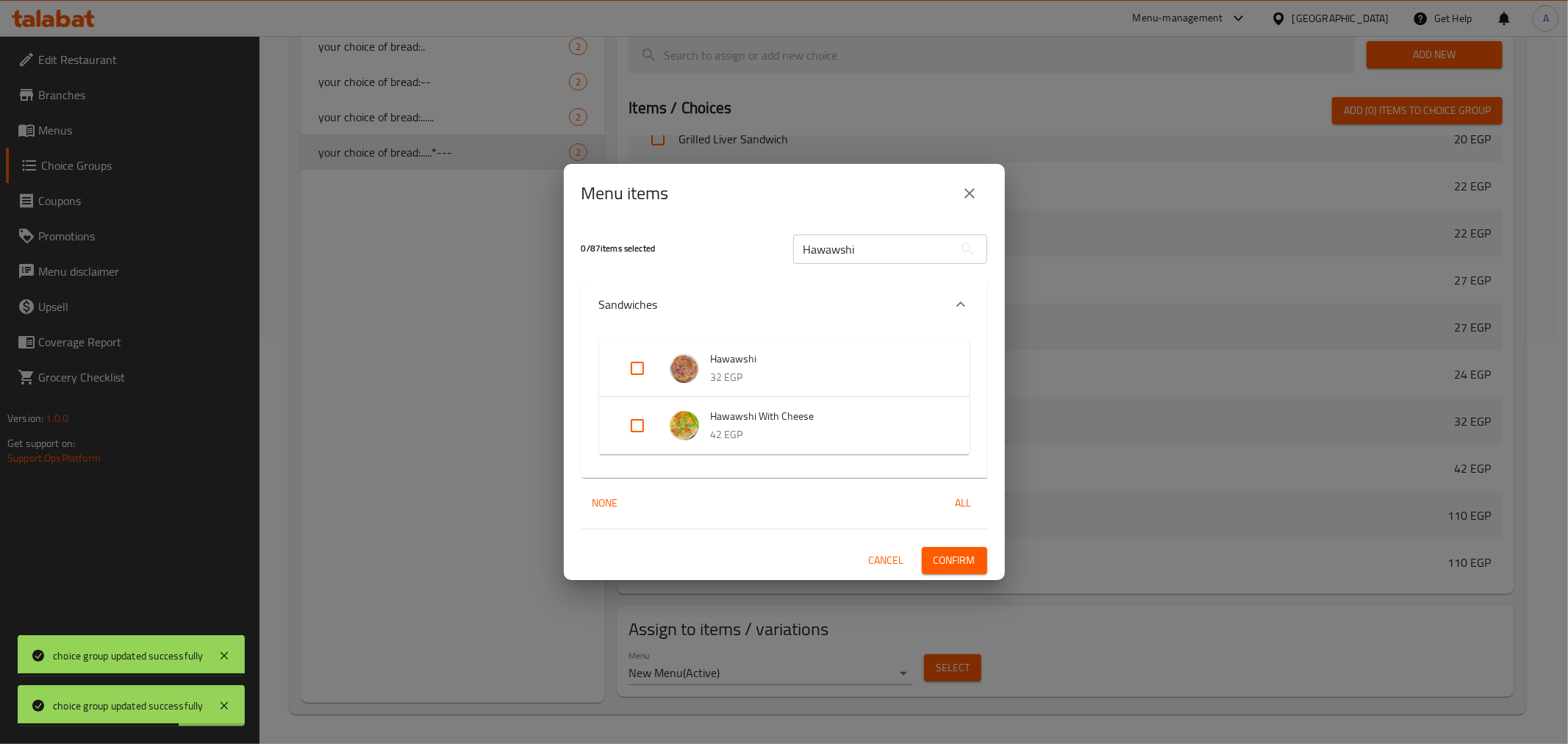
click at [682, 363] on img "Expand" at bounding box center [684, 368] width 29 height 30
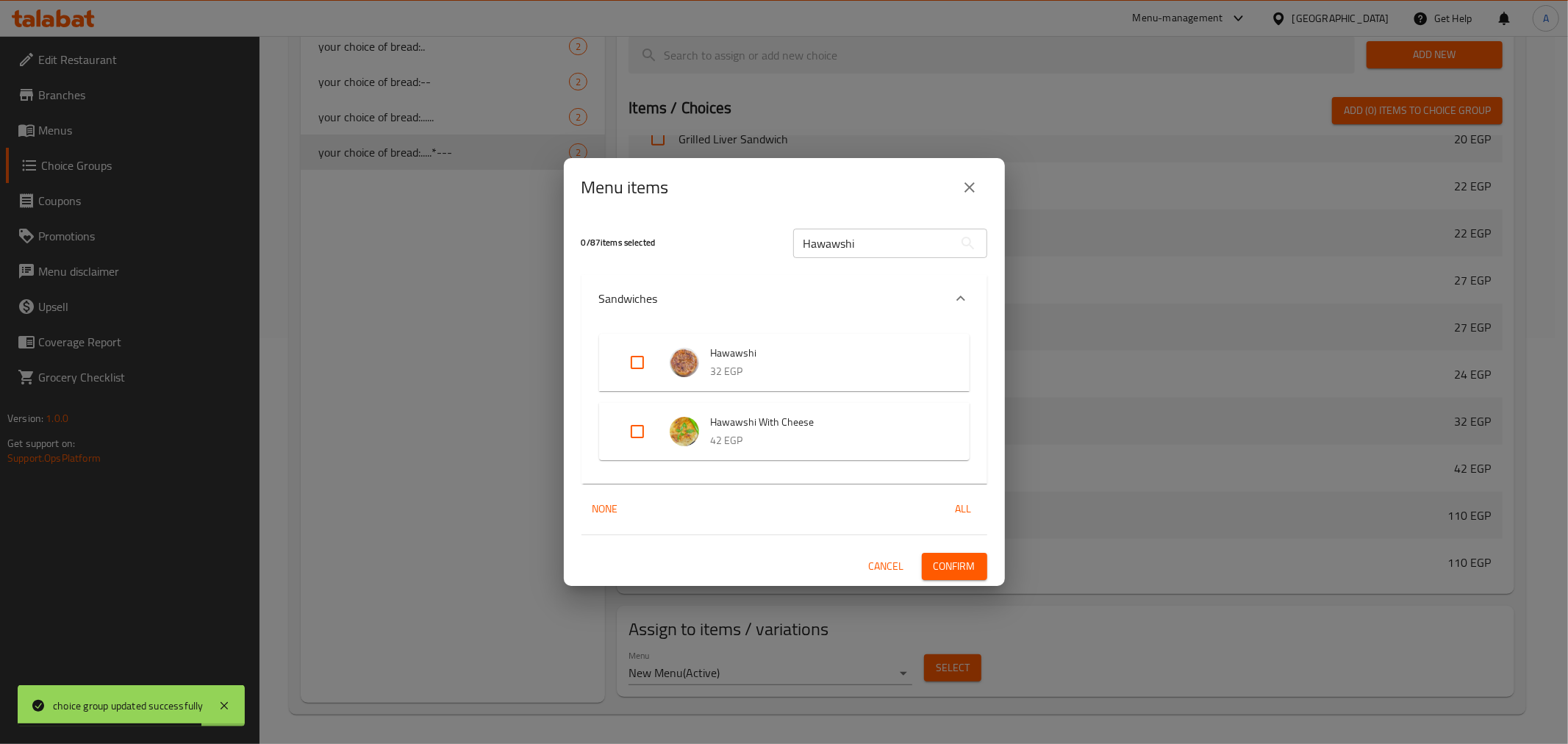
click at [637, 364] on input "Expand" at bounding box center [638, 363] width 35 height 35
checkbox input "true"
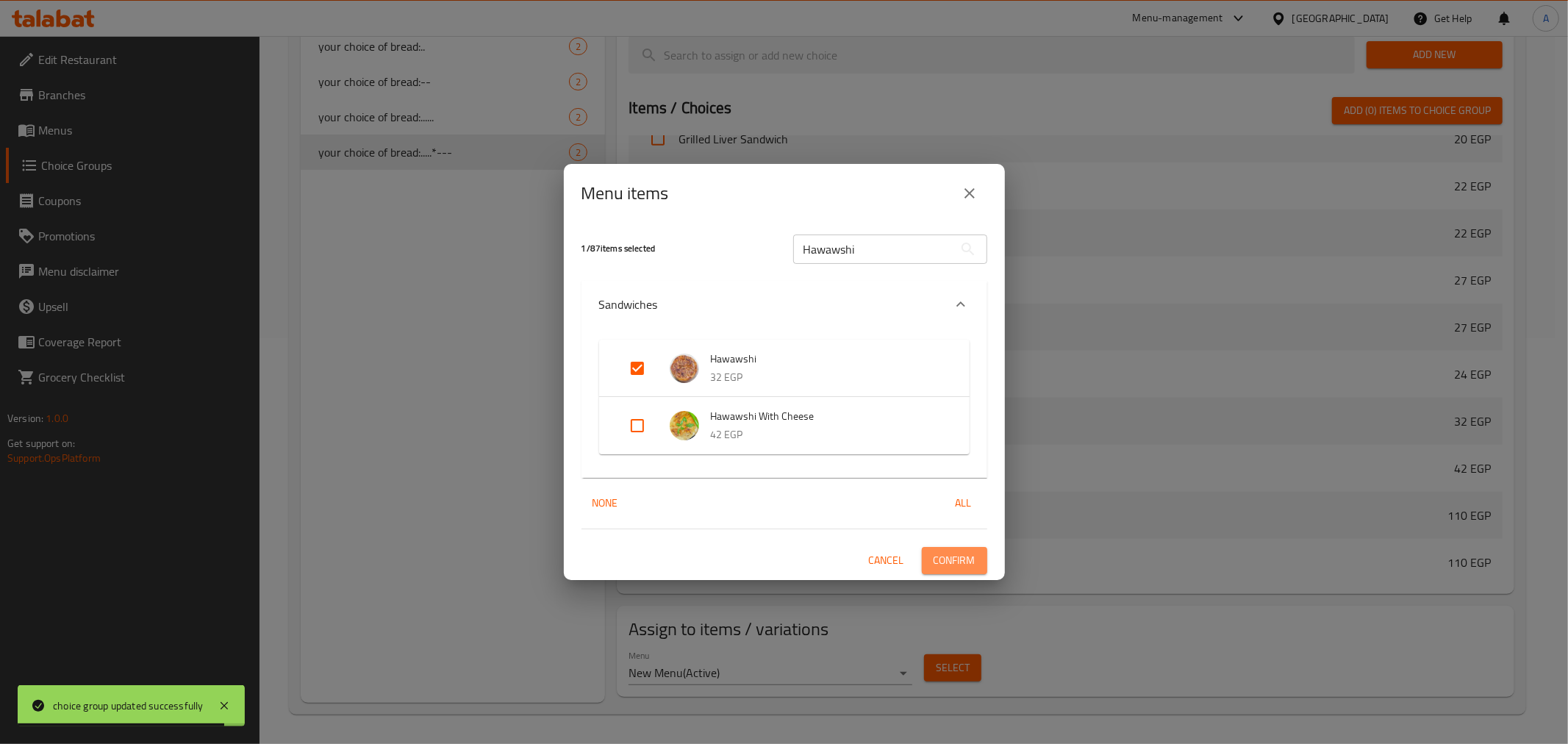
click at [940, 556] on span "Confirm" at bounding box center [954, 561] width 42 height 18
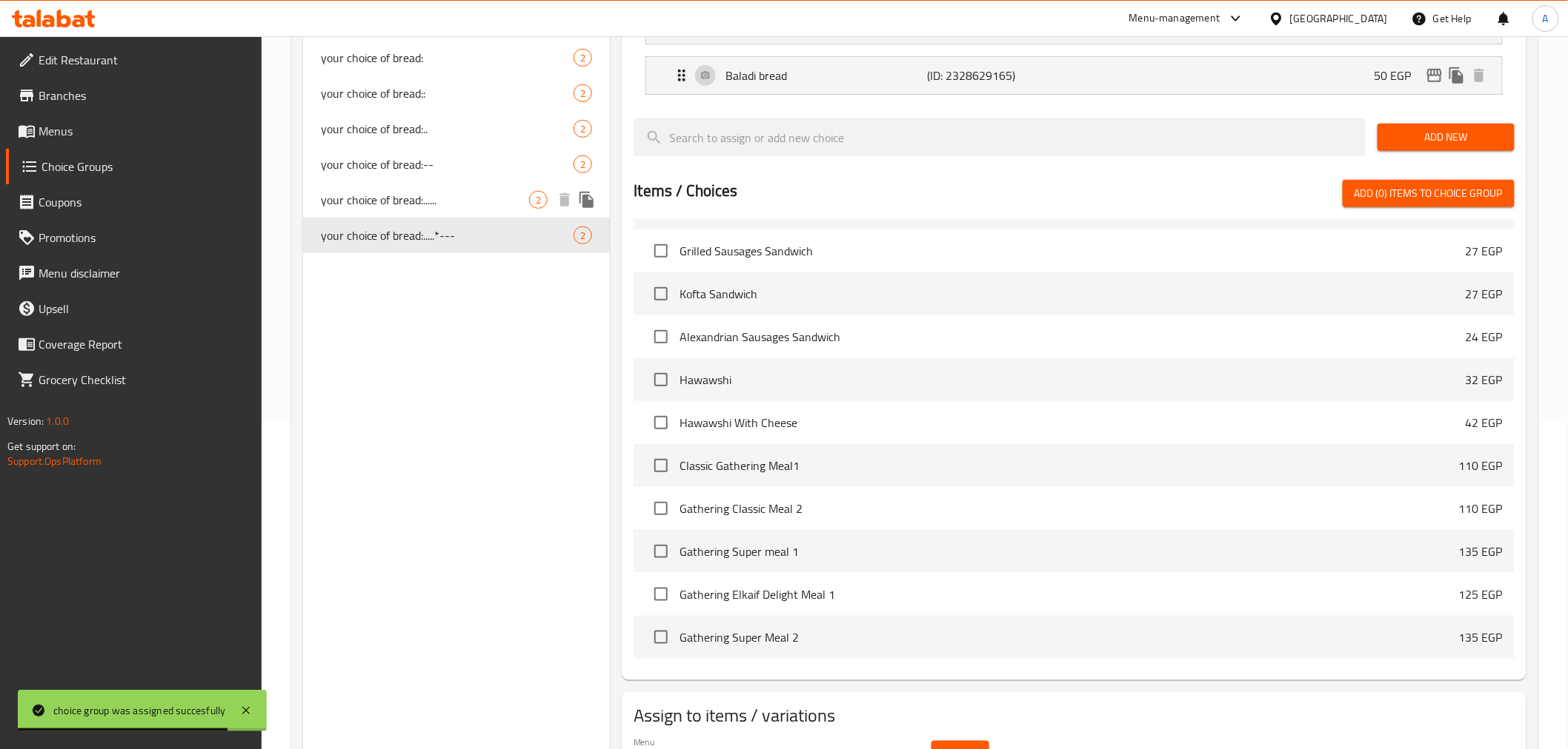
scroll to position [0, 0]
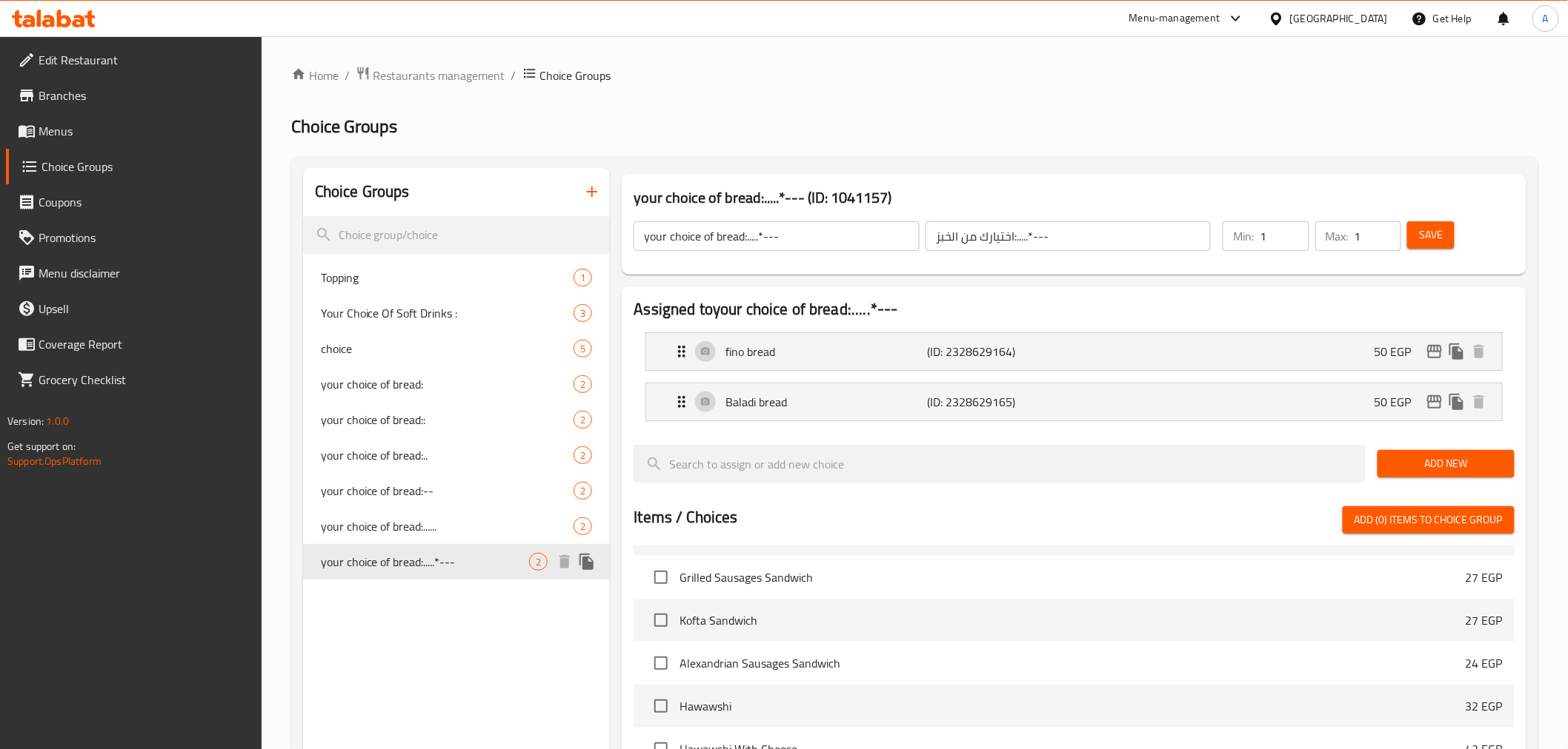
click at [468, 568] on span "your choice of bread:.....*---" at bounding box center [425, 562] width 209 height 18
click at [590, 556] on icon "duplicate" at bounding box center [586, 562] width 18 height 18
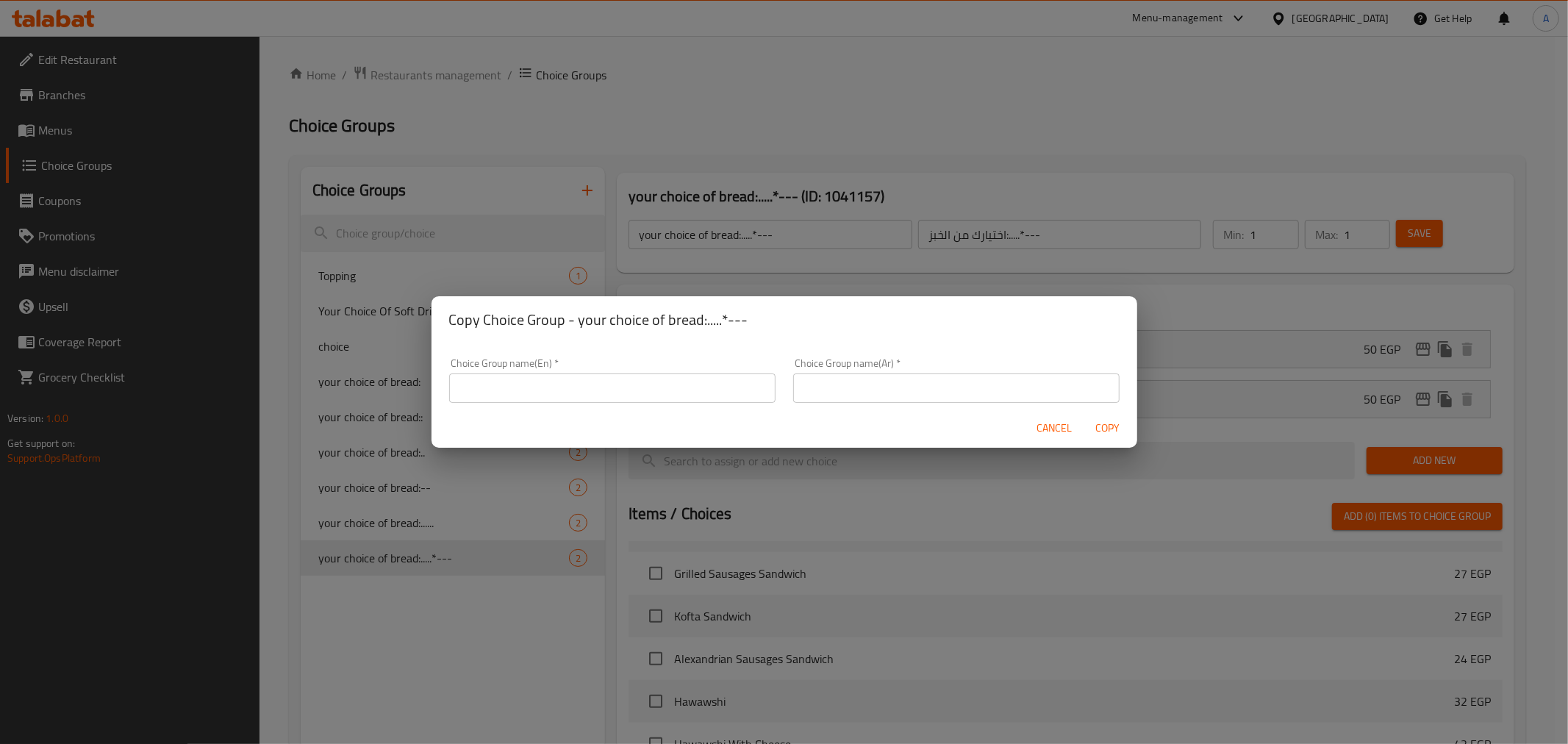
click at [702, 379] on input "text" at bounding box center [613, 388] width 327 height 30
type input "your choice of bread:.:.:.:"
click at [878, 406] on div "Choice Group name(Ar)   * Choice Group name(Ar) *" at bounding box center [957, 380] width 344 height 62
click at [876, 396] on input "text" at bounding box center [957, 388] width 327 height 30
click at [882, 398] on input "اختيارك من الخبز:" at bounding box center [957, 388] width 327 height 30
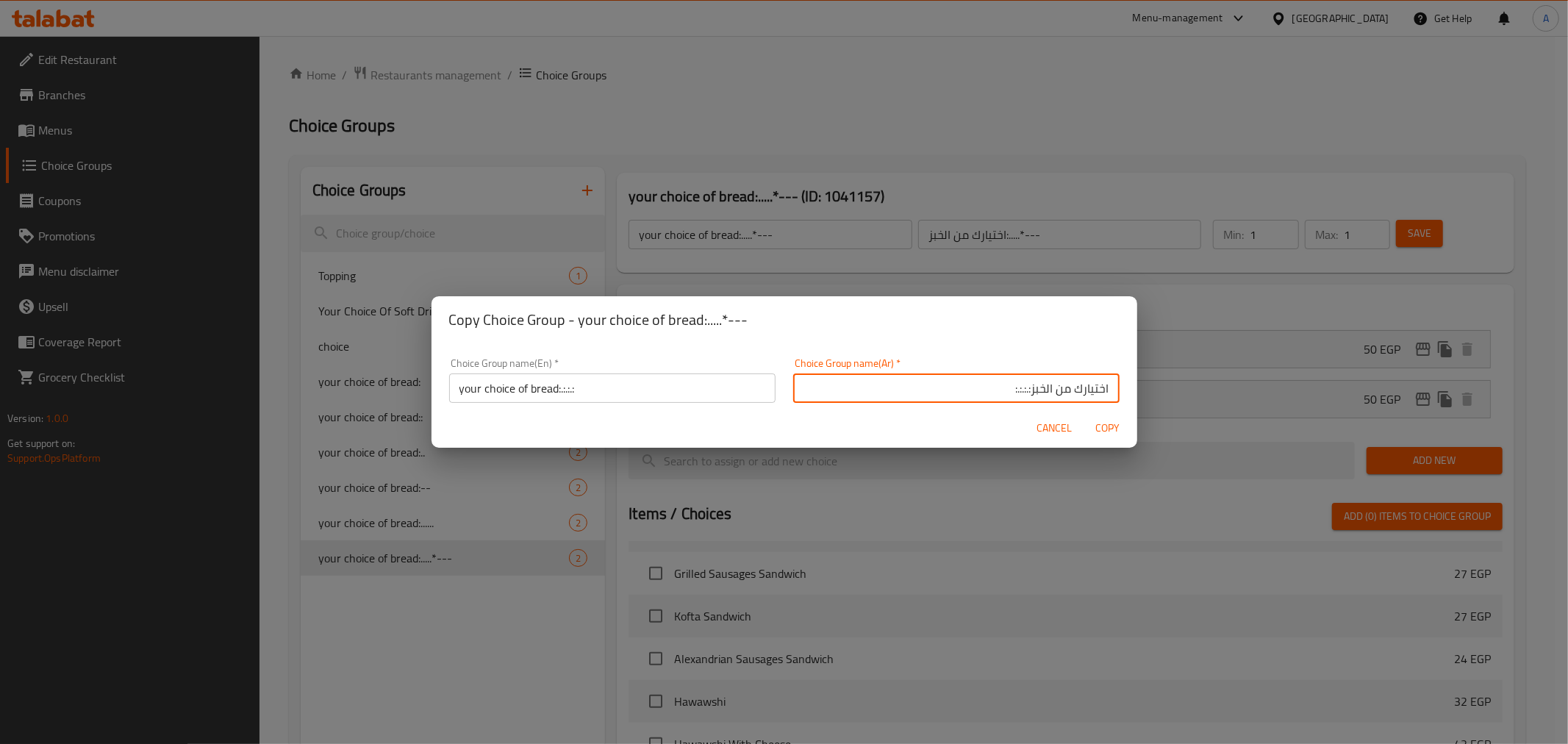
type input "اختيارك من الخبز:.:.:.:"
click at [869, 436] on div "Cancel Copy" at bounding box center [784, 428] width 706 height 39
click at [1108, 428] on span "Copy" at bounding box center [1108, 428] width 35 height 18
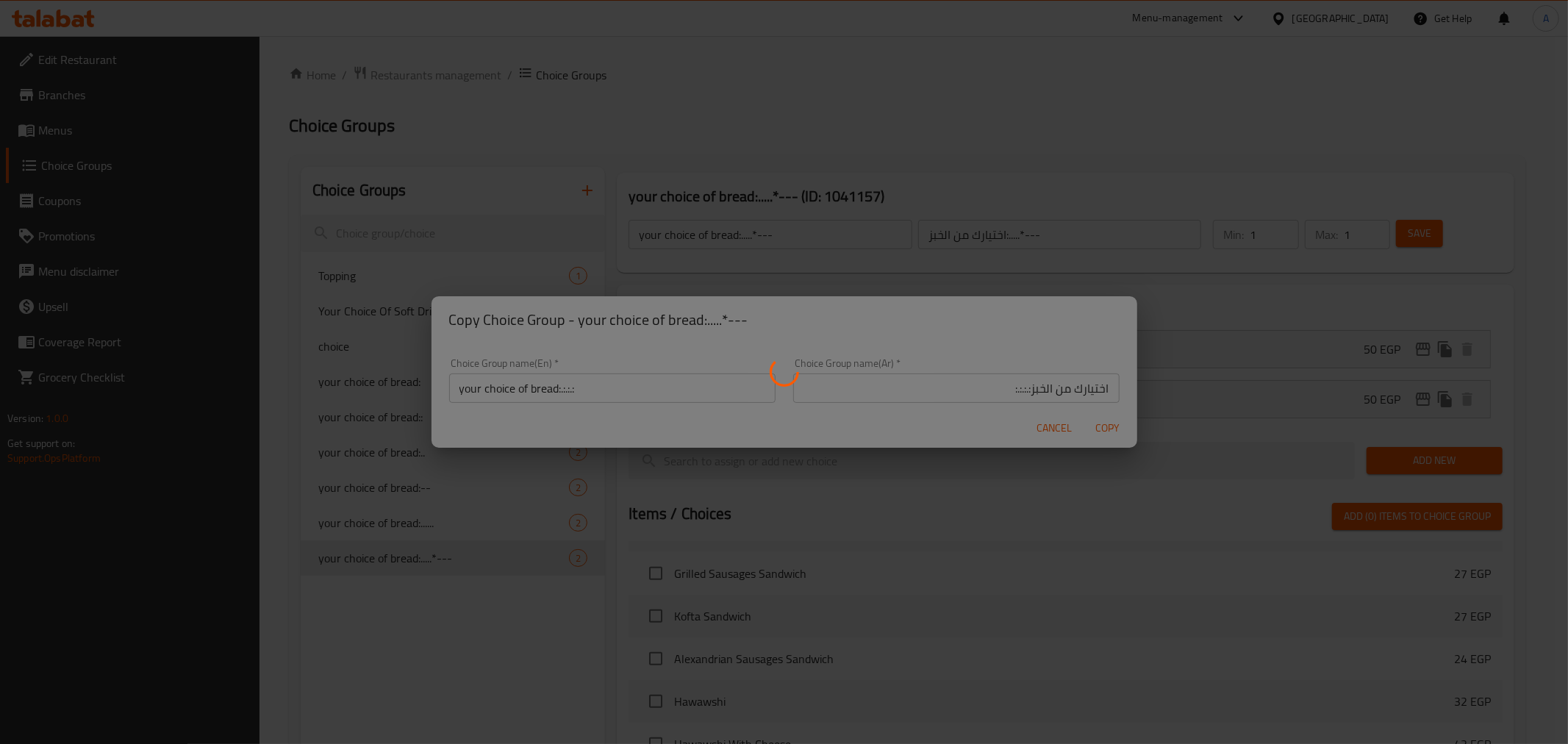
type input "your choice of bread:.:.:.:"
type input "اختيارك من الخبز:.:.:.:"
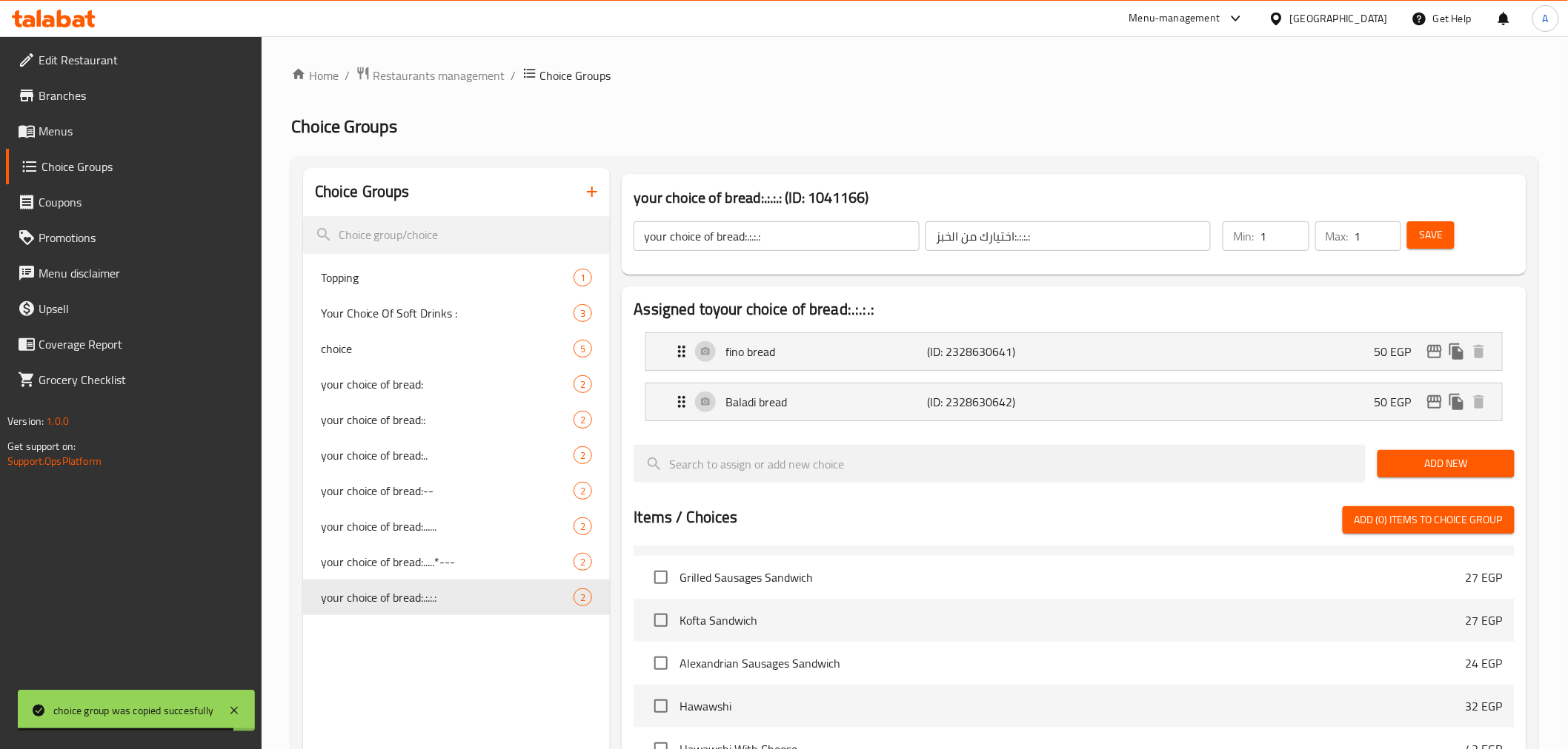
click at [439, 590] on div "Choice Groups Topping 1 Your Choice Of Soft Drinks : 3 choice 5 your choice of …" at bounding box center [456, 642] width 308 height 949
click at [446, 590] on span "your choice of bread:.:.:.:" at bounding box center [425, 597] width 209 height 18
click at [1349, 344] on icon "edit" at bounding box center [1435, 352] width 18 height 18
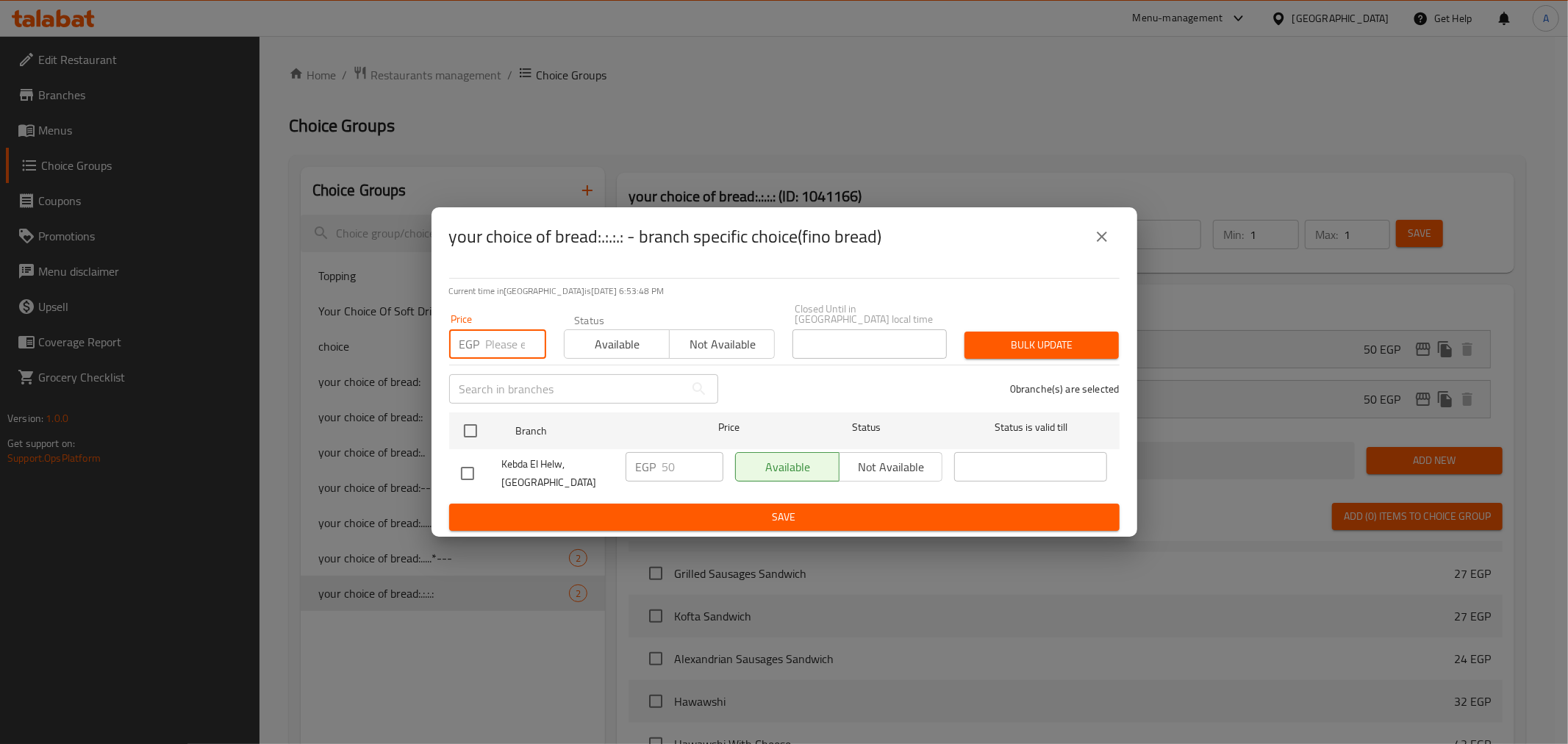
click at [509, 333] on input "number" at bounding box center [517, 344] width 61 height 30
type input "60"
click at [459, 420] on input "checkbox" at bounding box center [470, 431] width 31 height 31
checkbox input "true"
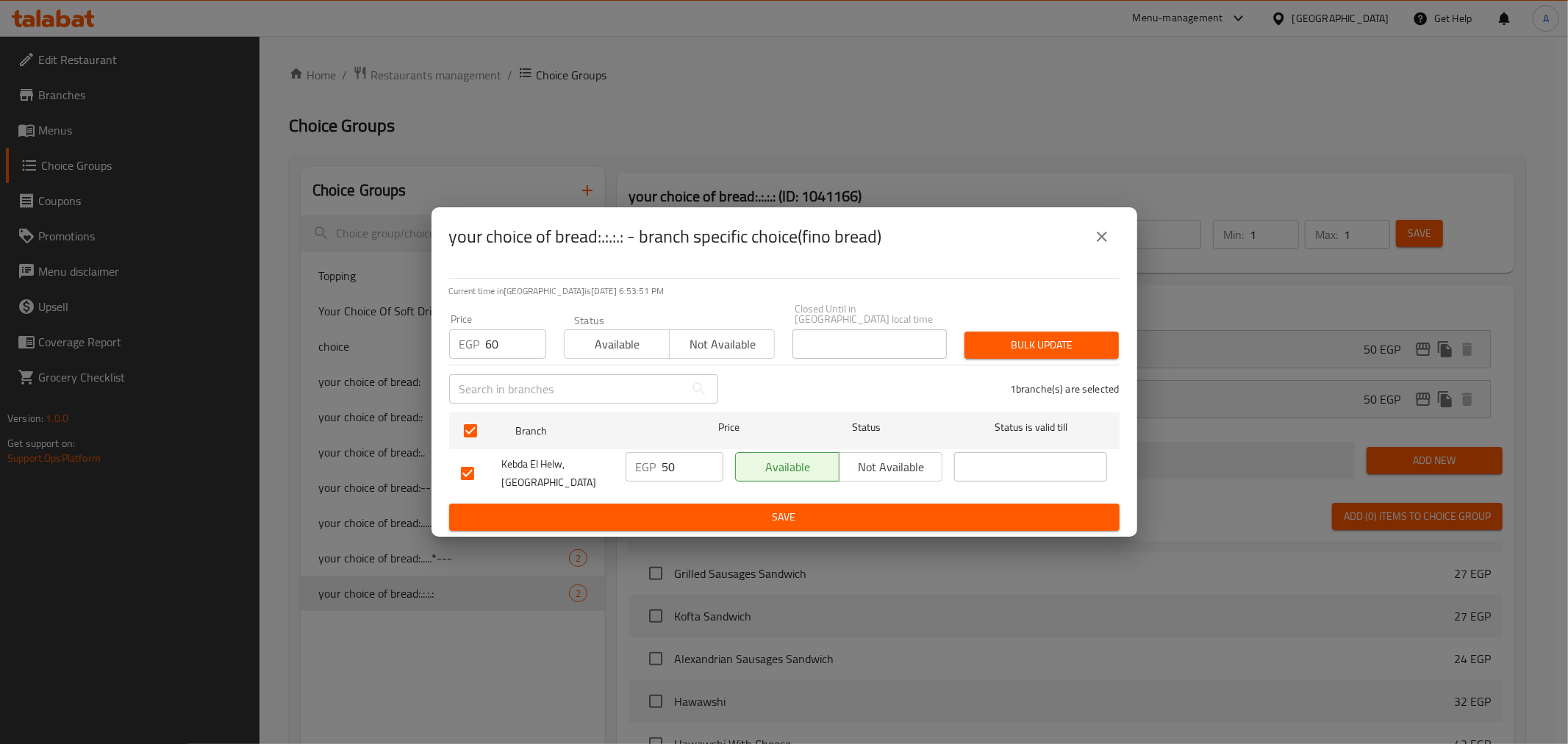
click at [1017, 363] on div "1 branche(s) are selected" at bounding box center [928, 389] width 402 height 53
click at [1016, 348] on span "Bulk update" at bounding box center [1042, 345] width 131 height 18
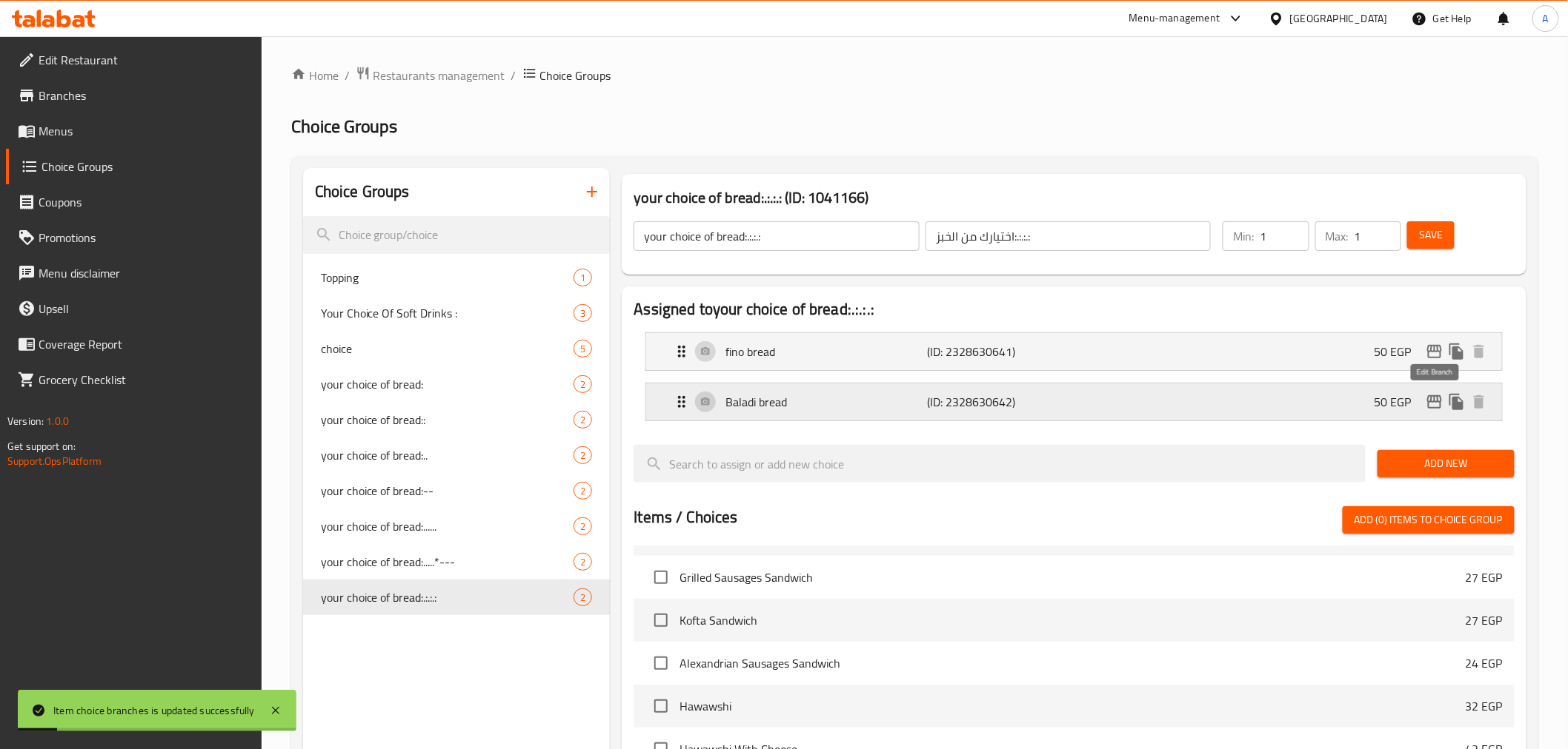
click at [1349, 402] on icon "edit" at bounding box center [1435, 402] width 14 height 14
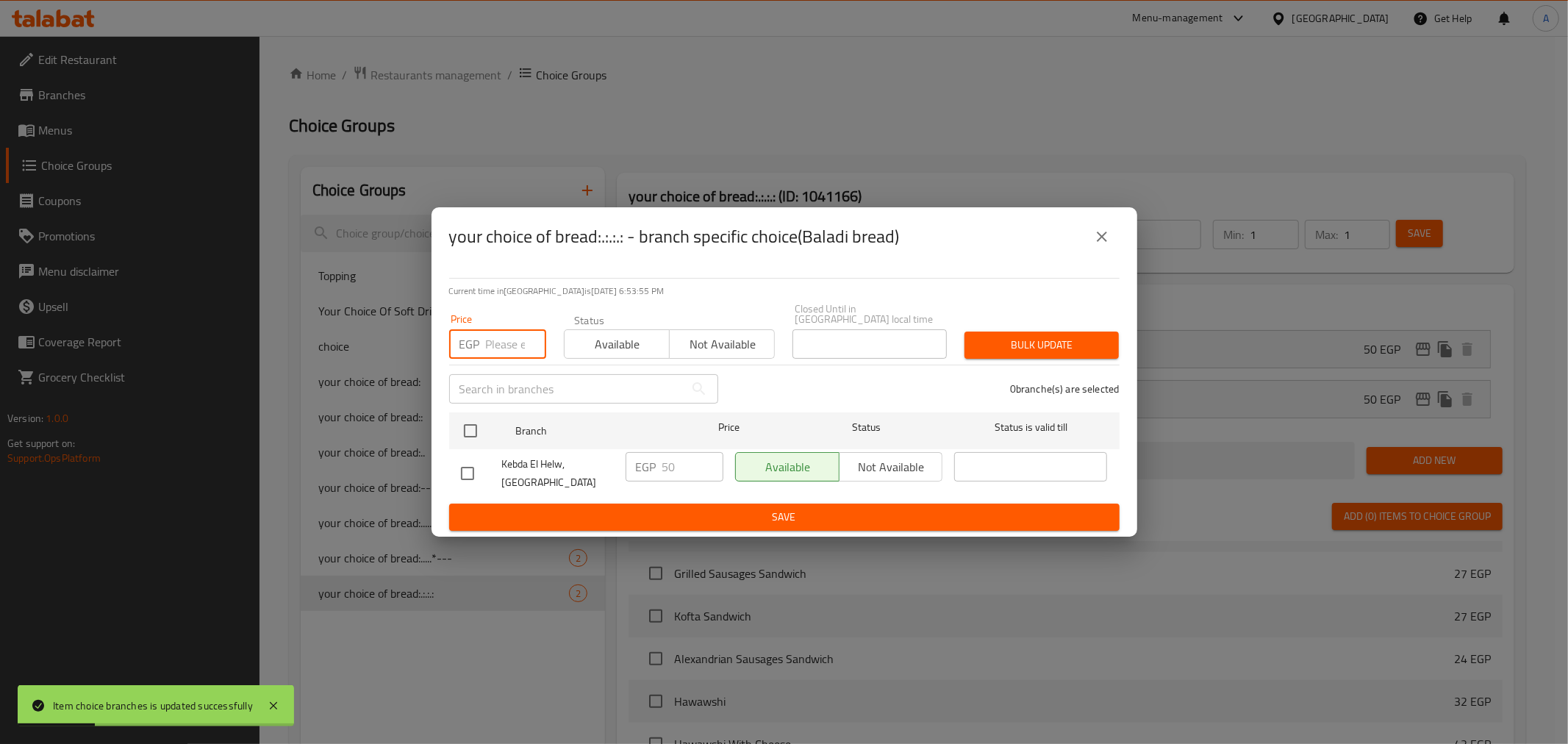
click at [488, 337] on input "number" at bounding box center [517, 344] width 61 height 30
type input "60"
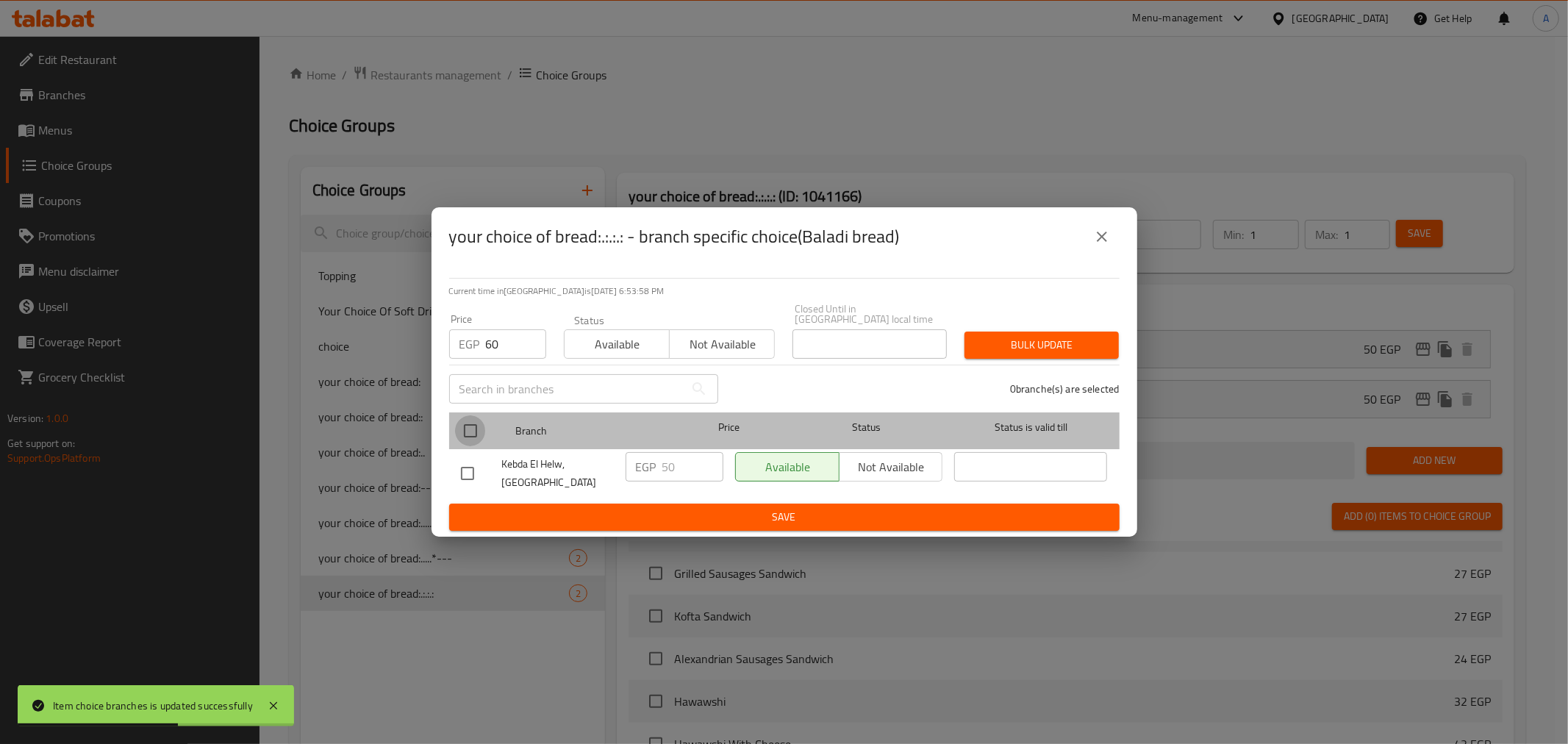
click at [456, 432] on input "checkbox" at bounding box center [470, 431] width 31 height 31
checkbox input "true"
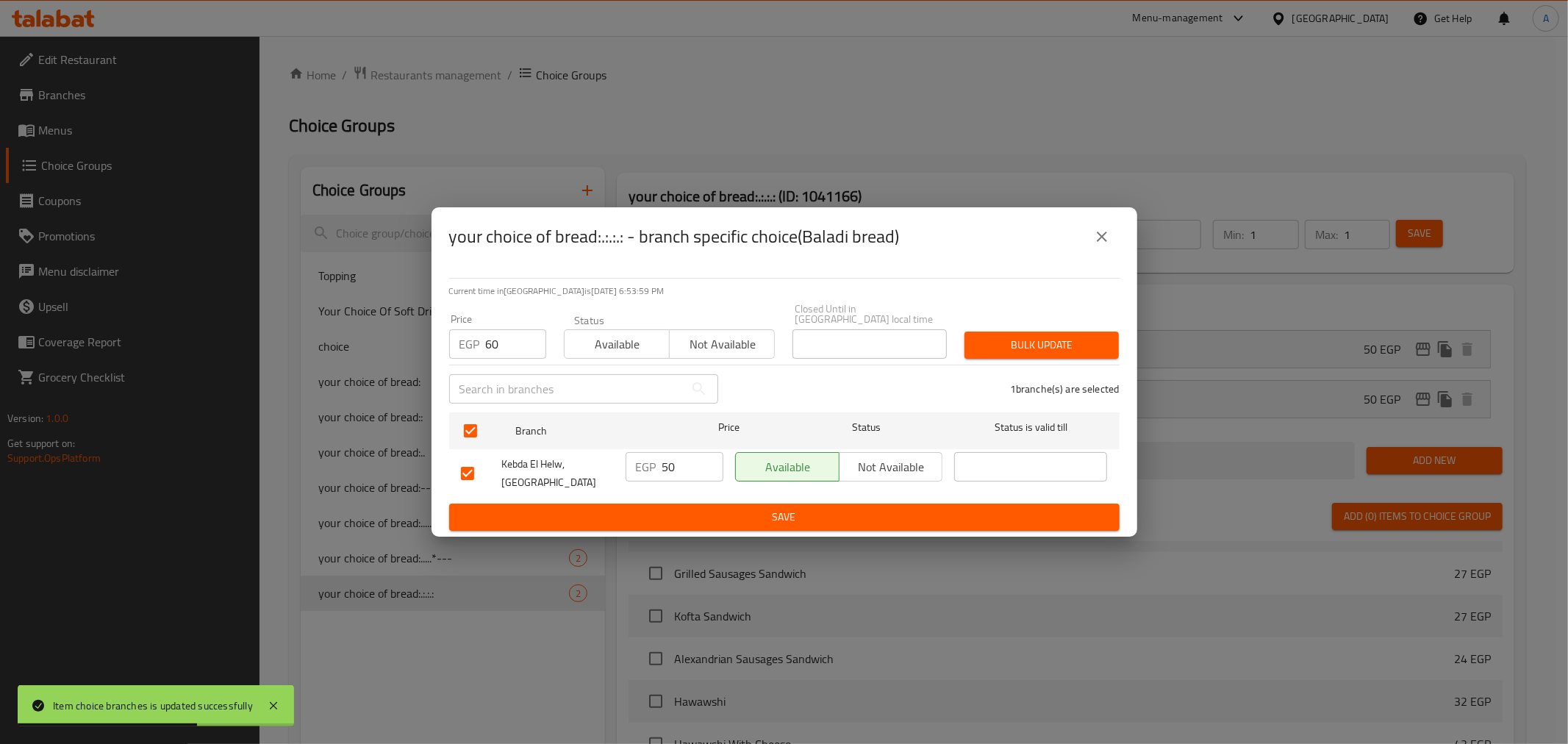
click at [998, 337] on span "Bulk update" at bounding box center [1042, 345] width 131 height 18
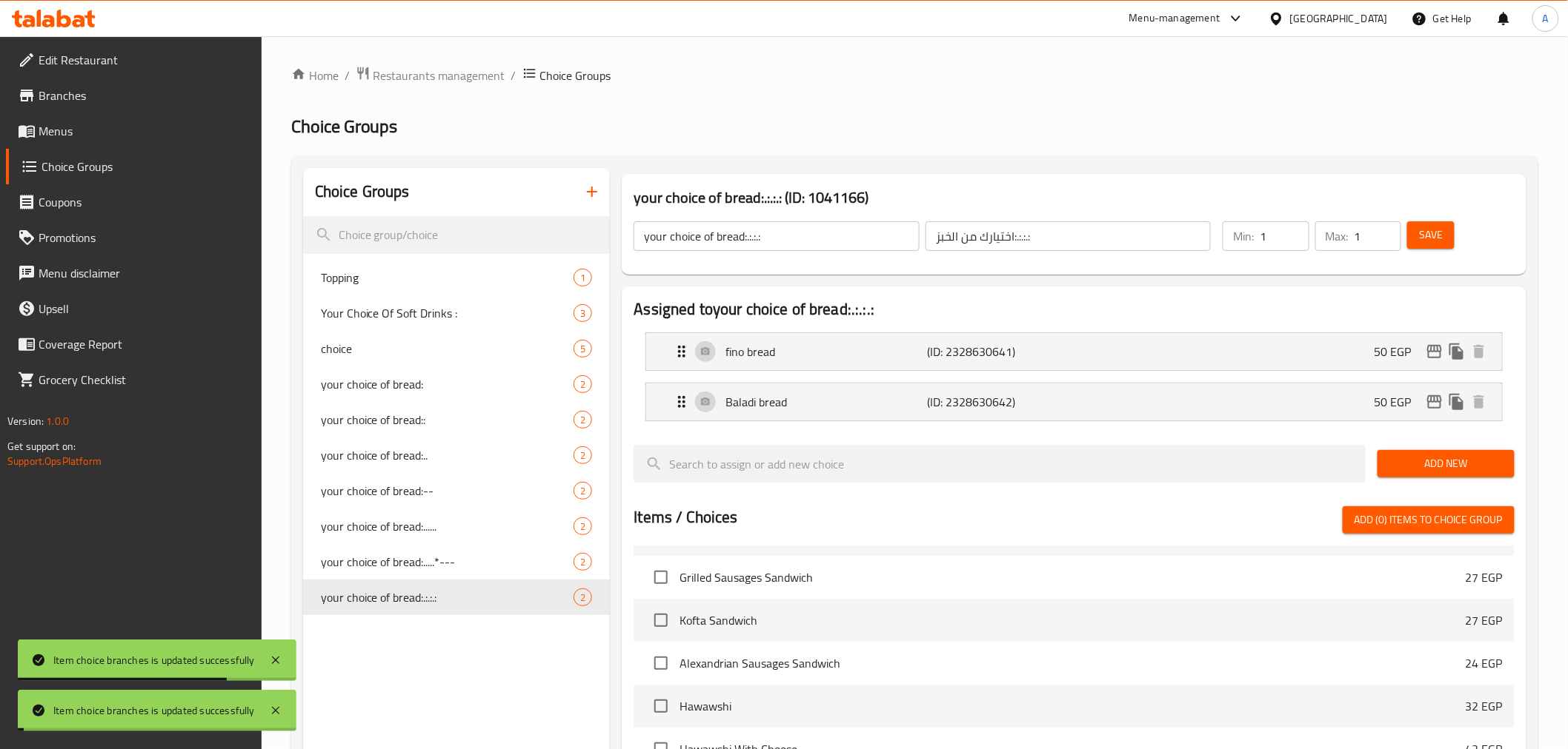
click at [1161, 347] on div "fino bread (ID: 2328630641) 50 EGP" at bounding box center [1078, 352] width 811 height 37
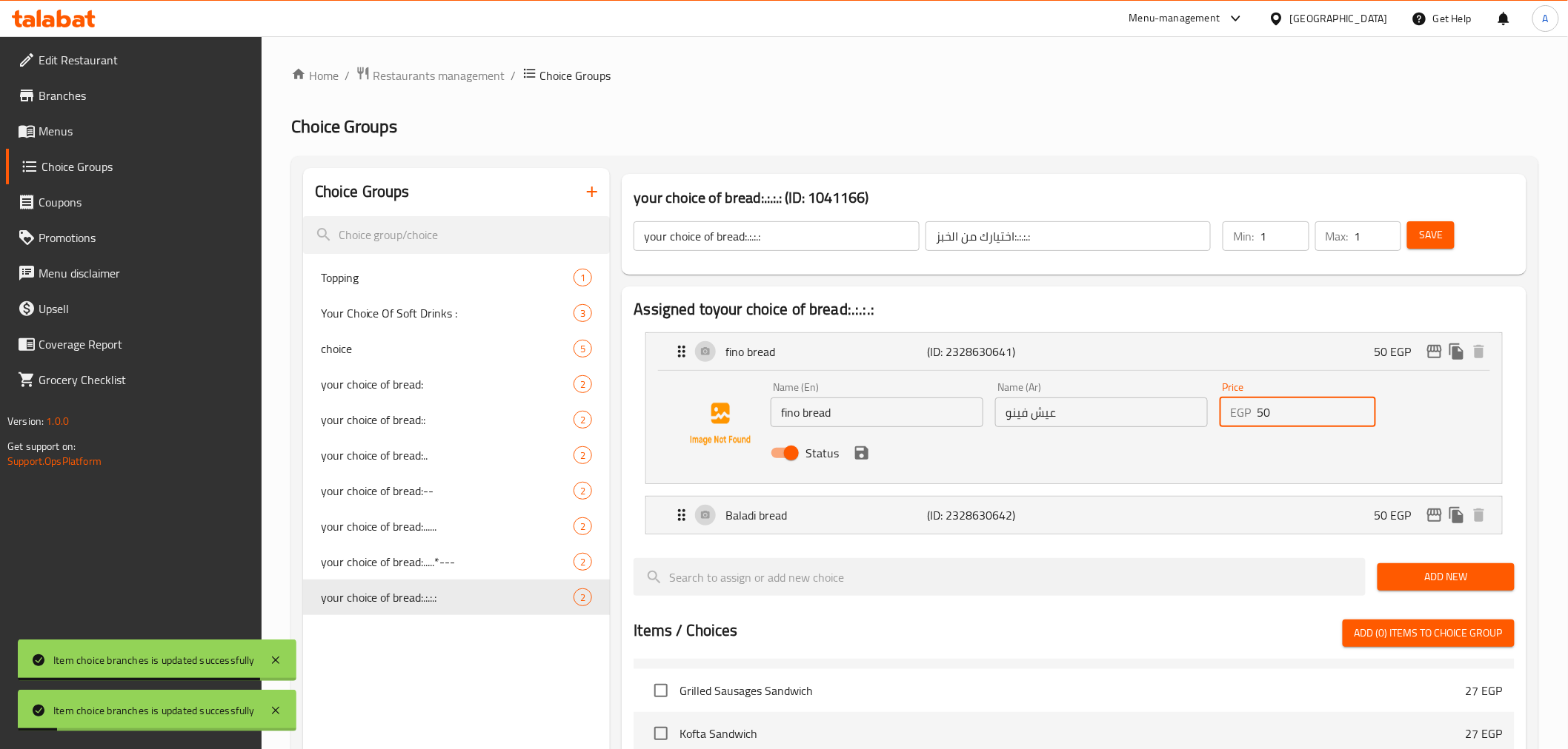
click at [1309, 416] on input "50" at bounding box center [1316, 412] width 120 height 30
click at [1309, 417] on input "50" at bounding box center [1316, 412] width 120 height 30
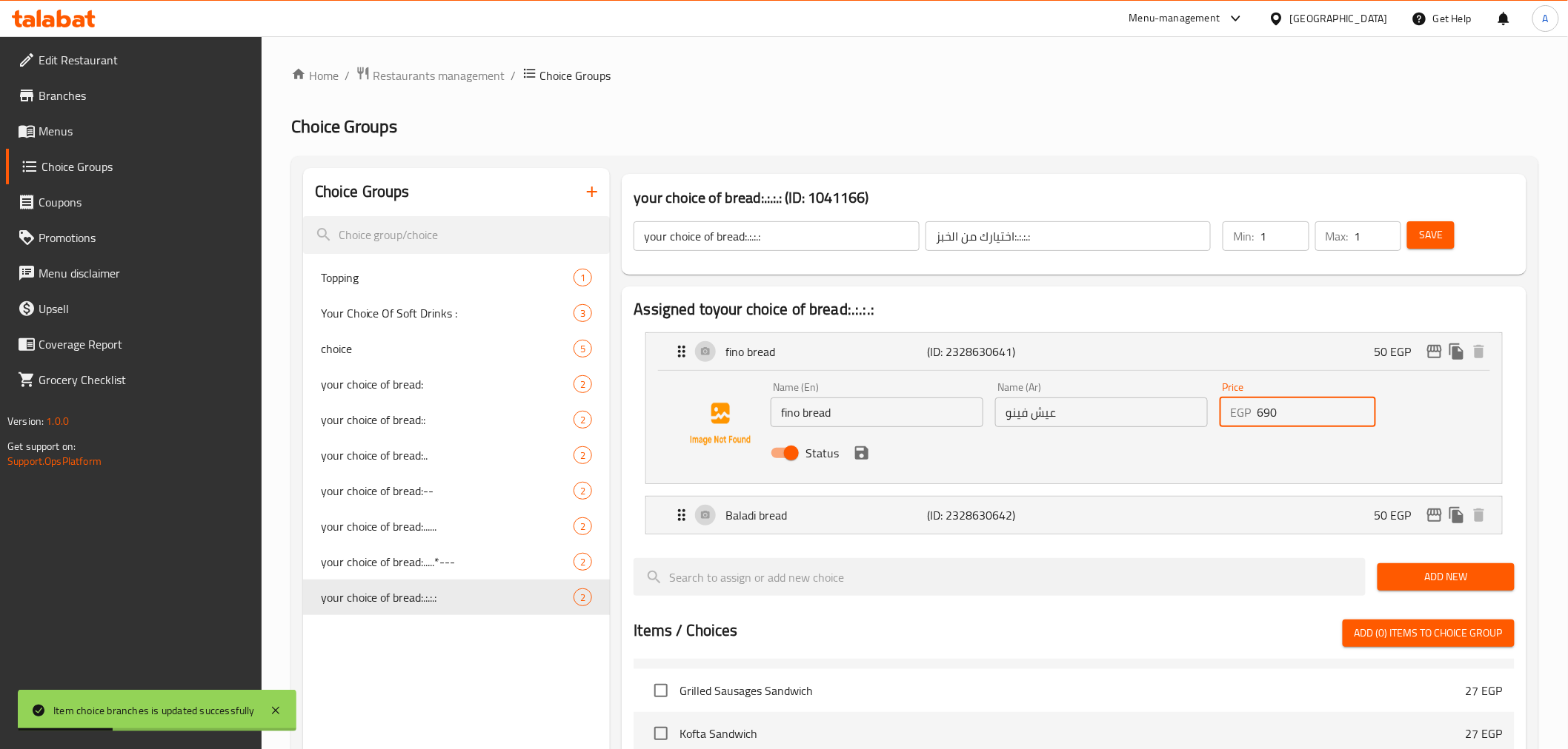
click at [1308, 417] on input "690" at bounding box center [1316, 412] width 120 height 30
click at [1307, 417] on input "690" at bounding box center [1316, 412] width 120 height 30
click at [862, 454] on icon "save" at bounding box center [862, 453] width 18 height 18
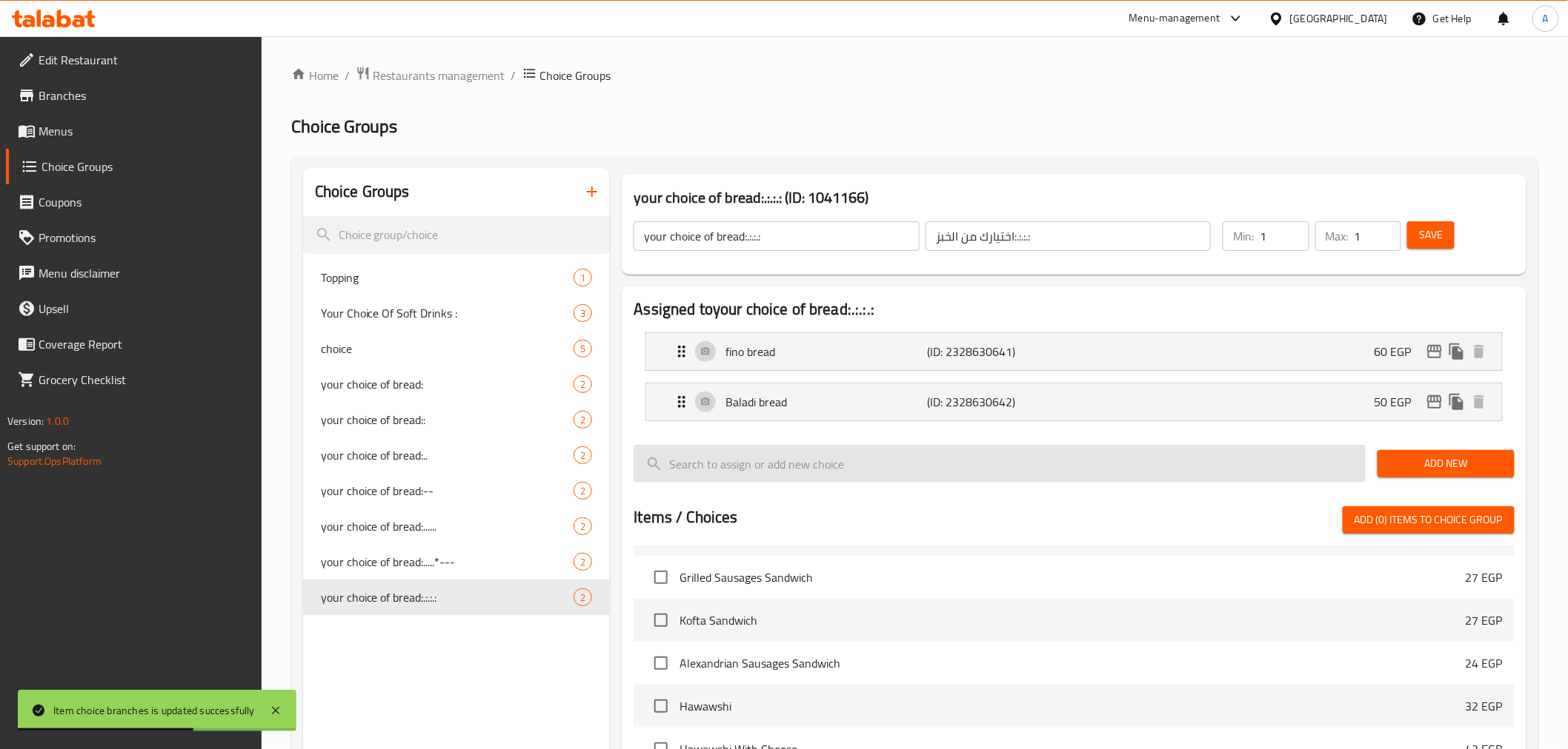
type input "60"
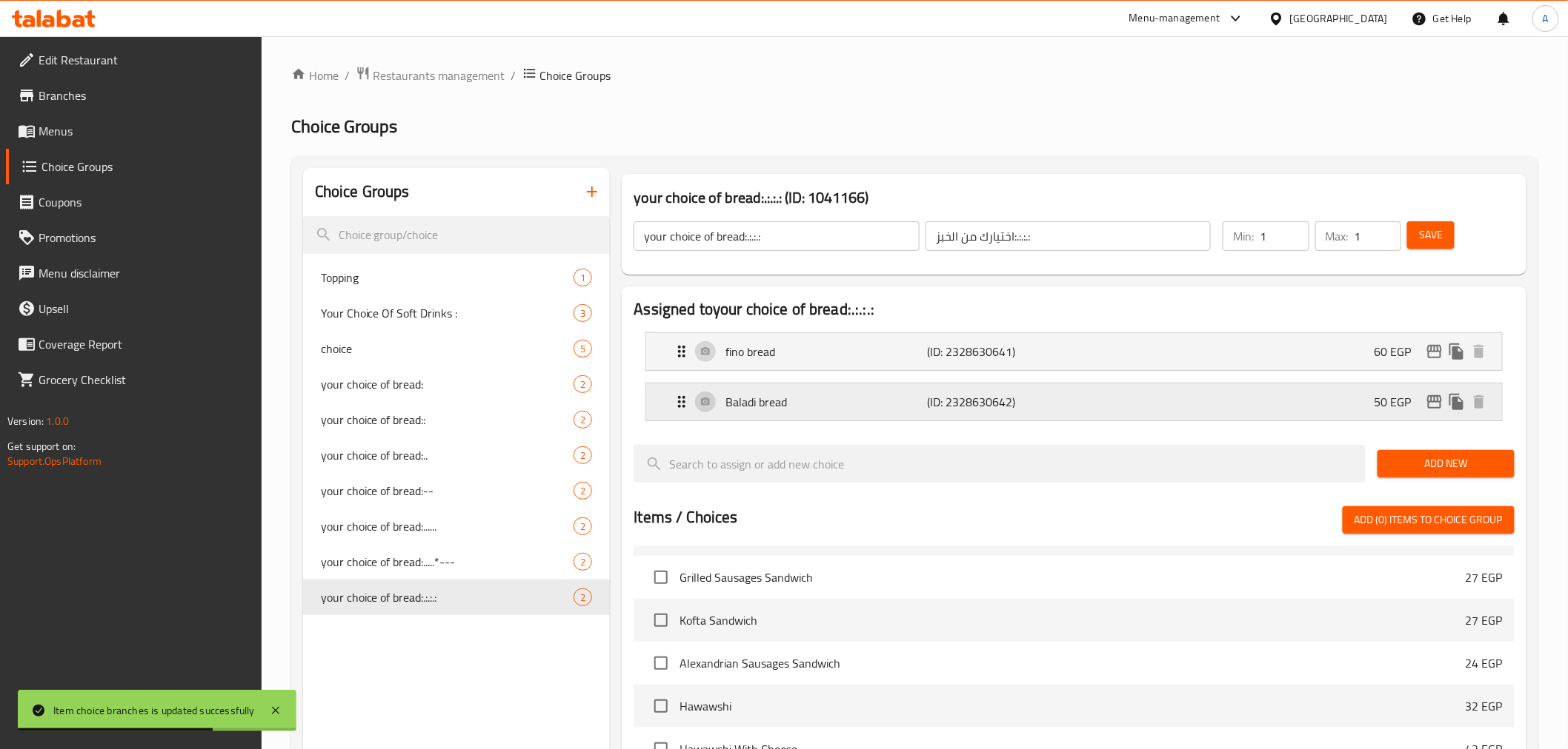
click at [1231, 400] on div "Baladi bread (ID: 2328630642) 50 EGP" at bounding box center [1078, 402] width 811 height 37
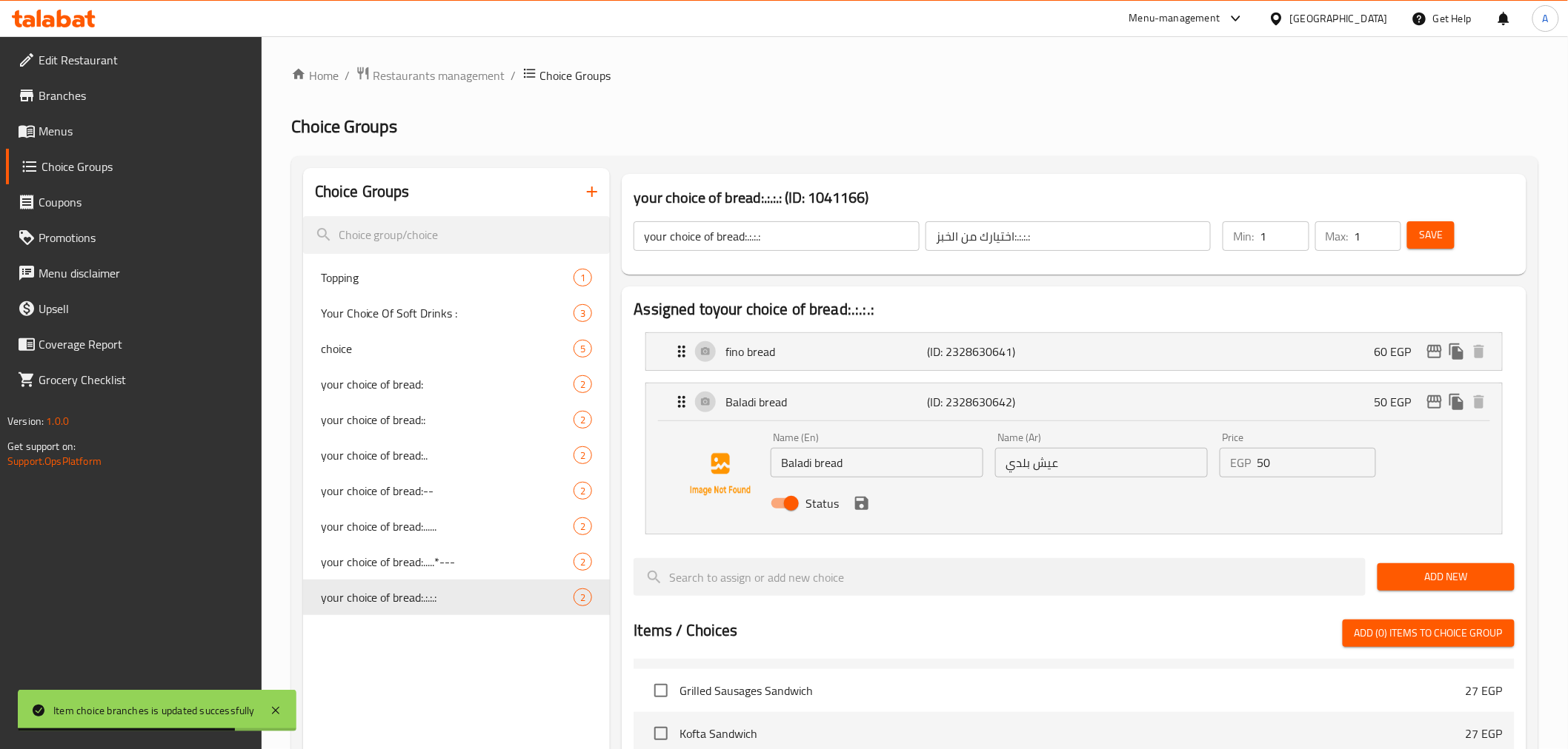
click at [1275, 462] on input "50" at bounding box center [1316, 462] width 120 height 30
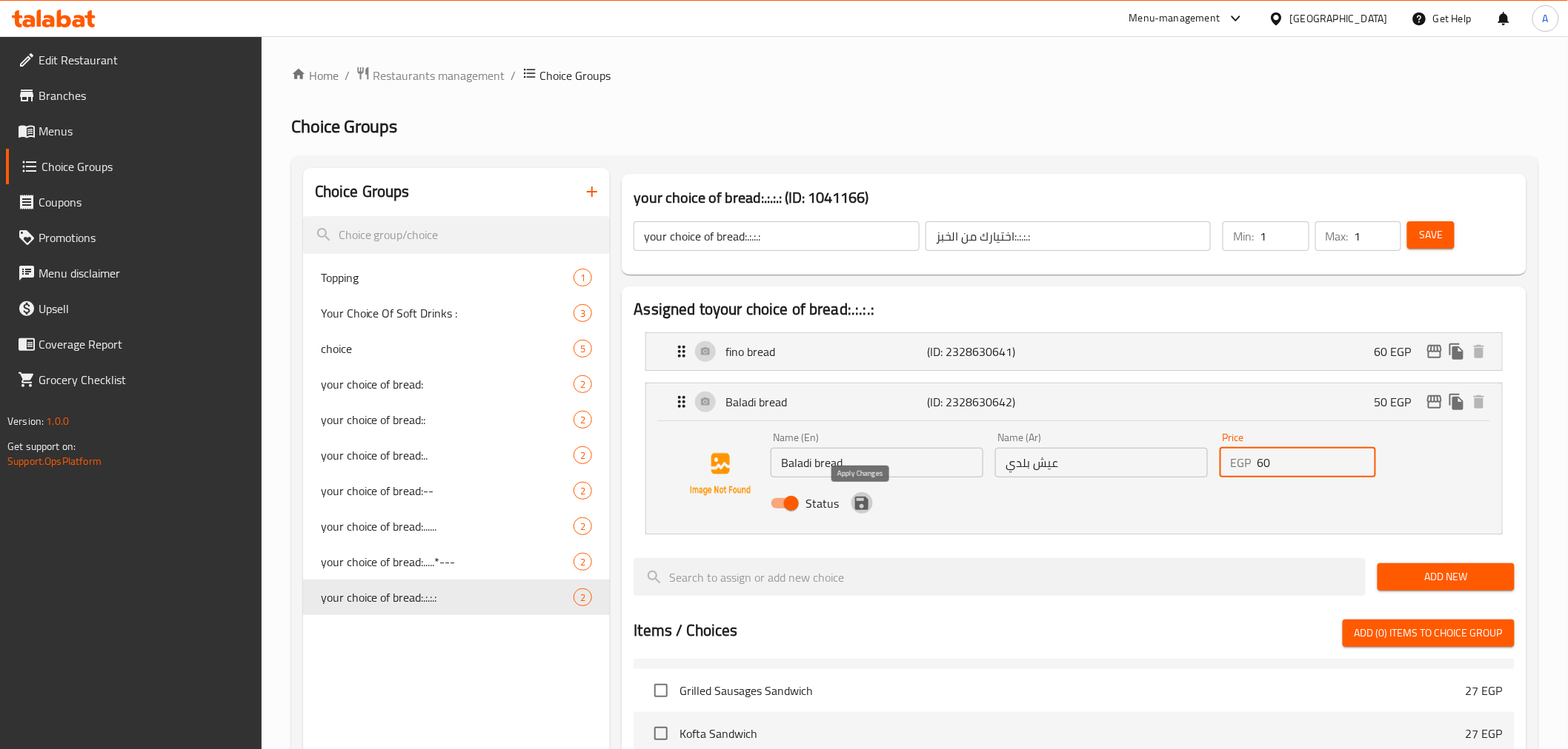
click at [868, 509] on icon "save" at bounding box center [862, 503] width 18 height 18
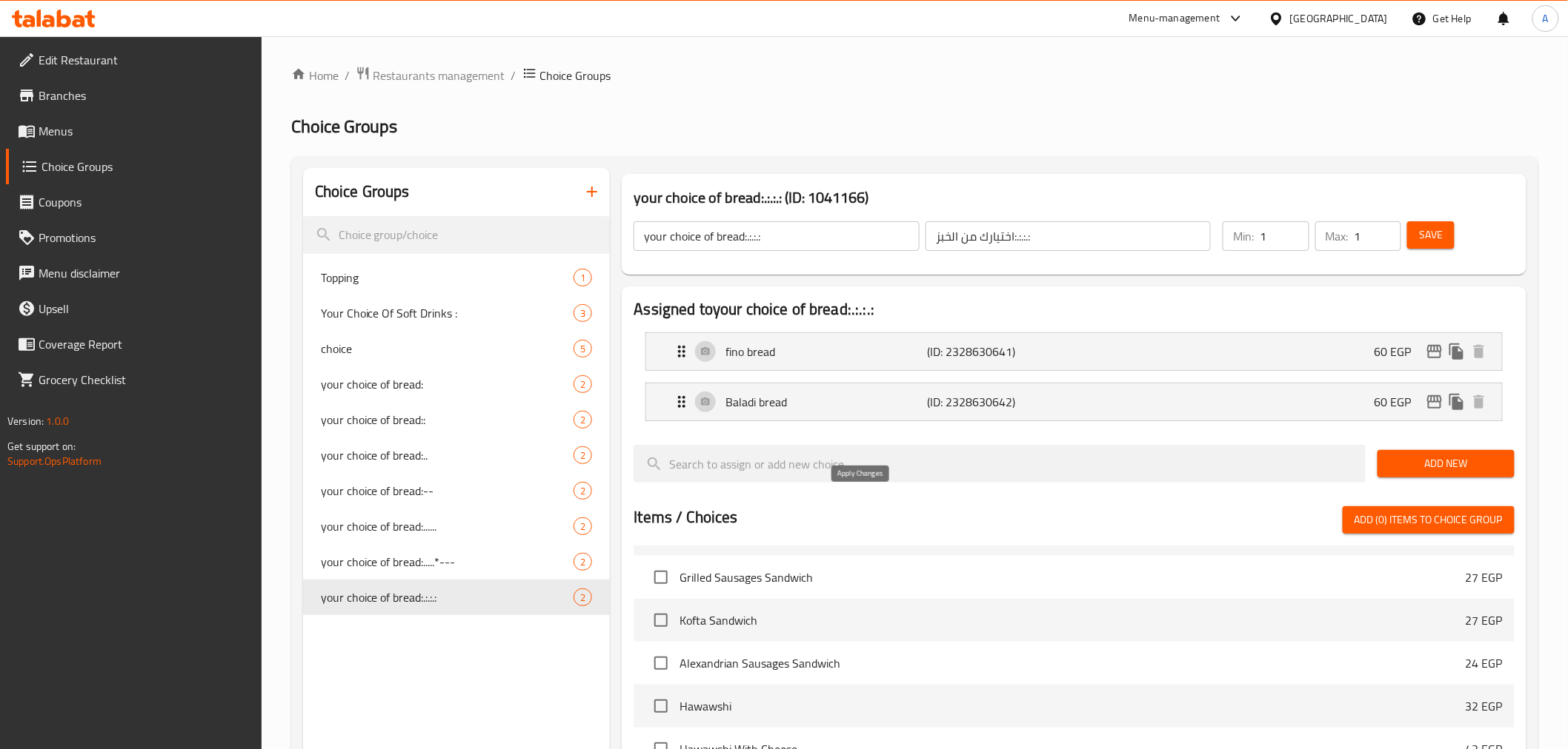
type input "60"
click at [1349, 234] on span "Save" at bounding box center [1431, 234] width 24 height 18
click at [1349, 233] on span "Save" at bounding box center [1431, 234] width 24 height 18
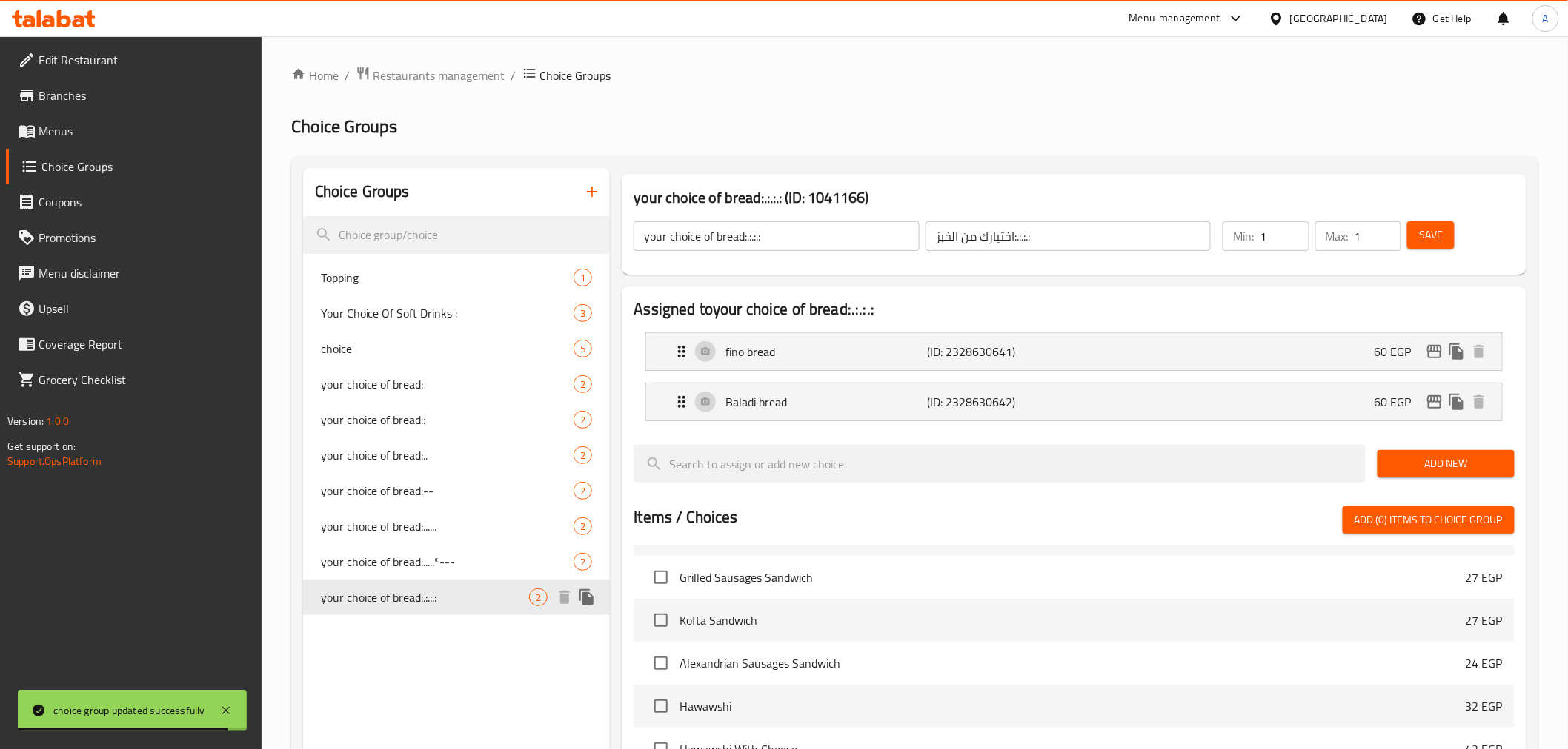
click at [482, 590] on span "your choice of bread:.:.:.:" at bounding box center [425, 597] width 209 height 18
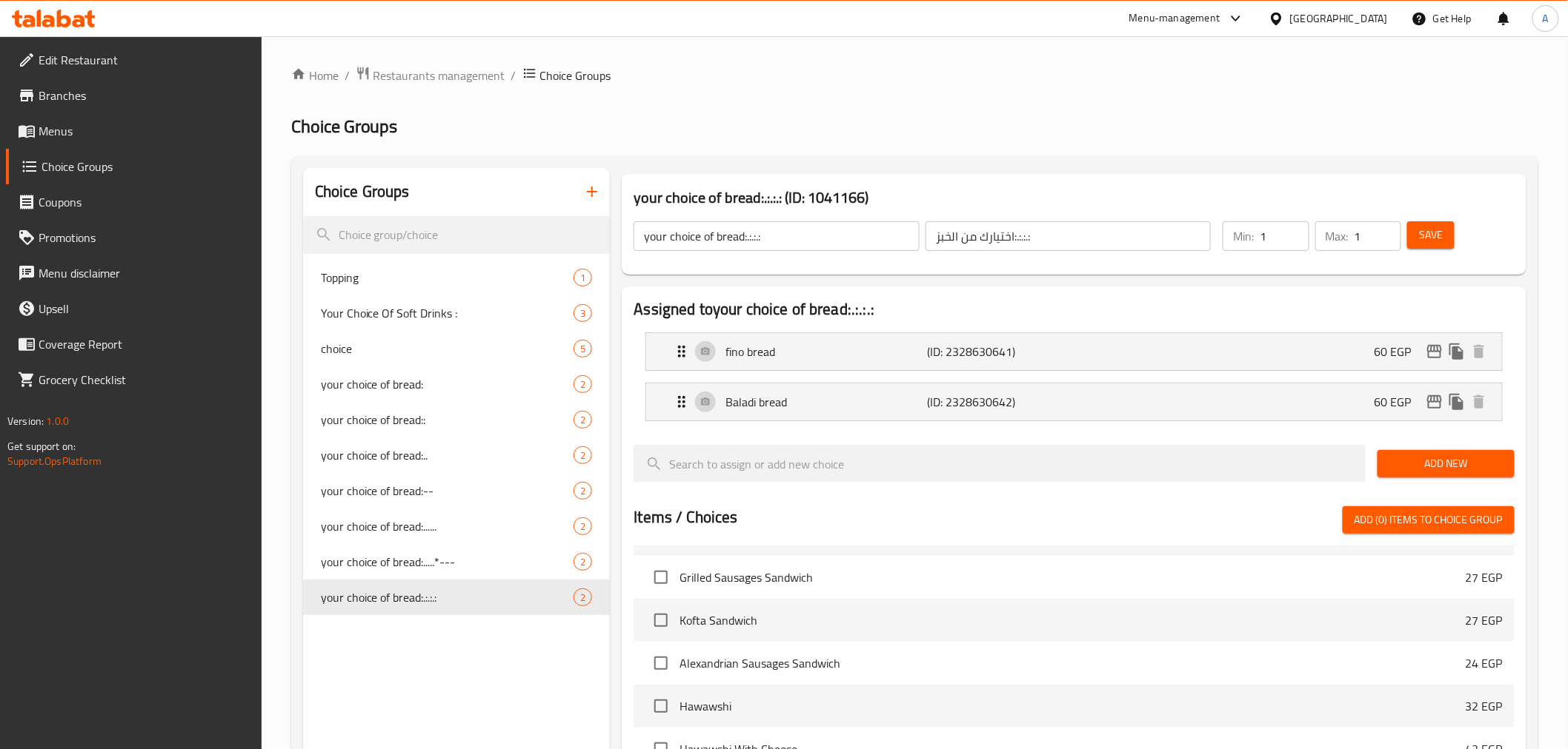
scroll to position [409, 0]
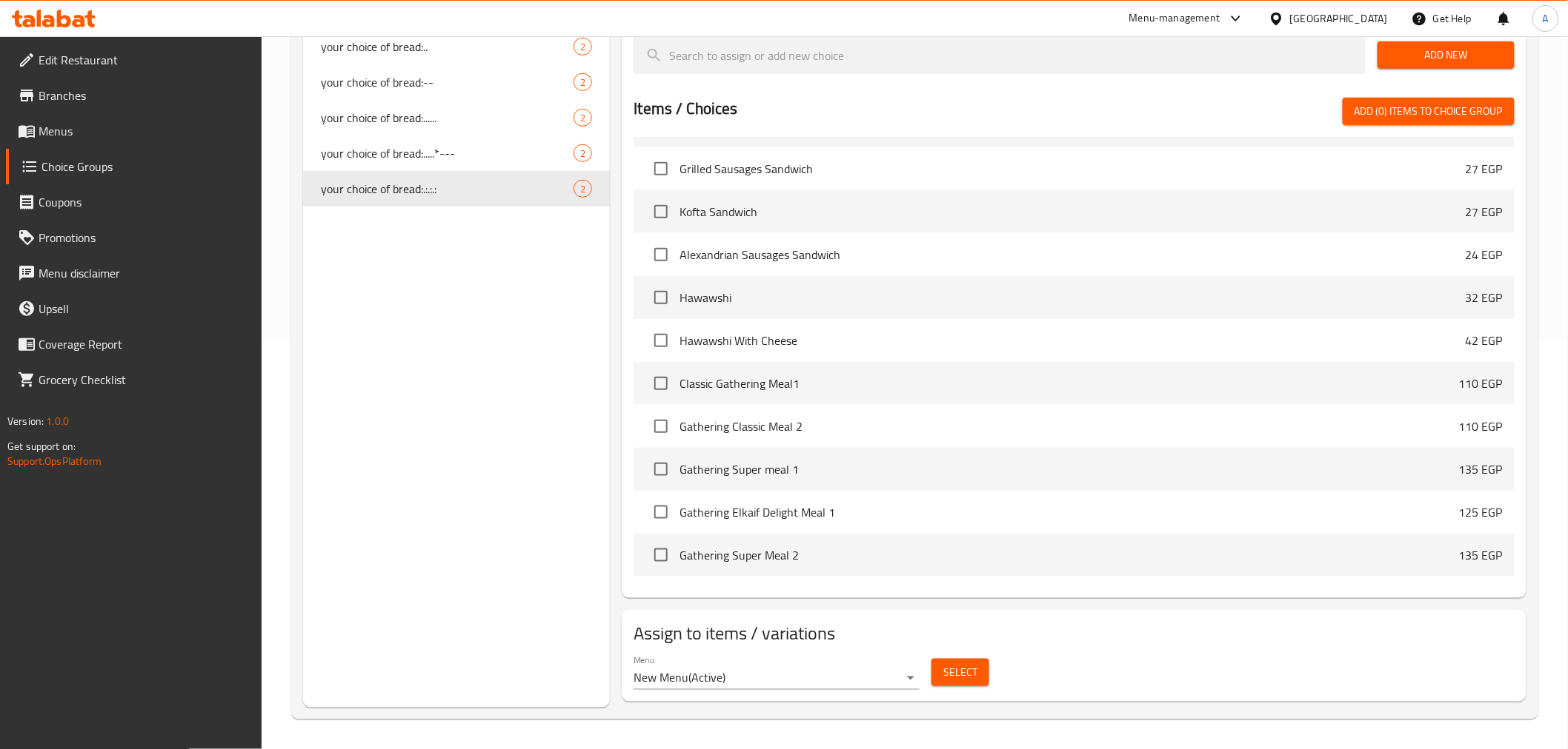
click at [947, 590] on span "Select" at bounding box center [960, 672] width 34 height 18
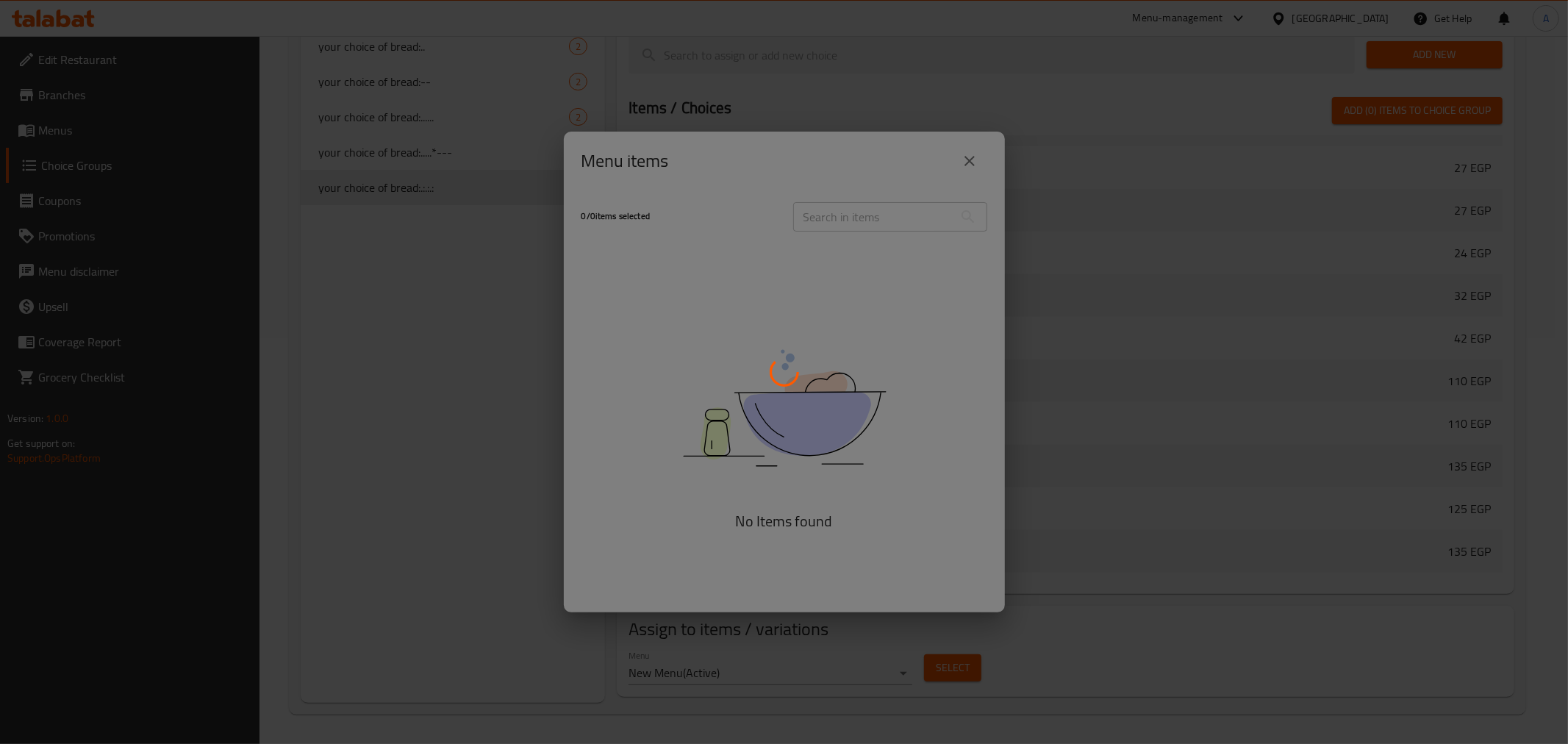
click at [876, 222] on div at bounding box center [784, 372] width 1568 height 744
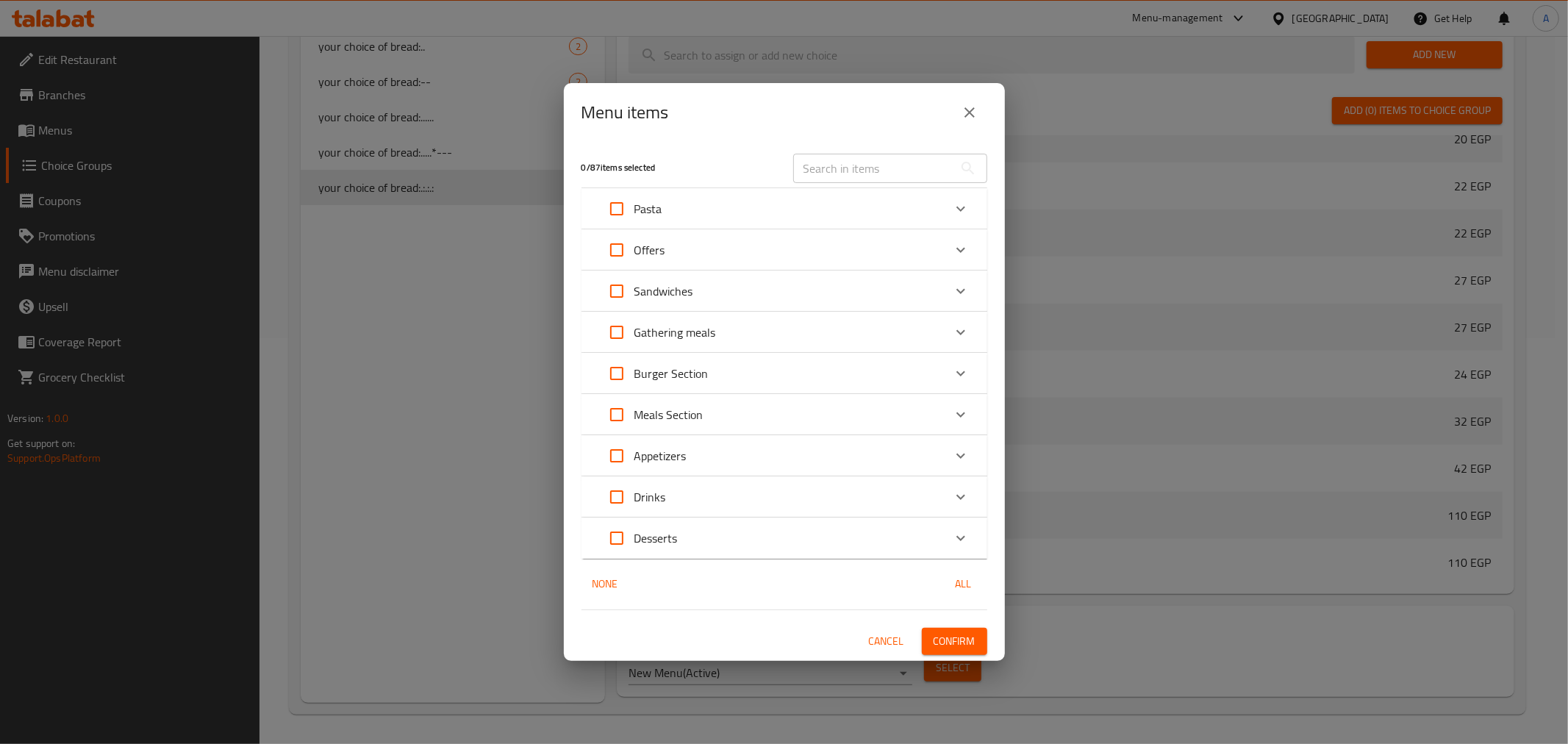
click at [848, 162] on input "text" at bounding box center [873, 168] width 160 height 30
paste input "Hawawshi With Cheese"
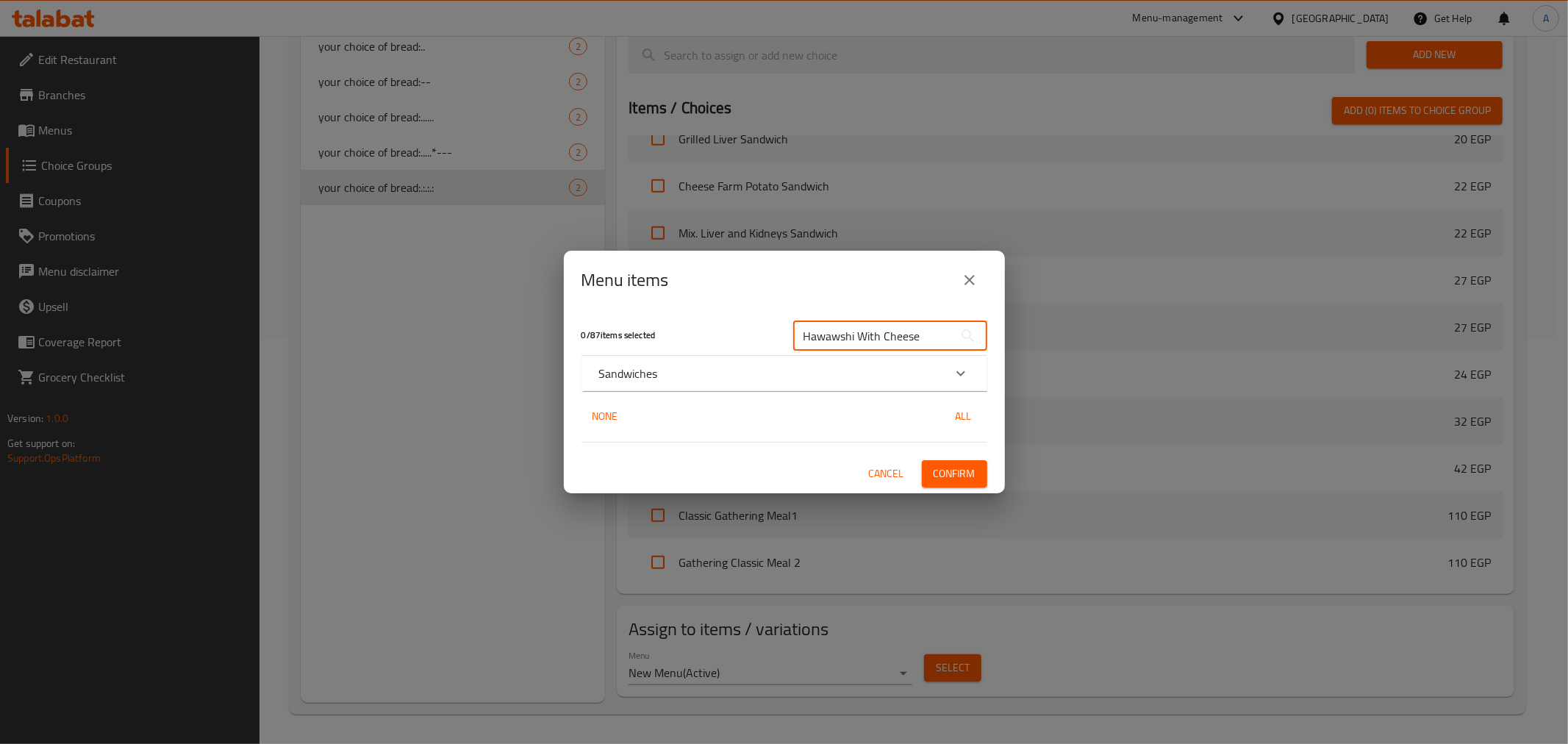
type input "Hawawshi With Cheese"
click at [686, 366] on div "Sandwiches" at bounding box center [772, 374] width 344 height 18
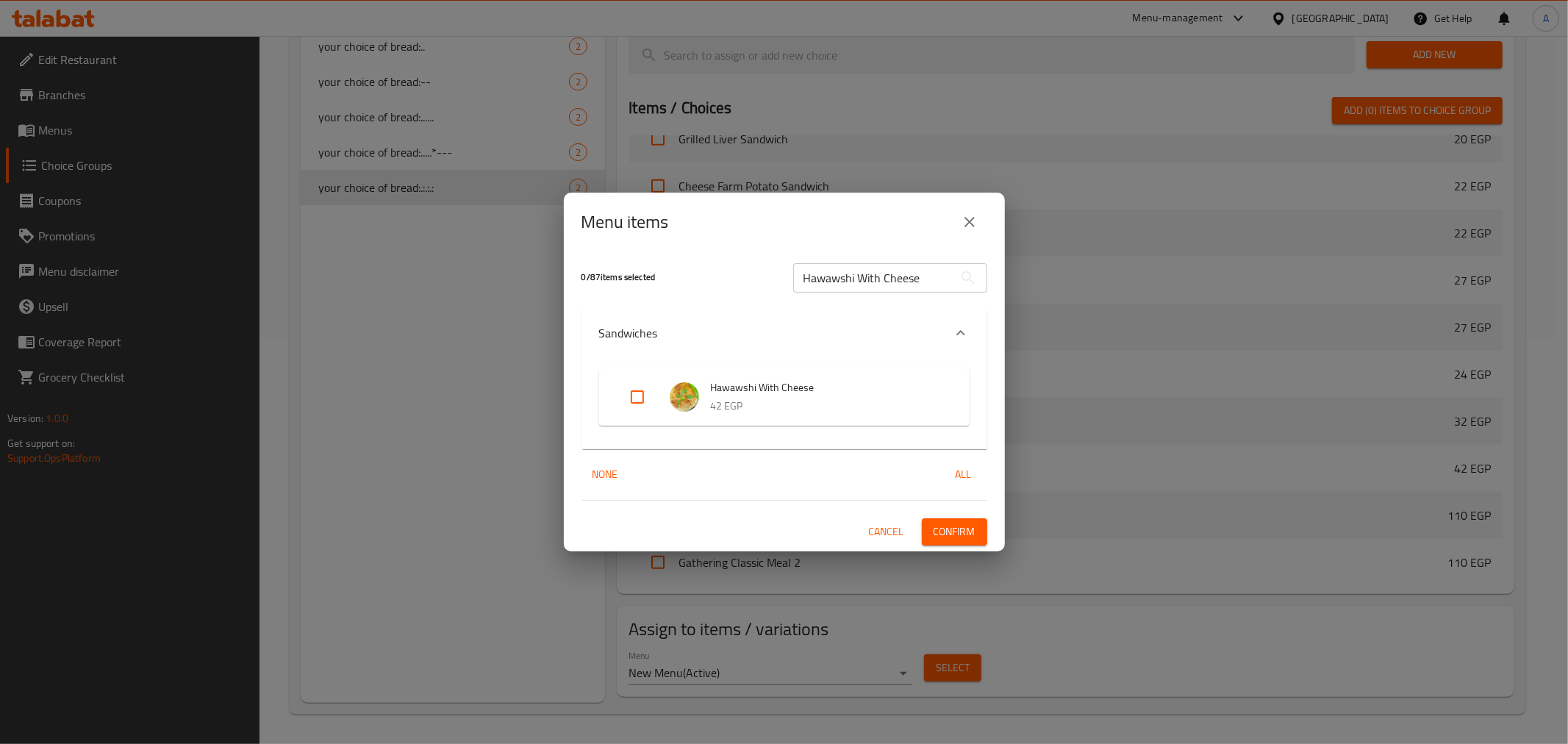
click at [630, 402] on input "Expand" at bounding box center [638, 397] width 35 height 35
checkbox input "true"
click at [963, 533] on span "Confirm" at bounding box center [954, 532] width 42 height 18
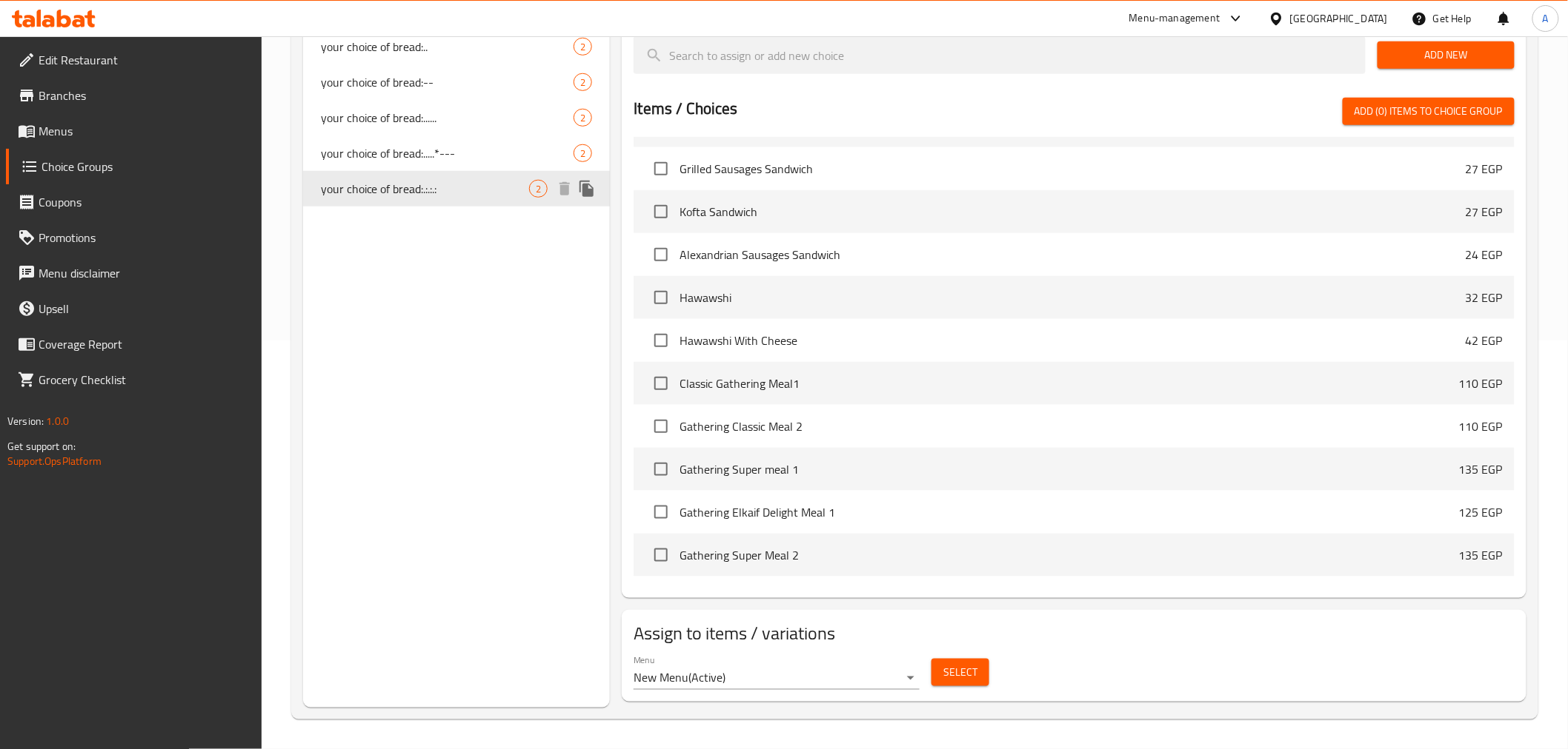
click at [462, 185] on span "your choice of bread:.:.:.:" at bounding box center [425, 189] width 209 height 18
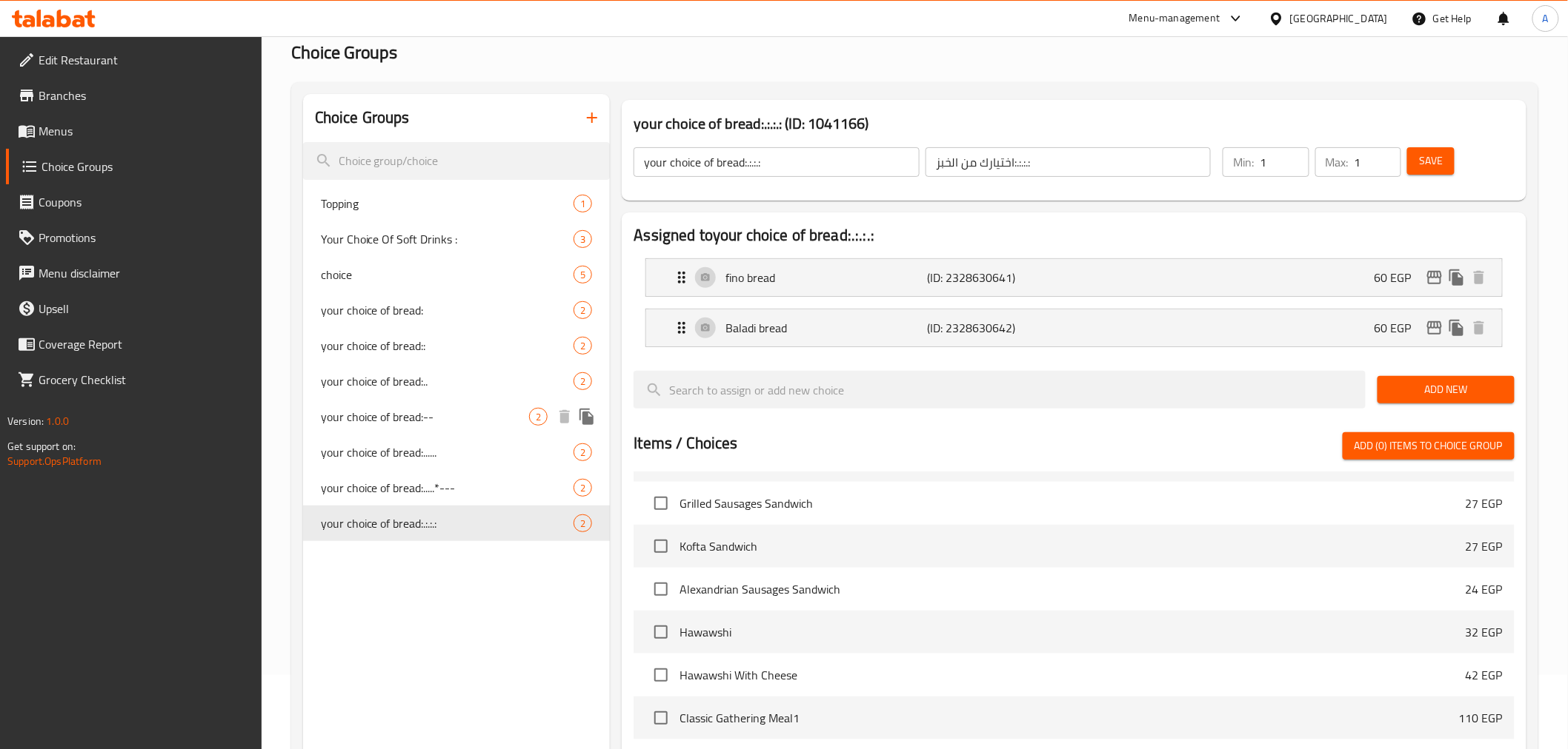
scroll to position [0, 0]
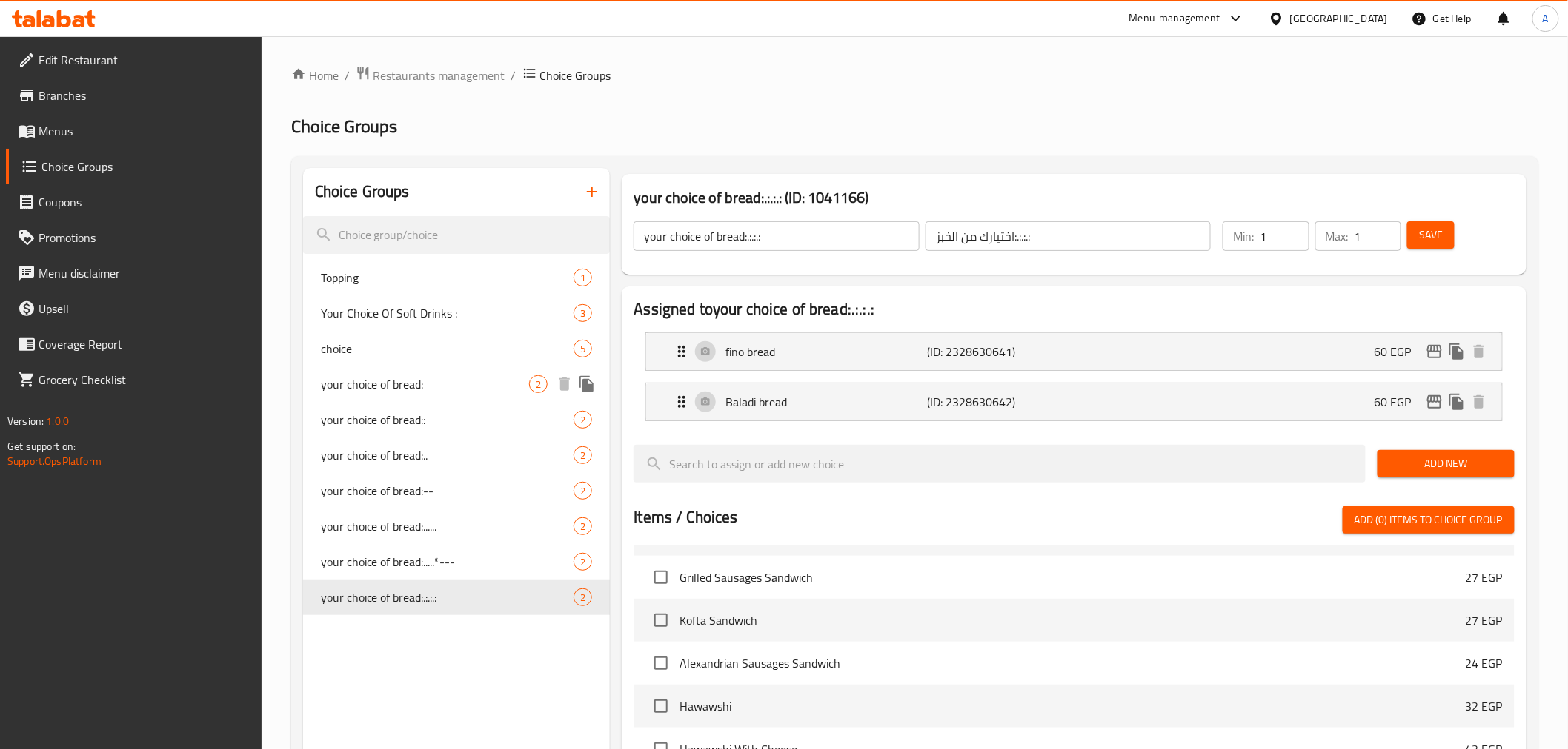
click at [437, 387] on span "your choice of bread:" at bounding box center [425, 385] width 209 height 18
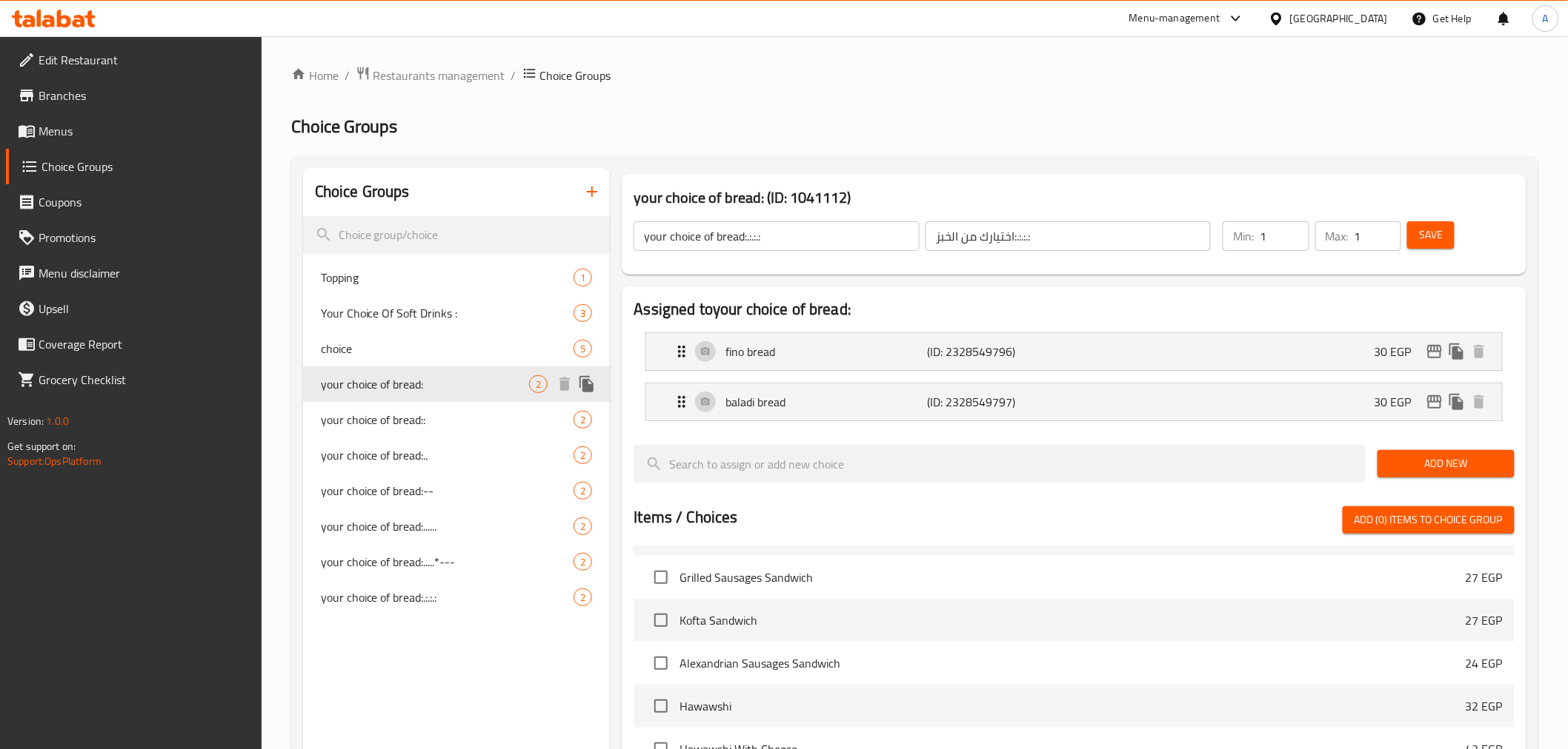
type input "your choice of bread:"
type input "اختيارك من الخبز:"
click at [447, 418] on span "your choice of bread::" at bounding box center [425, 420] width 209 height 18
type input "your choice of bread::"
type input "اختيارك من الخبز::"
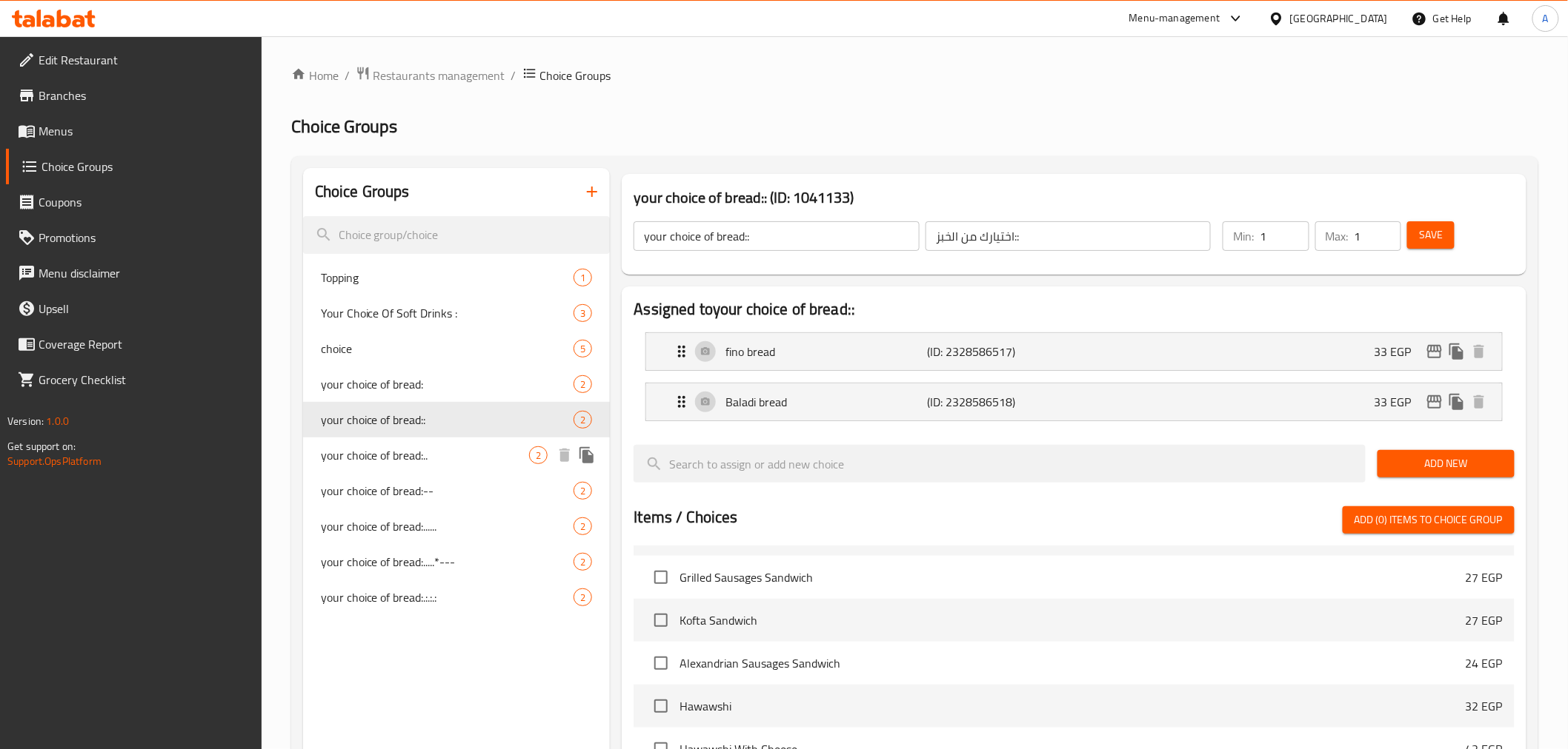
click at [437, 452] on span "your choice of bread:.." at bounding box center [425, 455] width 209 height 18
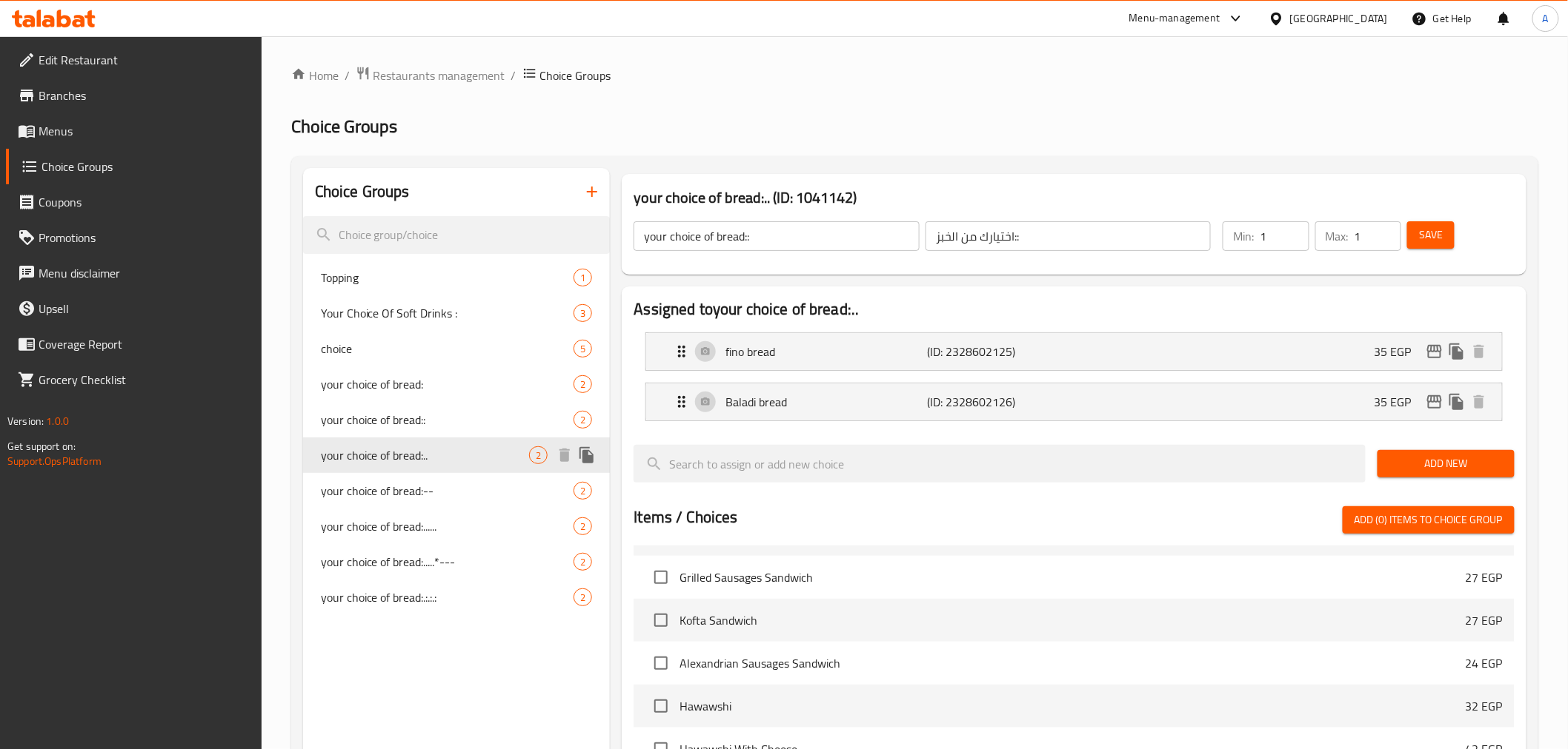
type input "your choice of bread:.."
type input "اختيارك من الخبز:.."
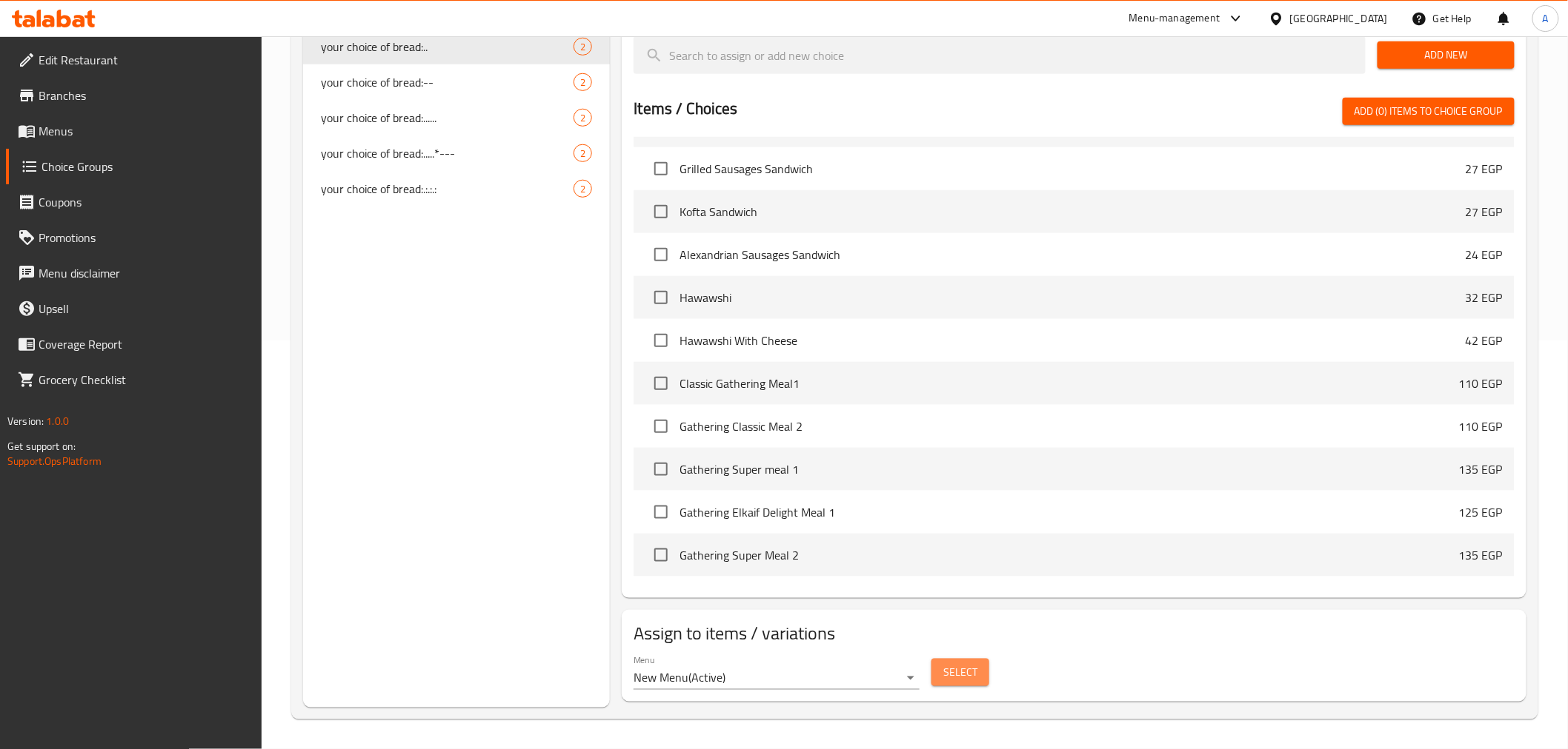
click at [951, 590] on span "Select" at bounding box center [960, 672] width 34 height 18
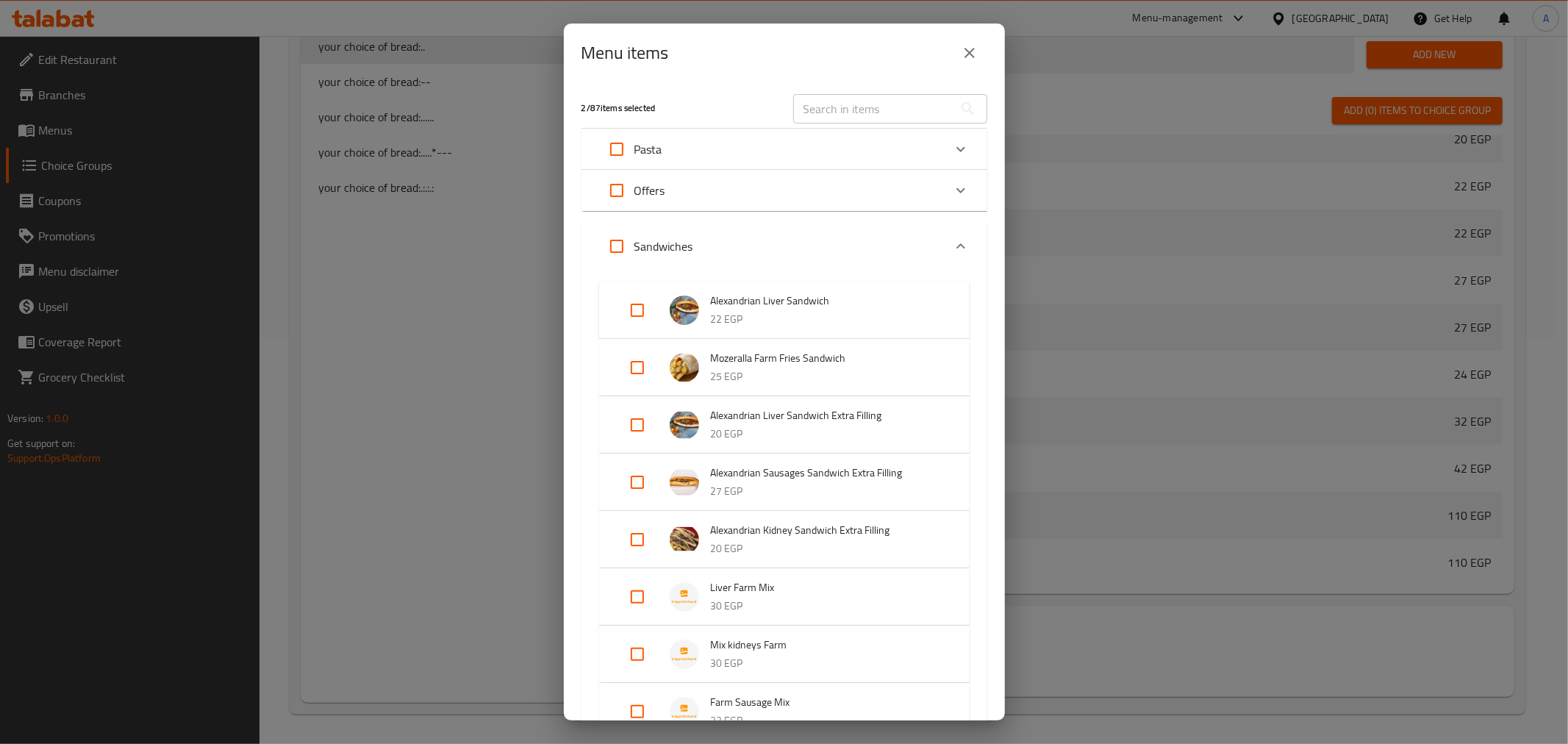
click at [821, 112] on input "text" at bounding box center [873, 108] width 160 height 30
paste input "Liver Farm Mix"
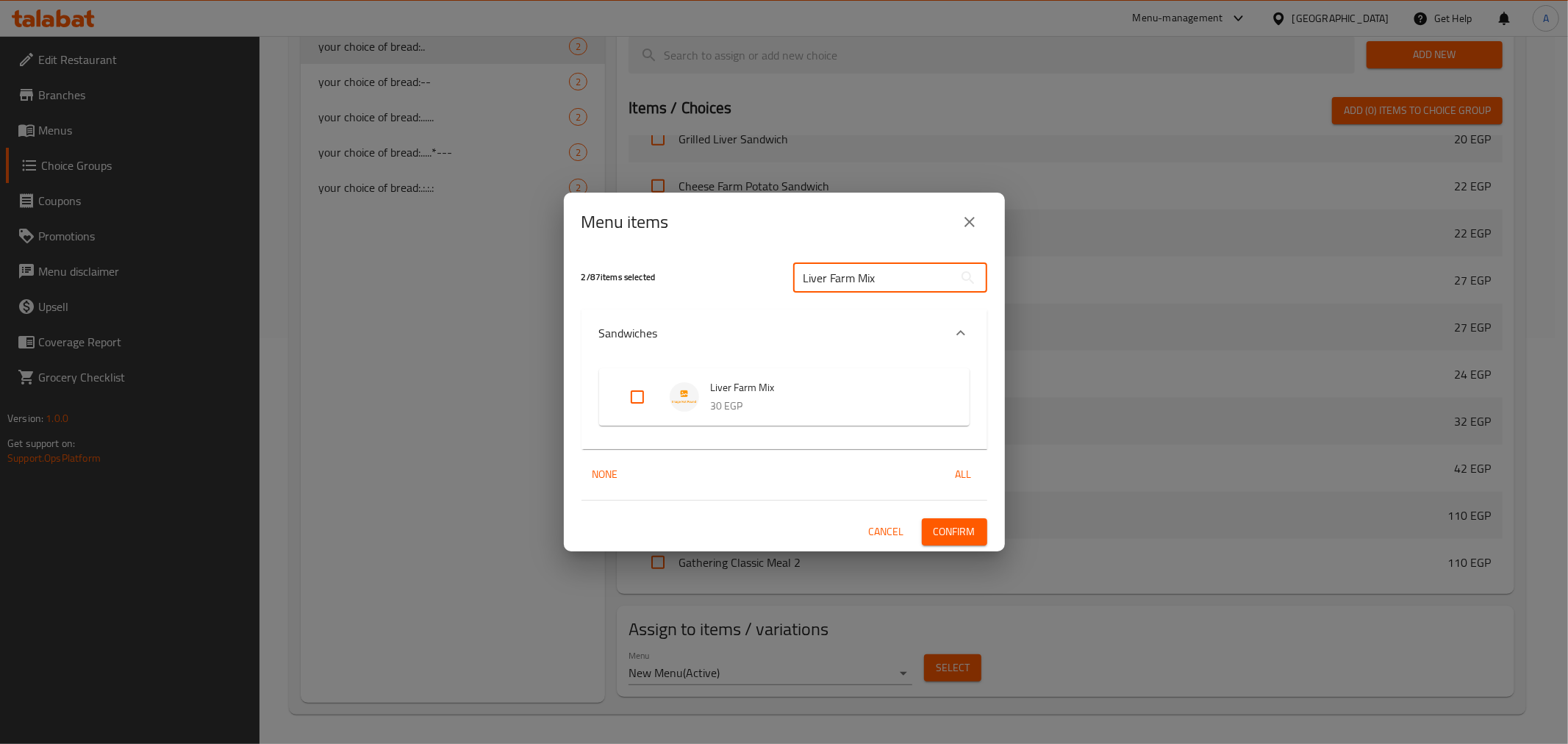
type input "Liver Farm Mix"
click at [640, 401] on input "Expand" at bounding box center [638, 397] width 35 height 35
checkbox input "true"
click at [973, 537] on span "Confirm" at bounding box center [954, 532] width 42 height 18
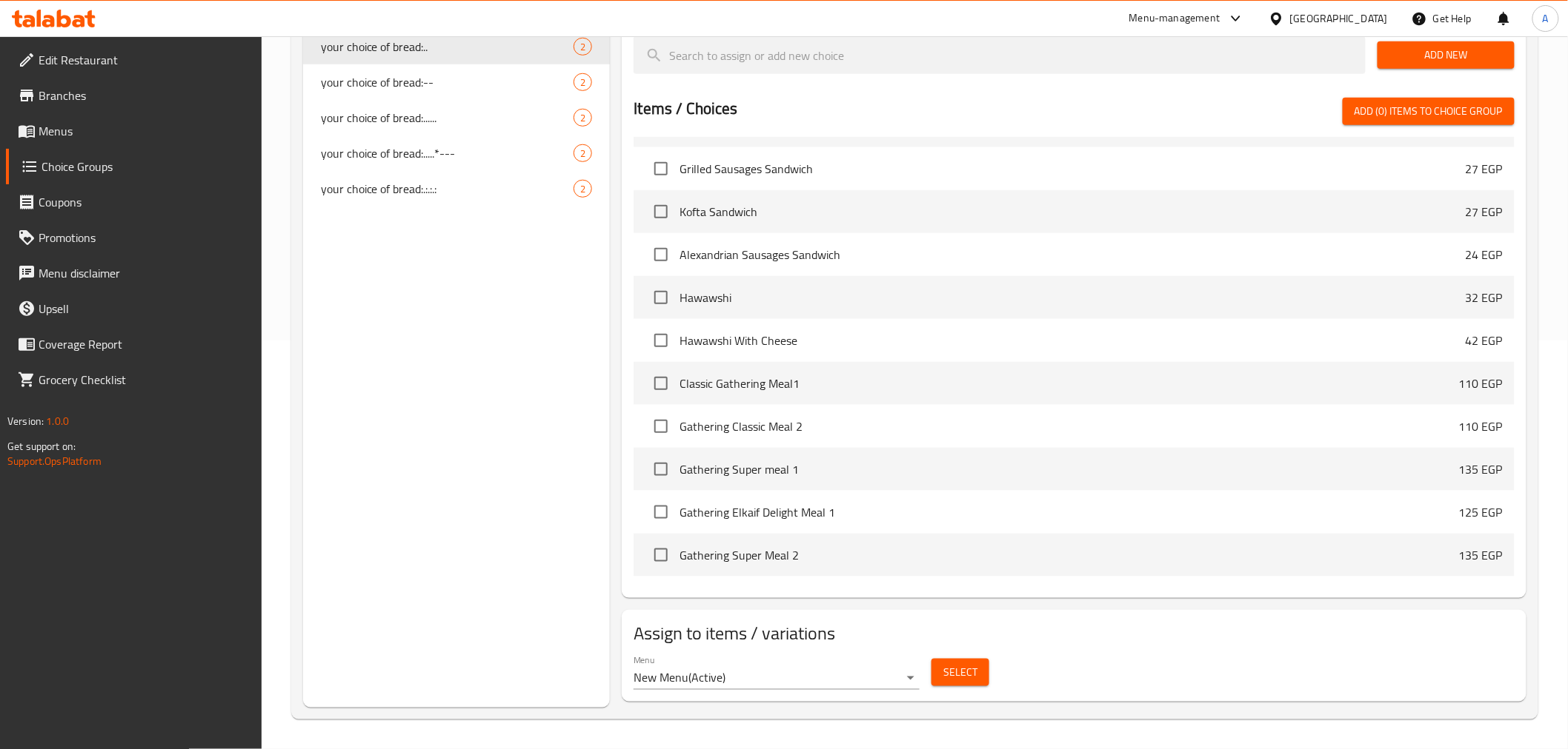
scroll to position [0, 0]
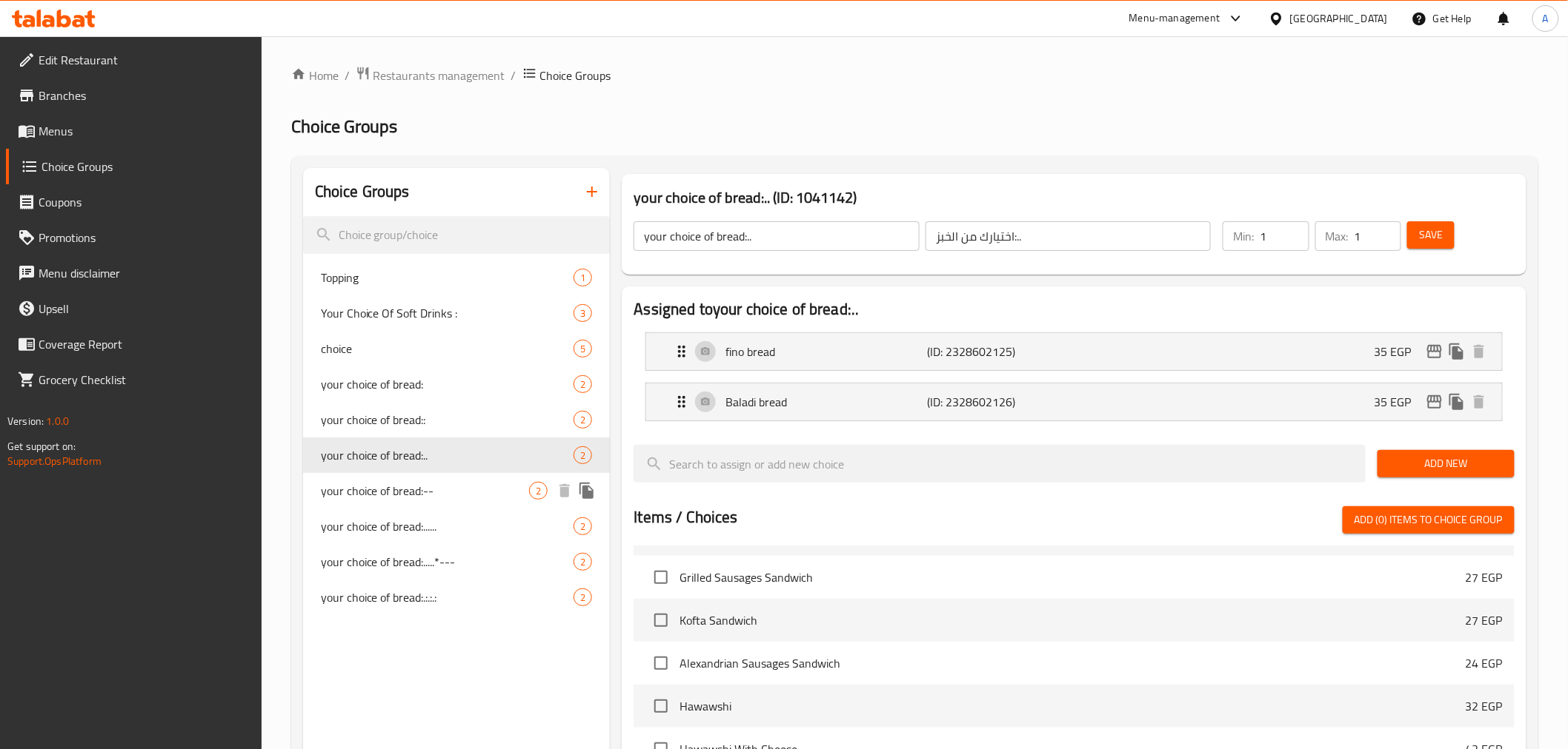
click at [419, 493] on span "your choice of bread:--" at bounding box center [425, 491] width 209 height 18
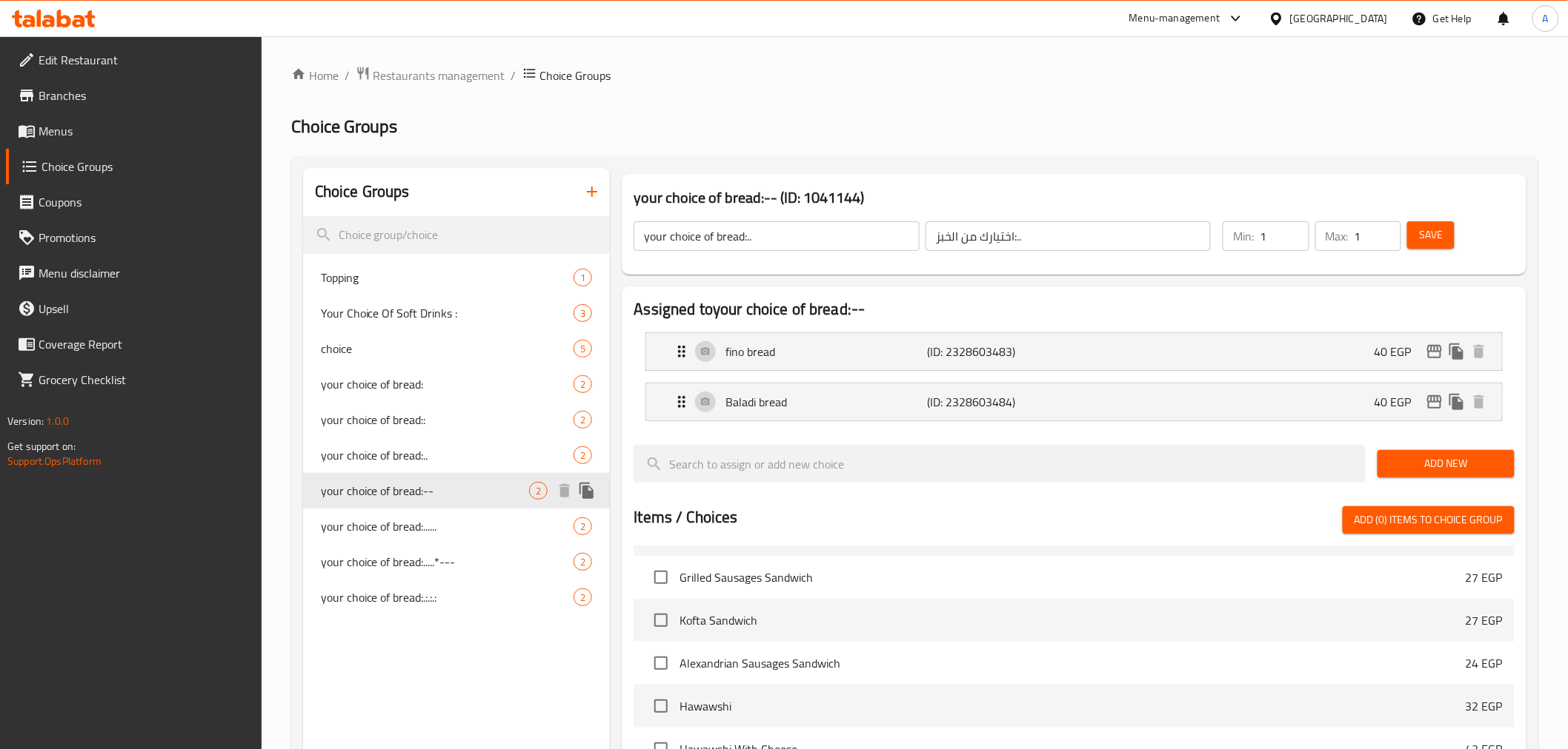
type input "your choice of bread:--"
type input "اختيارك من الخبز:--"
click at [421, 524] on span "your choice of bread:......" at bounding box center [425, 527] width 209 height 18
type input "your choice of bread:......"
type input "اختيارك من الخبز:......"
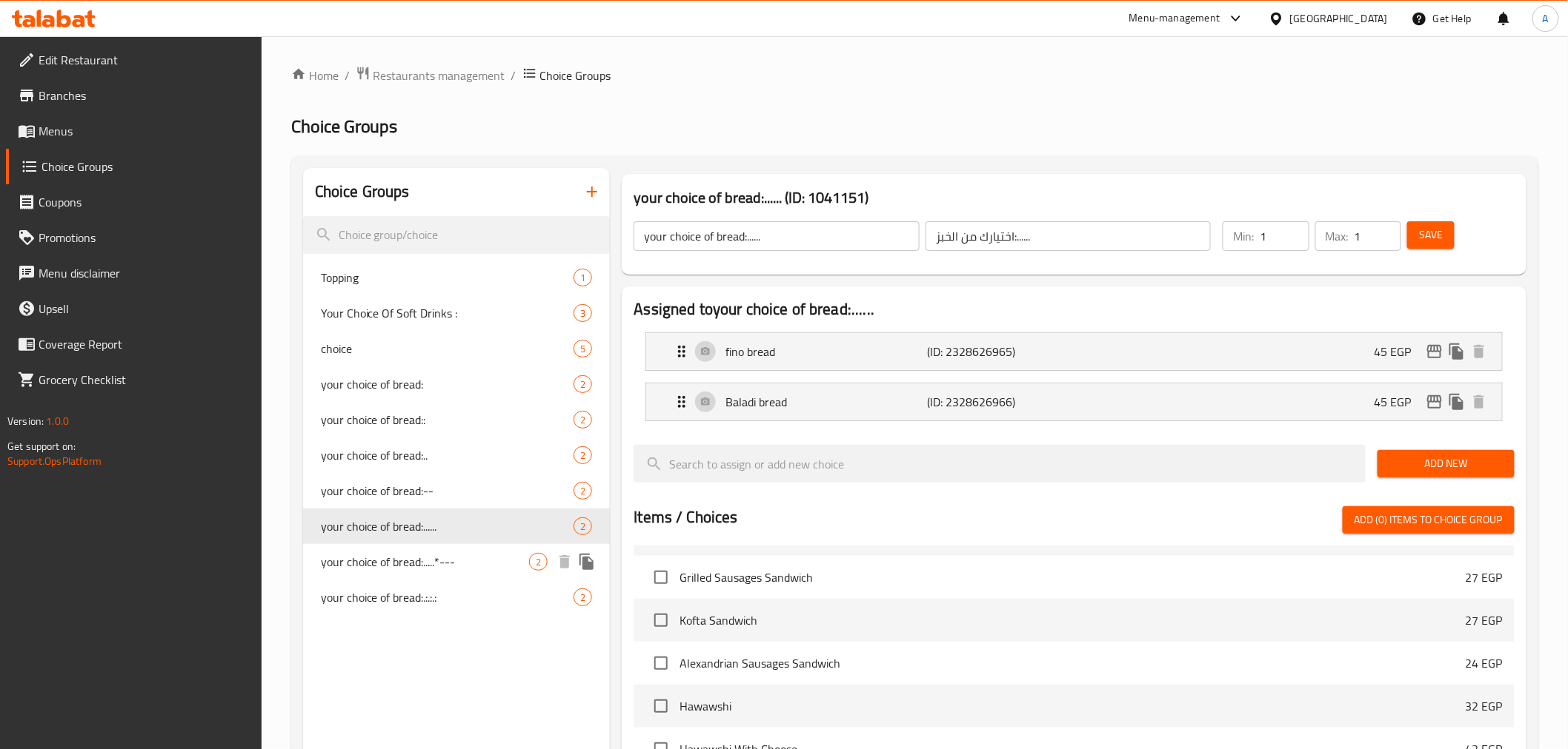
click at [419, 561] on span "your choice of bread:.....*---" at bounding box center [425, 562] width 209 height 18
type input "your choice of bread:.....*---"
type input "اختيارك من الخبز:.....*---"
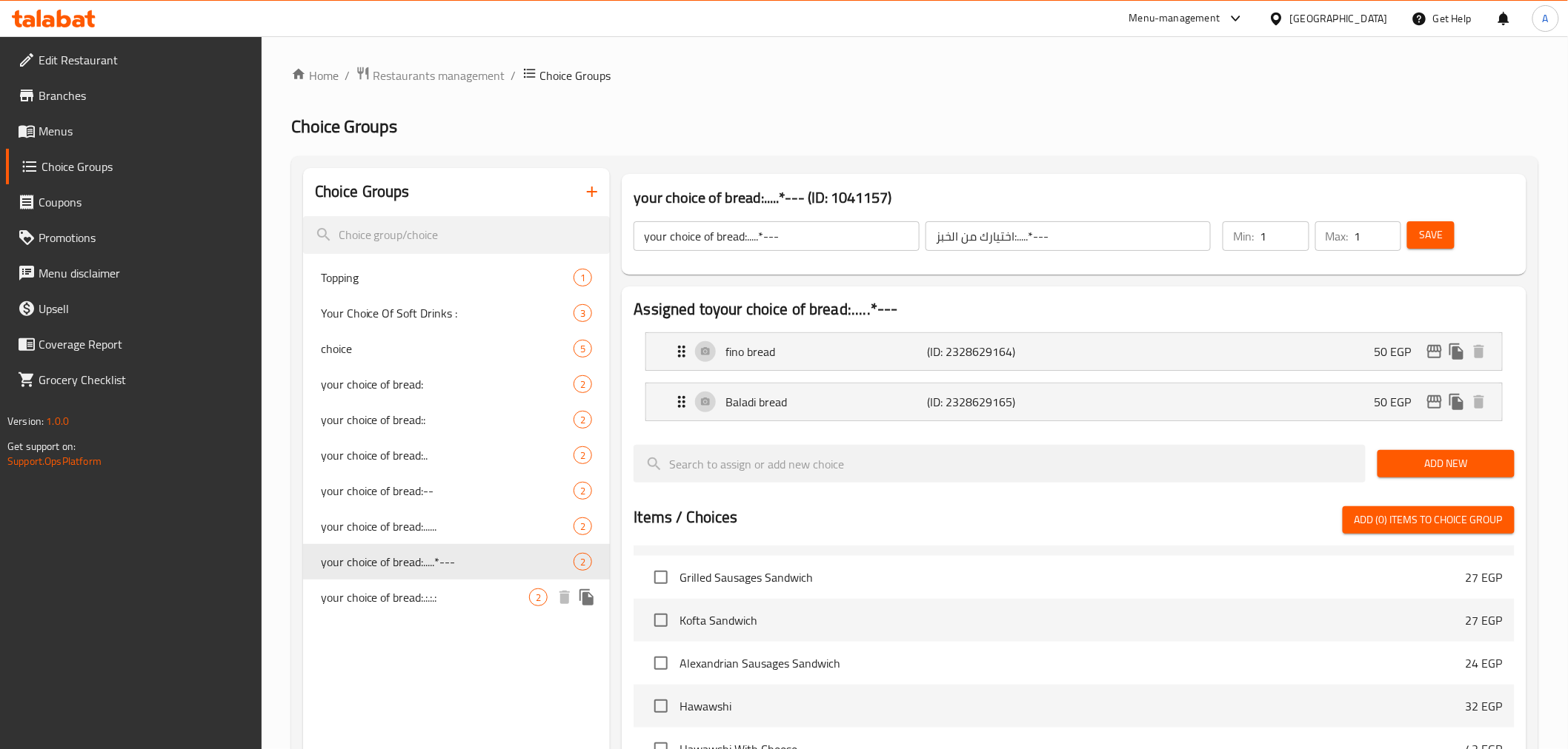
click at [414, 590] on span "your choice of bread:.:.:.:" at bounding box center [425, 597] width 209 height 18
type input "your choice of bread:.:.:.:"
type input "اختيارك من الخبز:.:.:.:"
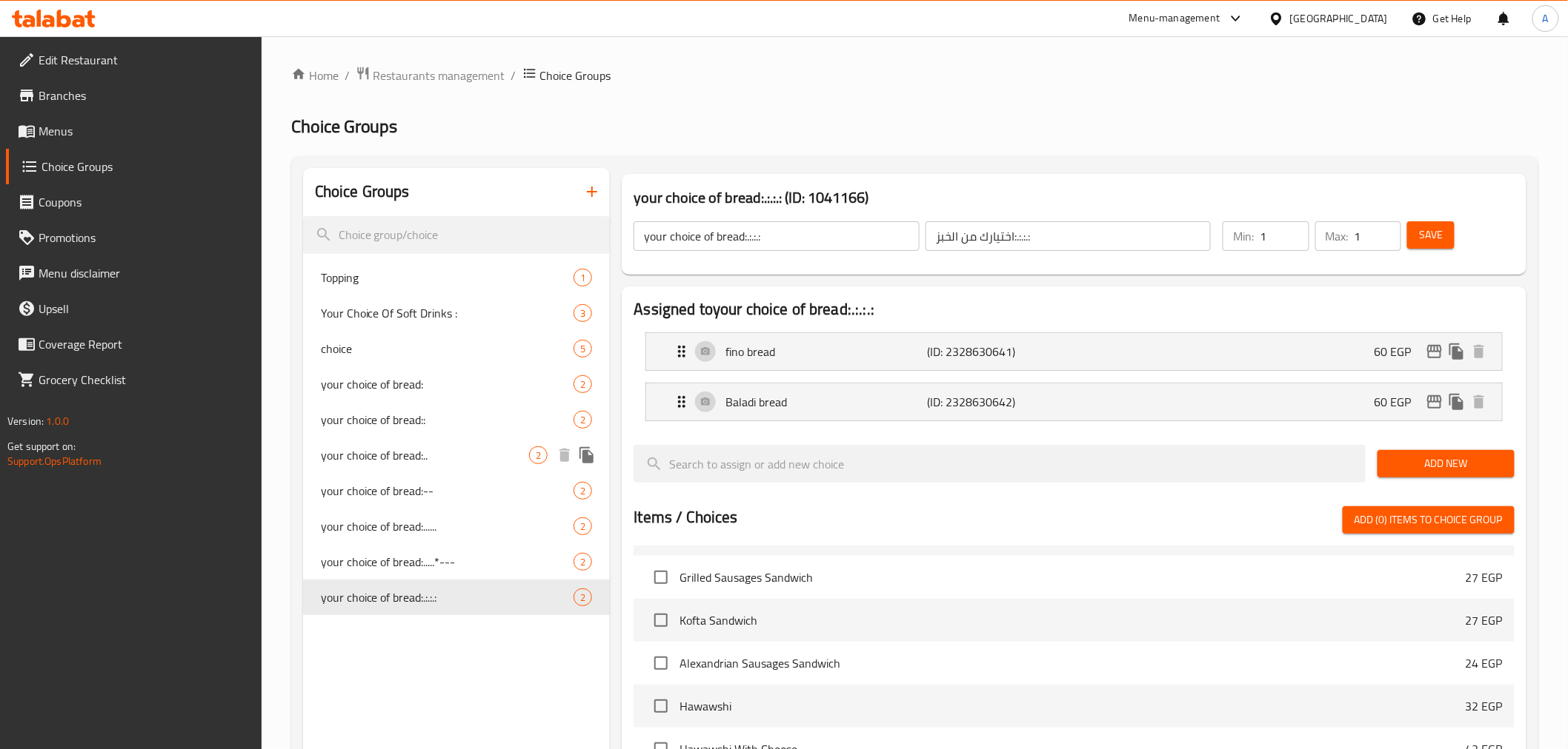
click at [423, 438] on div "your choice of bread:.. 2" at bounding box center [456, 455] width 308 height 35
type input "your choice of bread:.."
type input "اختيارك من الخبز:.."
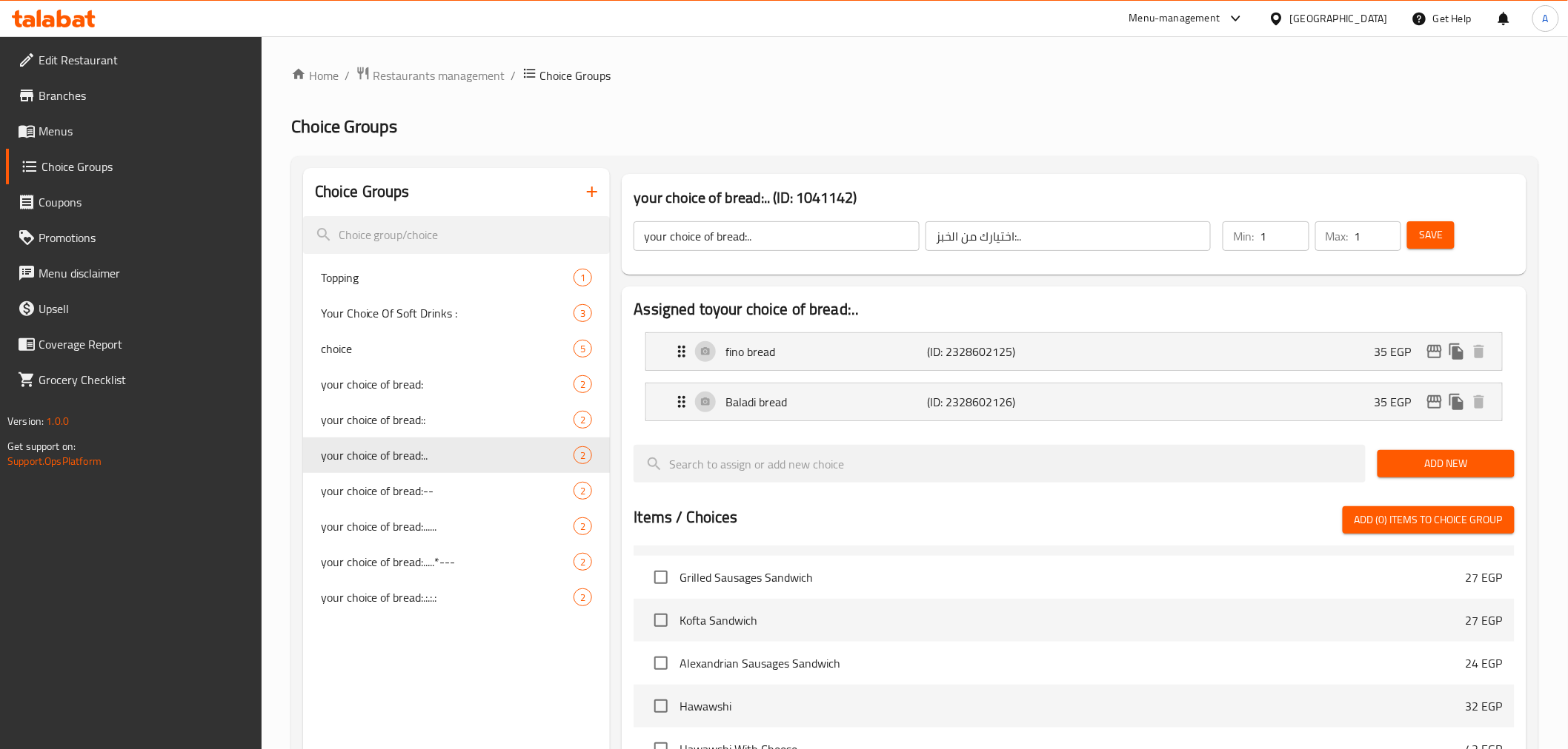
scroll to position [409, 0]
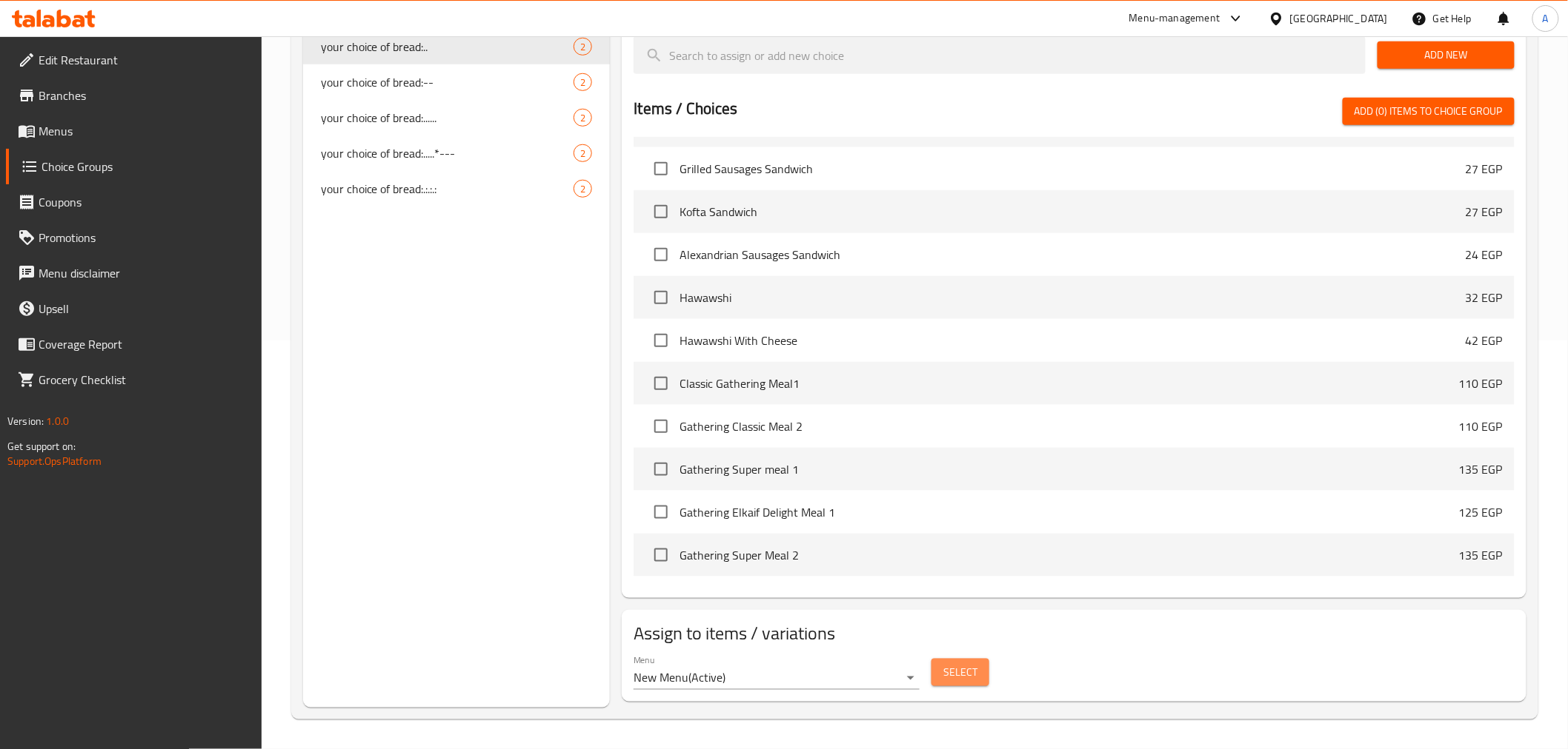
click at [970, 590] on span "Select" at bounding box center [960, 672] width 34 height 18
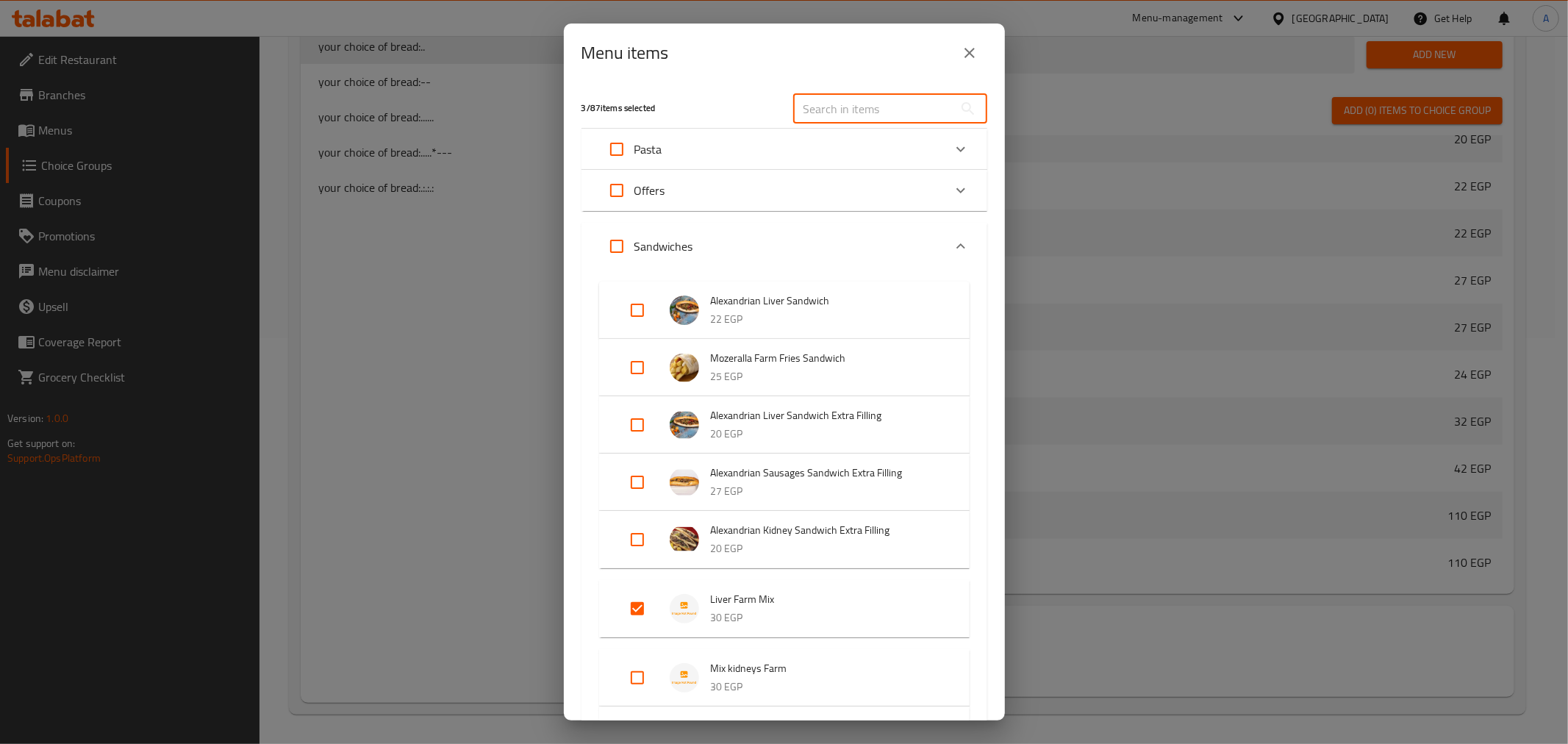
click at [820, 111] on input "text" at bounding box center [873, 108] width 160 height 30
paste input "Mix kidneys Farm"
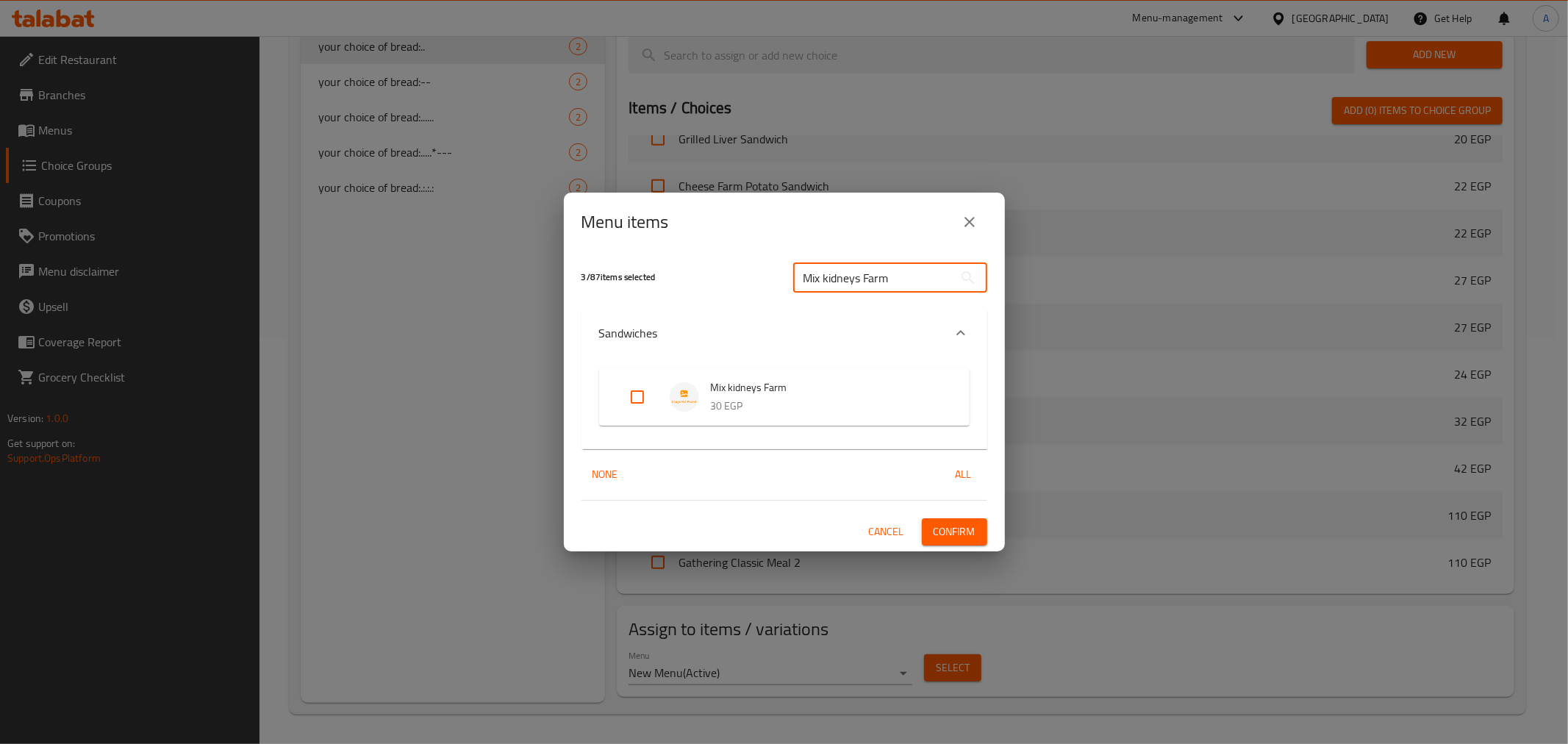
type input "Mix kidneys Farm"
click at [587, 402] on div "Mix kidneys Farm 30 EGP" at bounding box center [784, 403] width 406 height 93
click at [632, 400] on input "Expand" at bounding box center [638, 397] width 35 height 35
checkbox input "true"
click at [949, 535] on span "Confirm" at bounding box center [954, 532] width 42 height 18
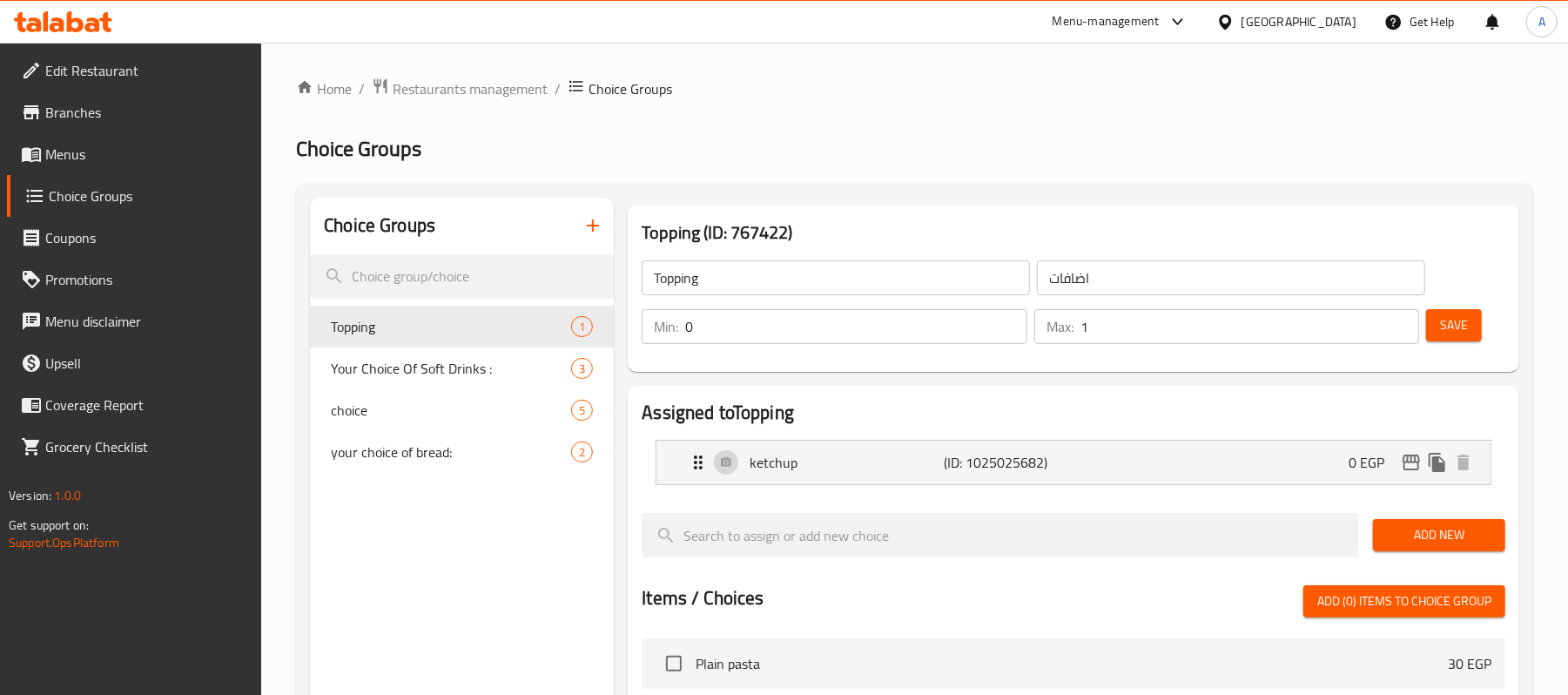
click at [157, 73] on span "Edit Restaurant" at bounding box center [146, 71] width 203 height 21
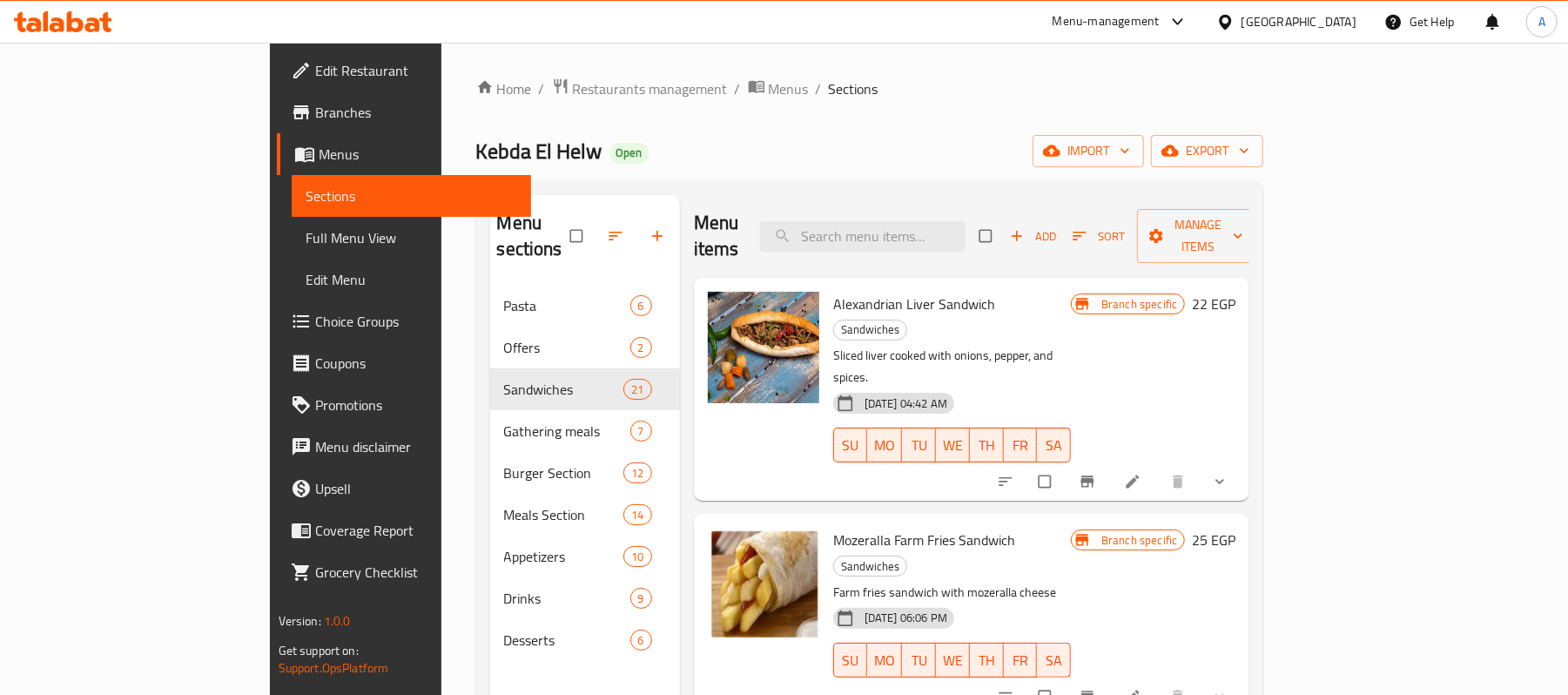
click at [937, 345] on p "Sliced liver cooked with onions, pepper, and spices." at bounding box center [953, 366] width 238 height 43
click at [966, 221] on input "search" at bounding box center [863, 236] width 206 height 30
click at [1078, 601] on div "[DATE] 06:06 PM SU MO TU WE TH FR SA" at bounding box center [952, 648] width 252 height 94
drag, startPoint x: 1521, startPoint y: 291, endPoint x: 1509, endPoint y: 319, distance: 30.5
click at [1264, 319] on div "Menu sections Pasta 6 Offers 2 Sandwiches 21 Gathering meals 7 Burger Section 1…" at bounding box center [870, 543] width 788 height 723
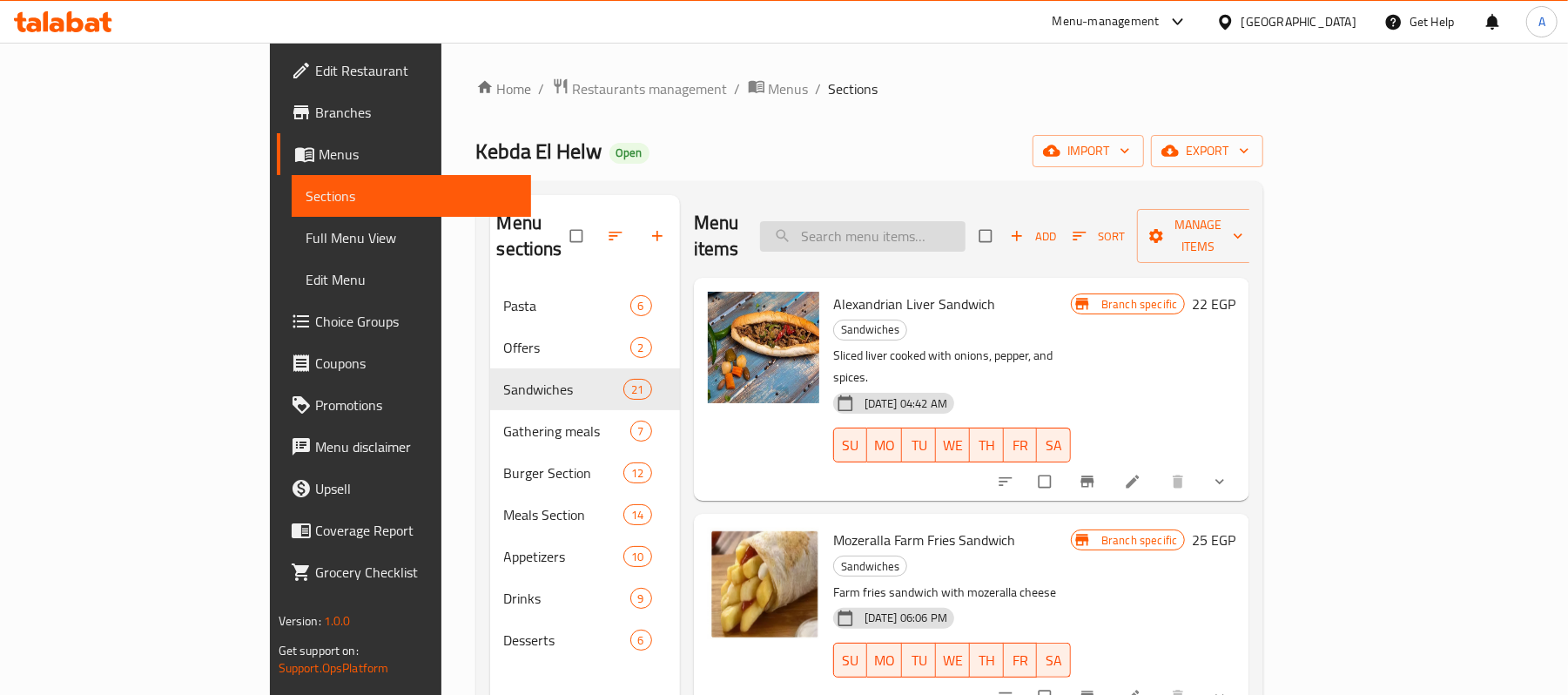
click at [966, 230] on input "search" at bounding box center [863, 236] width 206 height 30
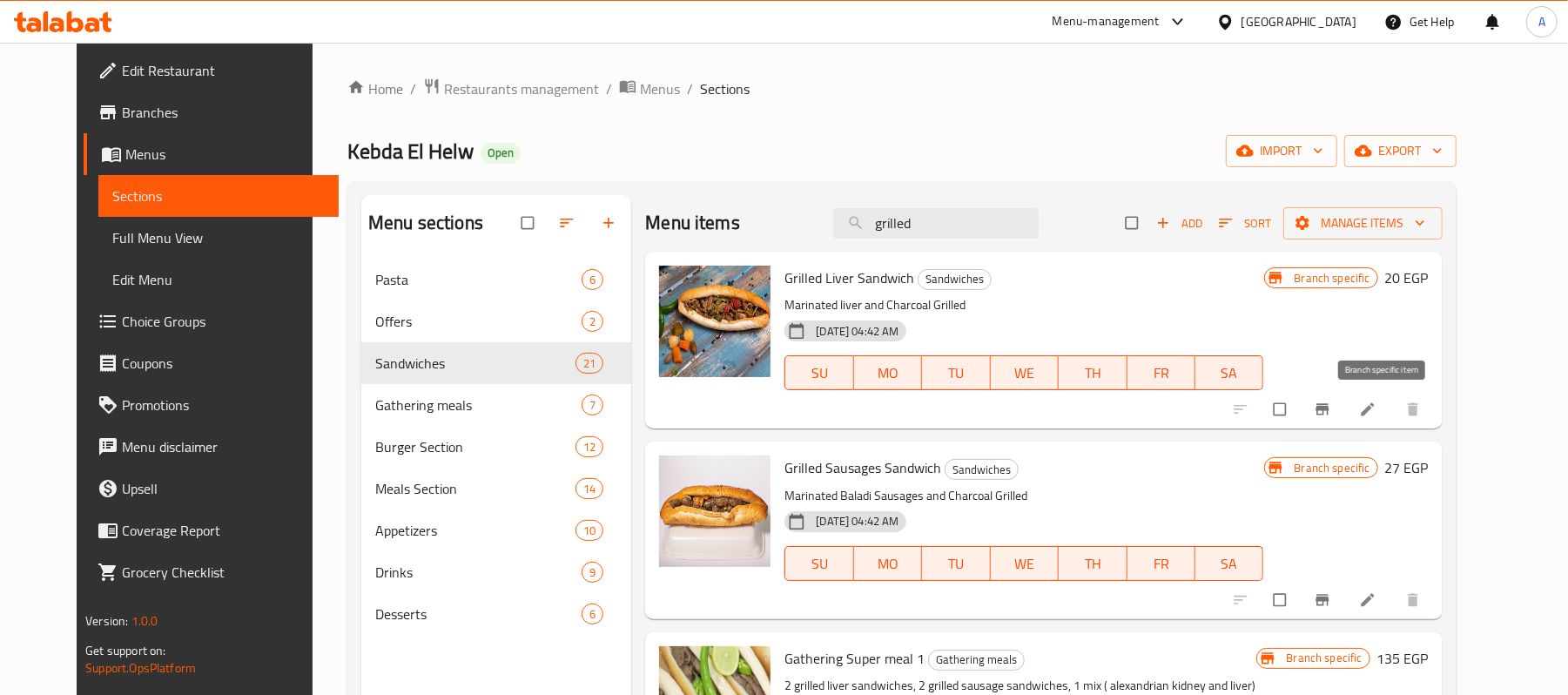
type input "grilled"
click at [1331, 418] on icon "Branch-specific-item" at bounding box center [1323, 409] width 17 height 17
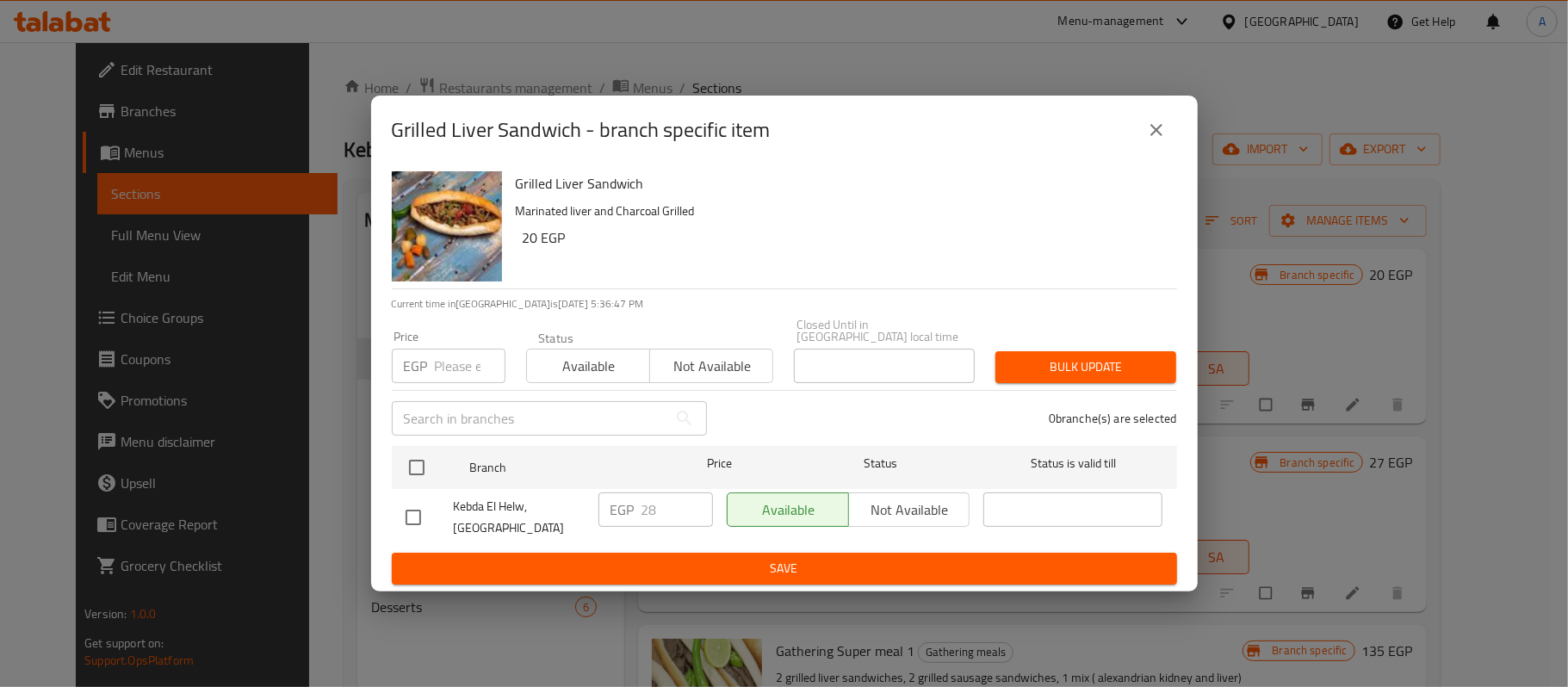
click at [1161, 134] on icon "close" at bounding box center [1156, 130] width 21 height 21
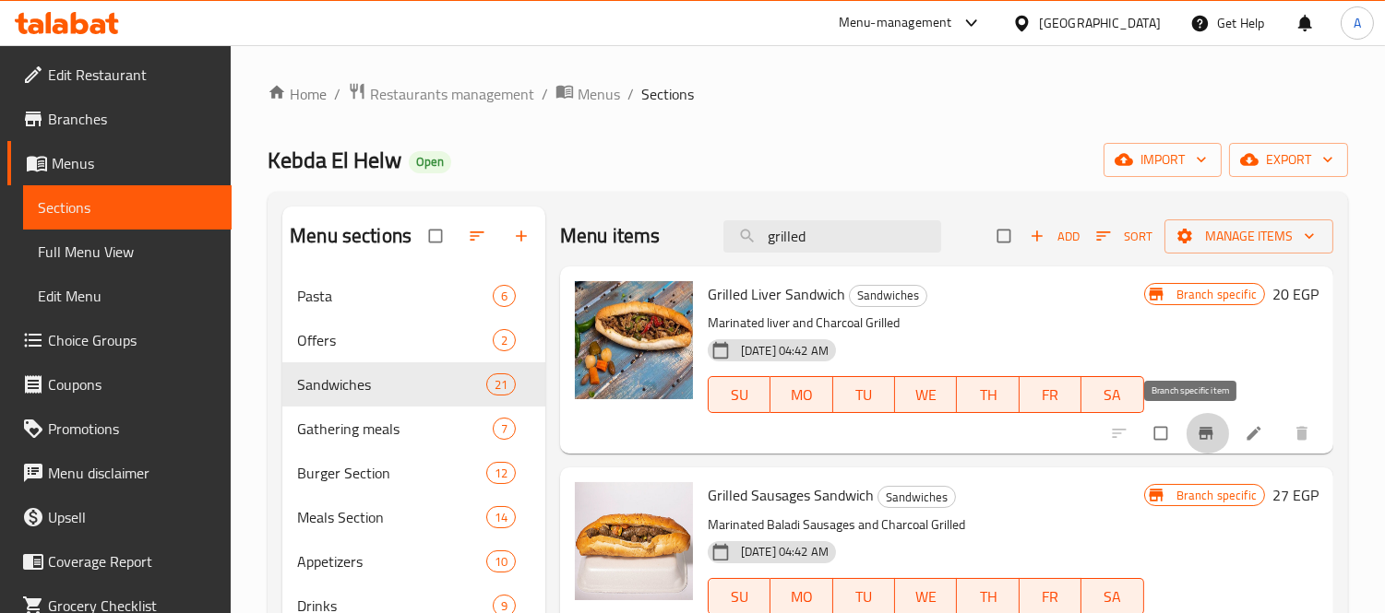
click at [1199, 430] on icon "Branch-specific-item" at bounding box center [1205, 433] width 18 height 18
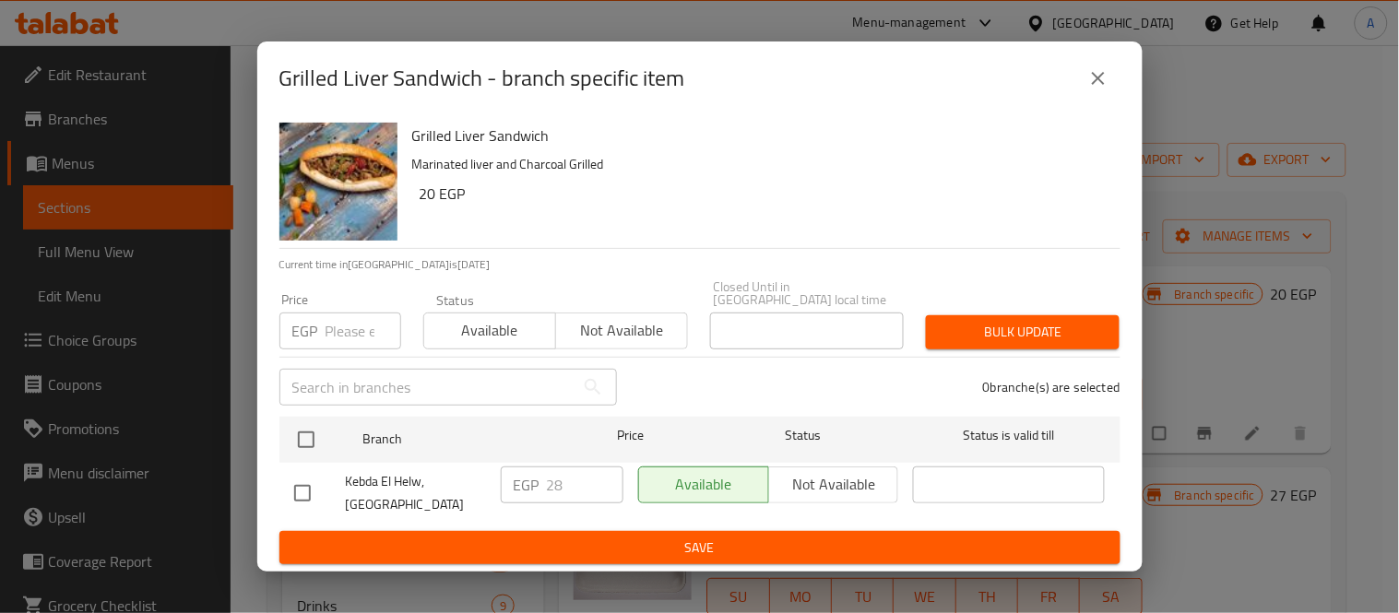
click at [338, 328] on input "number" at bounding box center [364, 331] width 76 height 37
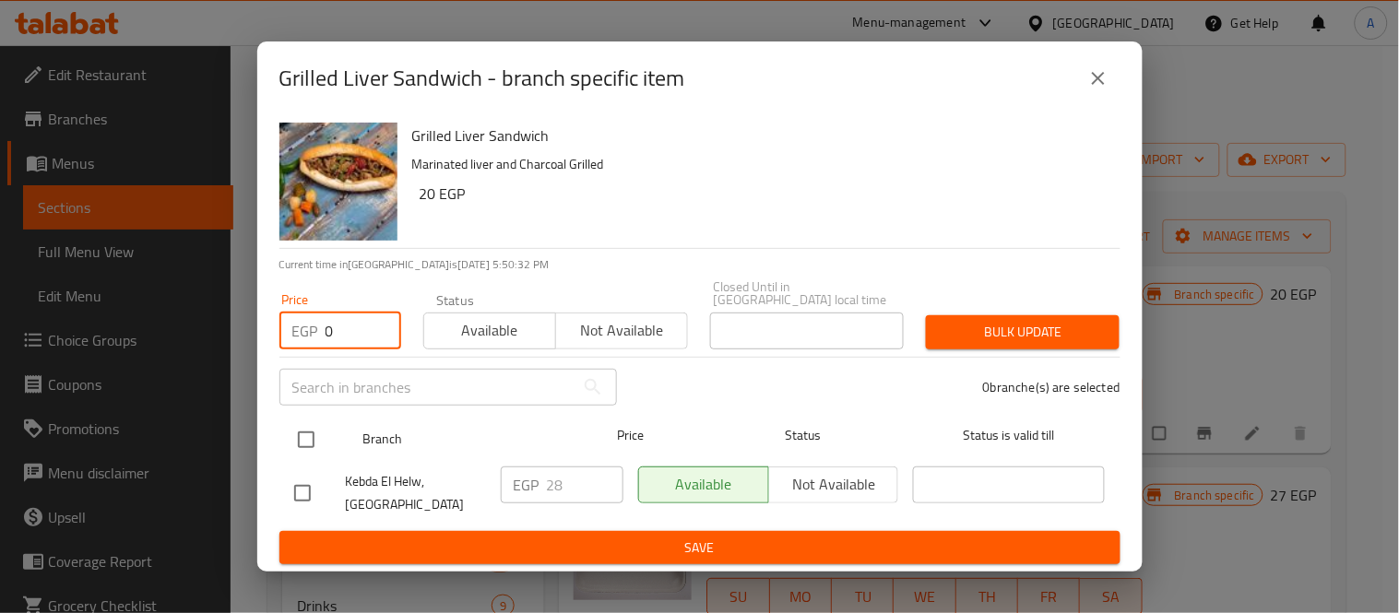
type input "0"
click at [304, 434] on input "checkbox" at bounding box center [306, 440] width 39 height 39
checkbox input "true"
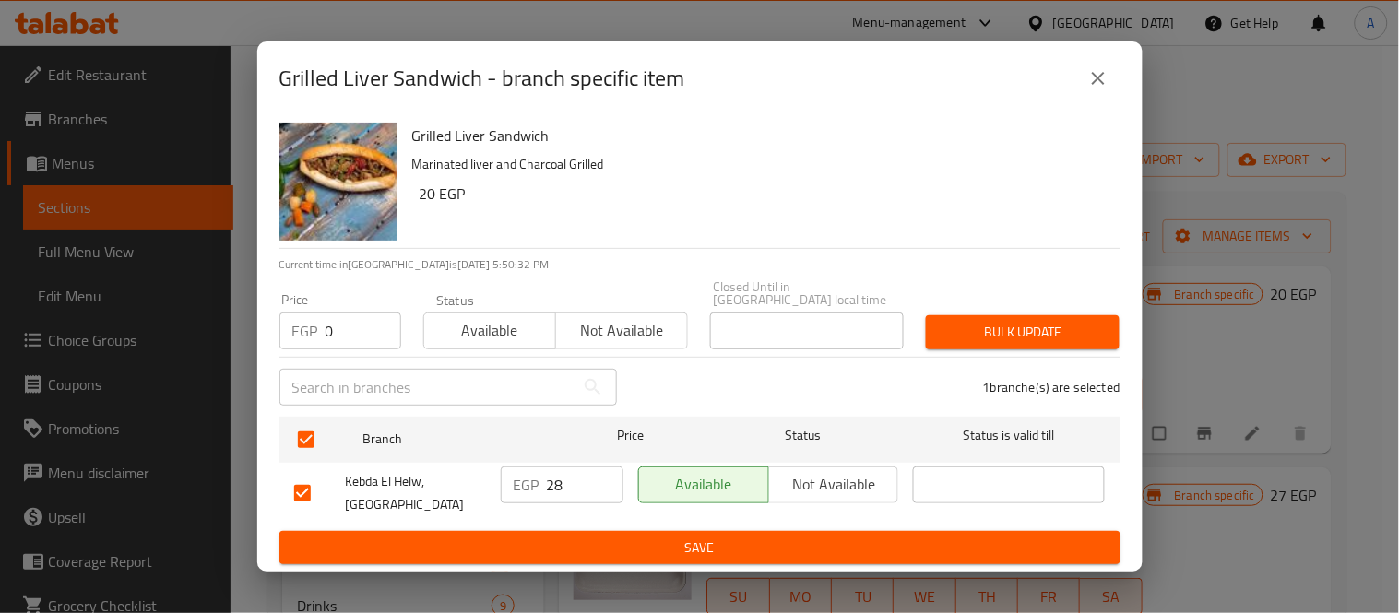
click at [1022, 321] on span "Bulk update" at bounding box center [1023, 332] width 164 height 23
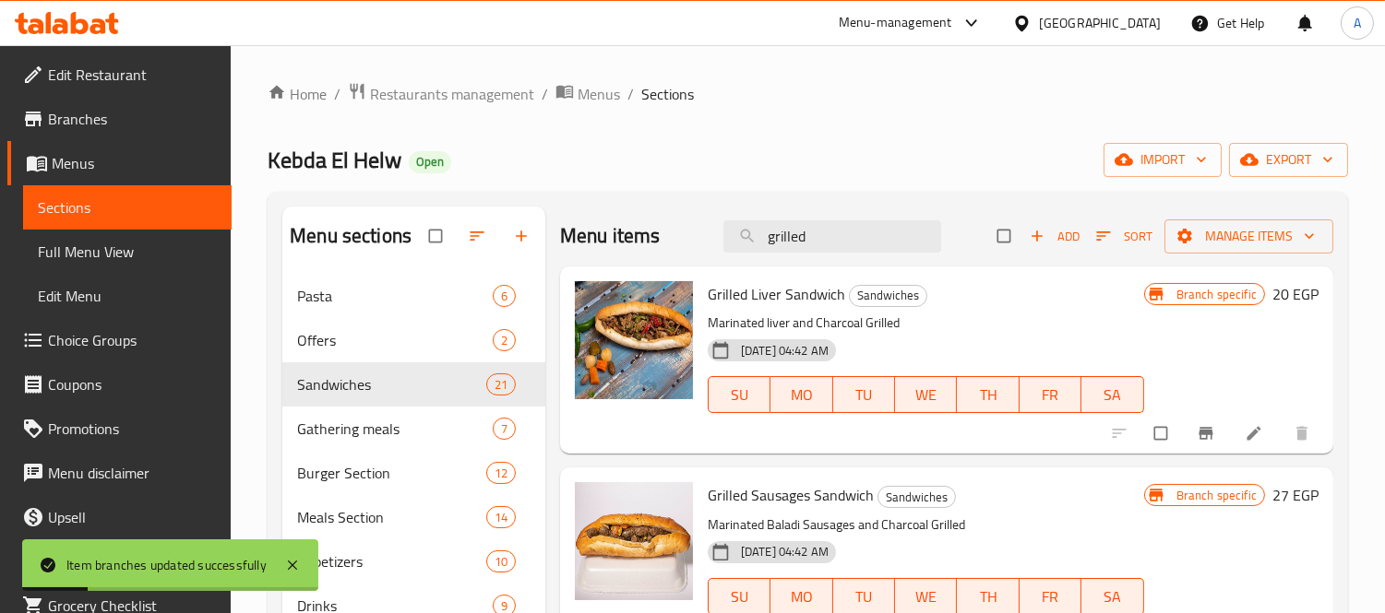
click at [1276, 303] on h6 "20 EGP" at bounding box center [1295, 294] width 46 height 26
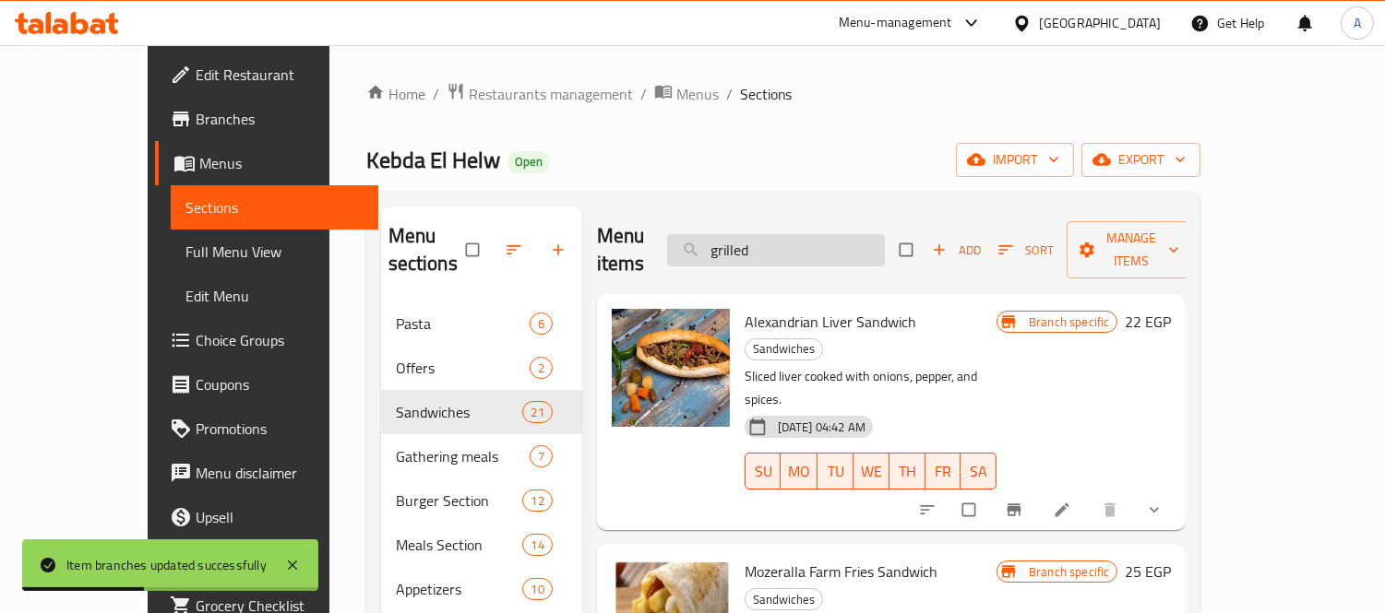
click at [874, 235] on input "grilled" at bounding box center [776, 250] width 218 height 32
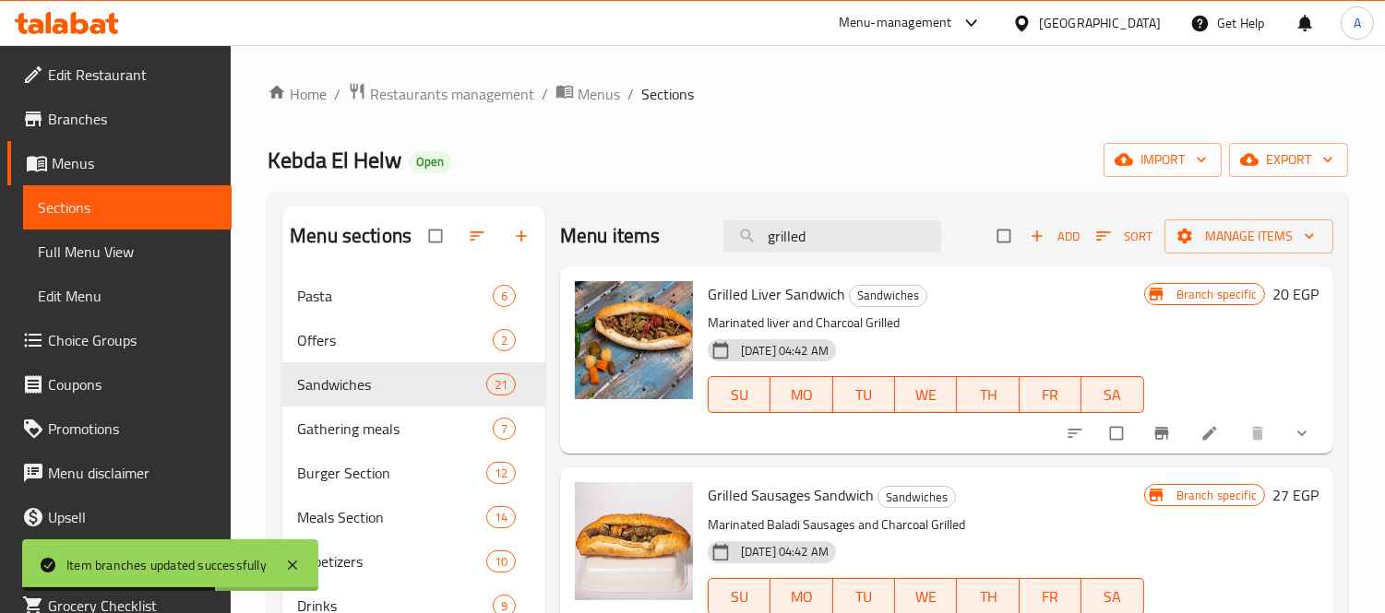
type input "grilled"
click at [1272, 296] on h6 "20 EGP" at bounding box center [1295, 294] width 46 height 26
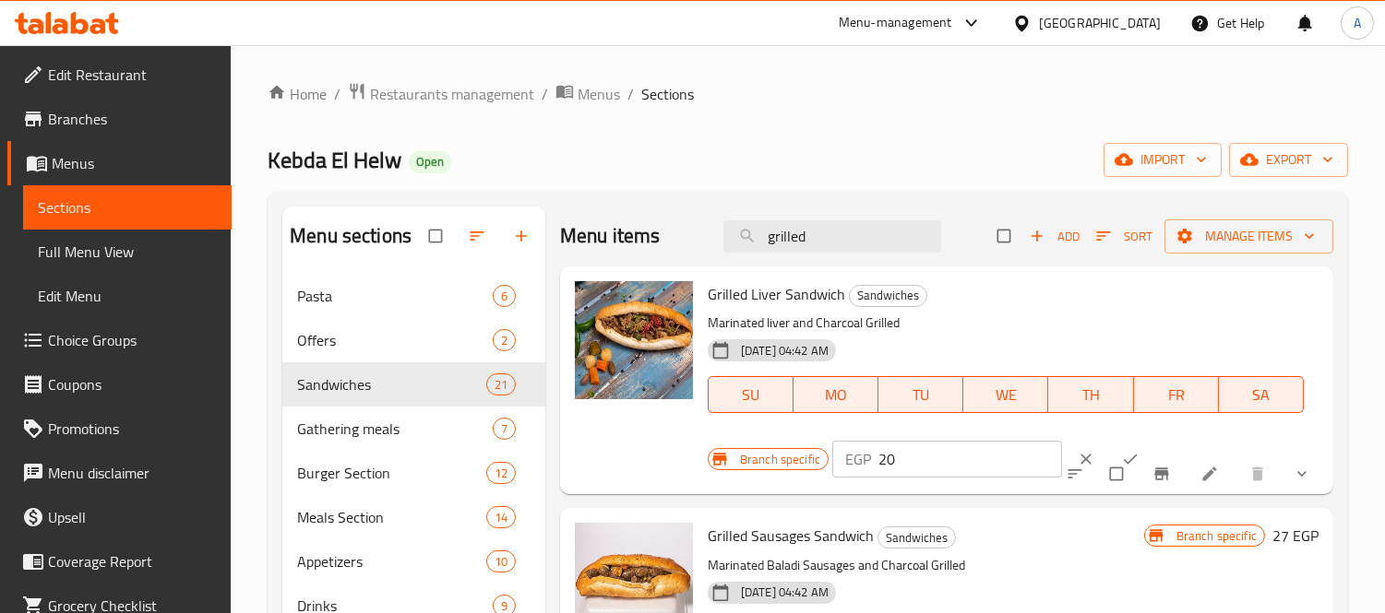
click at [1230, 305] on h6 "Grilled Liver Sandwich Sandwiches" at bounding box center [1005, 294] width 596 height 26
click at [936, 444] on input "20" at bounding box center [970, 459] width 184 height 37
type input "0"
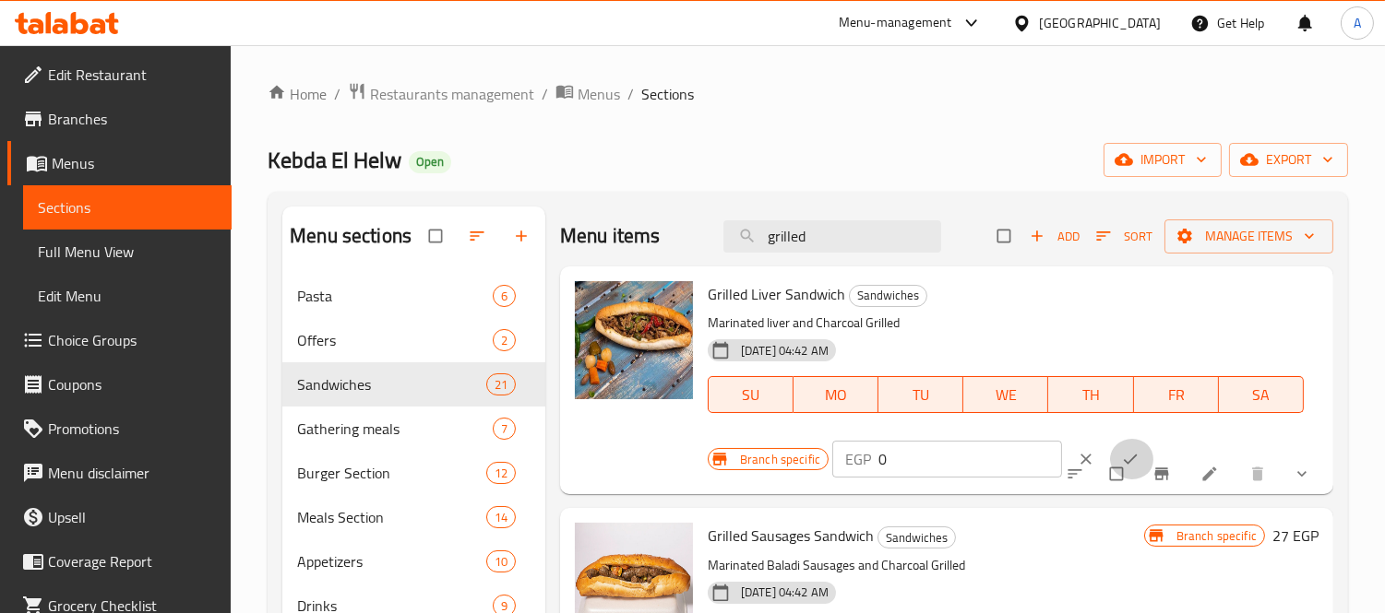
click at [1121, 455] on icon "ok" at bounding box center [1130, 459] width 18 height 18
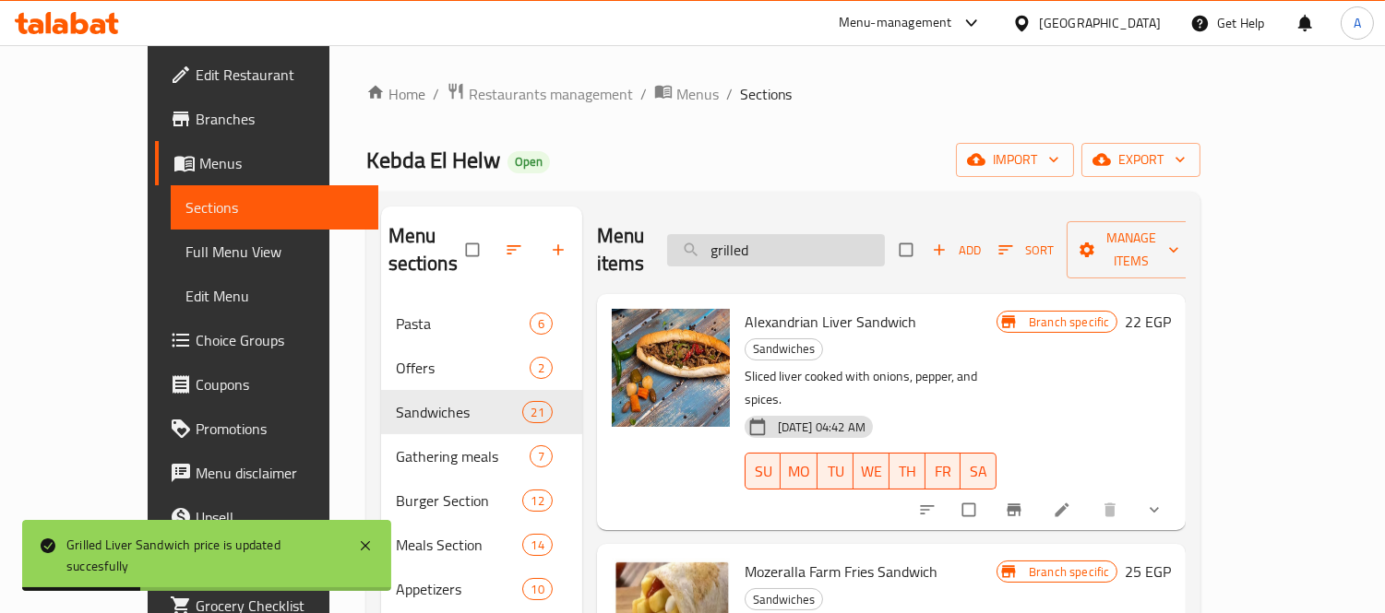
click at [854, 234] on input "grilled" at bounding box center [776, 250] width 218 height 32
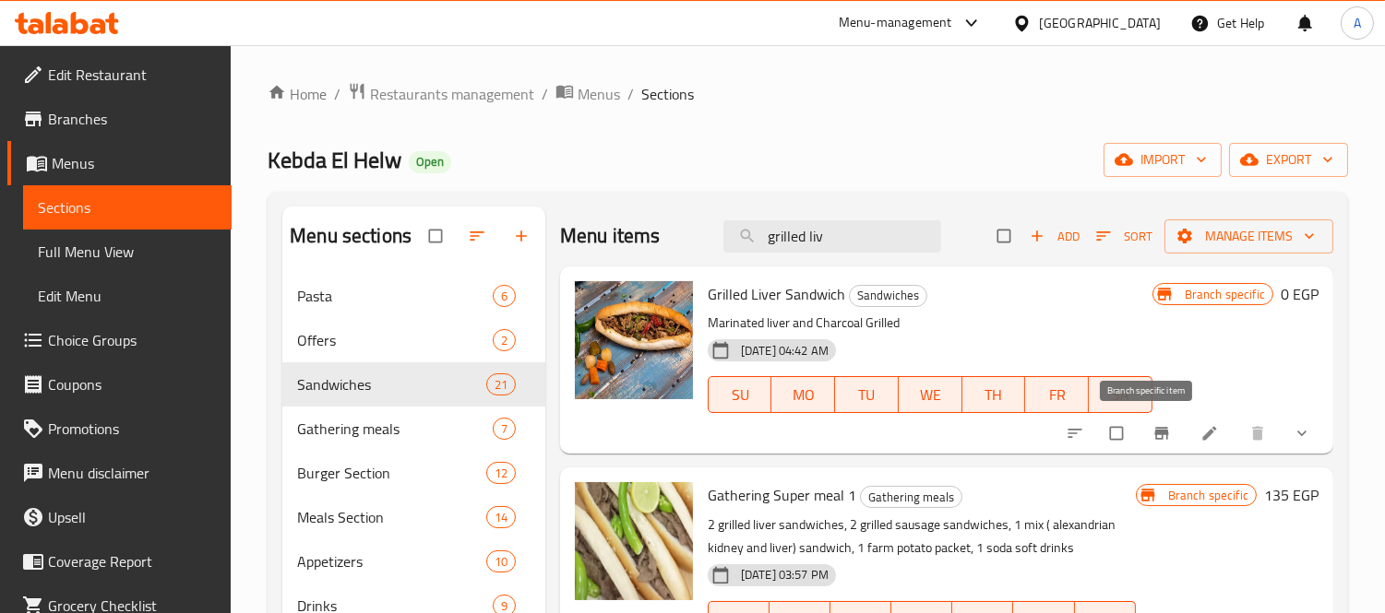
type input "grilled liv"
click at [1154, 424] on icon "Branch-specific-item" at bounding box center [1161, 433] width 18 height 18
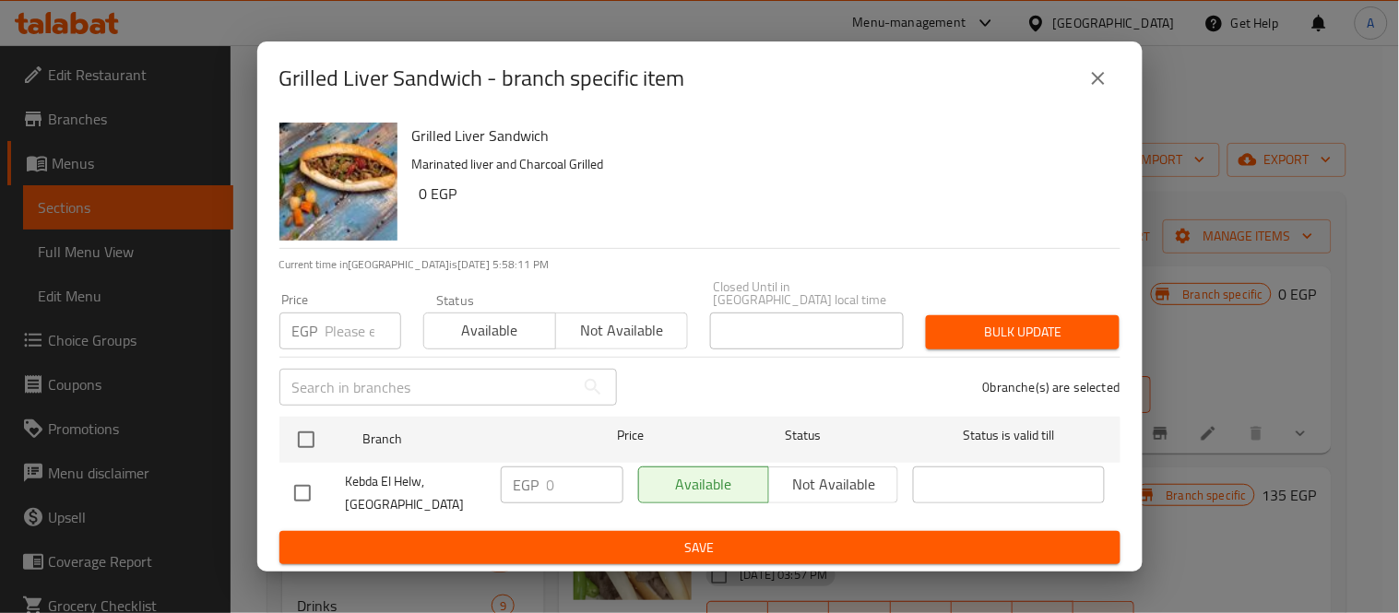
click at [1086, 87] on button "close" at bounding box center [1098, 78] width 44 height 44
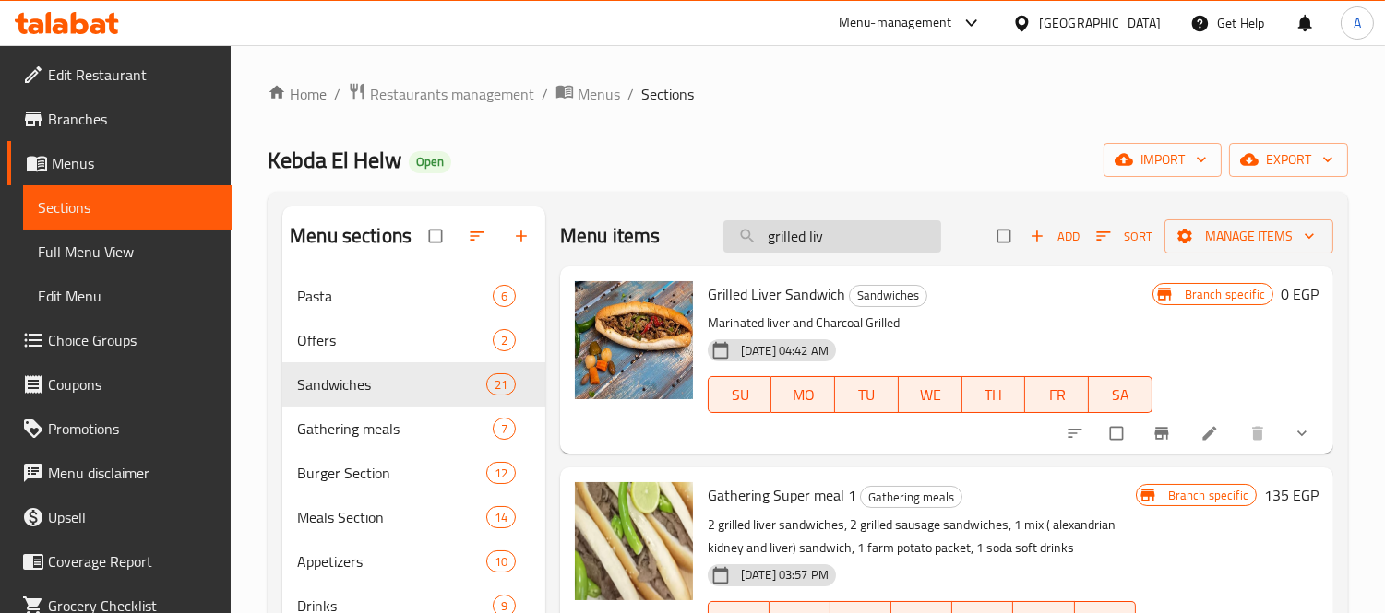
click at [883, 234] on input "grilled liv" at bounding box center [832, 236] width 218 height 32
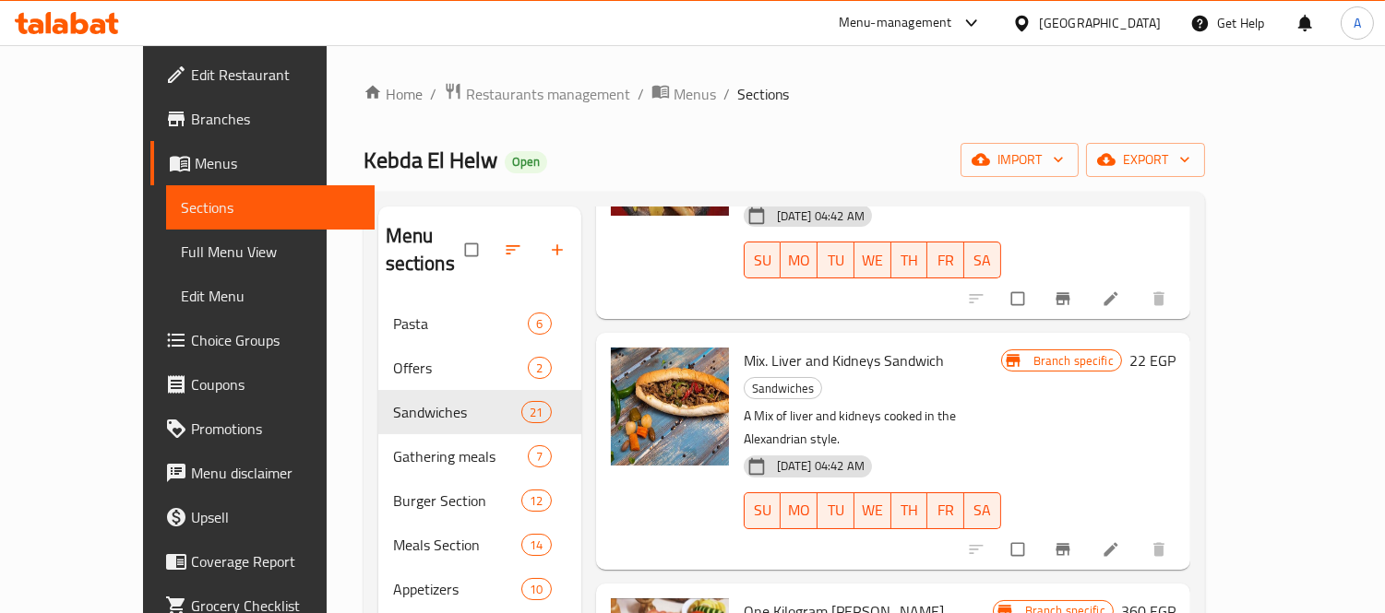
scroll to position [326, 0]
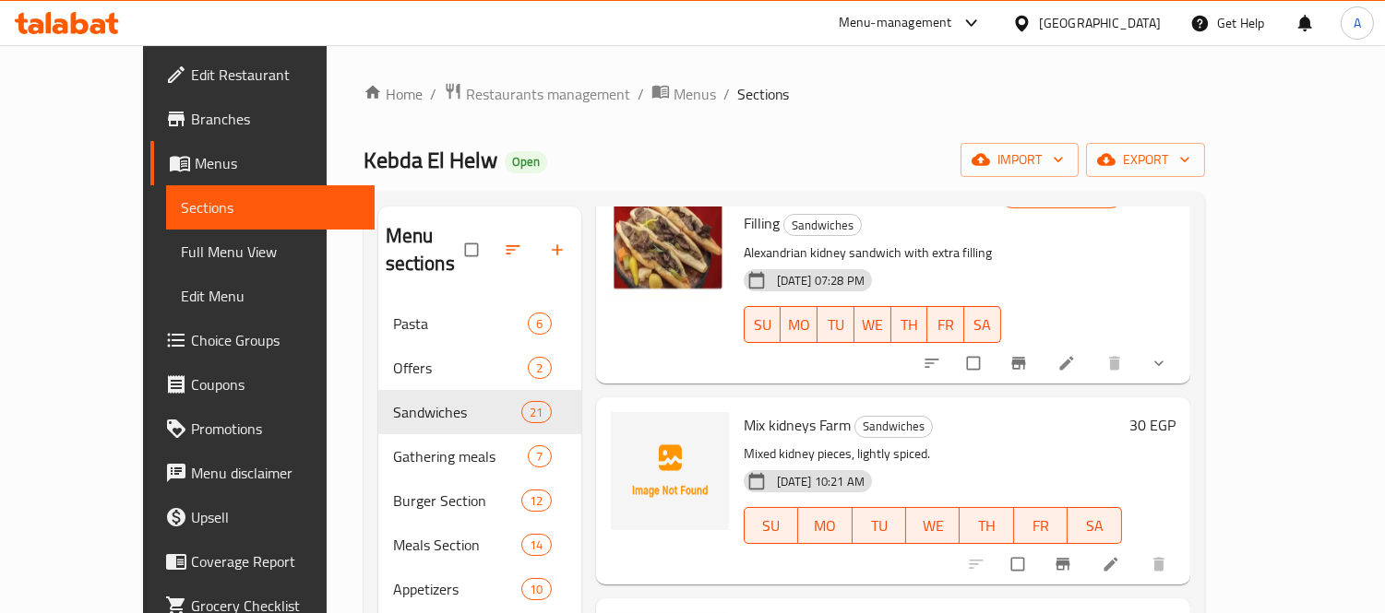
click at [943, 463] on div "12-06-2025 10:21 AM SU MO TU WE TH FR SA" at bounding box center [932, 513] width 393 height 100
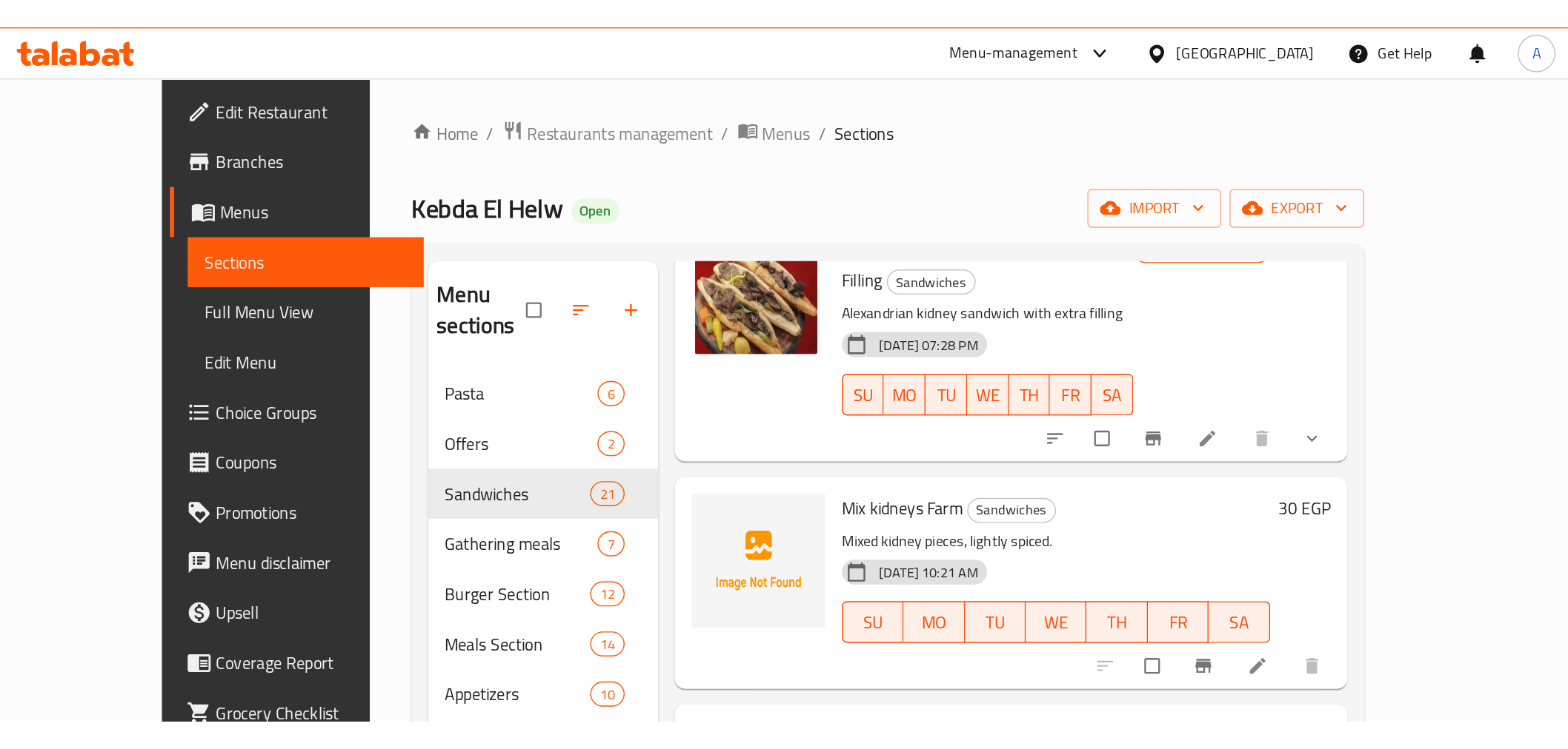
scroll to position [0, 0]
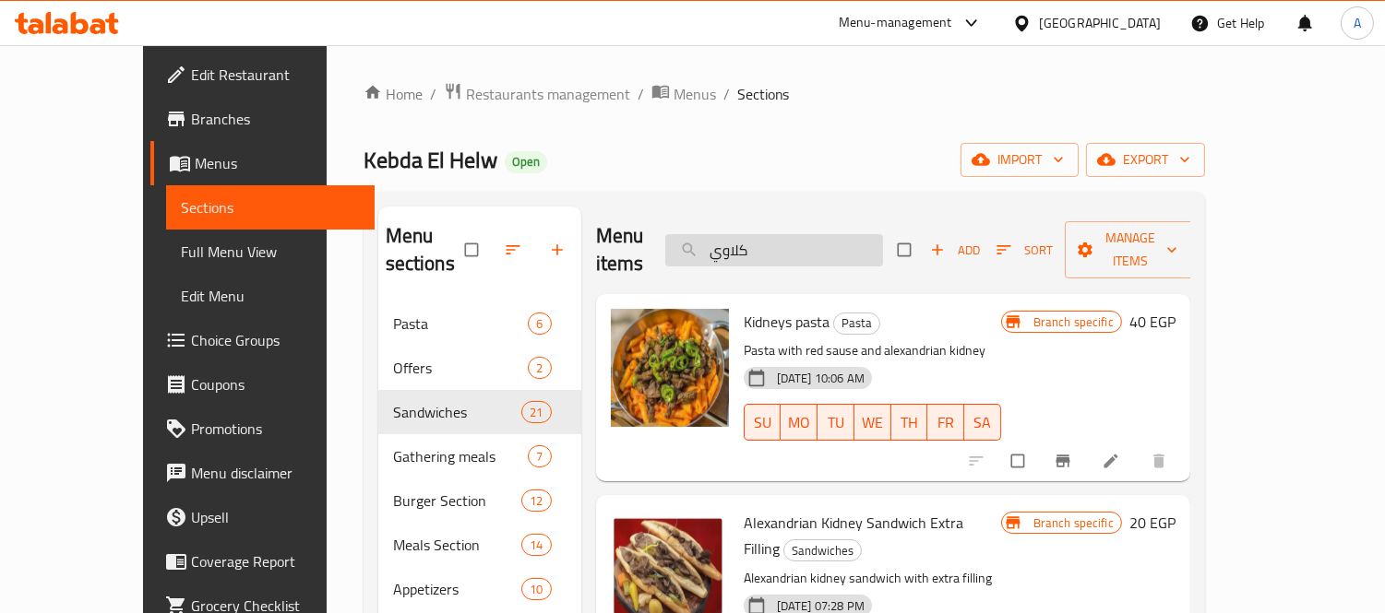
click at [804, 235] on input "كلاوي" at bounding box center [774, 250] width 218 height 32
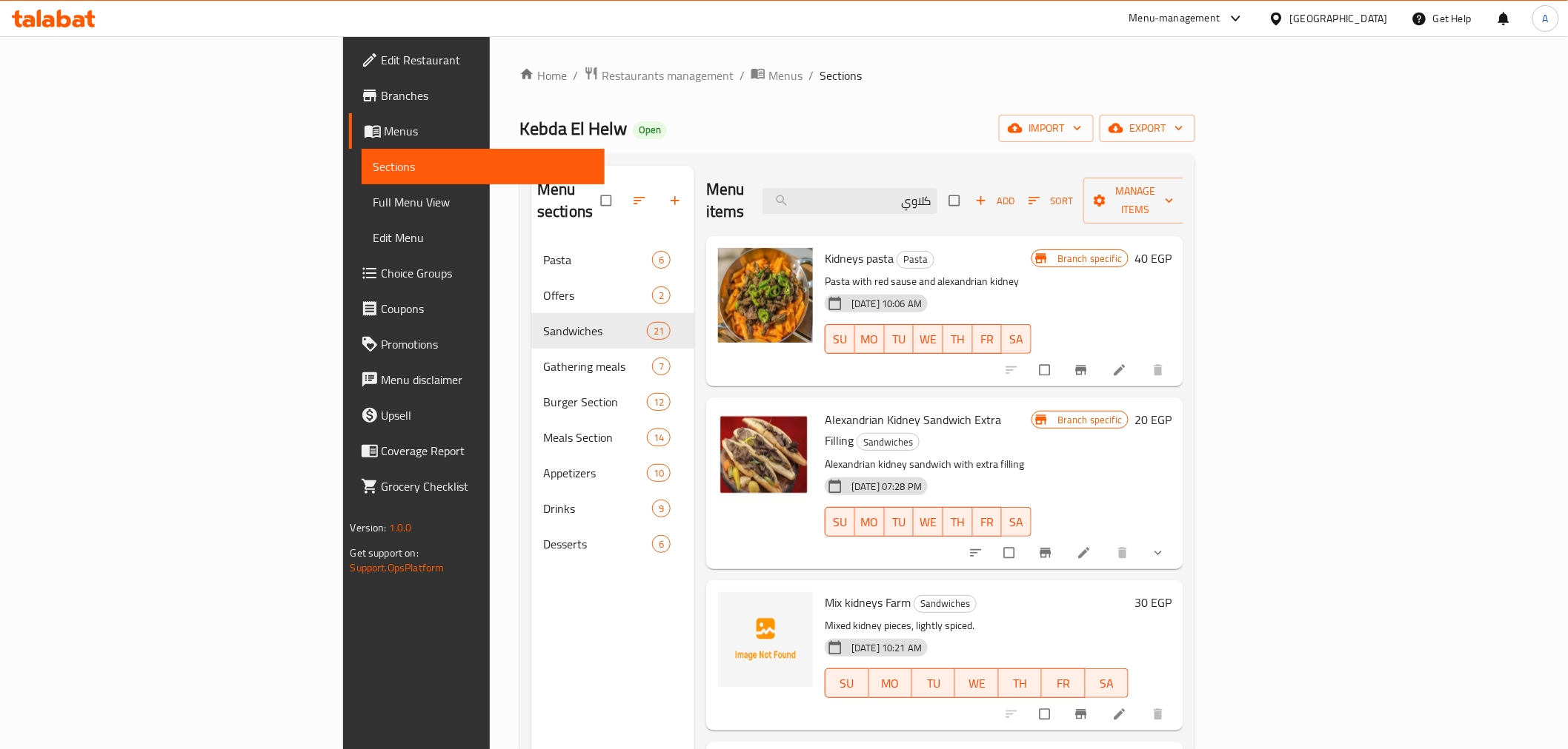
click at [1031, 272] on p "Pasta with red sause and alexandrian kidney" at bounding box center [928, 281] width 206 height 18
click at [937, 190] on input "كلاوي" at bounding box center [850, 201] width 175 height 26
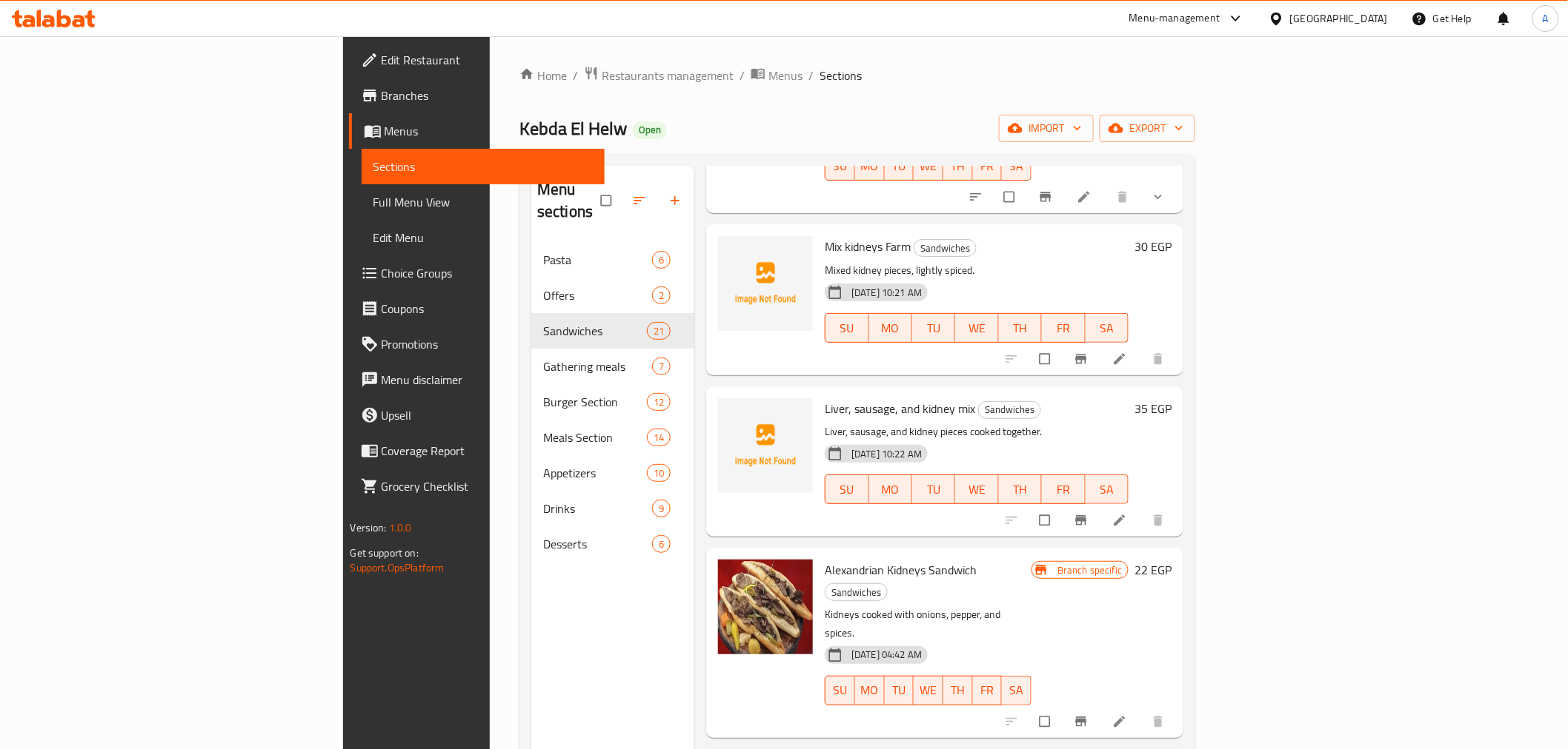
scroll to position [226, 0]
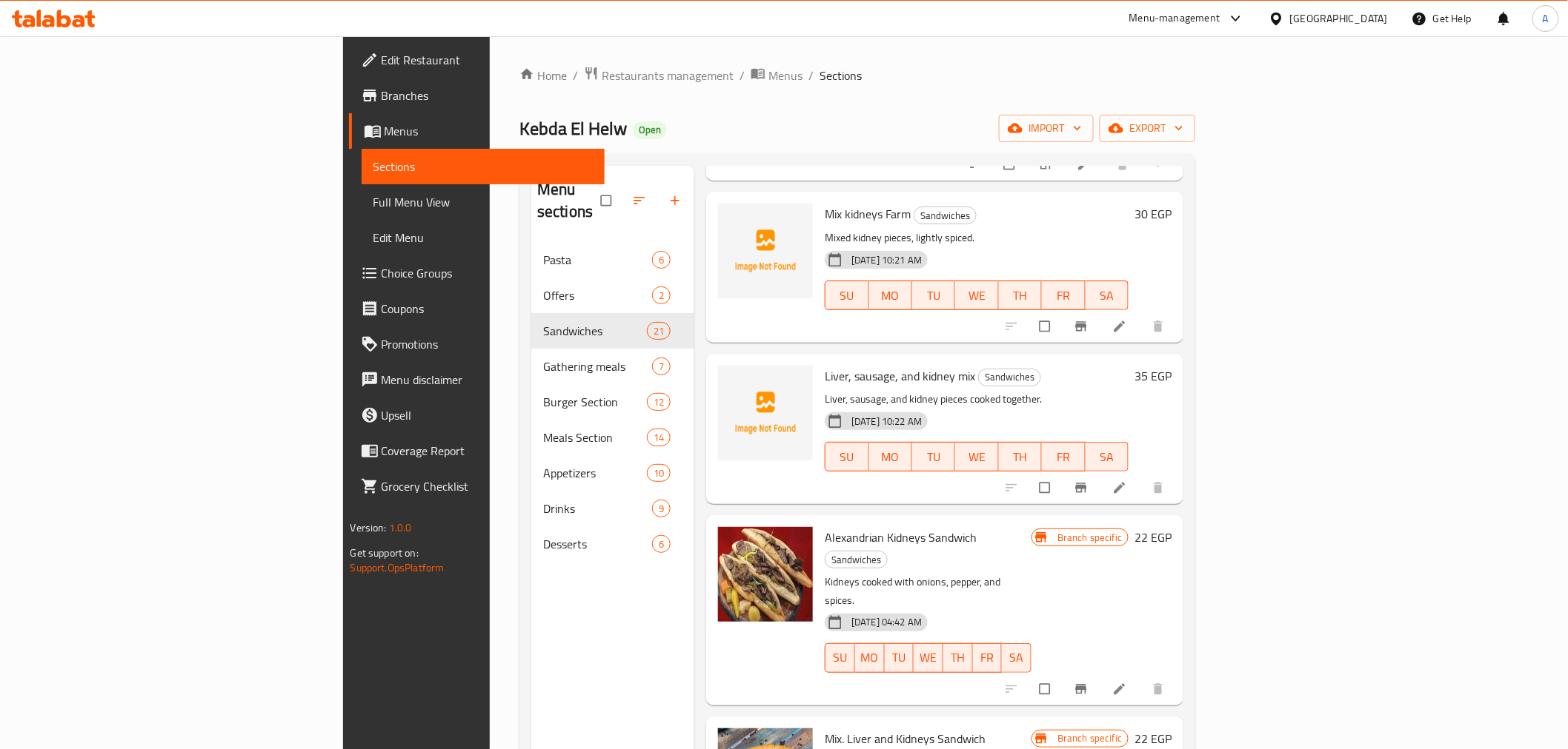
type input "كلاوي"
click at [825, 527] on span "Alexandrian Kidneys Sandwich" at bounding box center [900, 538] width 152 height 22
copy span "Kidneys"
click at [1031, 573] on p "Kidneys cooked with onions, pepper, and spices." at bounding box center [928, 592] width 206 height 37
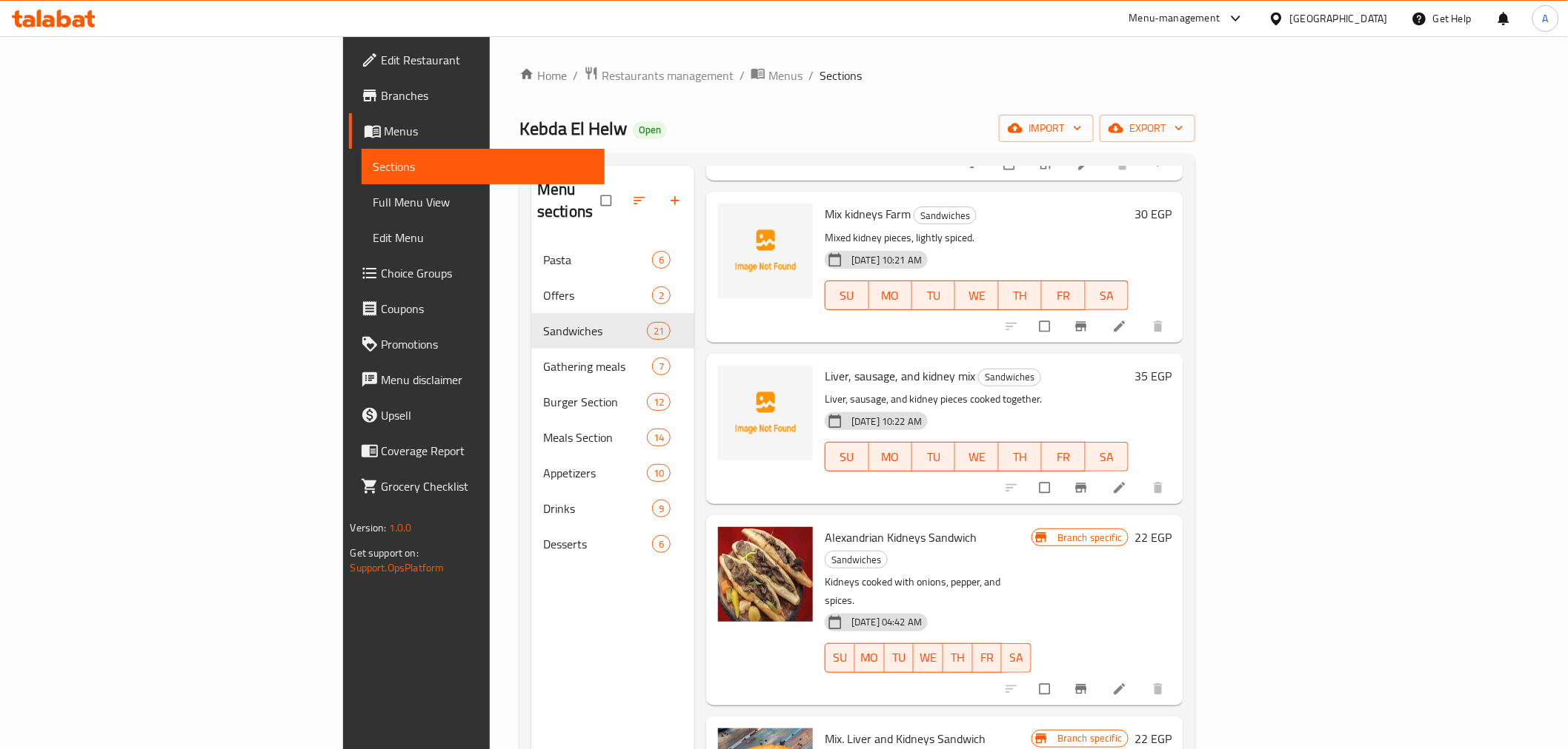
click at [1031, 573] on p "Kidneys cooked with onions, pepper, and spices." at bounding box center [928, 592] width 206 height 37
click at [825, 527] on span "Alexandrian Kidneys Sandwich" at bounding box center [900, 538] width 152 height 22
copy h6 "Alexandrian Kidneys Sandwich"
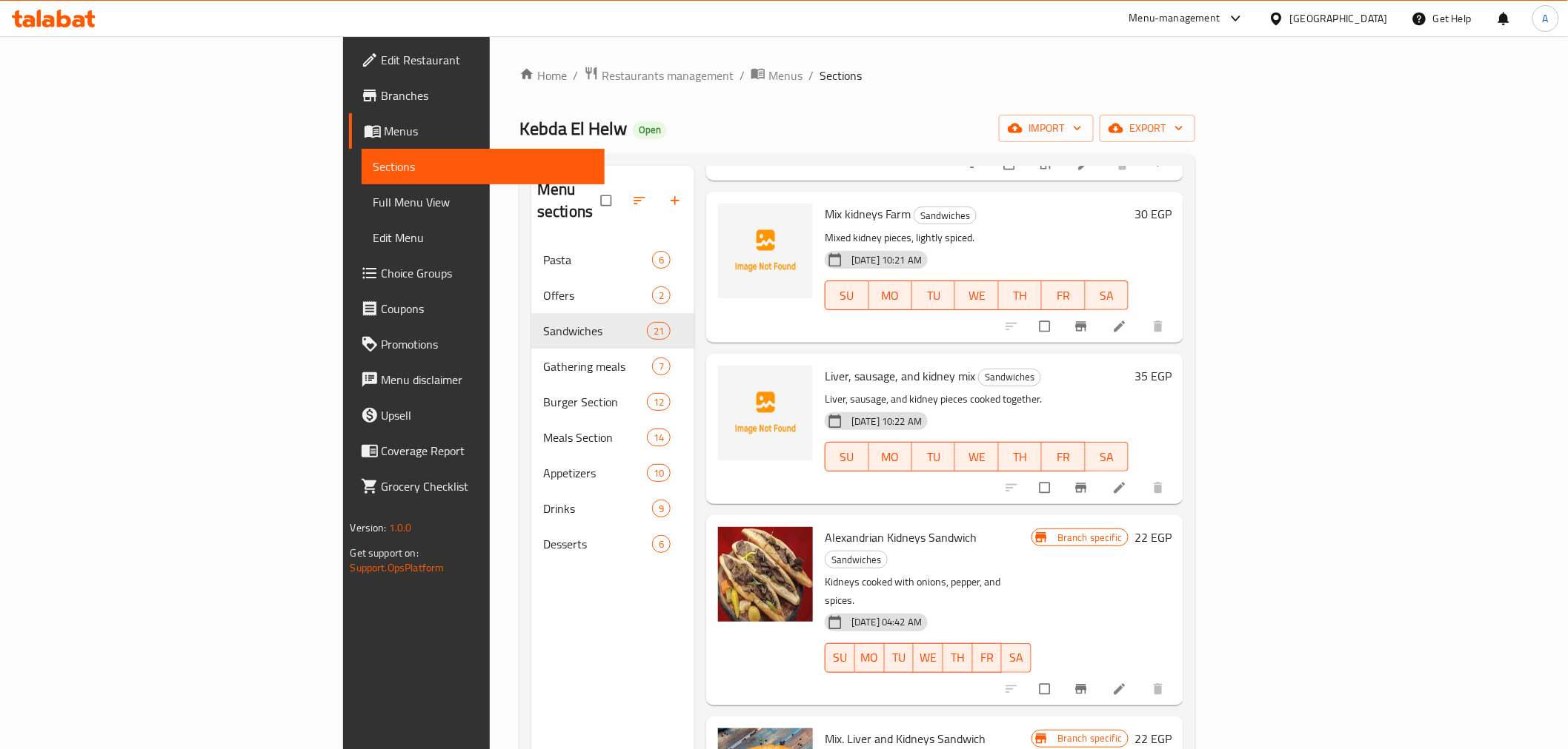
click at [1171, 527] on h6 "22 EGP" at bounding box center [1153, 538] width 37 height 21
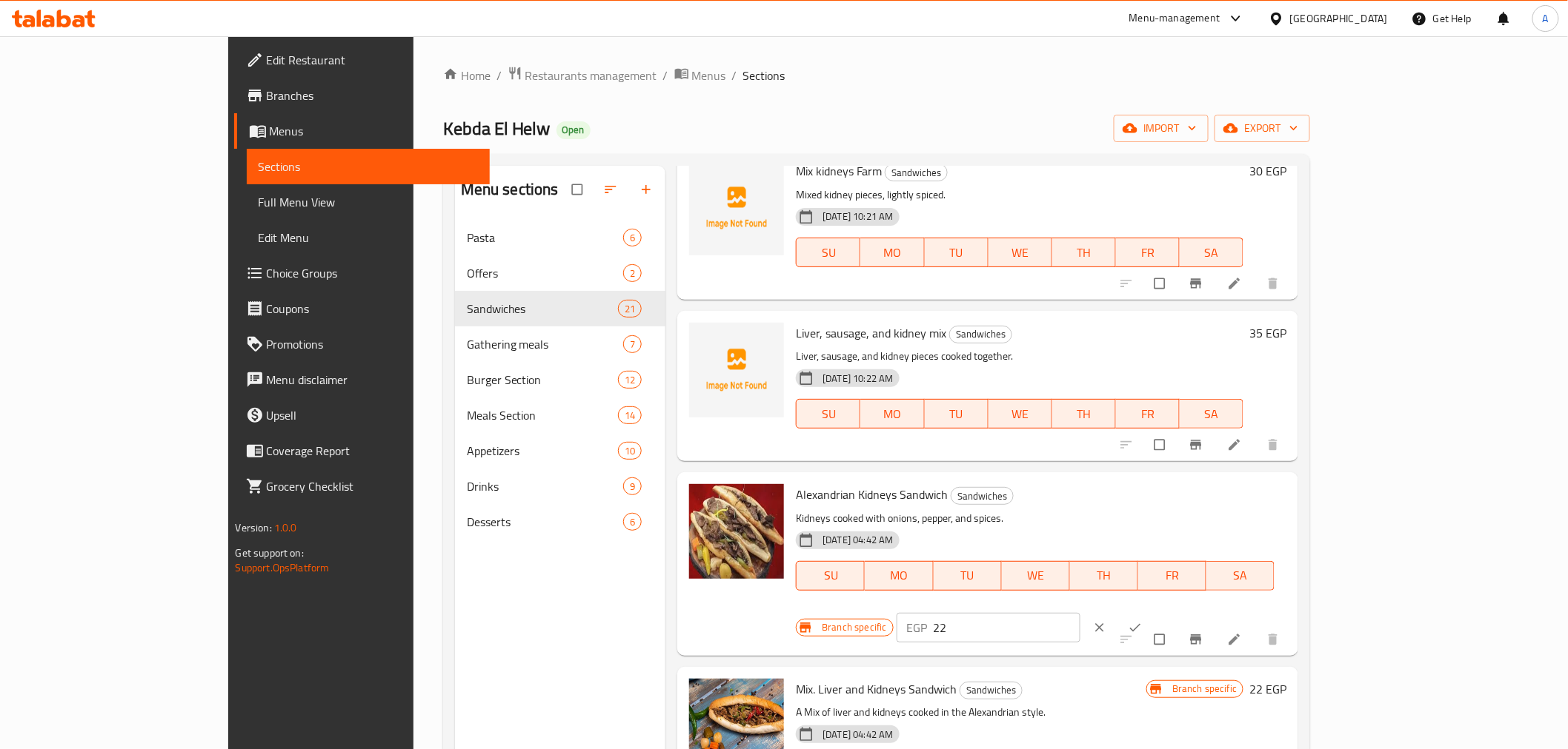
click at [1081, 590] on input "22" at bounding box center [1007, 628] width 148 height 30
type input "0"
click at [1142, 590] on icon "ok" at bounding box center [1135, 628] width 14 height 14
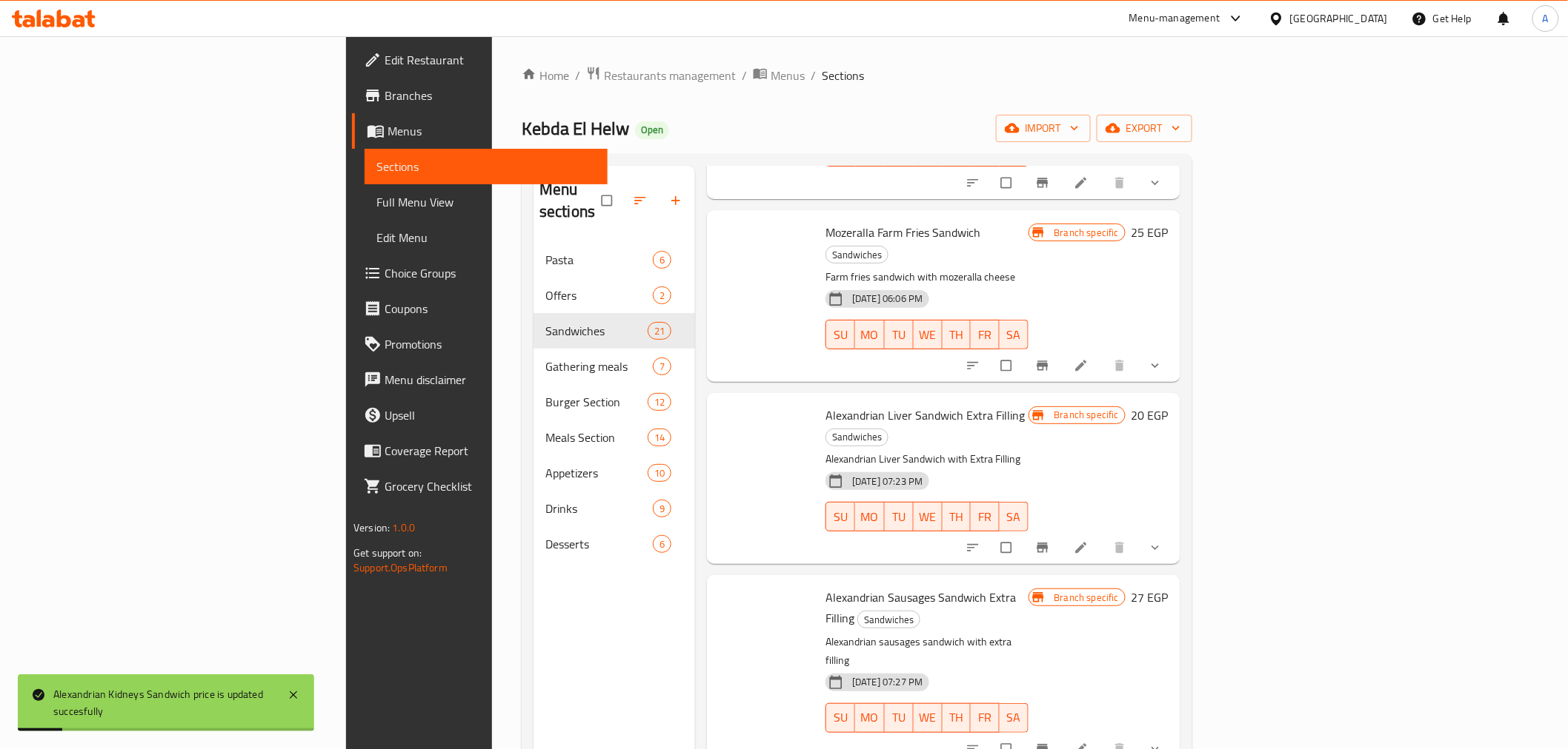
click at [1088, 590] on icon at bounding box center [1081, 749] width 14 height 14
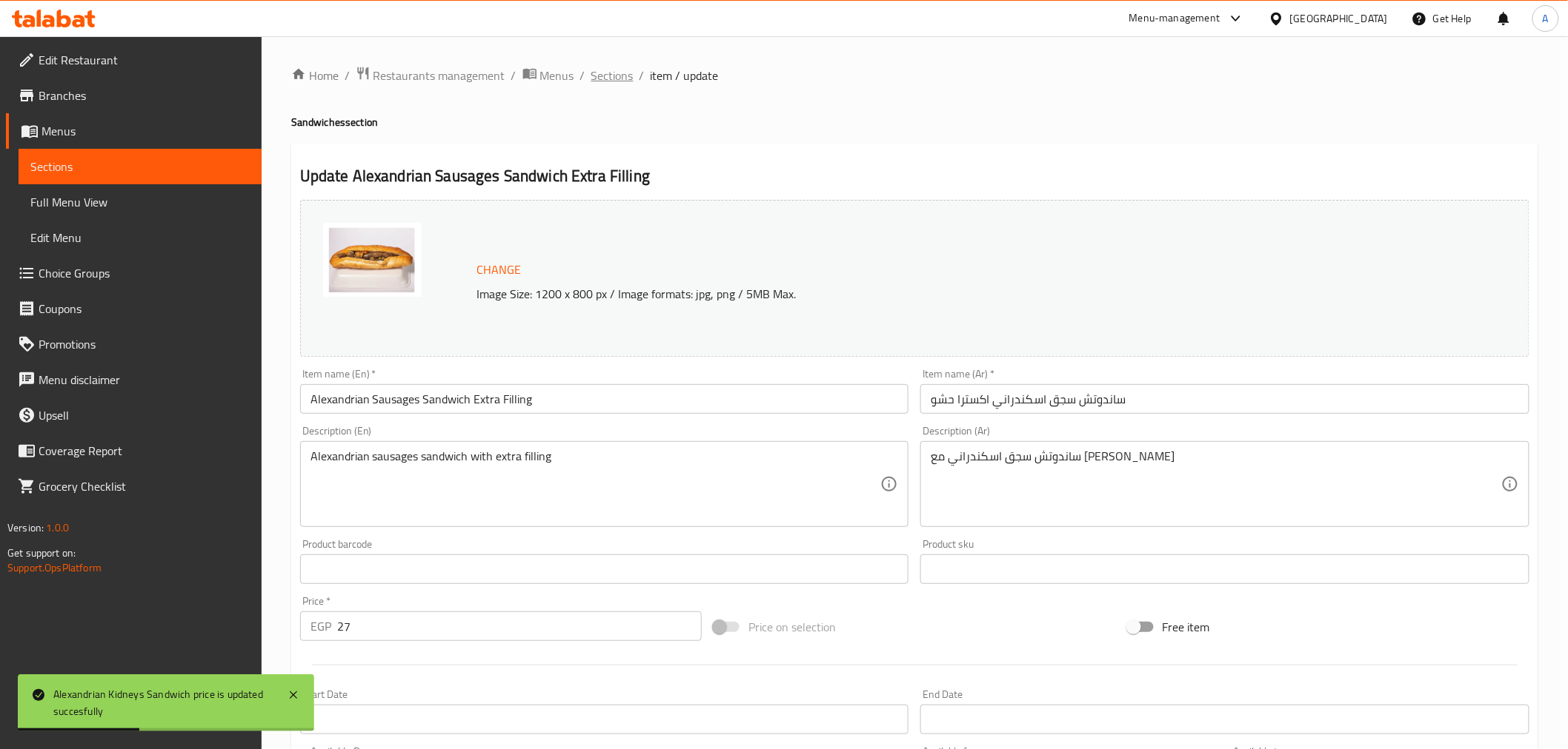
click at [613, 77] on span "Sections" at bounding box center [612, 75] width 43 height 18
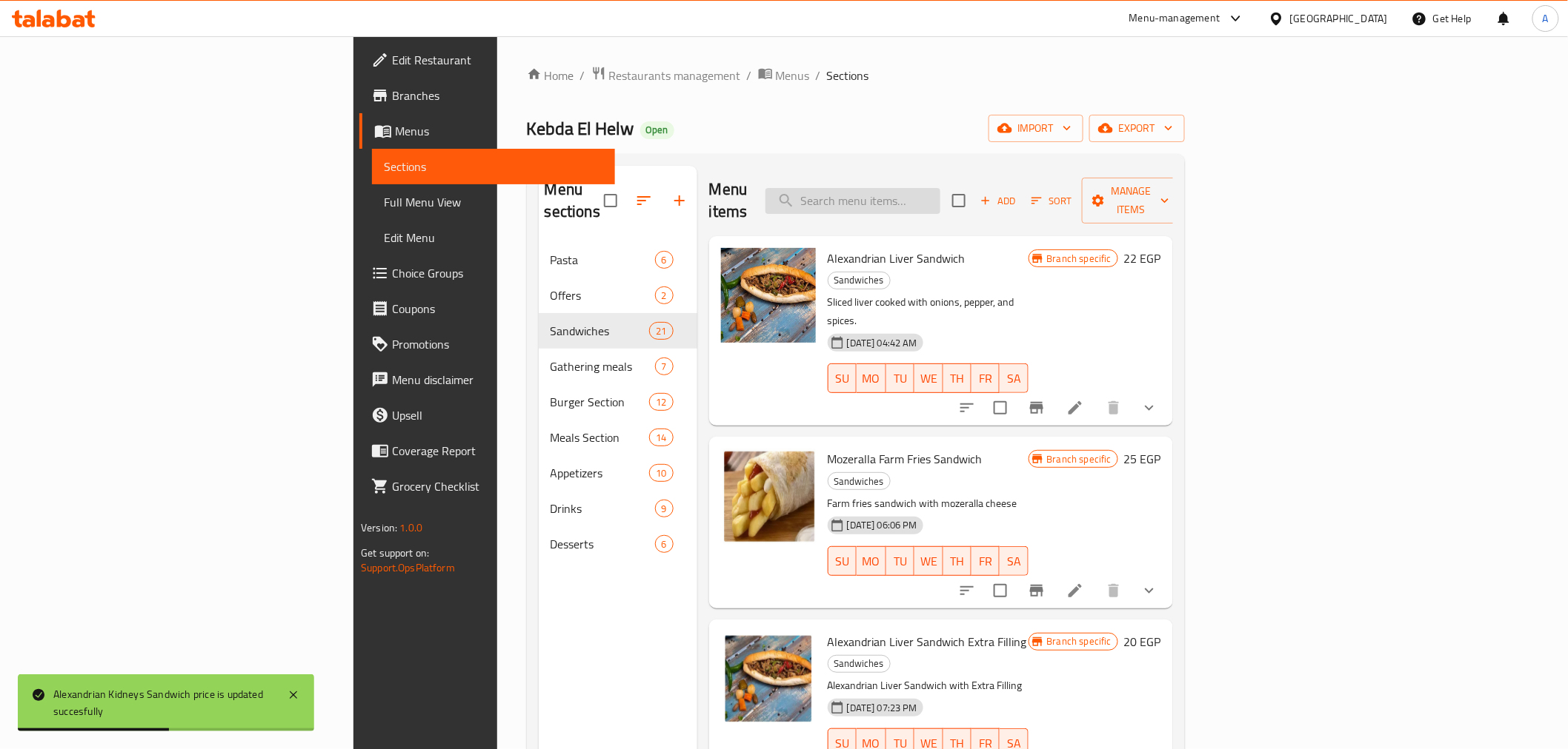
click at [941, 197] on input "search" at bounding box center [853, 201] width 175 height 26
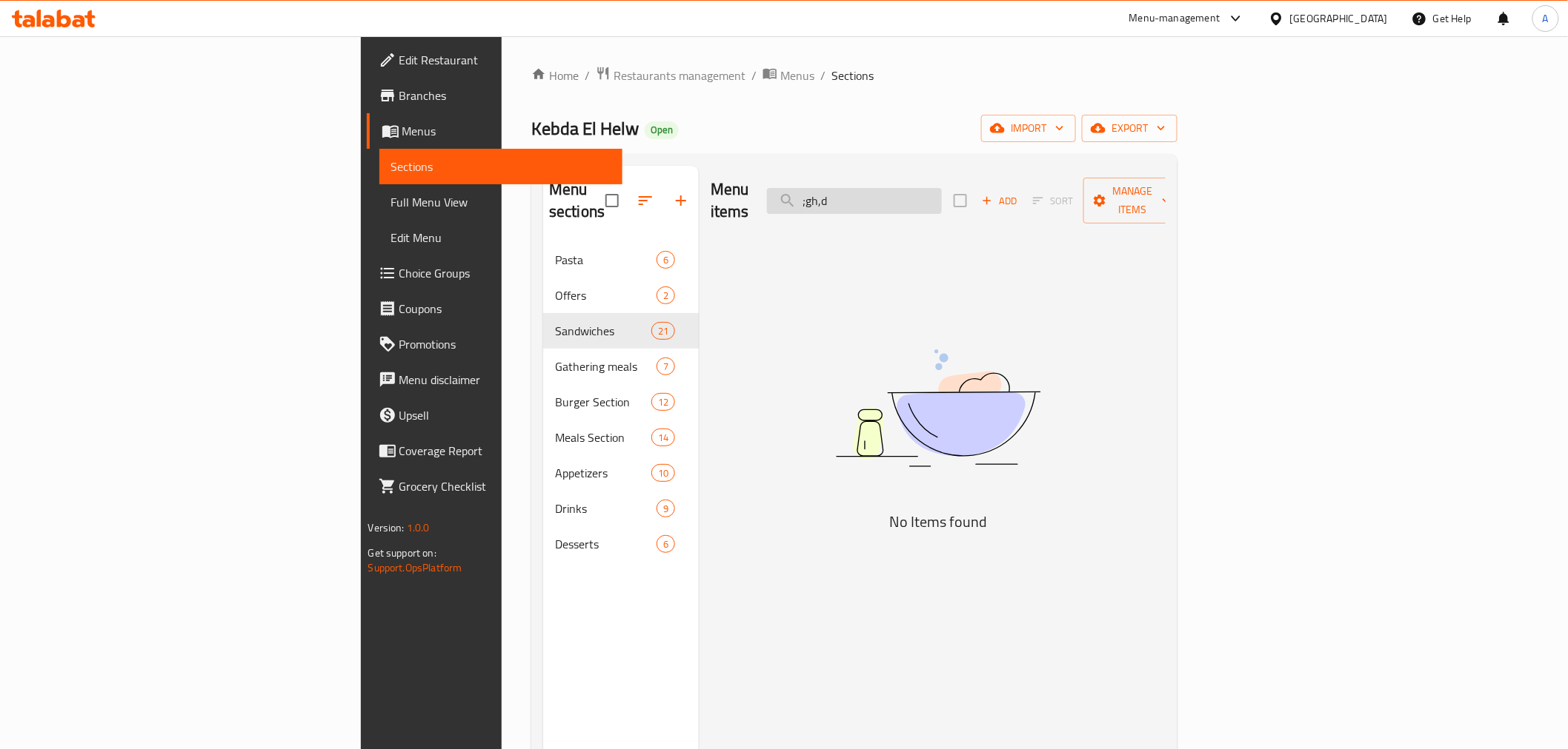
click at [941, 197] on input ";gh,d" at bounding box center [855, 201] width 175 height 26
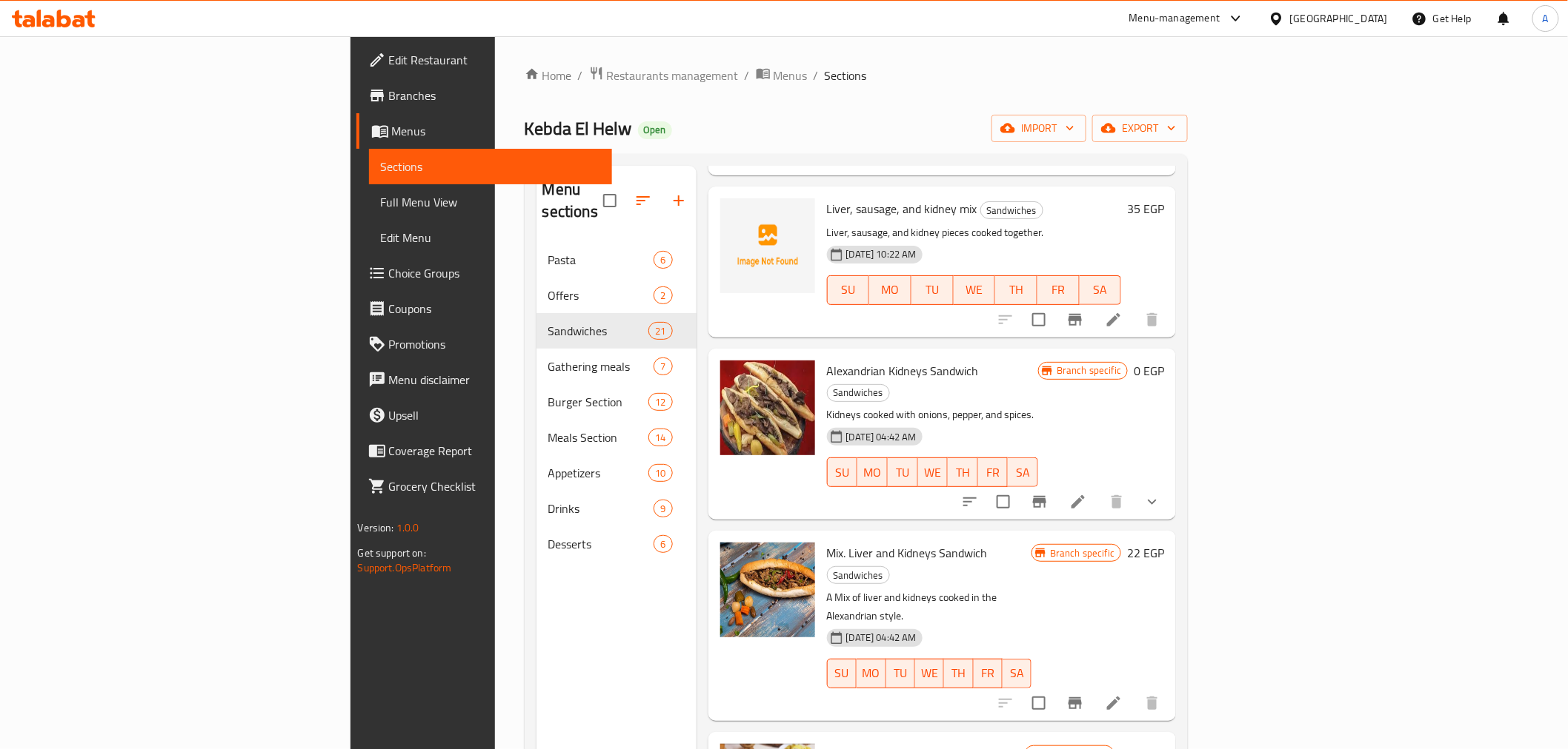
scroll to position [580, 0]
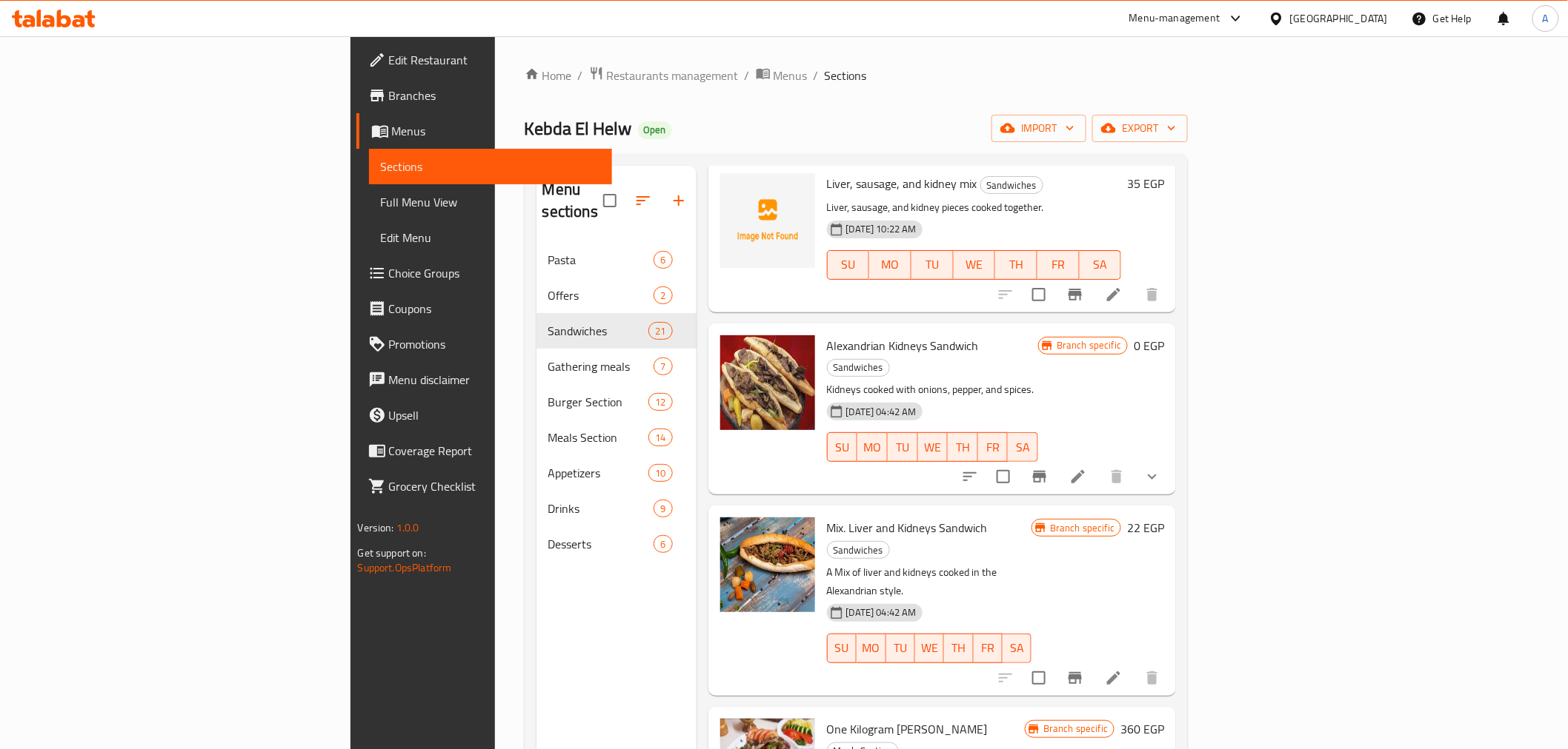
type input "كلاوي"
click at [905, 564] on p "A Mix of liver and kidneys cooked in the Alexandrian style." at bounding box center [929, 582] width 206 height 37
click at [1028, 381] on p "Kidneys cooked with onions, pepper, and spices." at bounding box center [933, 389] width 212 height 18
click at [1046, 471] on icon "Branch-specific-item" at bounding box center [1039, 477] width 14 height 12
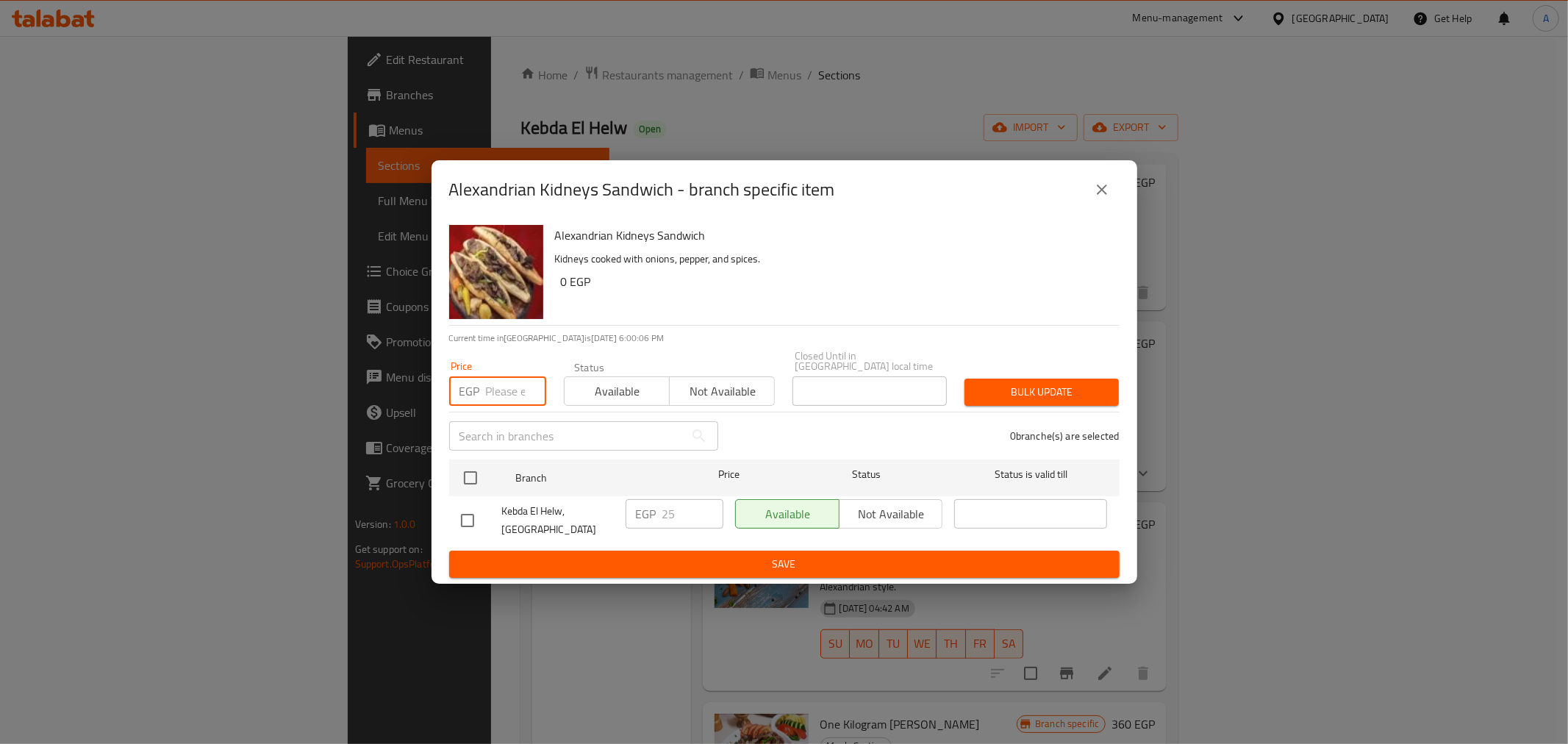
click at [517, 392] on input "number" at bounding box center [517, 391] width 61 height 30
type input "0"
click at [470, 483] on input "checkbox" at bounding box center [470, 478] width 31 height 31
checkbox input "true"
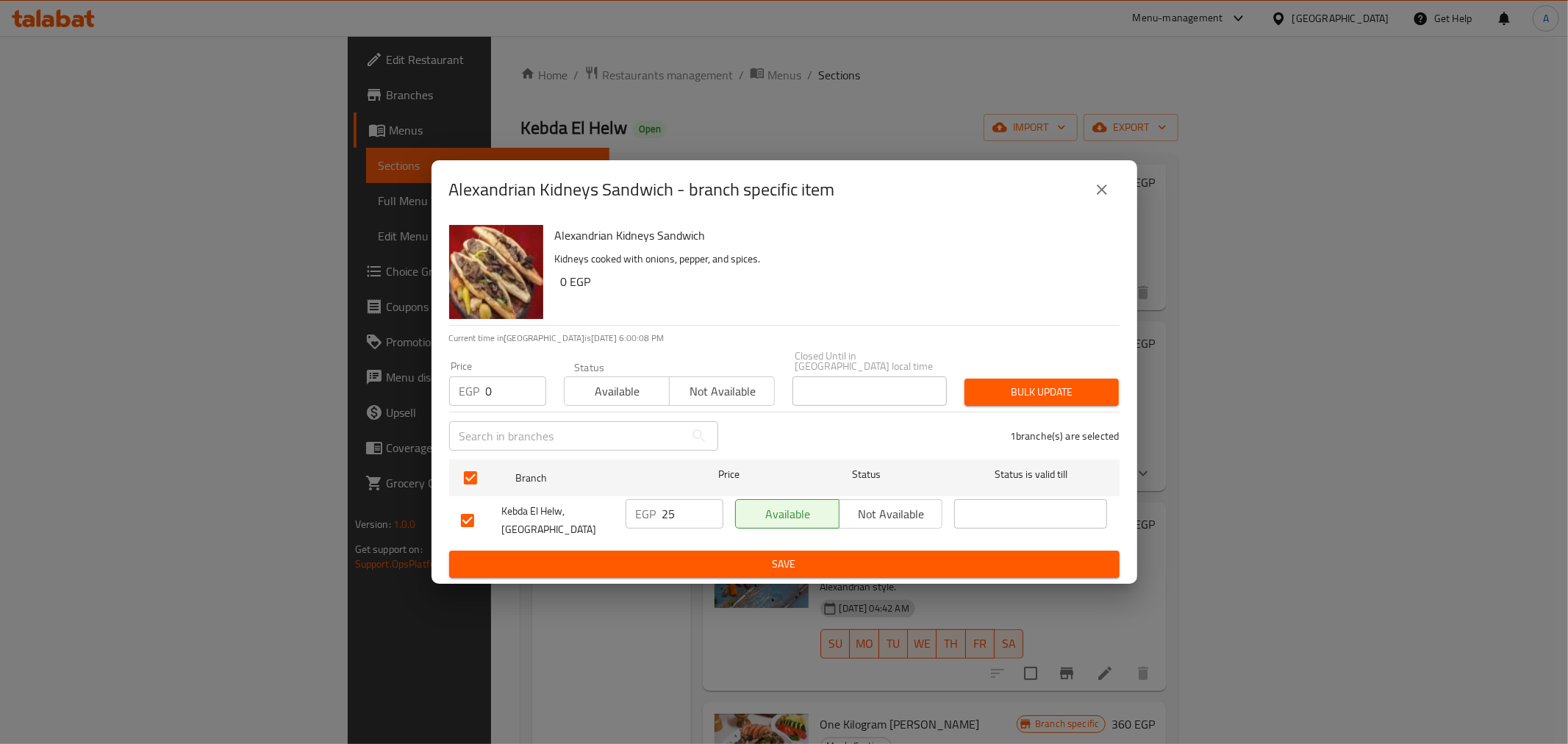
click at [1005, 387] on span "Bulk update" at bounding box center [1042, 392] width 131 height 18
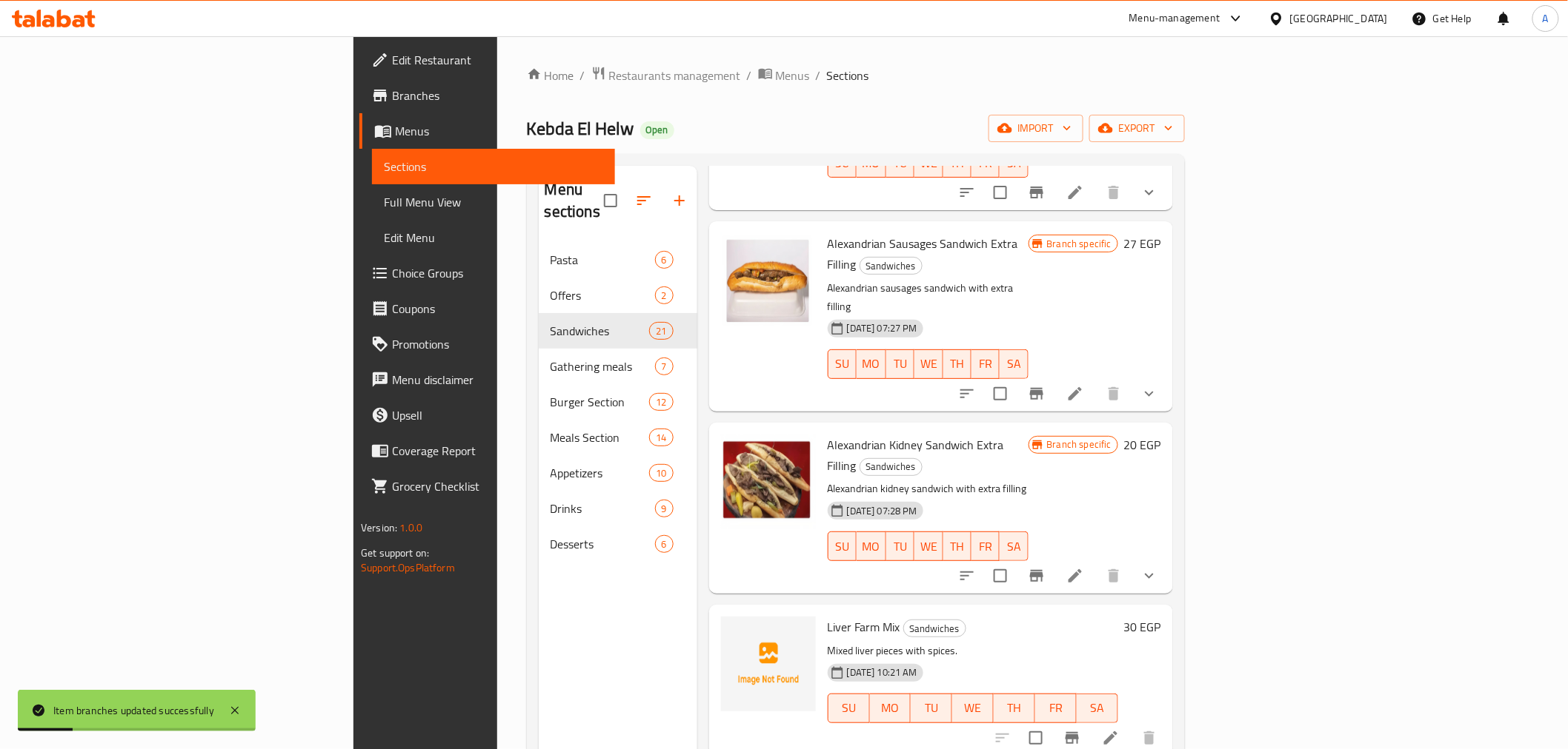
click at [850, 434] on span "Alexandrian Kidney Sandwich Extra Filling" at bounding box center [916, 455] width 177 height 43
copy h6 "Alexandrian Kidney Sandwich Extra Filling"
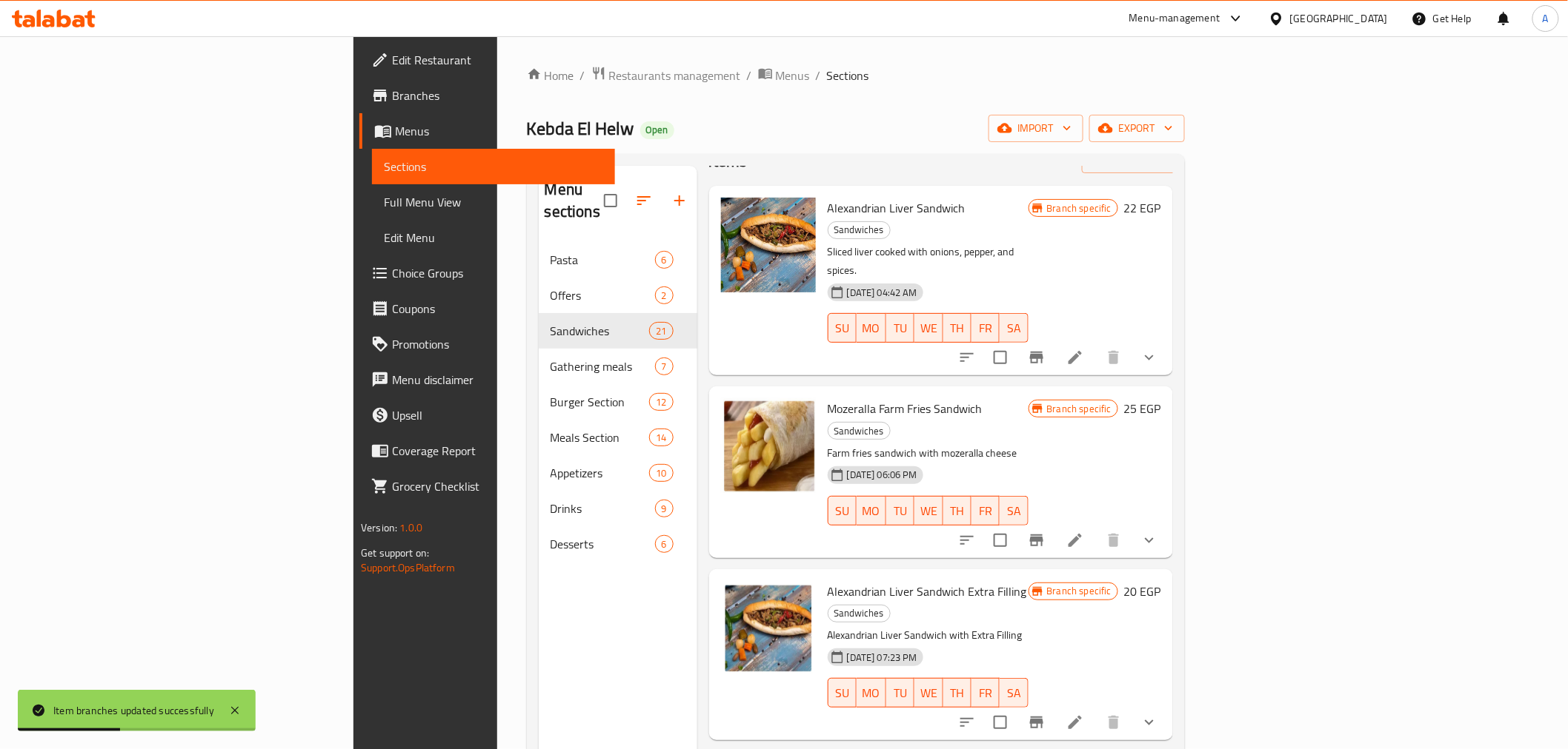
scroll to position [0, 0]
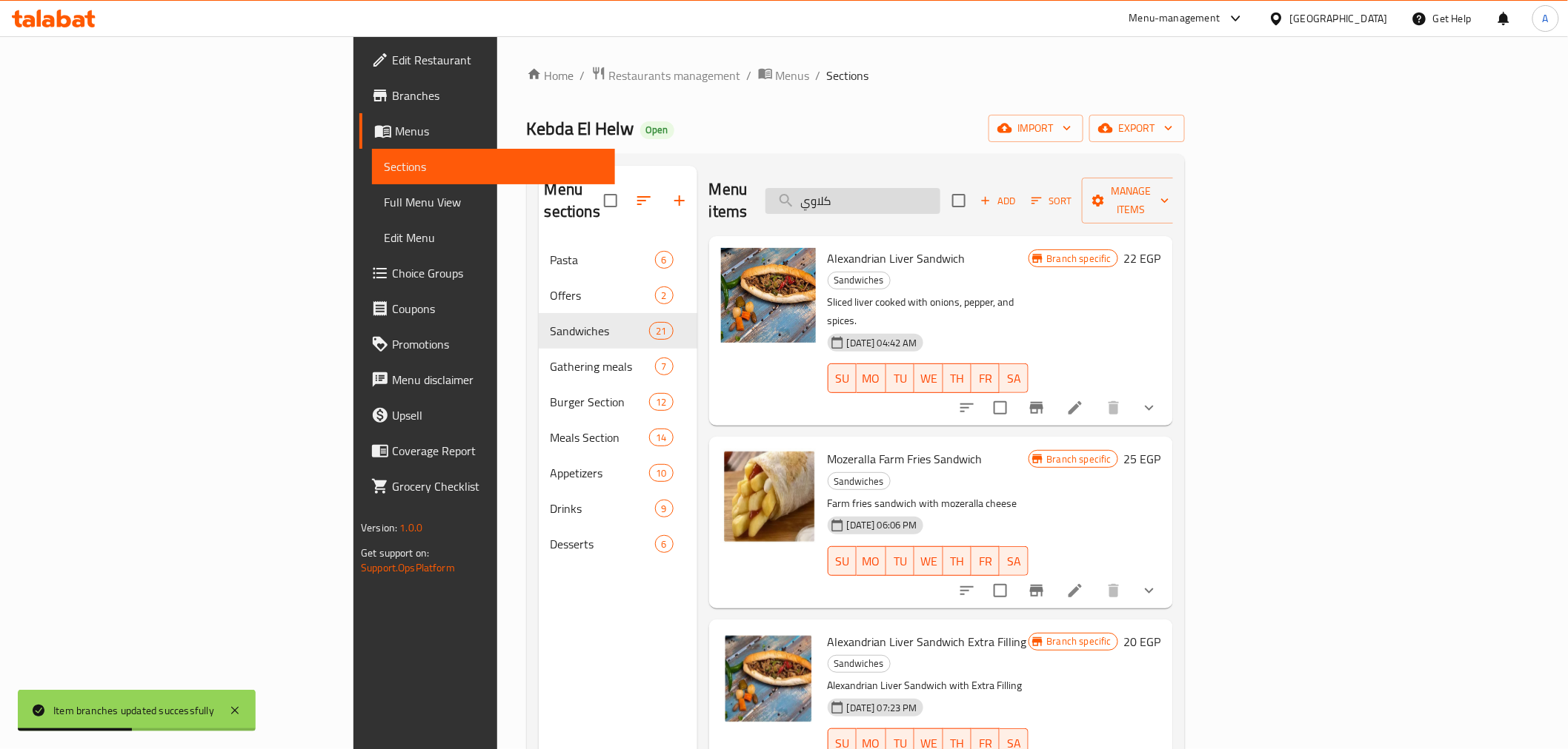
click at [941, 194] on input "كلاوي" at bounding box center [853, 201] width 175 height 26
paste input "Alexandrian Kidney Sandwich Extra Filling"
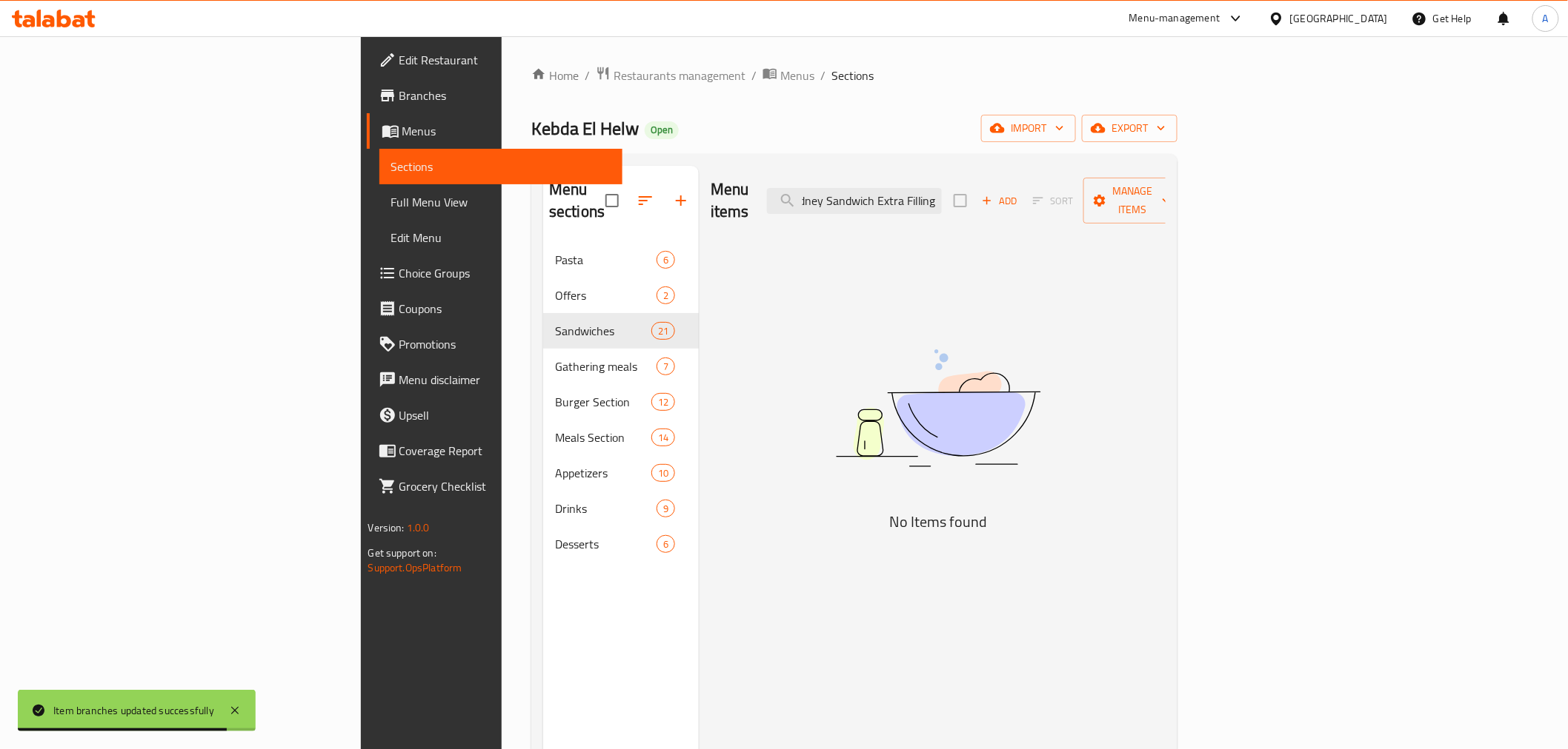
drag, startPoint x: 1003, startPoint y: 190, endPoint x: 1116, endPoint y: 189, distance: 113.0
click at [1116, 189] on div "Menu items Alexandrian Kidney Sandwich Extra Filling Add Sort Manage items" at bounding box center [938, 201] width 455 height 71
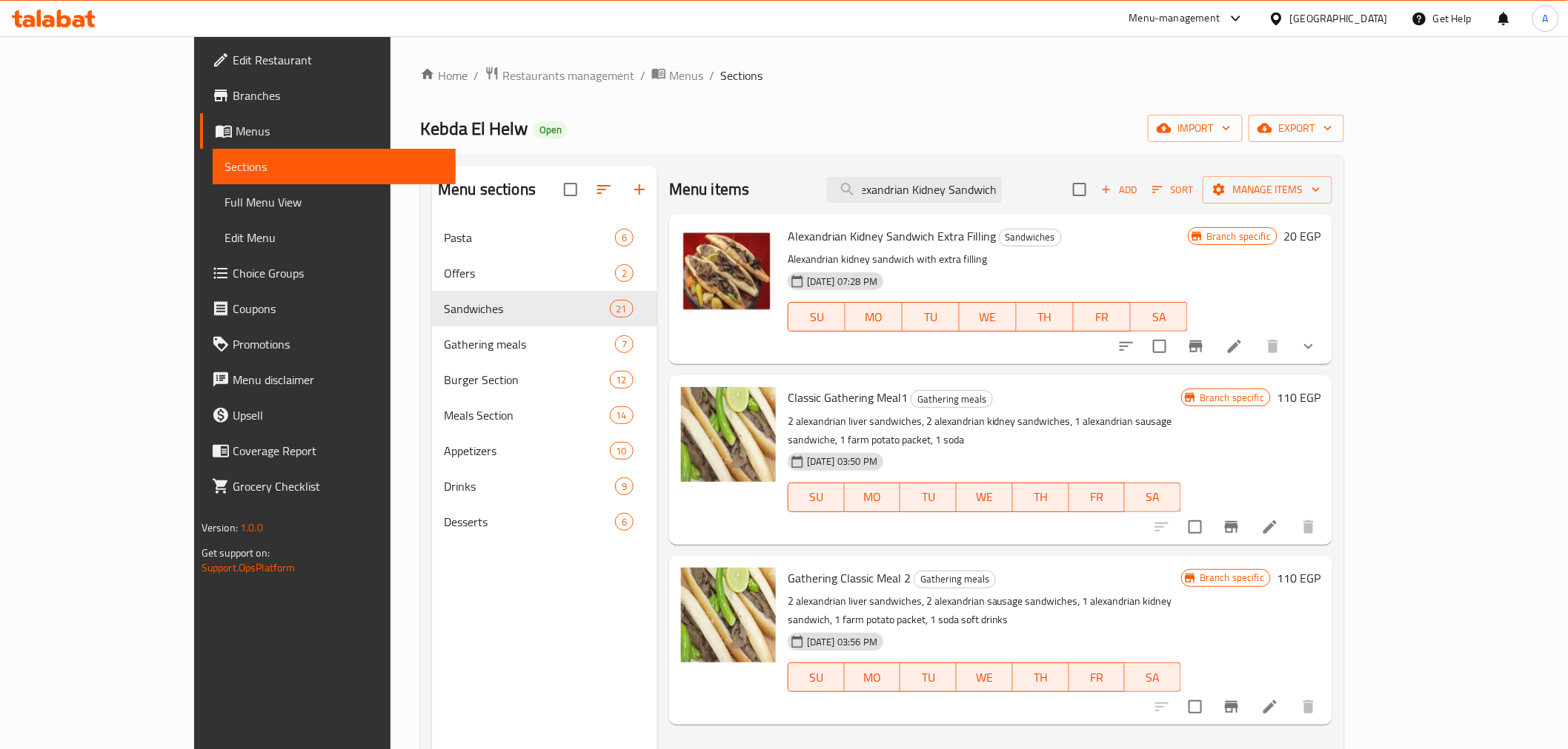
type input "Alexandrian Kidney Sandwich"
click at [1317, 340] on icon "show more" at bounding box center [1309, 347] width 18 height 18
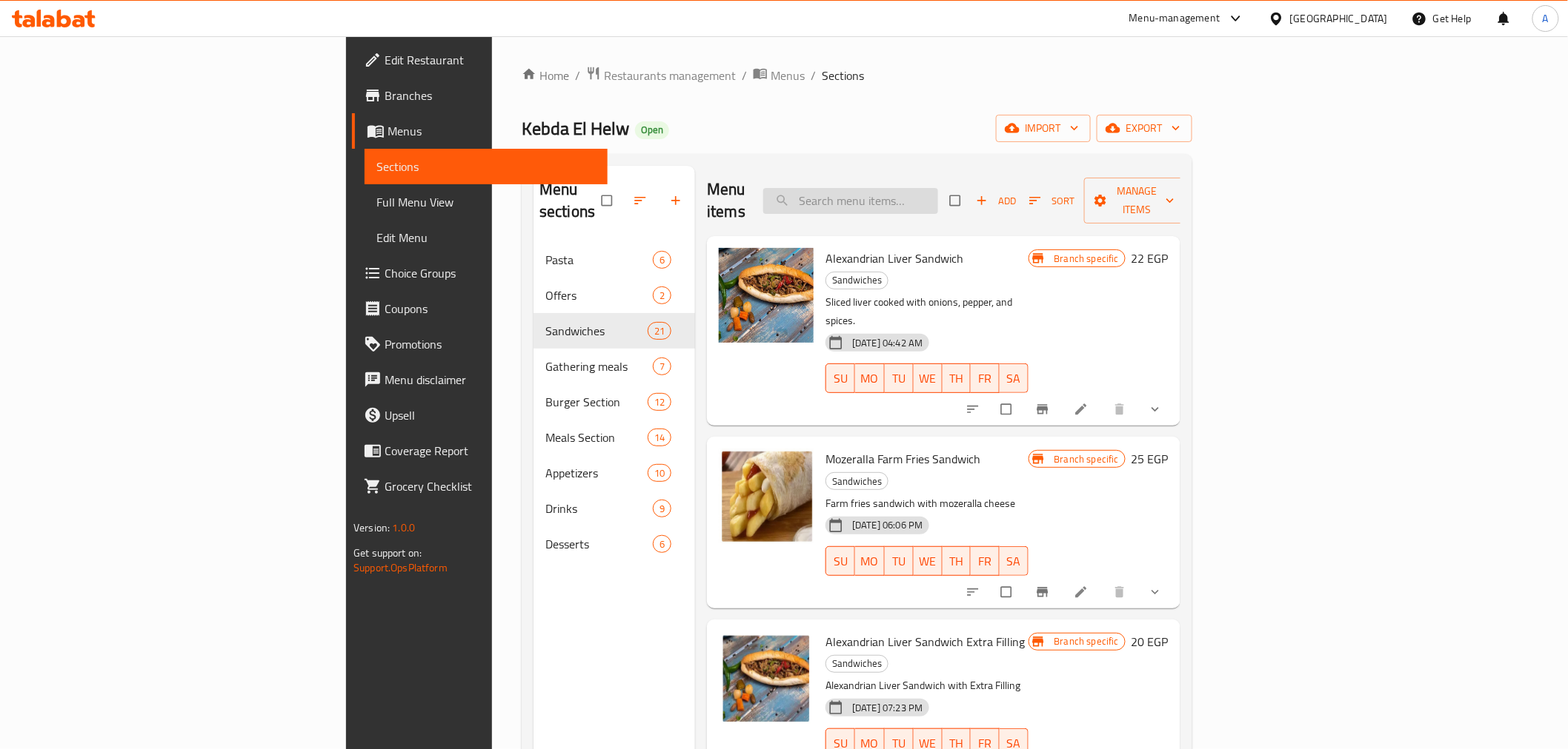
click at [938, 194] on input "search" at bounding box center [851, 201] width 175 height 26
paste input "Alexandrian Kidney Sandwich Extra Filling"
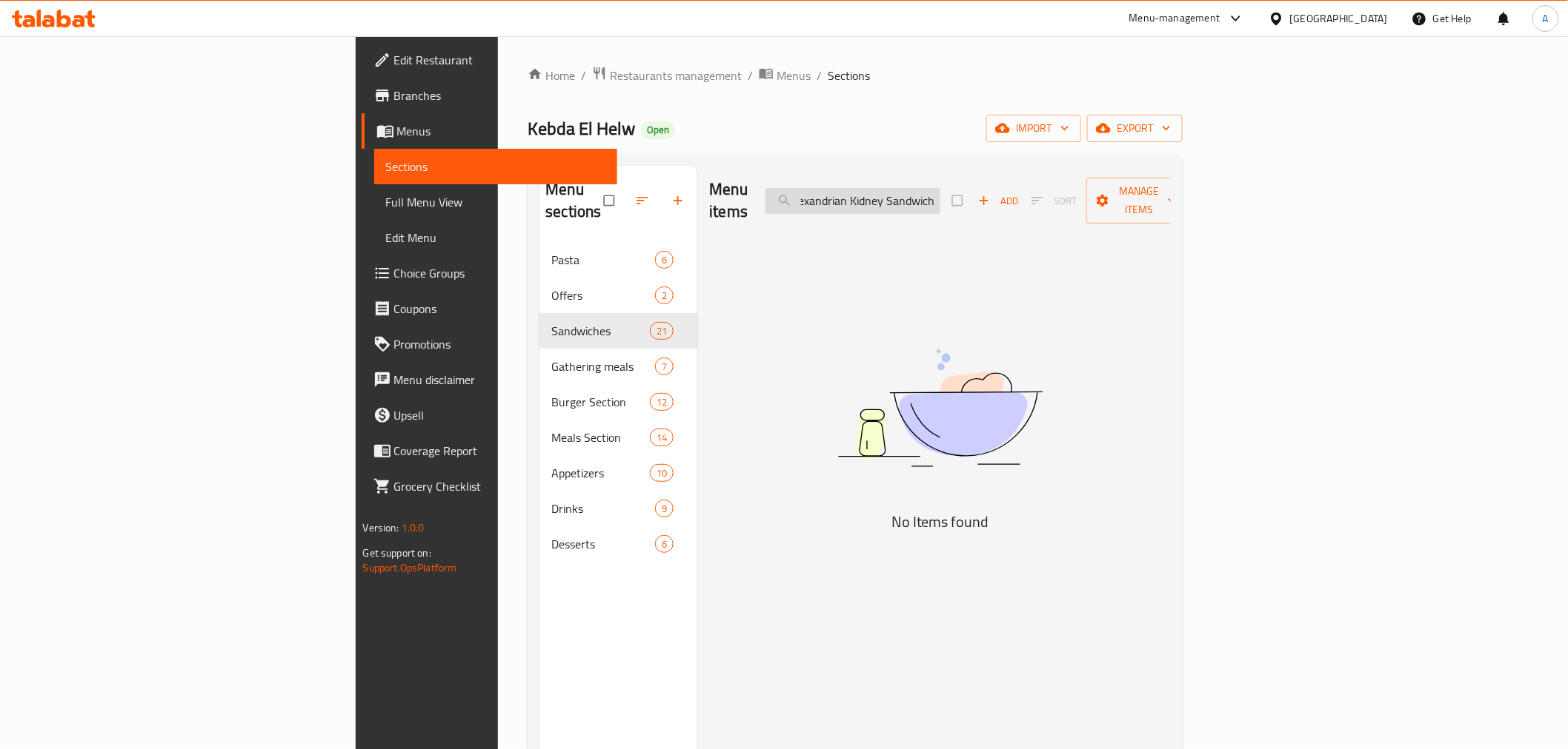
scroll to position [0, 12]
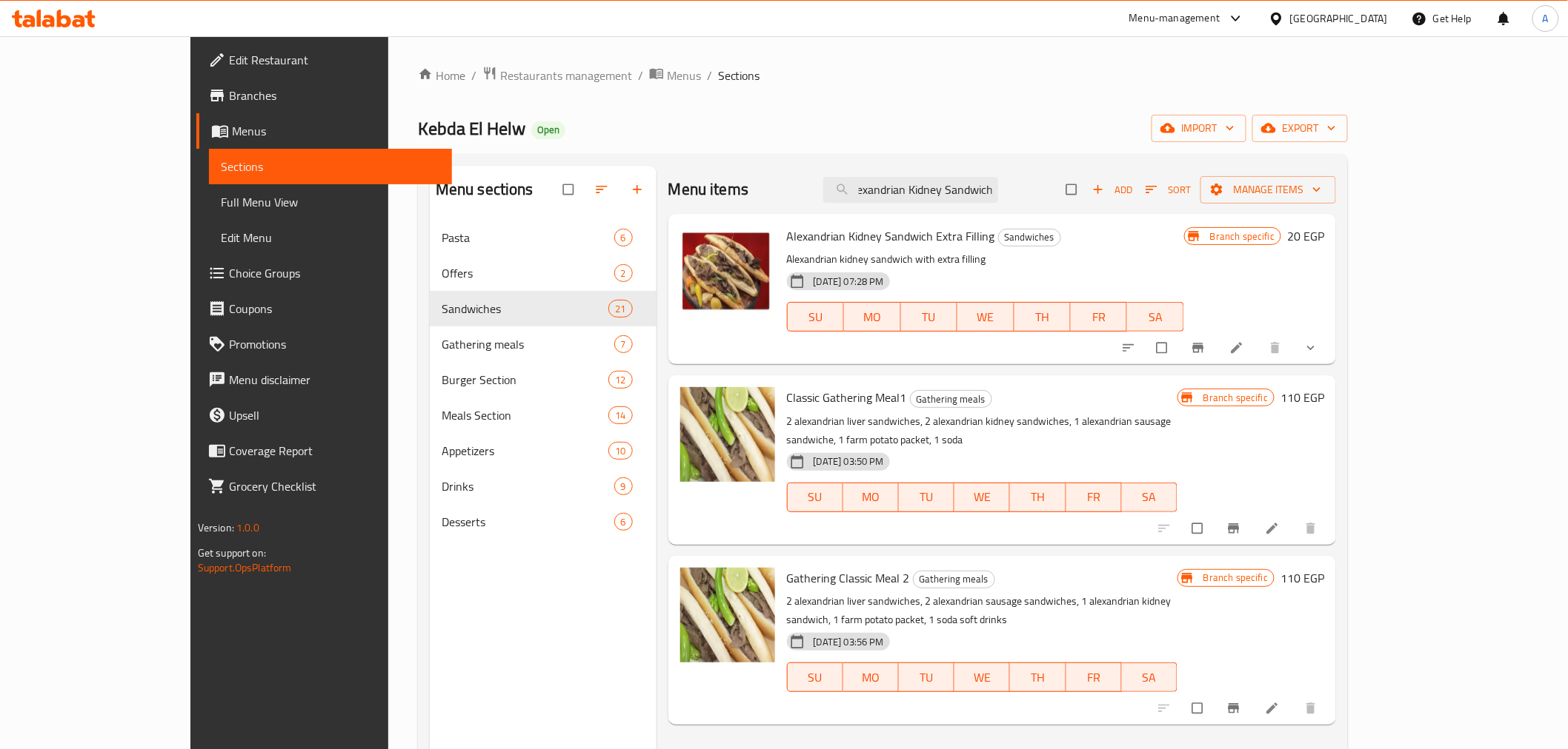
type input "Alexandrian Kidney Sandwich"
click at [1318, 347] on icon "show more" at bounding box center [1310, 348] width 14 height 14
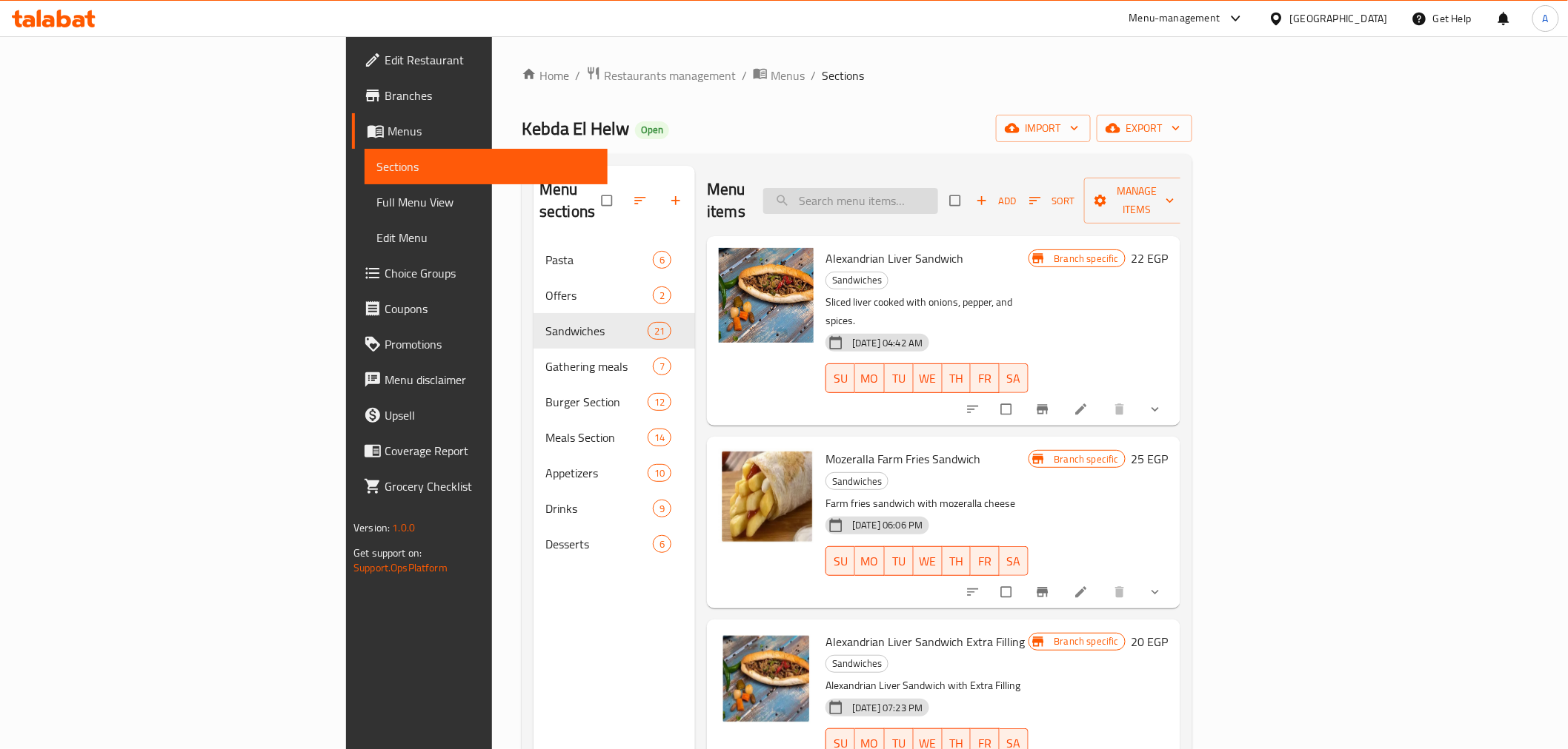
click at [938, 188] on input "search" at bounding box center [851, 201] width 175 height 26
paste input "Alexandrian Kidney Sandwich Extra Filling"
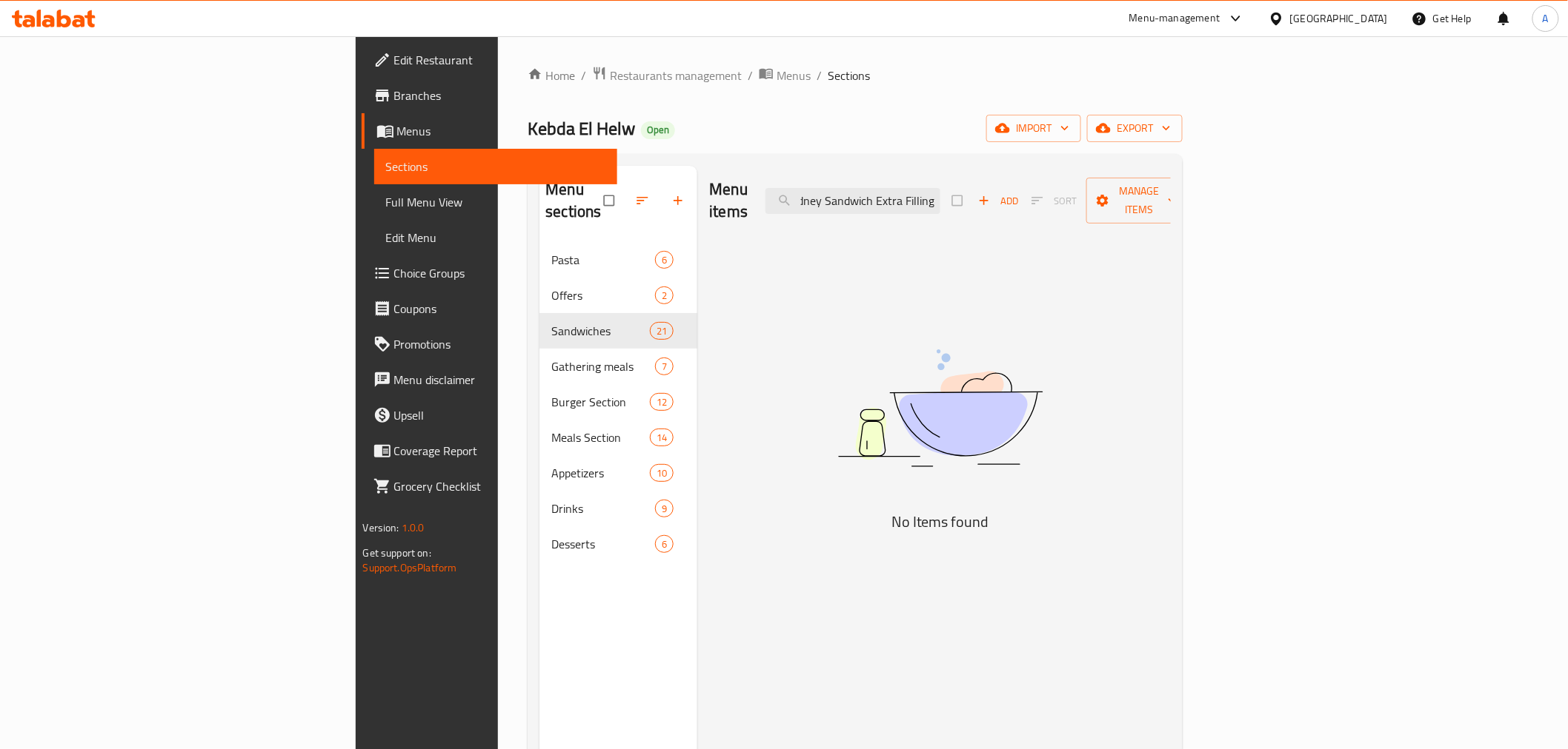
drag, startPoint x: 1002, startPoint y: 186, endPoint x: 1115, endPoint y: 214, distance: 116.4
click at [1115, 214] on div "Menu items Alexandrian Kidney Sandwich Extra Filling Add Sort Manage items" at bounding box center [940, 201] width 462 height 71
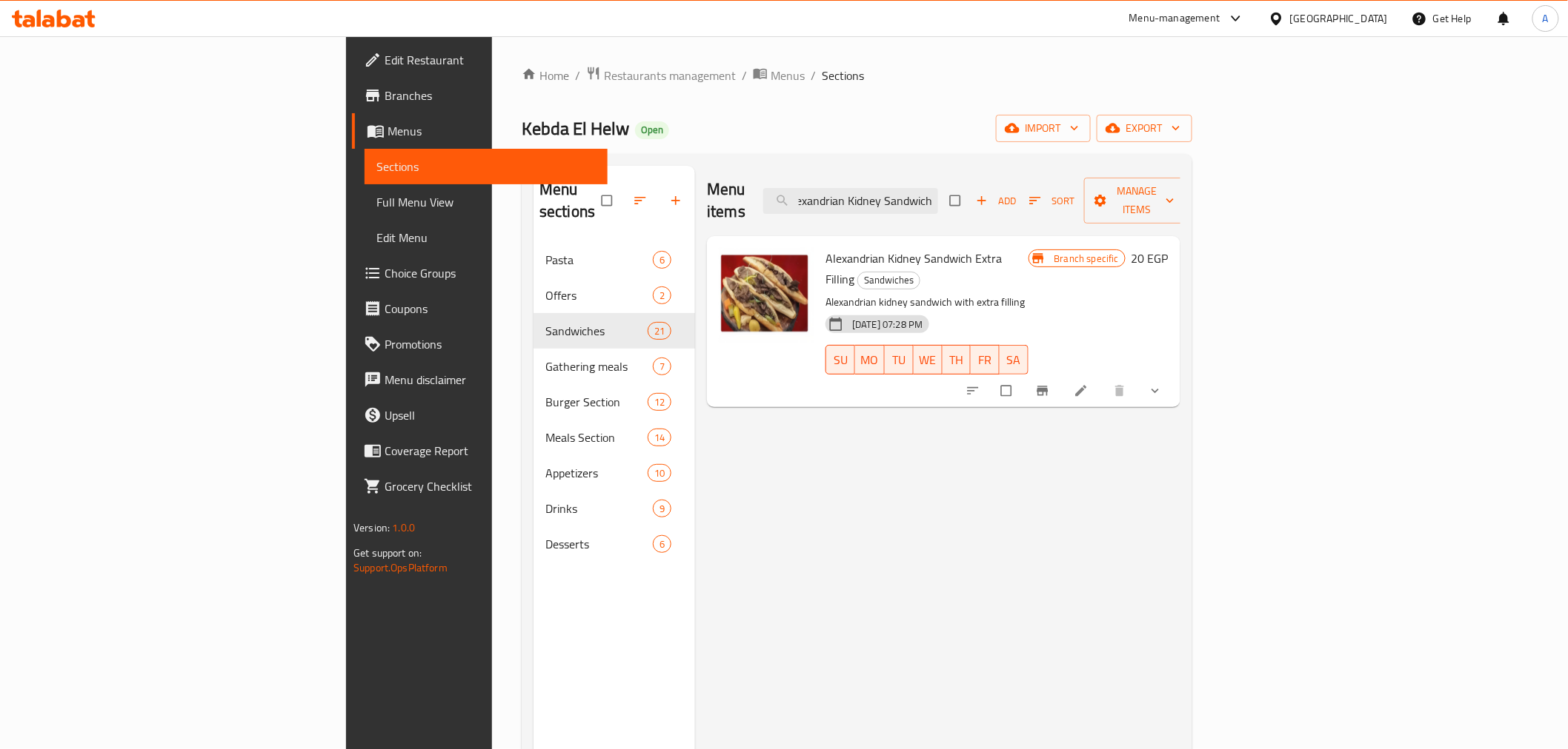
scroll to position [0, 12]
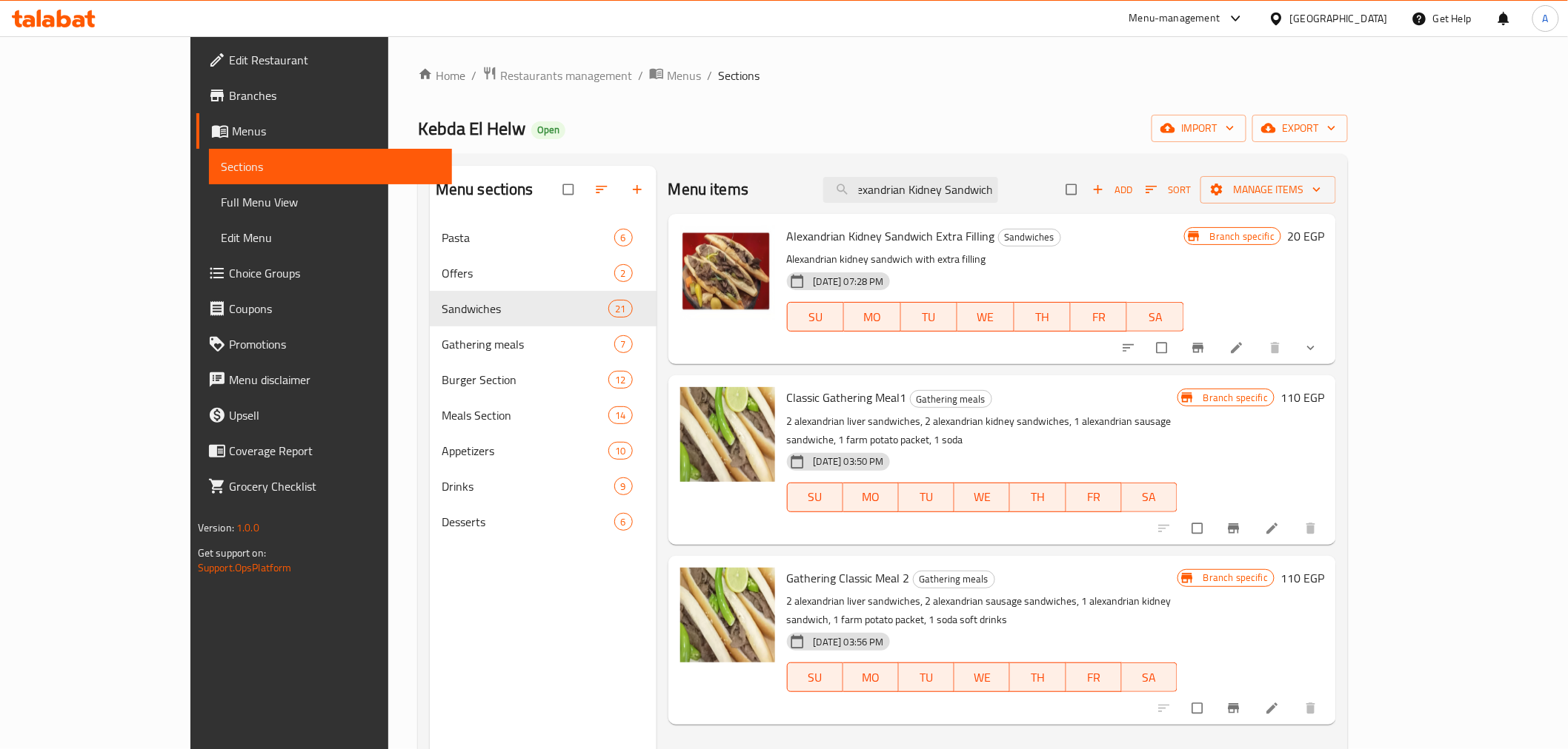
type input "Alexandrian Kidney Sandwich"
click at [1318, 347] on icon "show more" at bounding box center [1310, 348] width 14 height 14
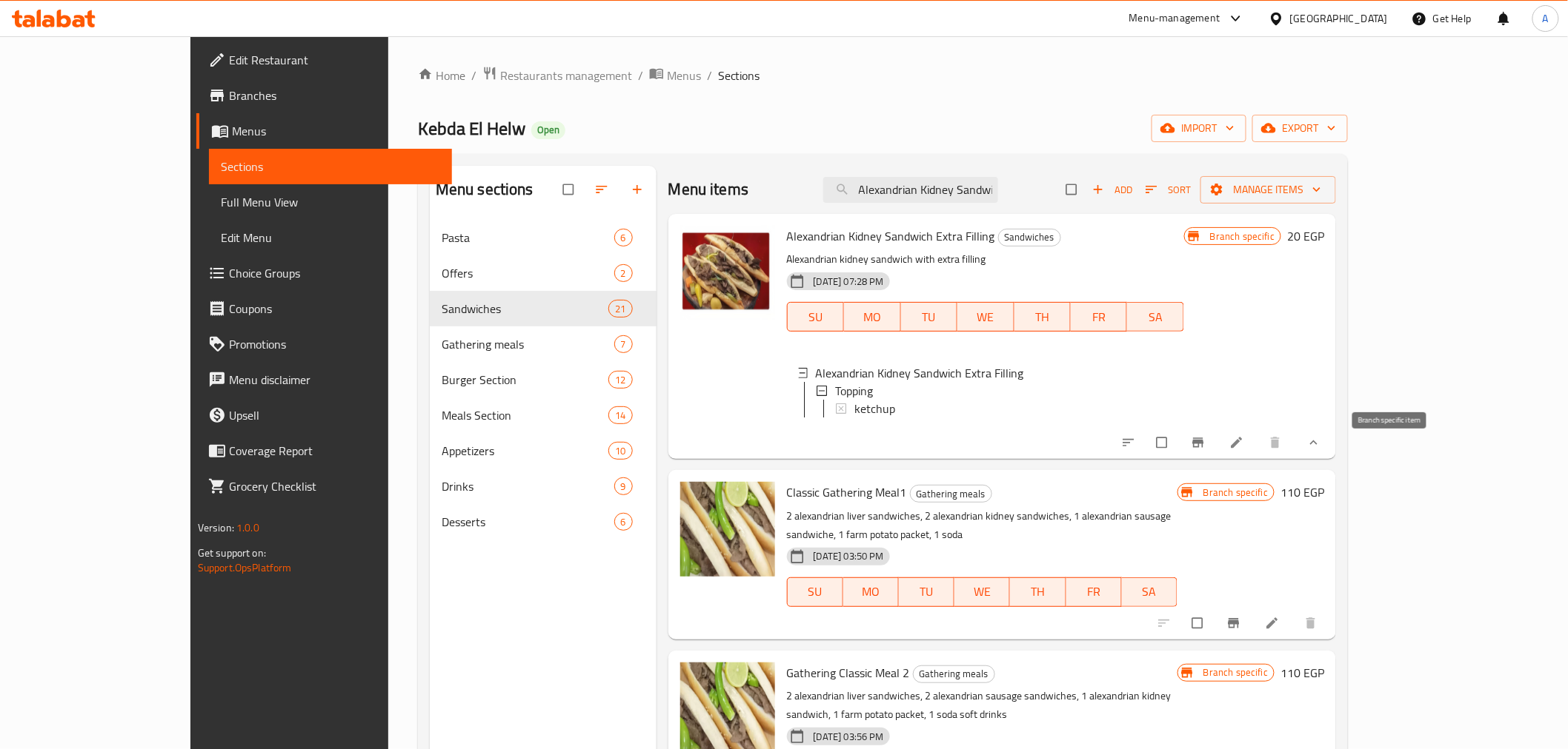
click at [1206, 450] on icon "Branch-specific-item" at bounding box center [1198, 442] width 14 height 14
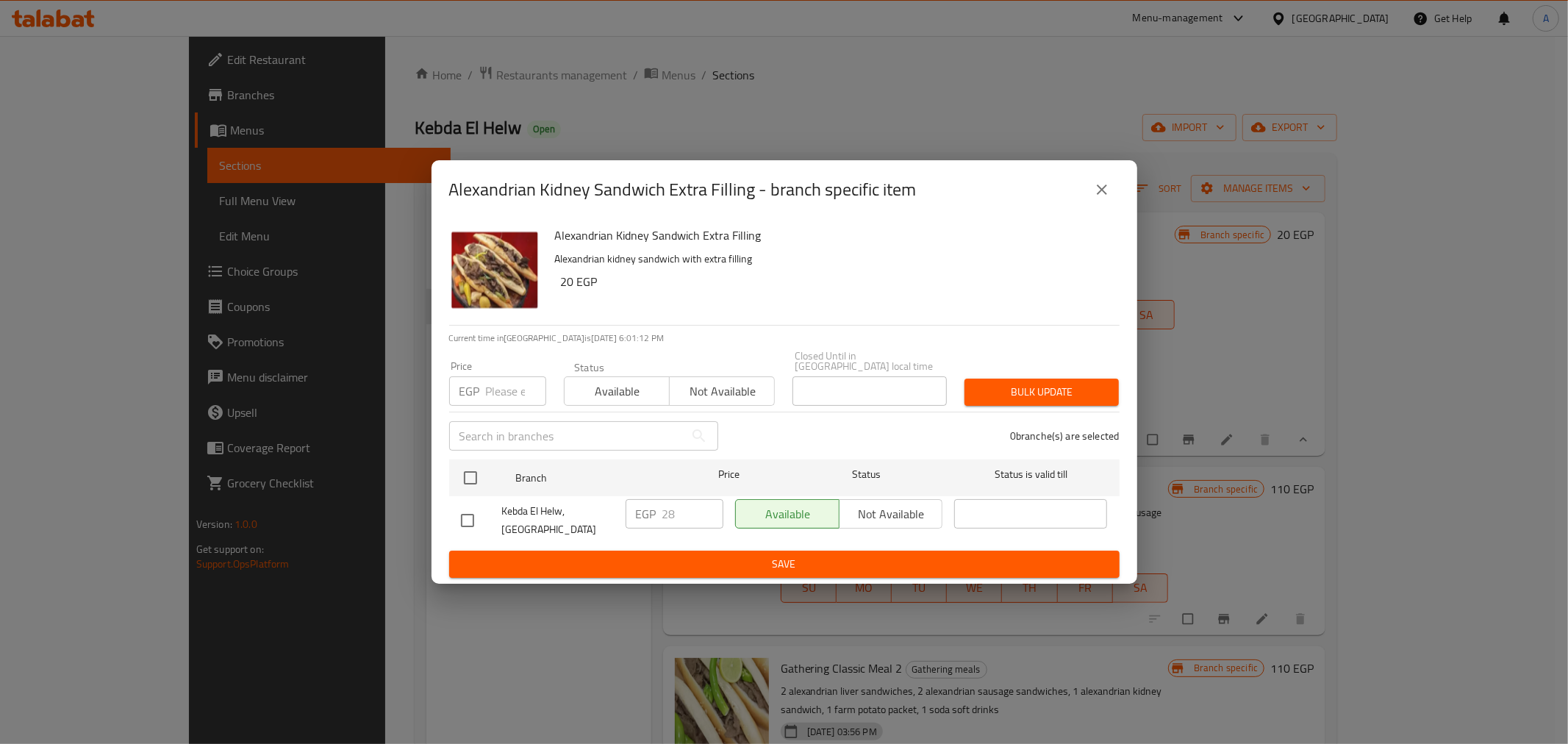
click at [517, 384] on input "number" at bounding box center [517, 391] width 61 height 30
type input "0"
click at [478, 468] on input "checkbox" at bounding box center [470, 478] width 31 height 31
checkbox input "true"
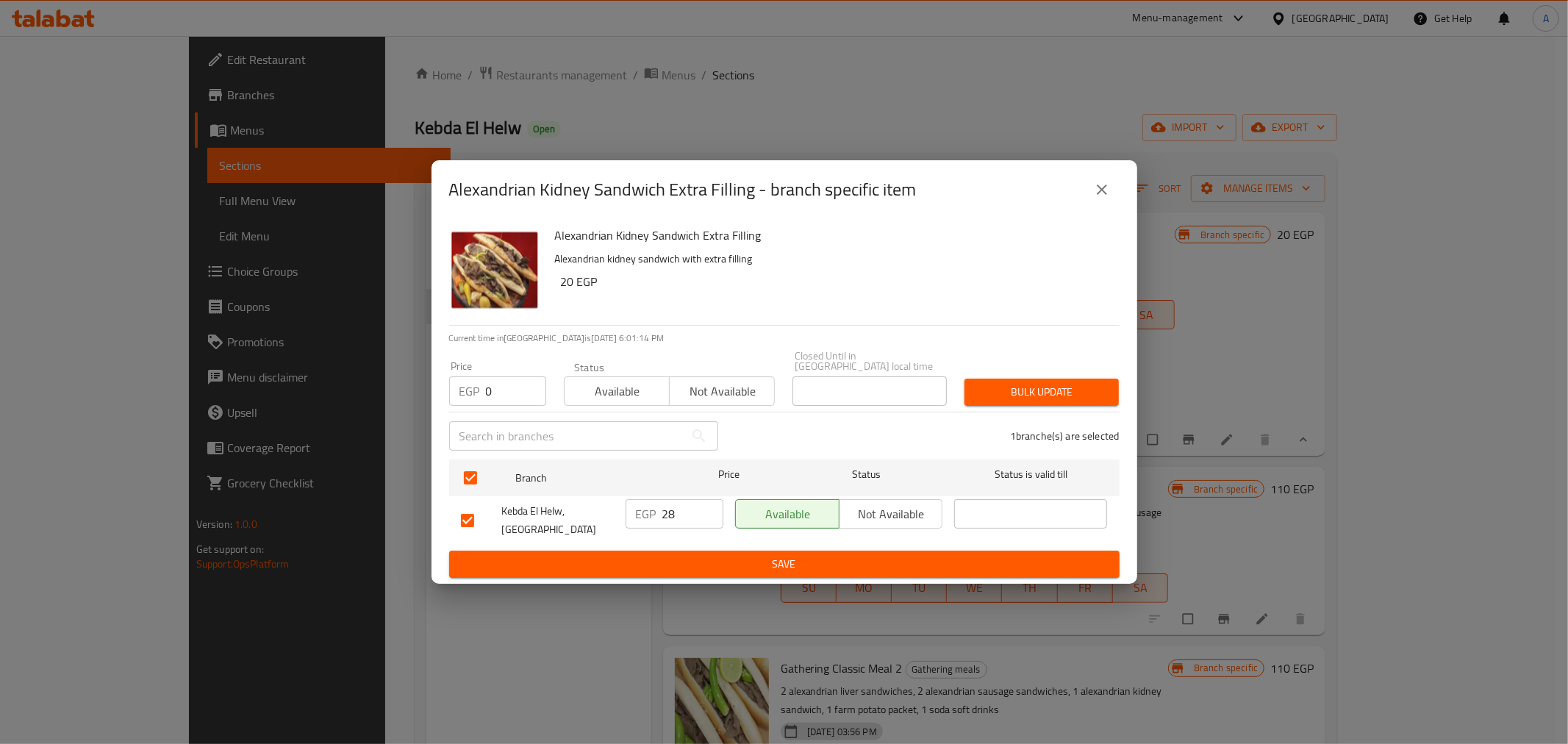
click at [1039, 384] on span "Bulk update" at bounding box center [1042, 392] width 131 height 18
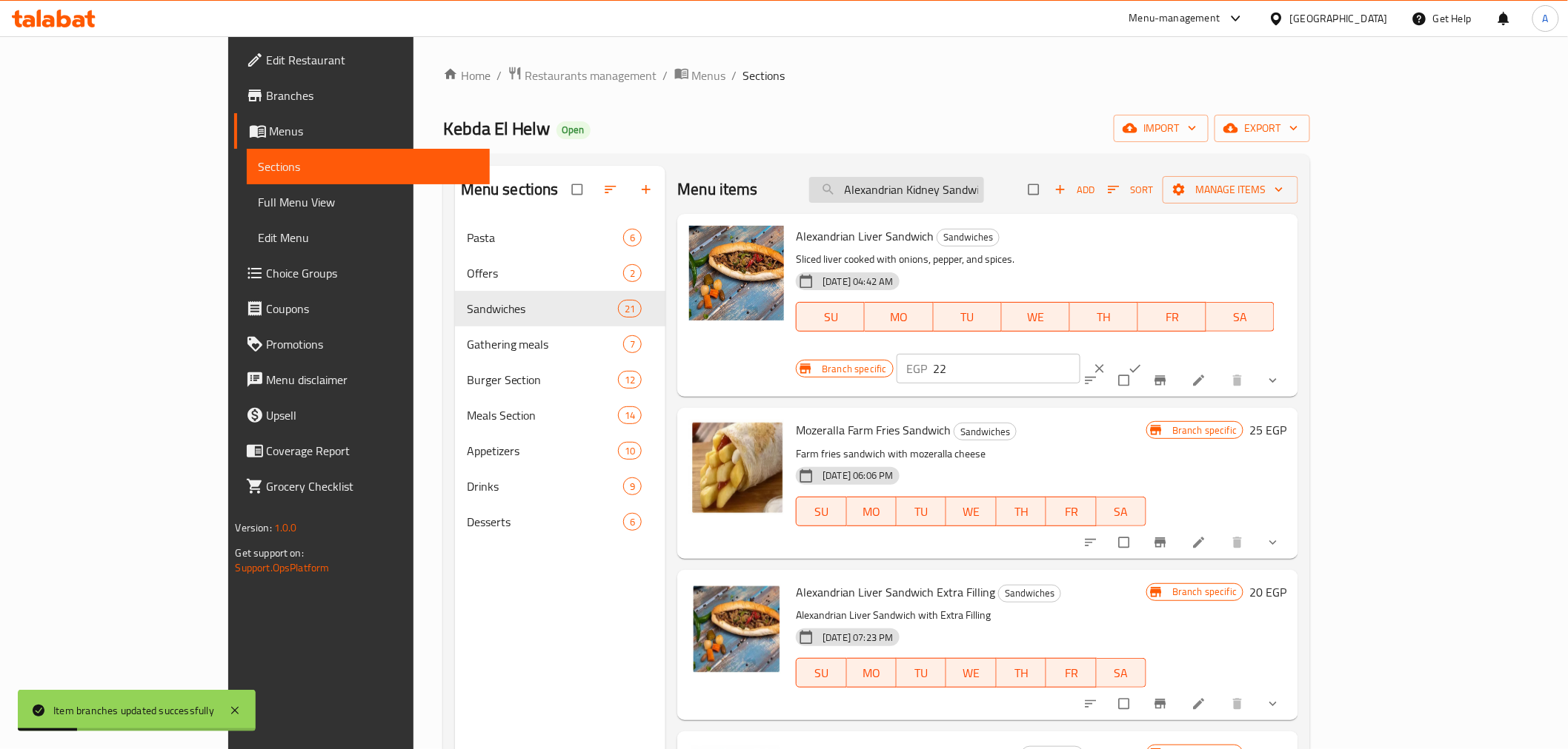
click at [984, 198] on input "Alexandrian Kidney Sandwich" at bounding box center [896, 189] width 175 height 26
type input "Alexandrian Kidney Sandwic"
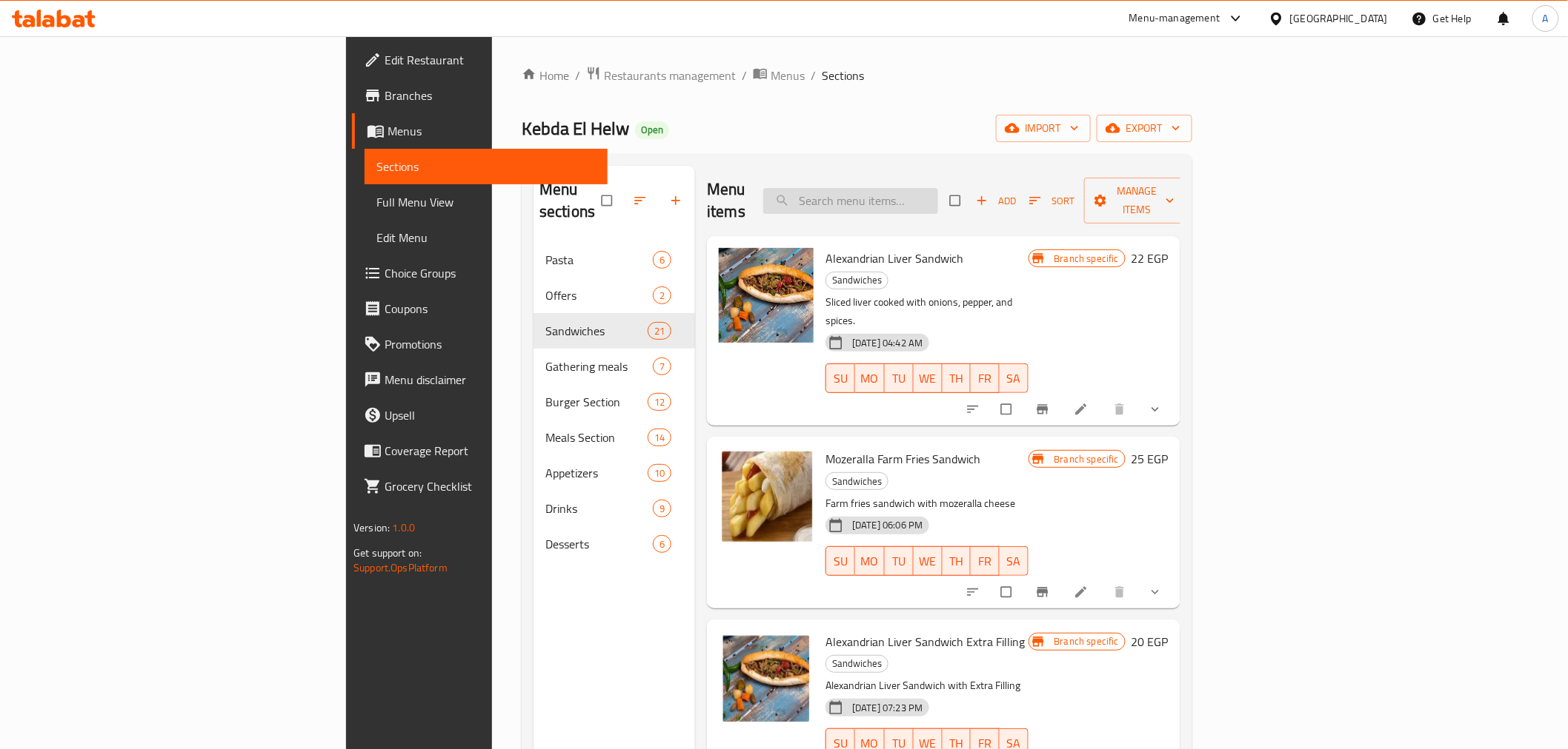
click at [938, 190] on input "search" at bounding box center [851, 201] width 175 height 26
paste input "Alexandrian Kidney Sandwich Extra Filling"
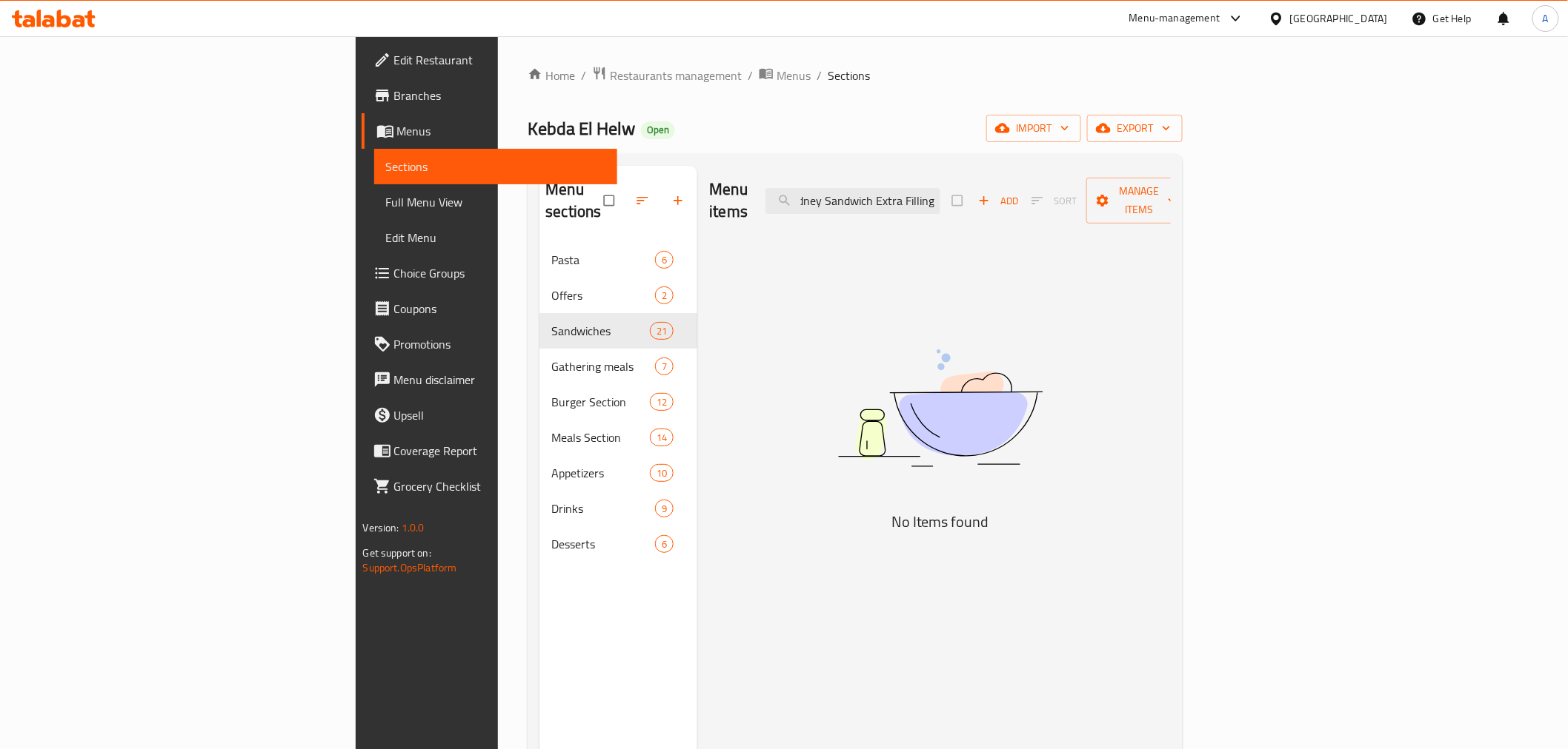
drag, startPoint x: 998, startPoint y: 195, endPoint x: 1102, endPoint y: 195, distance: 104.0
click at [1102, 195] on div "Menu items Alexandrian Kidney Sandwich Extra Filling Add Sort Manage items" at bounding box center [940, 201] width 462 height 71
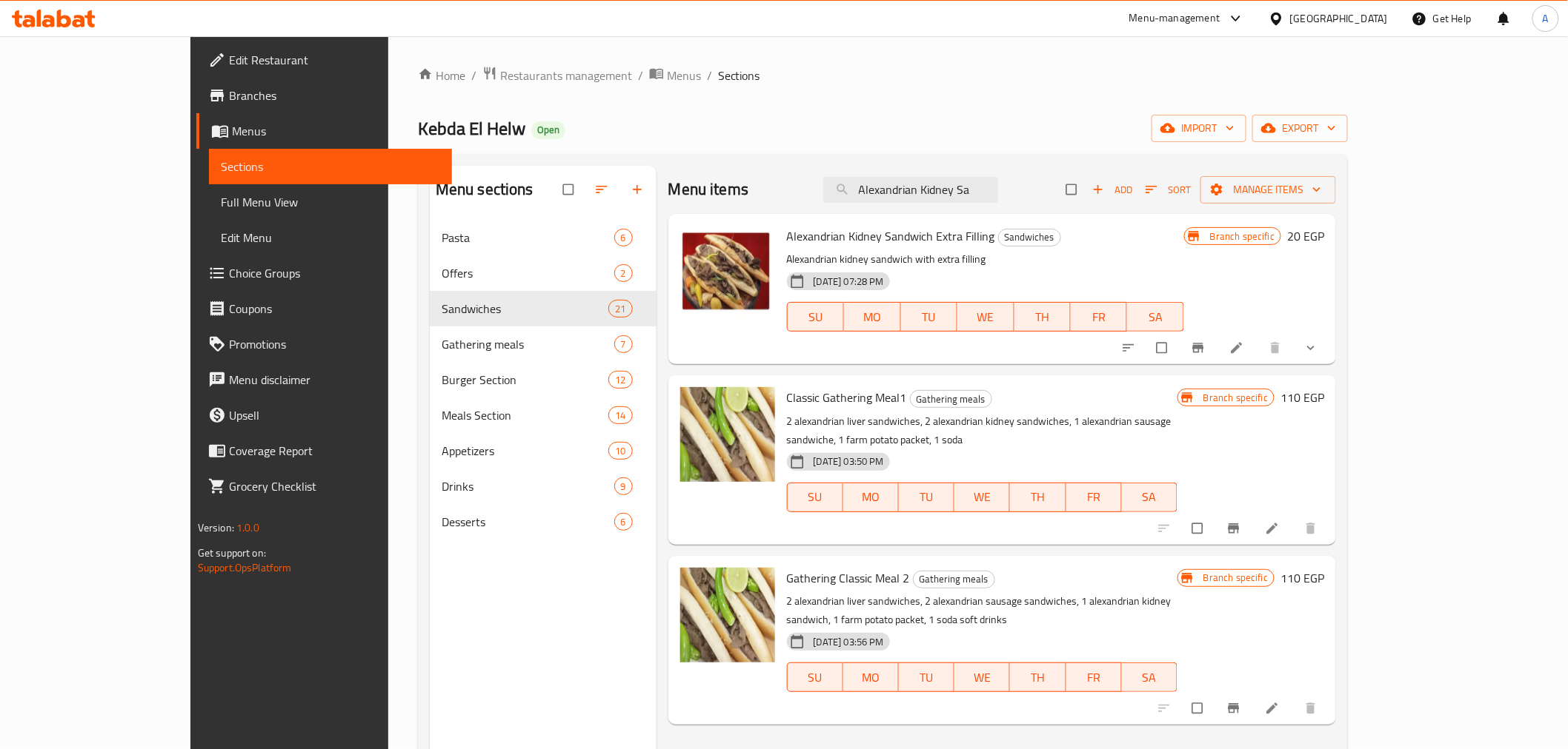
scroll to position [0, 0]
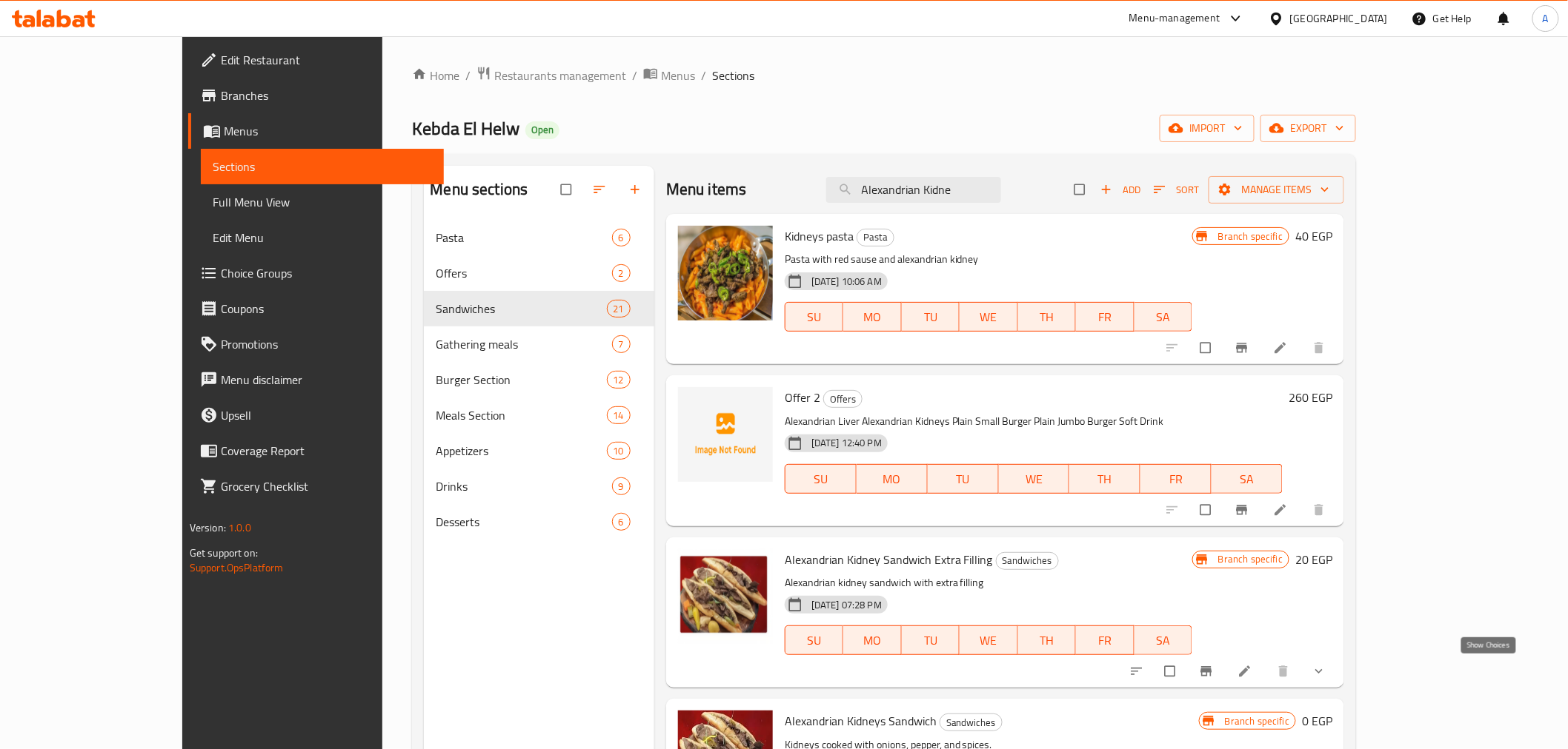
type input "Alexandrian Kidne"
click at [1326, 666] on icon "show more" at bounding box center [1319, 671] width 14 height 14
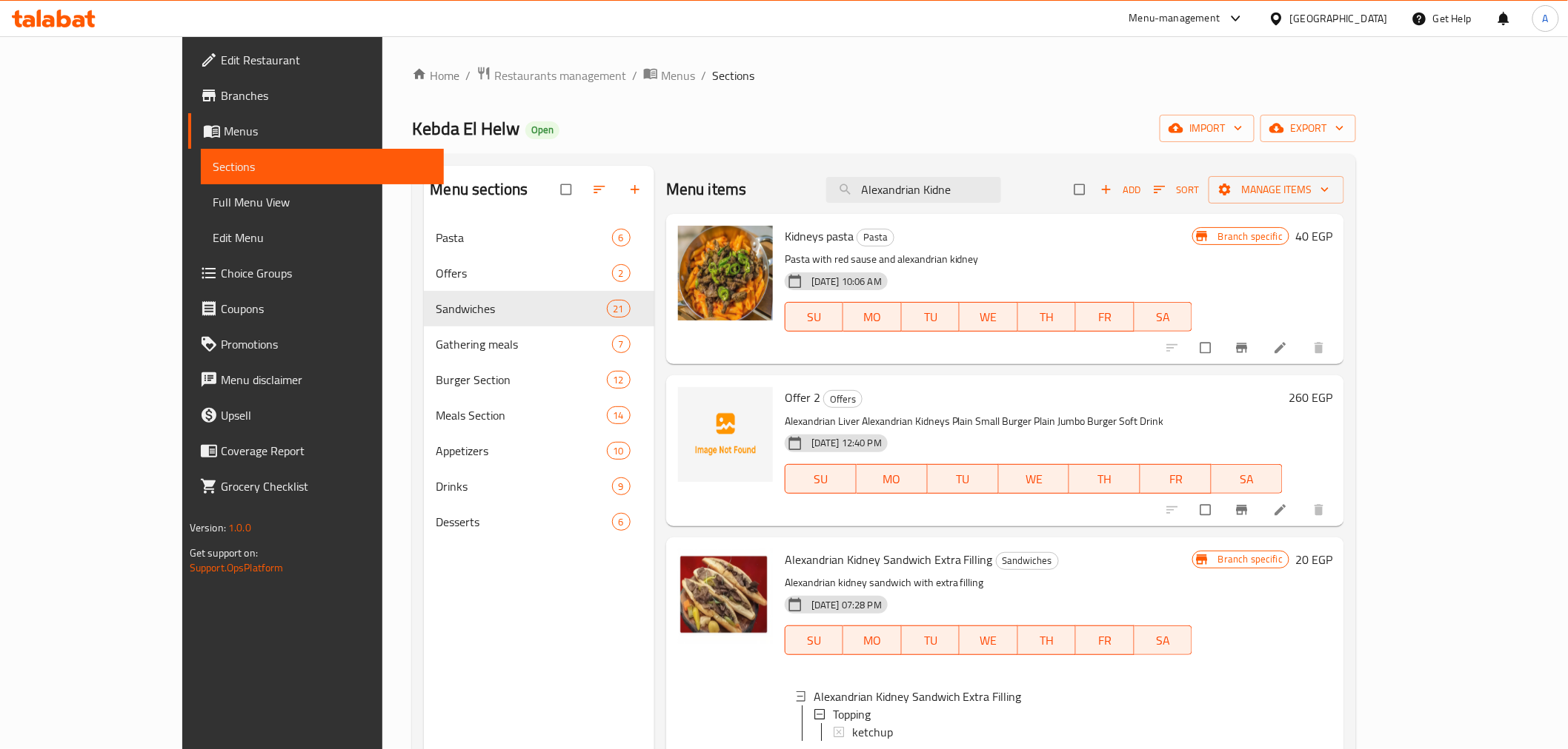
scroll to position [576, 0]
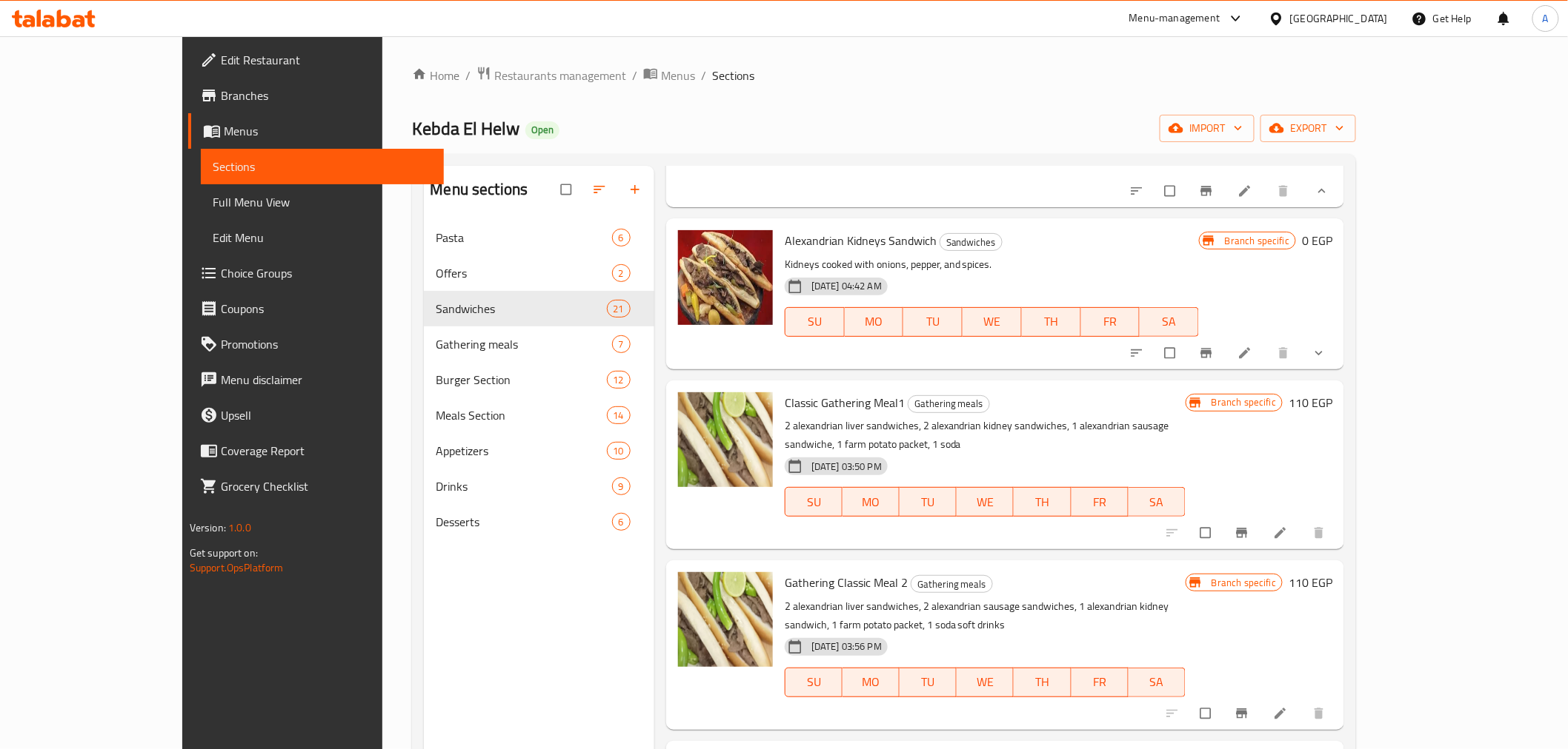
click at [1338, 369] on button "show more" at bounding box center [1321, 353] width 35 height 33
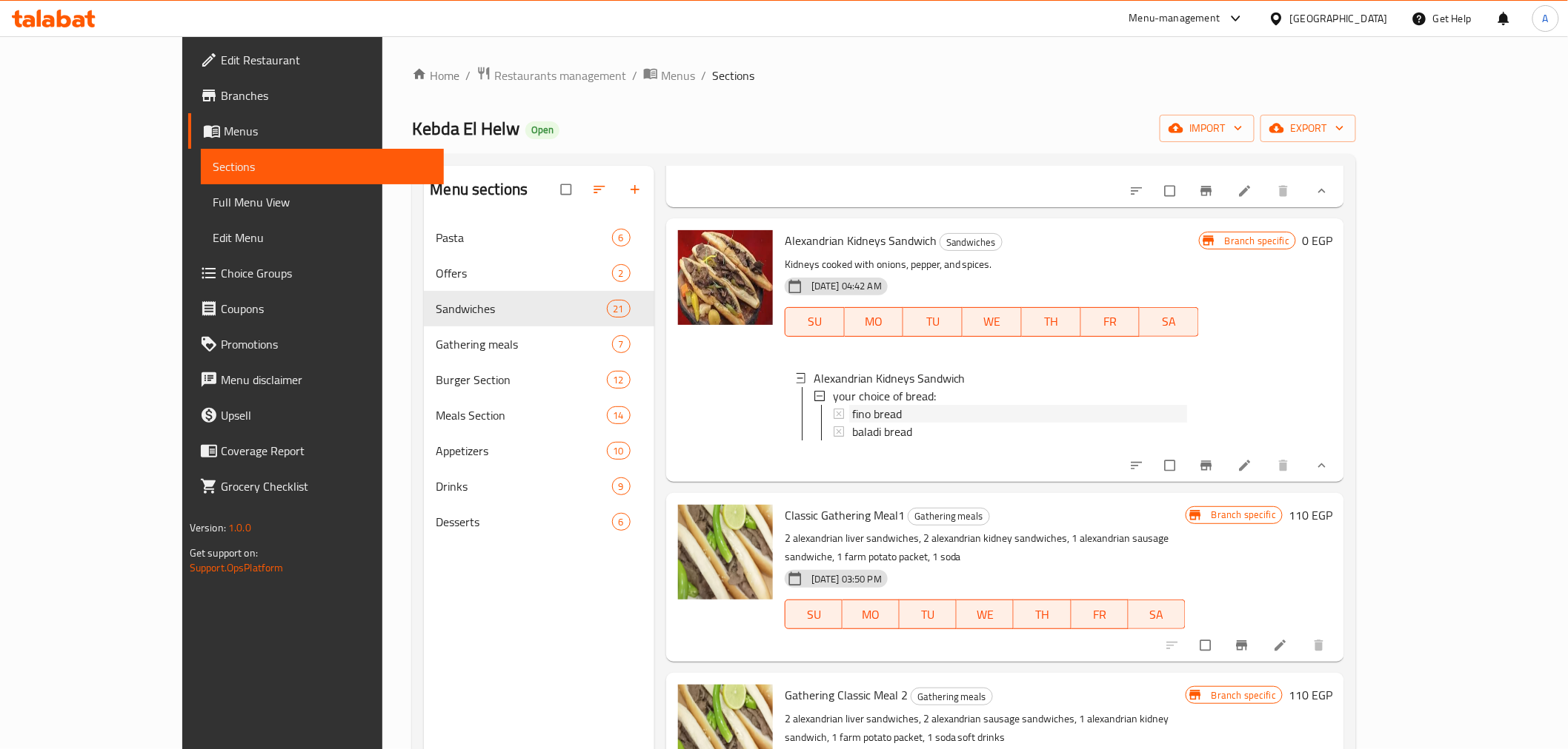
click at [853, 423] on span "fino bread" at bounding box center [877, 414] width 50 height 18
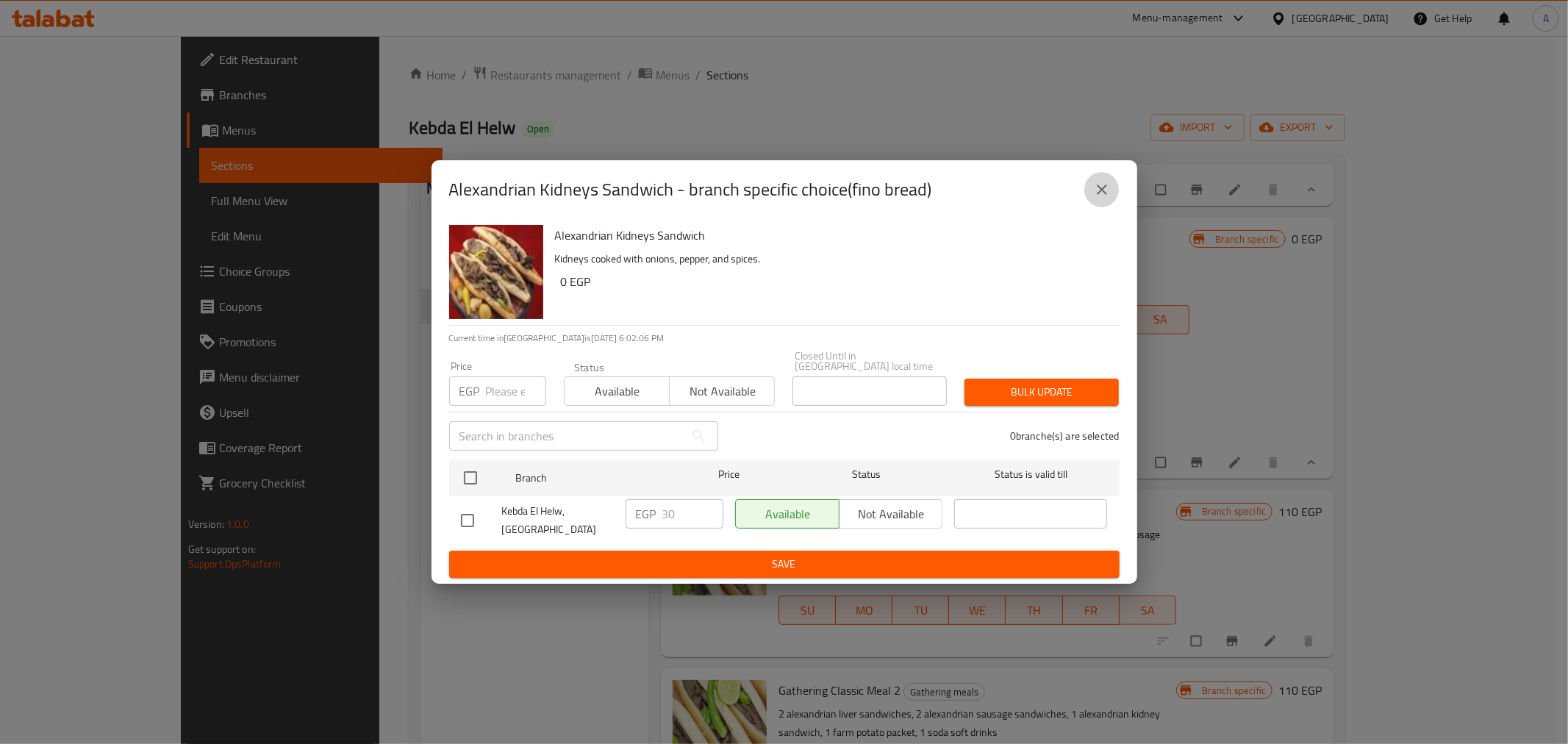
click at [1100, 189] on icon "close" at bounding box center [1102, 190] width 18 height 18
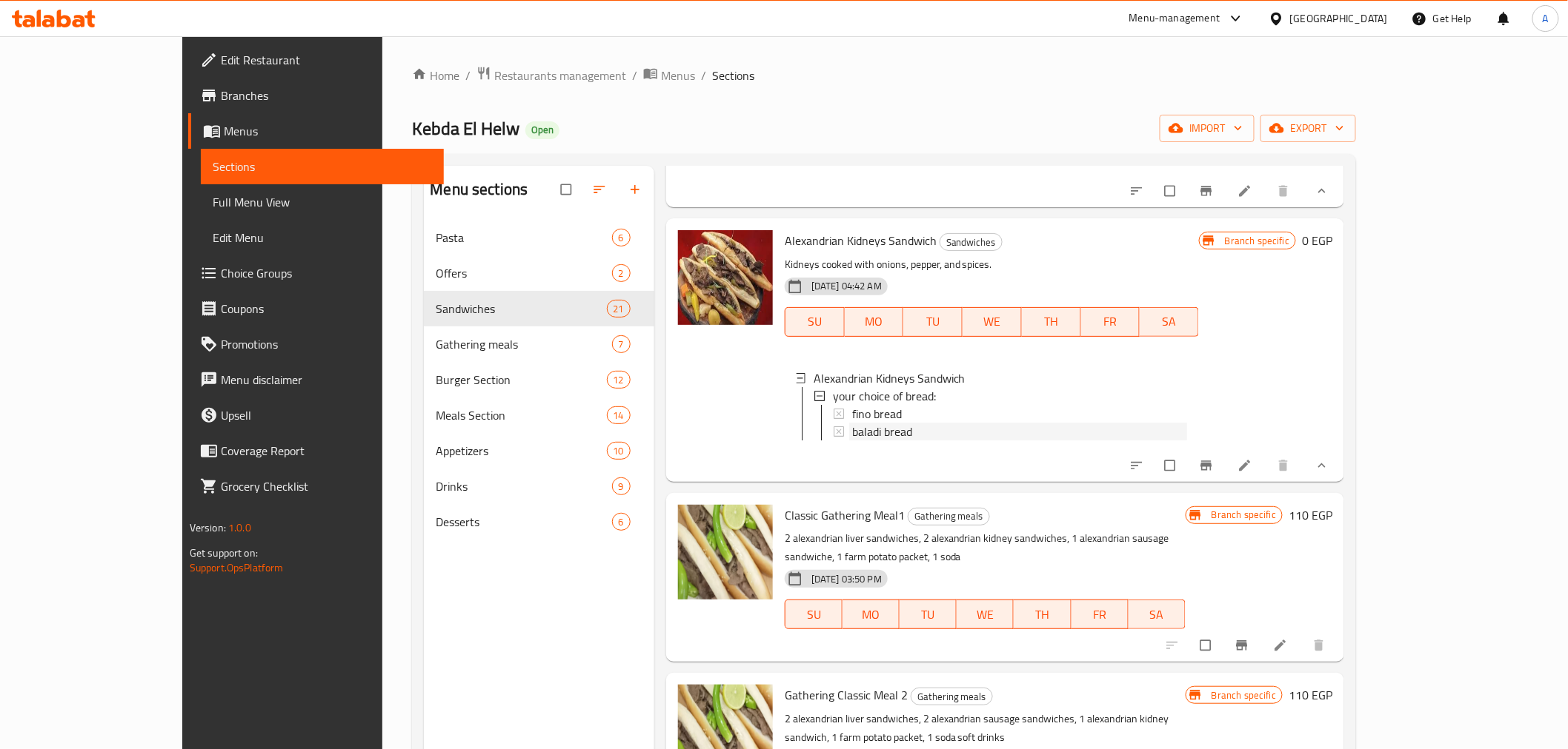
click at [864, 441] on span "baladi bread" at bounding box center [882, 432] width 60 height 18
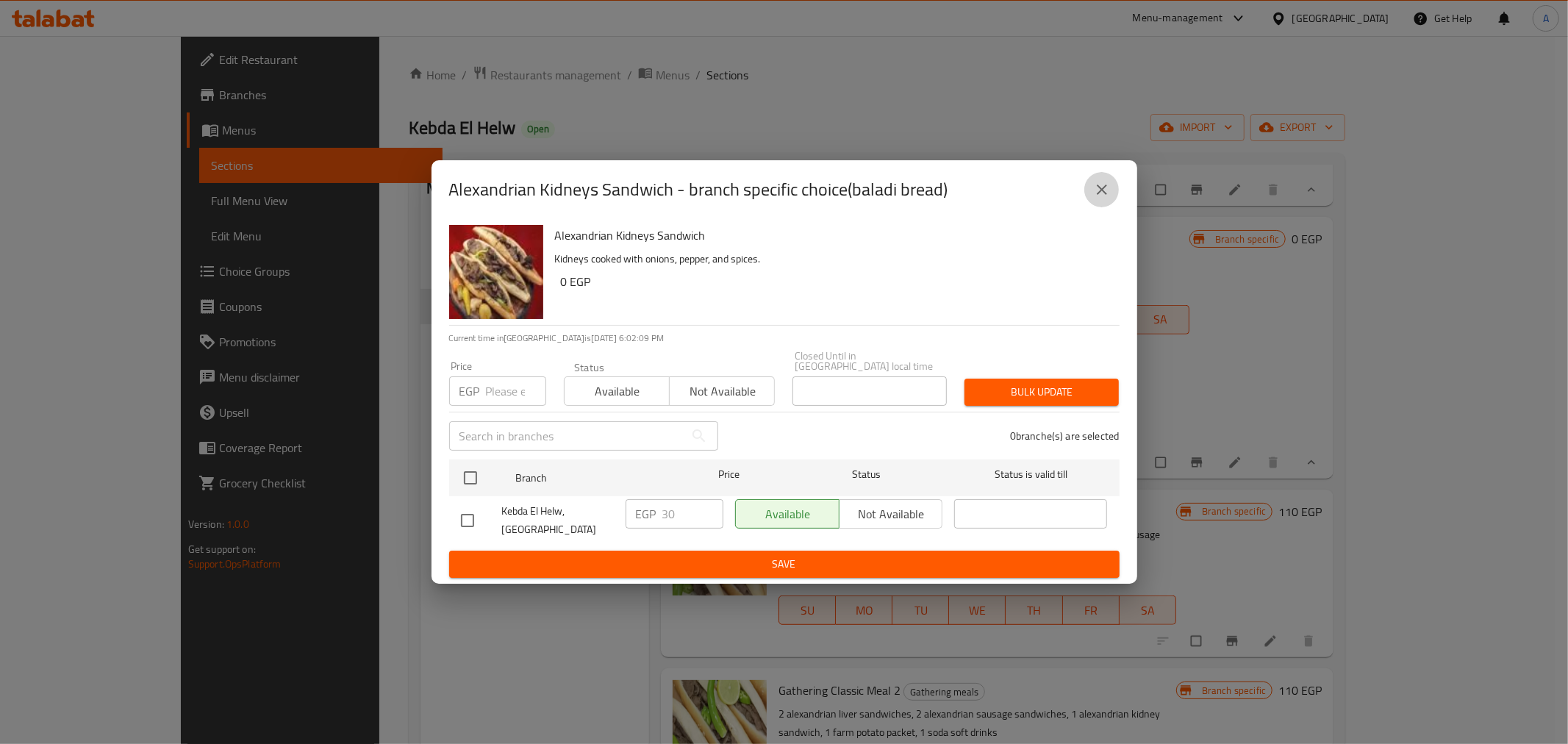
click at [1104, 199] on icon "close" at bounding box center [1102, 190] width 18 height 18
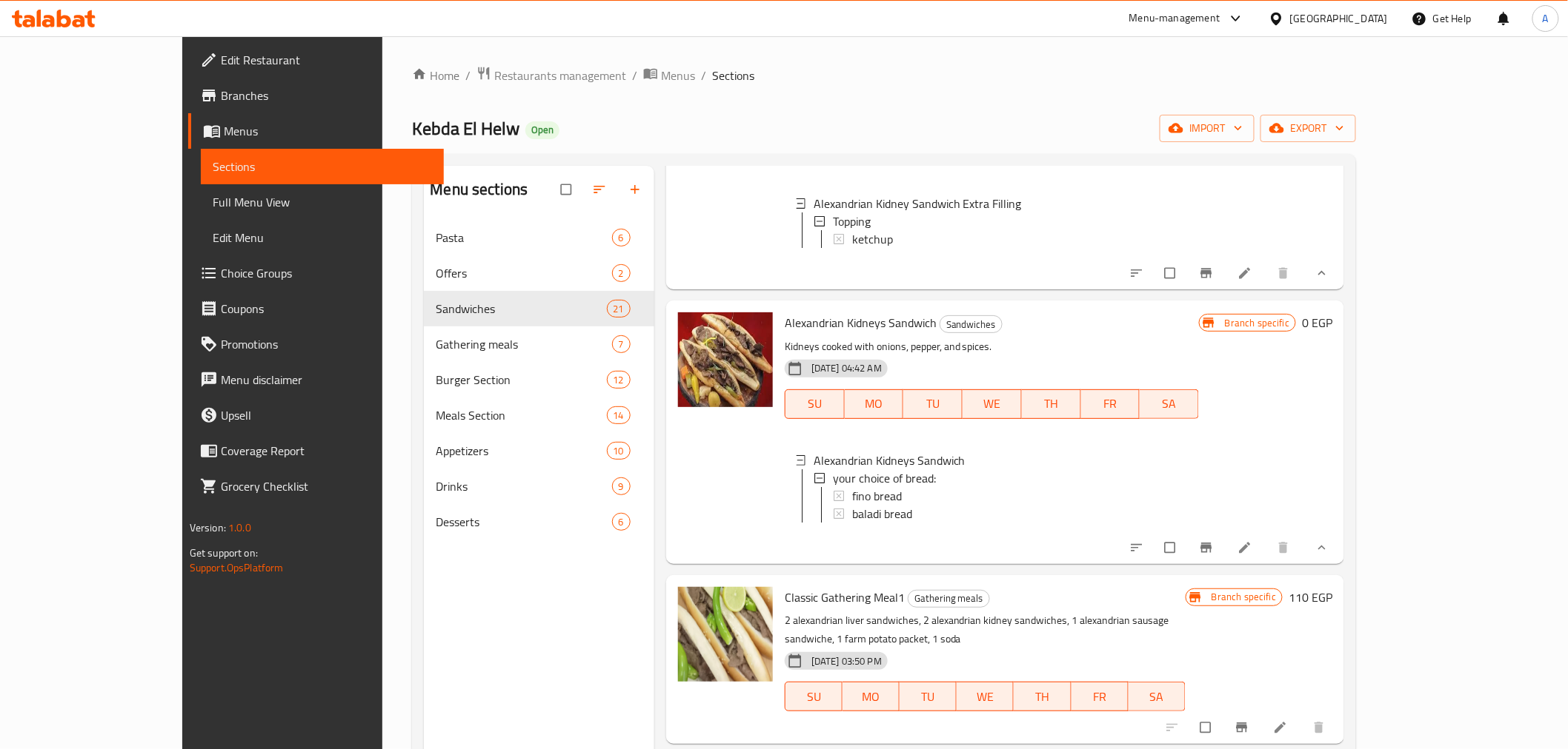
scroll to position [82, 0]
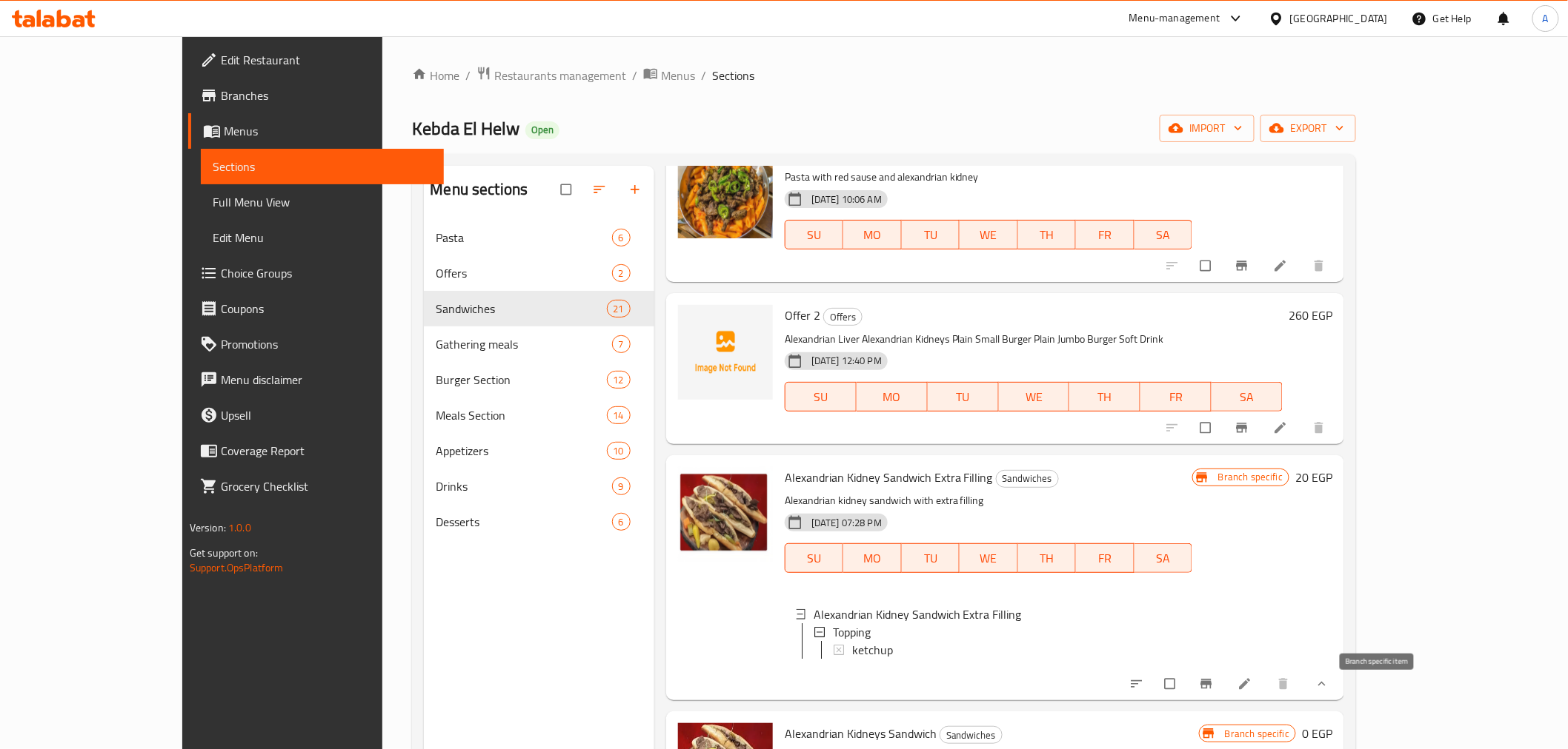
click at [1214, 692] on icon "Branch-specific-item" at bounding box center [1206, 684] width 14 height 14
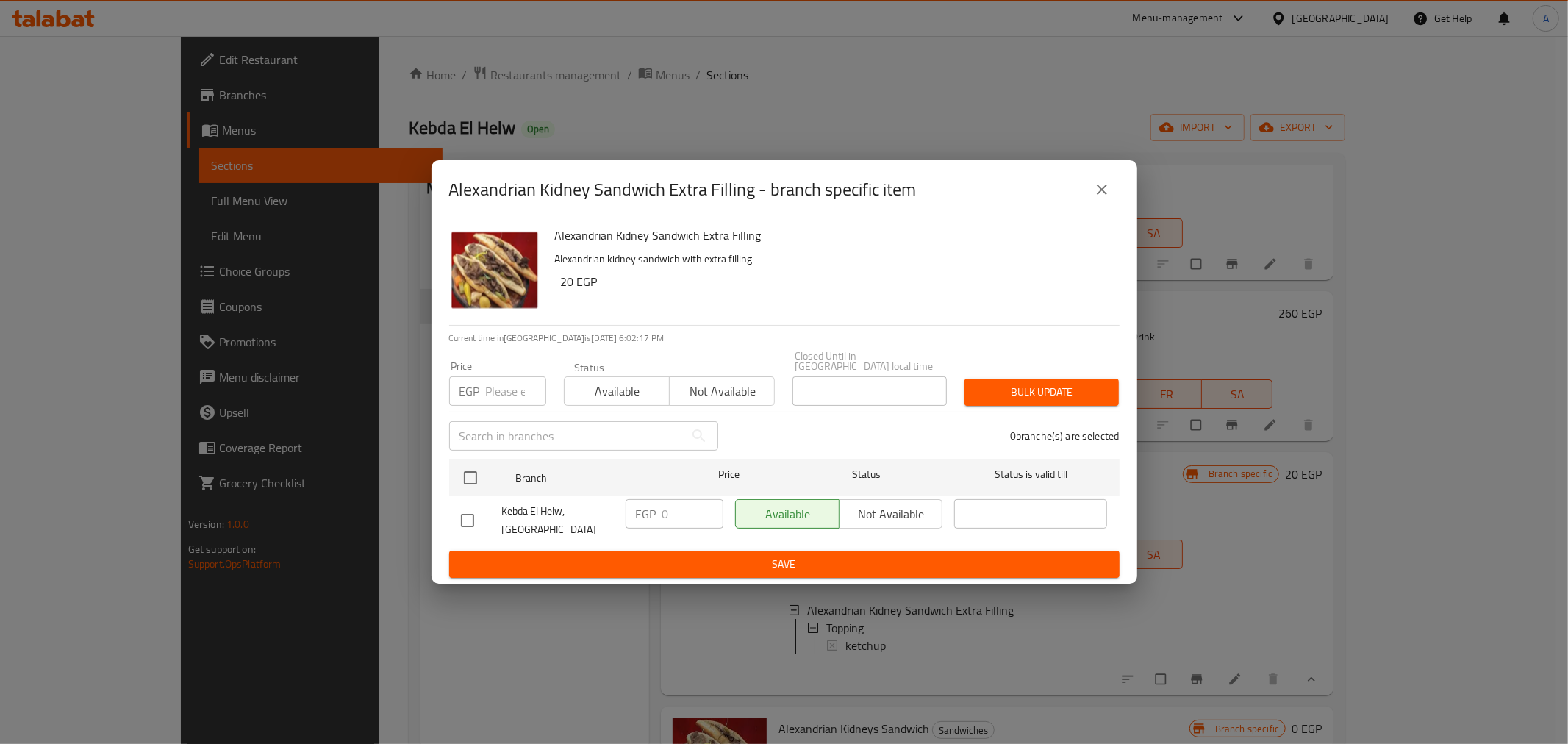
click at [642, 305] on div "Alexandrian Kidney Sandwich Extra Filling Alexandrian kidney sandwich with extr…" at bounding box center [831, 272] width 564 height 106
click at [721, 313] on div "Alexandrian Kidney Sandwich Extra Filling Alexandrian kidney sandwich with extr…" at bounding box center [831, 272] width 564 height 106
copy h2 "Alexandrian Kidney Sandwich Extra Filling"
drag, startPoint x: 754, startPoint y: 197, endPoint x: 450, endPoint y: 172, distance: 305.0
click at [450, 172] on div "Alexandrian Kidney Sandwich Extra Filling - branch specific item" at bounding box center [784, 190] width 706 height 59
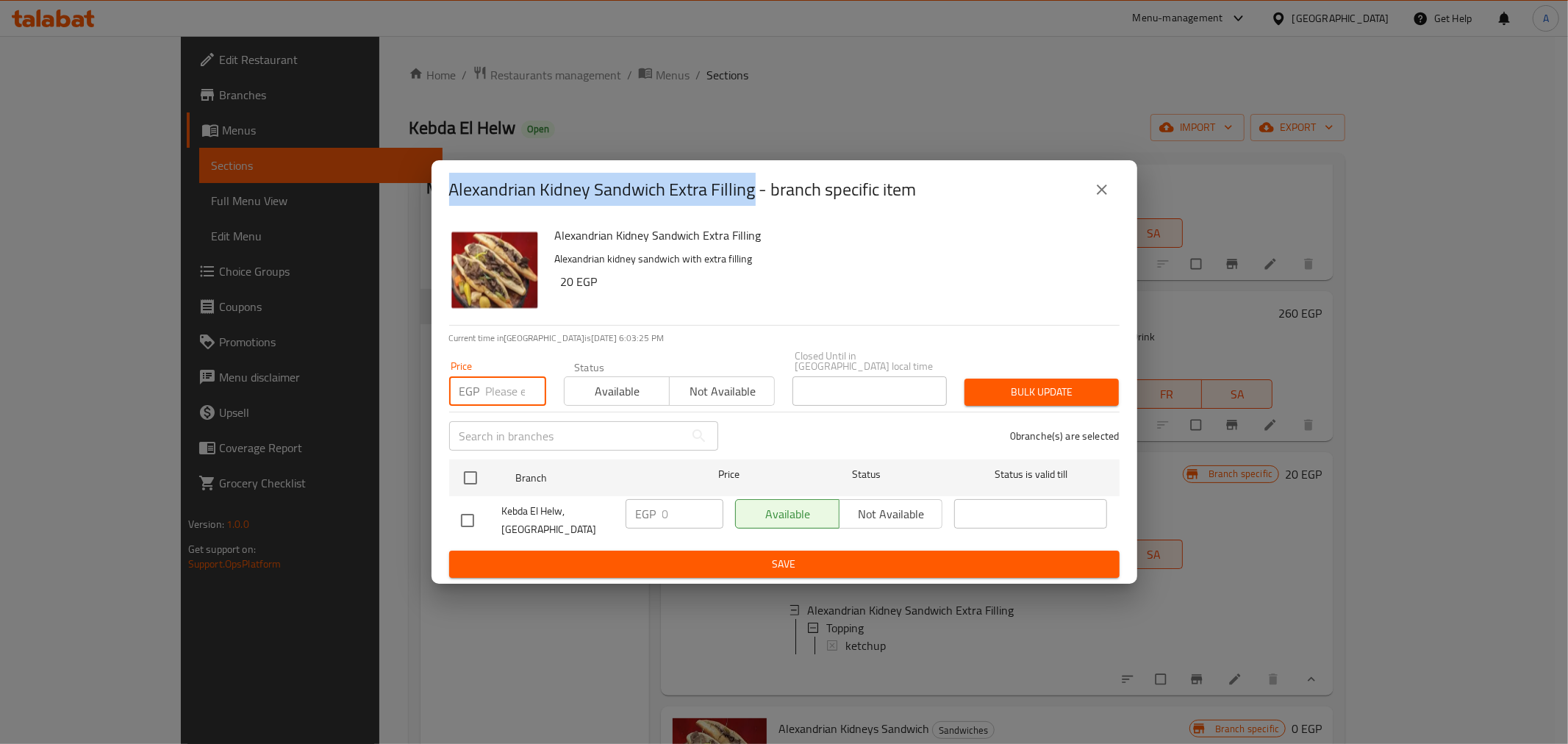
click at [502, 384] on input "number" at bounding box center [517, 391] width 61 height 30
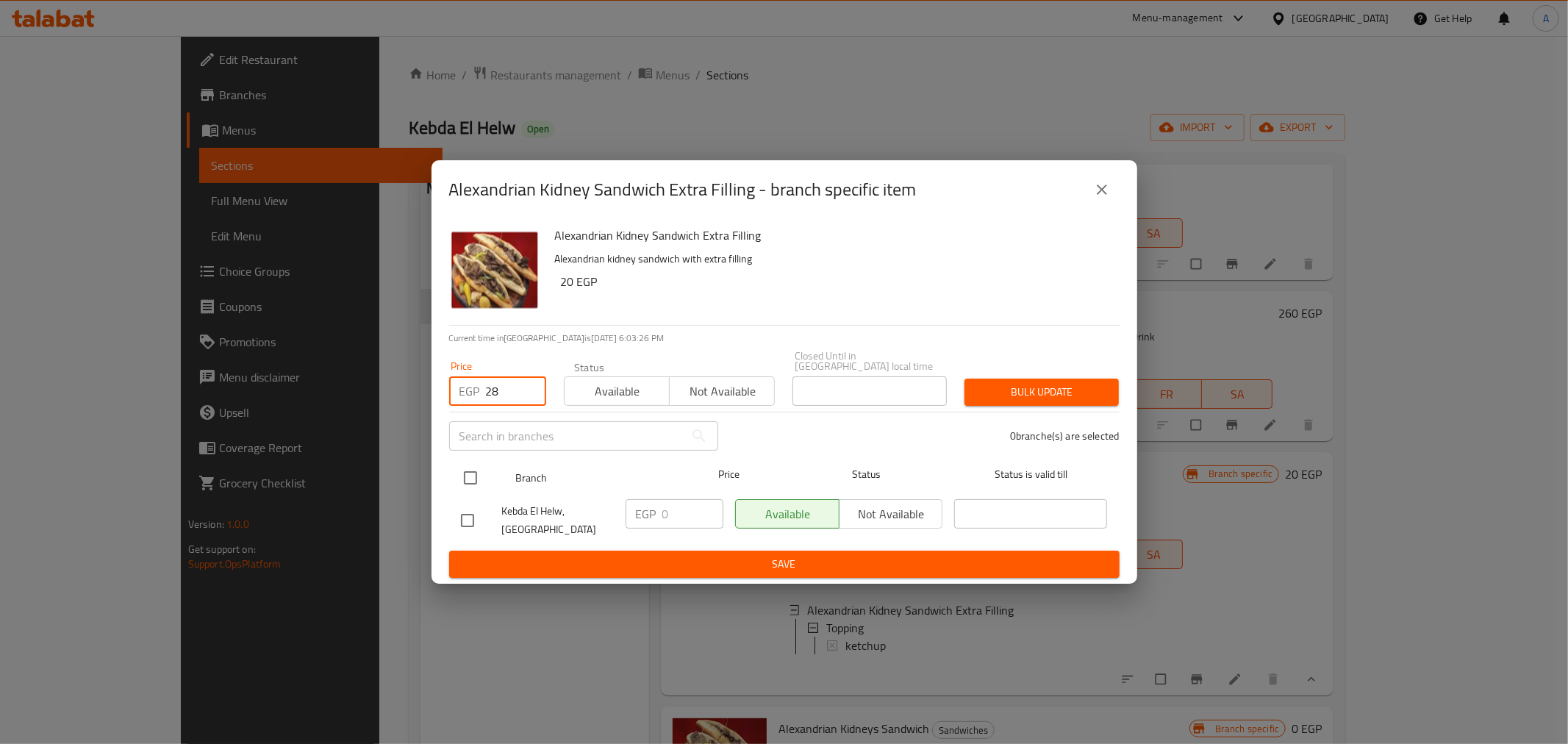
type input "28"
click at [472, 478] on input "checkbox" at bounding box center [470, 478] width 31 height 31
checkbox input "true"
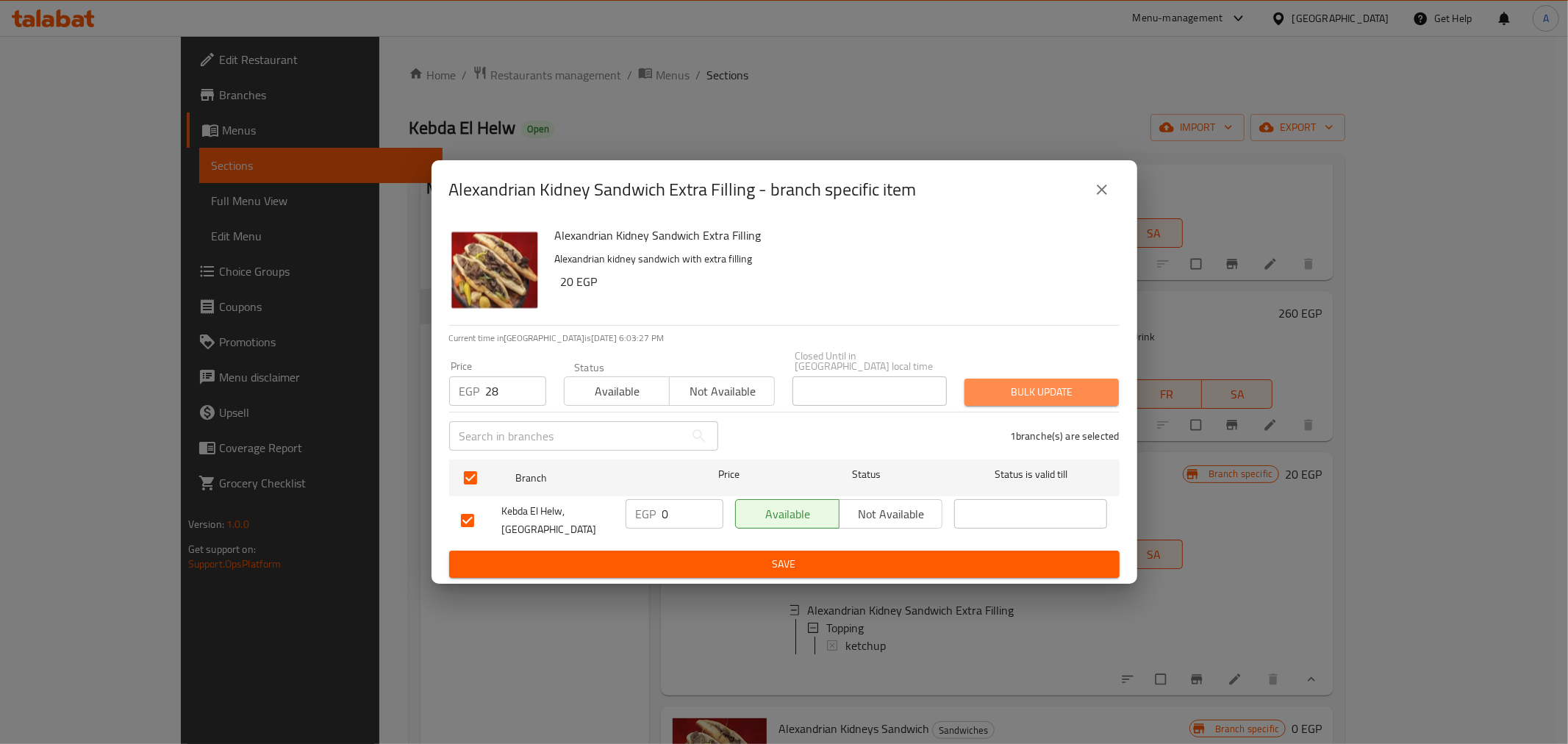
click at [983, 386] on span "Bulk update" at bounding box center [1042, 392] width 131 height 18
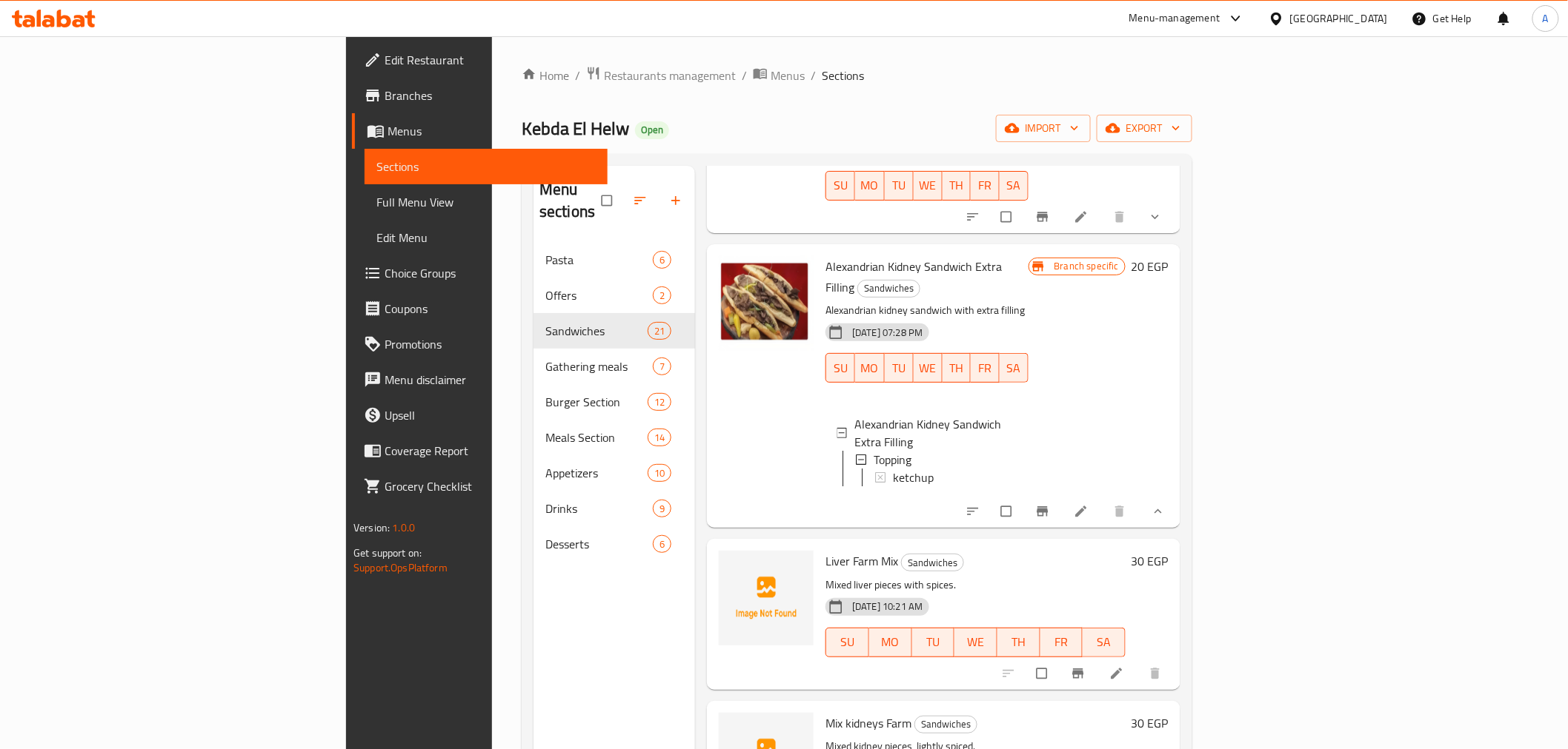
scroll to position [567, 0]
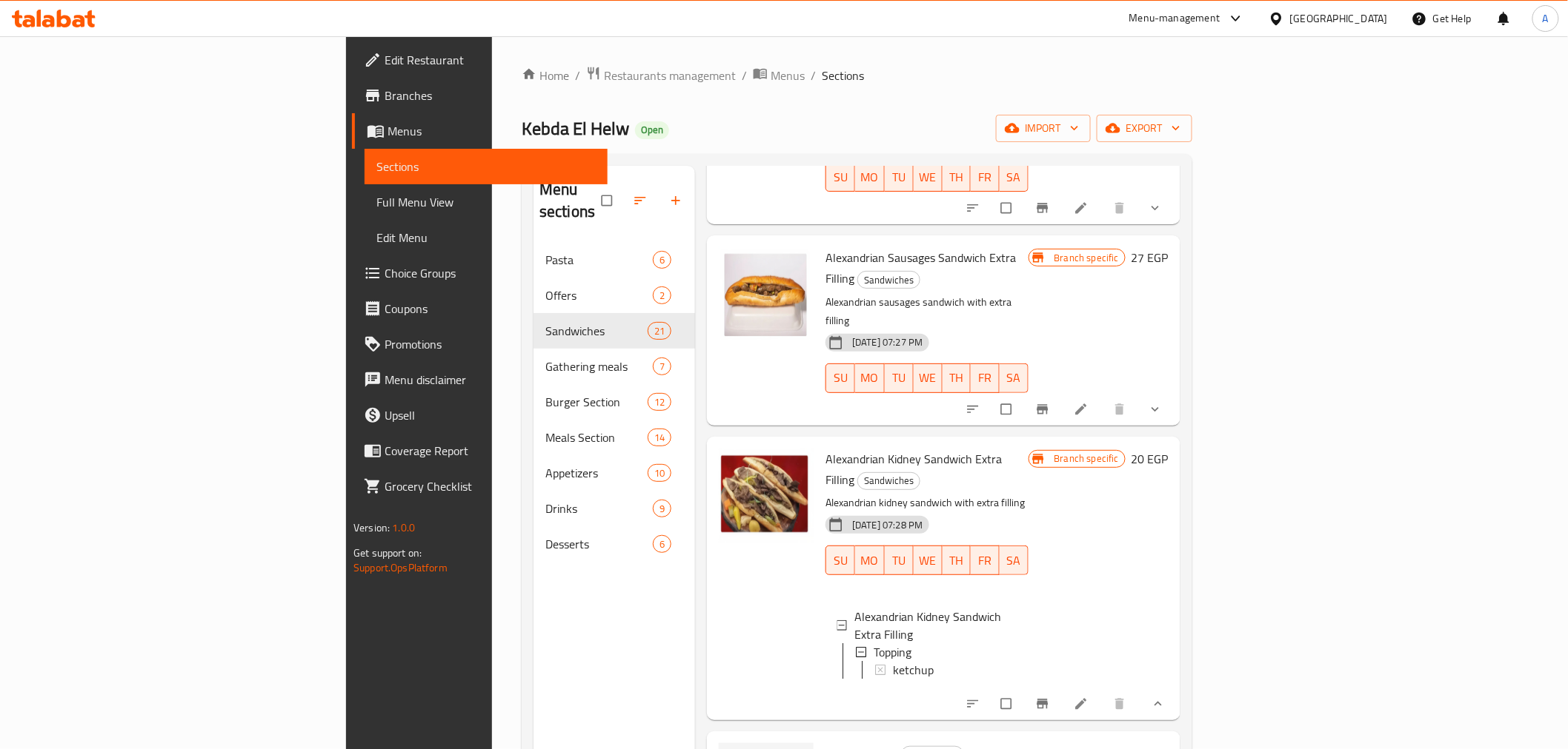
click at [1096, 743] on h6 "Liver Farm Mix Sandwiches" at bounding box center [976, 754] width 300 height 21
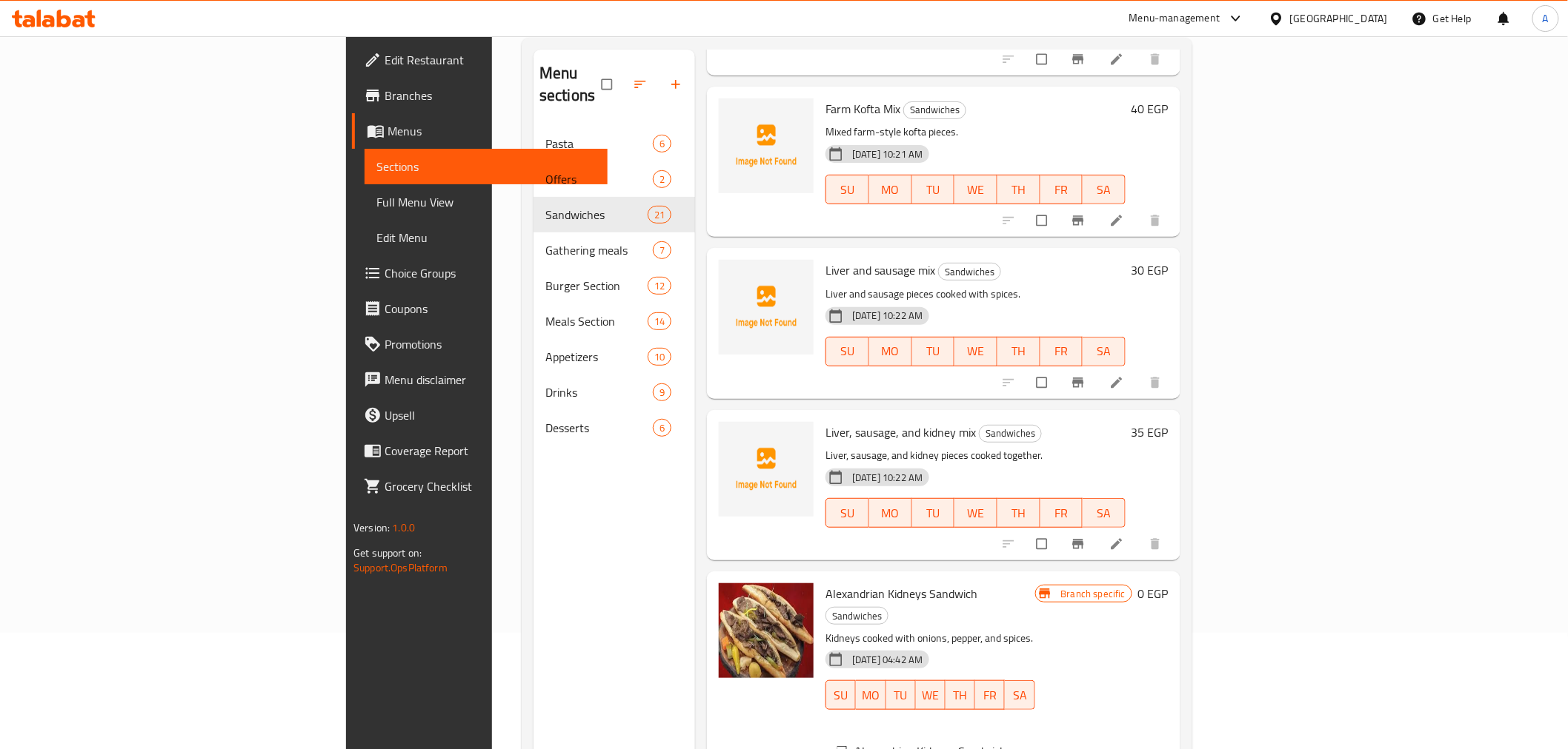
scroll to position [120, 0]
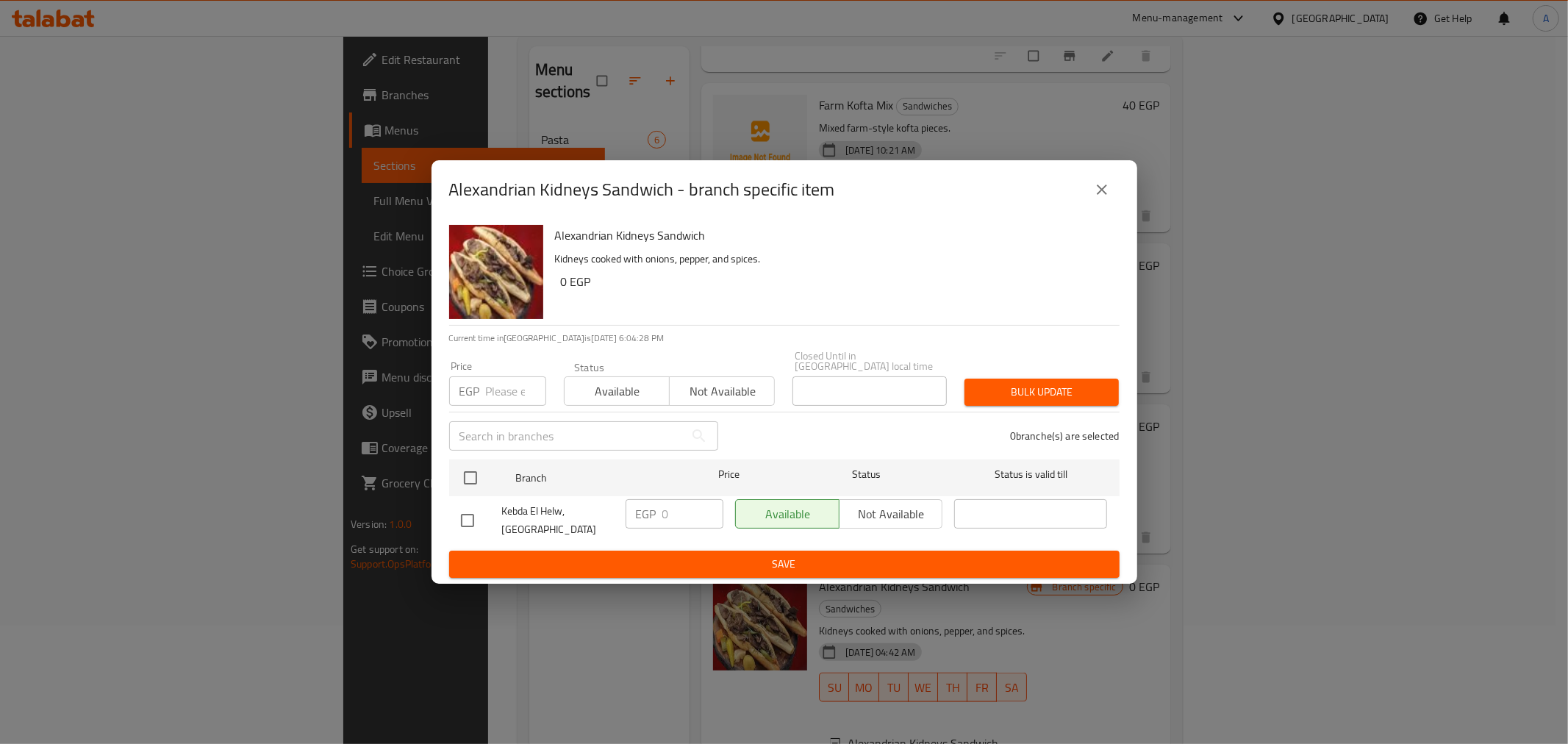
click at [1095, 199] on icon "close" at bounding box center [1102, 190] width 18 height 18
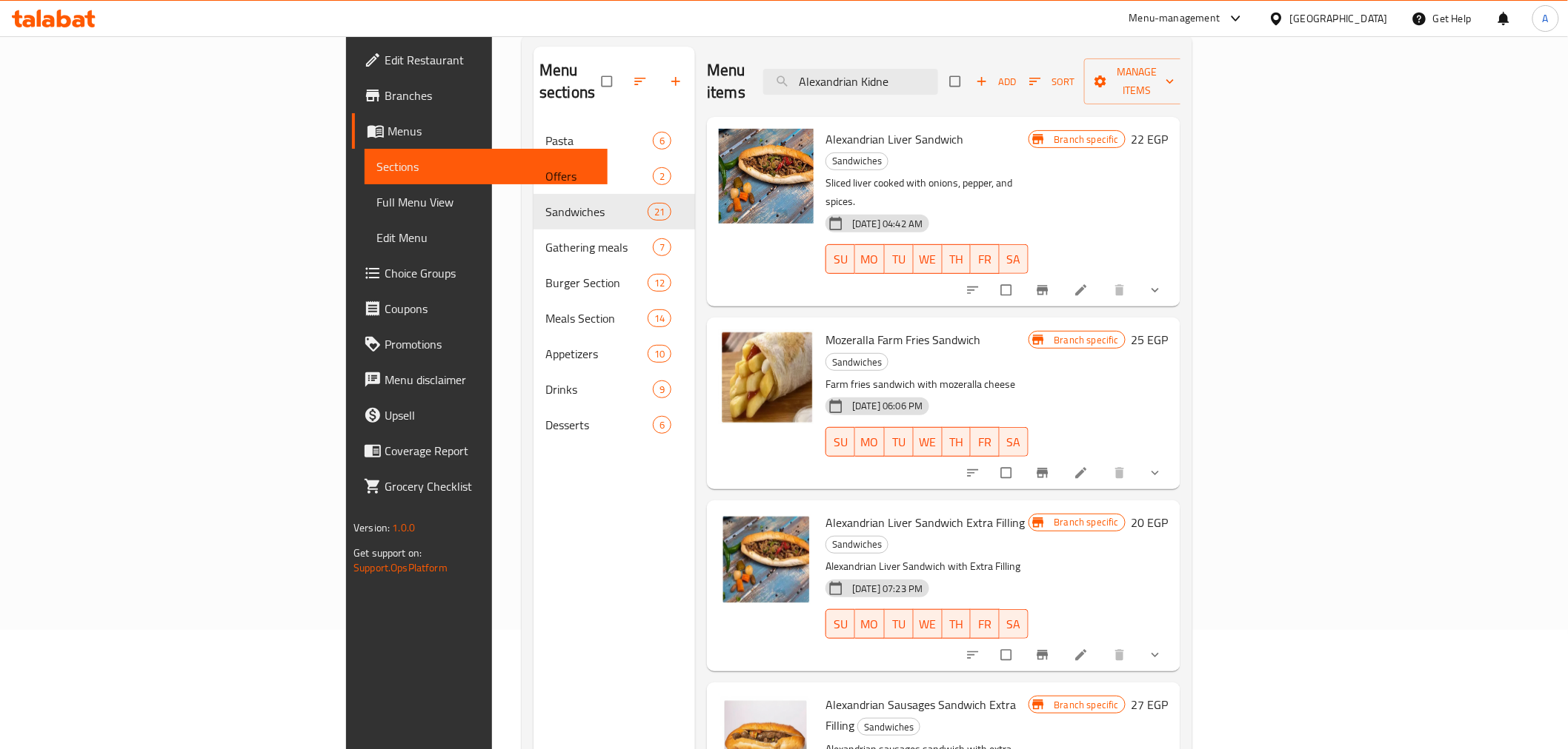
scroll to position [0, 0]
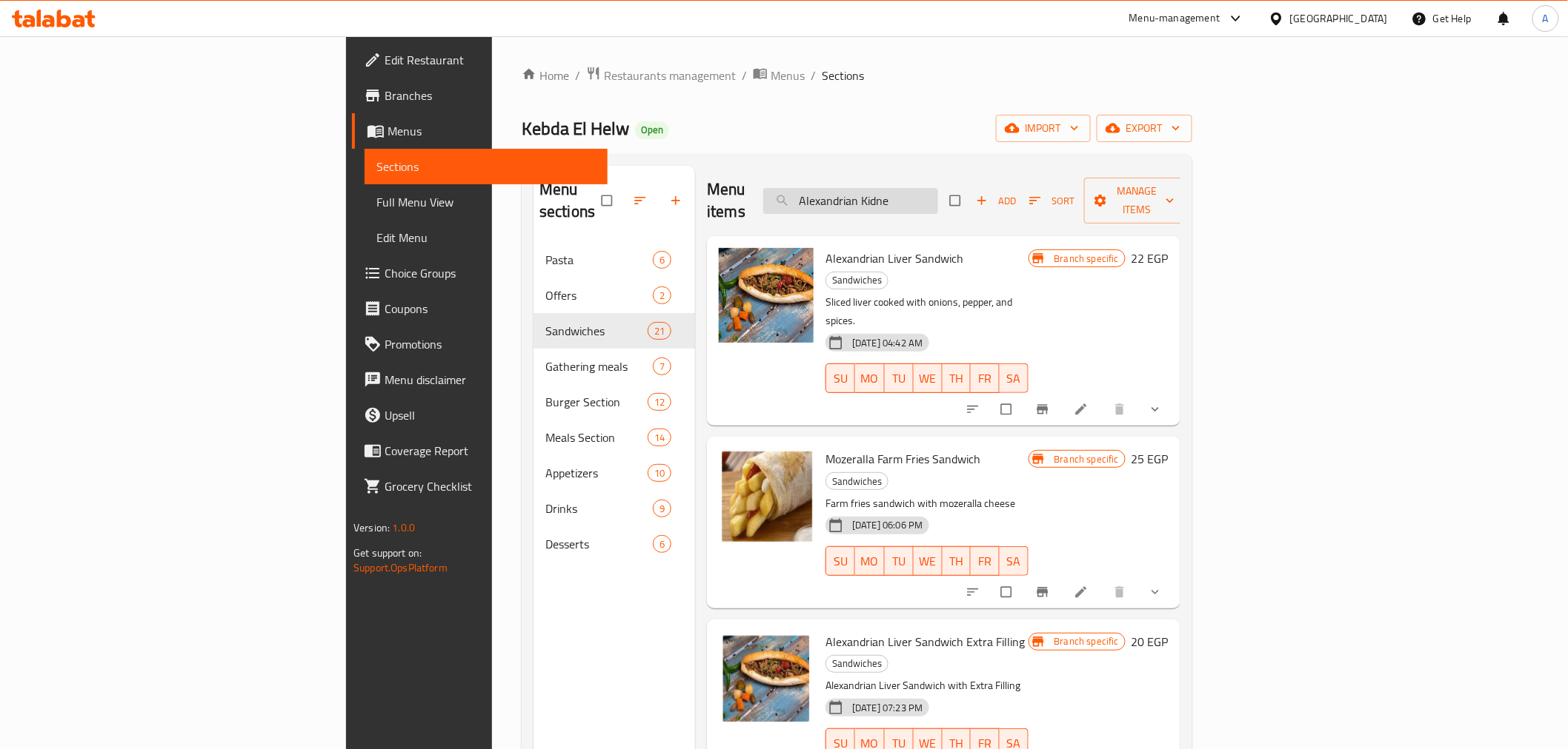
click at [938, 193] on input "Alexandrian Kidne" at bounding box center [851, 201] width 175 height 26
click at [938, 194] on input "Alexandrian Kidne" at bounding box center [851, 201] width 175 height 26
click at [938, 190] on input "Alexandrian Kidne" at bounding box center [851, 201] width 175 height 26
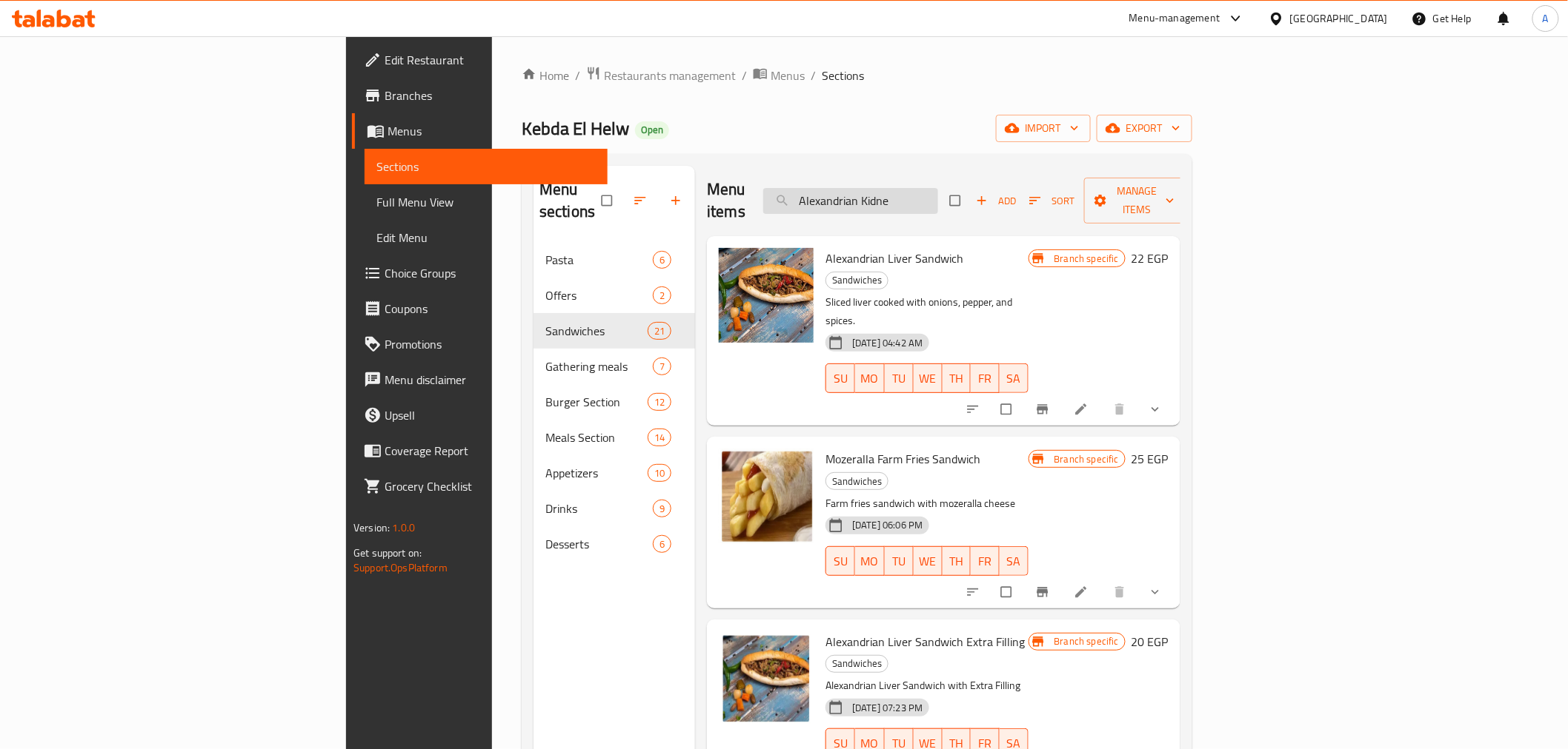
click at [938, 190] on input "Alexandrian Kidne" at bounding box center [851, 201] width 175 height 26
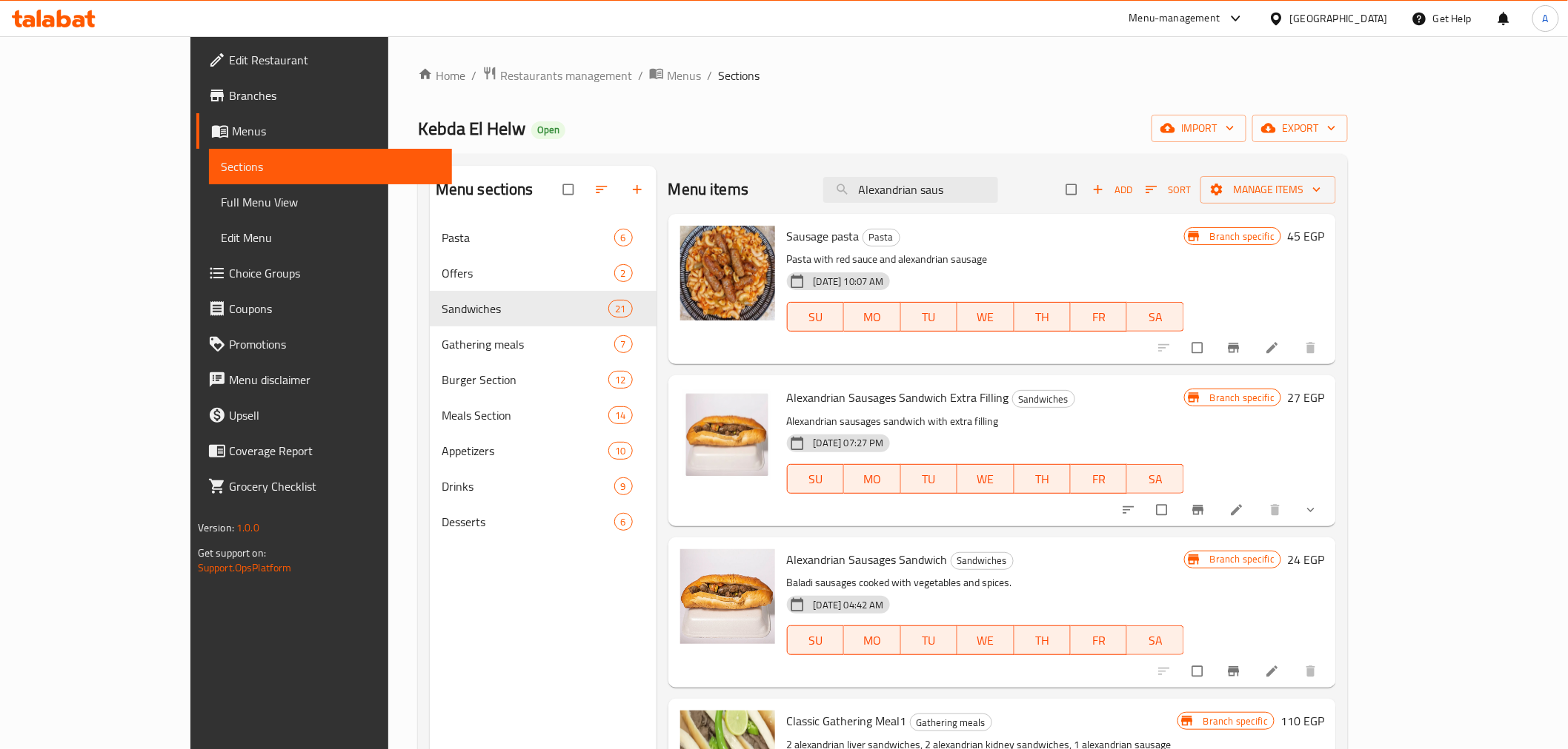
type input "Alexandrian saus"
click at [879, 560] on span "Alexandrian Sausages Sandwich" at bounding box center [868, 560] width 161 height 22
copy h6 "Alexandrian Sausages Sandwich"
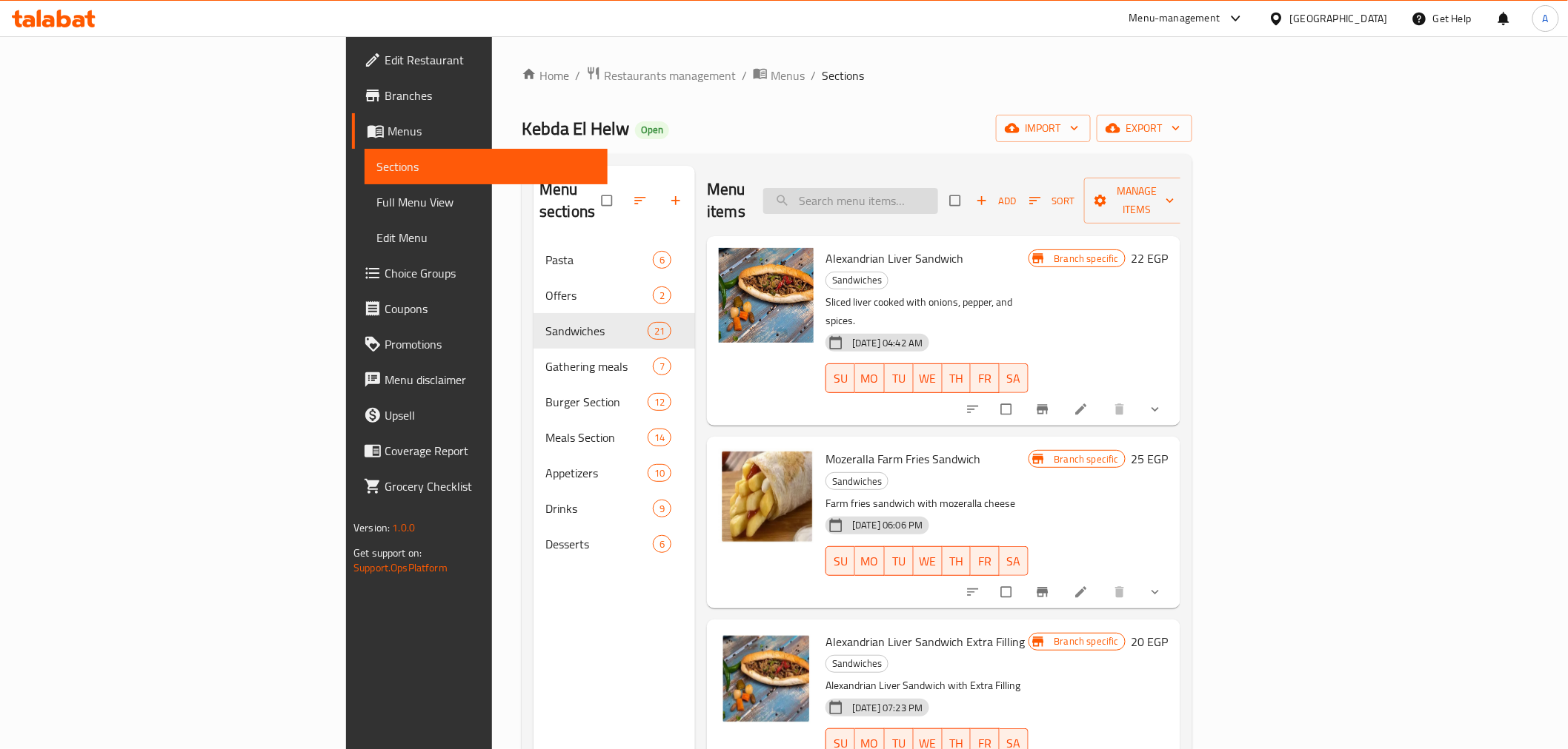
click at [938, 198] on input "search" at bounding box center [851, 201] width 175 height 26
paste input "Alexandrian Sausages Sandwich"
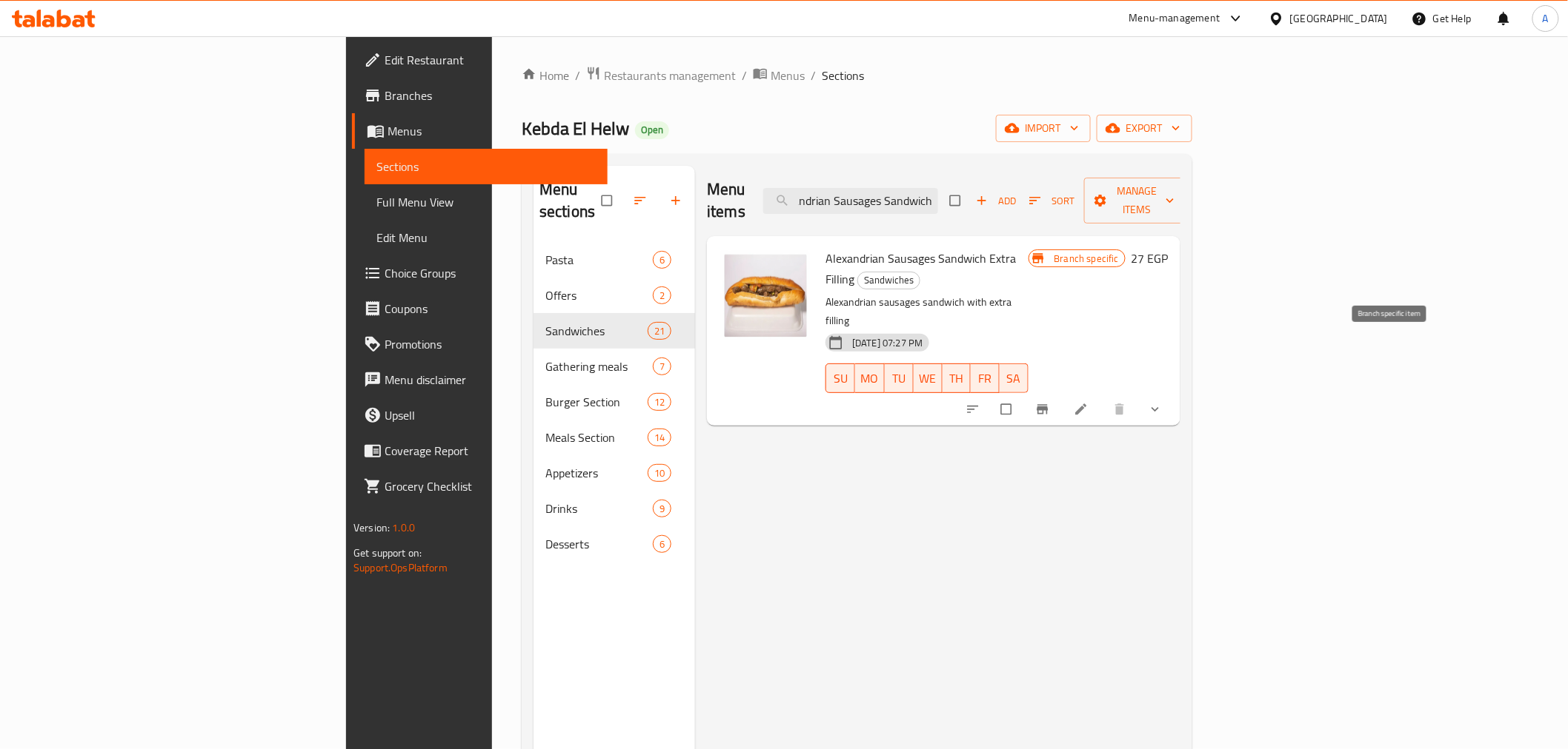
type input "Alexandrian Sausages Sandwich"
click at [1050, 402] on icon "Branch-specific-item" at bounding box center [1043, 409] width 14 height 14
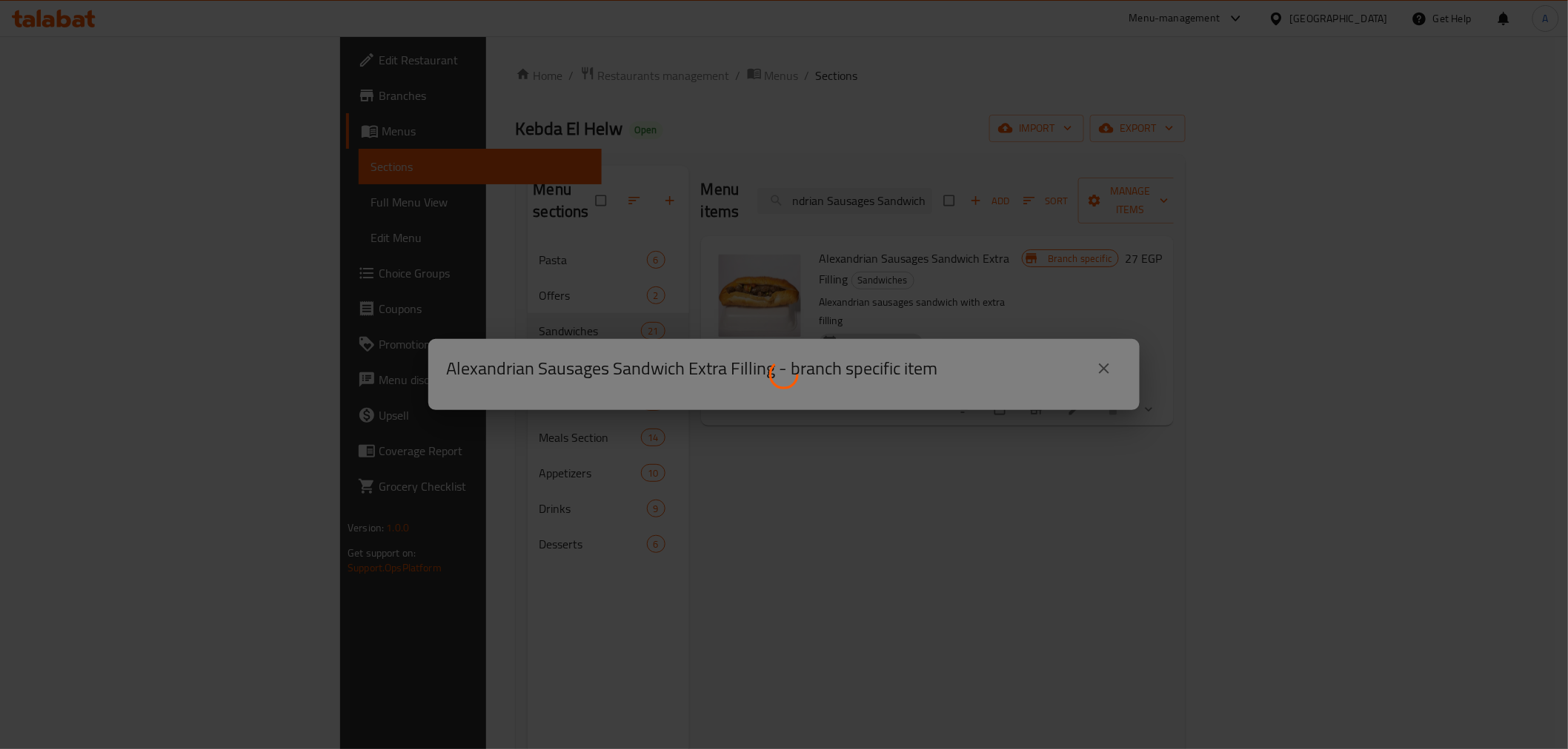
scroll to position [0, 0]
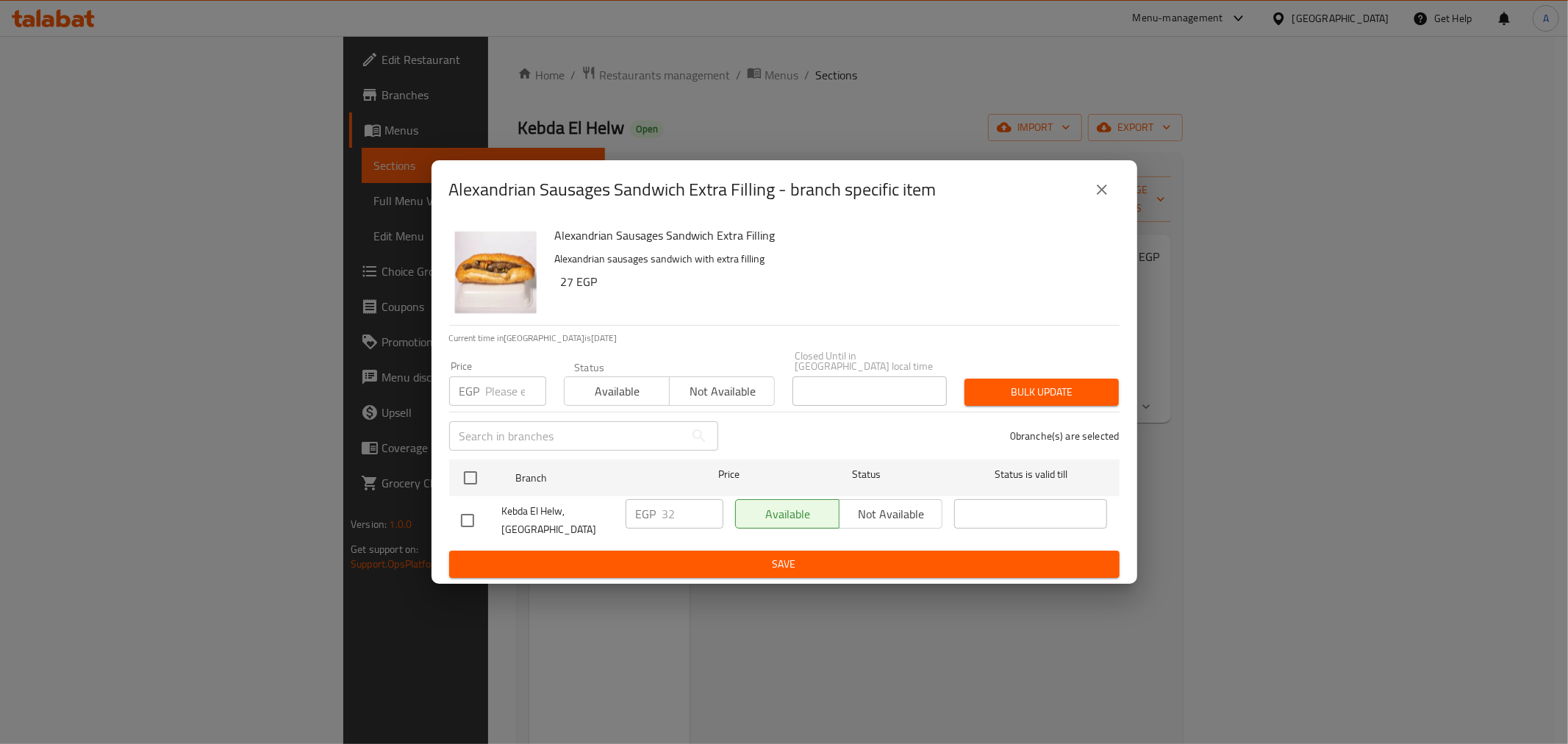
click at [510, 392] on input "number" at bounding box center [517, 391] width 61 height 30
type input "0"
click at [466, 477] on input "checkbox" at bounding box center [470, 478] width 31 height 31
checkbox input "true"
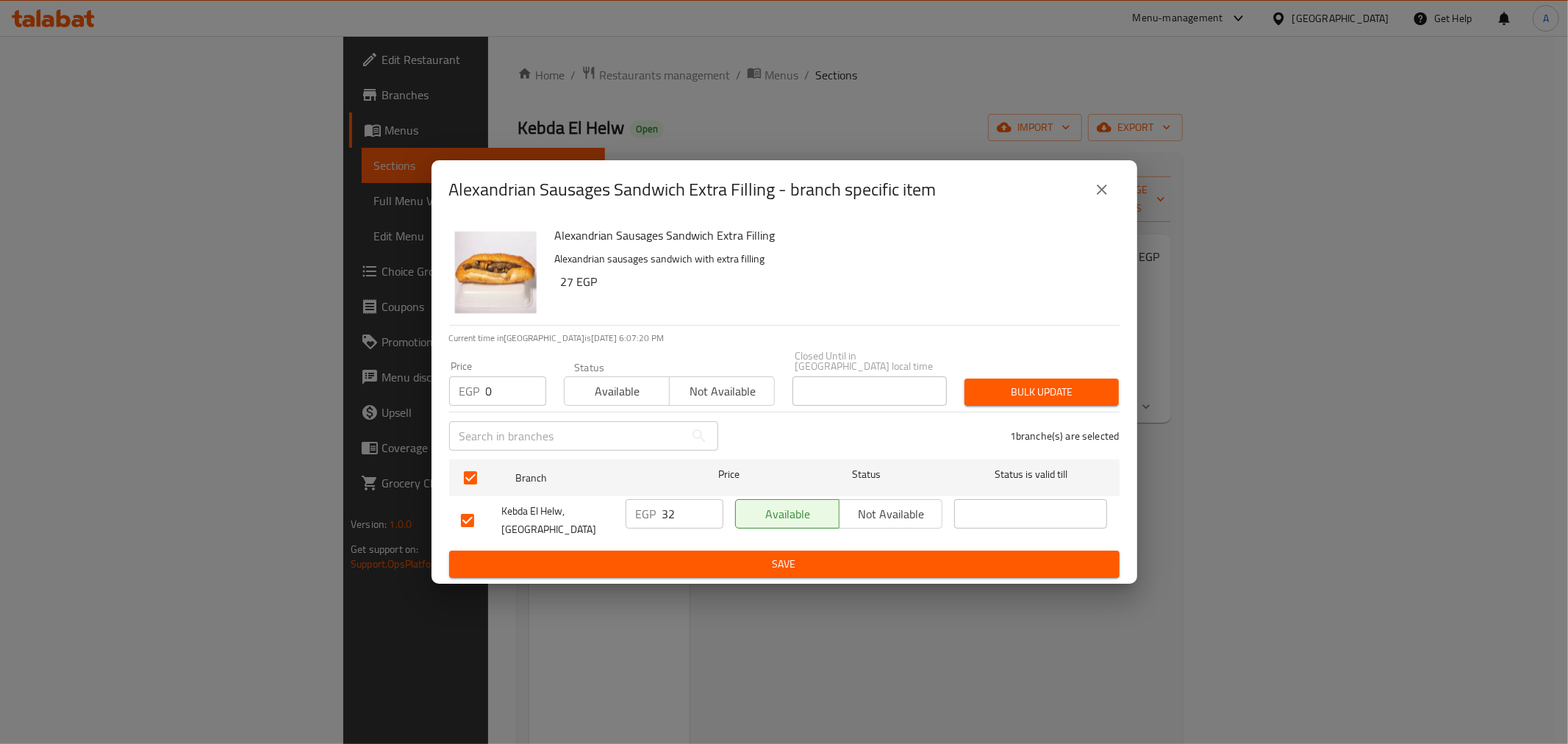
click at [1019, 384] on span "Bulk update" at bounding box center [1042, 392] width 131 height 18
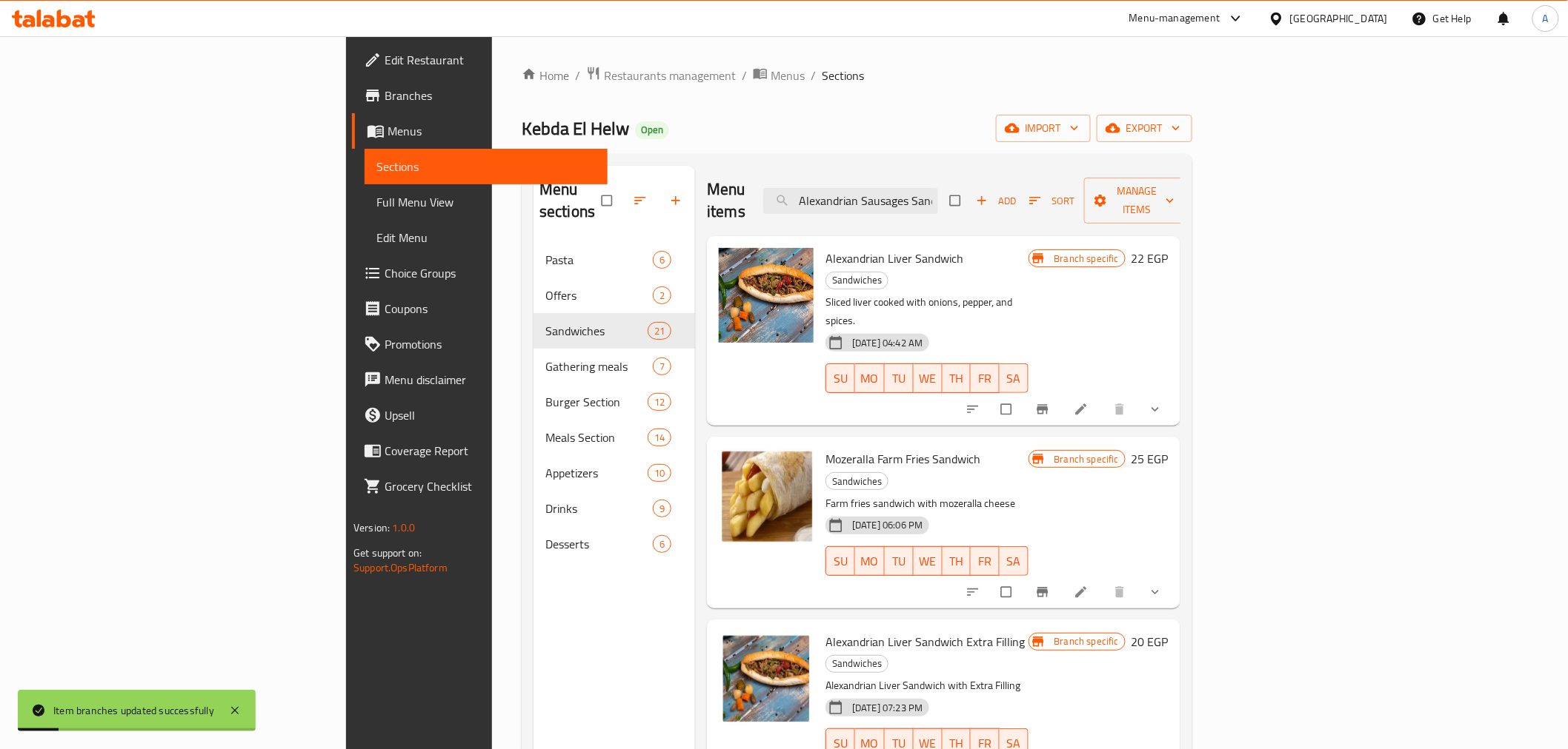
scroll to position [0, 30]
drag, startPoint x: 1038, startPoint y: 186, endPoint x: 1126, endPoint y: 186, distance: 88.0
click at [1126, 186] on div "Menu items Alexandrian Sausages Sandwich Add Sort Manage items" at bounding box center [943, 201] width 473 height 71
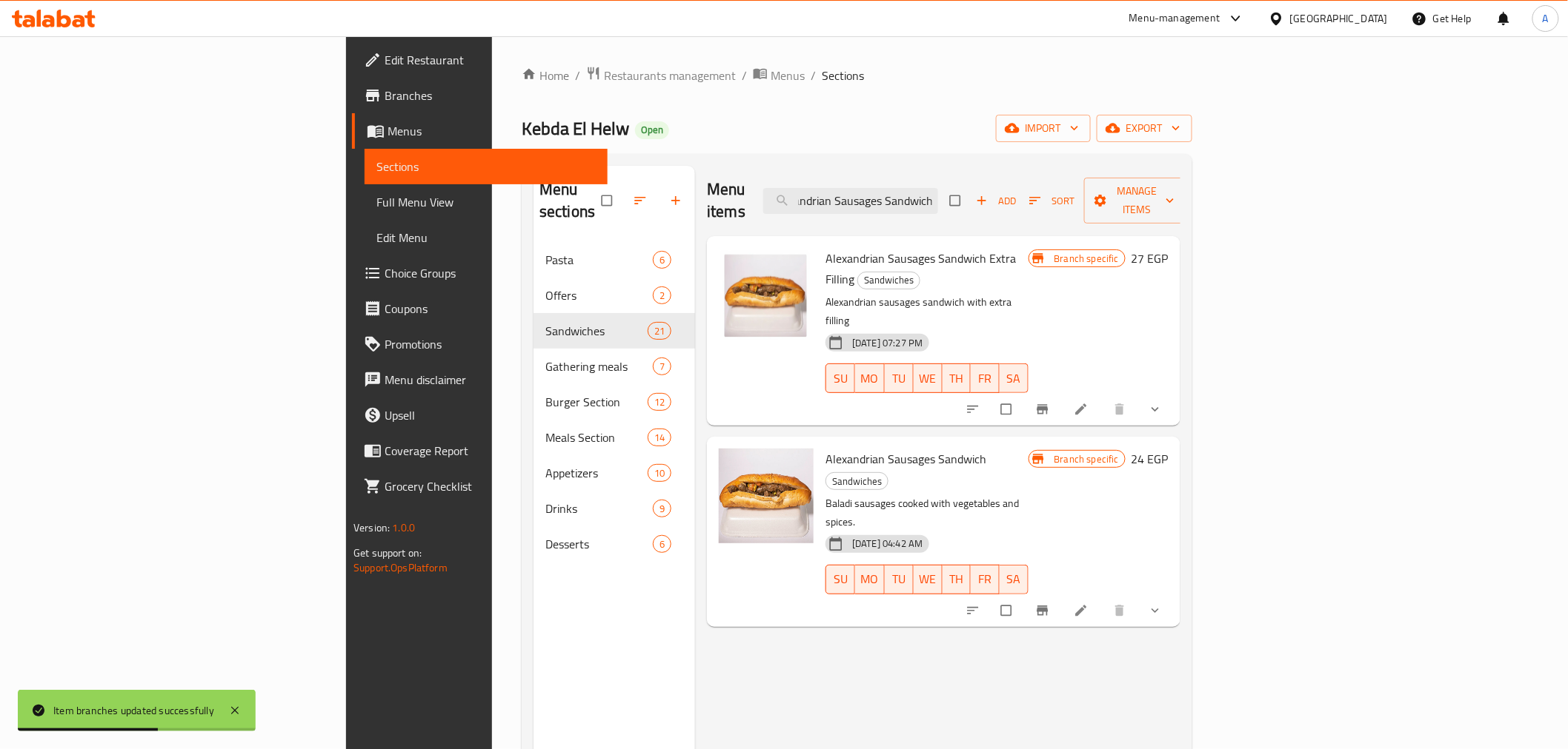
type input "Alexandrian Sausages Sandwich"
click at [1169, 449] on h6 "24 EGP" at bounding box center [1150, 459] width 37 height 21
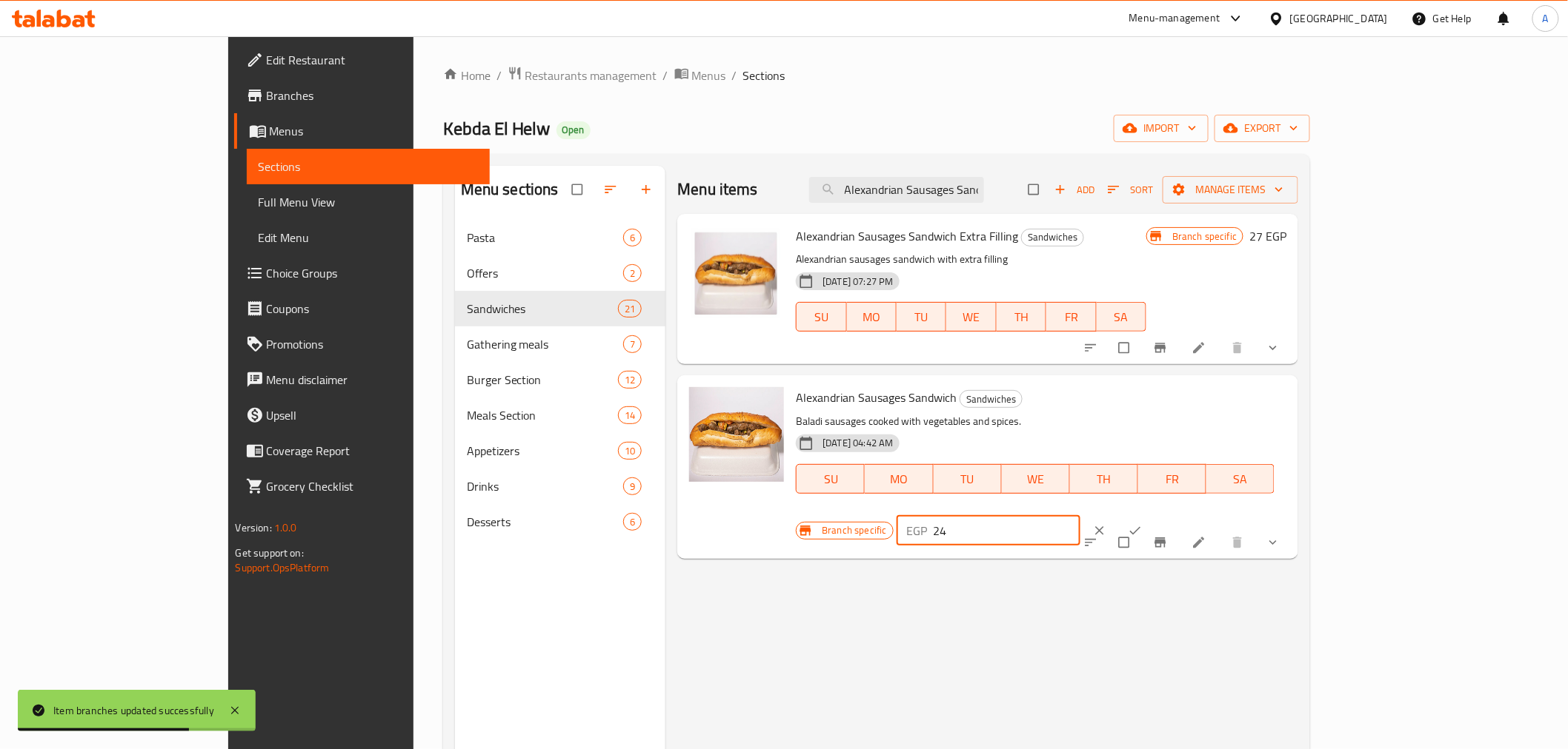
click at [1081, 516] on input "24" at bounding box center [1007, 531] width 148 height 30
type input "0"
click at [1142, 523] on icon "ok" at bounding box center [1135, 531] width 14 height 14
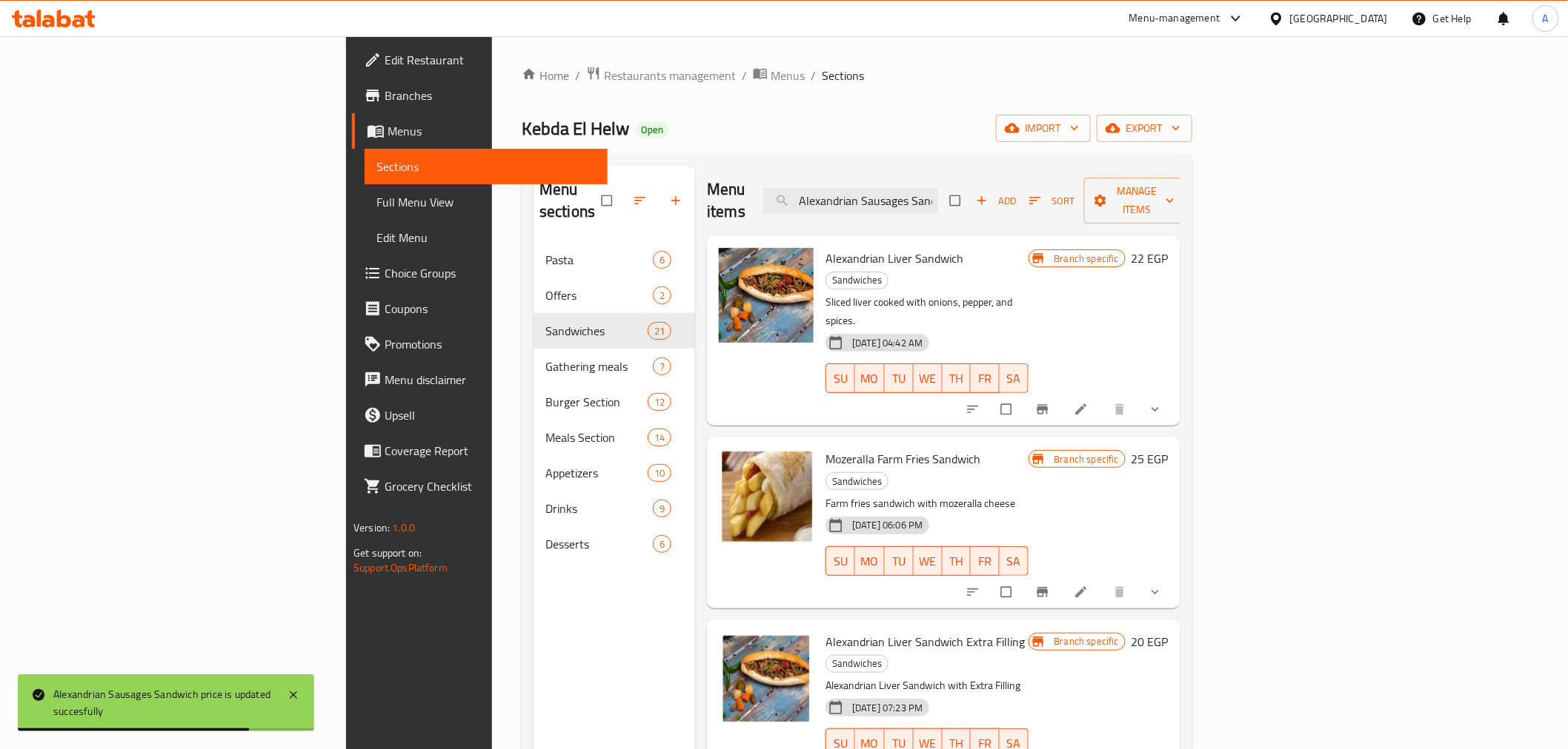
drag, startPoint x: 1051, startPoint y: 191, endPoint x: 1180, endPoint y: 188, distance: 129.0
click at [1180, 188] on div "Menu items Alexandrian Sausages Sandwich Add Sort Manage items" at bounding box center [943, 201] width 473 height 71
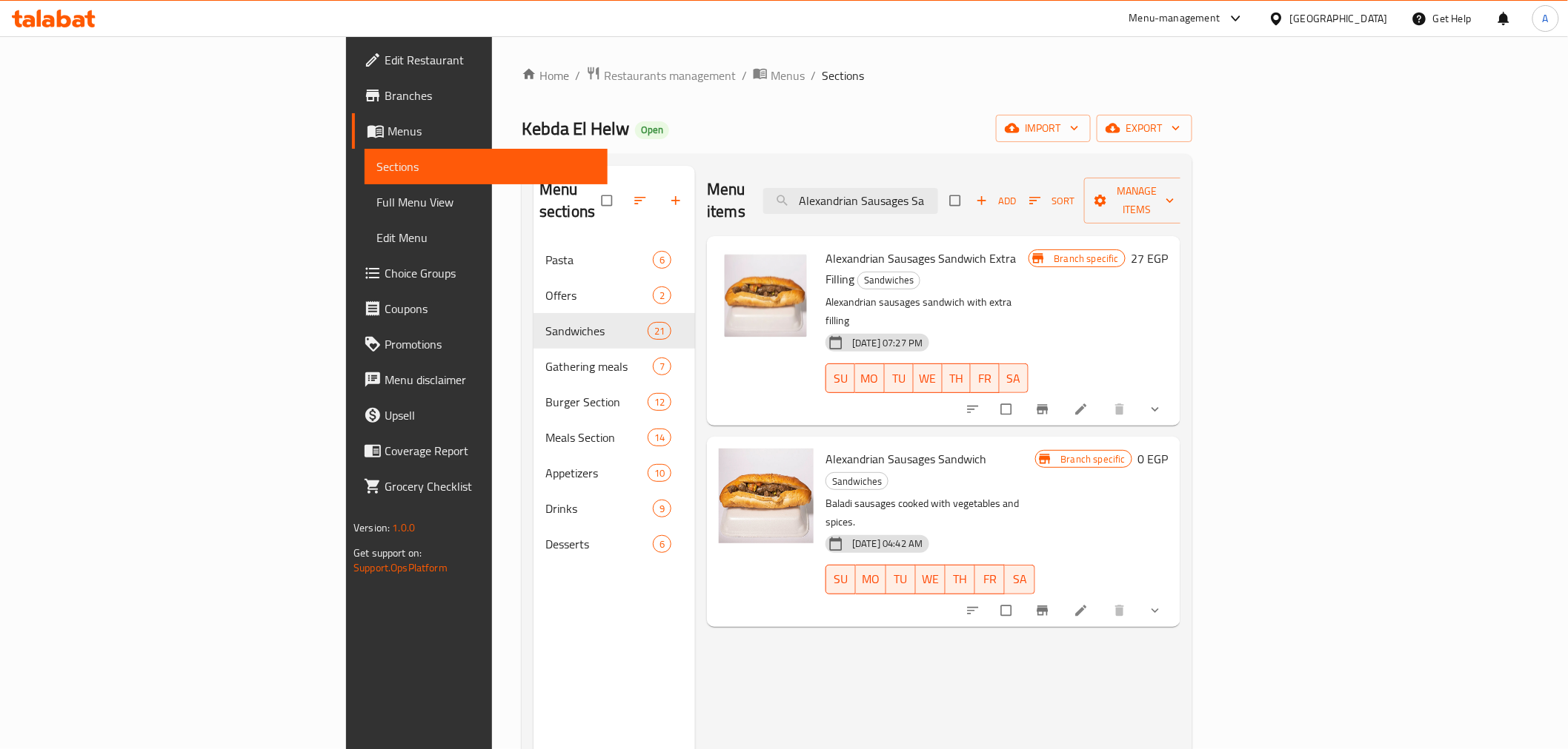
type input "Alexandrian Sausages Sa"
click at [1035, 449] on h6 "Alexandrian Sausages Sandwich Sandwiches" at bounding box center [930, 470] width 209 height 42
click at [1047, 606] on icon "Branch-specific-item" at bounding box center [1042, 611] width 11 height 10
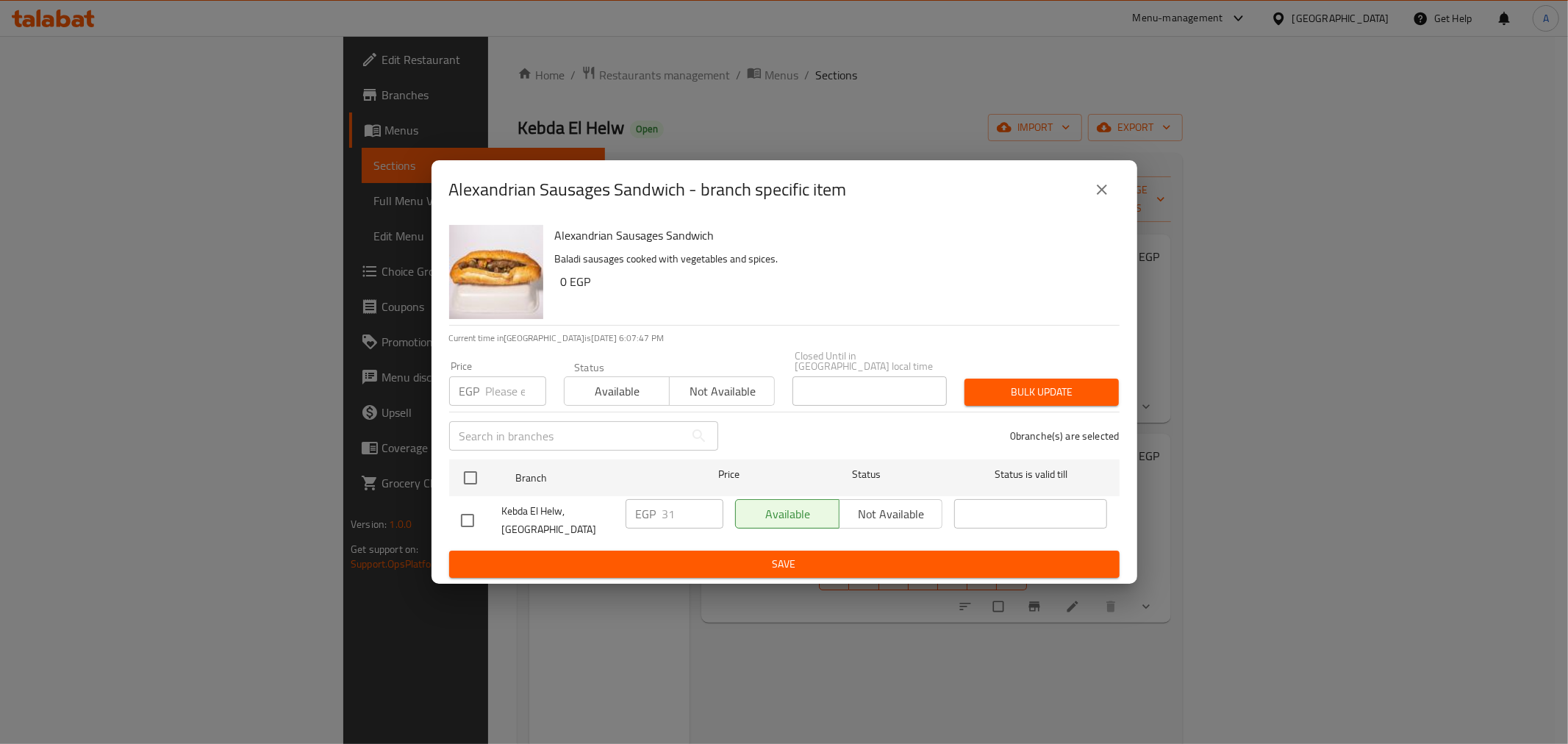
click at [477, 384] on p "EGP" at bounding box center [470, 392] width 21 height 18
click at [497, 378] on input "number" at bounding box center [517, 391] width 61 height 30
type input "0"
click at [474, 463] on input "checkbox" at bounding box center [470, 478] width 31 height 31
checkbox input "true"
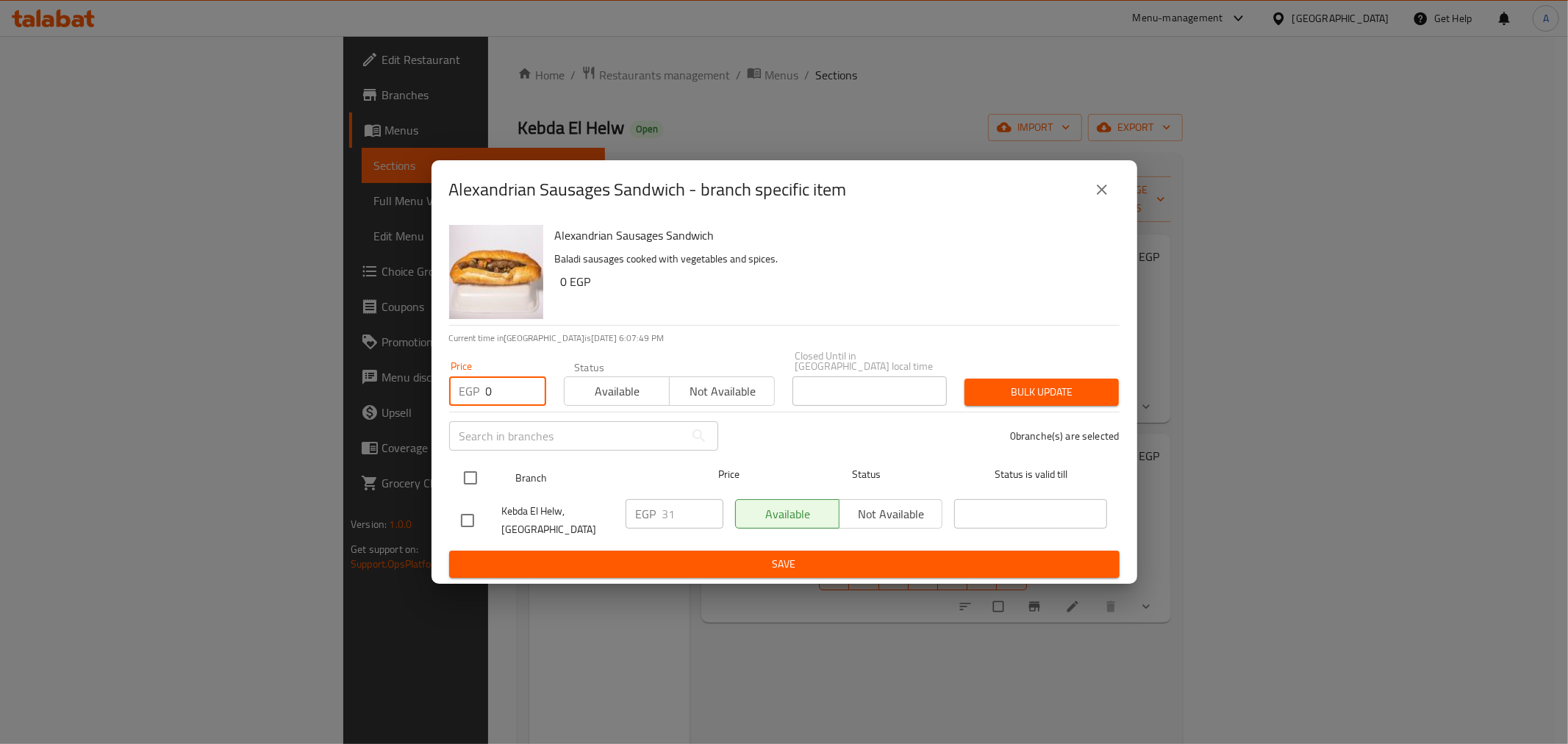
checkbox input "true"
click at [1047, 394] on span "Bulk update" at bounding box center [1042, 392] width 131 height 18
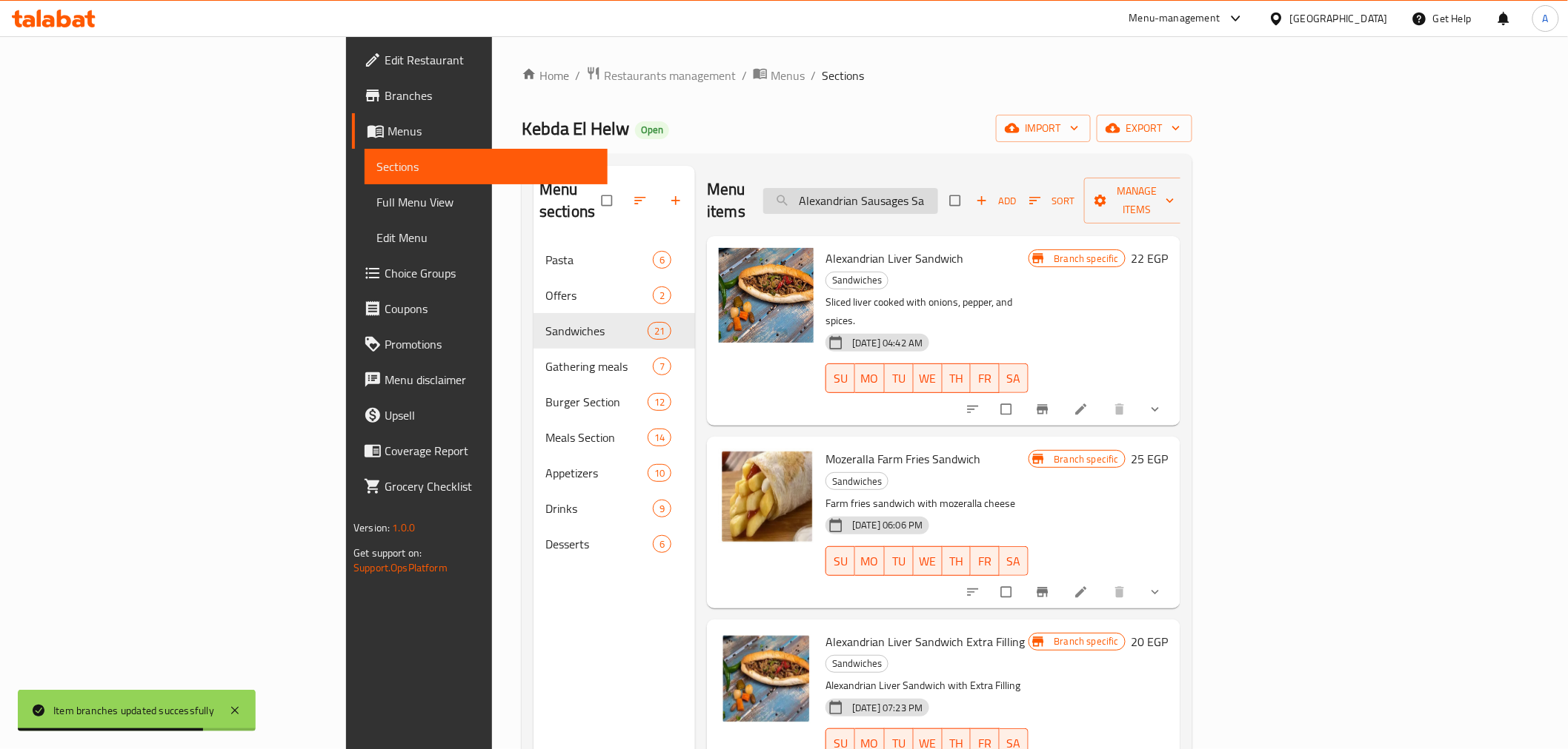
click at [938, 188] on input "Alexandrian Sausages Sa" at bounding box center [851, 201] width 175 height 26
click at [938, 197] on input "Alexandrian Sausages Sa" at bounding box center [851, 201] width 175 height 26
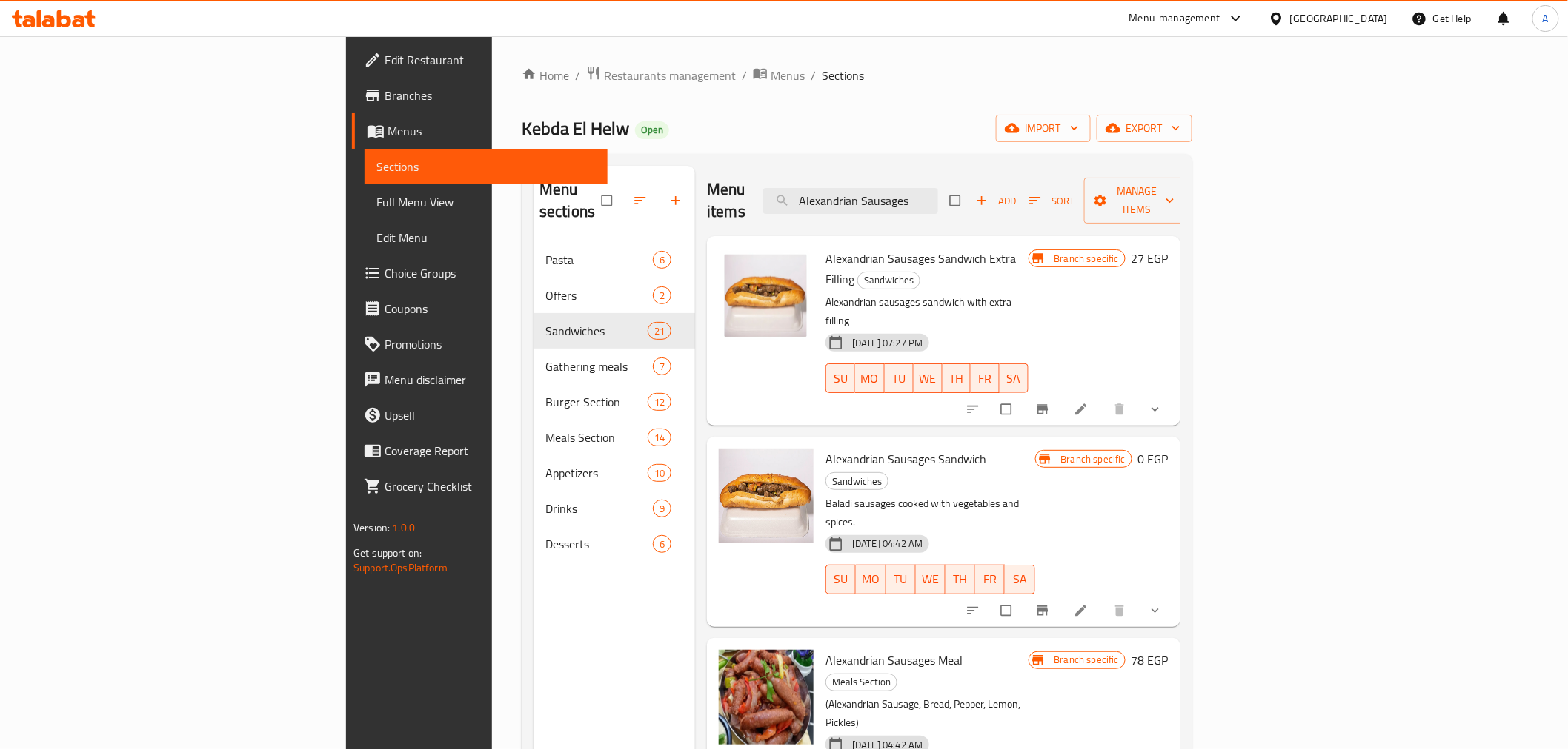
drag, startPoint x: 990, startPoint y: 191, endPoint x: 867, endPoint y: 193, distance: 123.0
click at [867, 193] on div "Menu items Alexandrian Sausages Add Sort Manage items" at bounding box center [943, 201] width 473 height 71
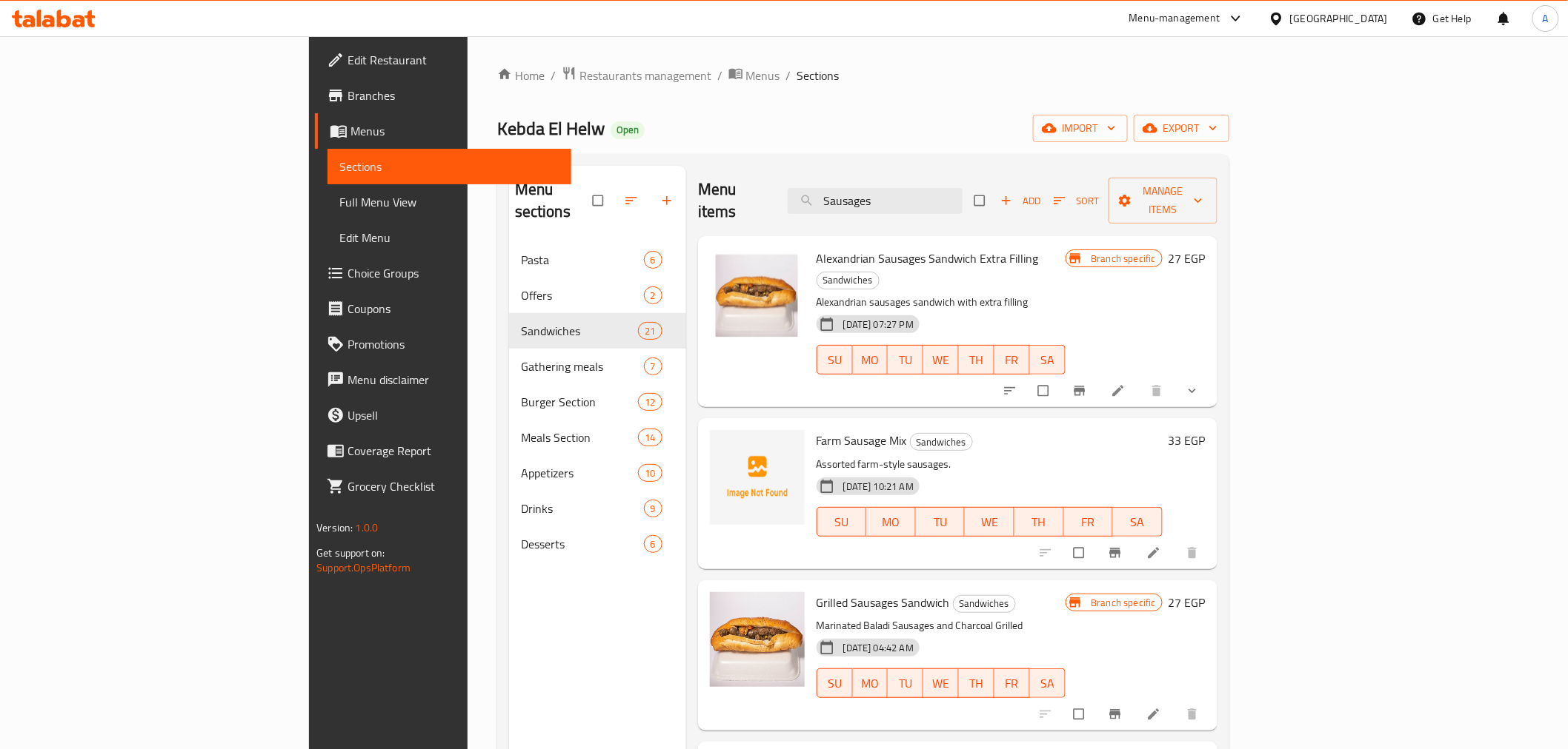
type input "Sausages"
click at [966, 507] on button "TU" at bounding box center [941, 522] width 50 height 30
click at [833, 592] on span "Grilled Sausages Sandwich" at bounding box center [883, 603] width 133 height 22
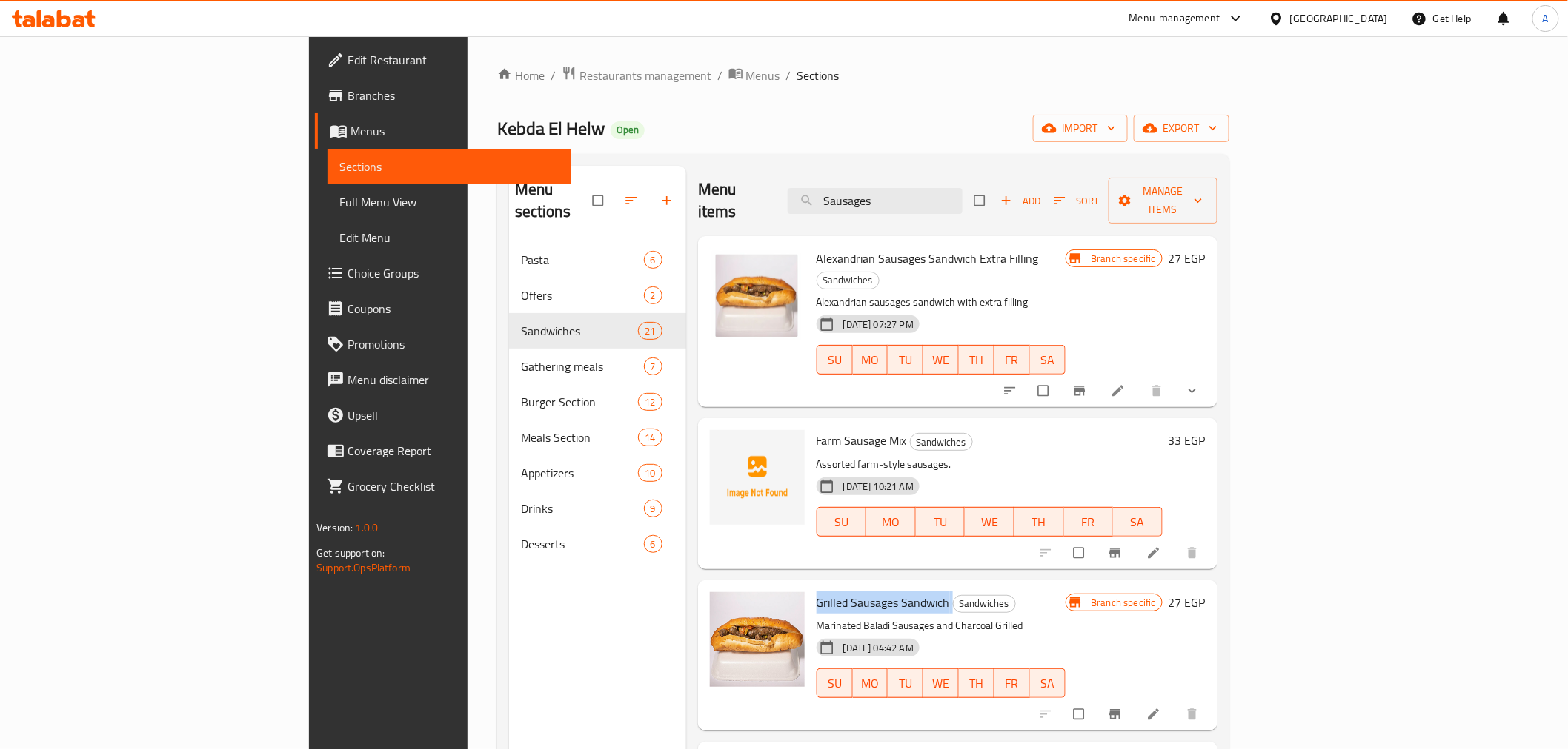
copy h6 "Grilled Sausages Sandwich"
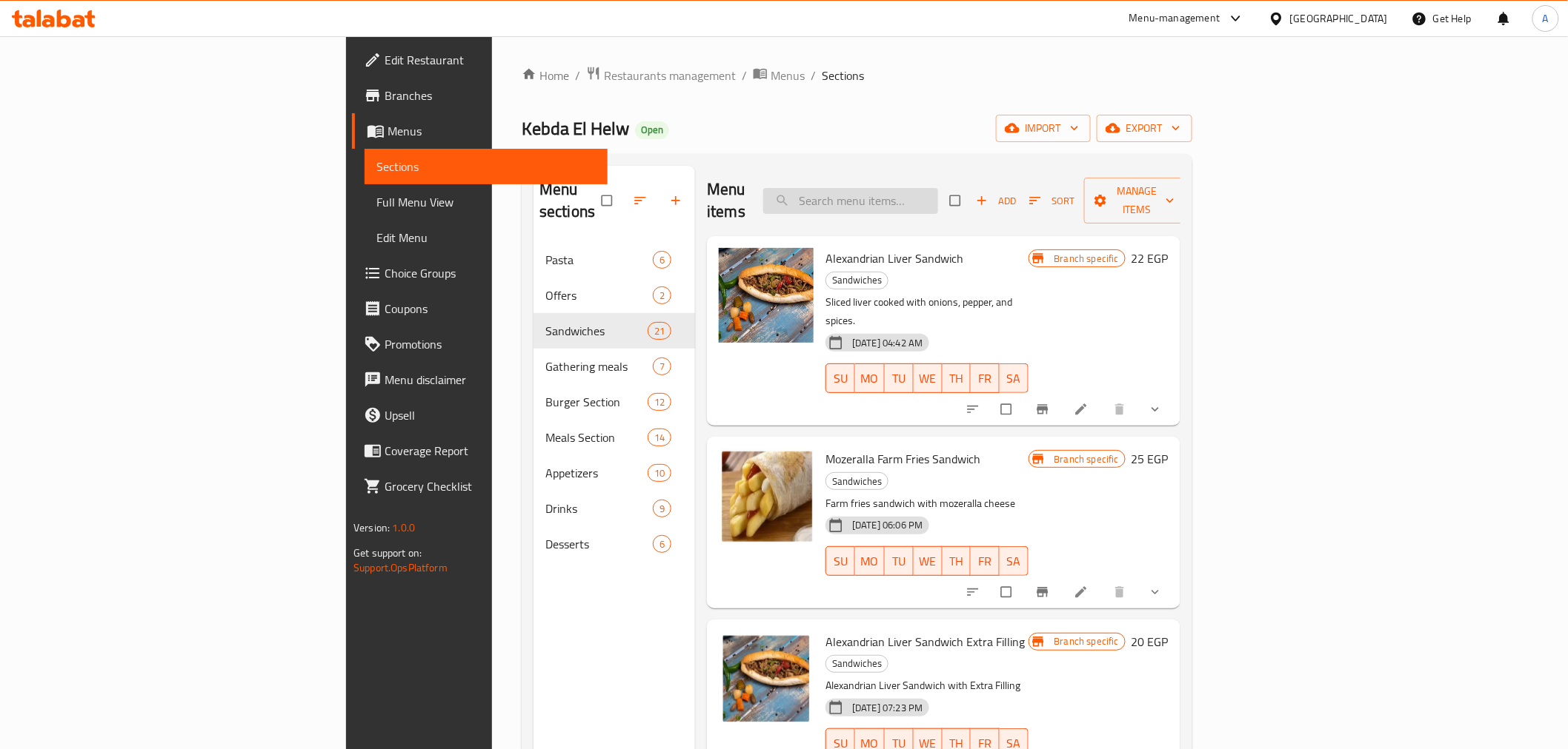
click at [938, 193] on input "search" at bounding box center [851, 201] width 175 height 26
paste input "Grilled Sausages Sandwich"
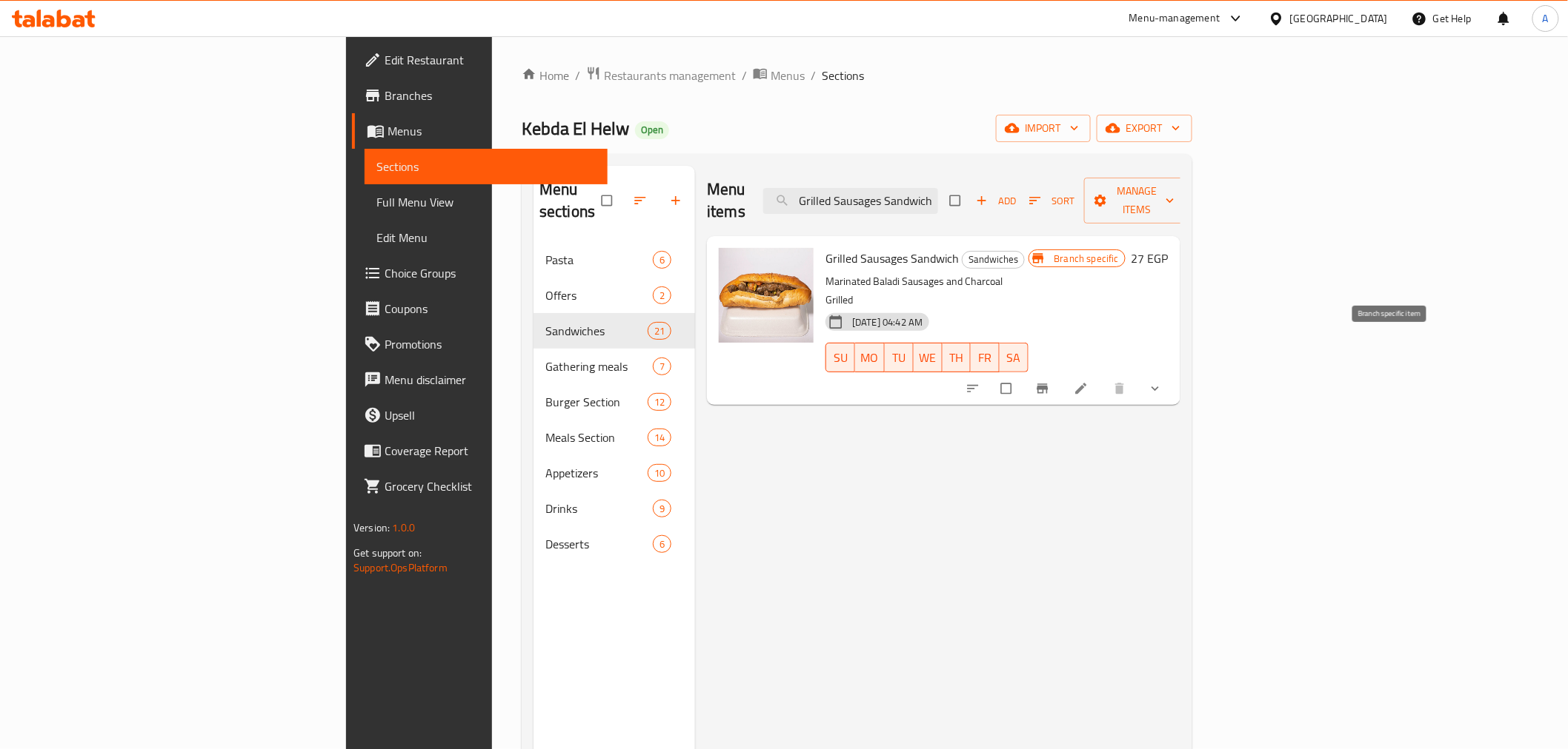
type input "Grilled Sausages Sandwich"
click at [1047, 385] on icon "Branch-specific-item" at bounding box center [1042, 389] width 11 height 10
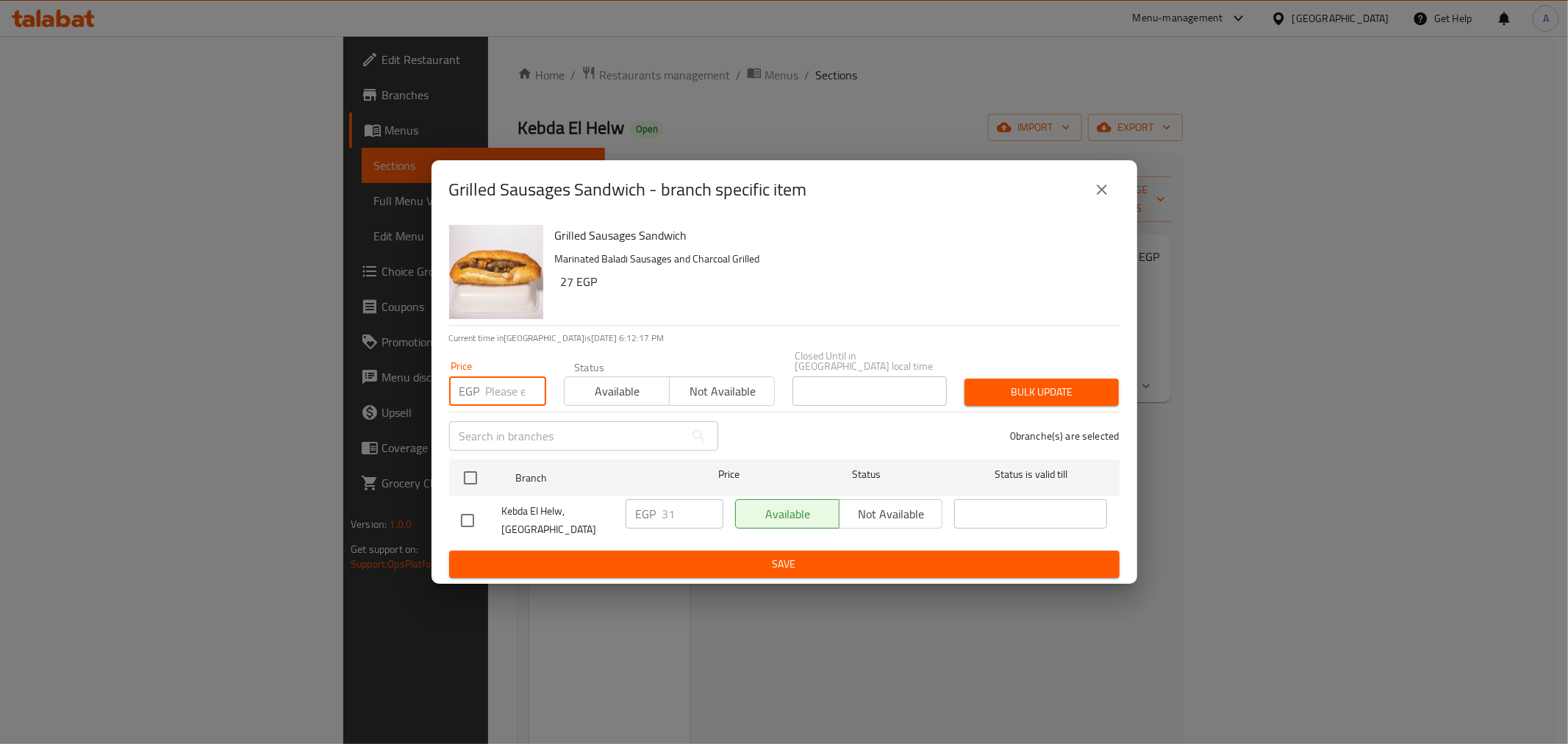
click at [506, 380] on input "number" at bounding box center [517, 391] width 61 height 30
type input "0"
drag, startPoint x: 462, startPoint y: 466, endPoint x: 475, endPoint y: 459, distance: 14.8
click at [461, 466] on input "checkbox" at bounding box center [470, 478] width 31 height 31
checkbox input "true"
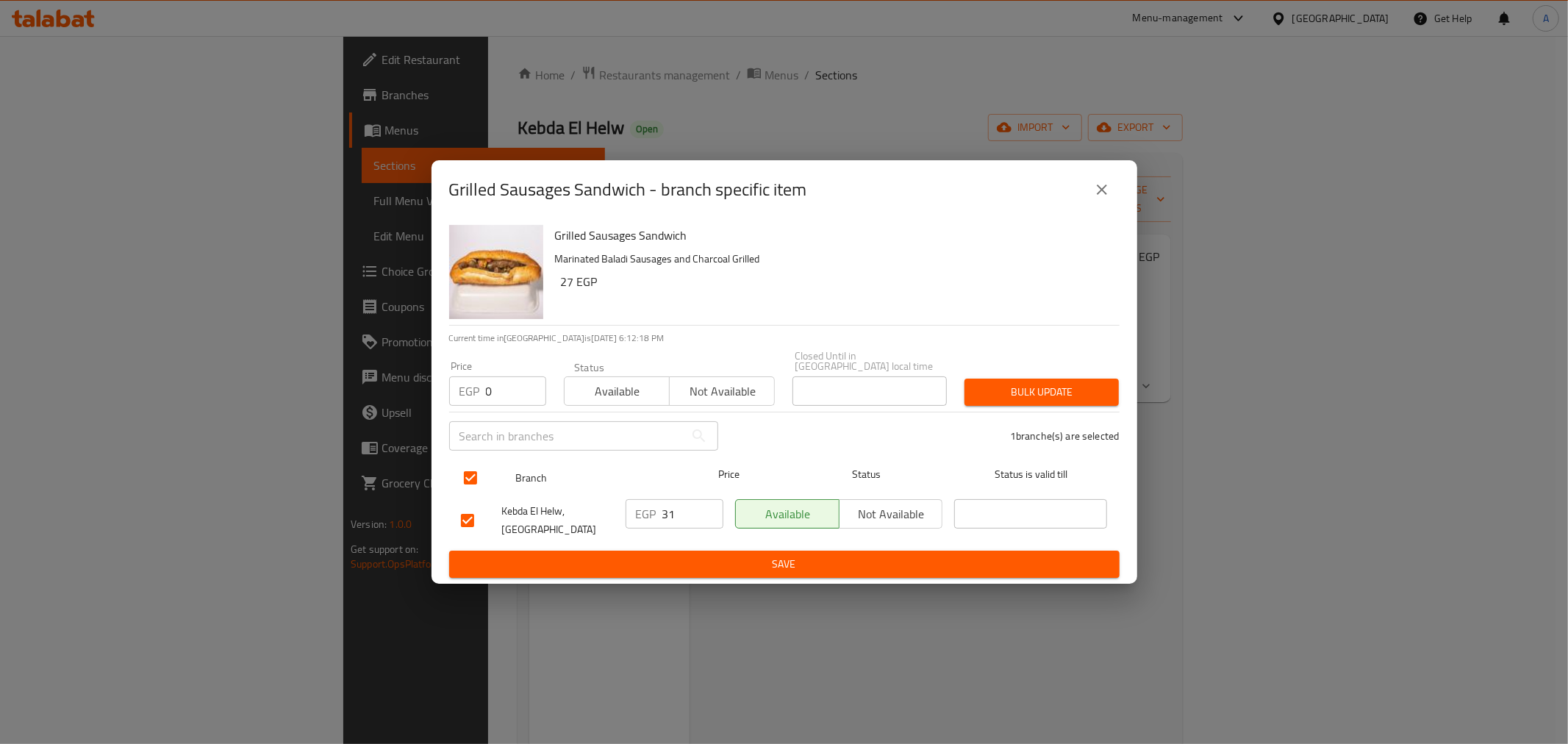
checkbox input "true"
click at [1024, 379] on button "Bulk update" at bounding box center [1042, 392] width 155 height 27
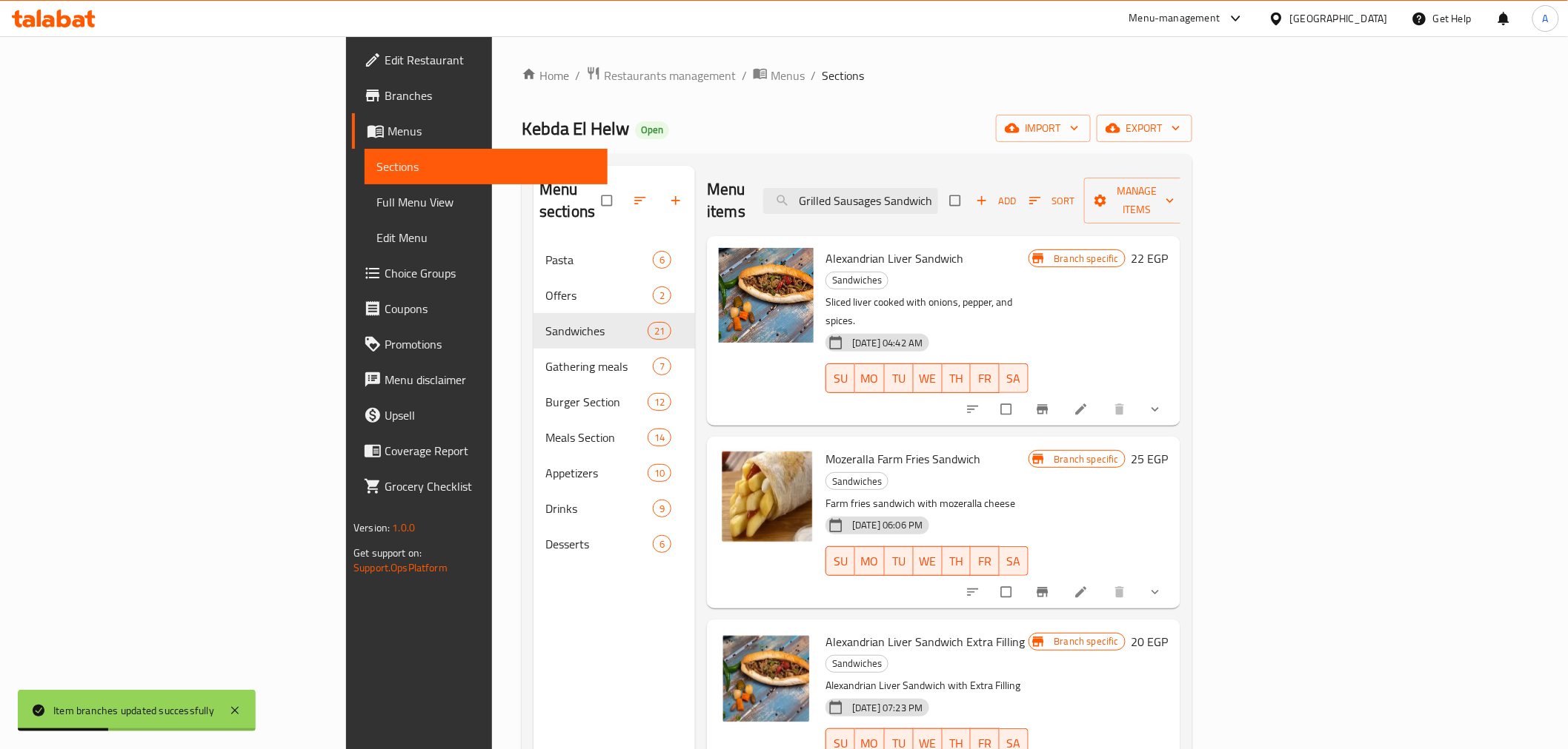
drag, startPoint x: 1055, startPoint y: 184, endPoint x: 1175, endPoint y: 216, distance: 124.2
click at [1175, 216] on div "Menu items Grilled Sausages Sandwich Add Sort Manage items Alexandrian Liver Sa…" at bounding box center [937, 540] width 485 height 749
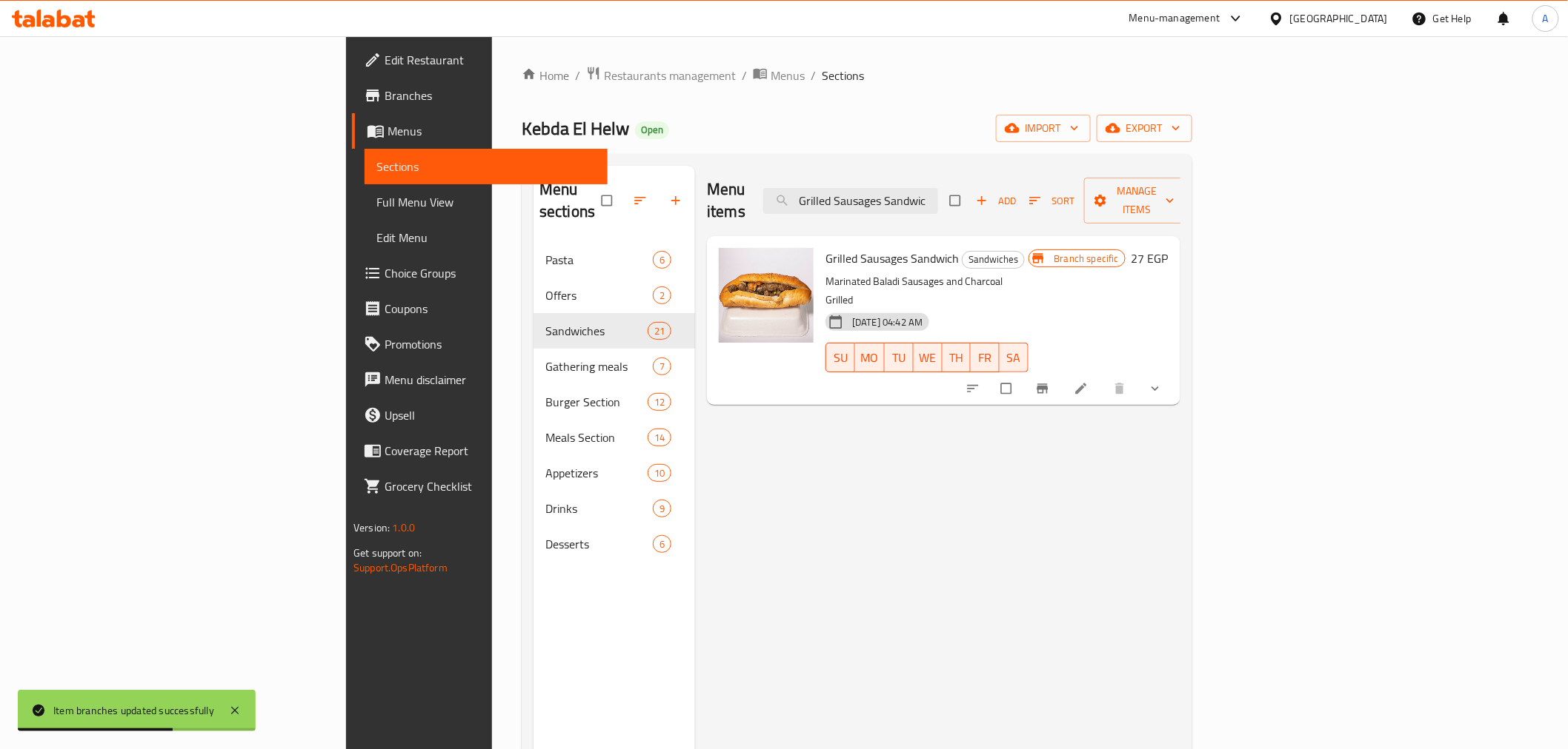
type input "Grilled Sausages Sandwic"
click at [1169, 248] on h6 "27 EGP" at bounding box center [1150, 258] width 37 height 21
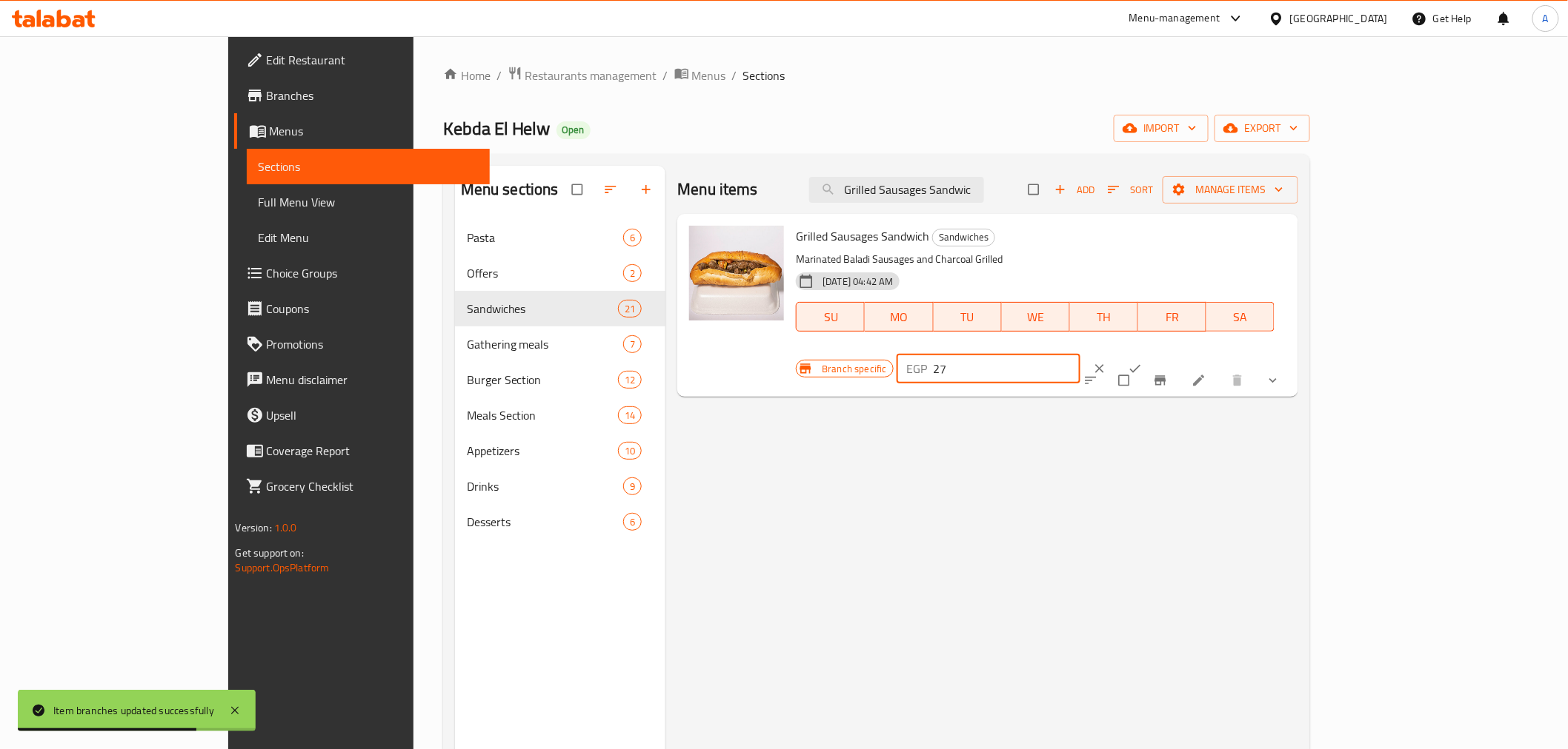
click at [1081, 354] on input "27" at bounding box center [1007, 368] width 148 height 30
type input "0"
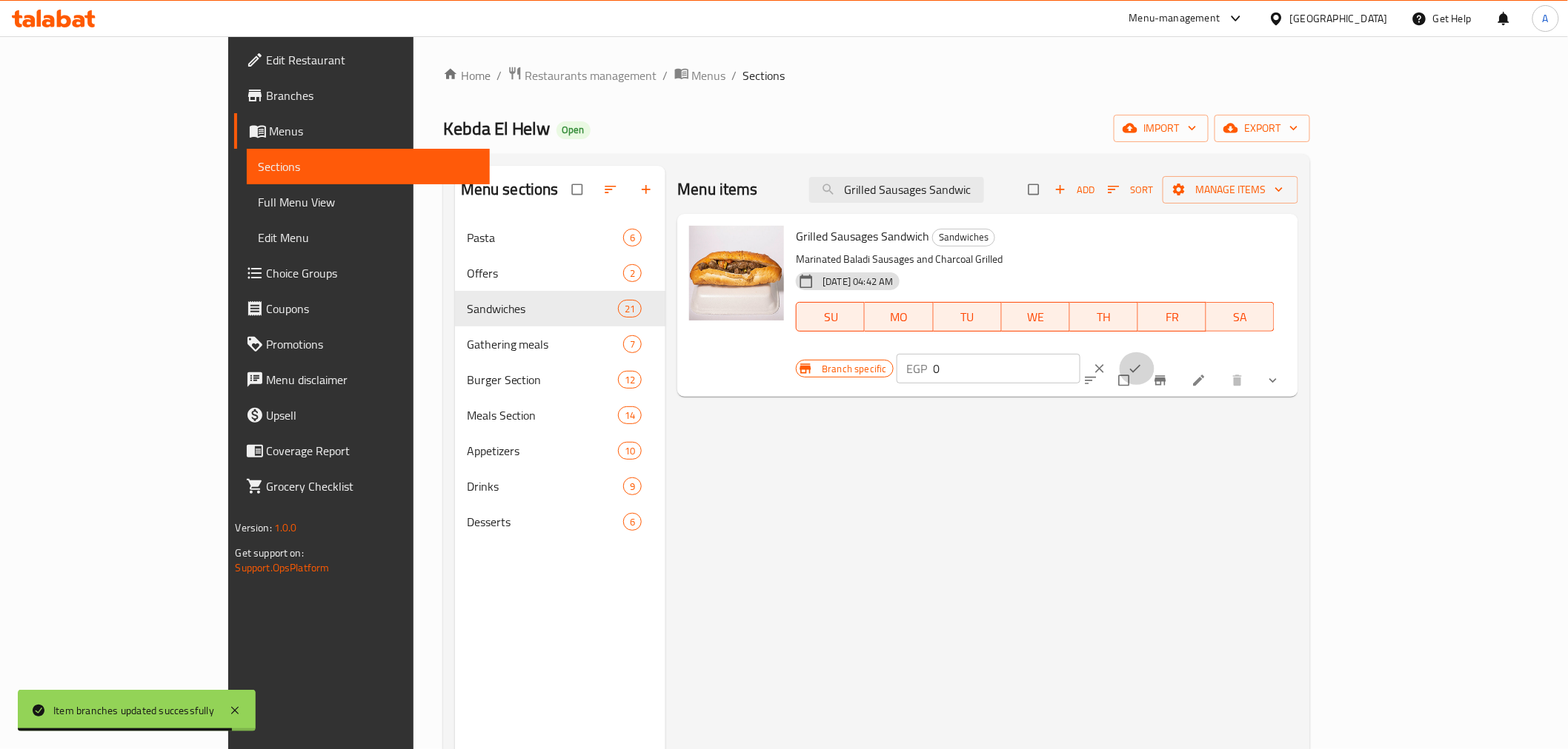
click at [1145, 361] on span "ok" at bounding box center [1137, 368] width 18 height 14
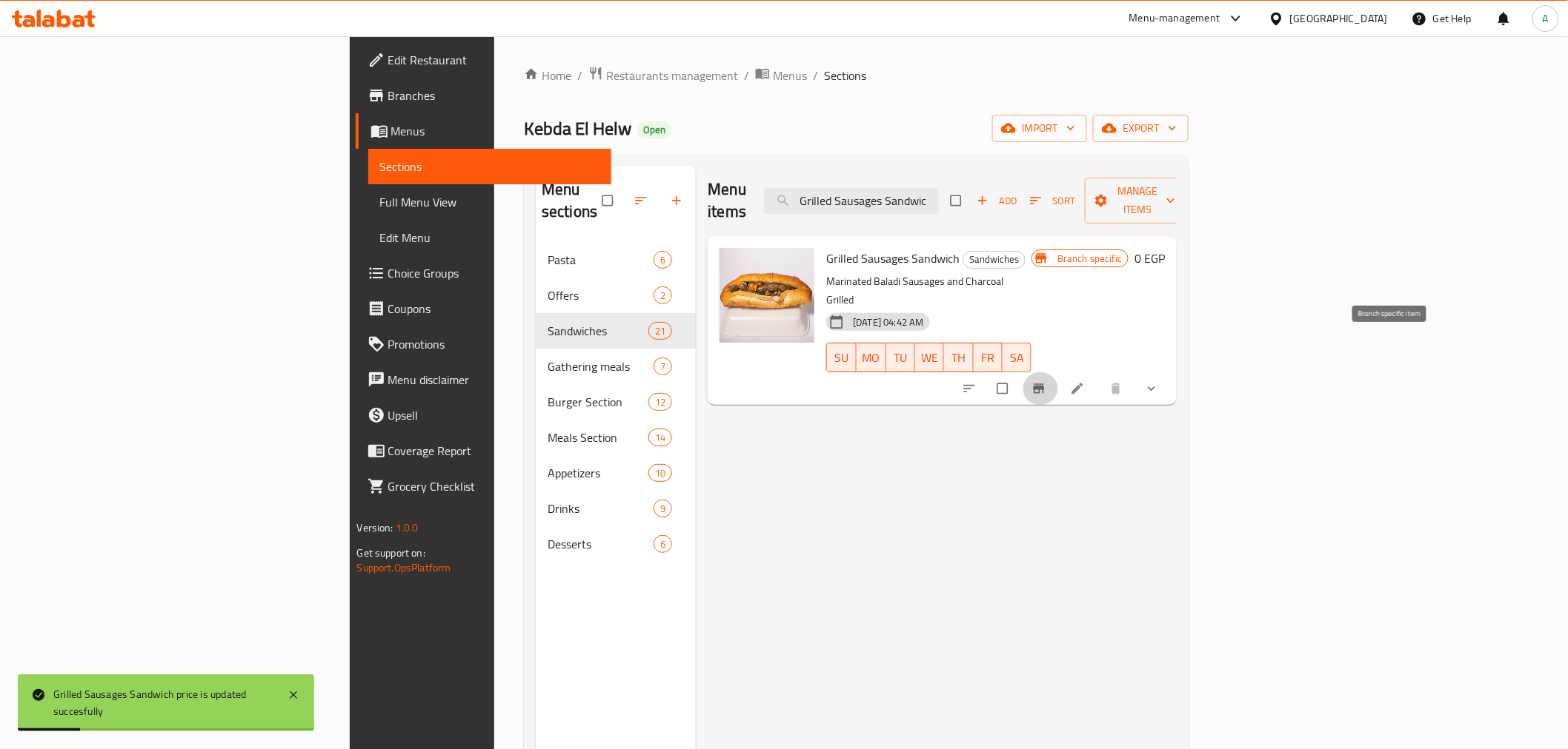
click at [1045, 385] on icon "Branch-specific-item" at bounding box center [1039, 389] width 11 height 10
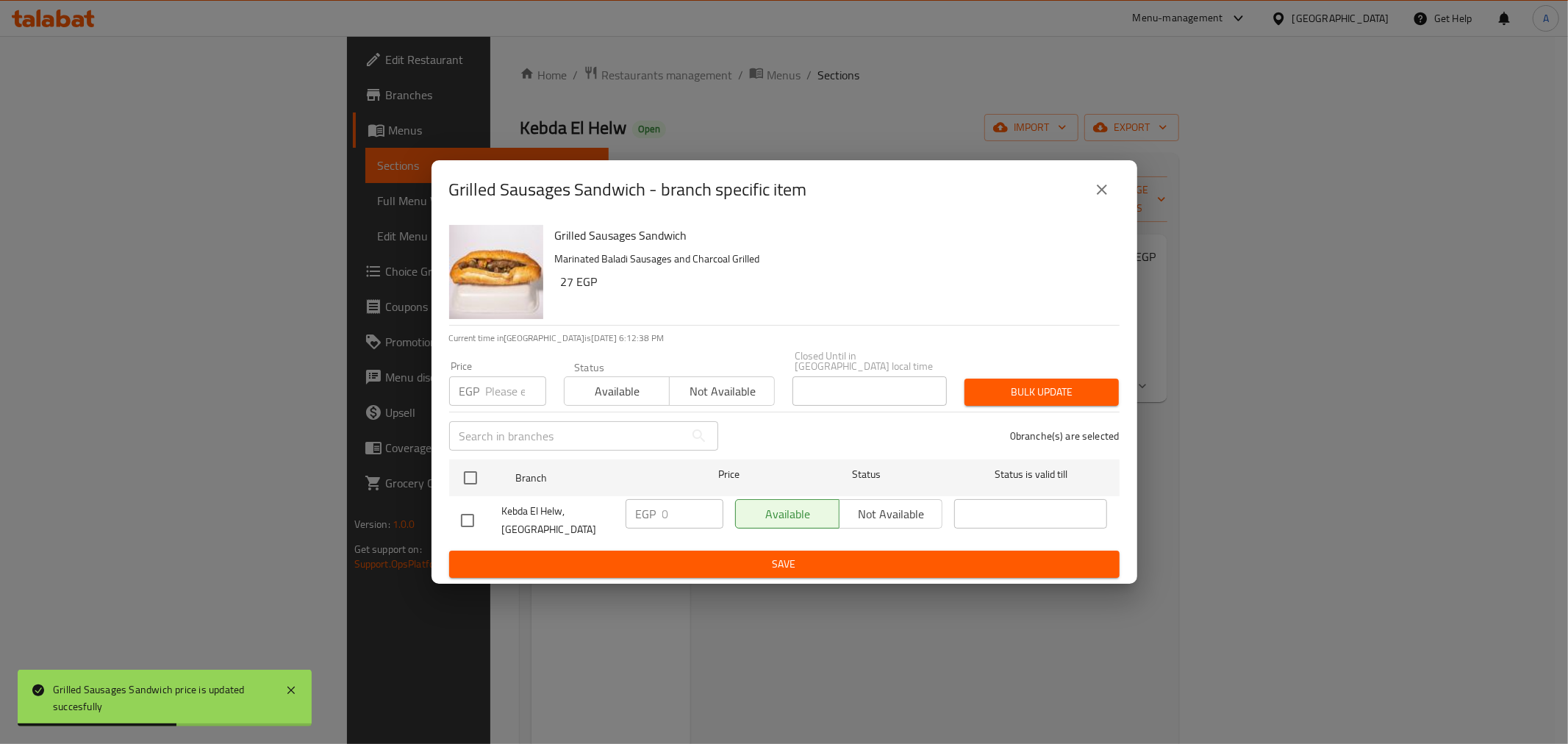
click at [1094, 197] on icon "close" at bounding box center [1102, 190] width 18 height 18
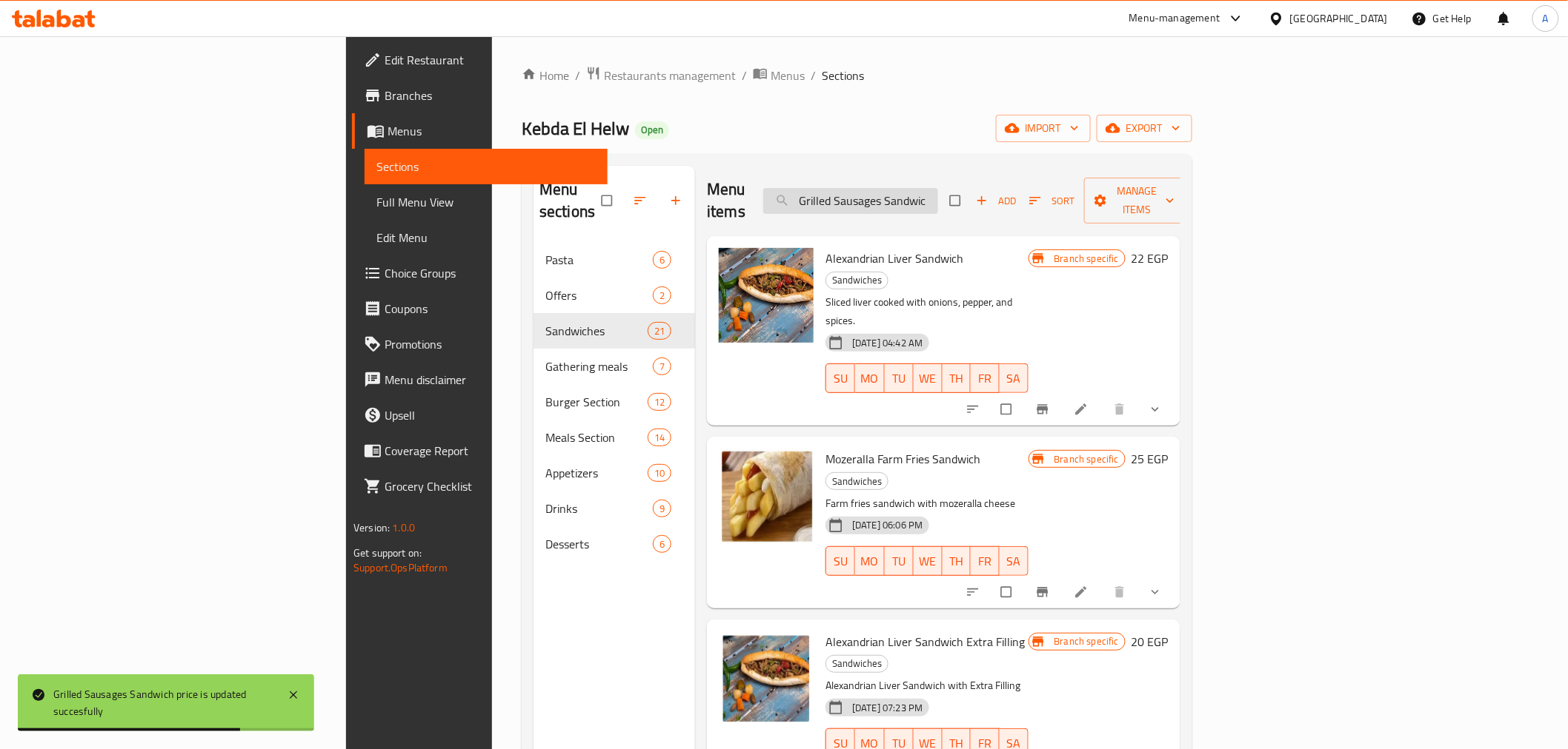
click at [938, 194] on input "Grilled Sausages Sandwic" at bounding box center [851, 201] width 175 height 26
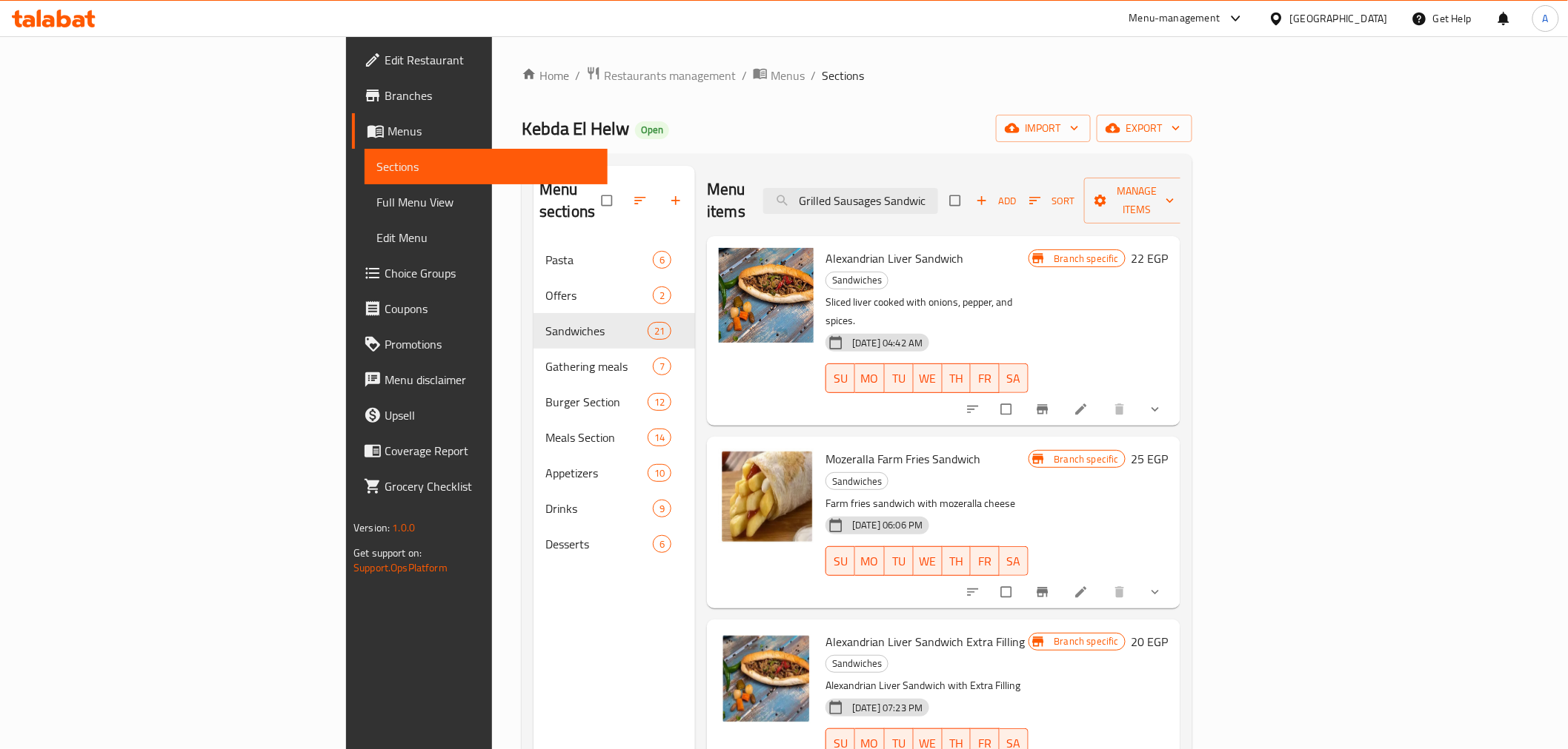
click at [972, 175] on div "Menu items Grilled Sausages Sandwic Add Sort Manage items" at bounding box center [943, 201] width 473 height 71
click at [938, 193] on input "Grilled Sausages Sandwic" at bounding box center [851, 201] width 175 height 26
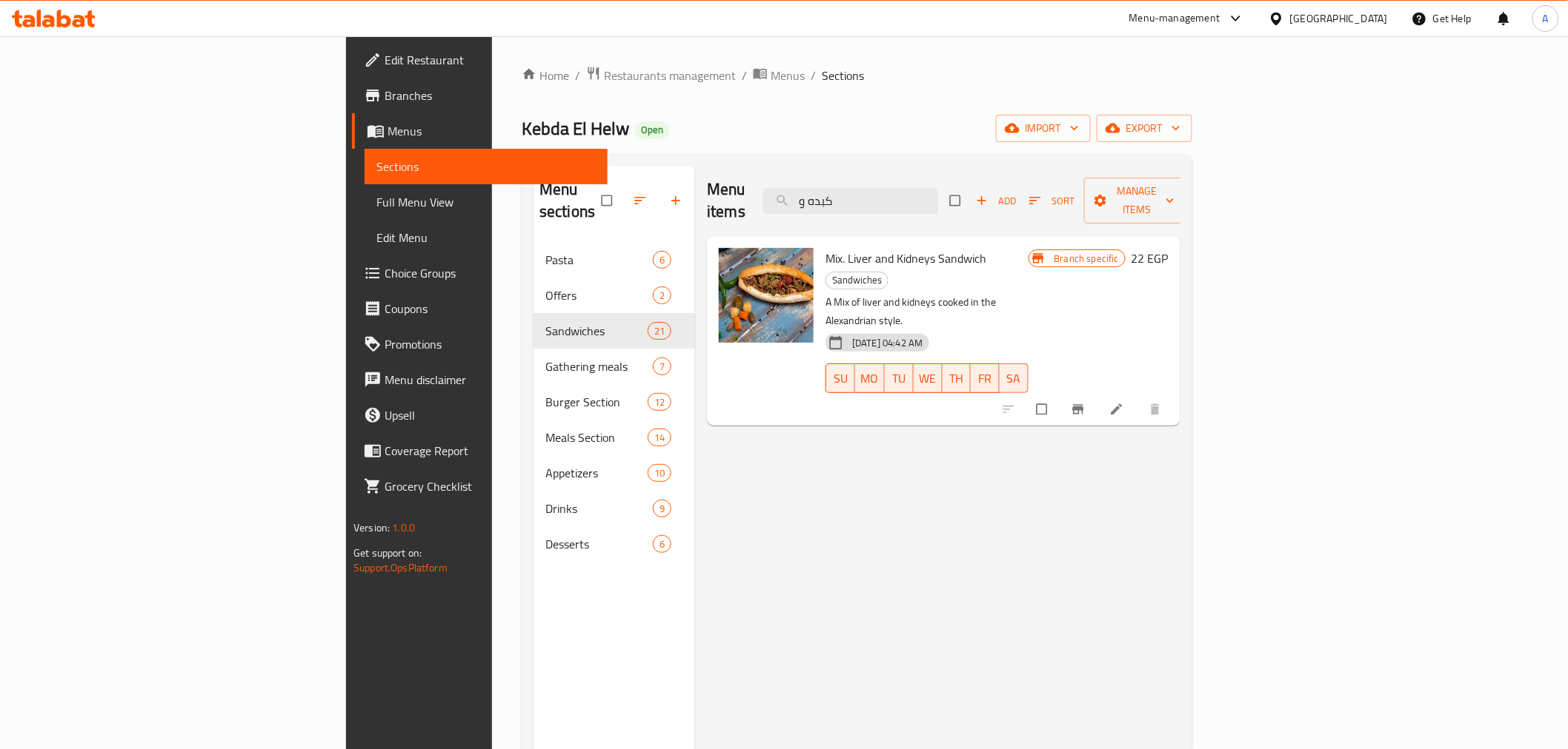
type input "كبده و"
click at [826, 247] on span "Mix. Liver and Kidneys Sandwich" at bounding box center [906, 258] width 161 height 22
copy h6 "Mix. Liver and Kidneys Sandwich"
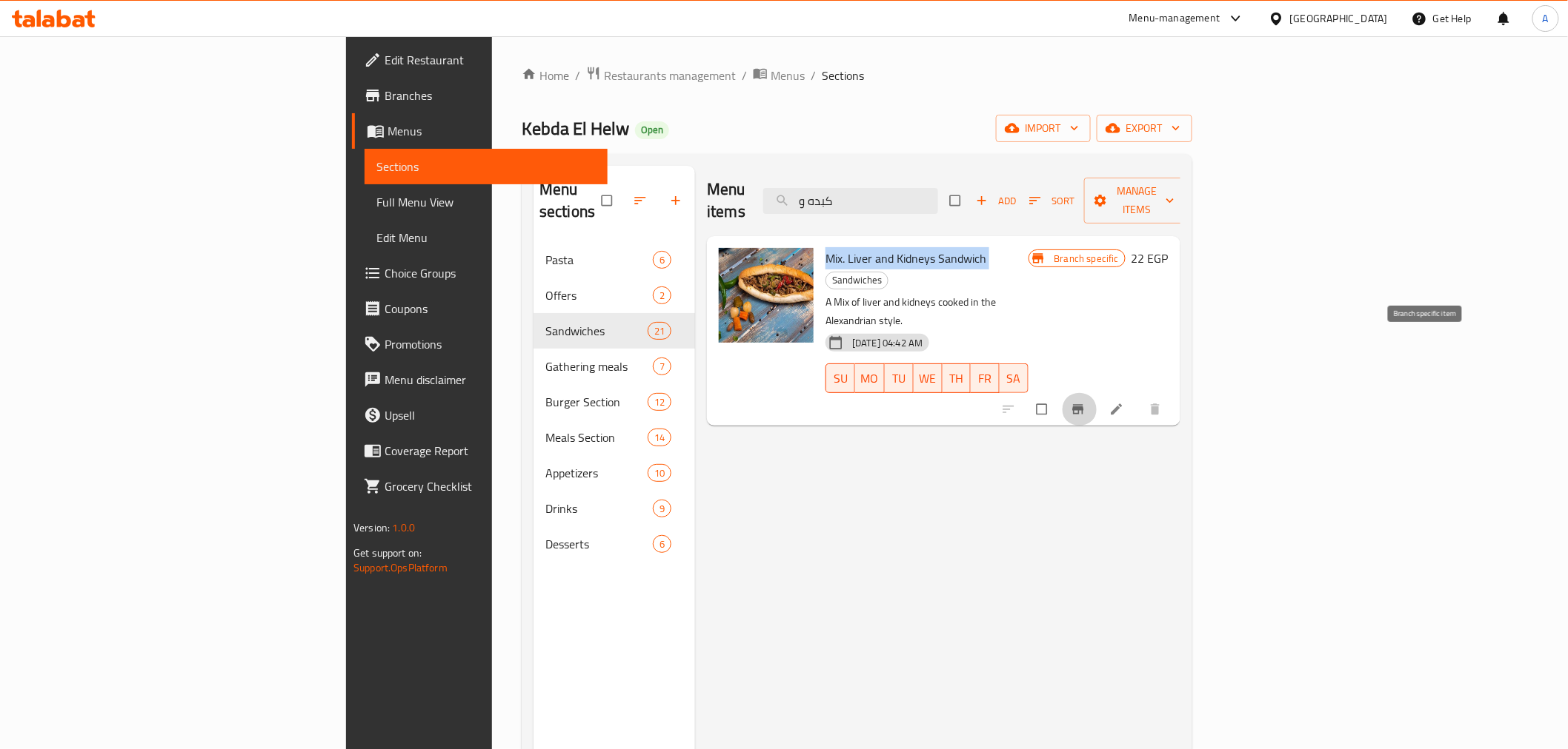
click at [1085, 402] on icon "Branch-specific-item" at bounding box center [1078, 409] width 14 height 14
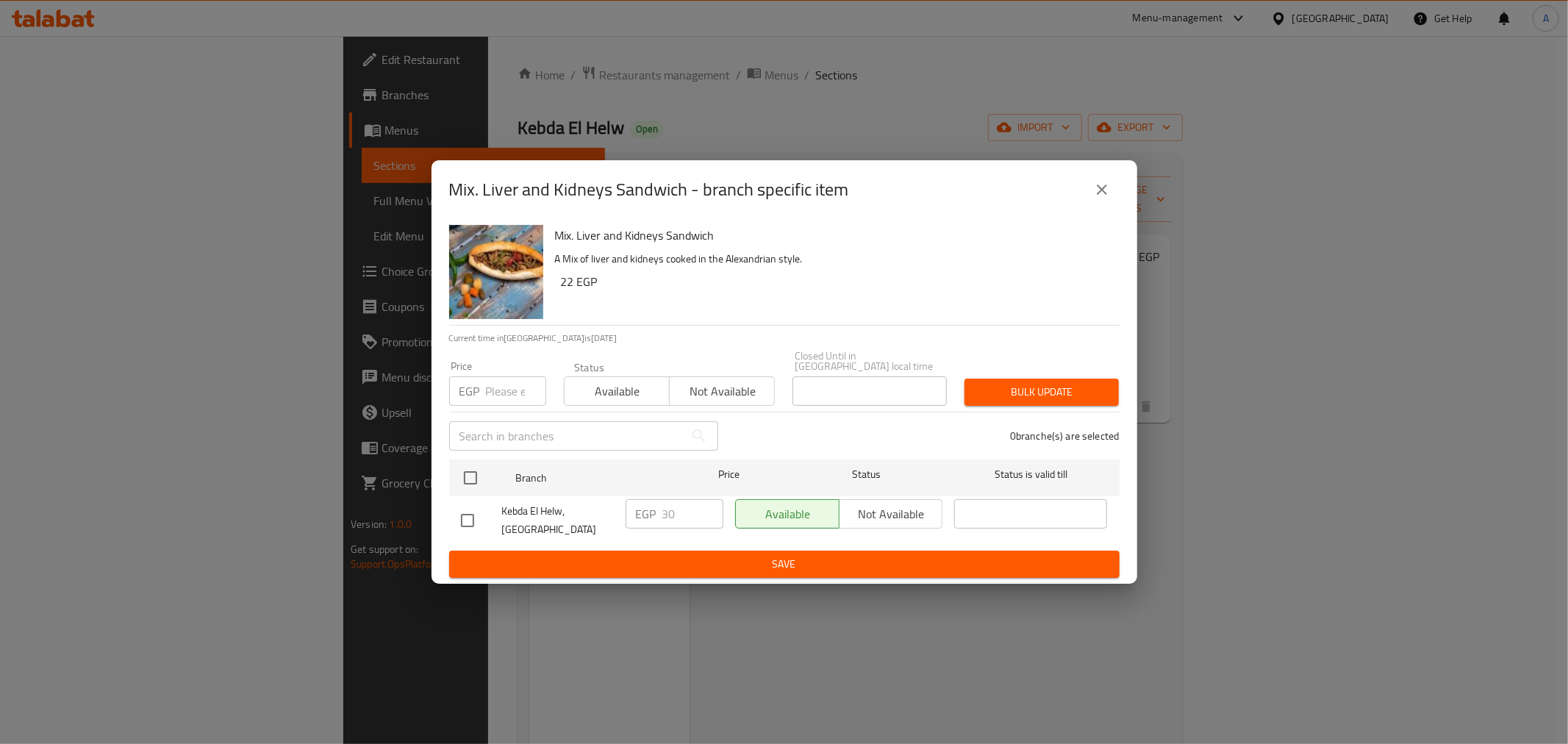
click at [498, 392] on input "number" at bounding box center [517, 391] width 61 height 30
type input "0"
click at [476, 474] on input "checkbox" at bounding box center [470, 478] width 31 height 31
checkbox input "true"
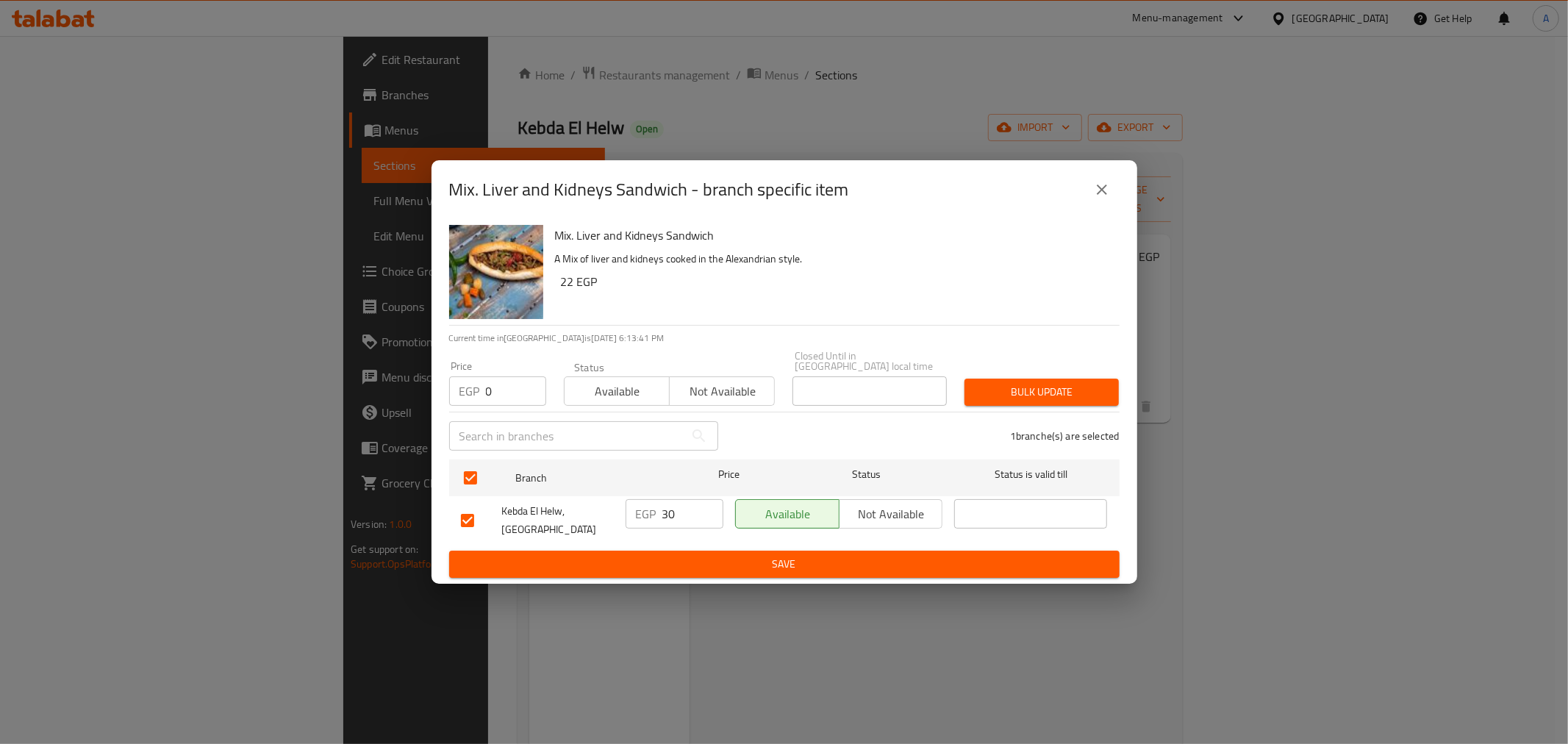
click at [1078, 384] on span "Bulk update" at bounding box center [1042, 392] width 131 height 18
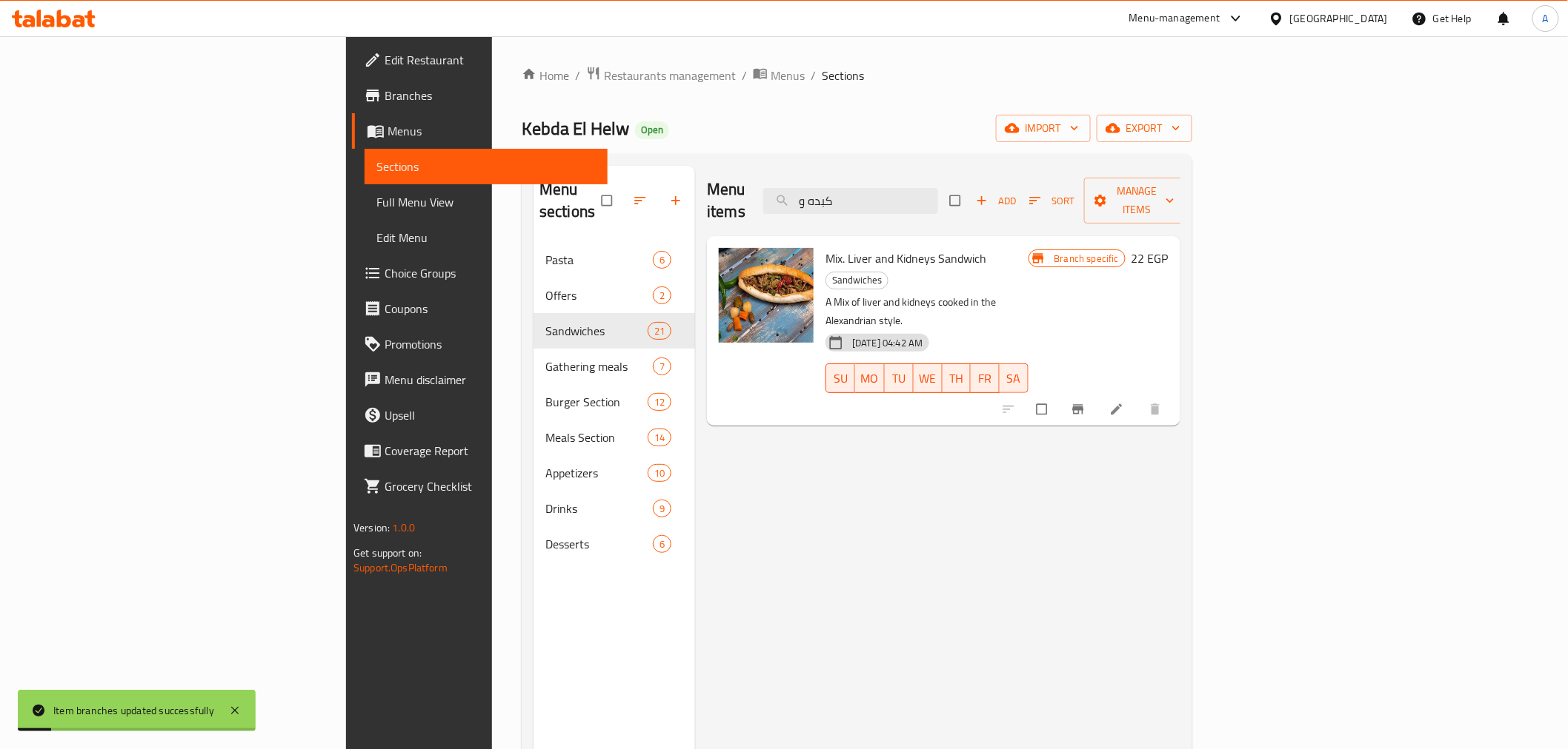
click at [1169, 248] on h6 "22 EGP" at bounding box center [1150, 258] width 37 height 21
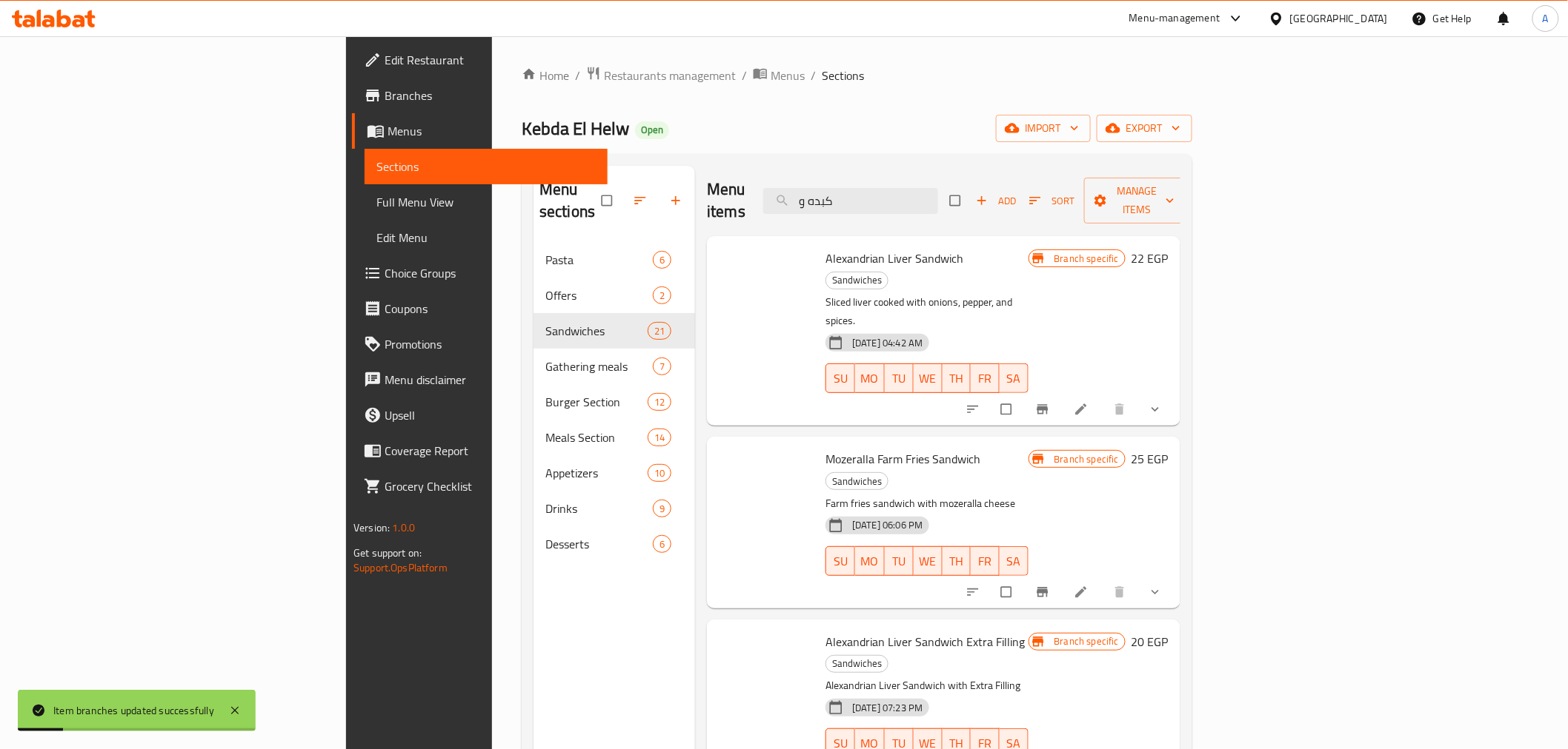
click at [1046, 251] on icon at bounding box center [1038, 258] width 14 height 14
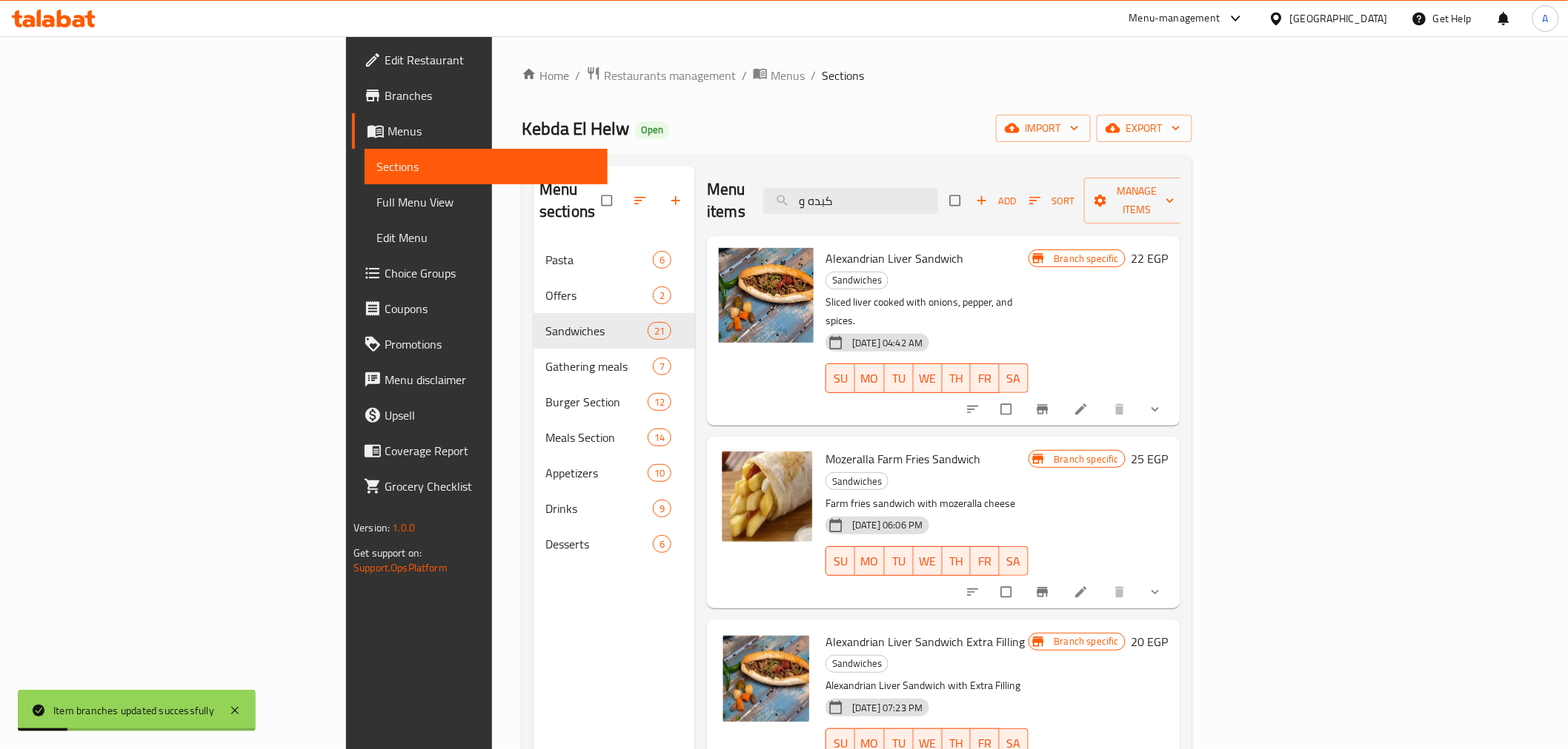
click at [1046, 251] on icon at bounding box center [1038, 258] width 14 height 14
click at [938, 189] on input "كبده و" at bounding box center [851, 201] width 175 height 26
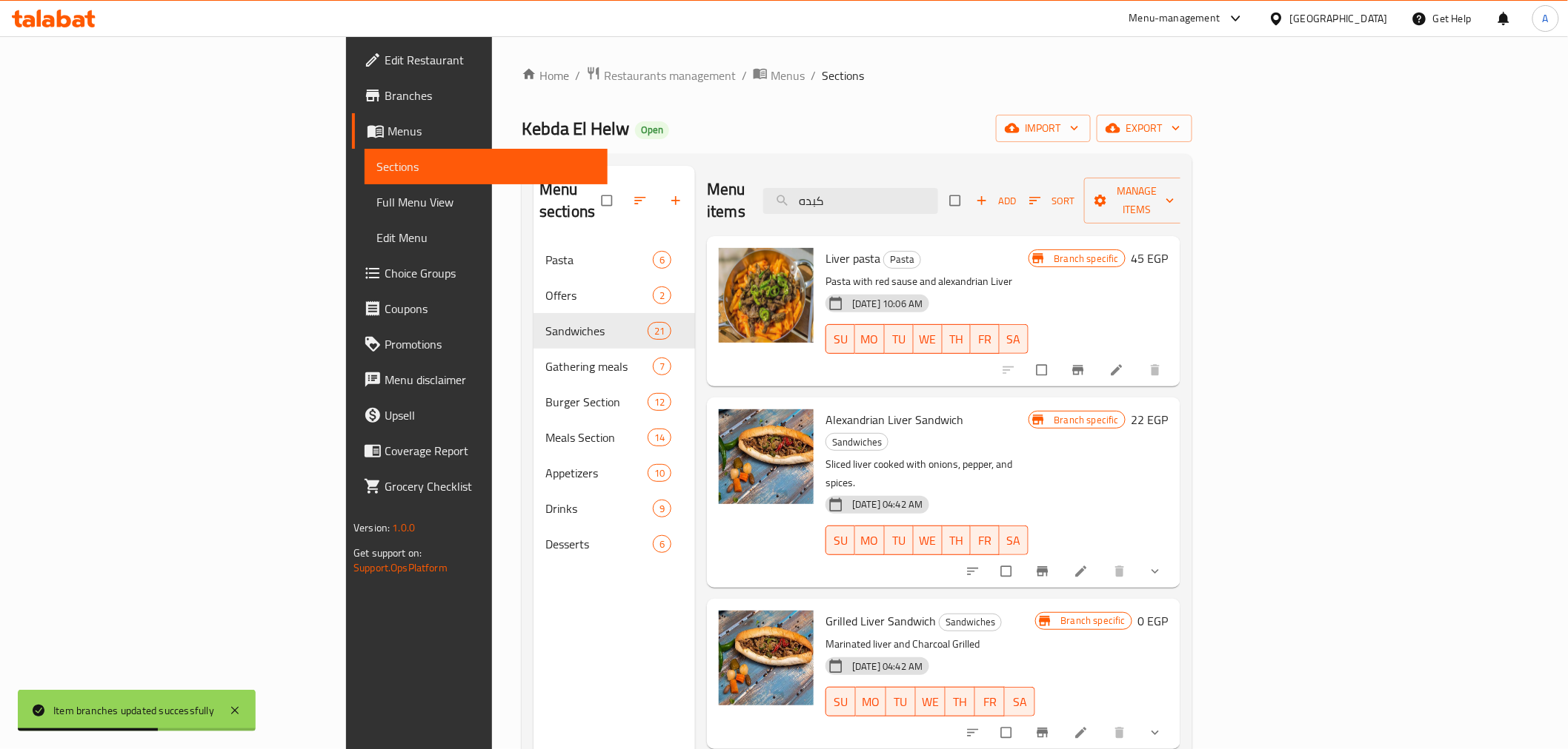
scroll to position [207, 0]
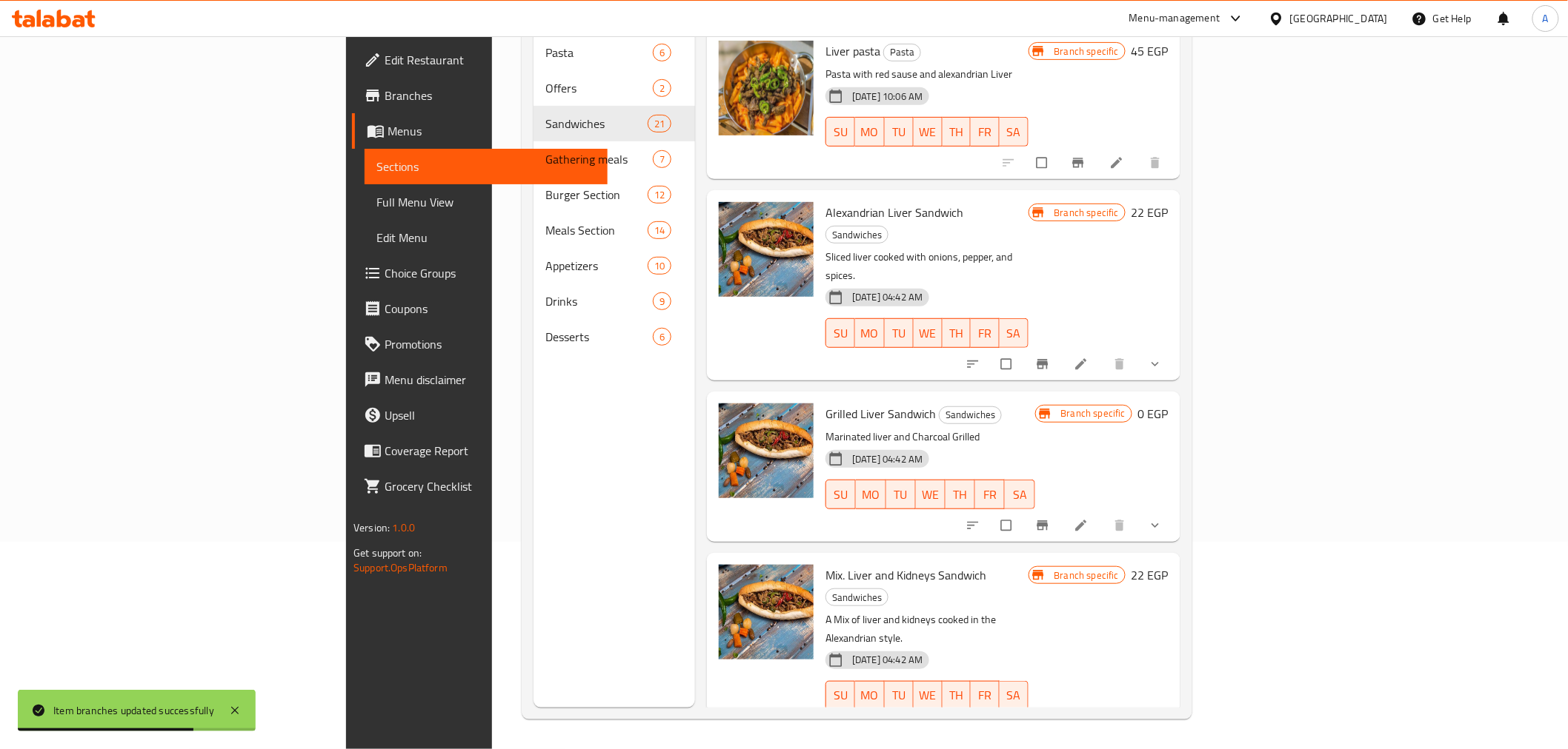
type input "كبده"
click at [1169, 565] on h6 "22 EGP" at bounding box center [1150, 576] width 37 height 21
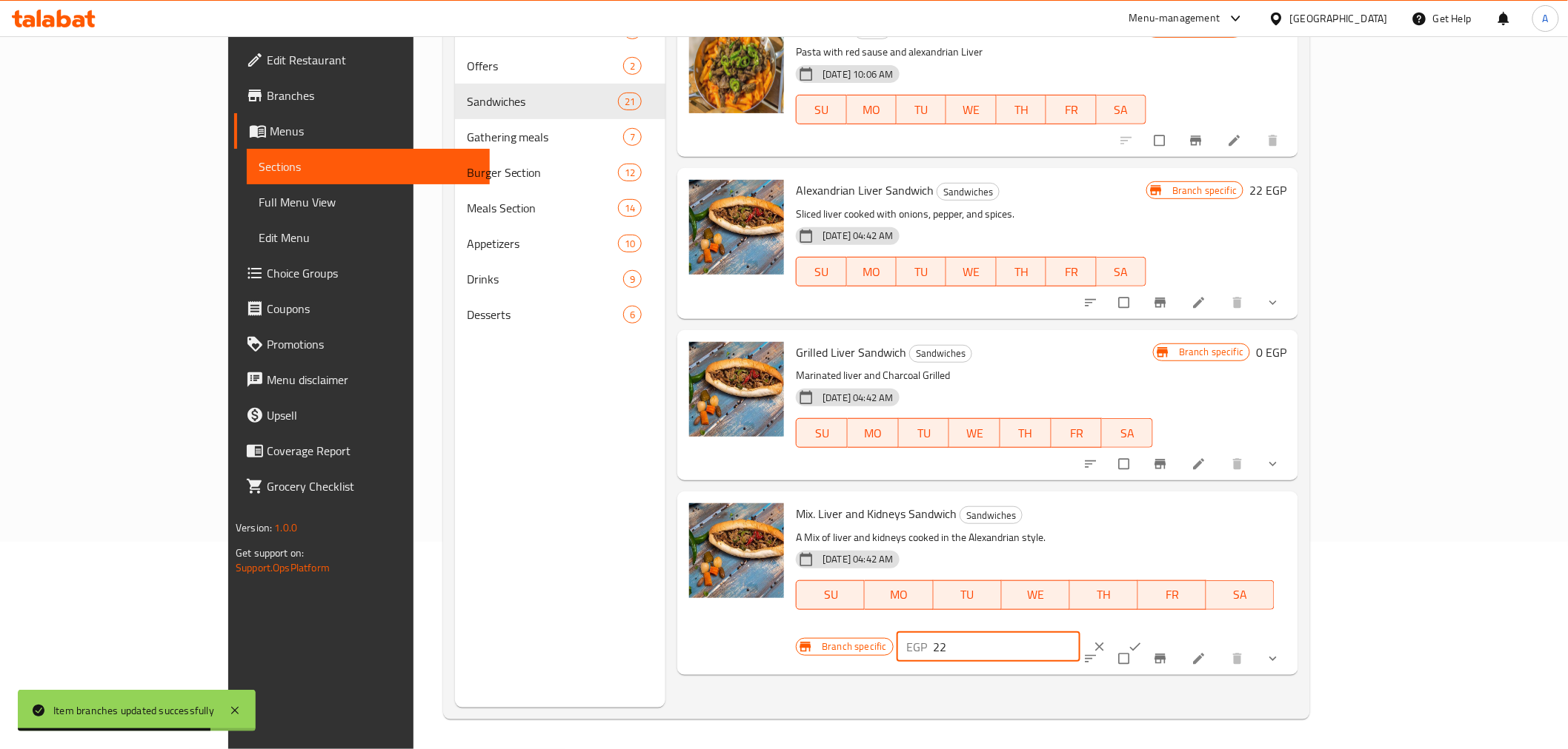
click at [1081, 633] on input "22" at bounding box center [1007, 647] width 148 height 30
type input "0"
click at [1141, 643] on icon "ok" at bounding box center [1136, 647] width 11 height 8
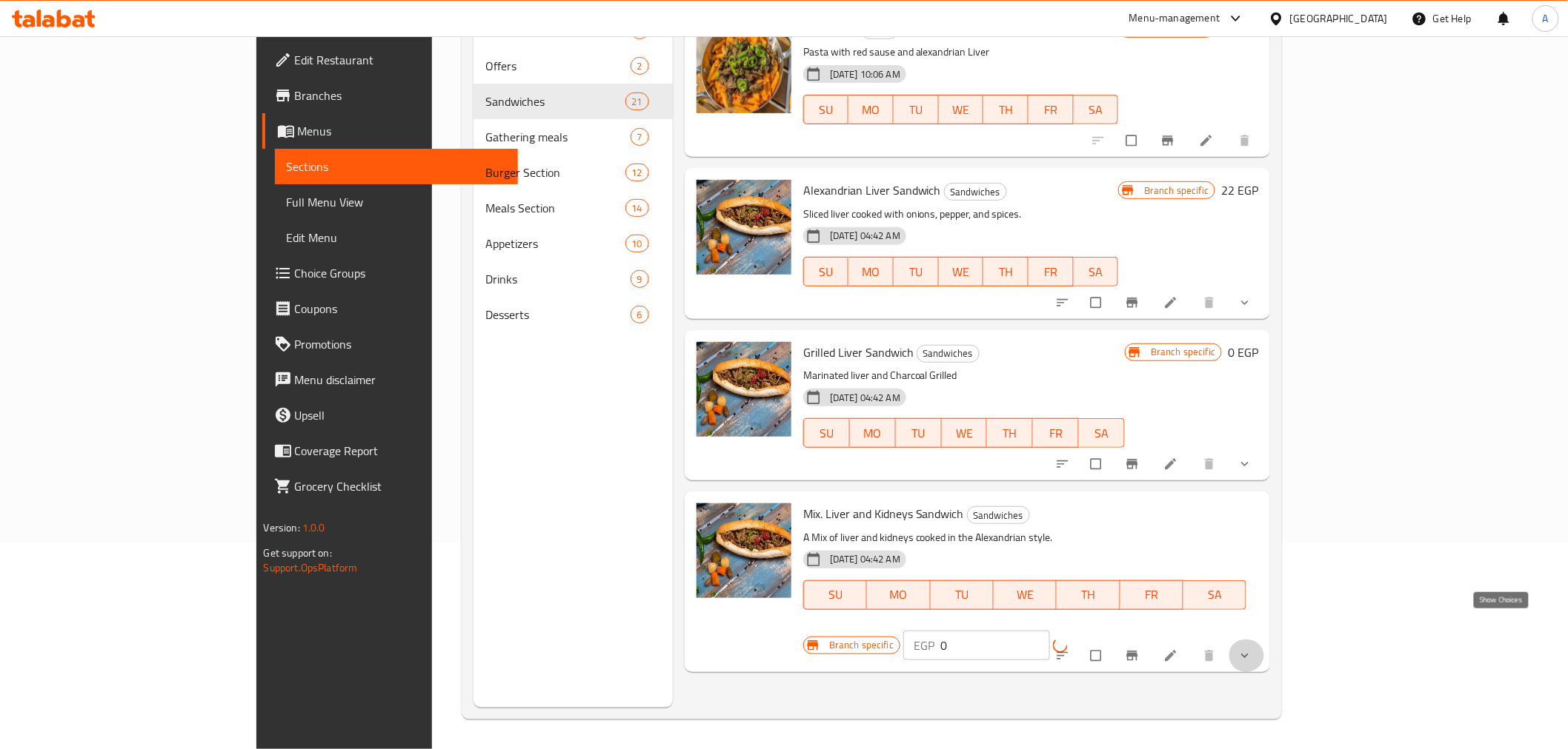
click at [1252, 649] on icon "show more" at bounding box center [1244, 656] width 14 height 14
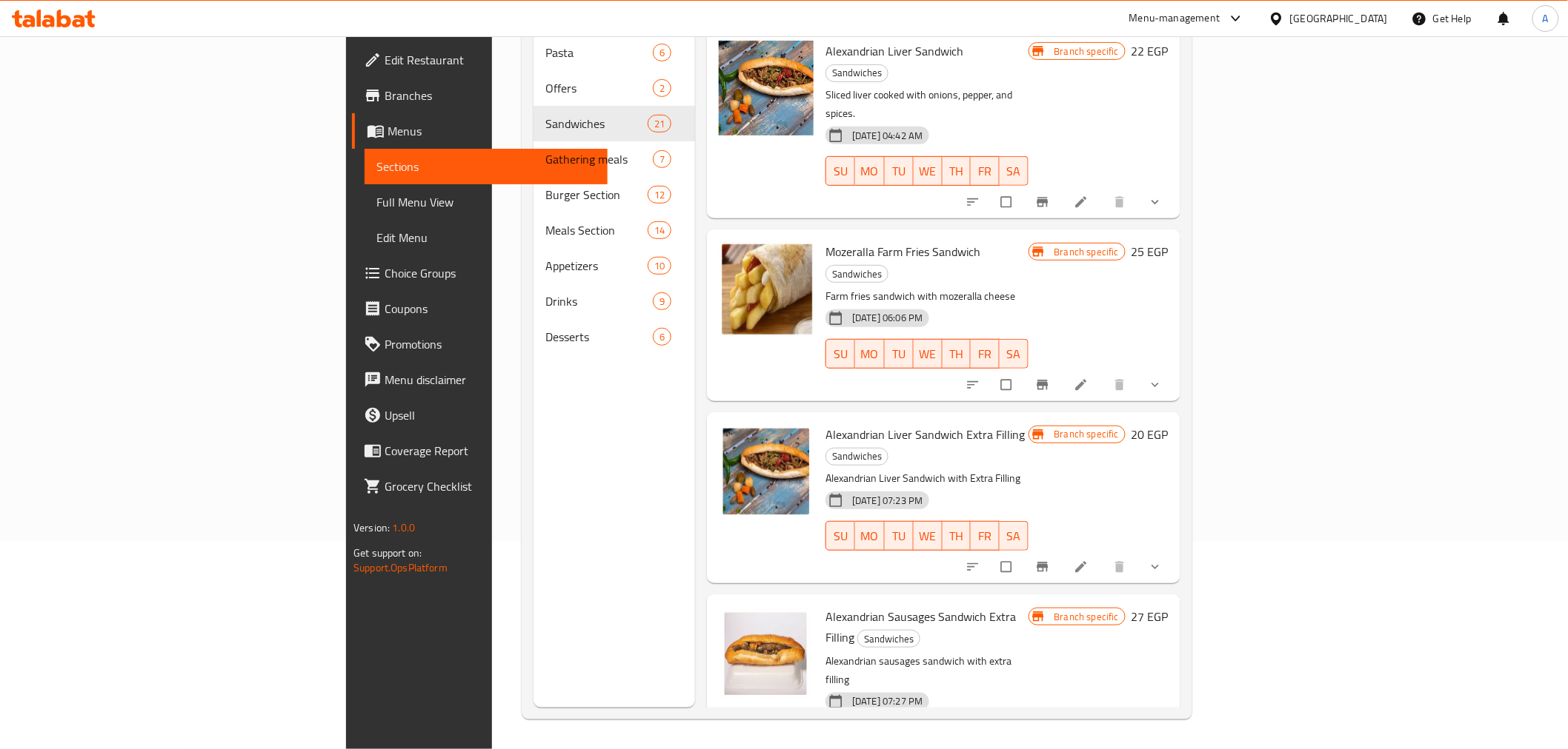
scroll to position [0, 0]
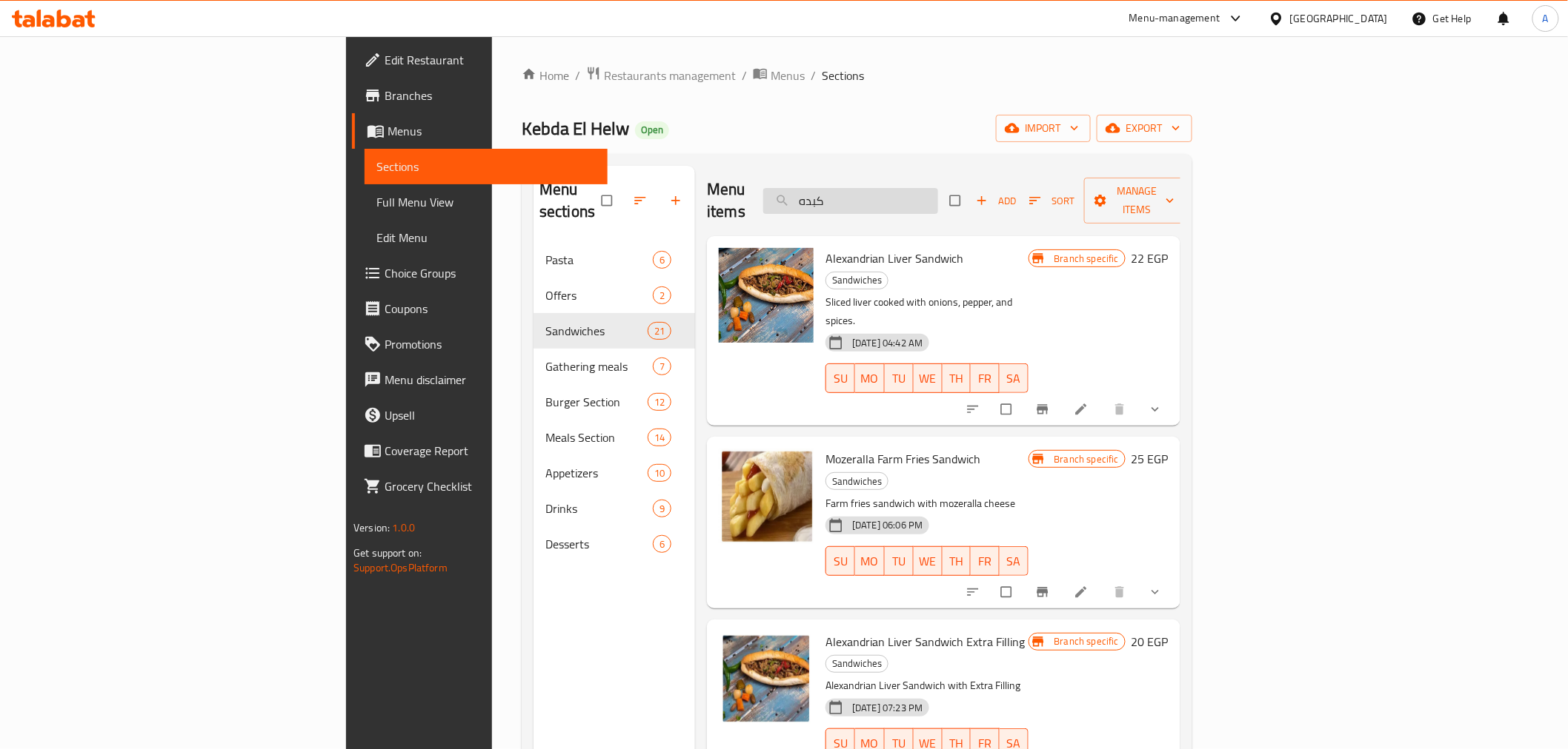
click at [938, 200] on input "كبده" at bounding box center [851, 201] width 175 height 26
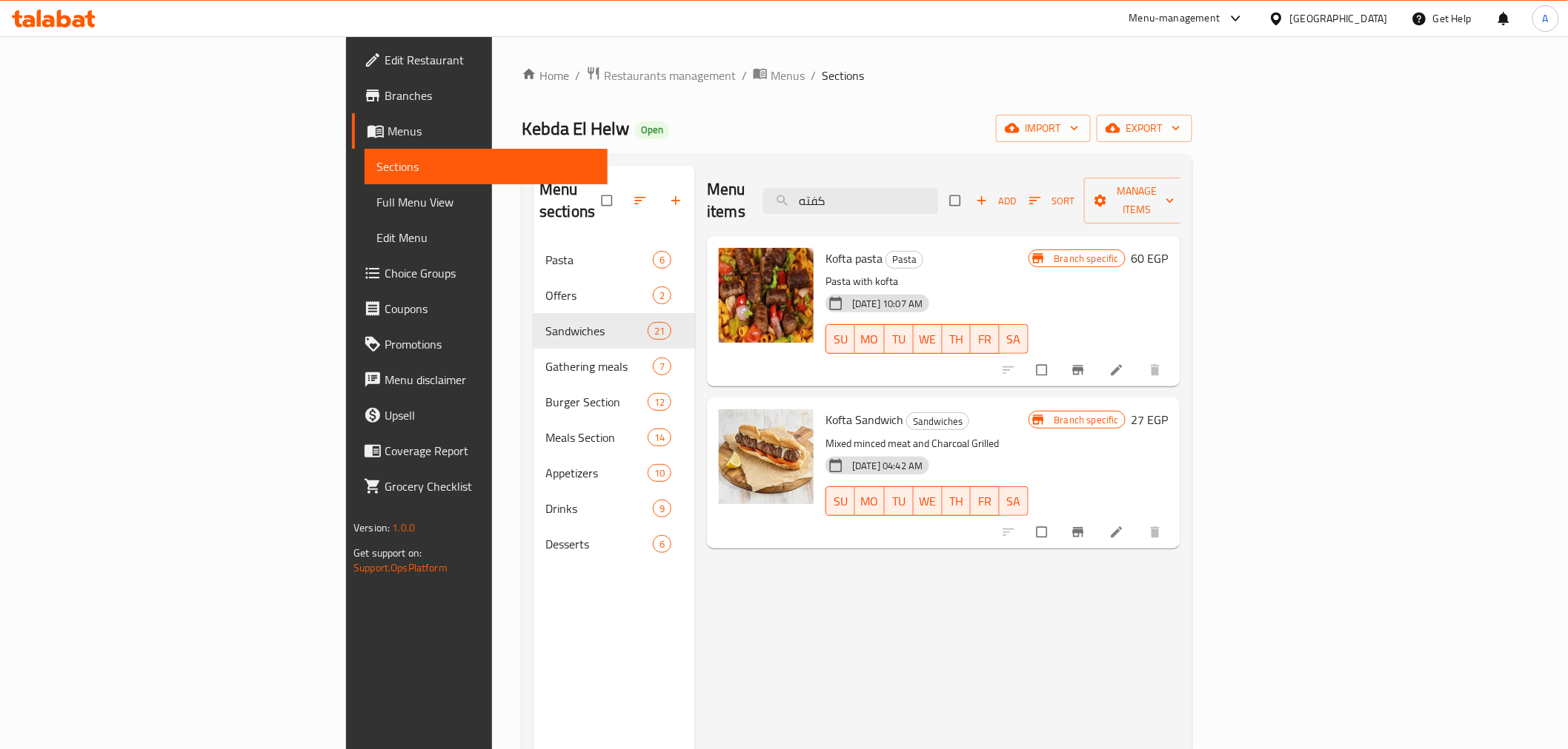
type input "كفته"
click at [826, 409] on span "Kofta Sandwich" at bounding box center [864, 420] width 78 height 22
copy h6 "Kofta Sandwich"
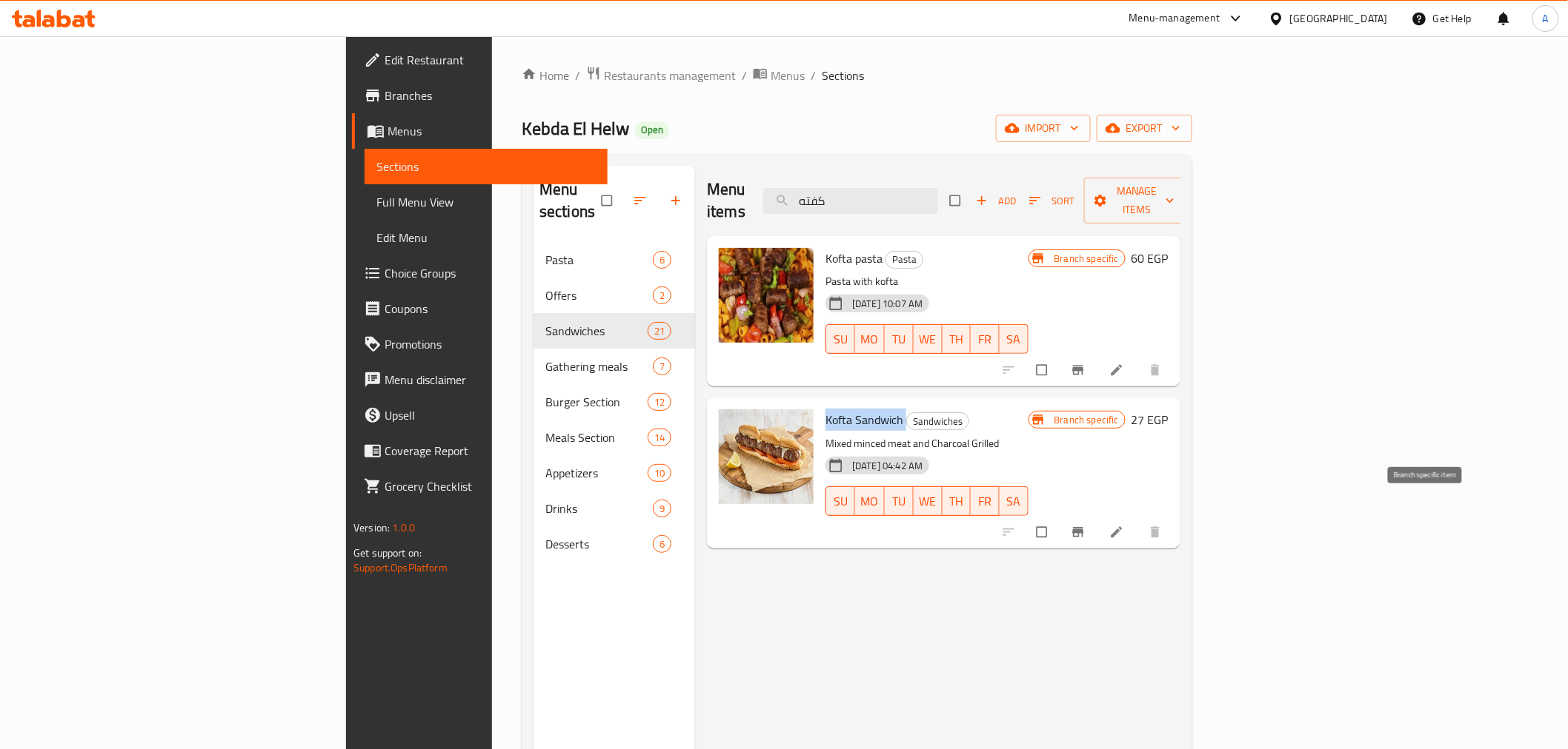
click at [1085, 525] on icon "Branch-specific-item" at bounding box center [1078, 532] width 14 height 14
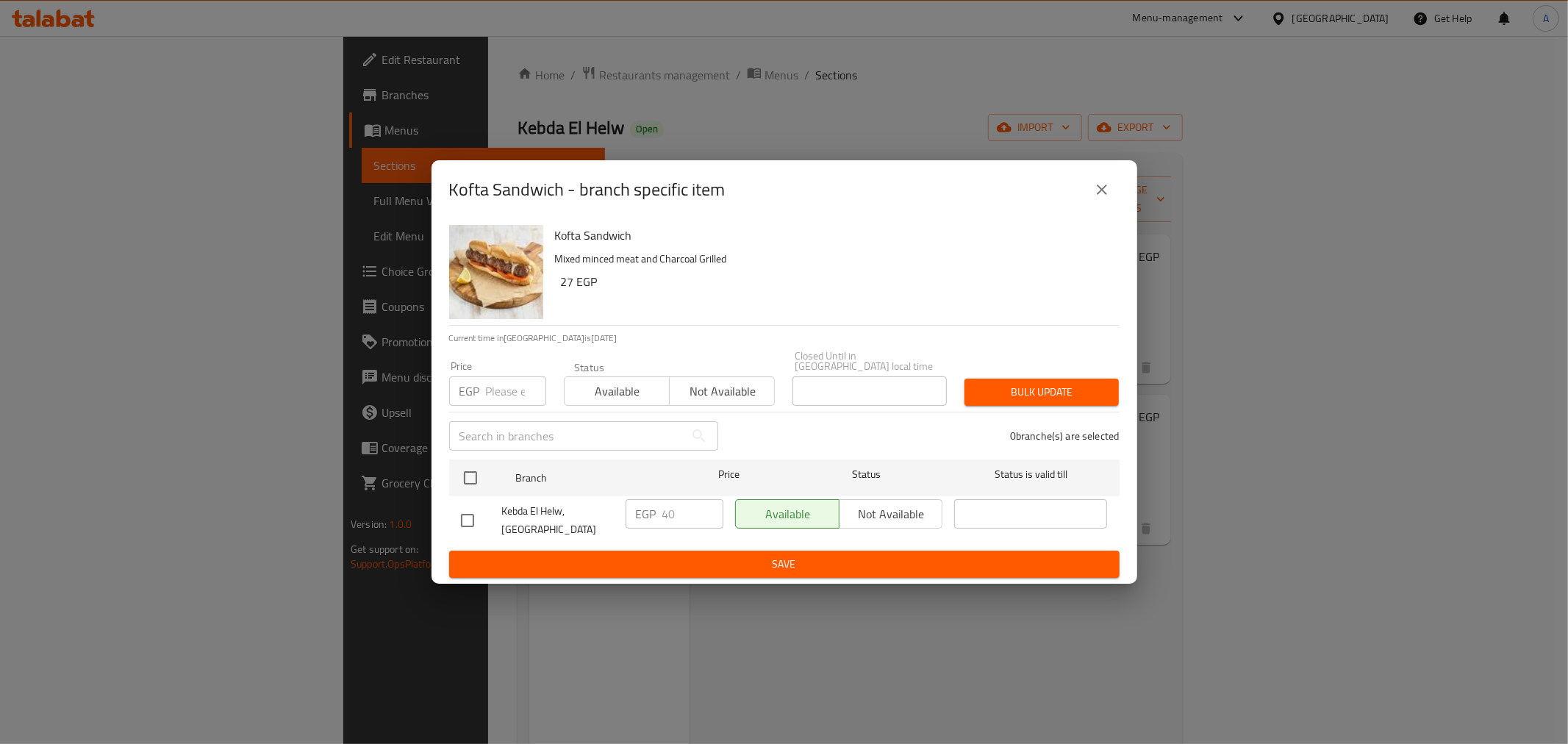
click at [509, 370] on div "Price EGP Price" at bounding box center [498, 384] width 97 height 45
click at [517, 384] on input "number" at bounding box center [517, 391] width 61 height 30
type input "0"
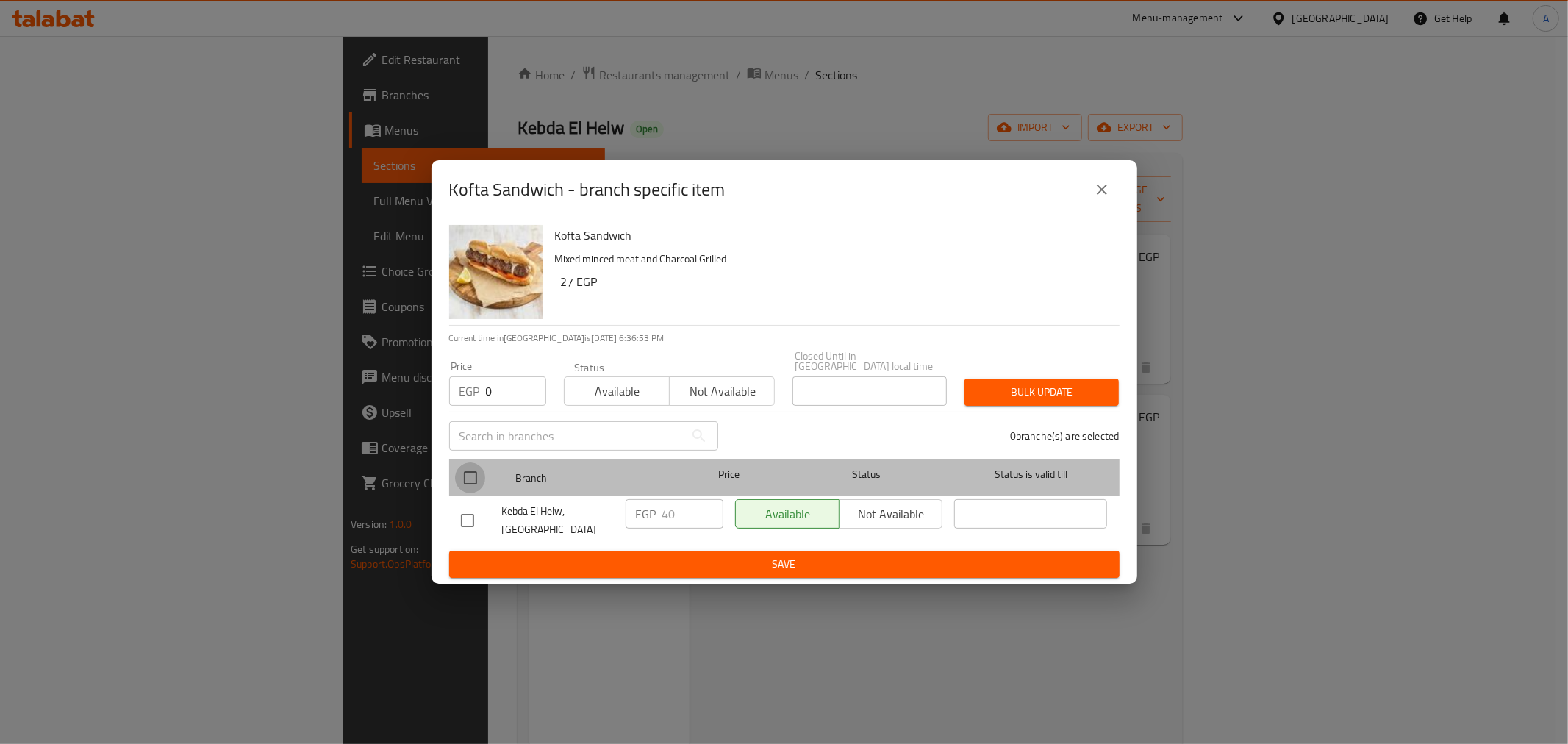
click at [469, 478] on input "checkbox" at bounding box center [470, 478] width 31 height 31
checkbox input "true"
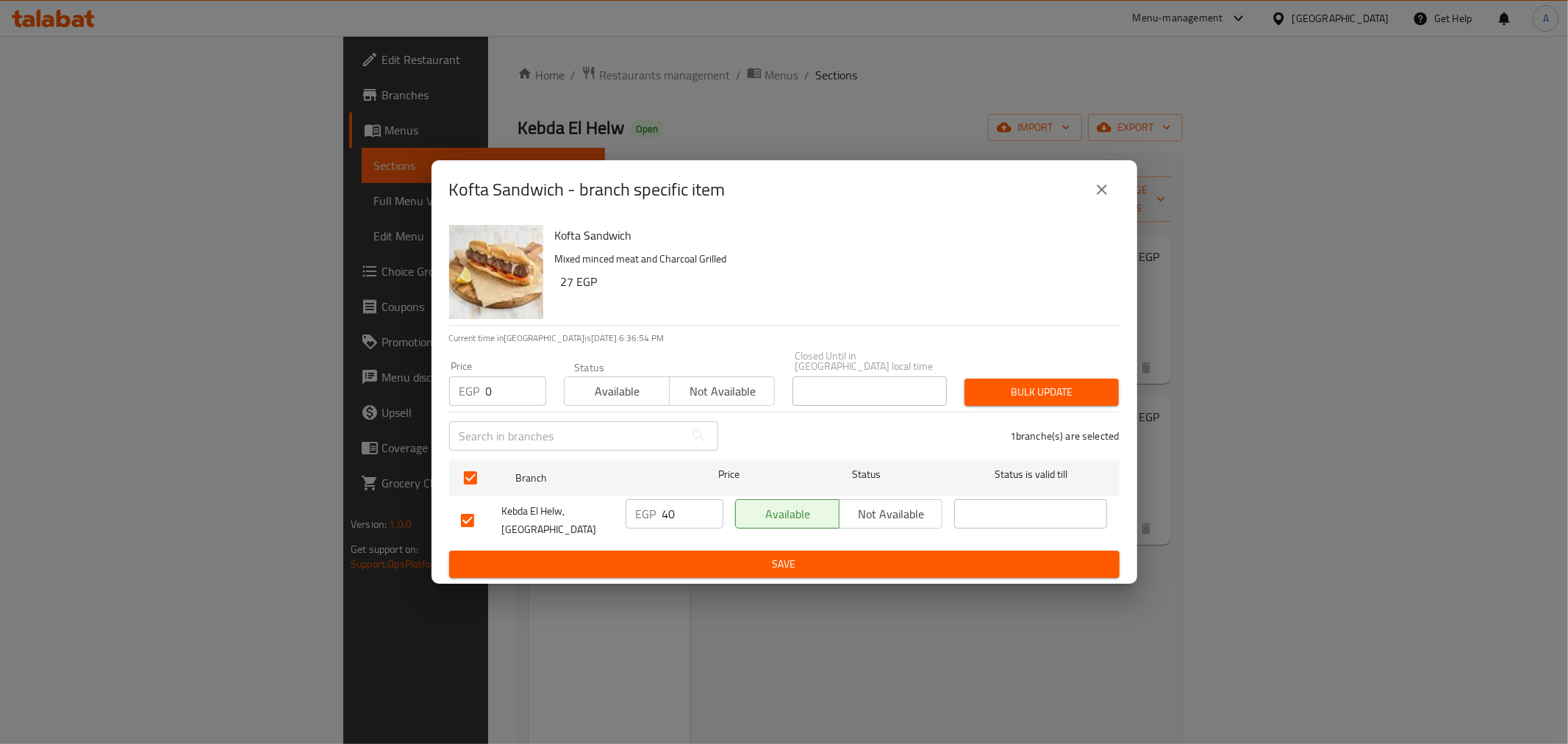
click at [1044, 403] on div "Bulk update" at bounding box center [1042, 392] width 172 height 45
click at [1042, 384] on span "Bulk update" at bounding box center [1042, 392] width 131 height 18
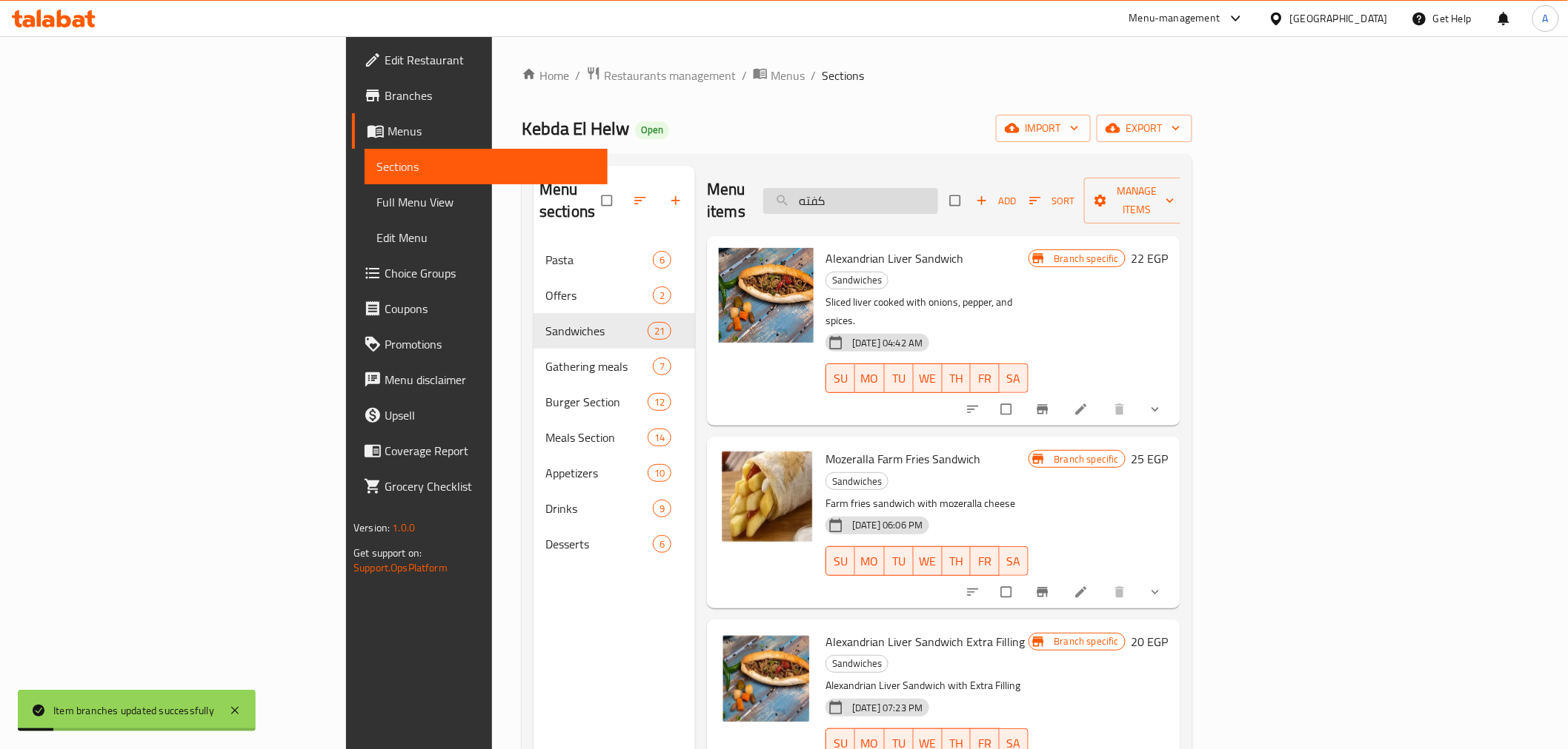
click at [938, 197] on input "كفته" at bounding box center [851, 201] width 175 height 26
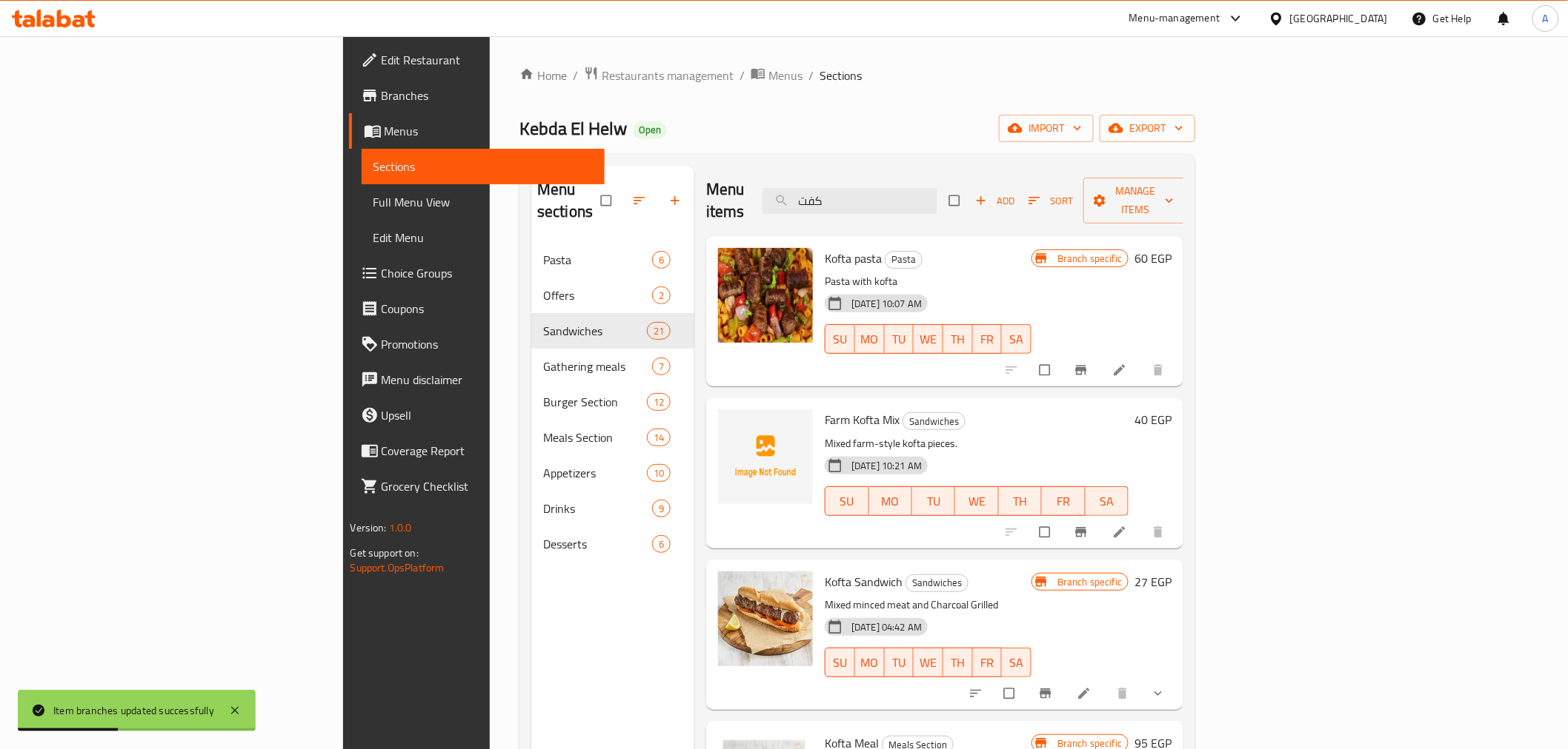
type input "كفت"
click at [1031, 572] on h6 "Kofta Sandwich Sandwiches" at bounding box center [928, 582] width 206 height 21
click at [1171, 572] on h6 "27 EGP" at bounding box center [1153, 582] width 37 height 21
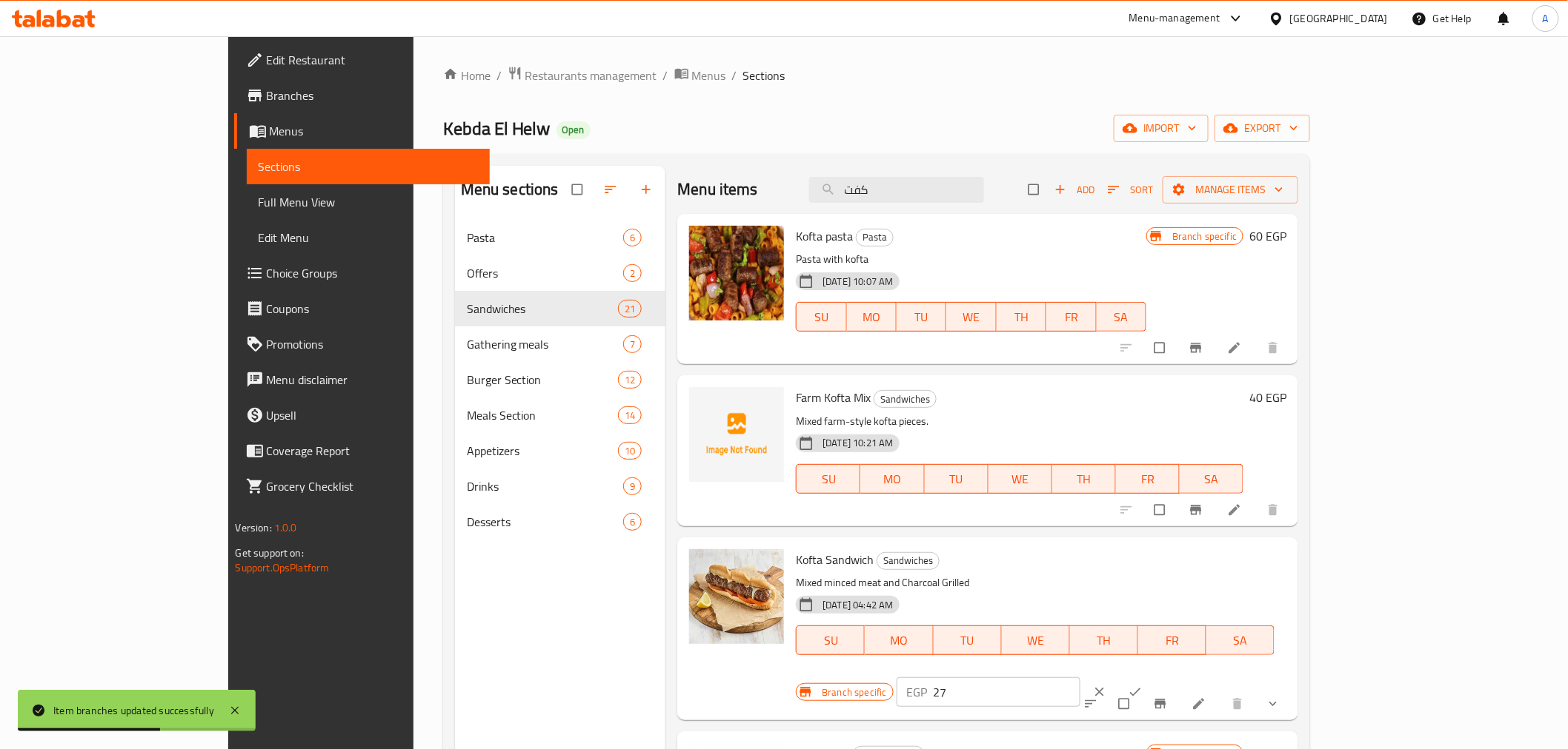
click at [1081, 678] on input "27" at bounding box center [1007, 692] width 148 height 30
type input "0"
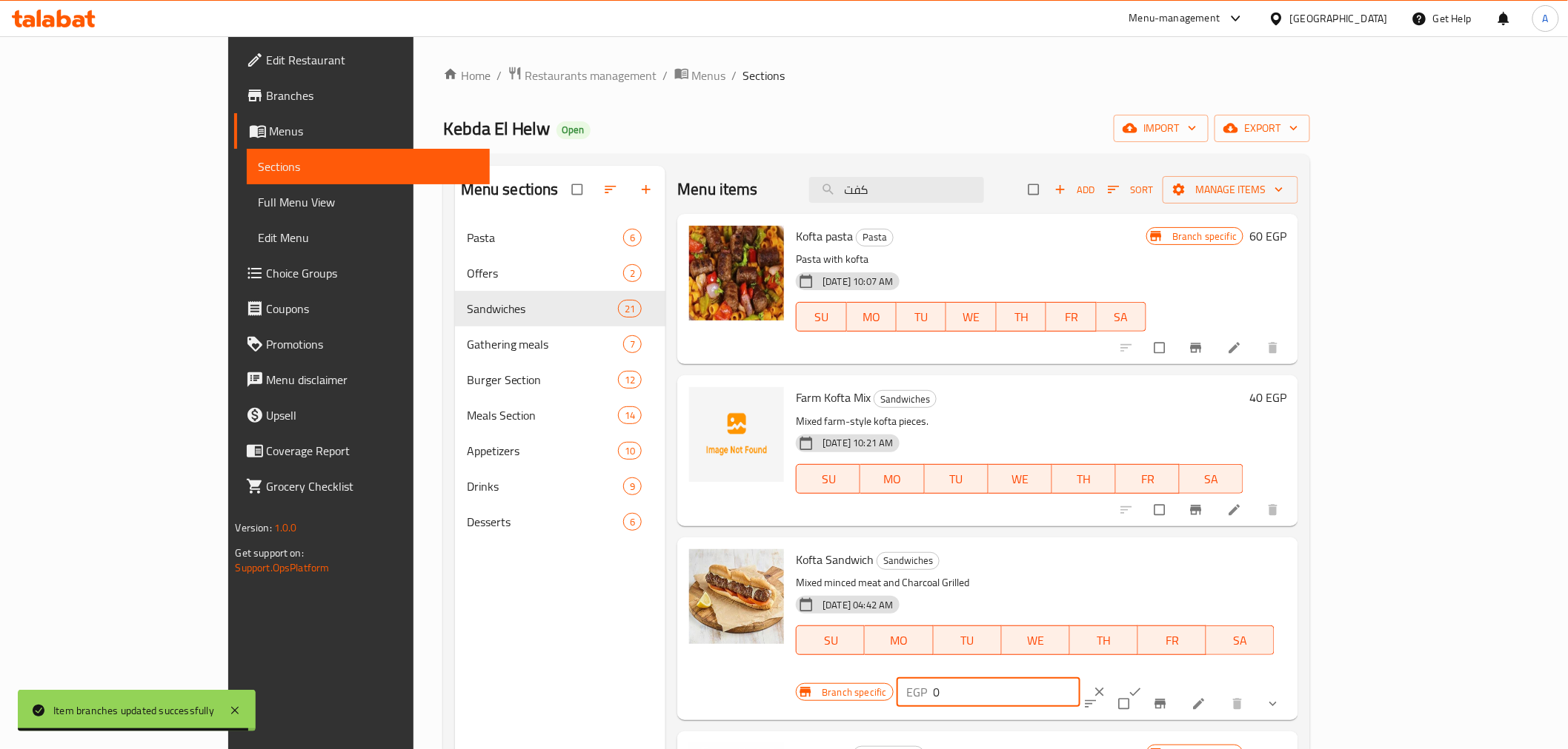
click at [1142, 685] on icon "ok" at bounding box center [1135, 692] width 14 height 14
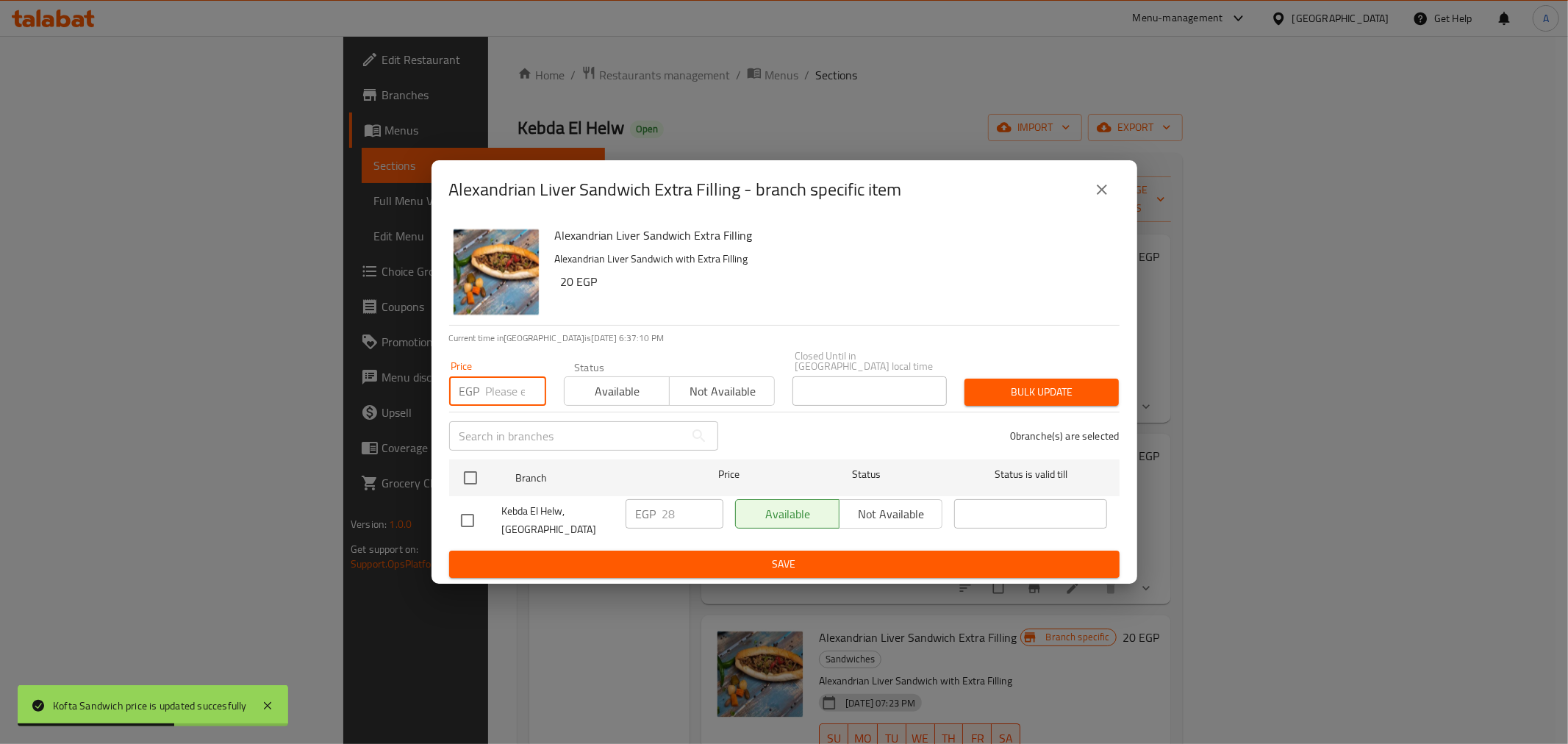
click at [507, 392] on input "number" at bounding box center [517, 391] width 61 height 30
click at [1108, 195] on icon "close" at bounding box center [1102, 190] width 18 height 18
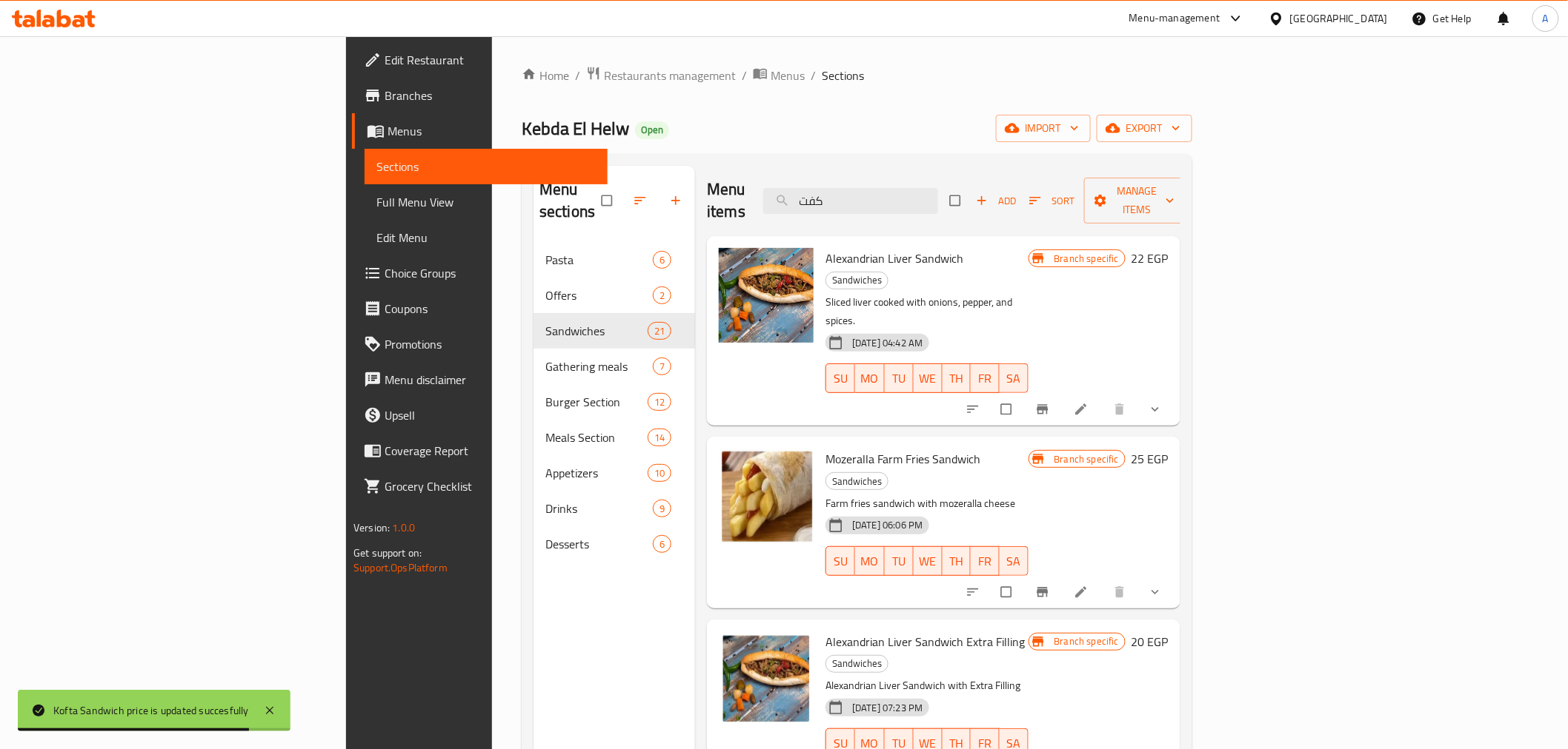
click at [1034, 625] on div "Alexandrian Liver Sandwich Extra Filling Sandwiches Alexandrian Liver Sandwich …" at bounding box center [926, 705] width 214 height 159
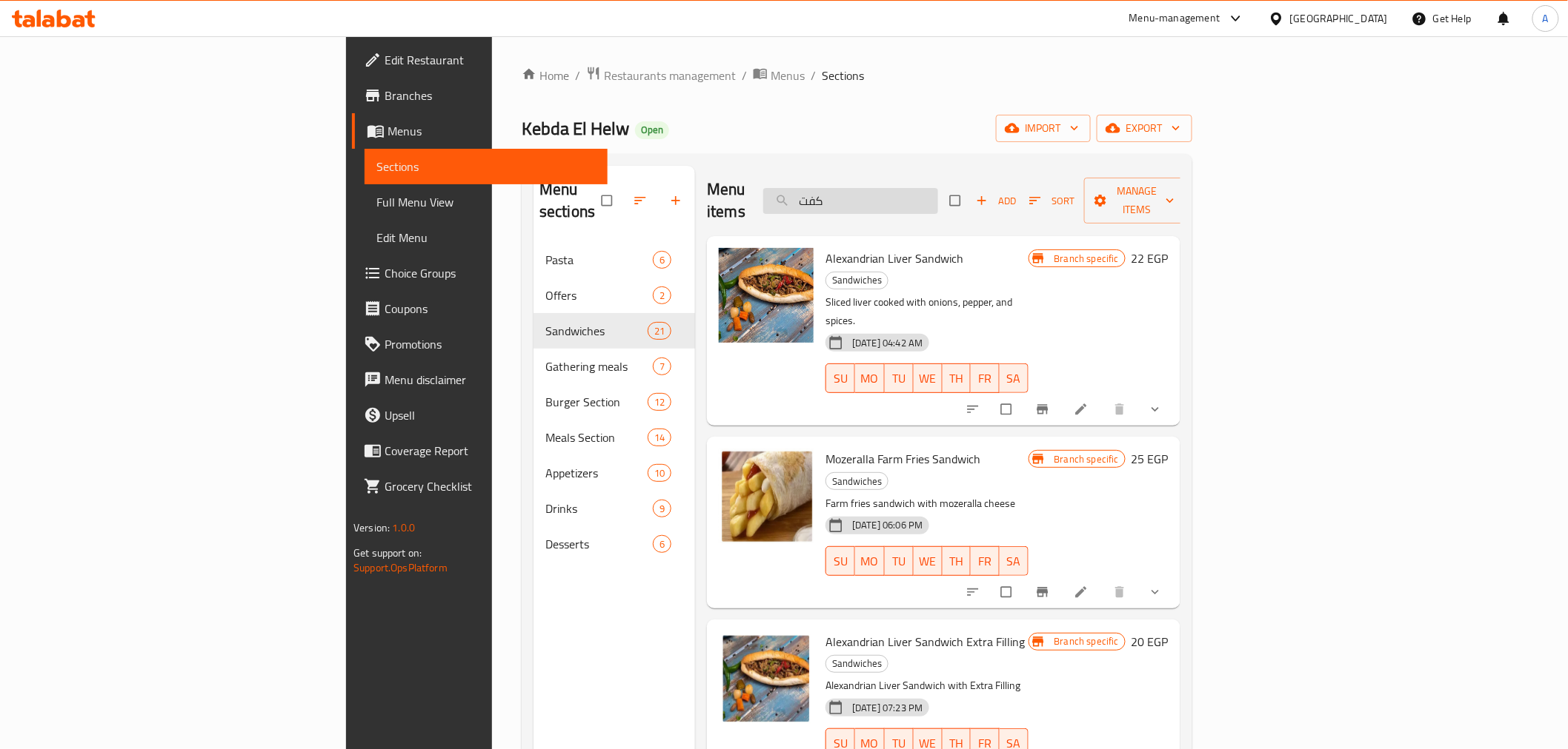
click at [938, 188] on input "كفت" at bounding box center [851, 201] width 175 height 26
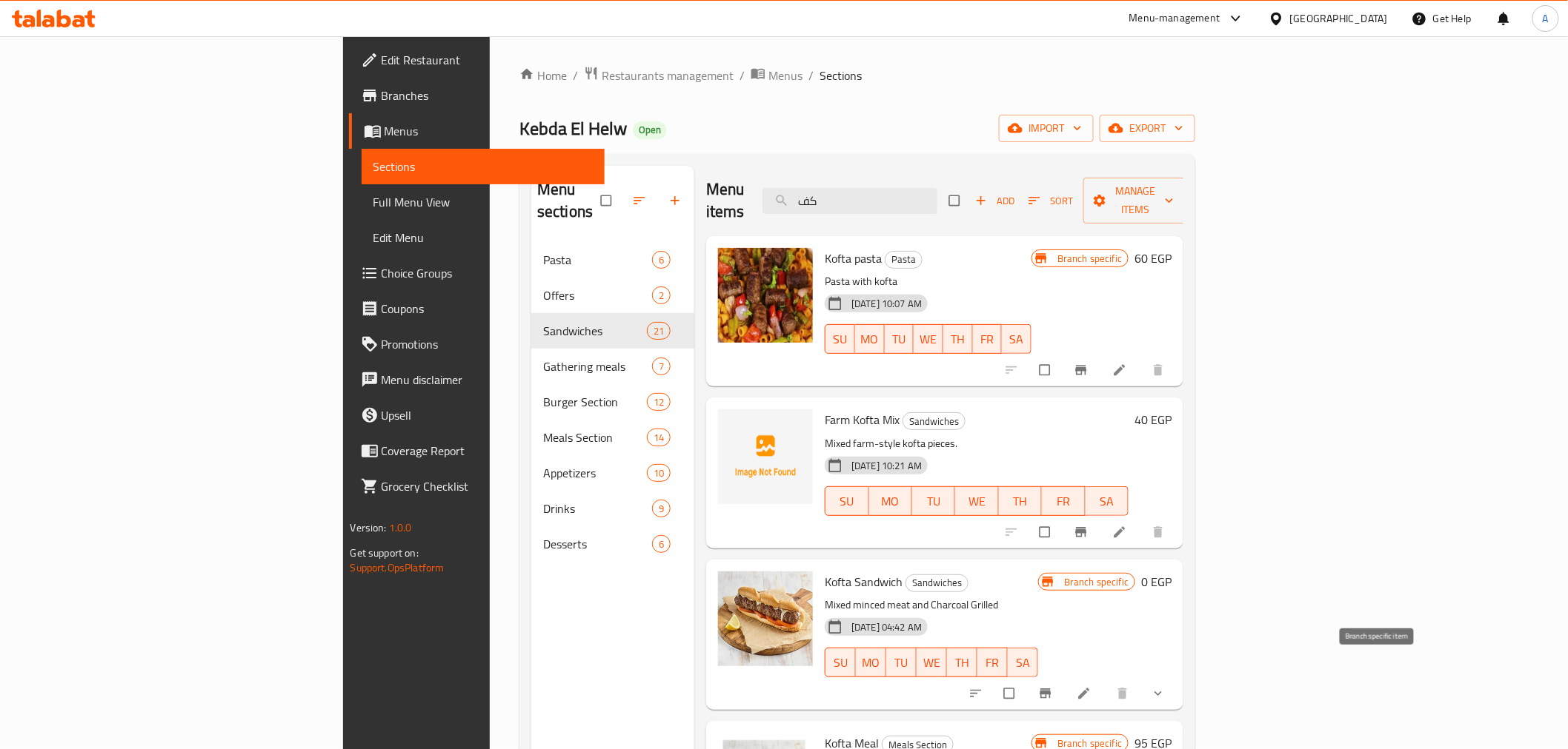
type input "كف"
click at [1064, 678] on button "Branch-specific-item" at bounding box center [1047, 694] width 35 height 33
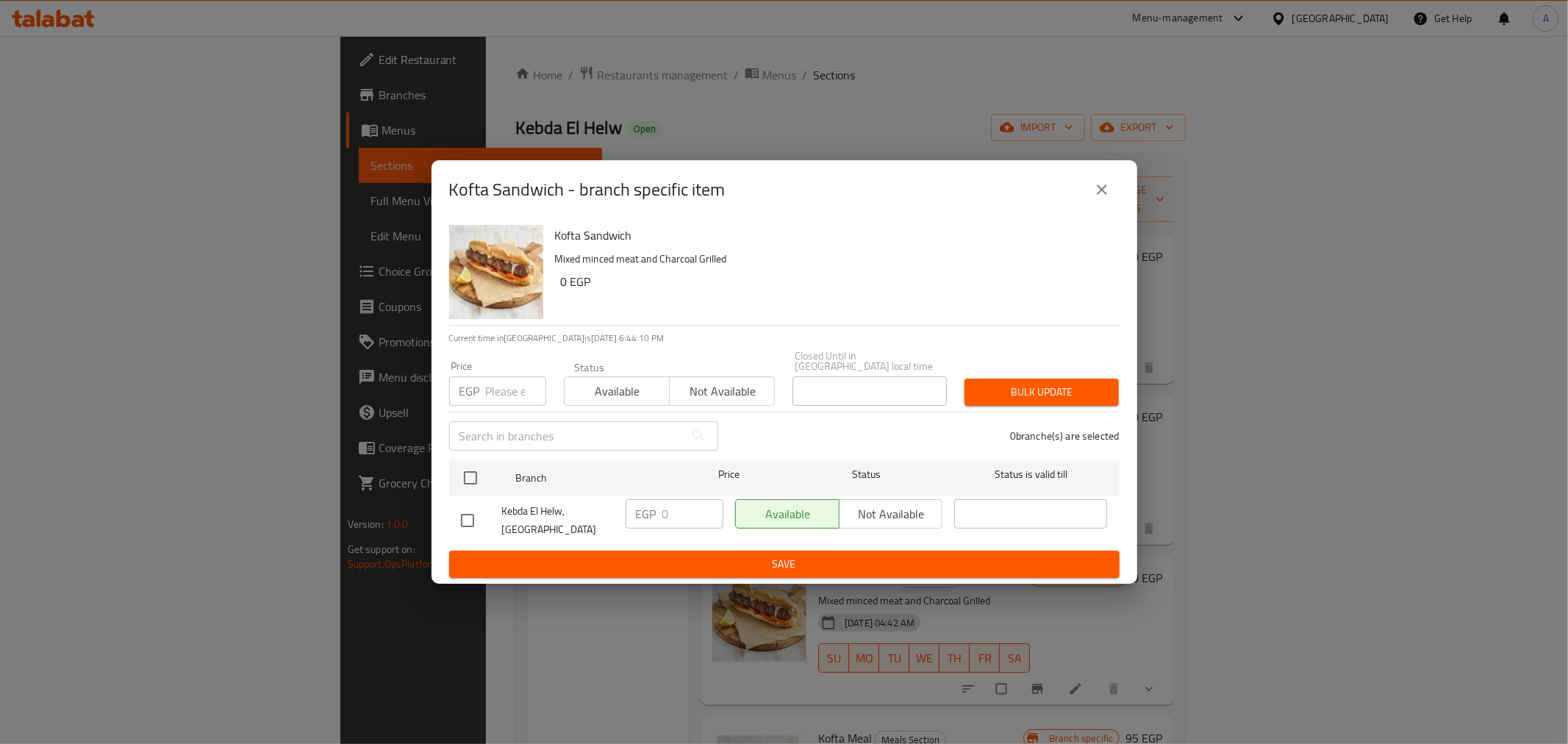
click at [1107, 193] on icon "close" at bounding box center [1102, 190] width 18 height 18
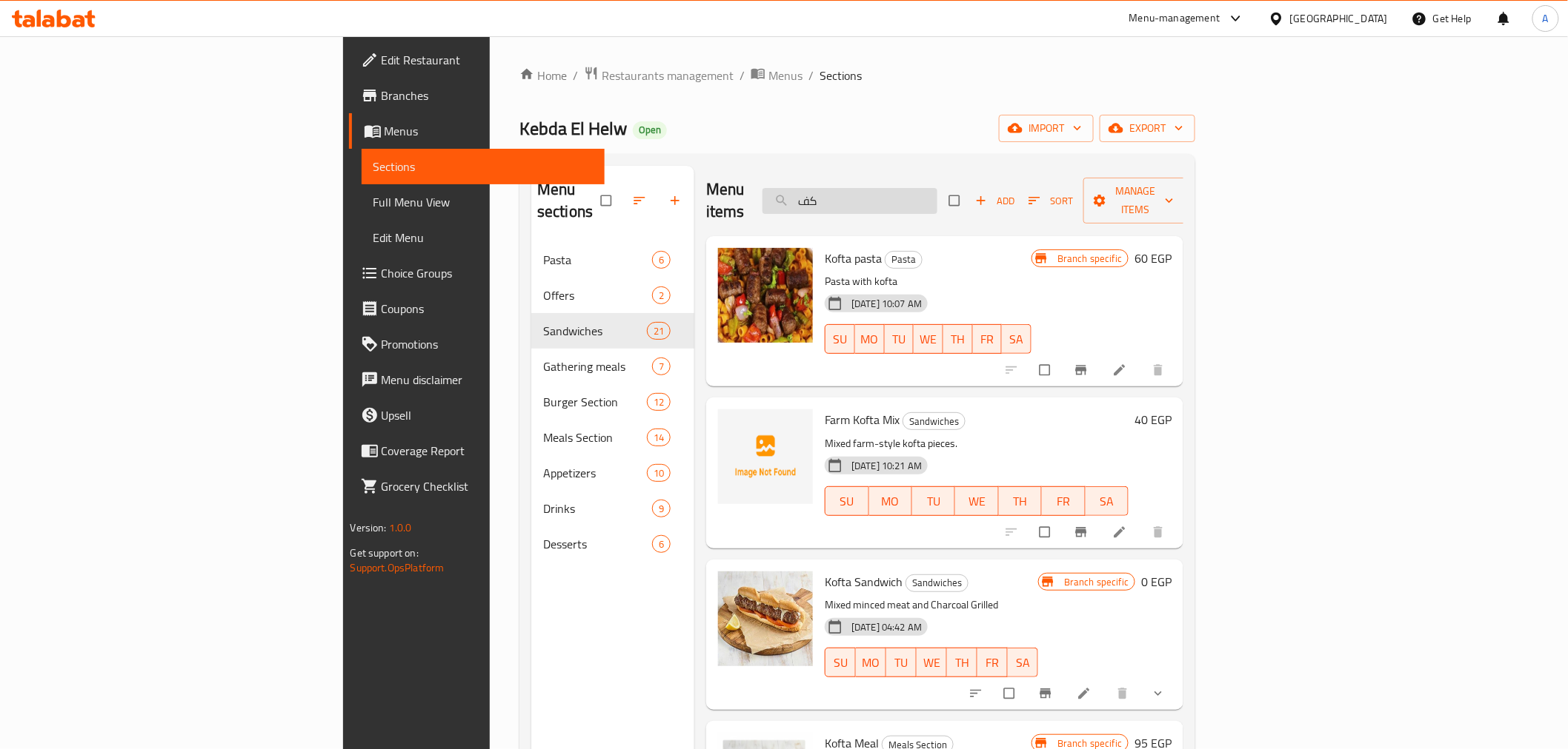
click at [937, 201] on input "كف" at bounding box center [850, 201] width 175 height 26
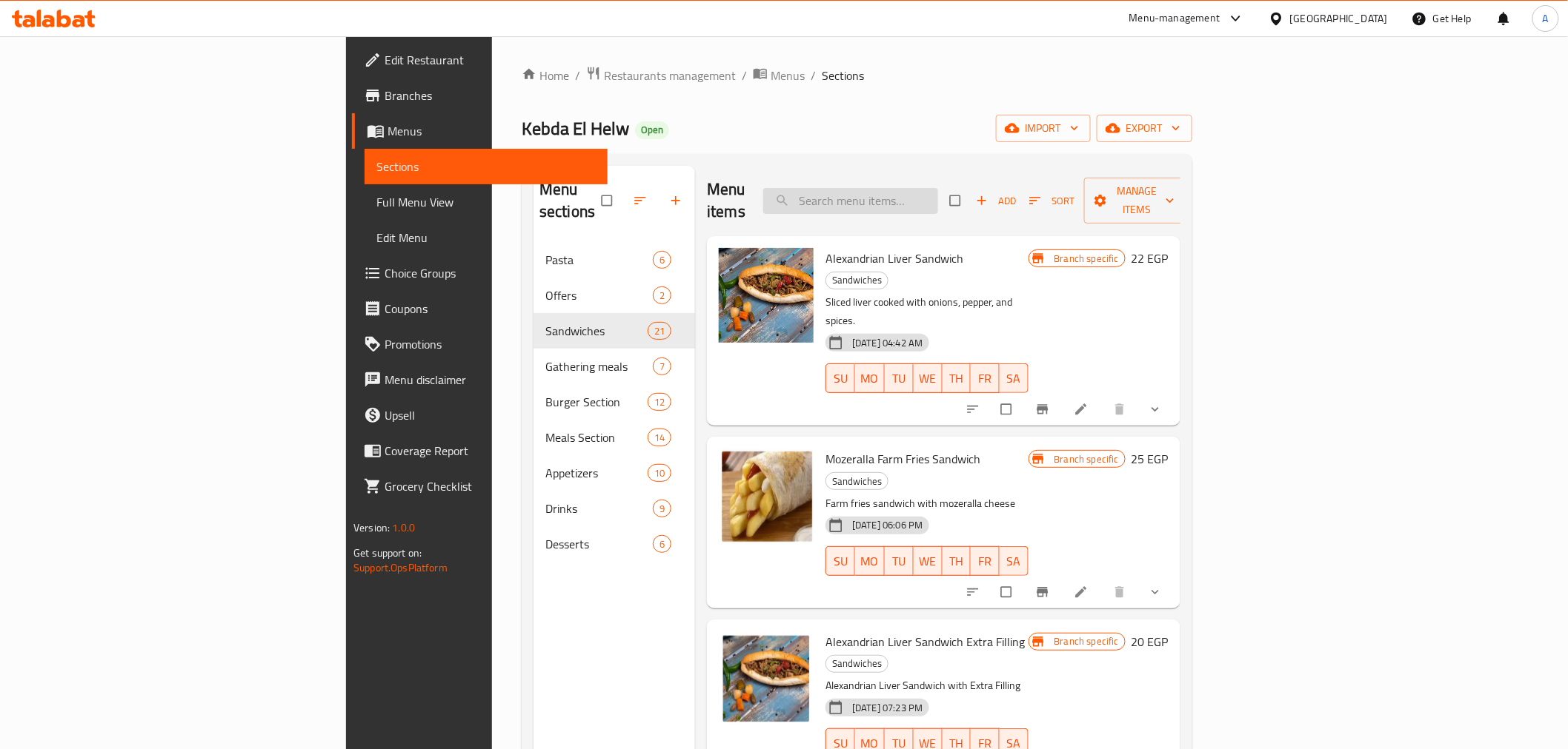
type input "p"
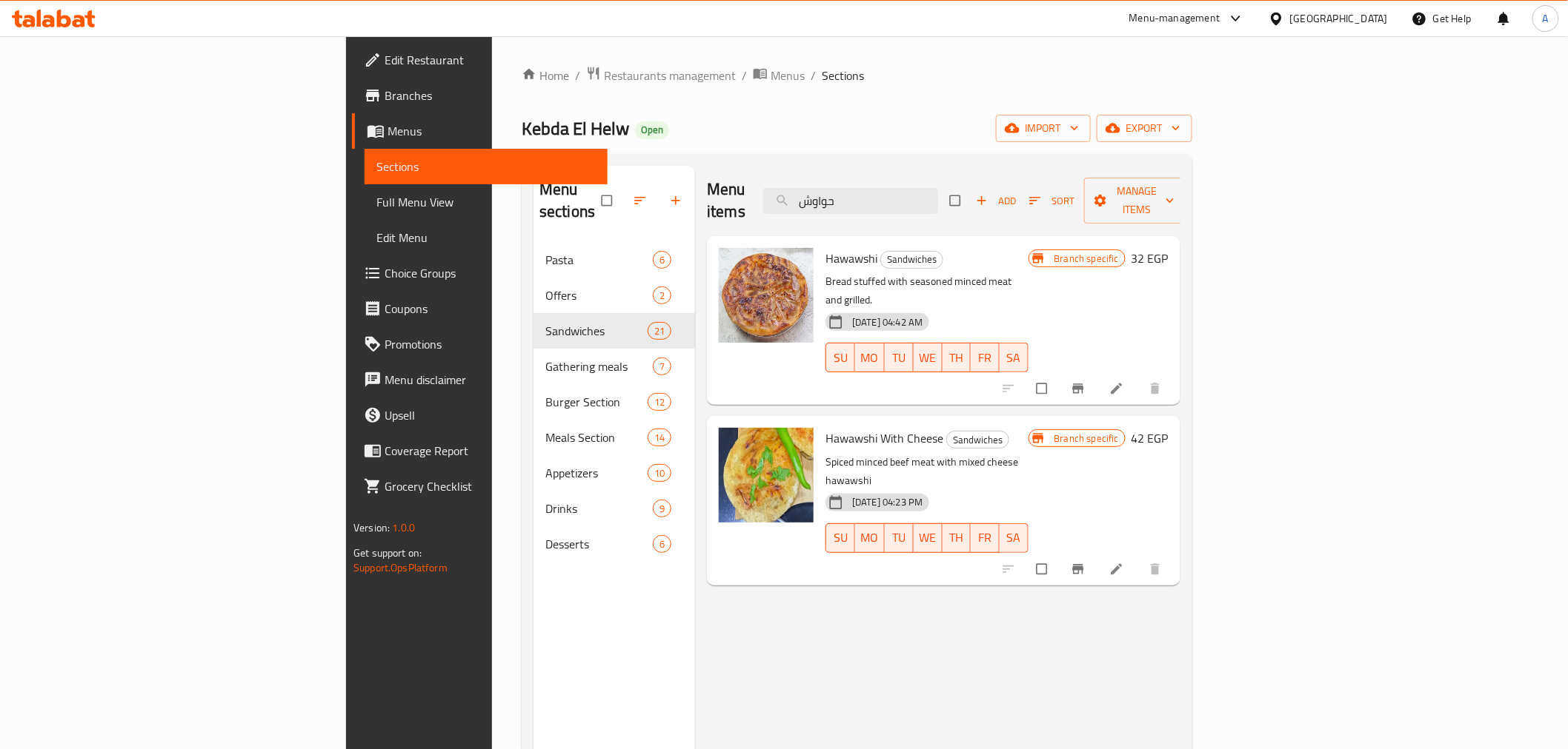
type input "حواوش"
click at [1008, 428] on h6 "Hawawshi With Cheese Sandwiches" at bounding box center [927, 438] width 202 height 21
click at [989, 422] on div "Hawawshi With Cheese Sandwiches Spiced minced beef meat with mixed cheese hawaw…" at bounding box center [926, 501] width 214 height 157
click at [826, 247] on span "Hawawshi" at bounding box center [851, 258] width 52 height 22
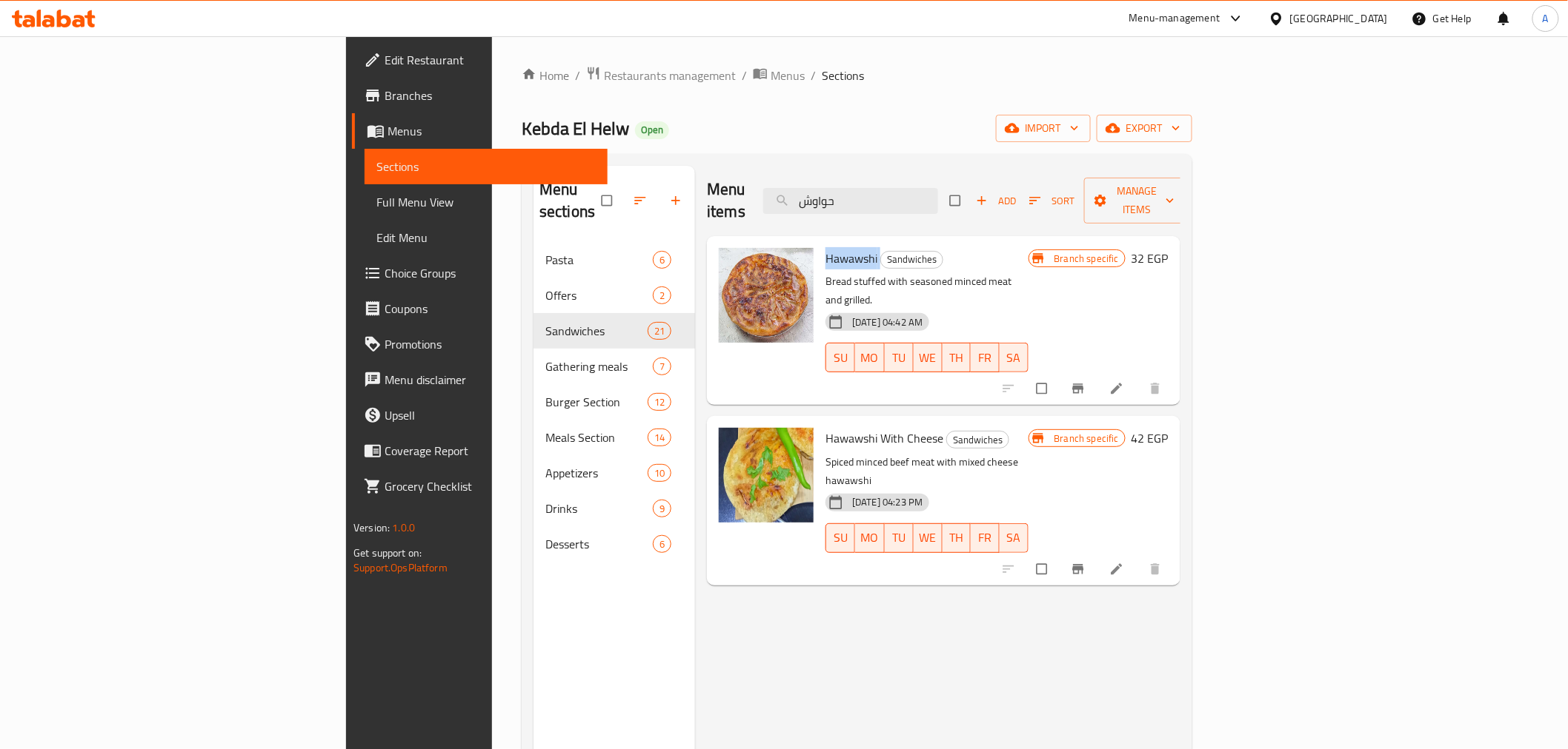
click at [826, 247] on span "Hawawshi" at bounding box center [851, 258] width 52 height 22
copy h6 "Hawawshi"
click at [1085, 381] on icon "Branch-specific-item" at bounding box center [1078, 389] width 14 height 14
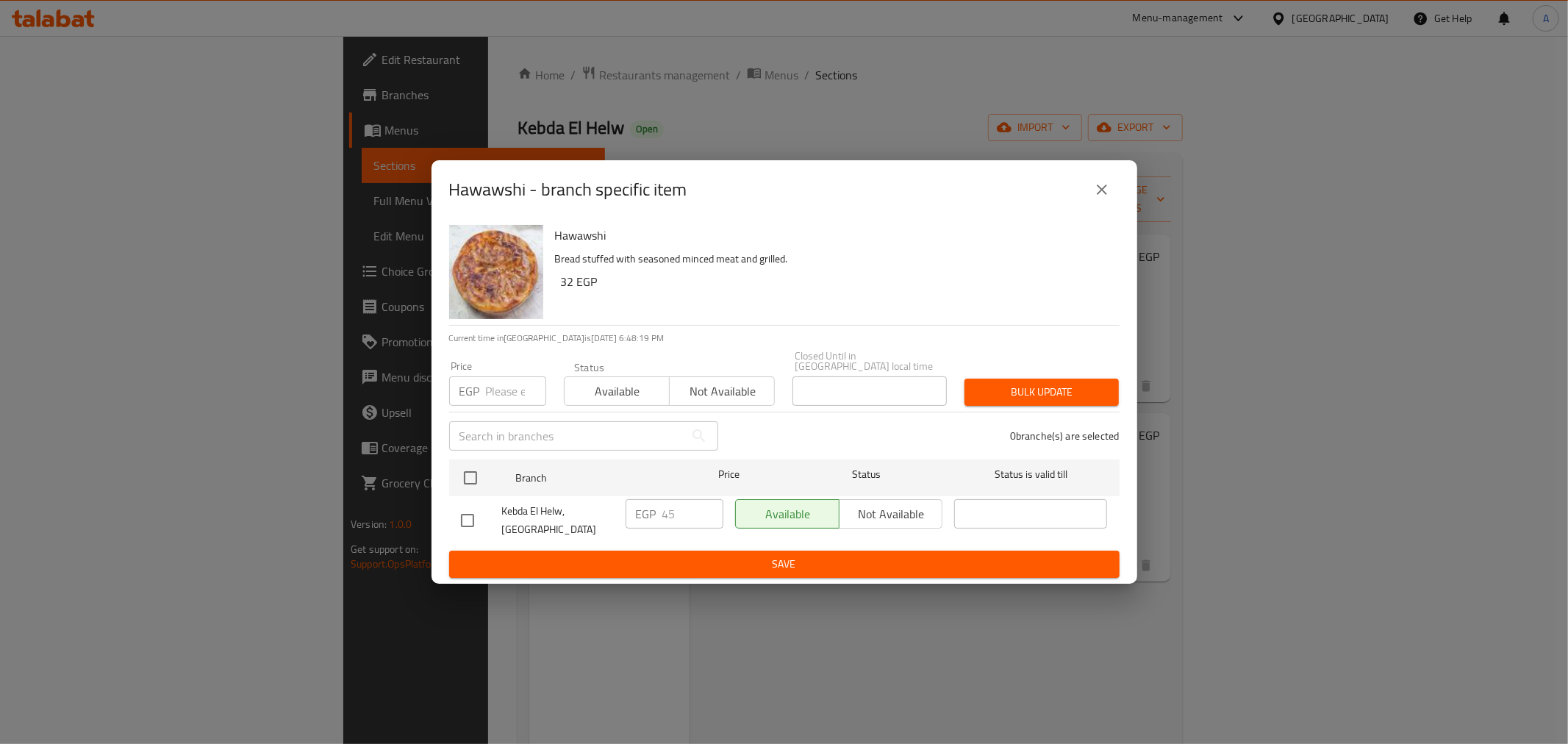
click at [505, 388] on input "number" at bounding box center [517, 391] width 61 height 30
type input "0"
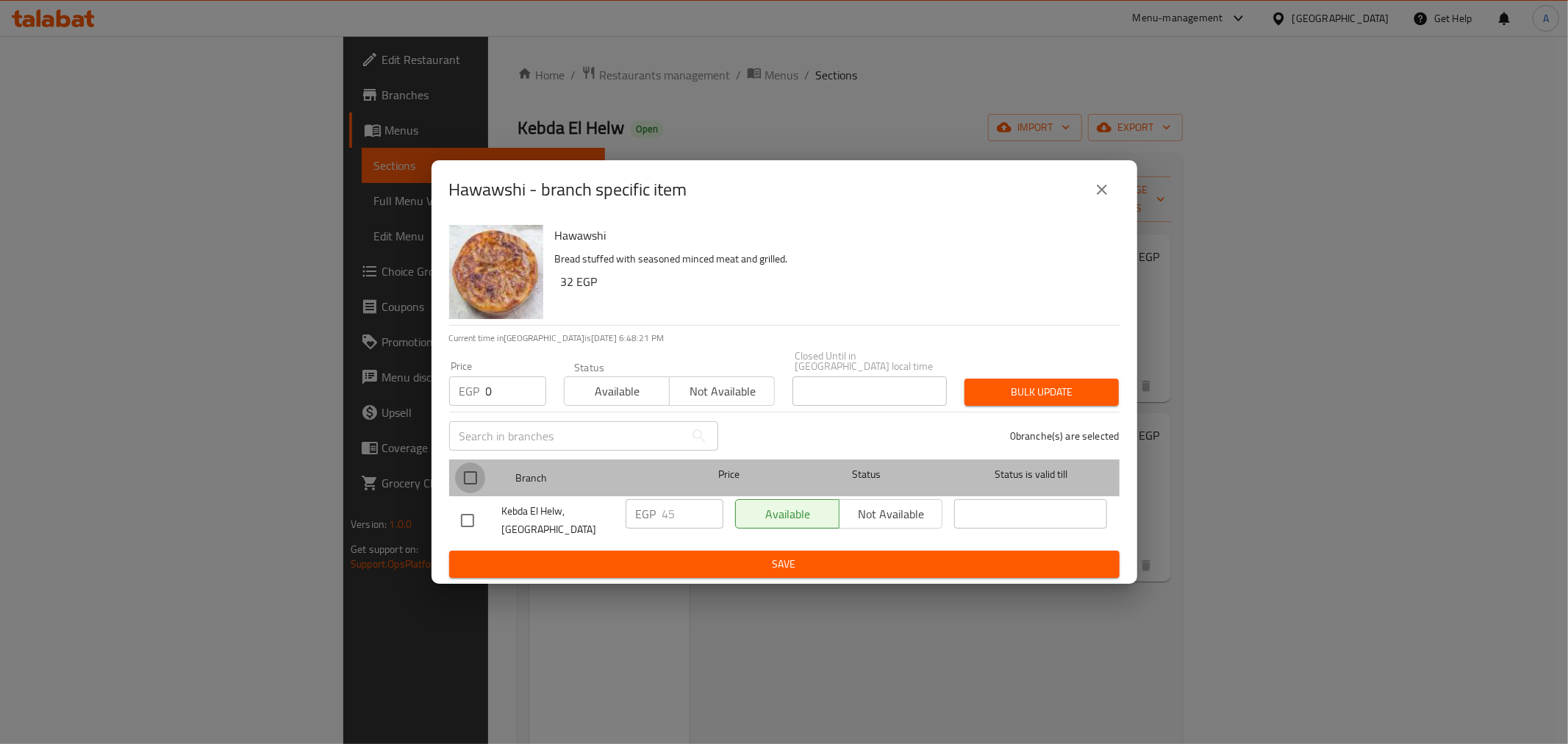
click at [464, 474] on input "checkbox" at bounding box center [470, 478] width 31 height 31
checkbox input "true"
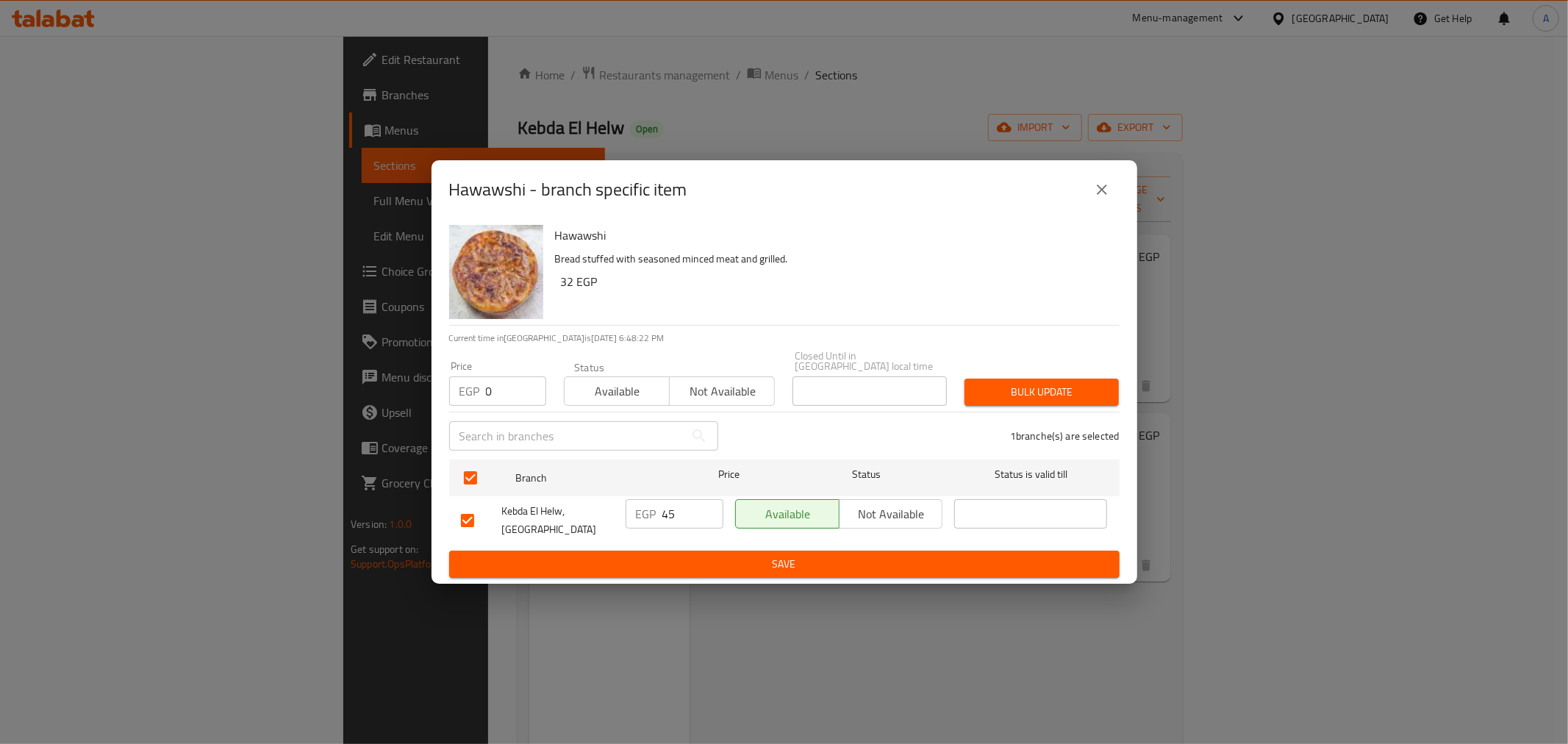
click at [1078, 401] on div "Bulk update" at bounding box center [1042, 392] width 172 height 45
click at [1079, 391] on span "Bulk update" at bounding box center [1042, 392] width 131 height 18
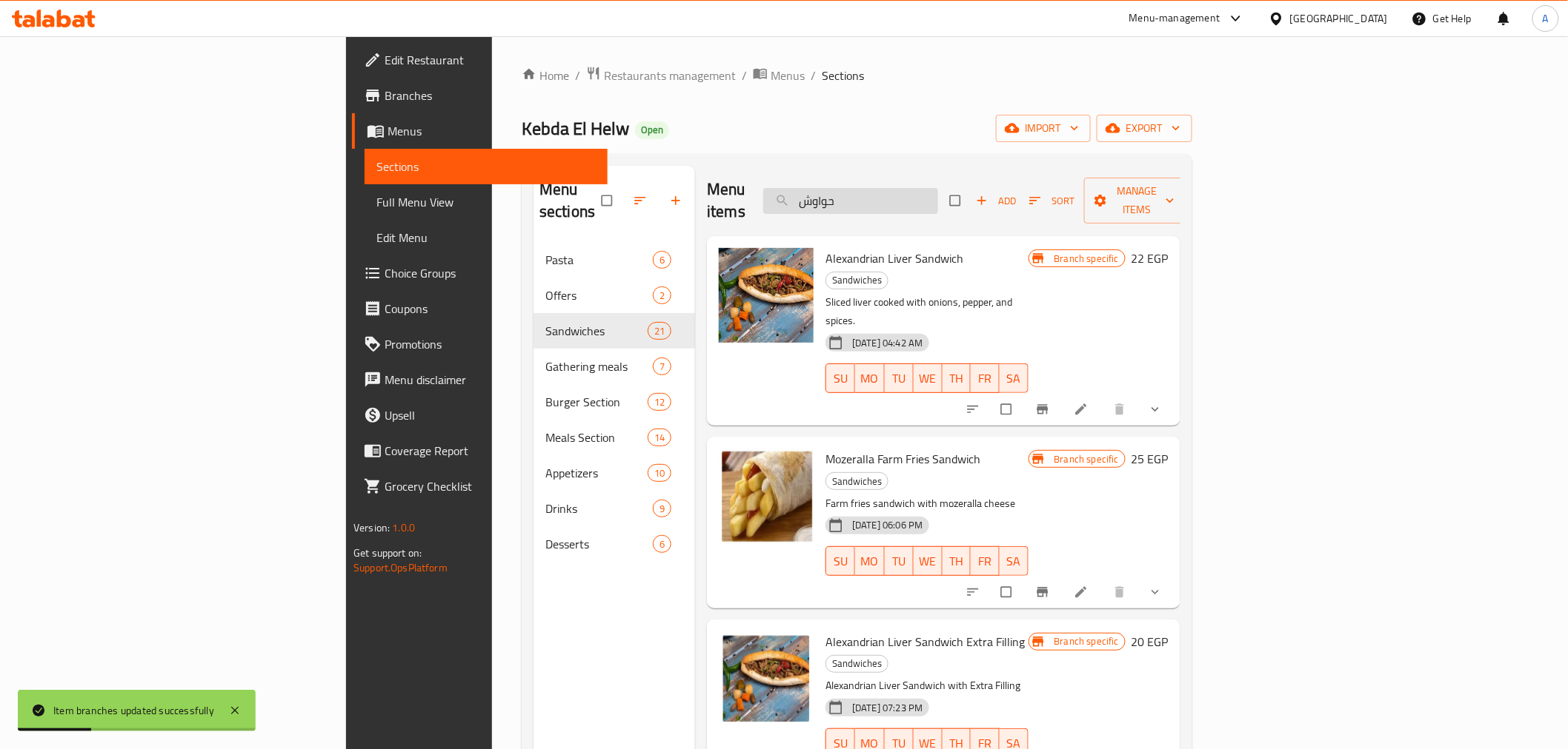
click at [938, 191] on input "حواوش" at bounding box center [851, 201] width 175 height 26
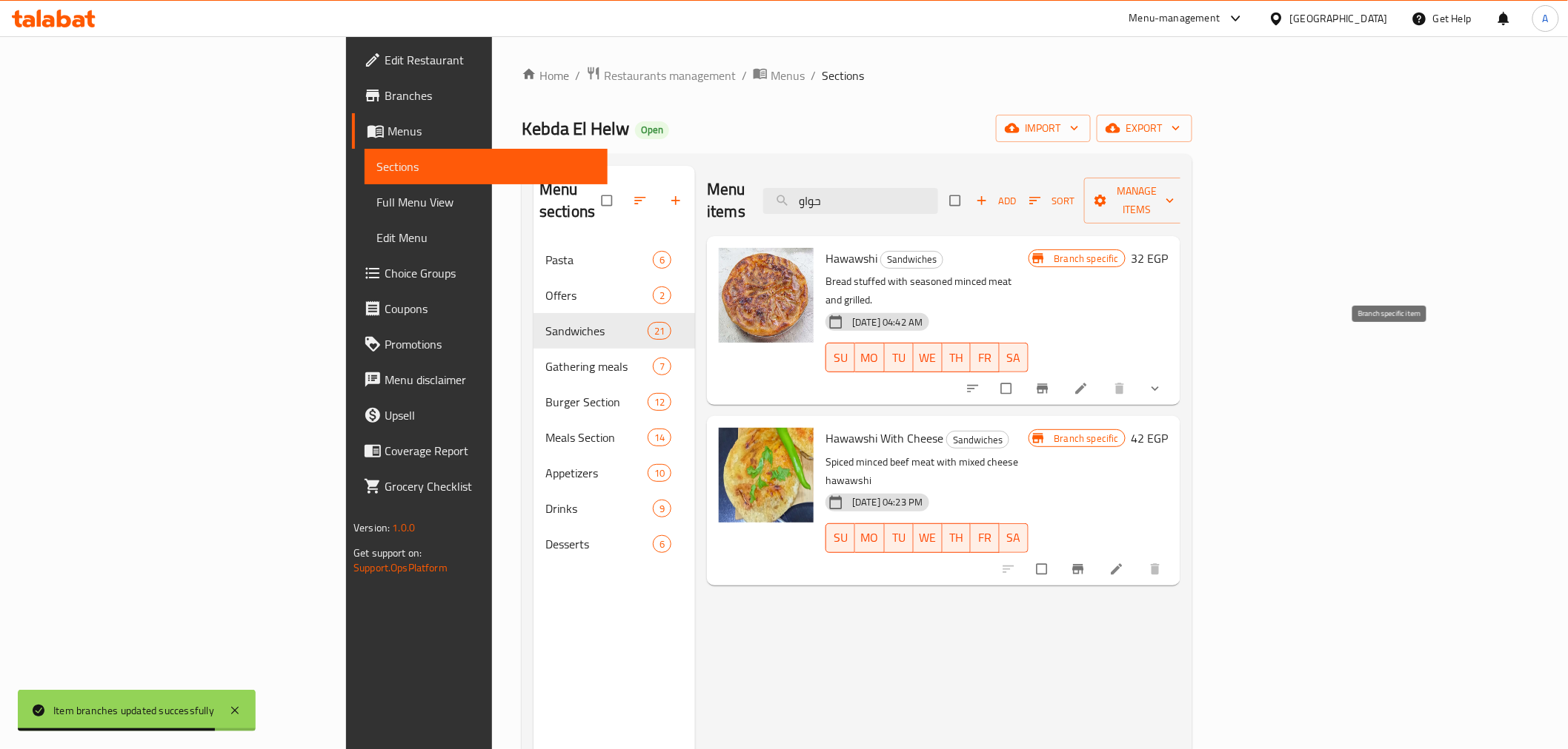
type input "حواو"
click at [1050, 381] on icon "Branch-specific-item" at bounding box center [1043, 389] width 14 height 14
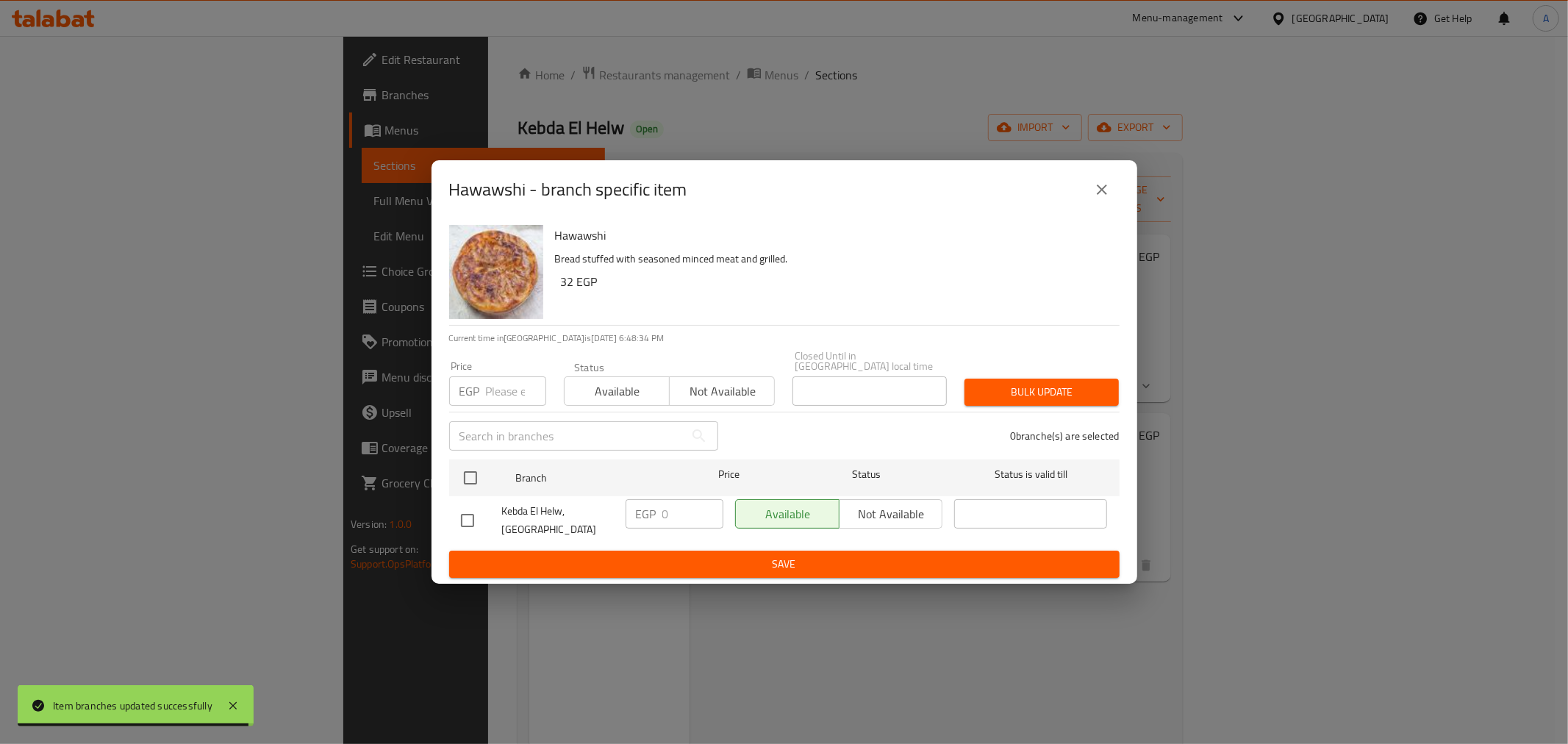
click at [1097, 196] on icon "close" at bounding box center [1102, 190] width 18 height 18
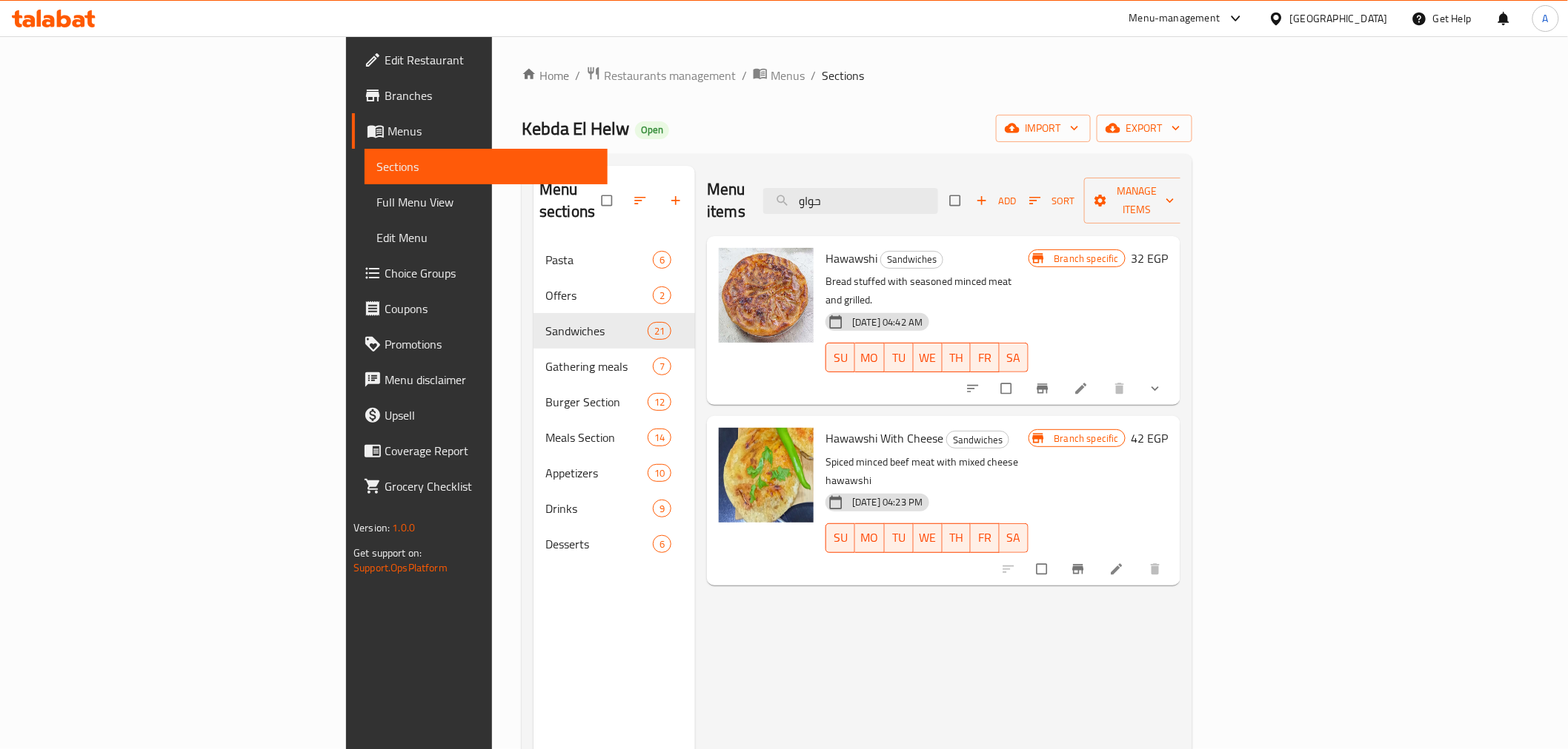
click at [1169, 248] on h6 "32 EGP" at bounding box center [1150, 258] width 37 height 21
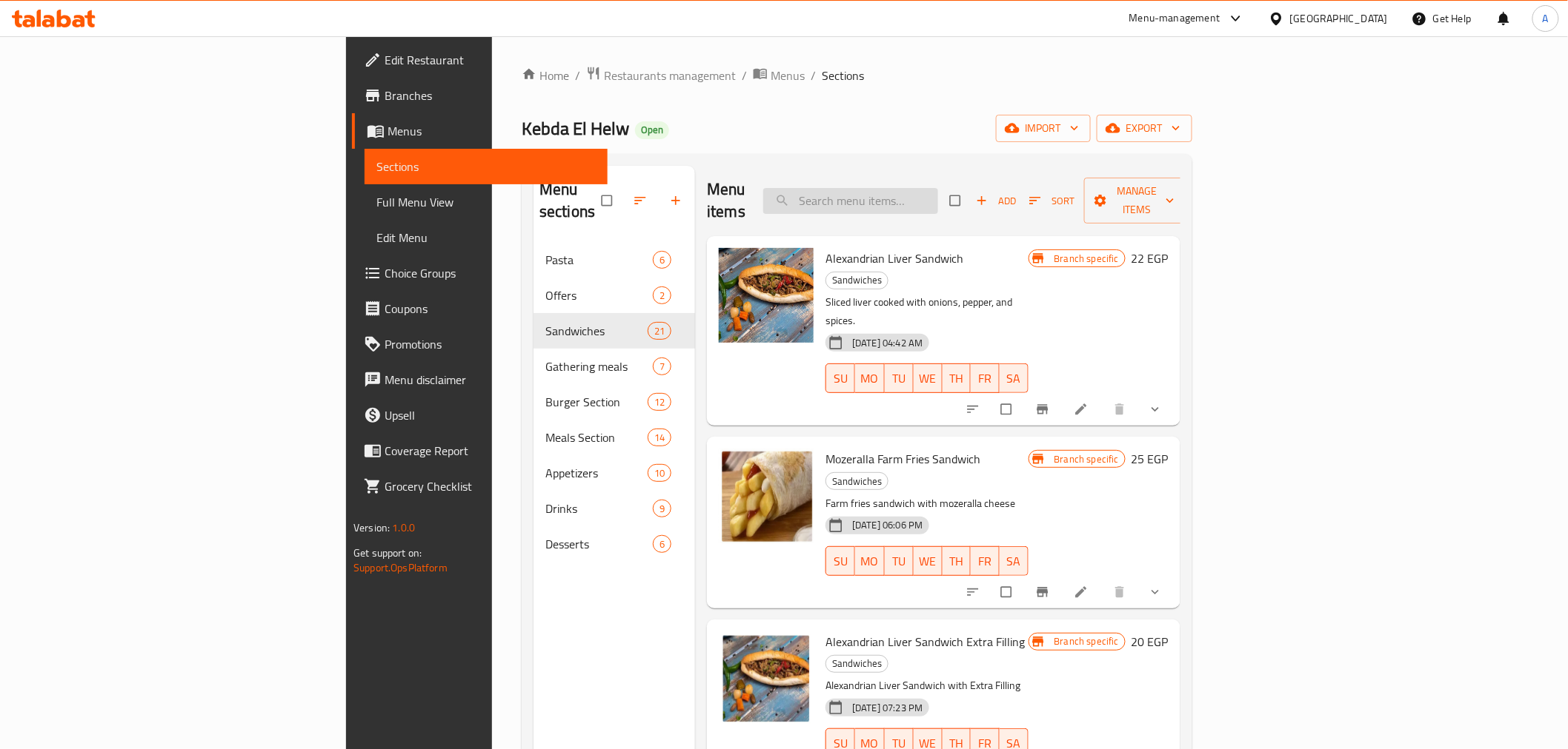
click at [938, 188] on input "search" at bounding box center [851, 201] width 175 height 26
paste input "Hawawshi With Cheese"
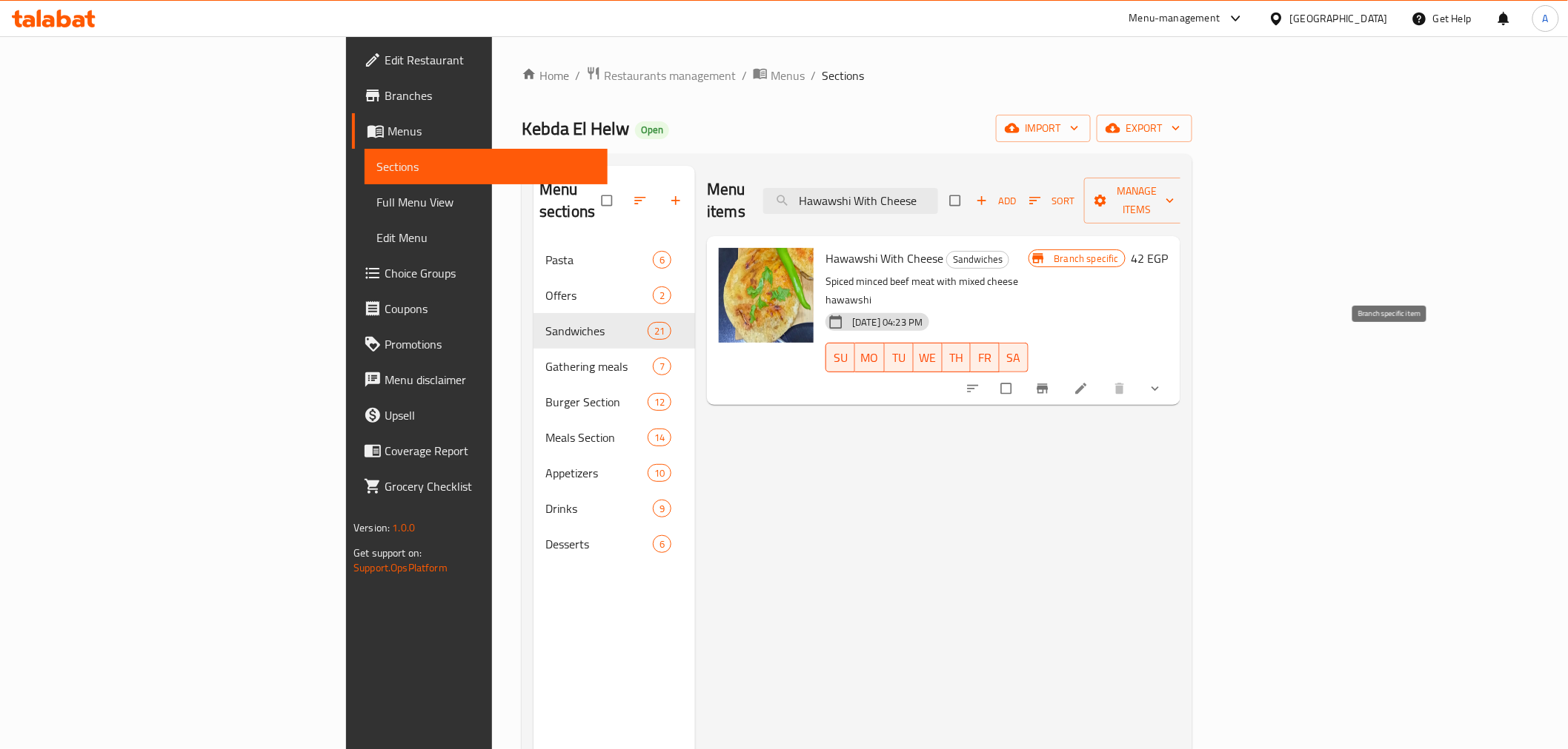
type input "Hawawshi With Cheese"
click at [1050, 381] on icon "Branch-specific-item" at bounding box center [1043, 389] width 14 height 14
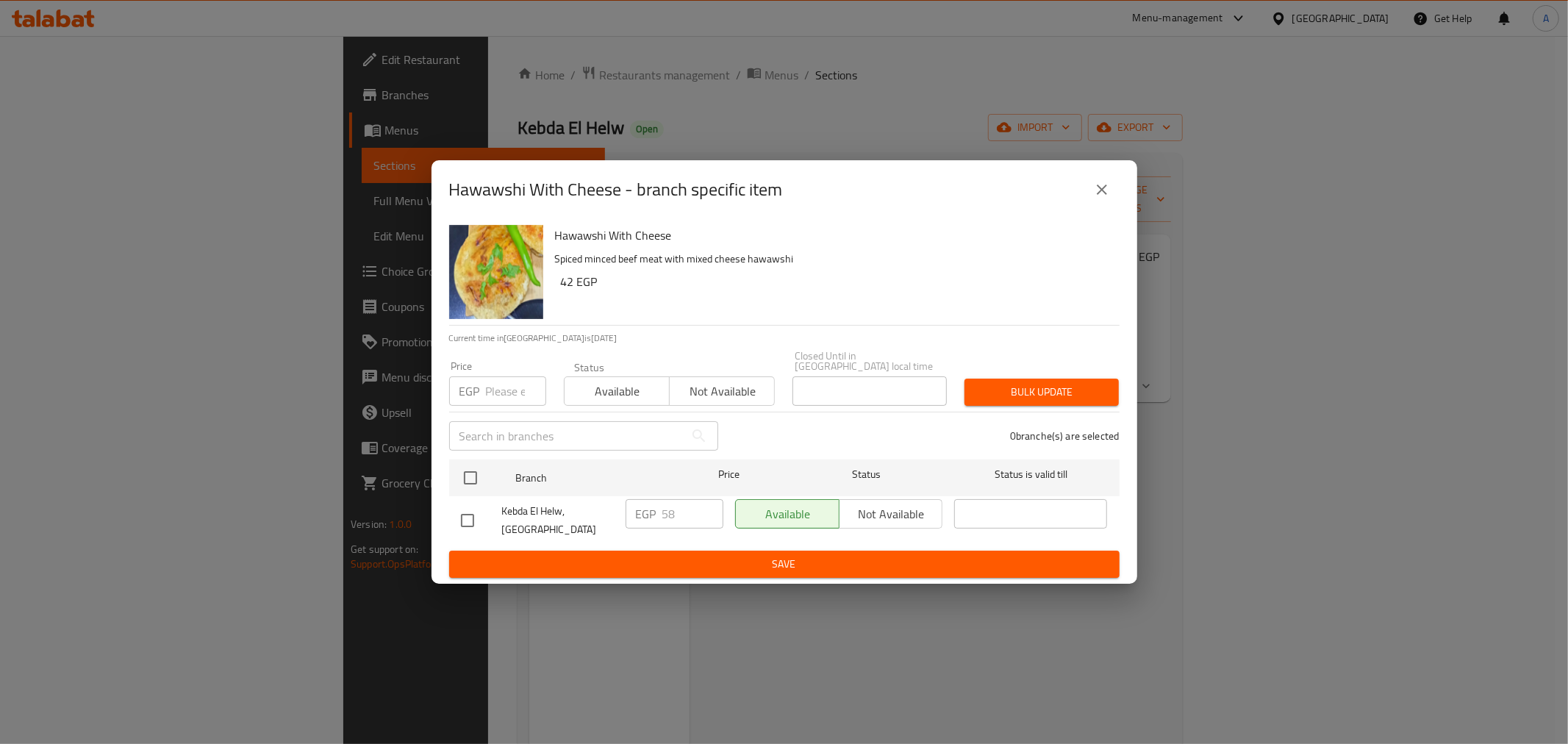
click at [508, 381] on input "number" at bounding box center [517, 391] width 61 height 30
type input "0"
click at [453, 474] on div "Branch Price Status Status is valid till" at bounding box center [784, 478] width 670 height 37
click at [464, 473] on input "checkbox" at bounding box center [470, 478] width 31 height 31
checkbox input "true"
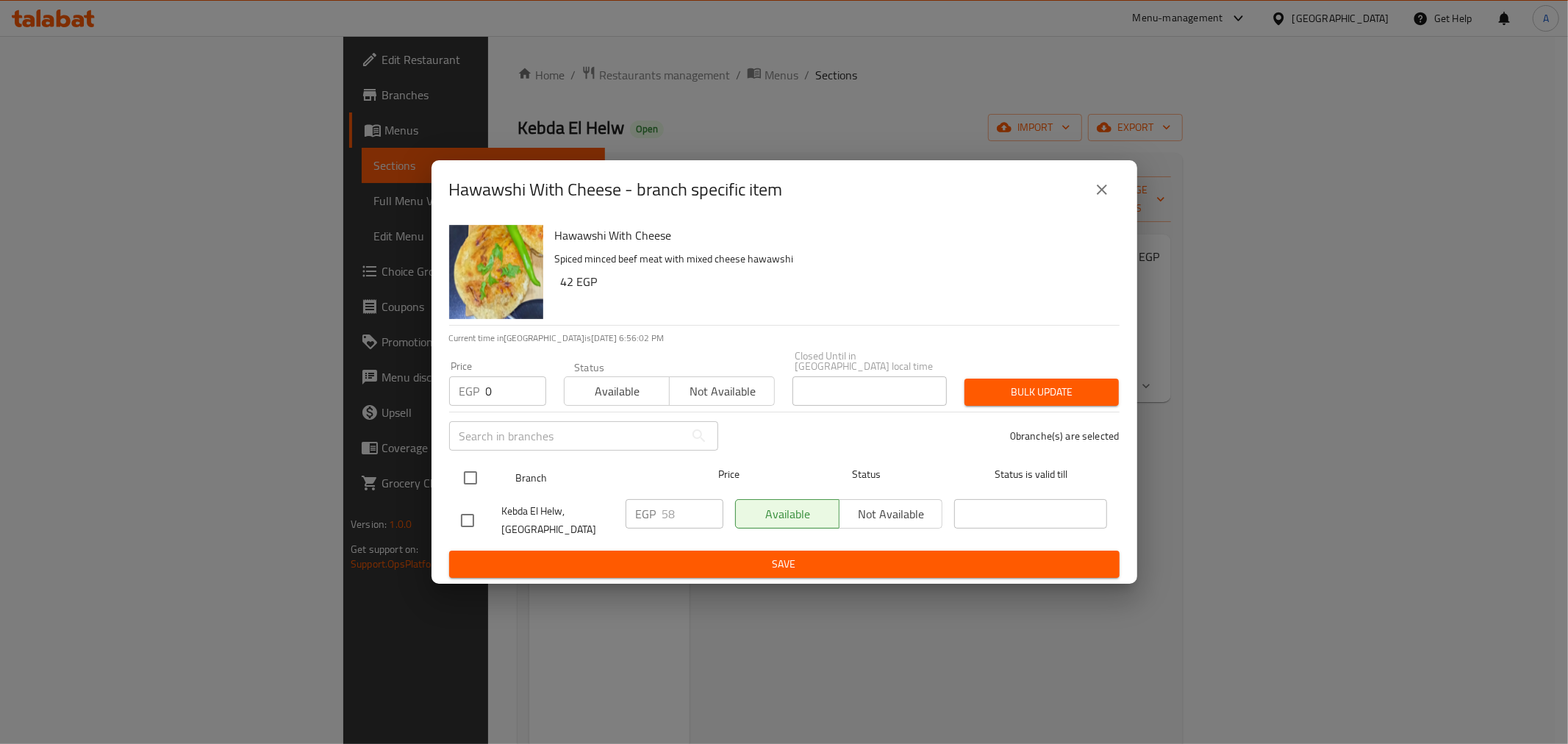
checkbox input "true"
click at [1019, 387] on span "Bulk update" at bounding box center [1042, 392] width 131 height 18
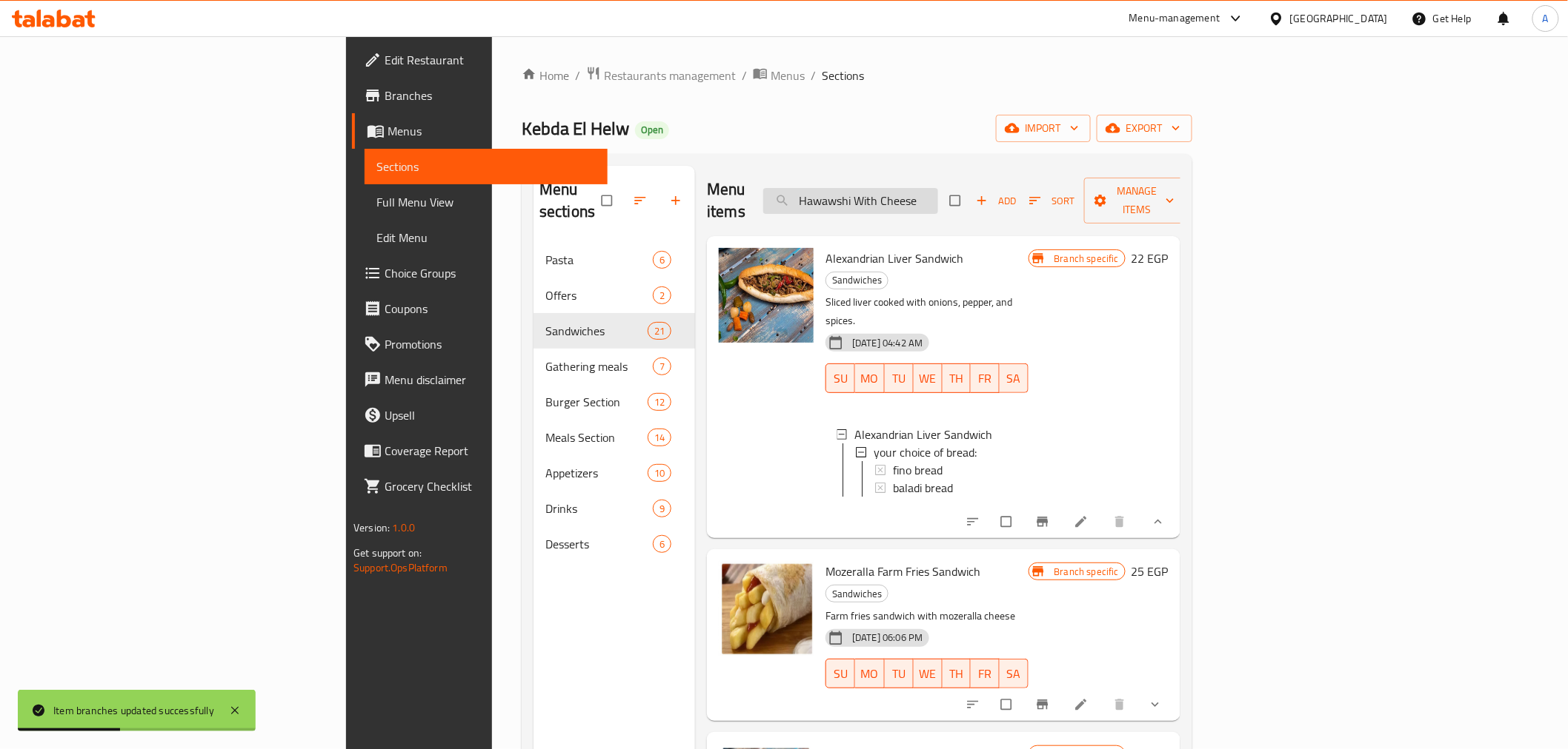
click at [938, 188] on input "Hawawshi With Cheese" at bounding box center [851, 201] width 175 height 26
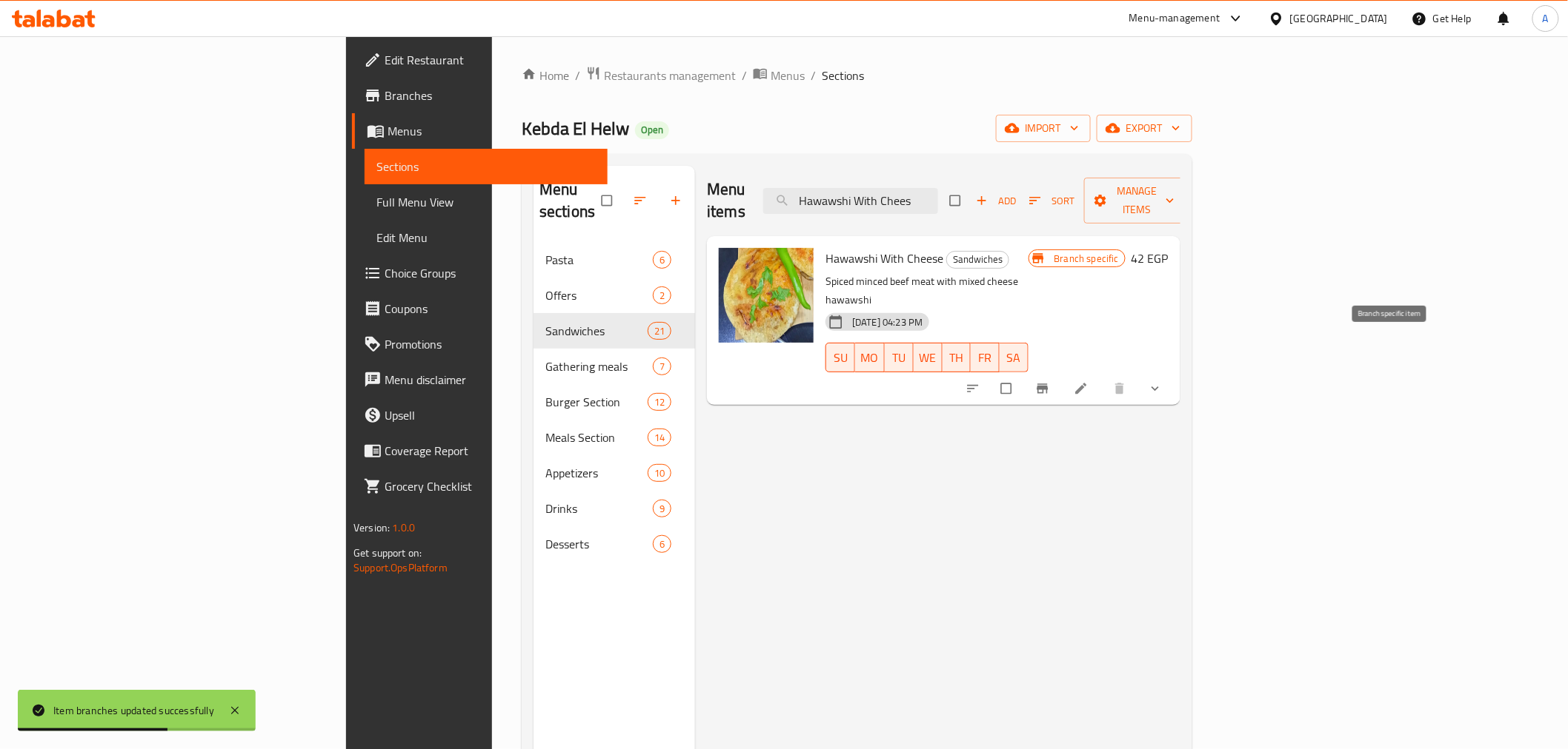
type input "Hawawshi With Chees"
click at [1050, 381] on icon "Branch-specific-item" at bounding box center [1043, 389] width 14 height 14
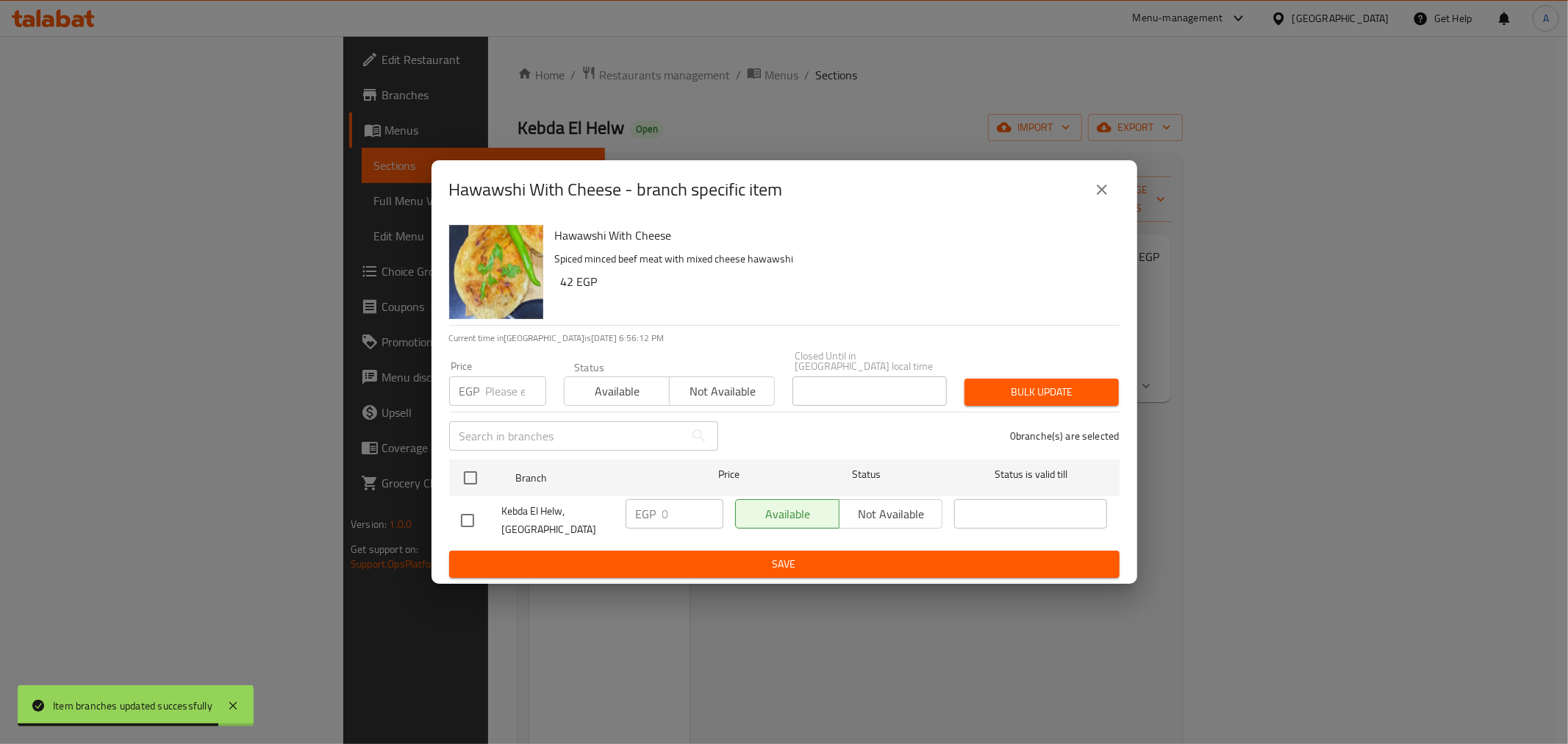
click at [636, 241] on h6 "Hawawshi With Cheese" at bounding box center [831, 235] width 553 height 21
copy h6 "Hawawshi With Cheese"
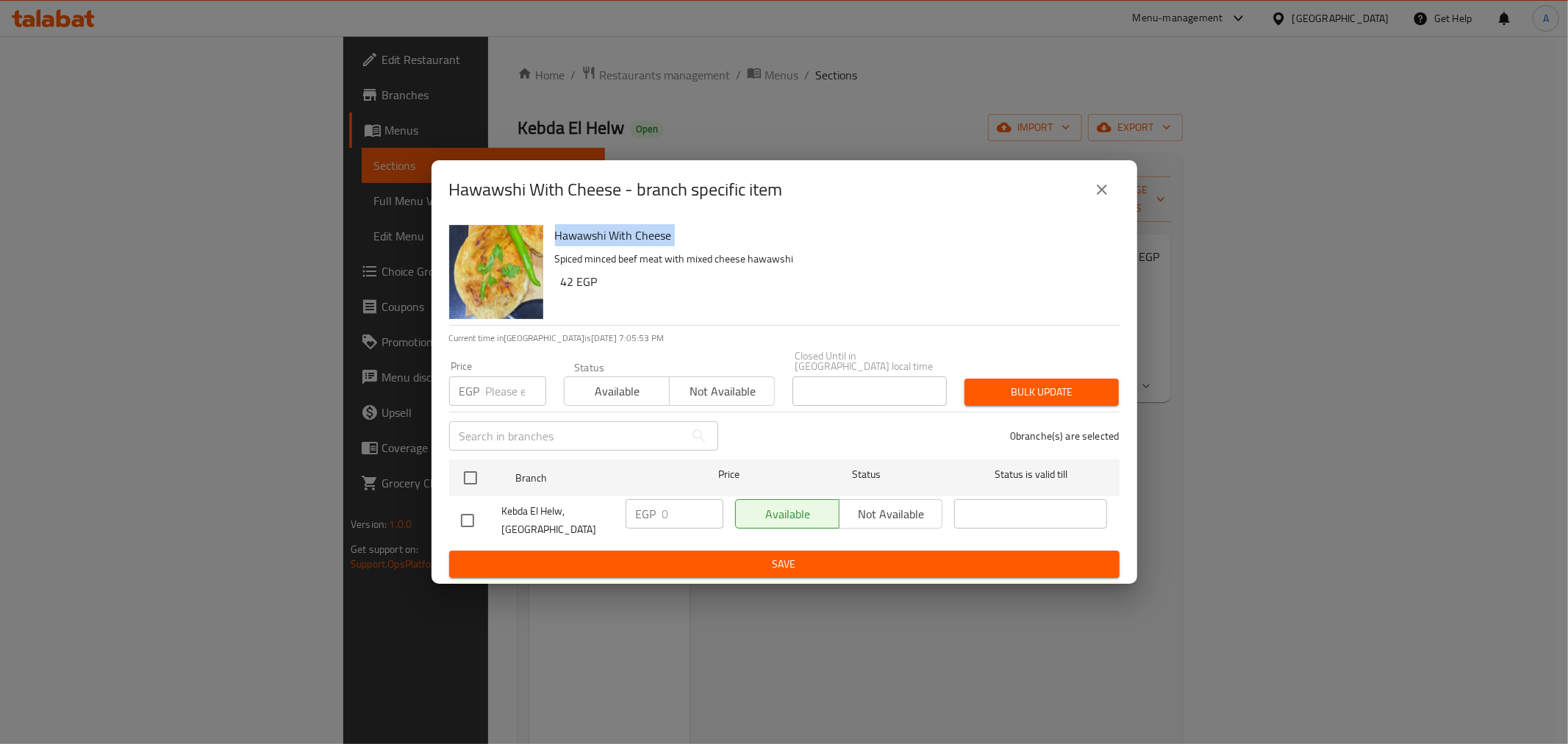
click at [1112, 195] on button "close" at bounding box center [1102, 190] width 35 height 35
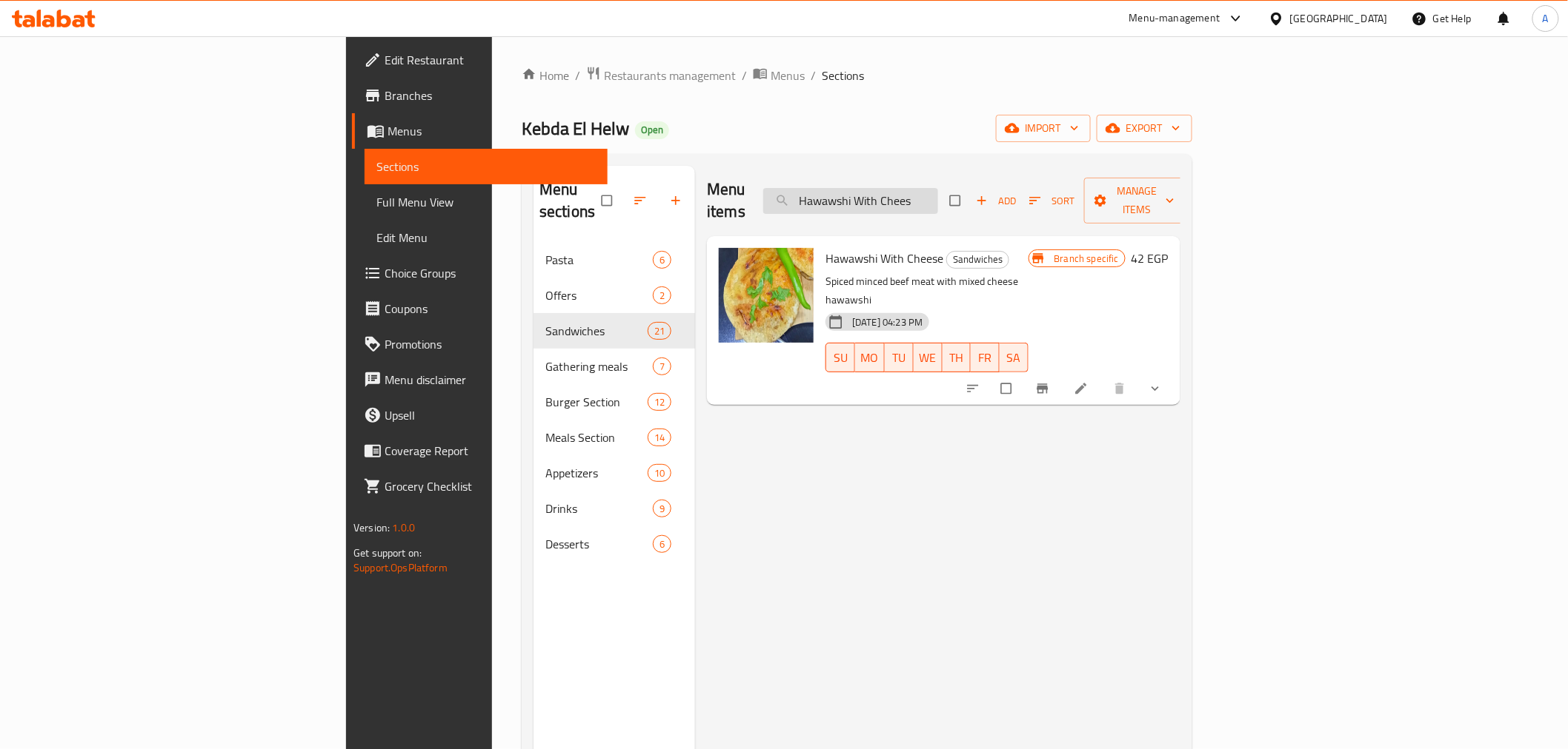
click at [938, 190] on input "Hawawshi With Chees" at bounding box center [851, 201] width 175 height 26
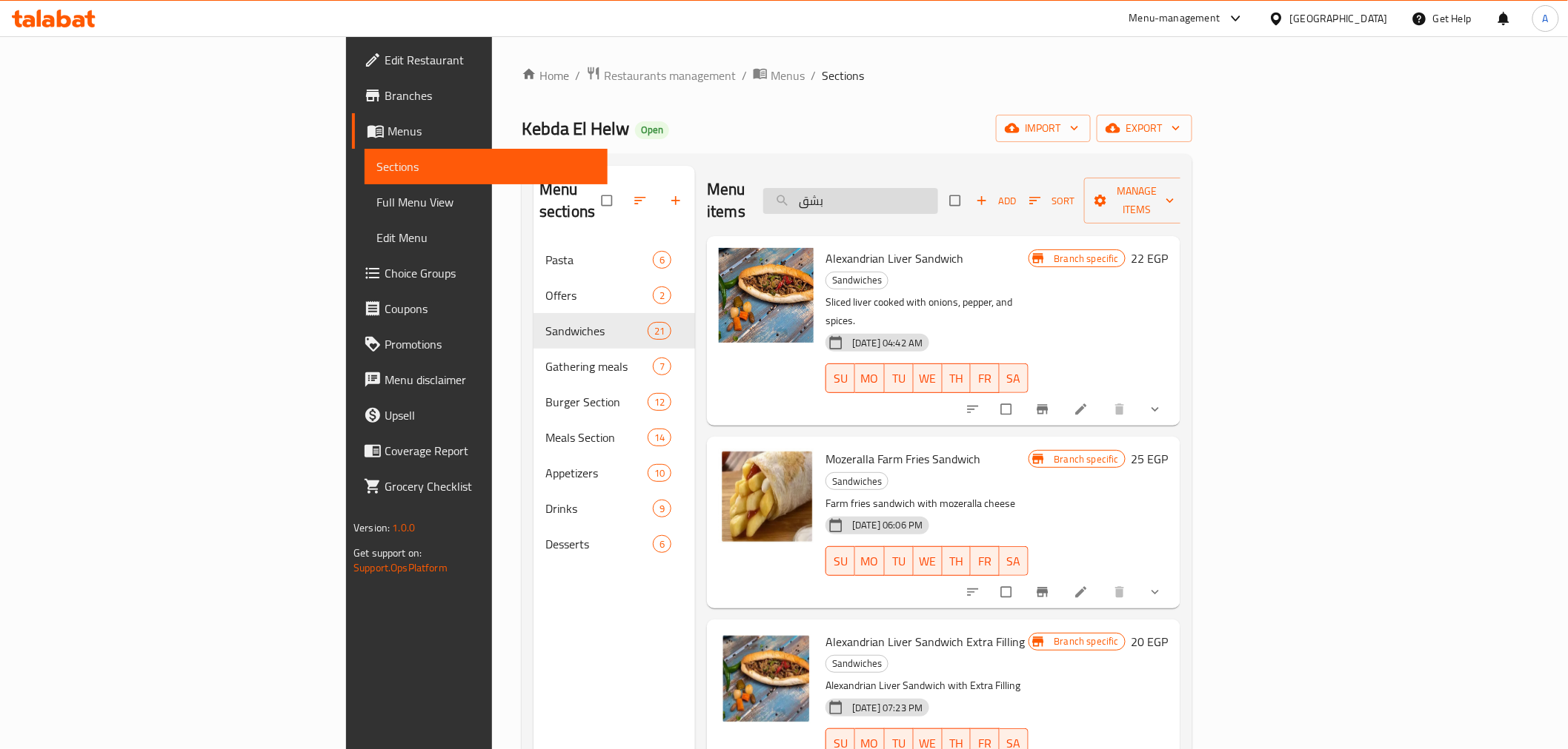
type input "بشقة"
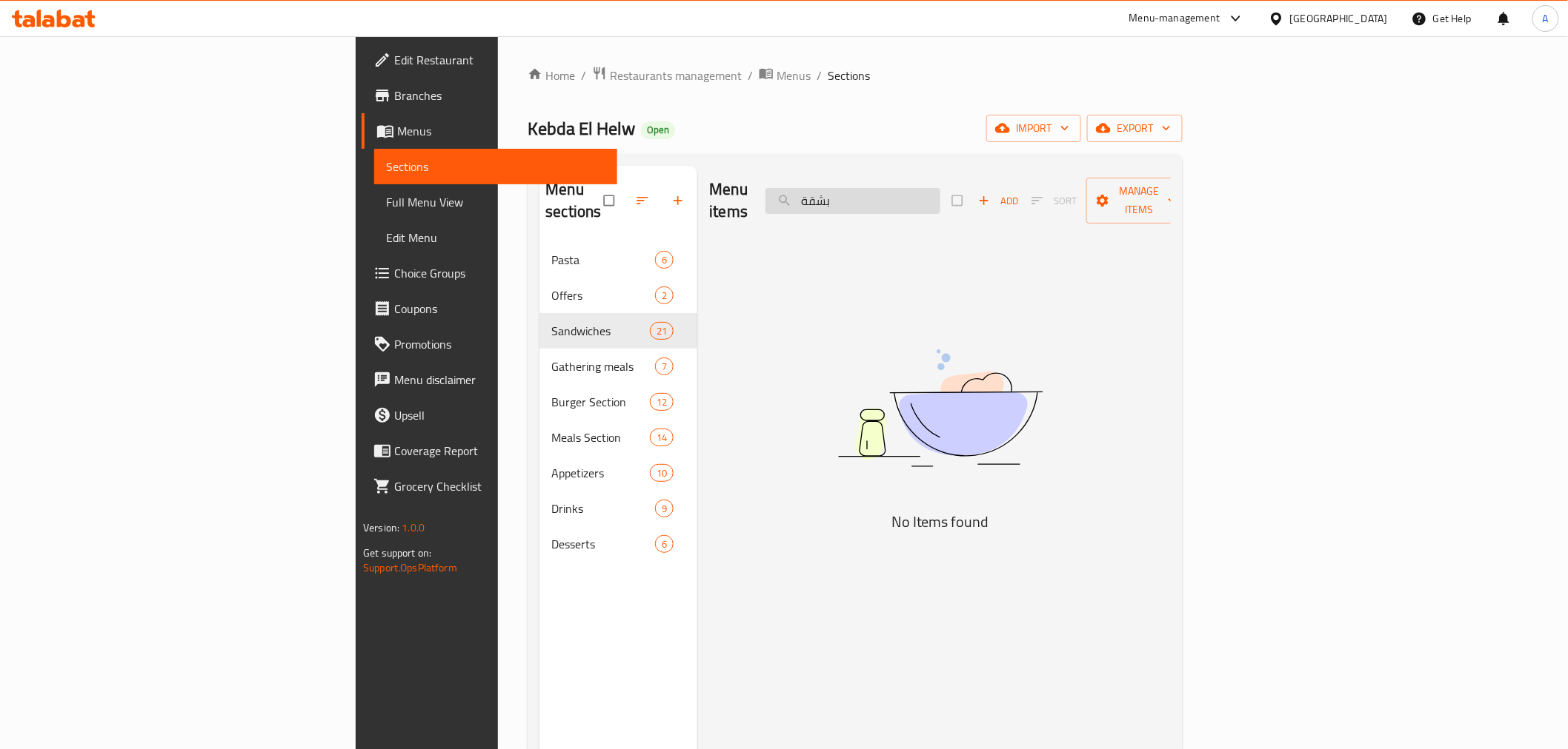
click at [941, 189] on input "بشقة" at bounding box center [853, 201] width 175 height 26
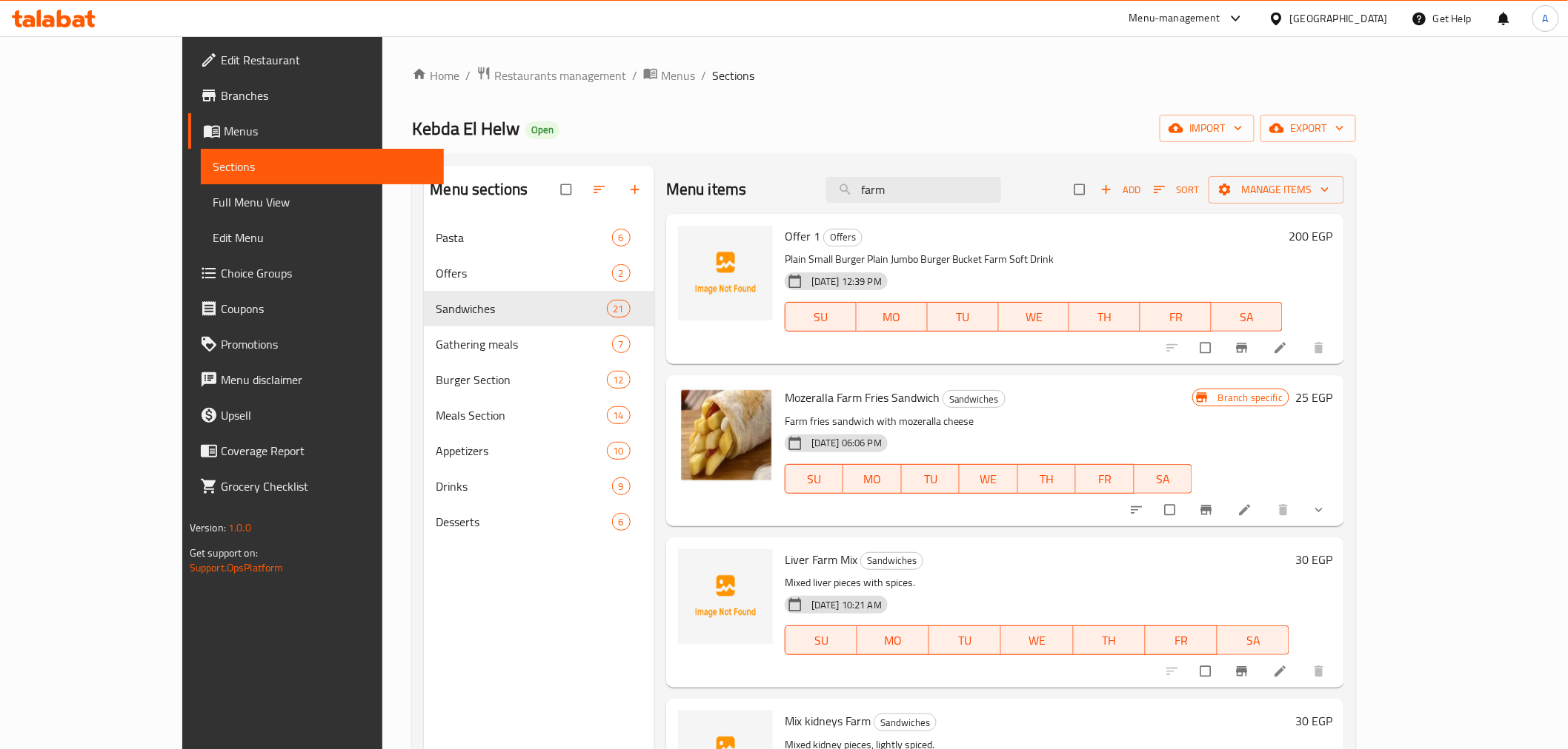
click at [1058, 398] on h6 "Mozeralla Farm Fries Sandwich Sandwiches" at bounding box center [988, 397] width 407 height 21
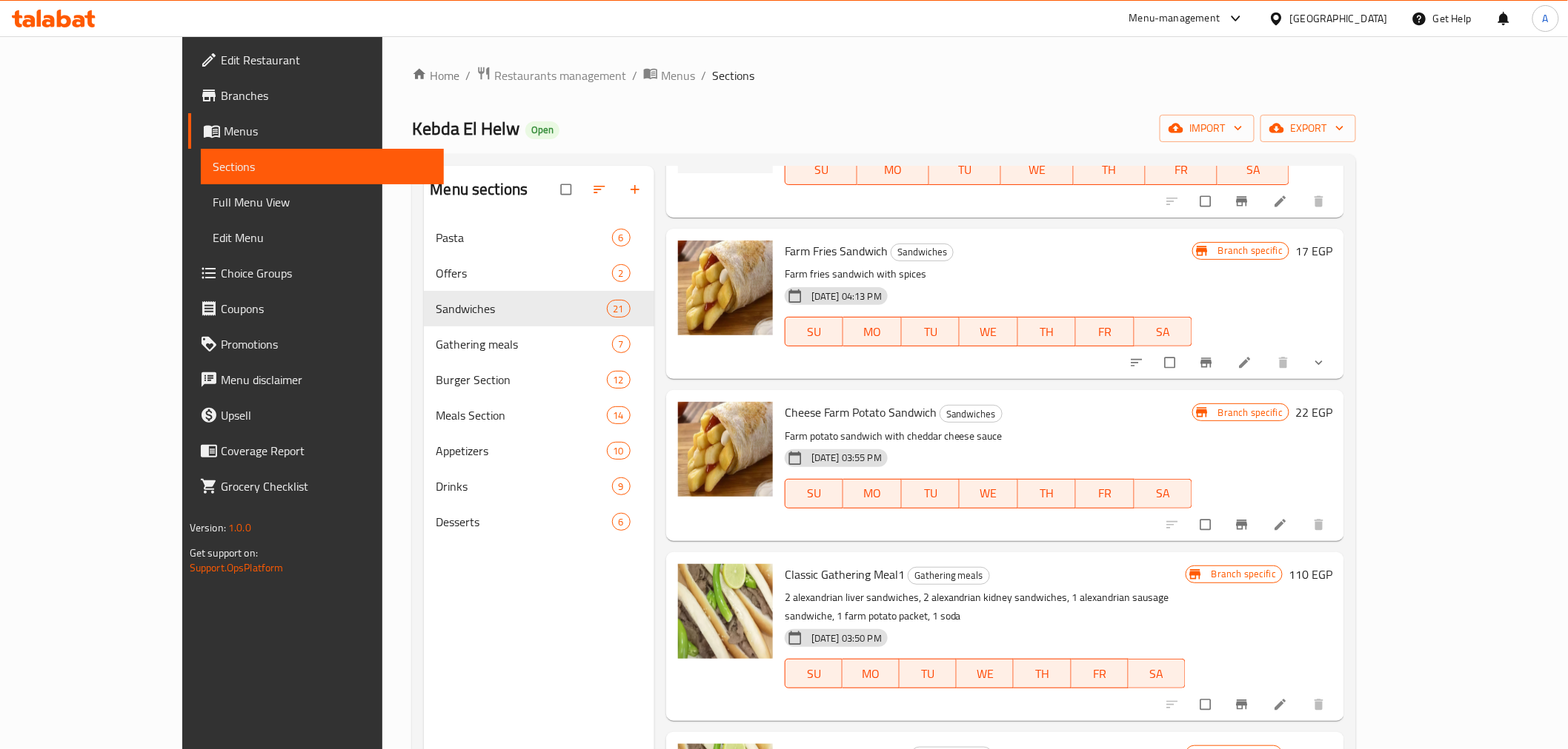
scroll to position [959, 0]
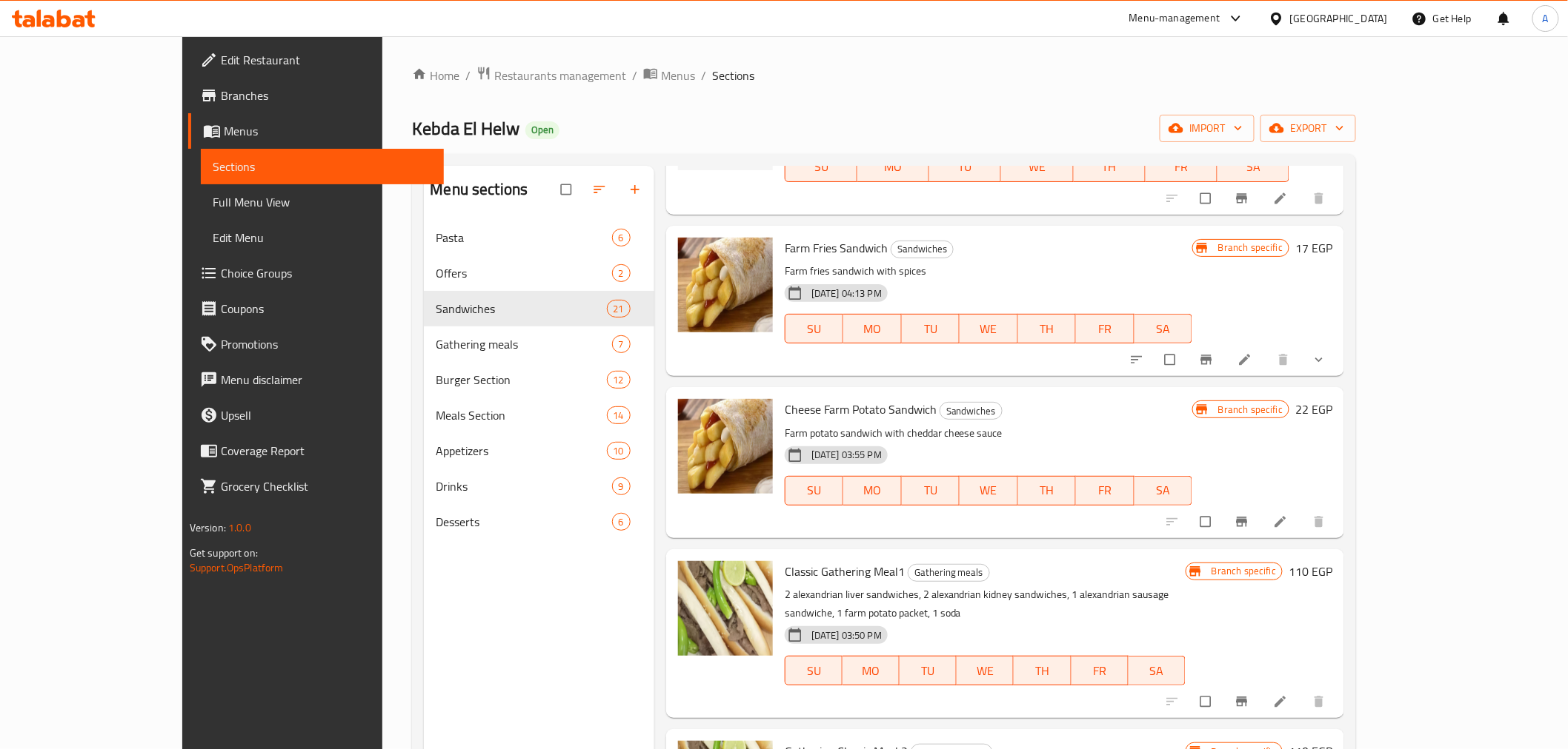
click at [1099, 272] on p "Farm fries sandwich with spices" at bounding box center [988, 271] width 407 height 18
click at [1212, 356] on icon "Branch-specific-item" at bounding box center [1207, 360] width 11 height 10
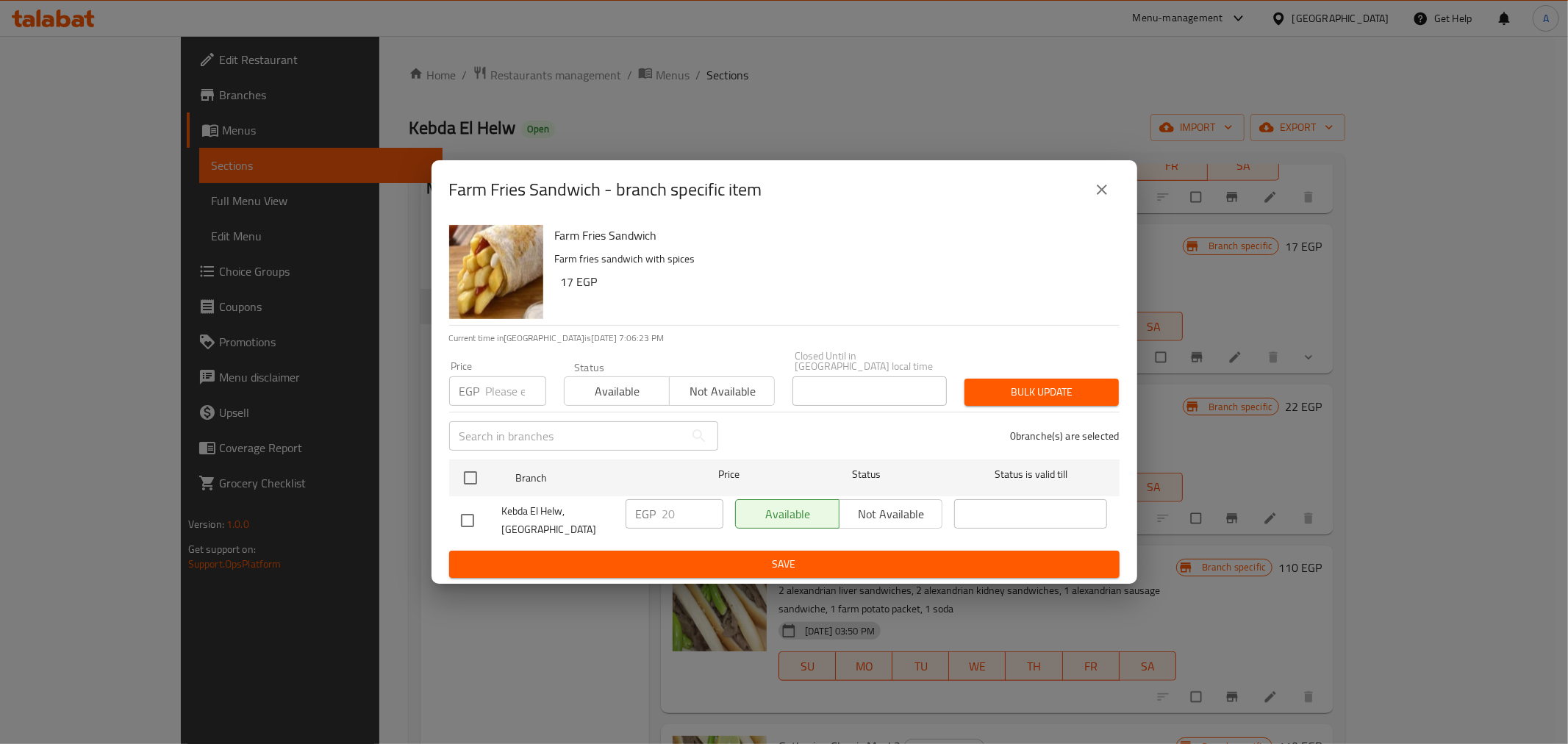
click at [1097, 195] on icon "close" at bounding box center [1102, 190] width 18 height 18
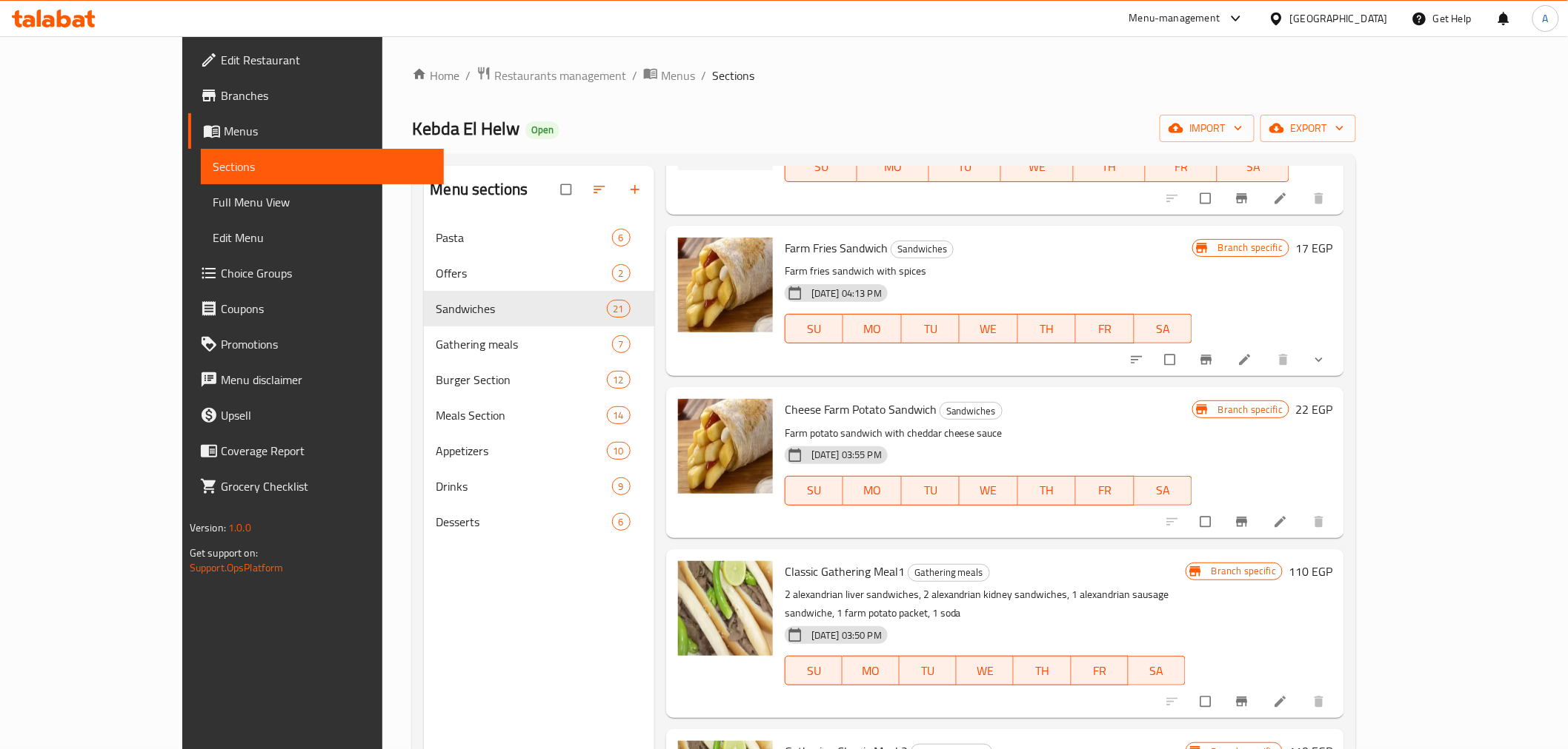
click at [789, 250] on span "Farm Fries Sandwich" at bounding box center [836, 248] width 103 height 22
click at [961, 260] on div "Farm Fries Sandwich Sandwiches Farm fries sandwich with spices [DATE] 04:13 PM …" at bounding box center [988, 301] width 419 height 138
click at [1326, 364] on icon "show more" at bounding box center [1319, 360] width 14 height 14
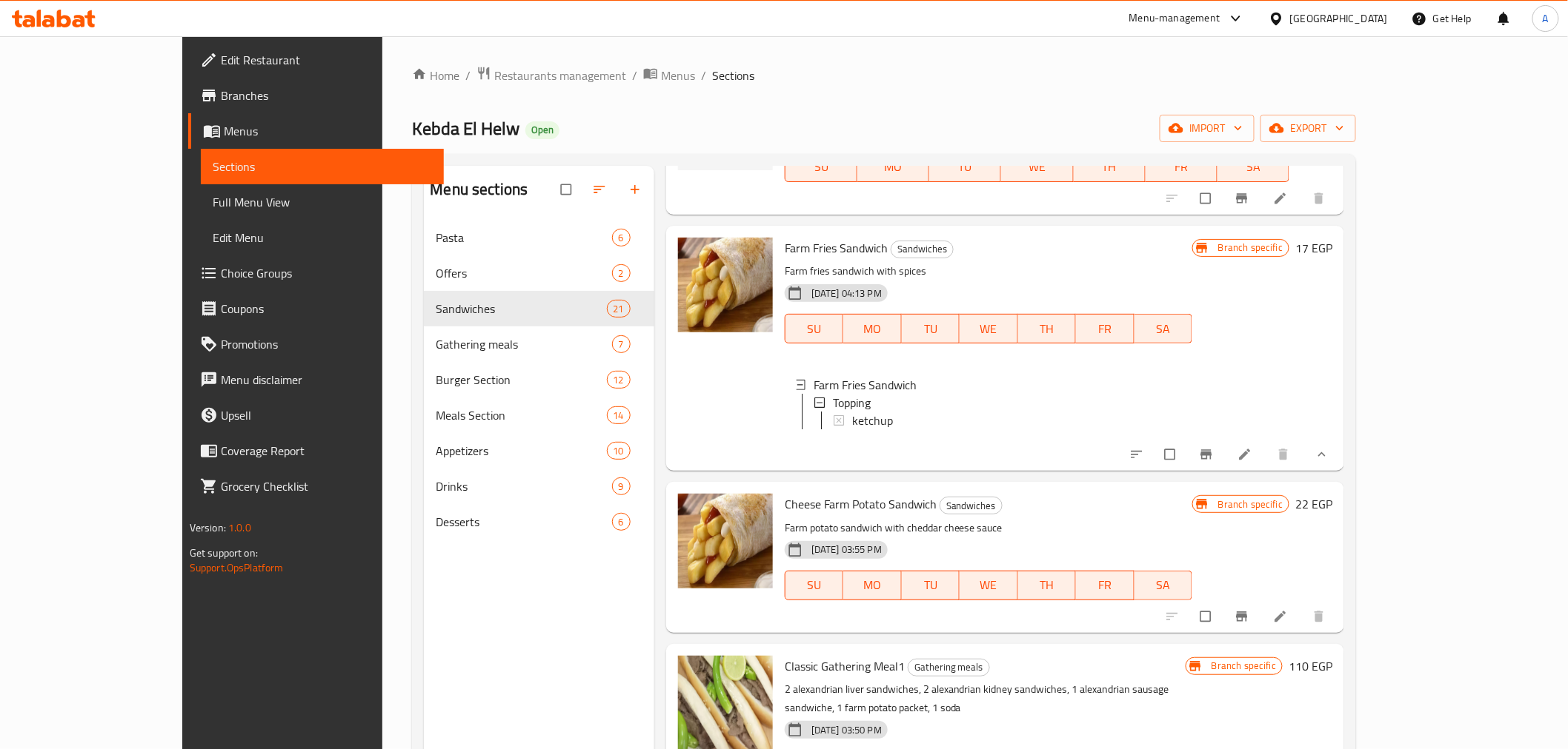
click at [998, 272] on p "Farm fries sandwich with spices" at bounding box center [988, 271] width 407 height 18
click at [806, 515] on span "Cheese Farm Potato Sandwich" at bounding box center [860, 504] width 152 height 22
copy h6 "Cheese Farm Potato Sandwich"
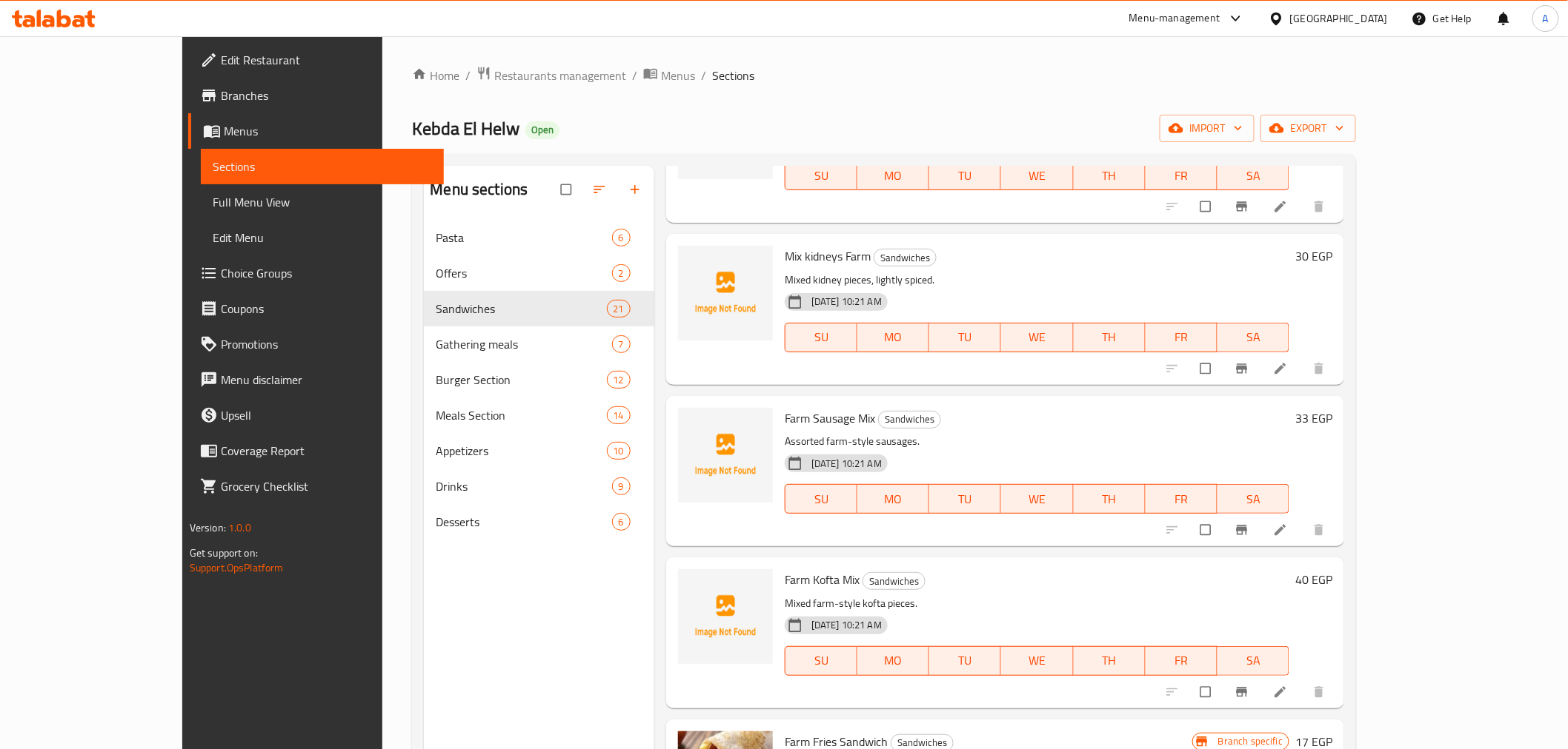
scroll to position [0, 0]
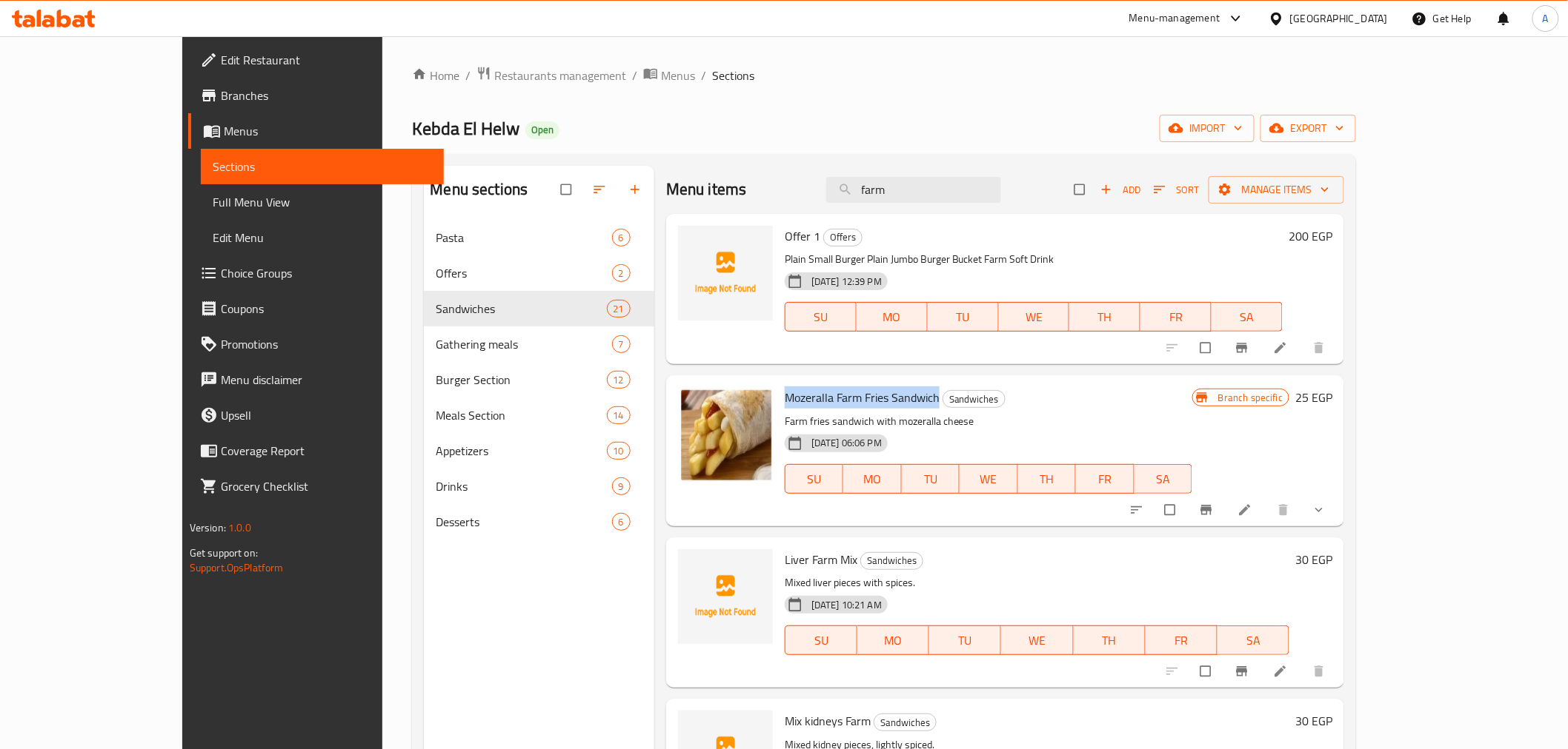
copy span "Mozeralla Farm Fries Sandwich"
drag, startPoint x: 894, startPoint y: 405, endPoint x: 742, endPoint y: 401, distance: 152.1
click at [785, 401] on h6 "Mozeralla Farm Fries Sandwich Sandwiches" at bounding box center [988, 397] width 407 height 21
click at [1226, 519] on button "Branch-specific-item" at bounding box center [1207, 510] width 35 height 33
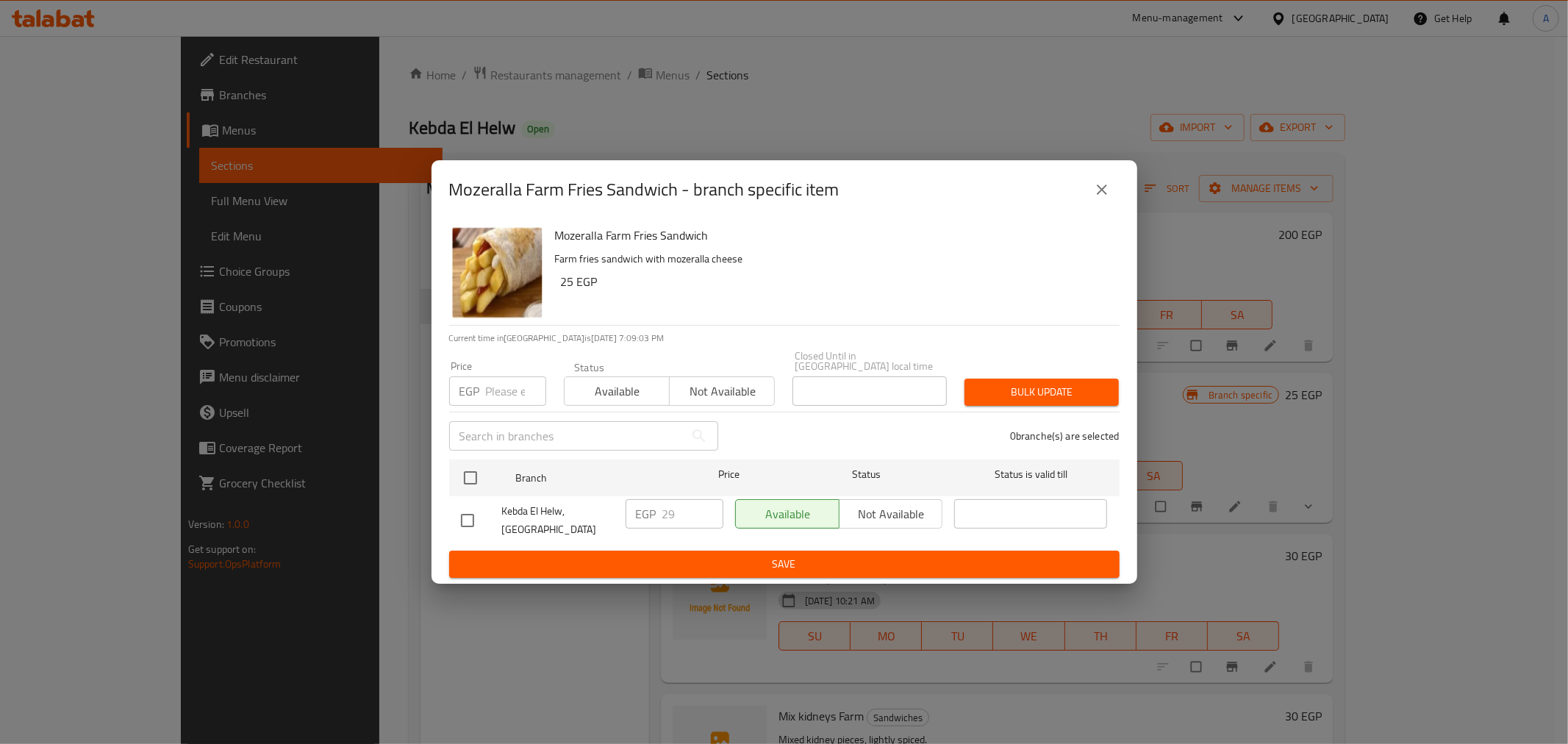
click at [1109, 195] on icon "close" at bounding box center [1102, 190] width 18 height 18
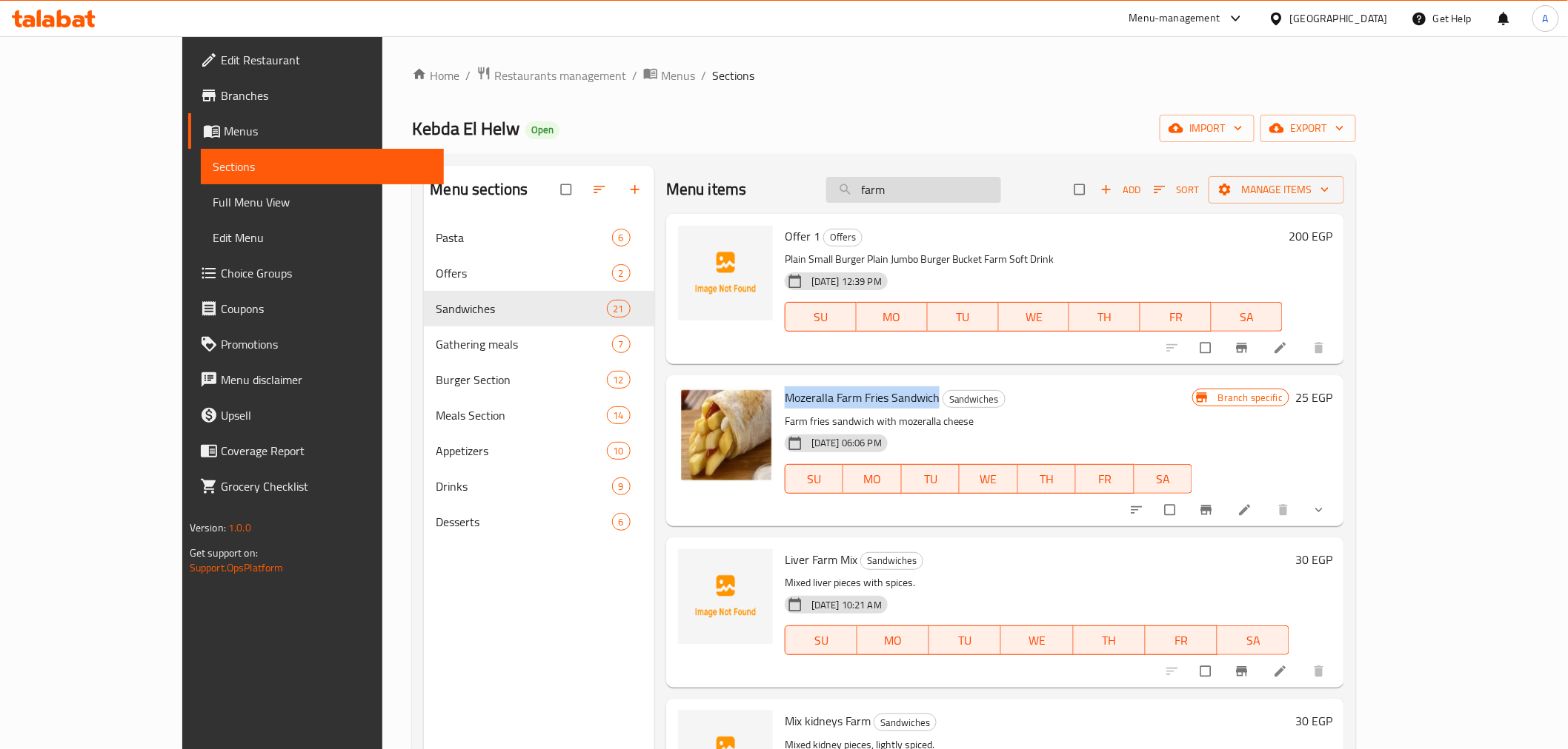
click at [959, 188] on input "farm" at bounding box center [913, 189] width 175 height 26
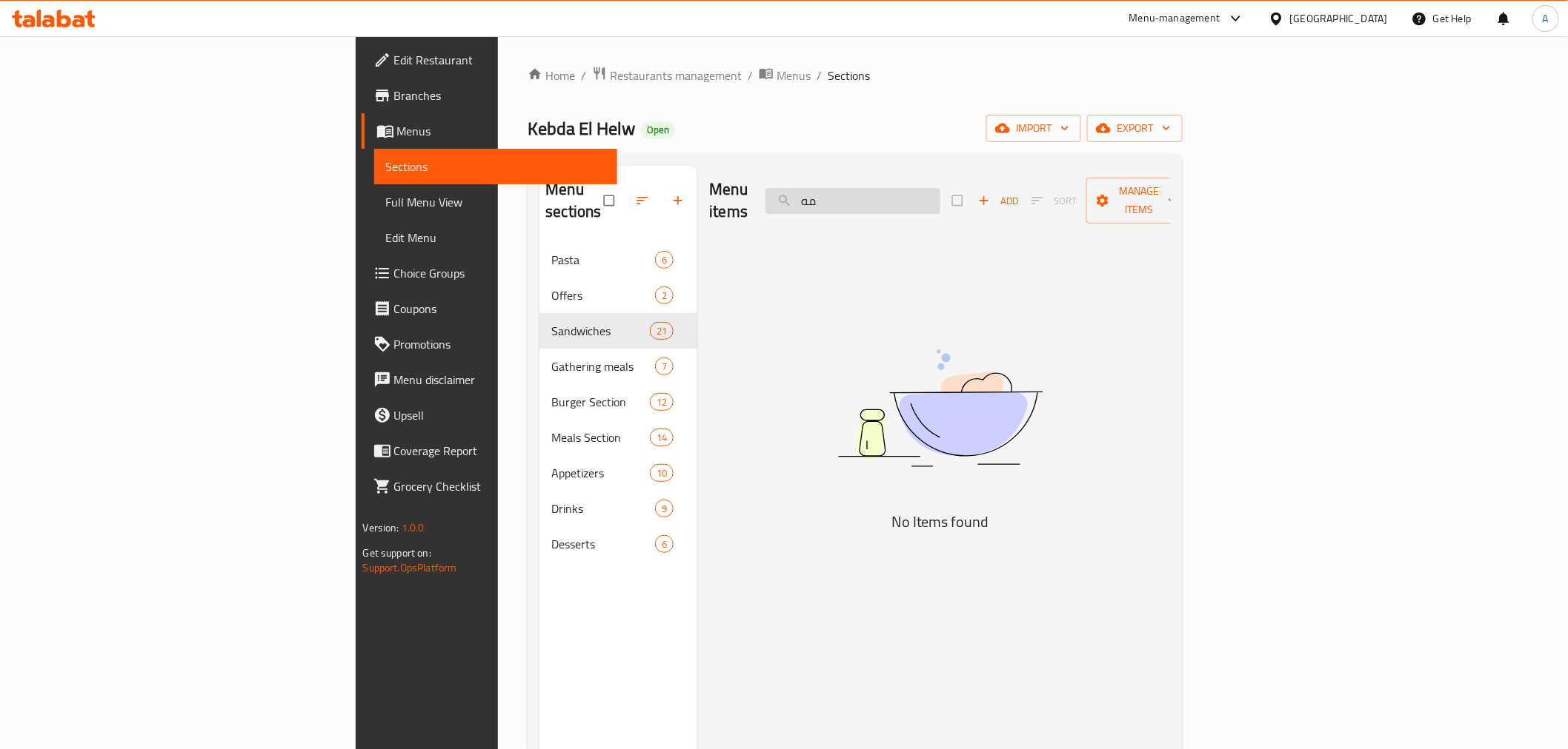
type input "م"
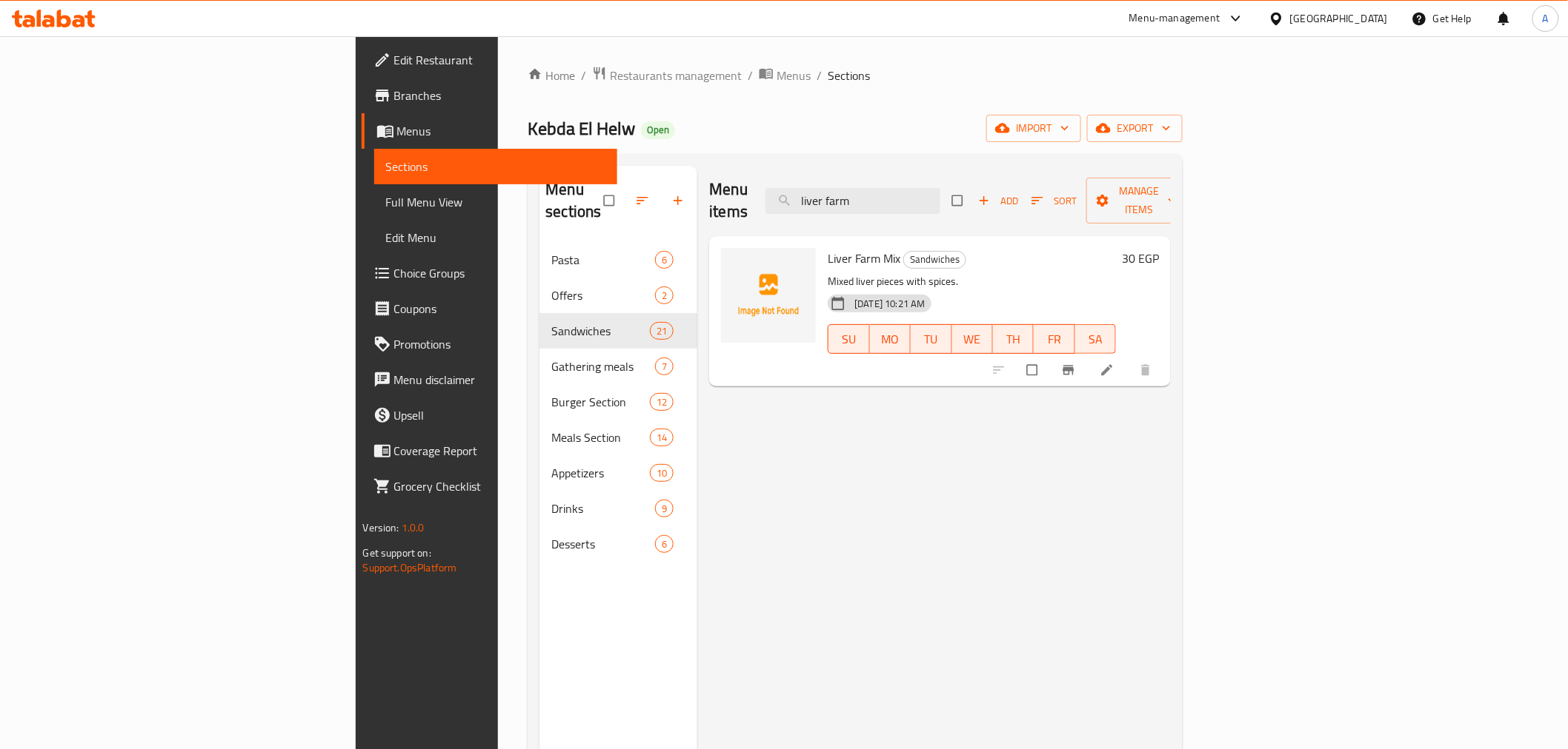
type input "liver farm"
click at [964, 289] on div "[DATE] 10:21 AM SU MO TU WE TH FR SA" at bounding box center [972, 329] width 300 height 80
click at [1076, 363] on icon "Branch-specific-item" at bounding box center [1068, 370] width 14 height 14
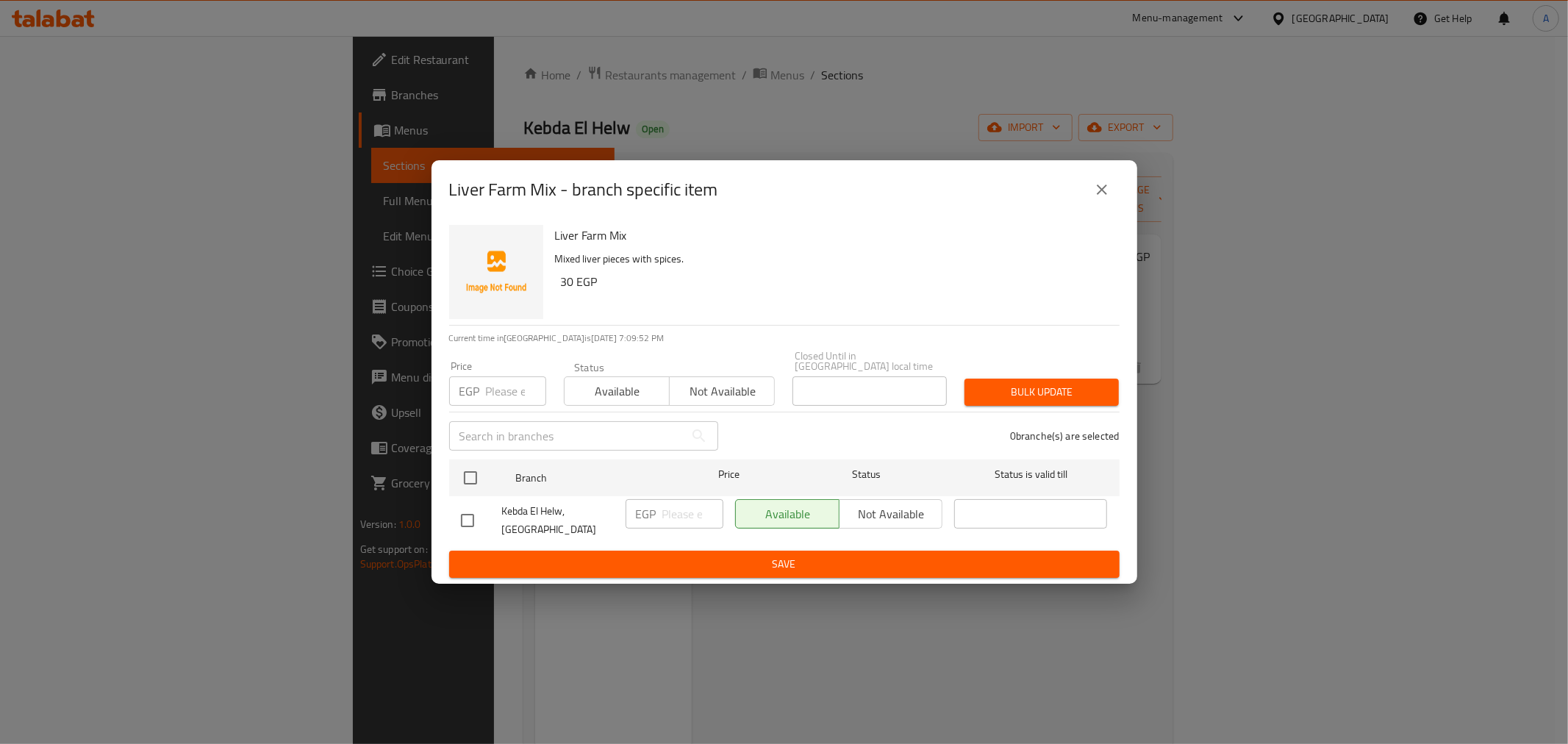
click at [601, 238] on h6 "Liver Farm Mix" at bounding box center [831, 235] width 553 height 21
copy h6 "Liver Farm Mix"
click at [507, 384] on input "number" at bounding box center [517, 391] width 61 height 30
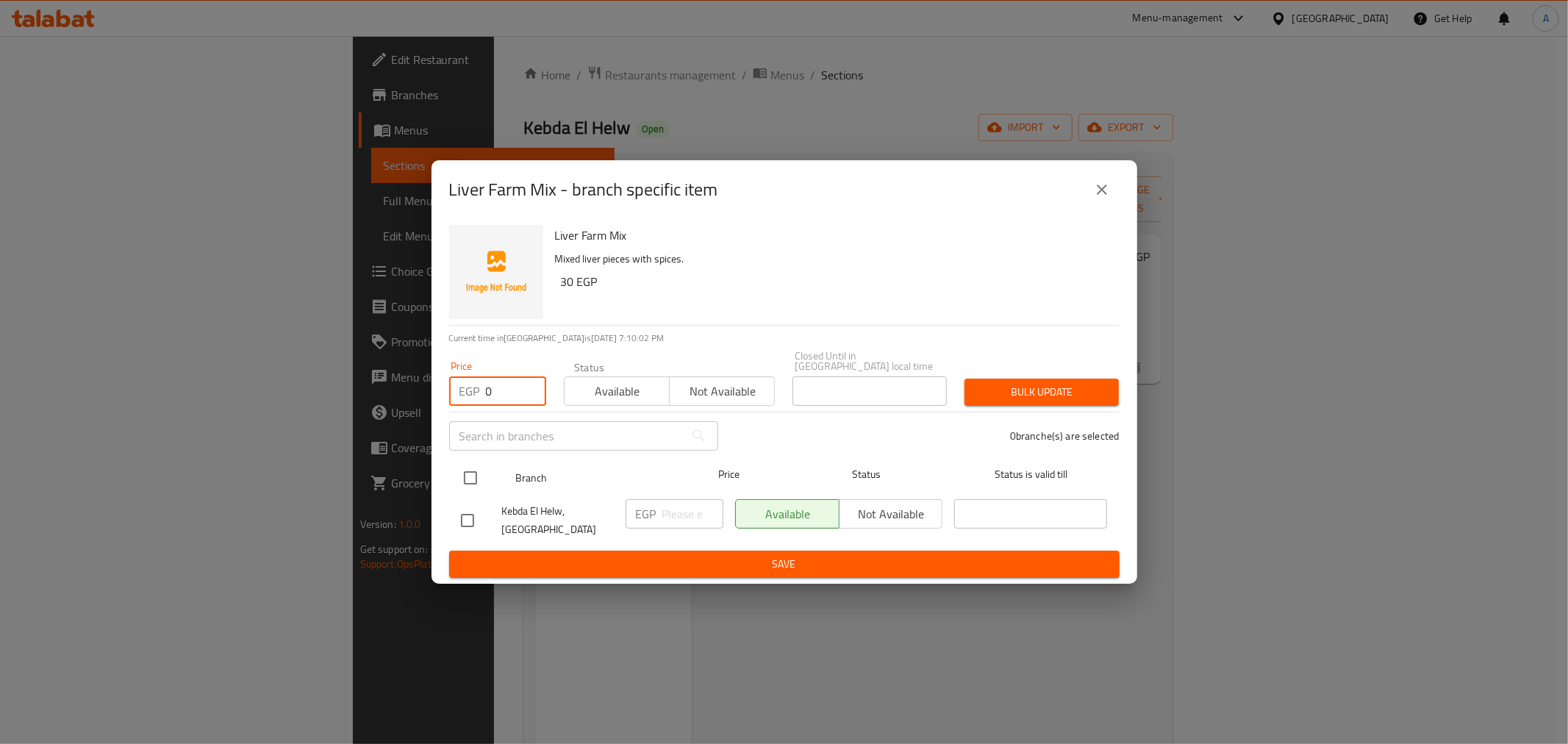
type input "0"
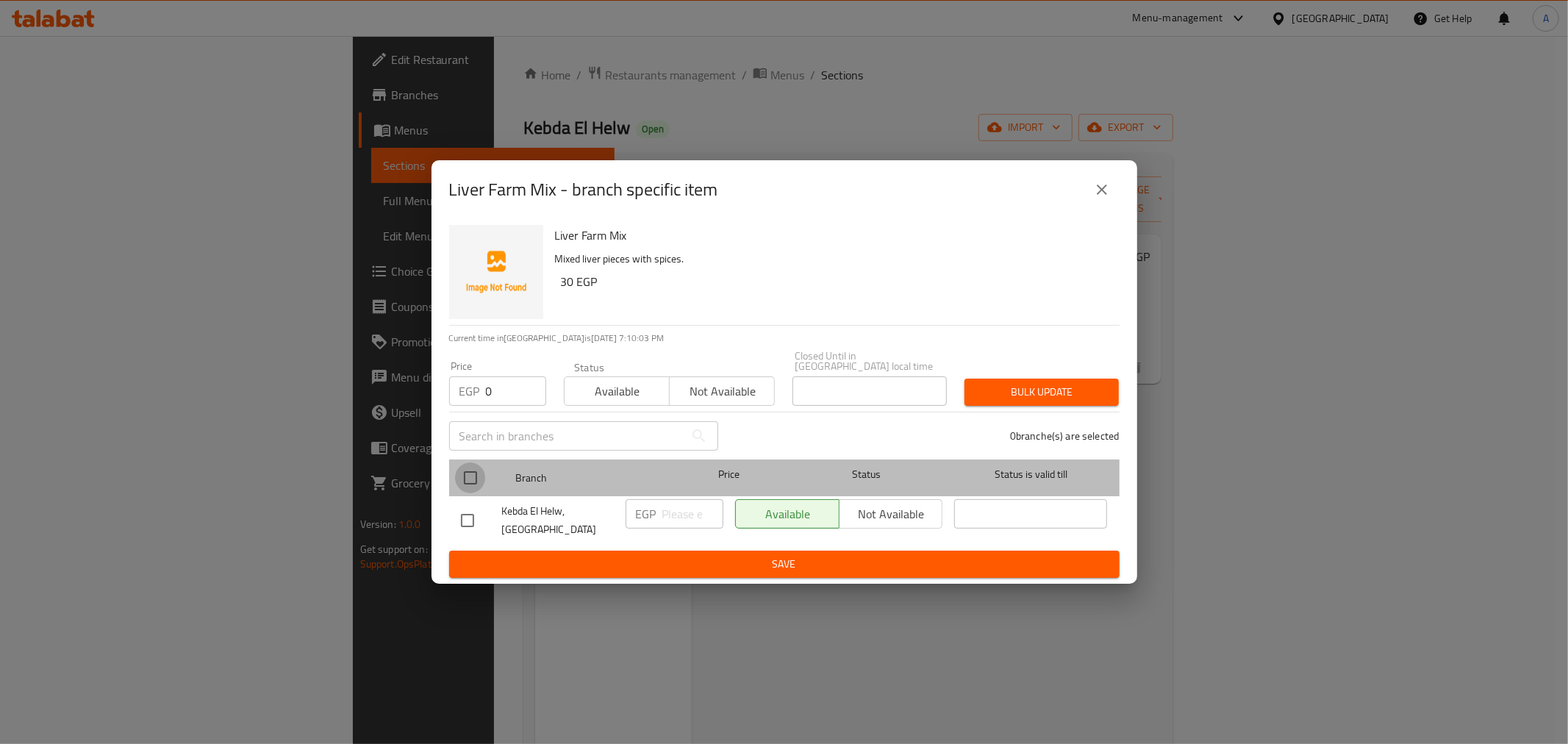
click at [471, 478] on input "checkbox" at bounding box center [470, 478] width 31 height 31
checkbox input "true"
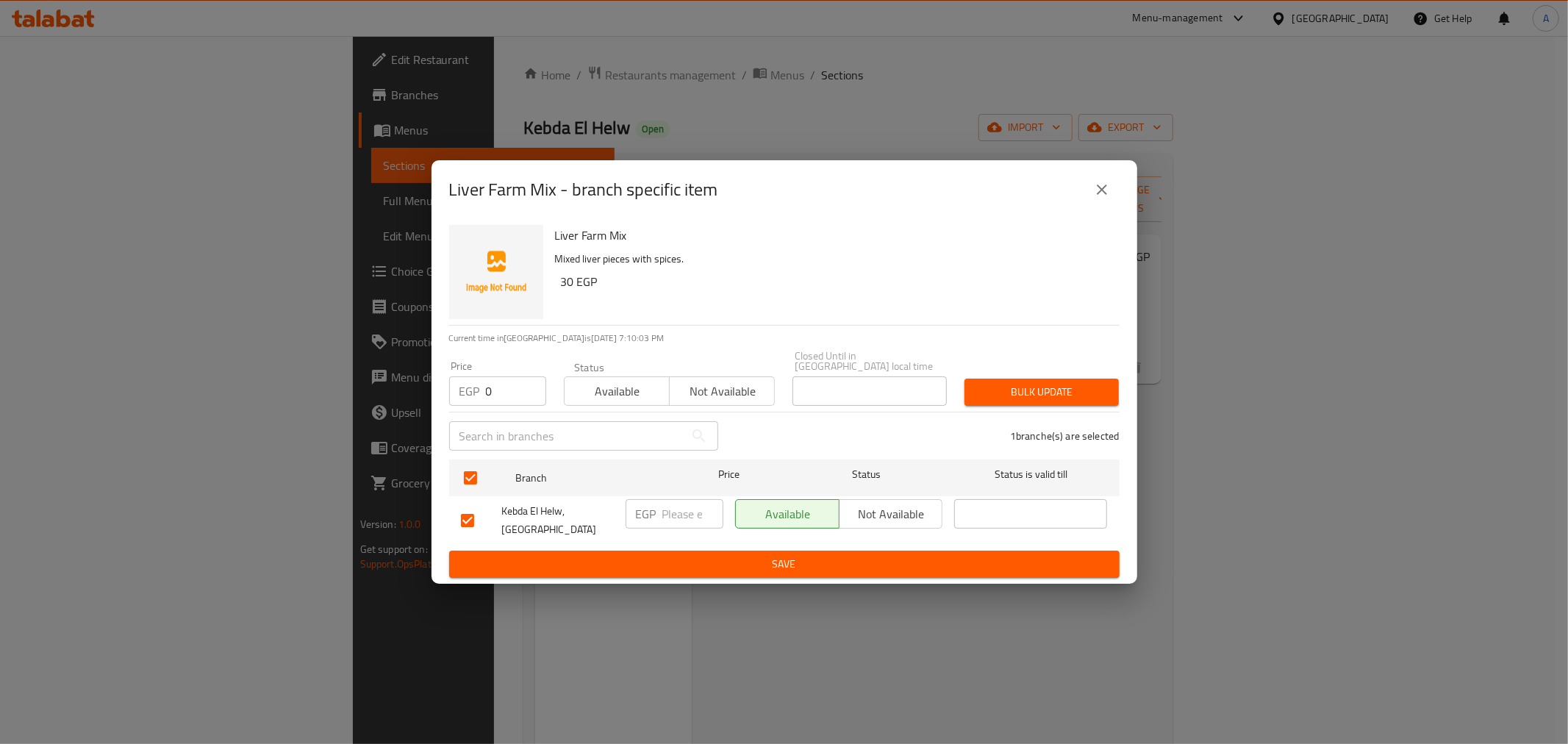
click at [1063, 384] on span "Bulk update" at bounding box center [1042, 392] width 131 height 18
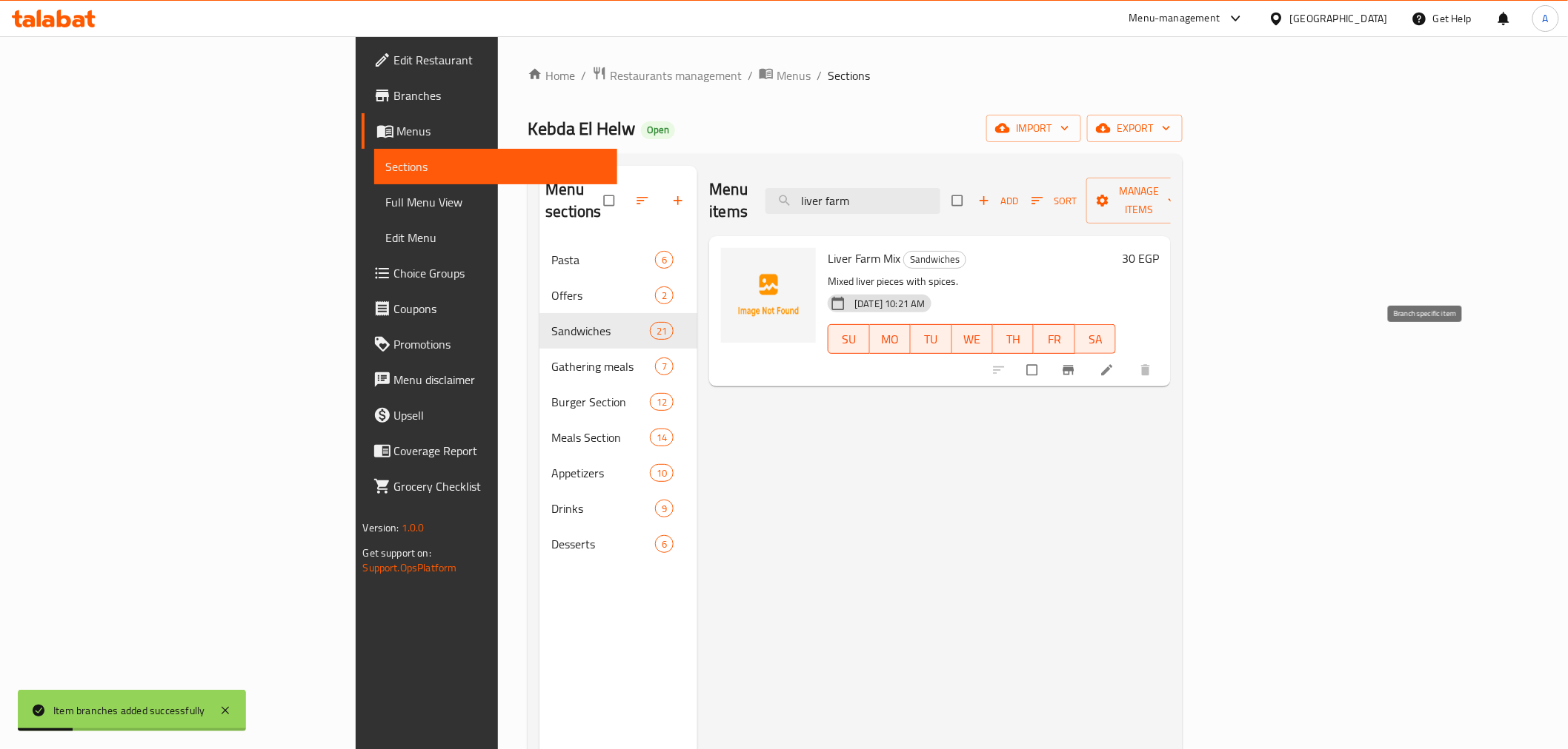
click at [1074, 366] on icon "Branch-specific-item" at bounding box center [1069, 371] width 11 height 10
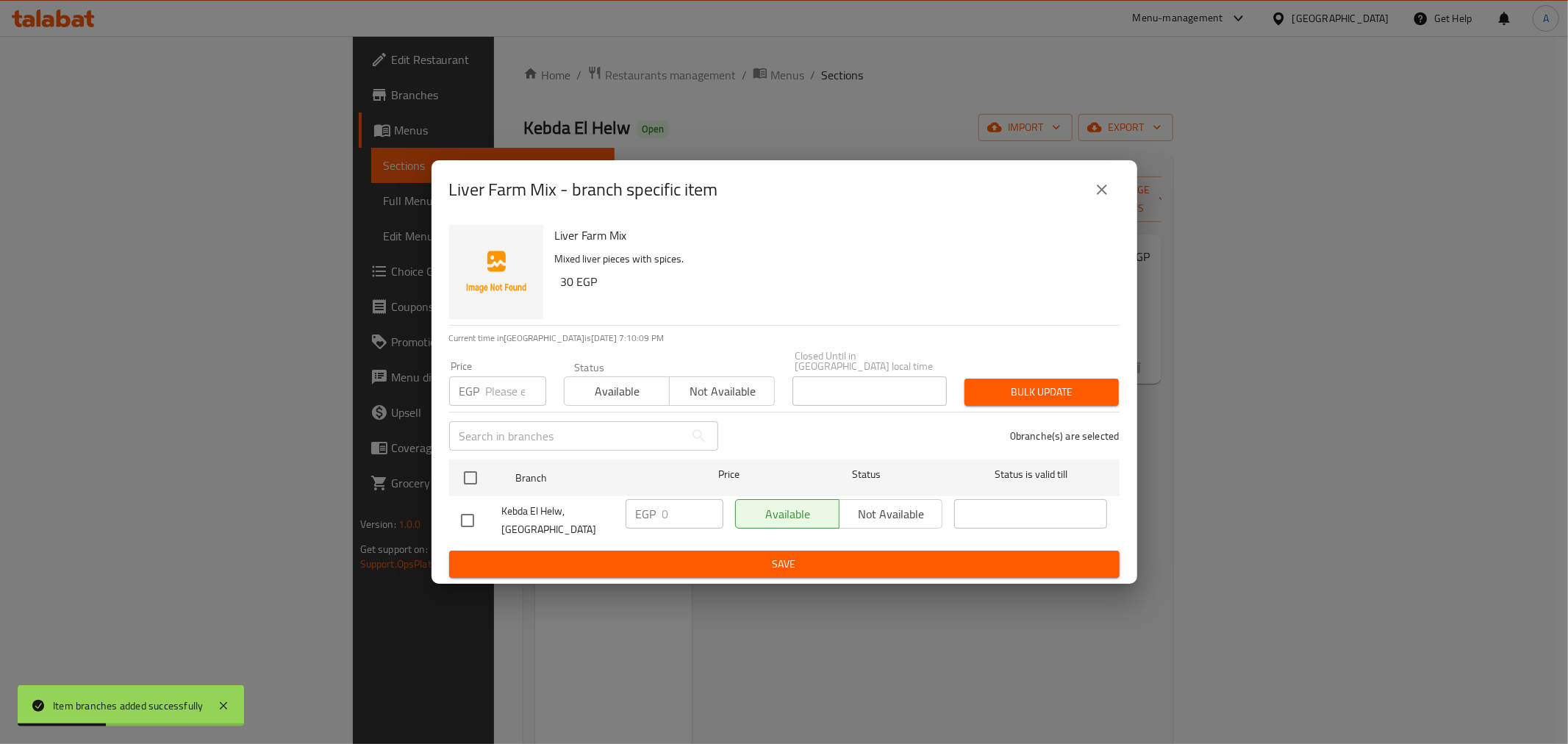
click at [1105, 195] on icon "close" at bounding box center [1102, 190] width 10 height 10
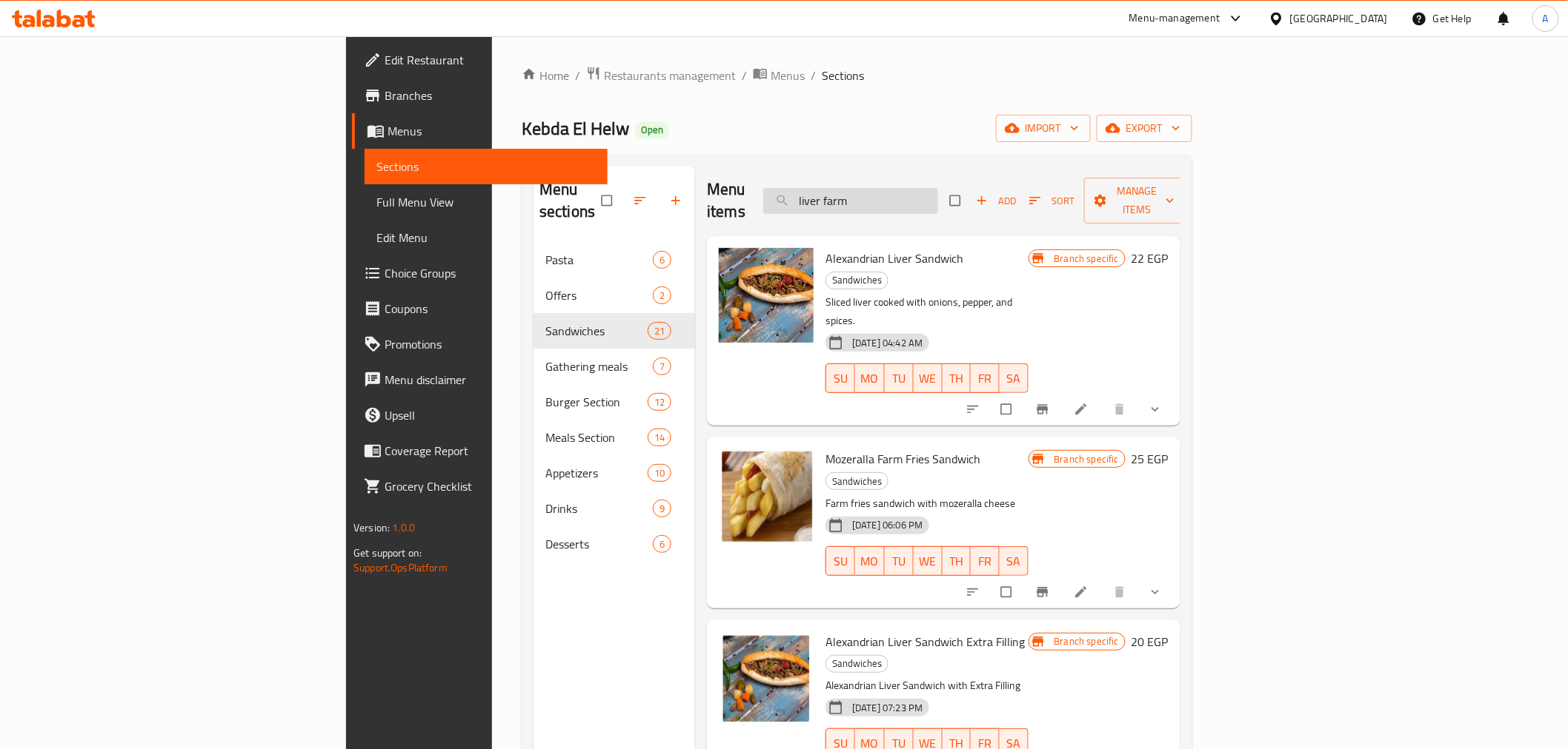
click at [938, 188] on input "liver farm" at bounding box center [851, 201] width 175 height 26
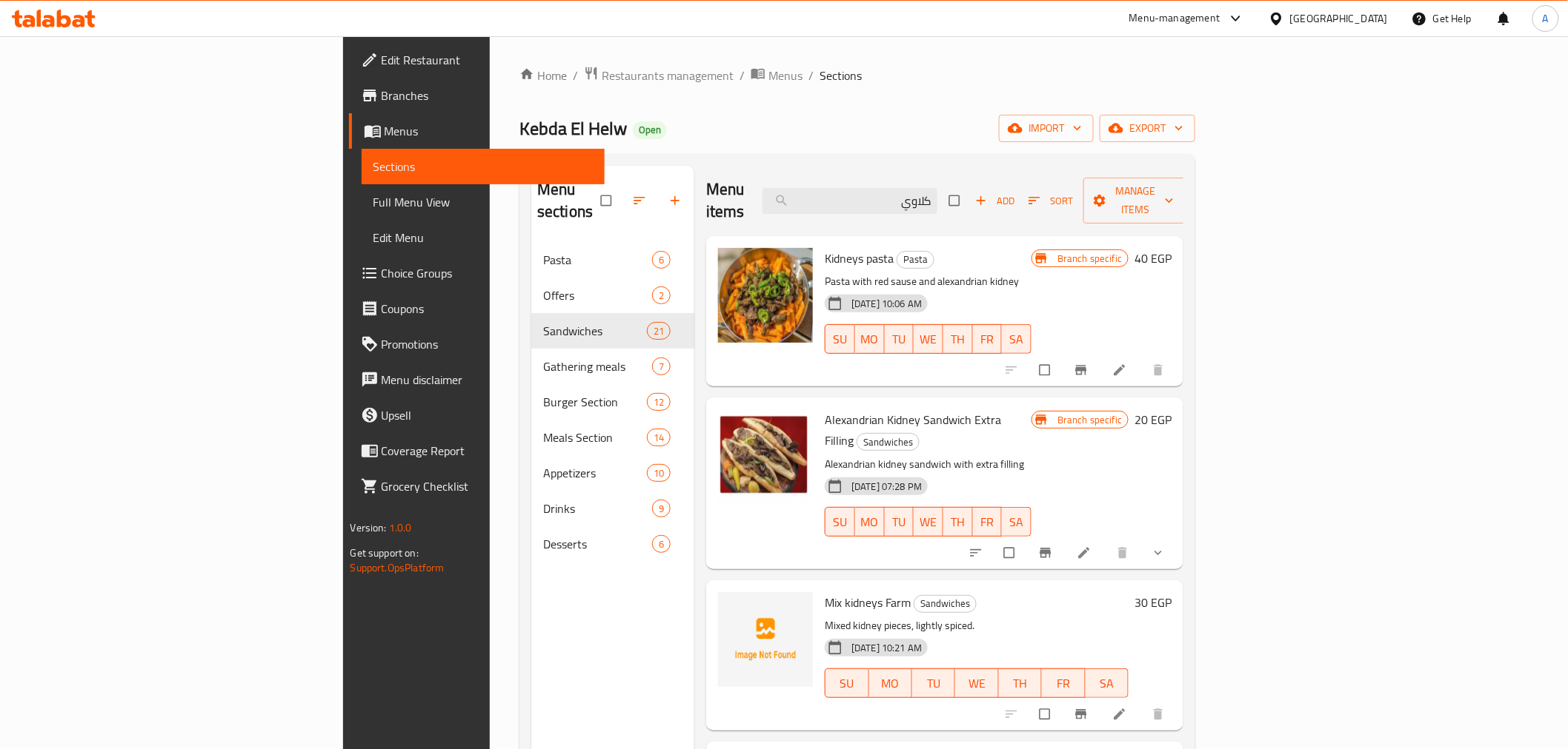
type input "كلاوي"
click at [1003, 633] on div "[DATE] 10:21 AM SU MO TU WE TH FR SA" at bounding box center [976, 674] width 316 height 80
click at [825, 592] on span "Mix kidneys Farm" at bounding box center [868, 603] width 86 height 22
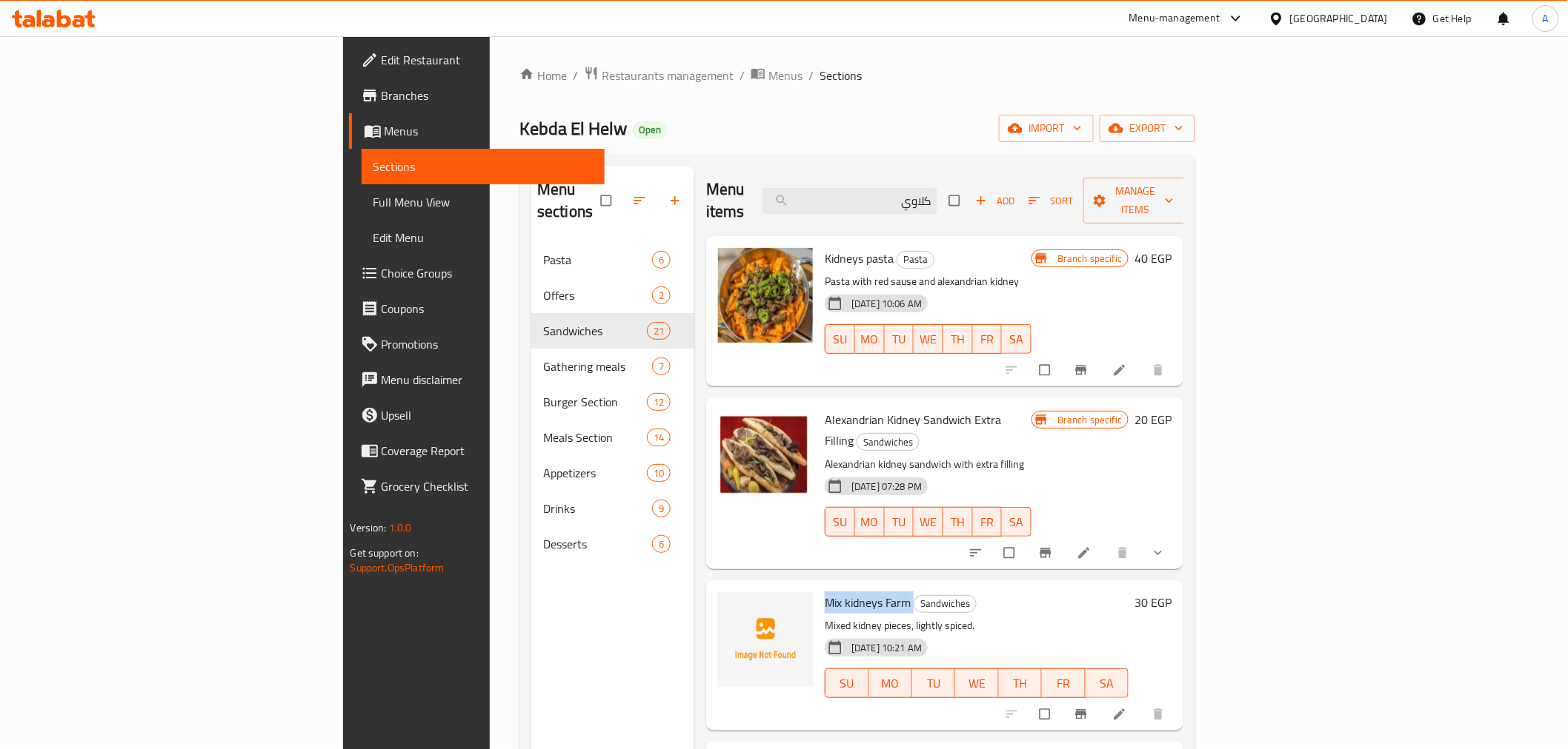
copy h6 "Mix kidneys Farm"
click at [1088, 707] on icon "Branch-specific-item" at bounding box center [1081, 714] width 14 height 14
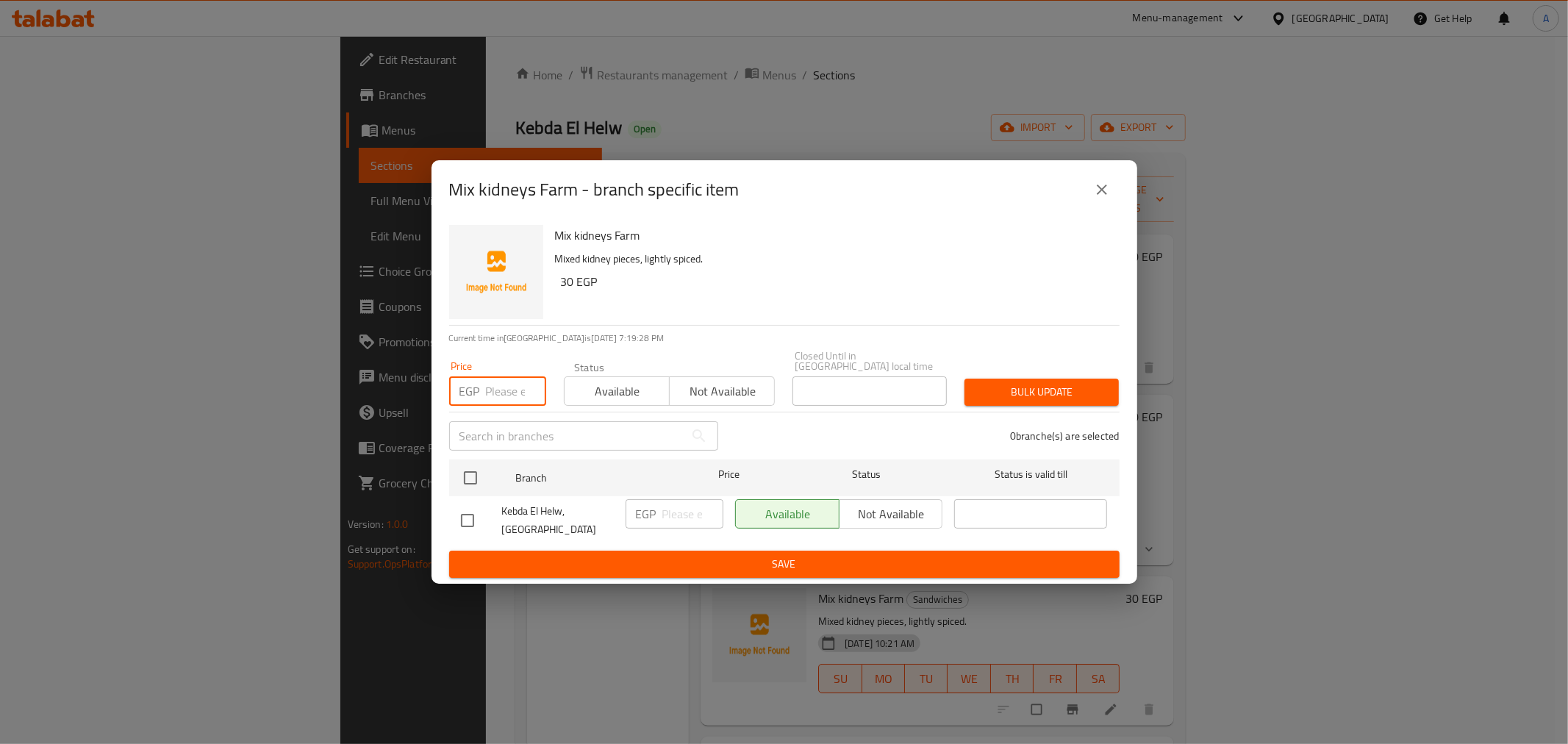
click at [494, 388] on input "number" at bounding box center [517, 391] width 61 height 30
type input "0"
click at [474, 479] on input "checkbox" at bounding box center [470, 478] width 31 height 31
checkbox input "true"
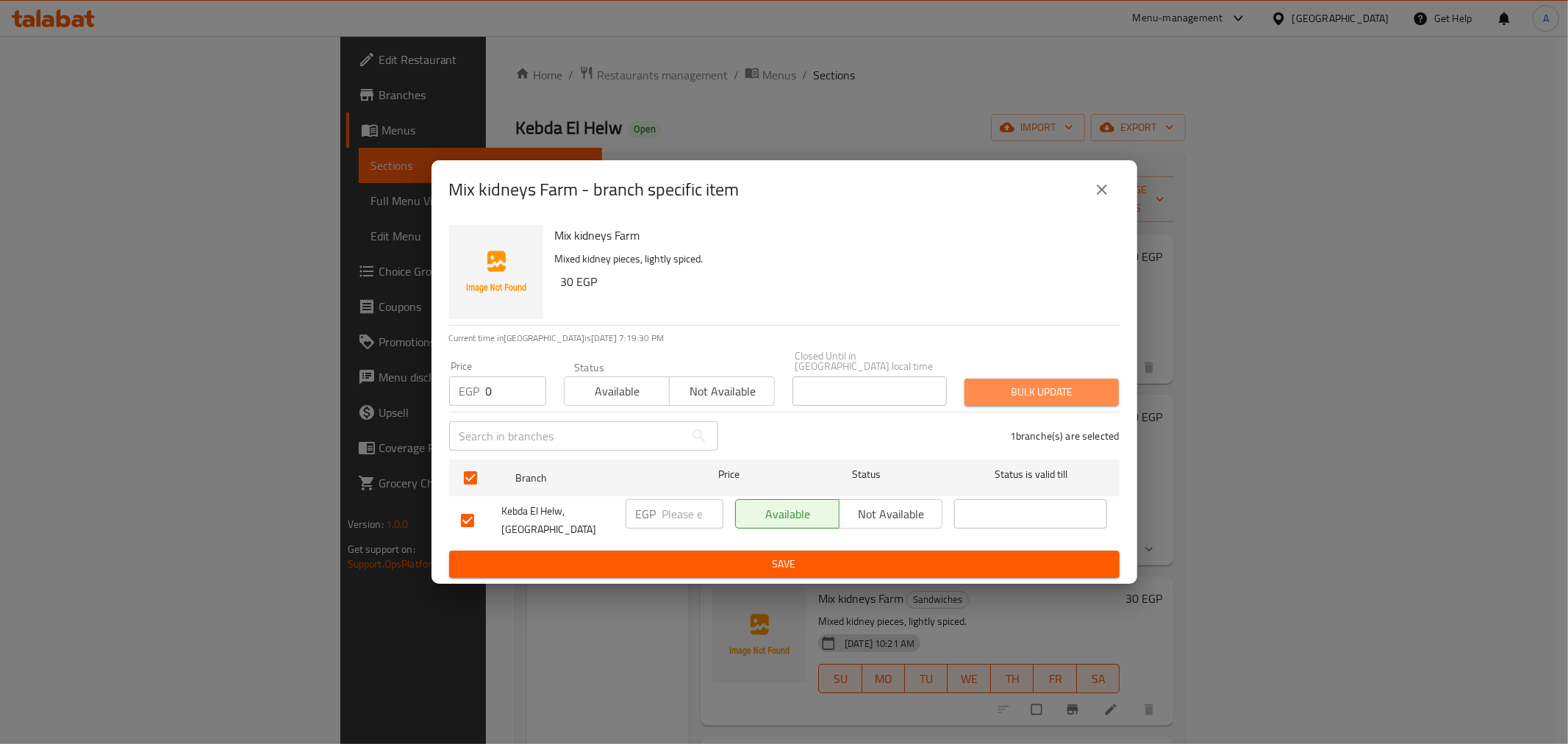
click at [974, 380] on button "Bulk update" at bounding box center [1042, 392] width 155 height 27
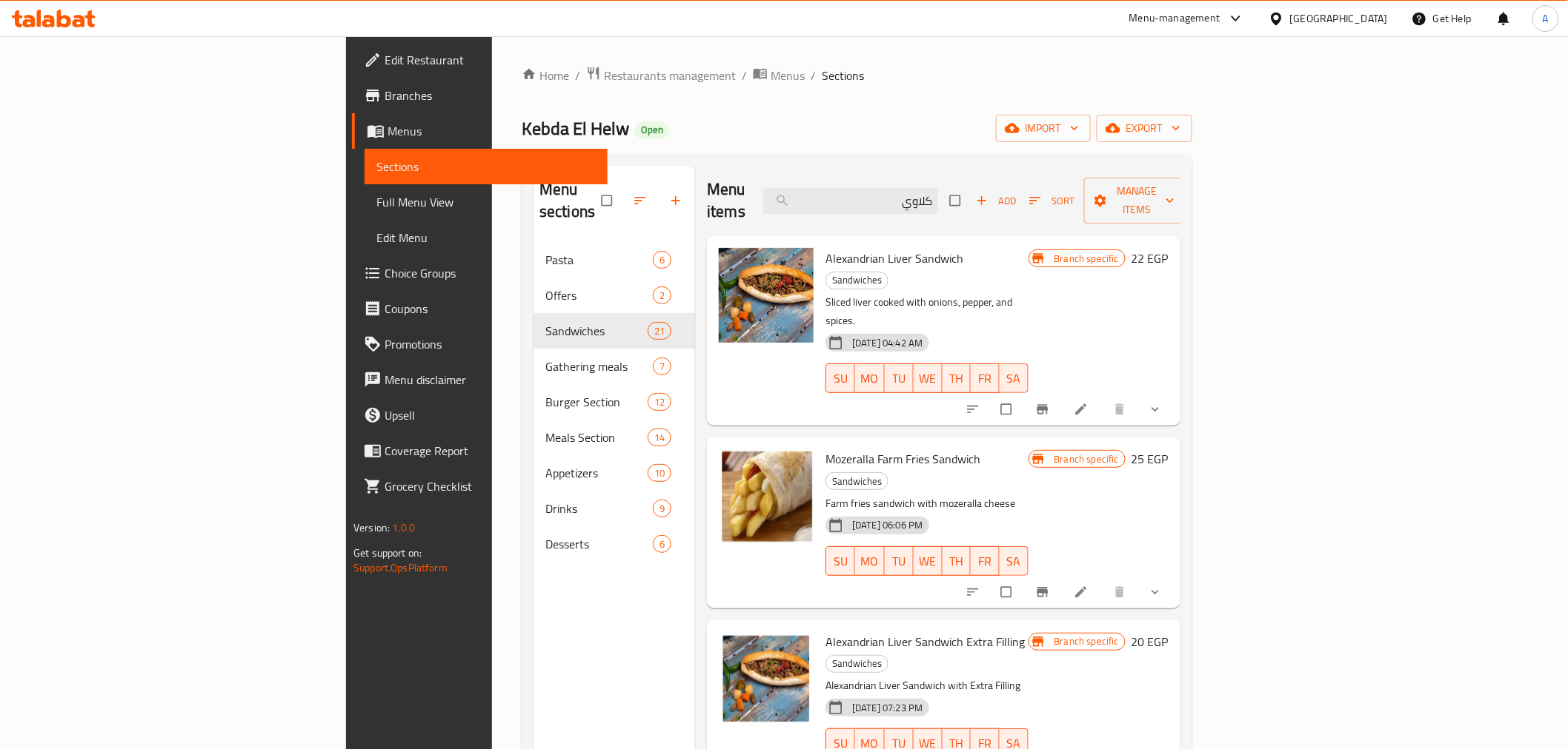
drag, startPoint x: 1084, startPoint y: 169, endPoint x: 1006, endPoint y: 214, distance: 90.0
click at [1084, 169] on div "Menu items كلاوي Add Sort Manage items" at bounding box center [943, 201] width 473 height 71
click at [997, 236] on div "Alexandrian Liver Sandwich Sandwiches Sliced liver cooked with onions, pepper, …" at bounding box center [943, 331] width 473 height 189
click at [938, 188] on input "كلاوي" at bounding box center [851, 201] width 175 height 26
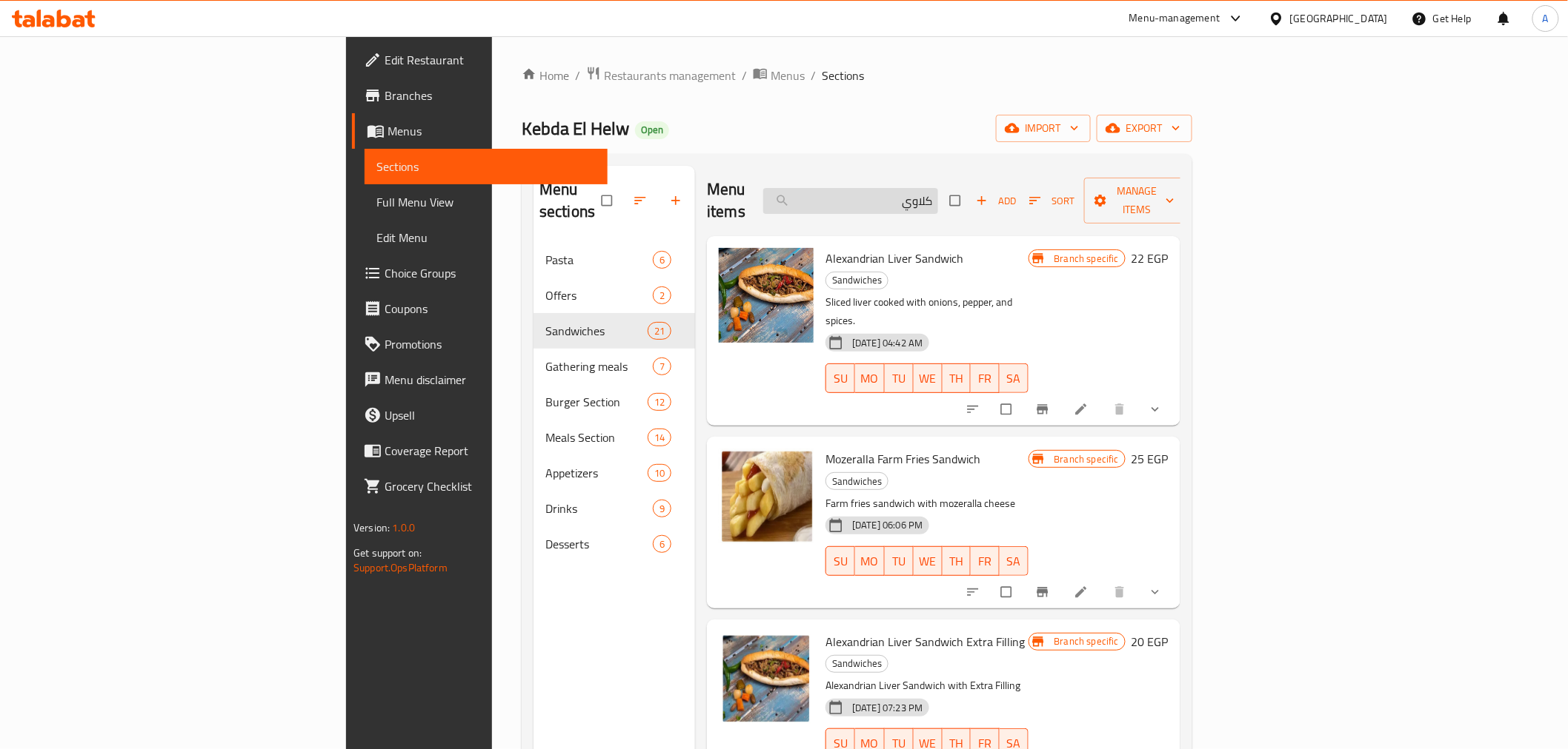
click at [938, 188] on input "كلاوي" at bounding box center [851, 201] width 175 height 26
